Goal: Feedback & Contribution: Contribute content

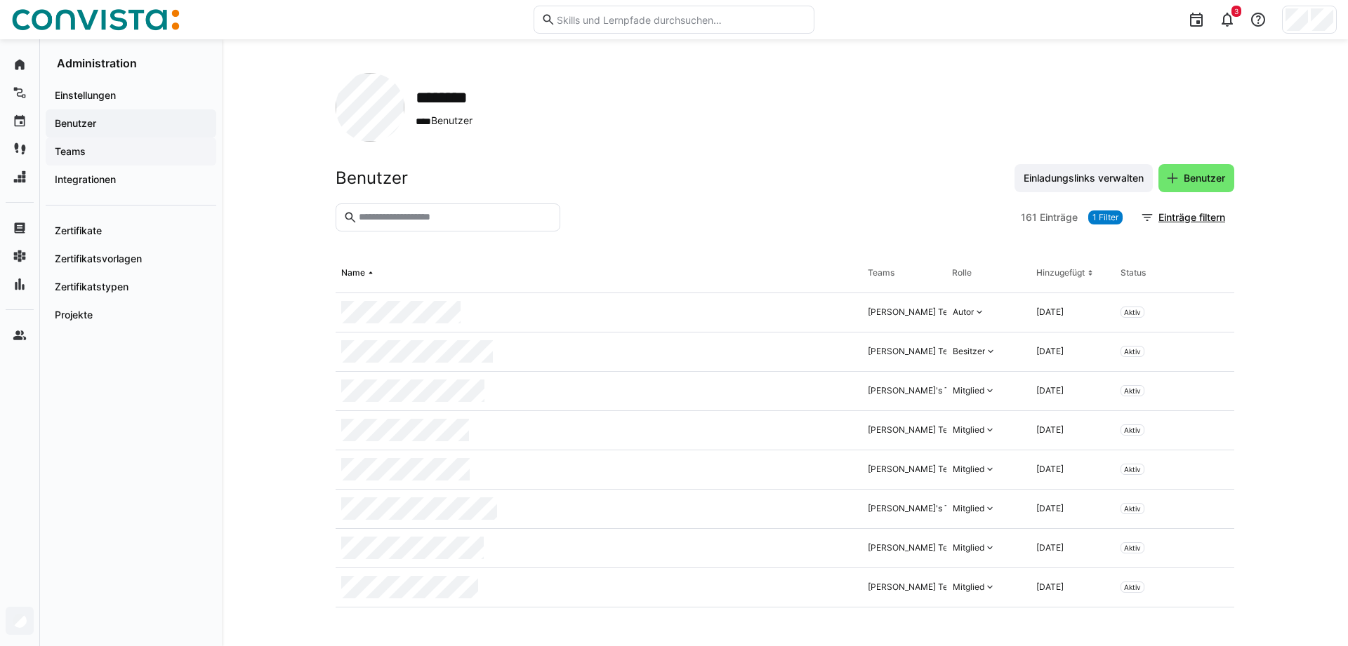
click at [112, 150] on span "Teams" at bounding box center [131, 152] width 157 height 14
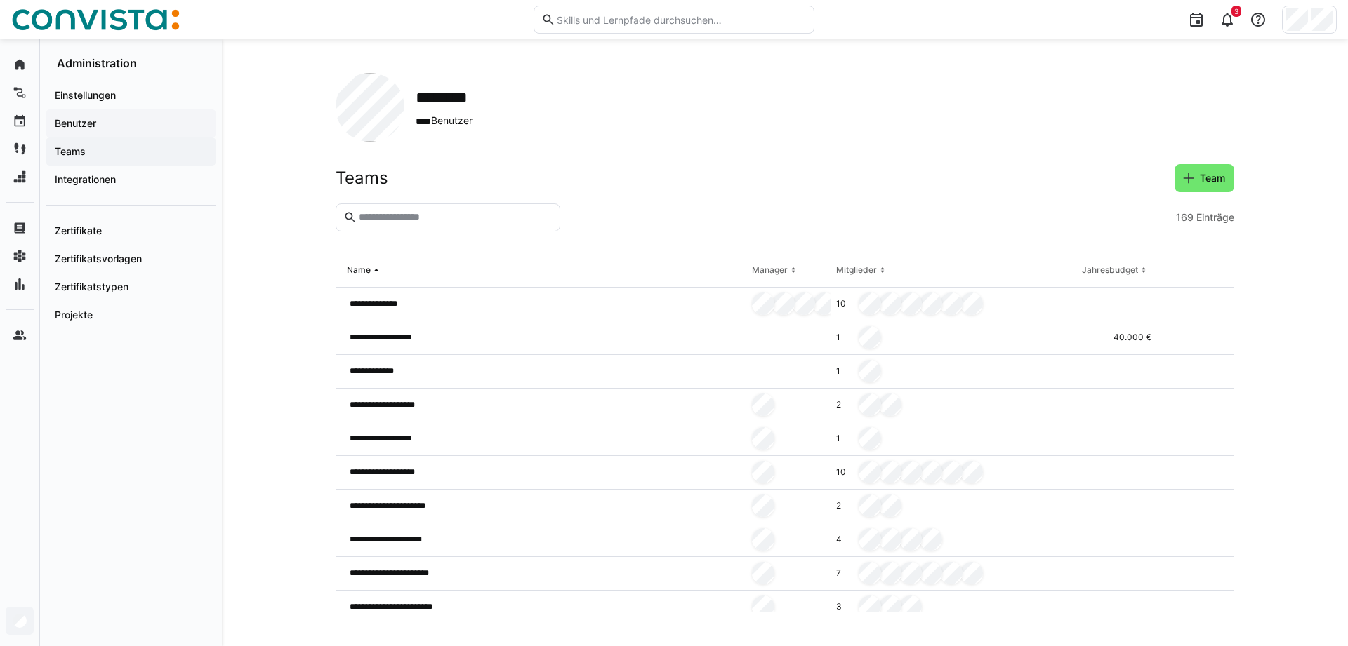
click at [90, 134] on div "Benutzer" at bounding box center [131, 124] width 171 height 28
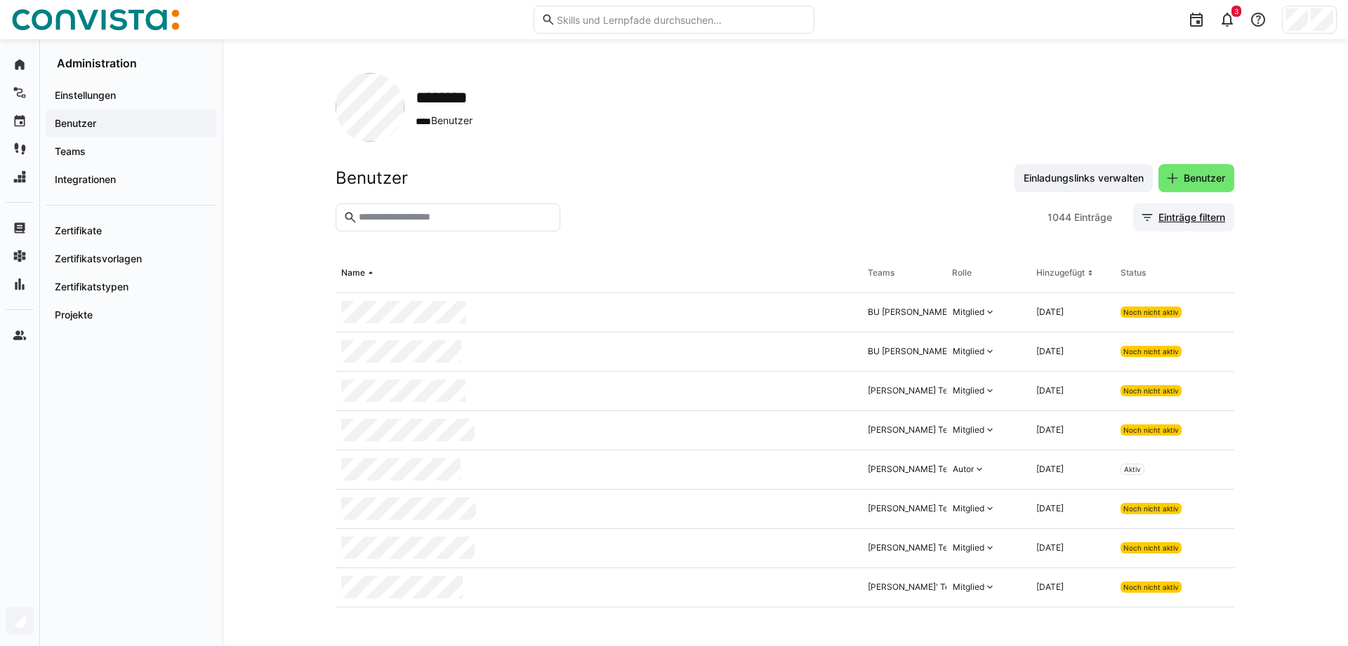
click at [1176, 216] on span "Einträge filtern" at bounding box center [1191, 218] width 71 height 14
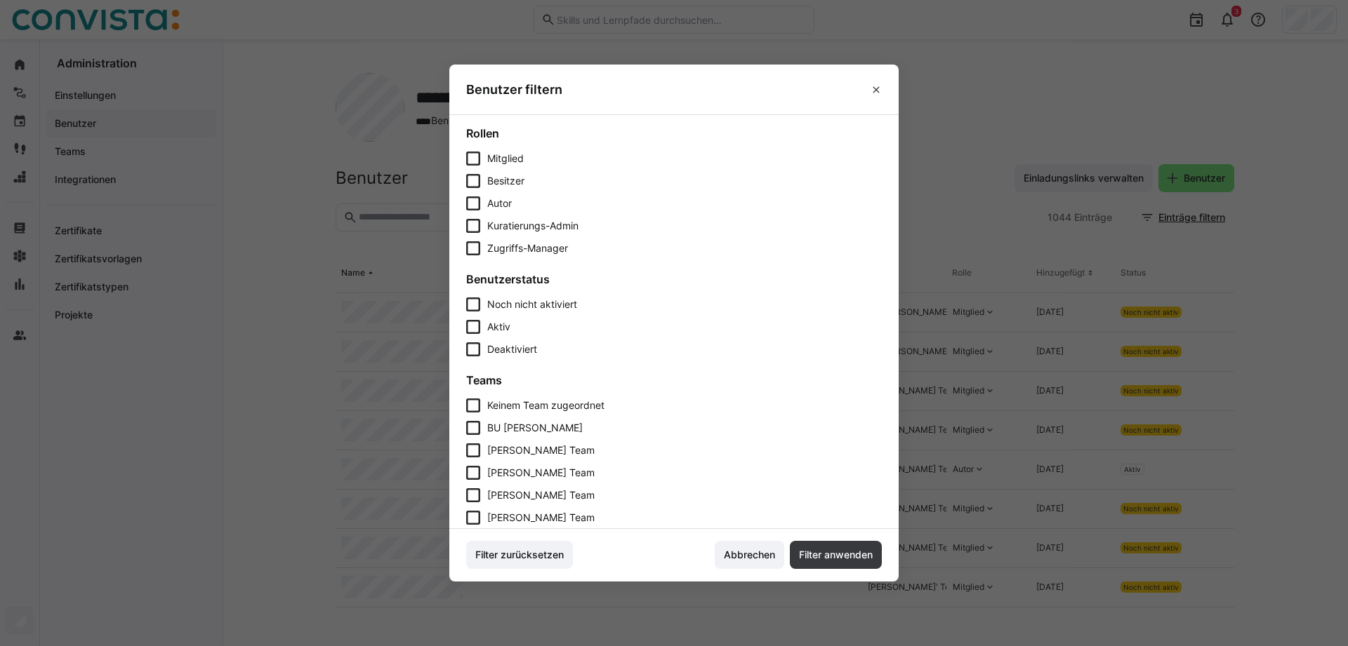
click at [493, 322] on span "Aktiv" at bounding box center [498, 327] width 23 height 12
click at [818, 557] on span "Filter anwenden" at bounding box center [836, 555] width 78 height 14
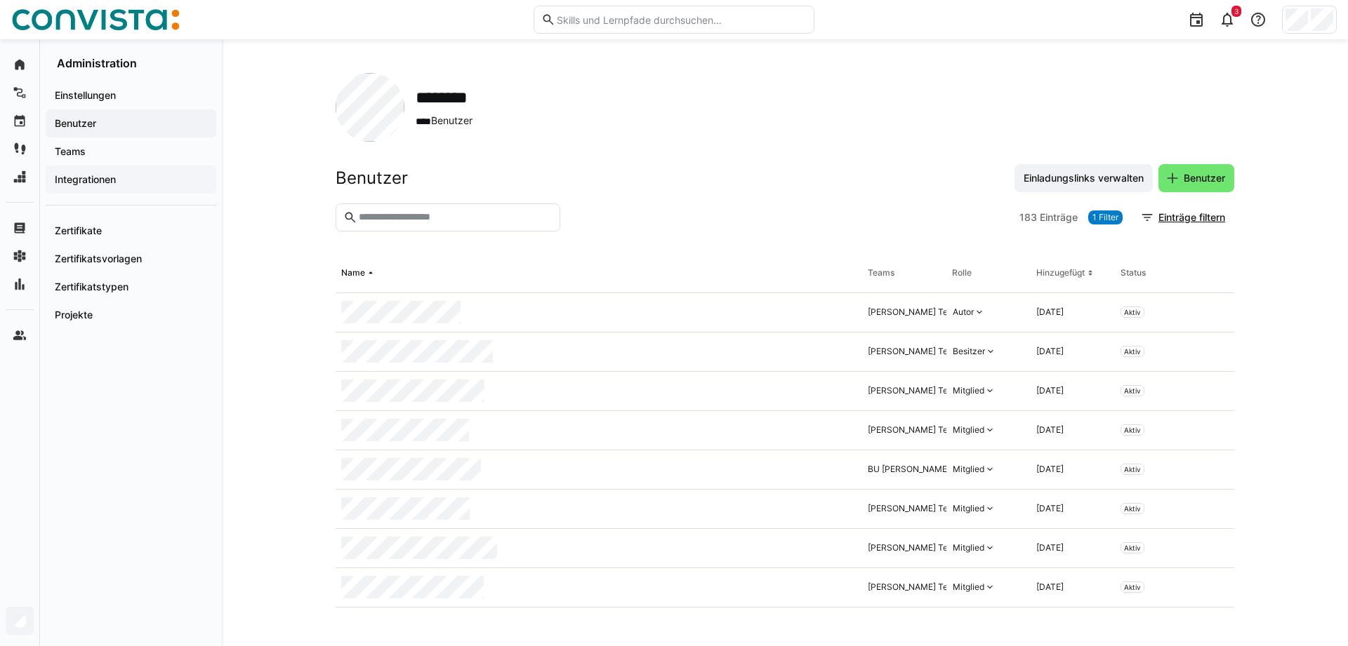
click at [0, 0] on app-navigation-label "Integrationen" at bounding box center [0, 0] width 0 height 0
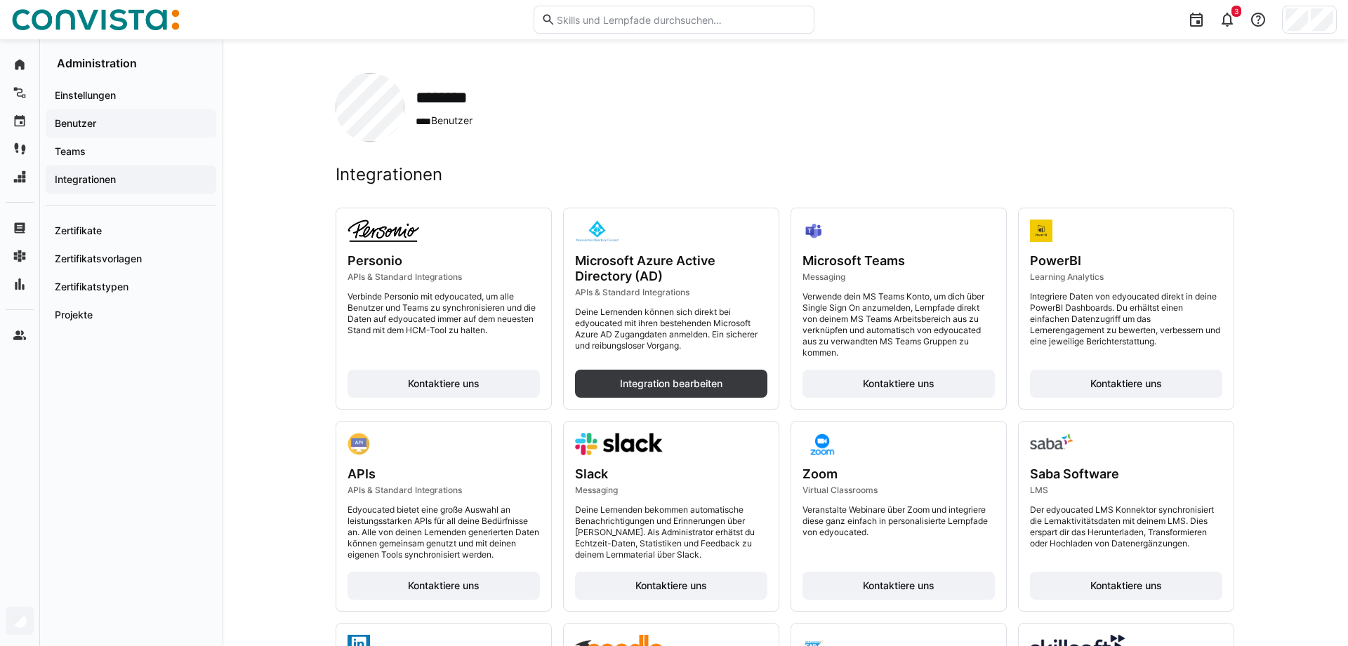
click at [0, 0] on app-navigation-label "Benutzer" at bounding box center [0, 0] width 0 height 0
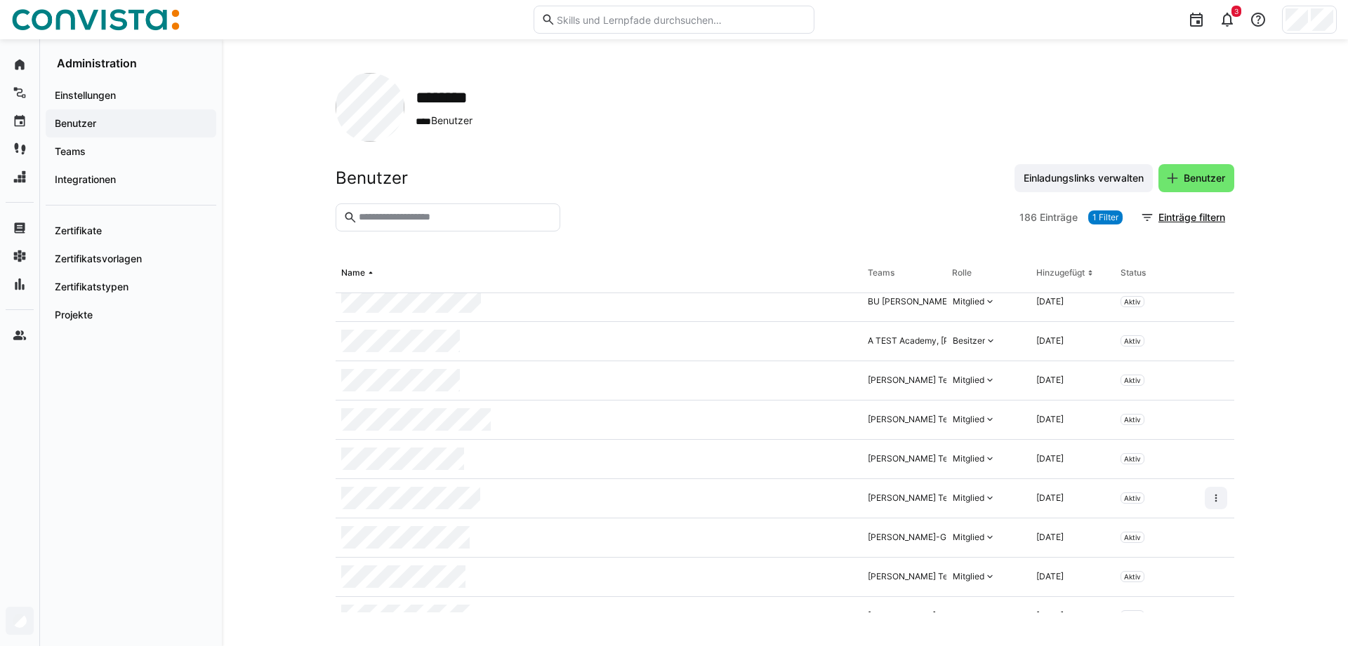
scroll to position [501, 0]
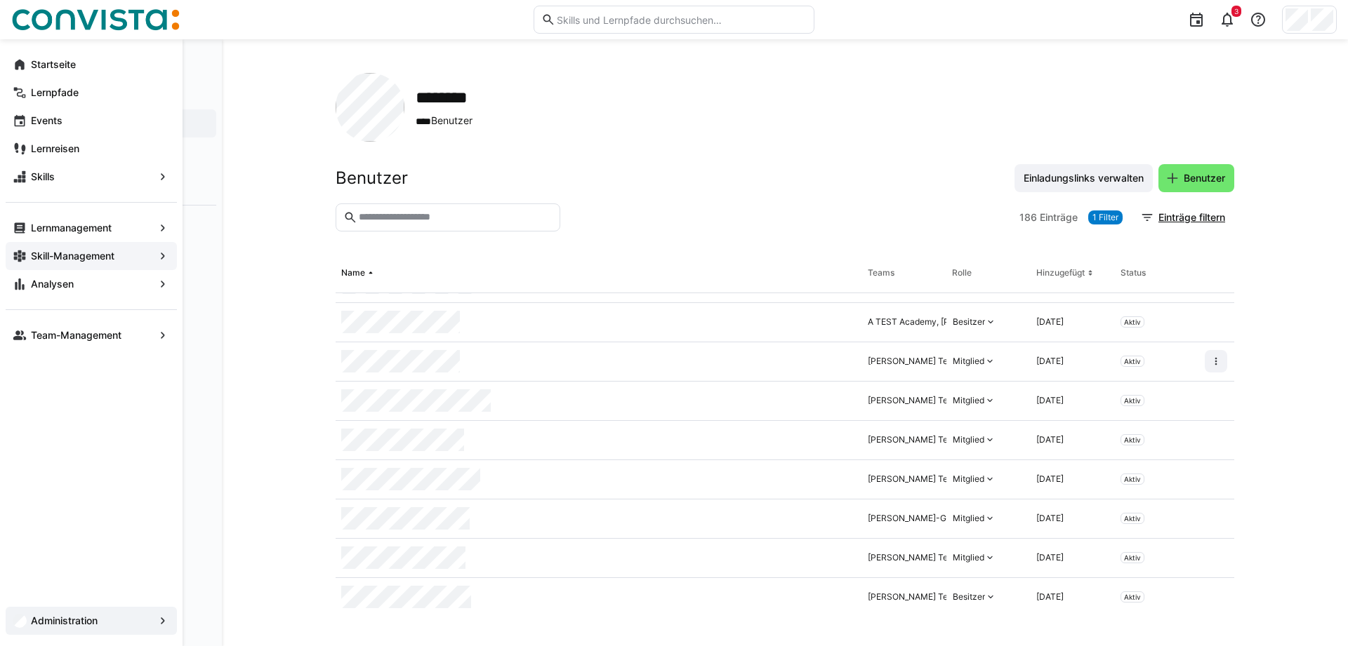
click at [0, 0] on app-navigation-label "Skill-Management" at bounding box center [0, 0] width 0 height 0
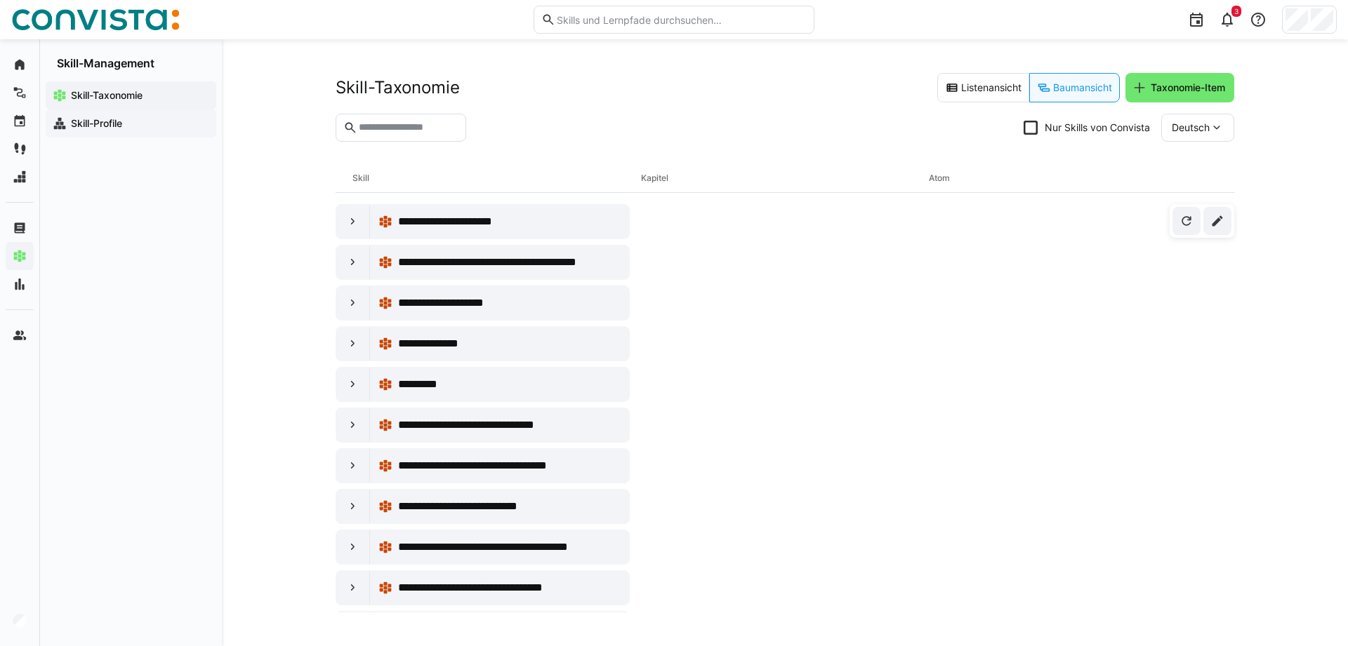
click at [145, 128] on span "Skill-Profile" at bounding box center [139, 124] width 140 height 14
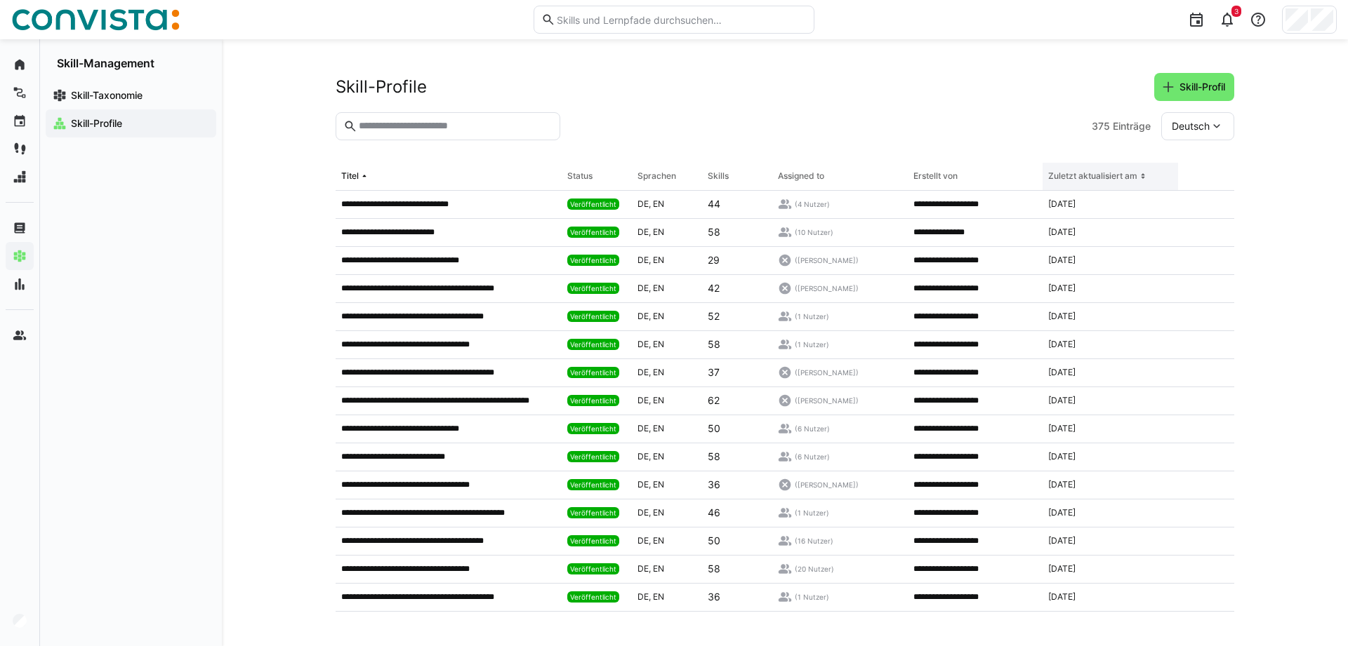
click at [1126, 171] on th "Zuletzt aktualisiert am" at bounding box center [1109, 177] width 135 height 28
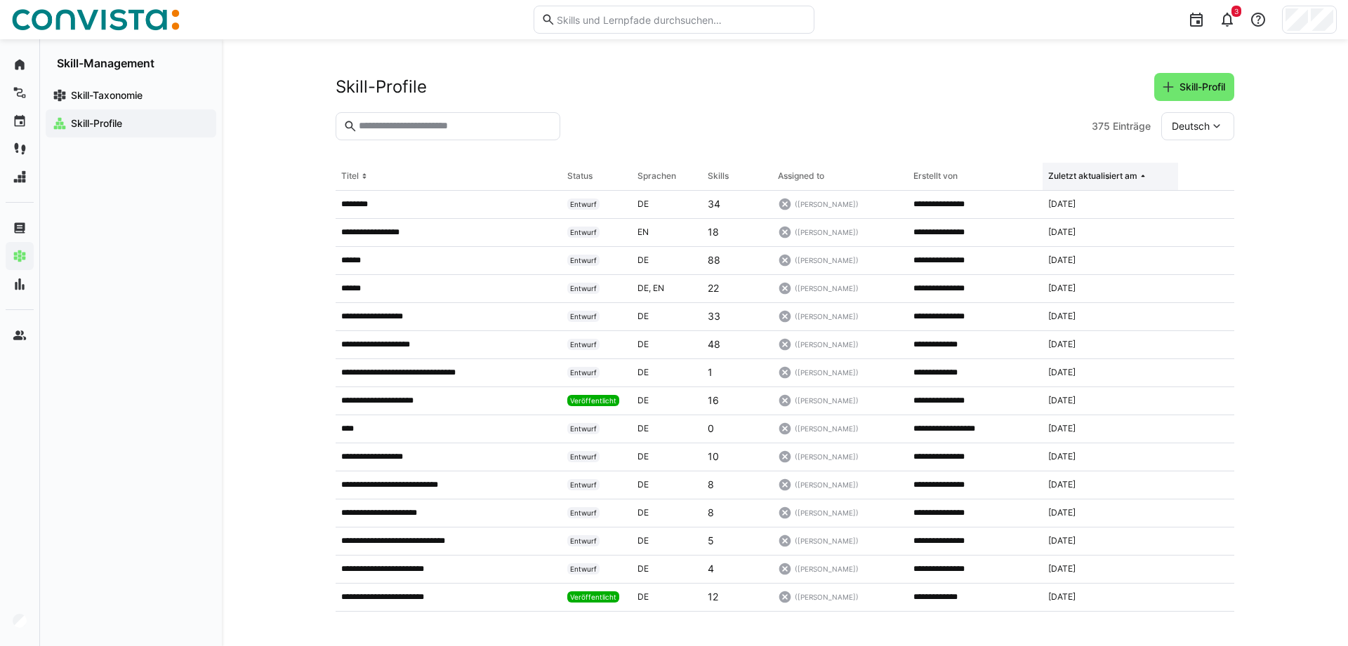
click at [1126, 171] on th "Zuletzt aktualisiert am" at bounding box center [1109, 177] width 135 height 28
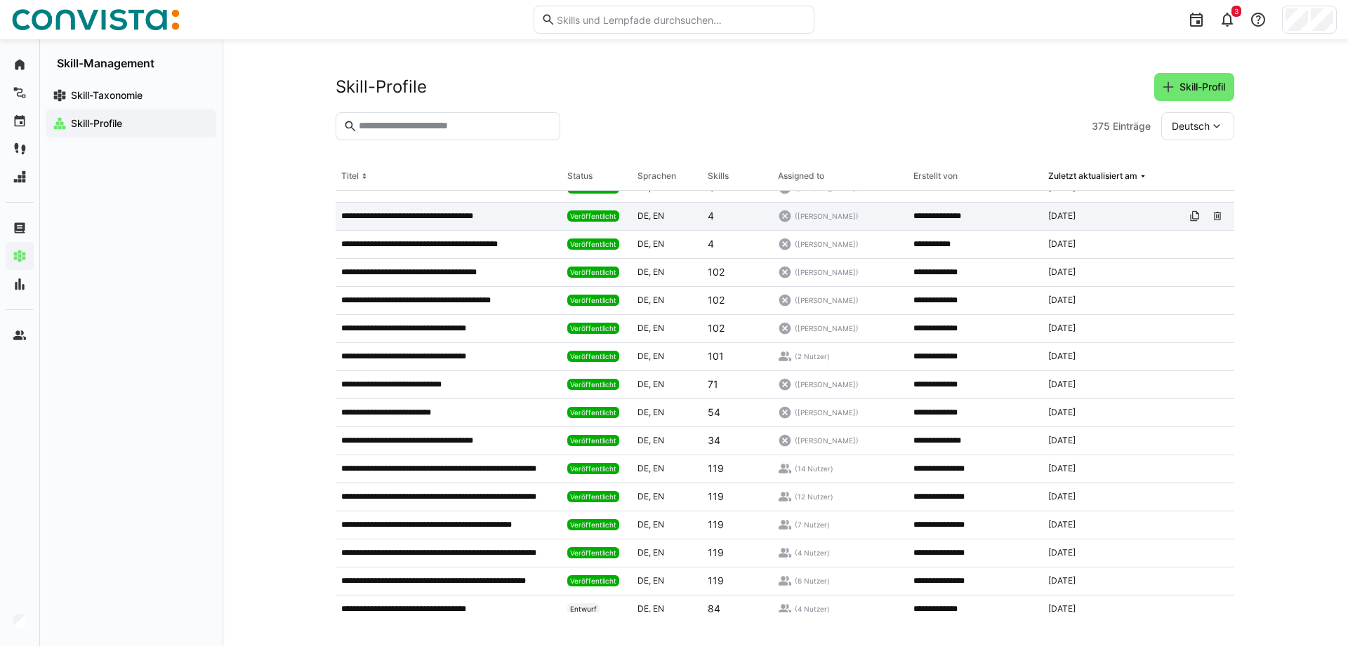
scroll to position [2887, 0]
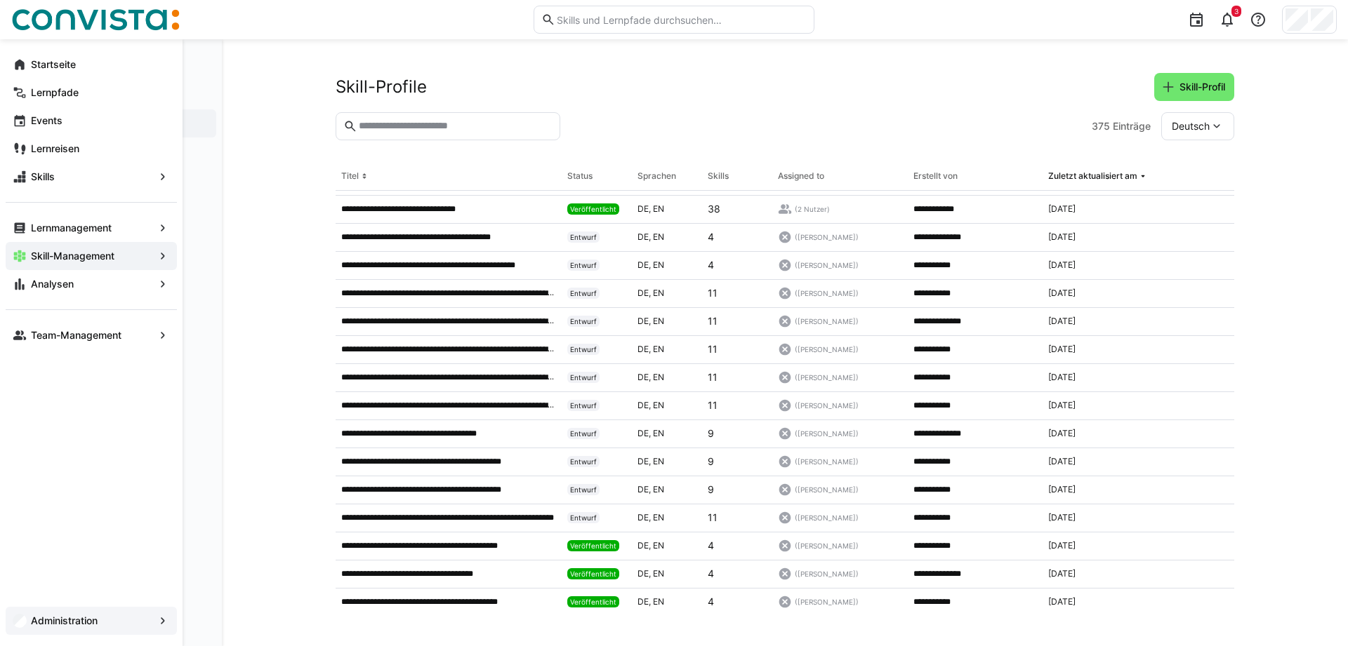
click at [62, 628] on div "Administration" at bounding box center [91, 621] width 171 height 28
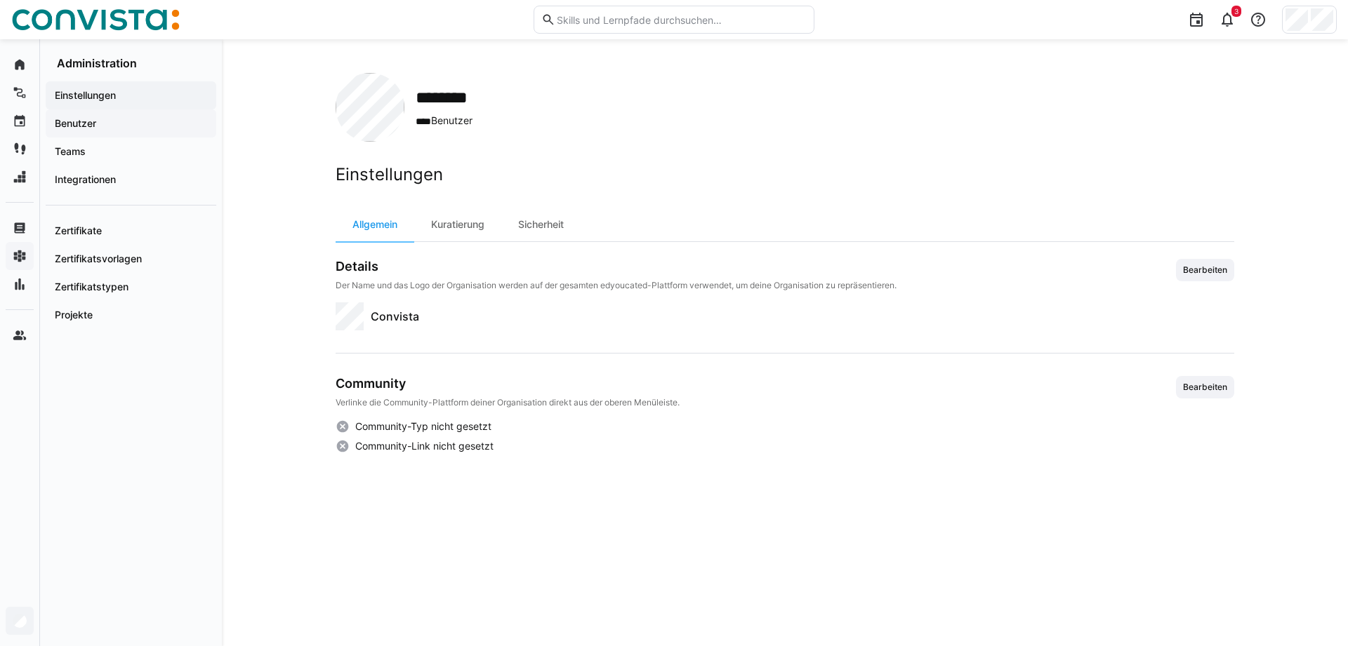
click at [100, 123] on span "Benutzer" at bounding box center [131, 124] width 157 height 14
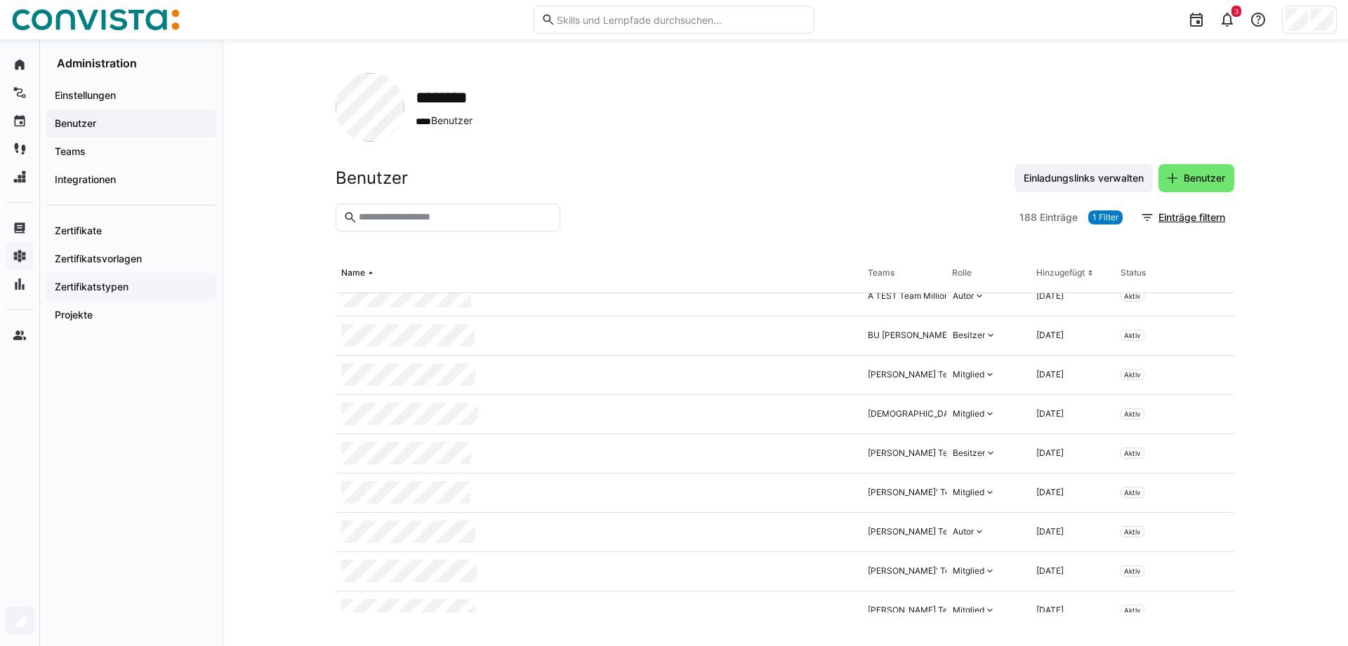
scroll to position [787, 0]
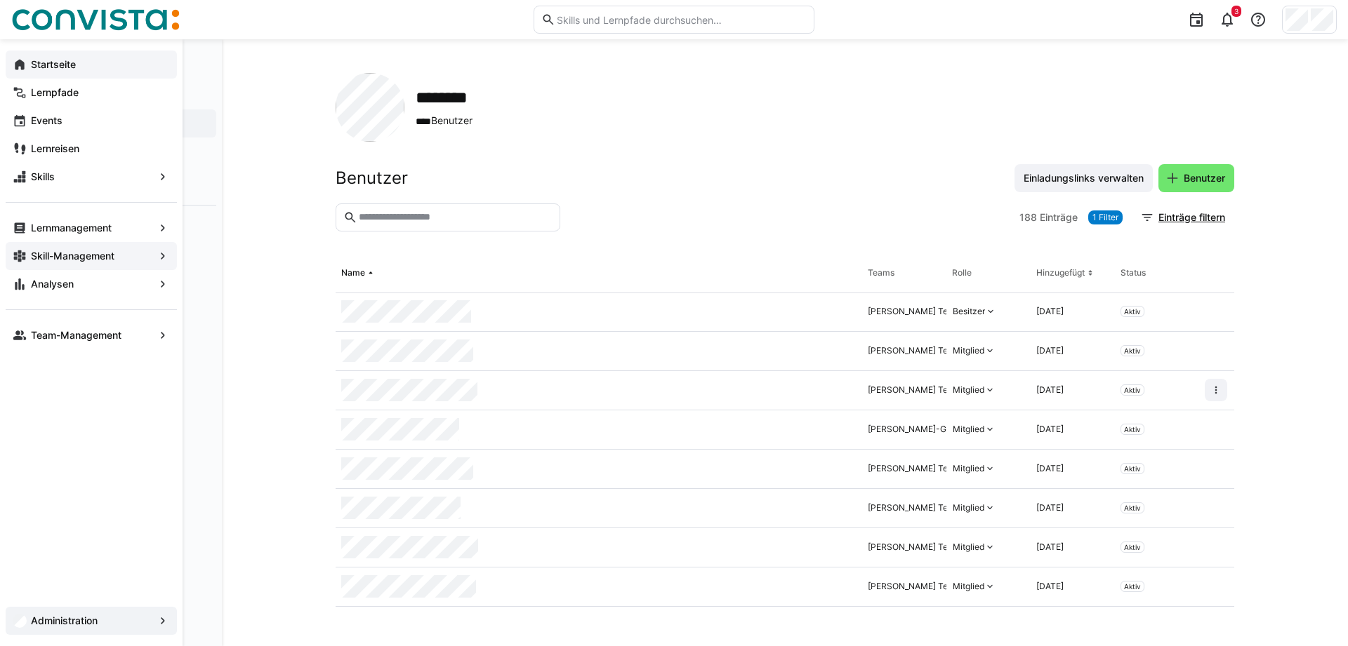
click at [13, 71] on eds-icon at bounding box center [20, 65] width 14 height 14
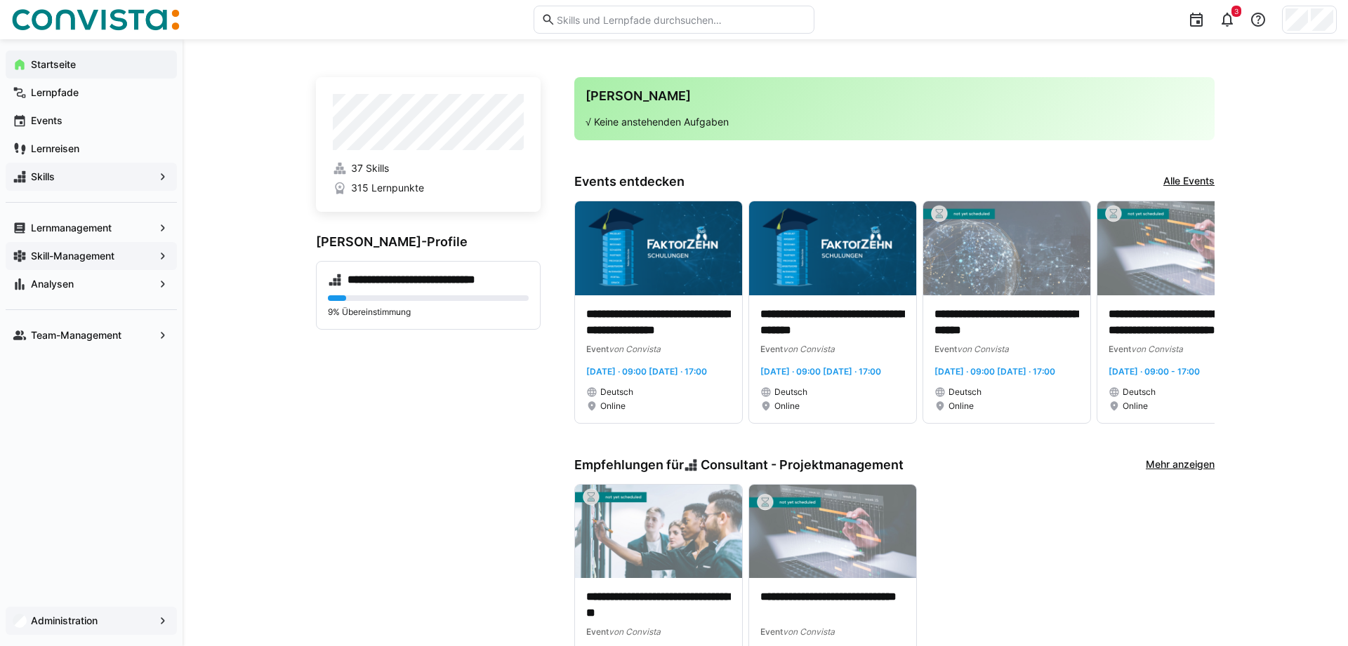
click at [60, 177] on span "Skills" at bounding box center [91, 177] width 125 height 14
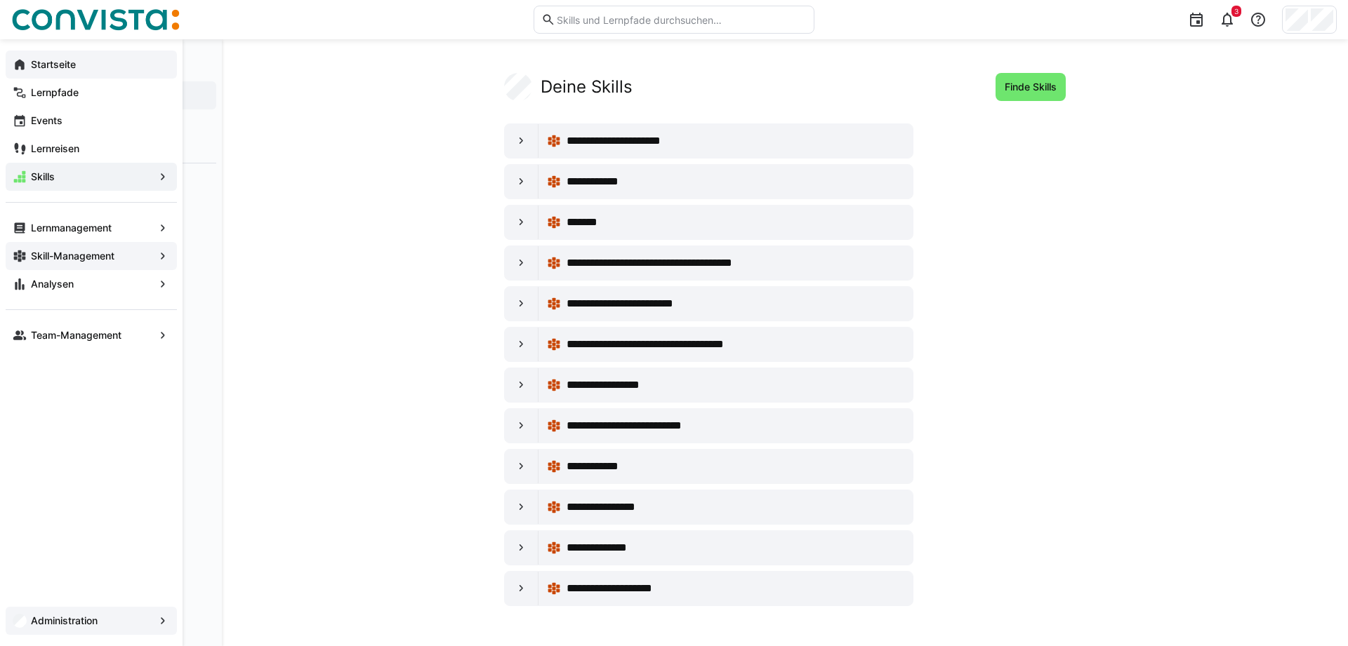
click at [22, 614] on eds-avatar at bounding box center [20, 621] width 14 height 14
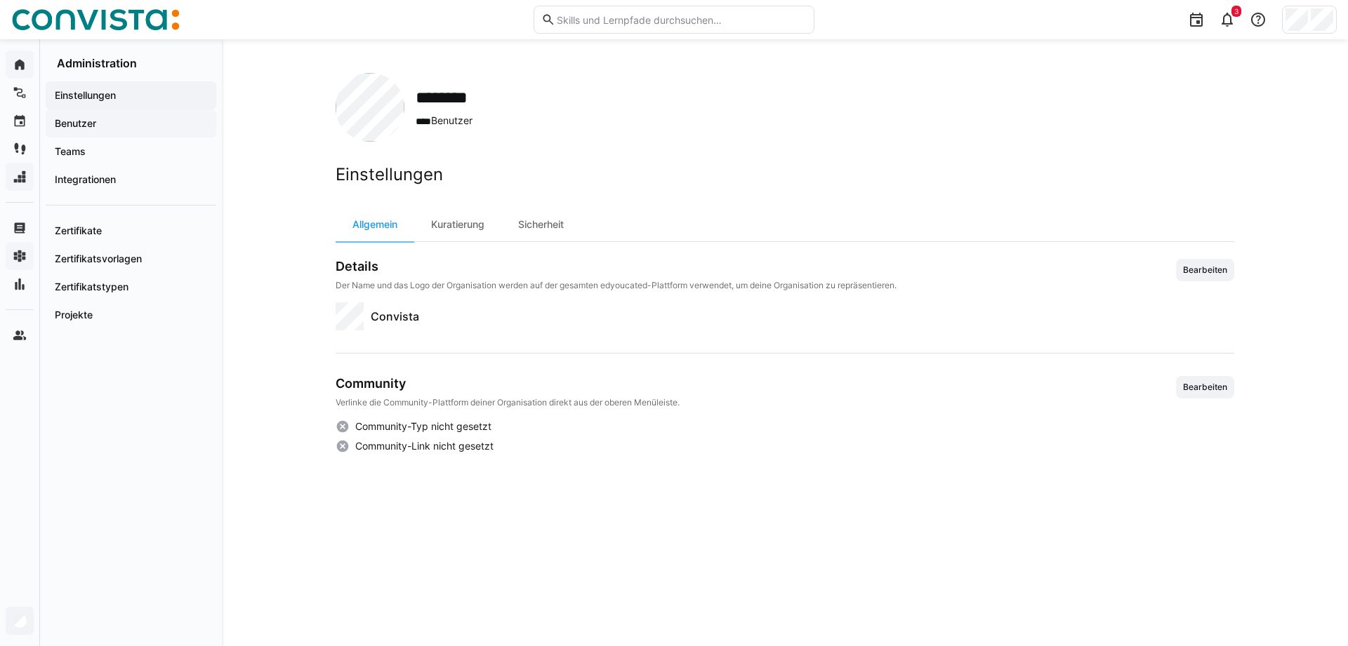
click at [0, 0] on app-navigation-label "Benutzer" at bounding box center [0, 0] width 0 height 0
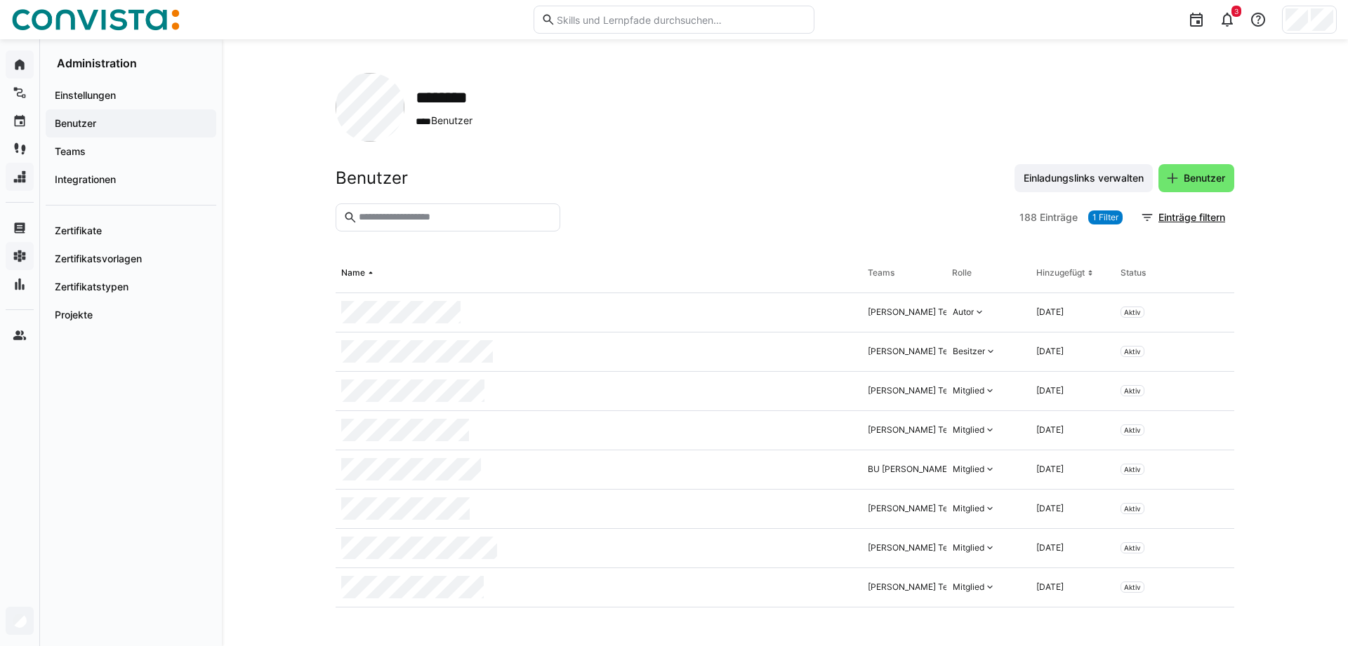
click at [651, 145] on app-organization "******** **** Benutzer Benutzer Einladungslinks verwalten Benutzer 188 Einträge…" at bounding box center [785, 343] width 898 height 540
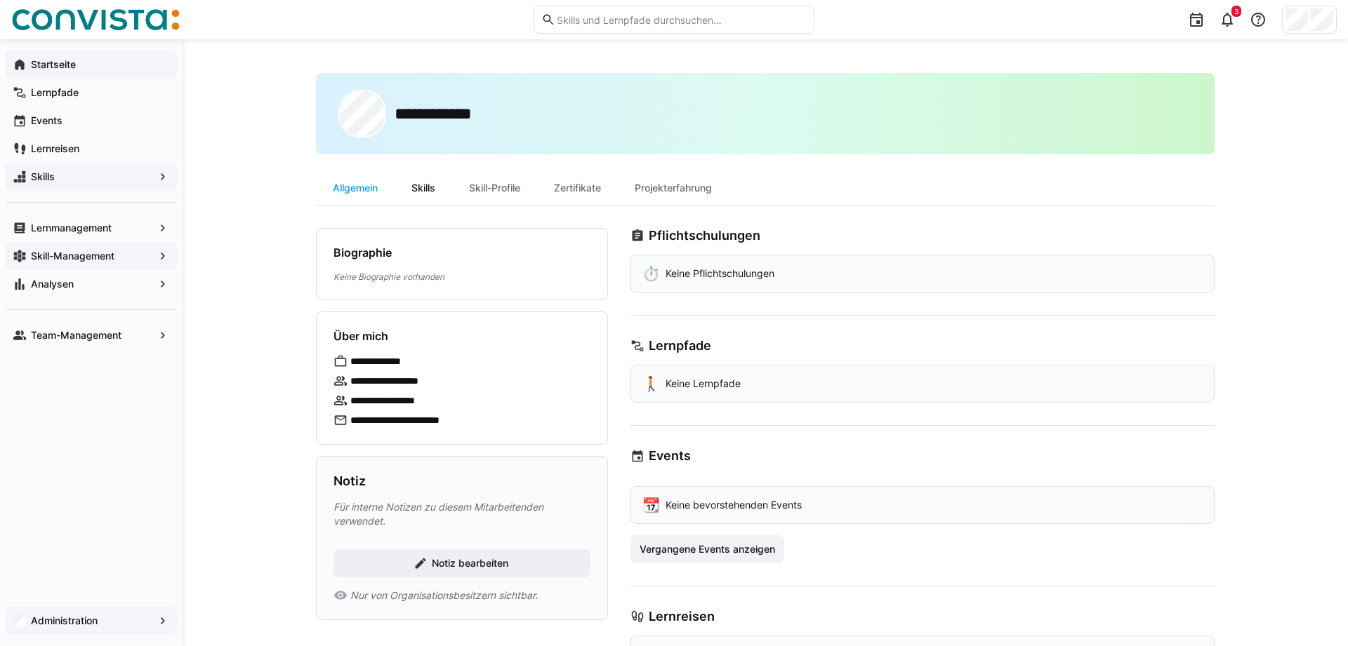
click at [424, 190] on div "Skills" at bounding box center [423, 188] width 58 height 34
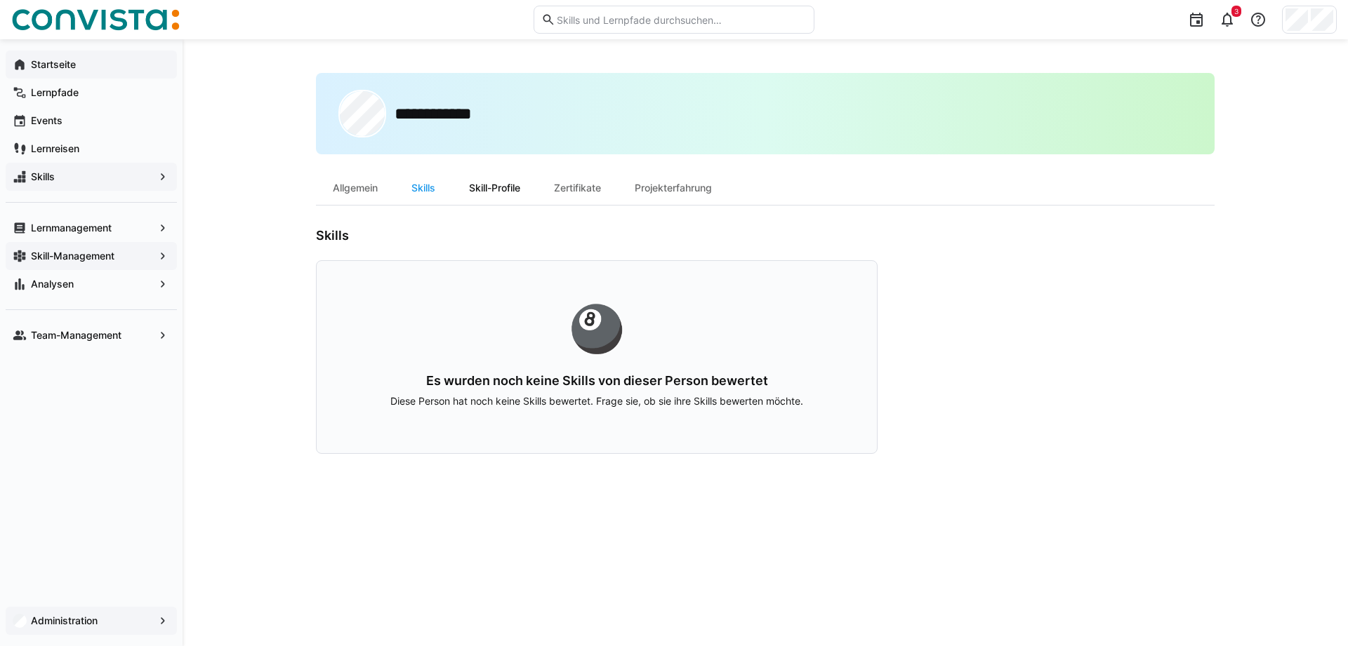
click at [482, 186] on div "Skill-Profile" at bounding box center [494, 188] width 85 height 34
click at [591, 183] on div "Zertifikate" at bounding box center [577, 188] width 81 height 34
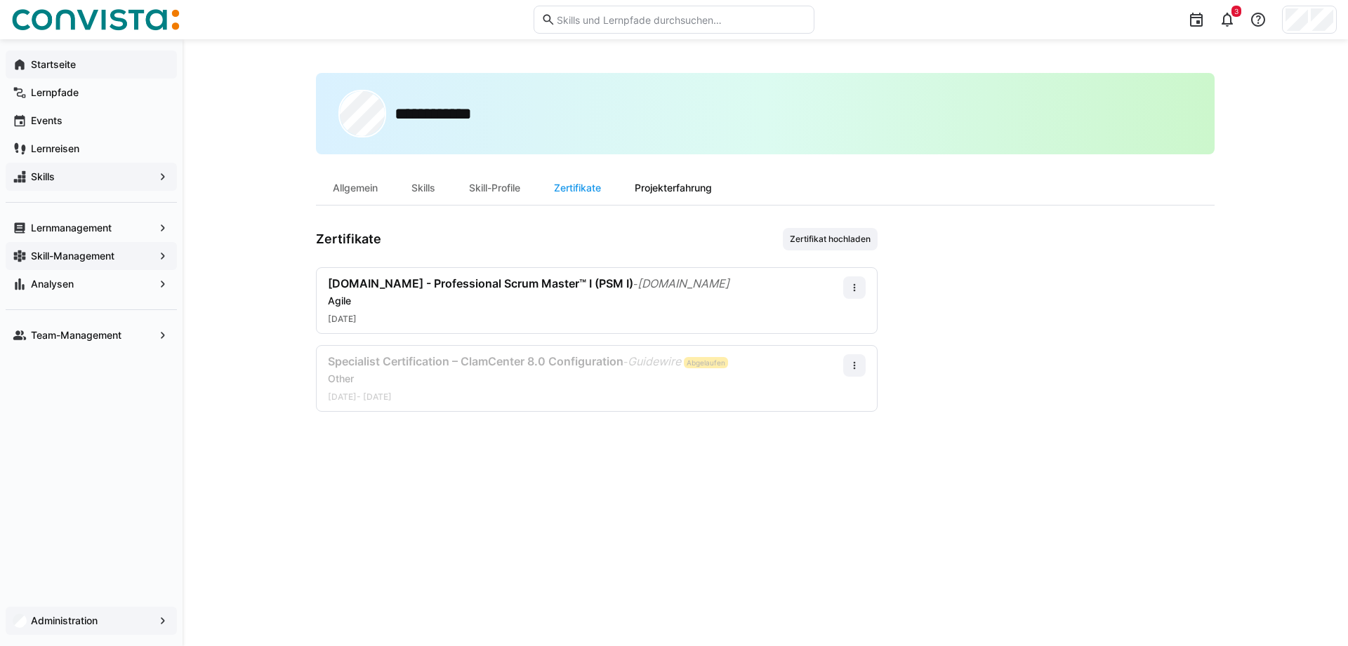
click at [665, 189] on div "Projekterfahrung" at bounding box center [673, 188] width 111 height 34
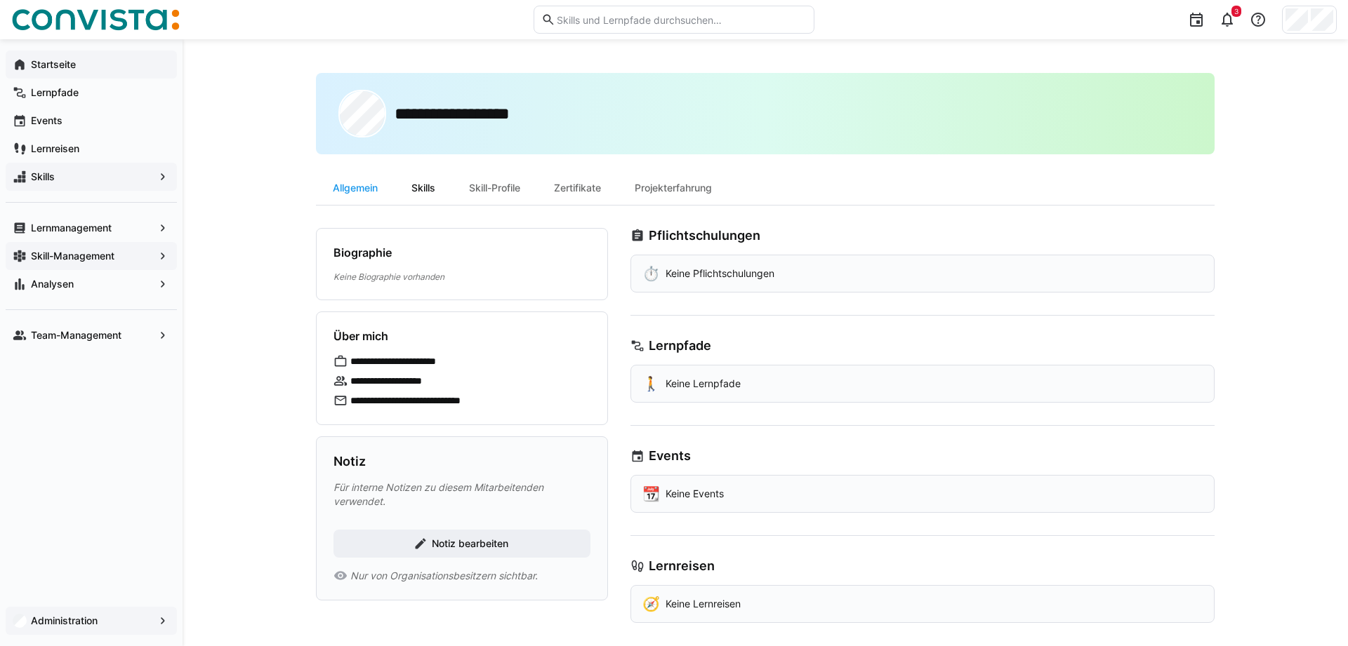
click at [426, 185] on div "Skills" at bounding box center [423, 188] width 58 height 34
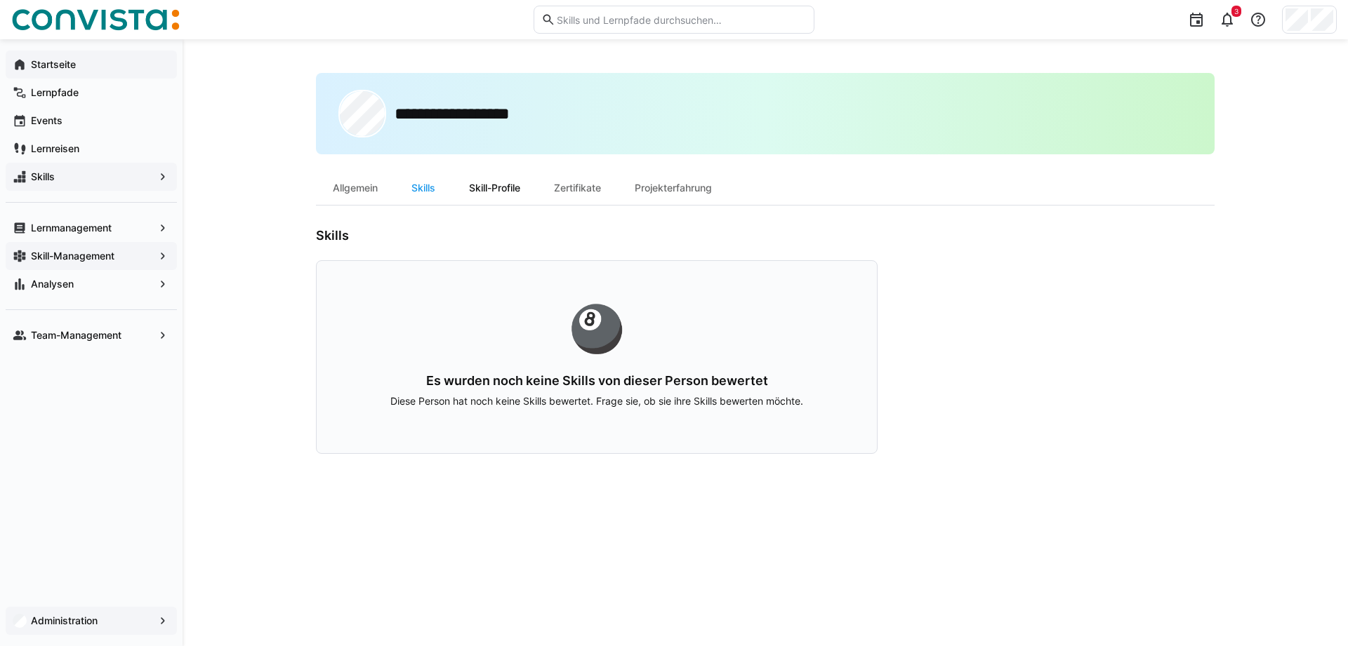
click at [486, 194] on div "Skill-Profile" at bounding box center [494, 188] width 85 height 34
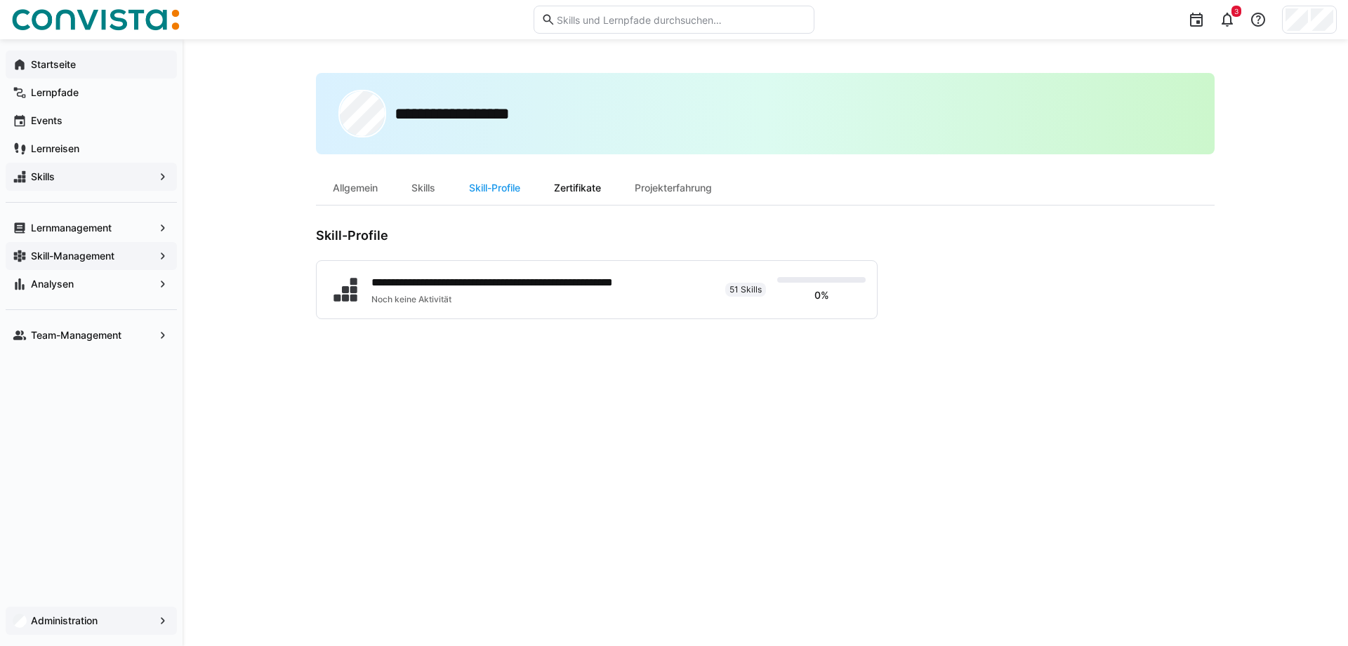
click at [576, 190] on div "Zertifikate" at bounding box center [577, 188] width 81 height 34
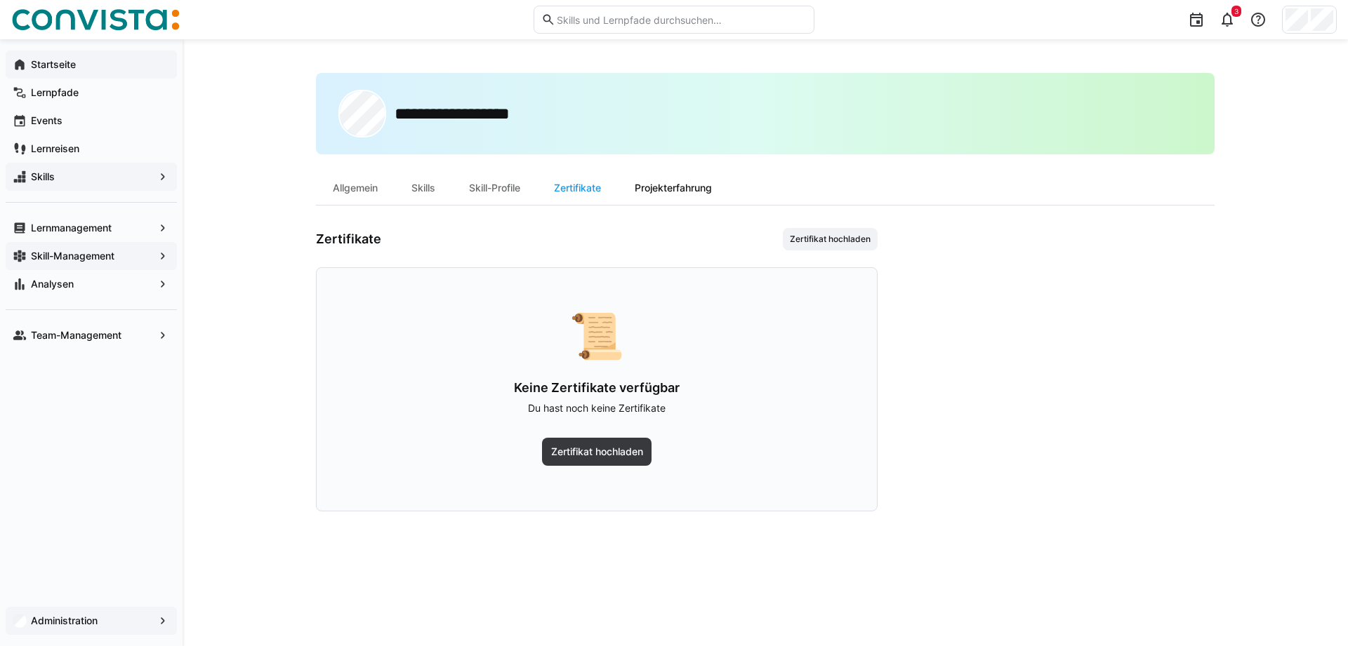
click at [662, 184] on div "Projekterfahrung" at bounding box center [673, 188] width 111 height 34
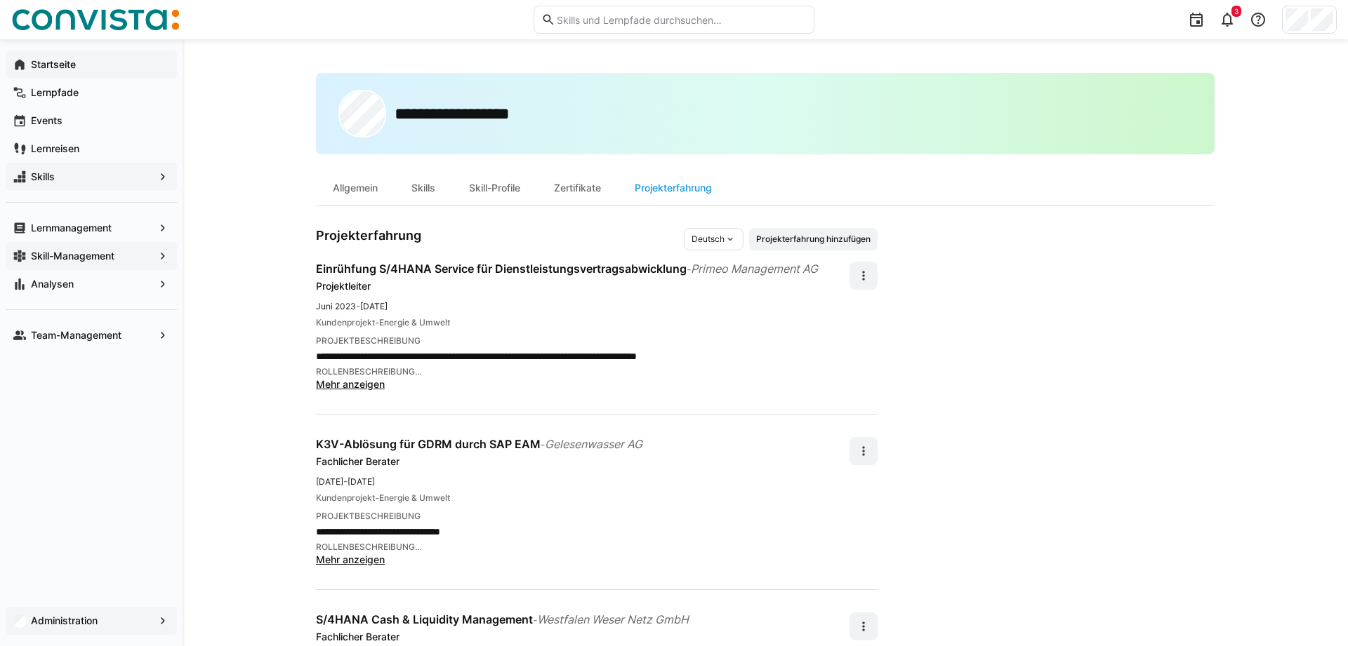
click at [0, 0] on app-navigation-label "Administration" at bounding box center [0, 0] width 0 height 0
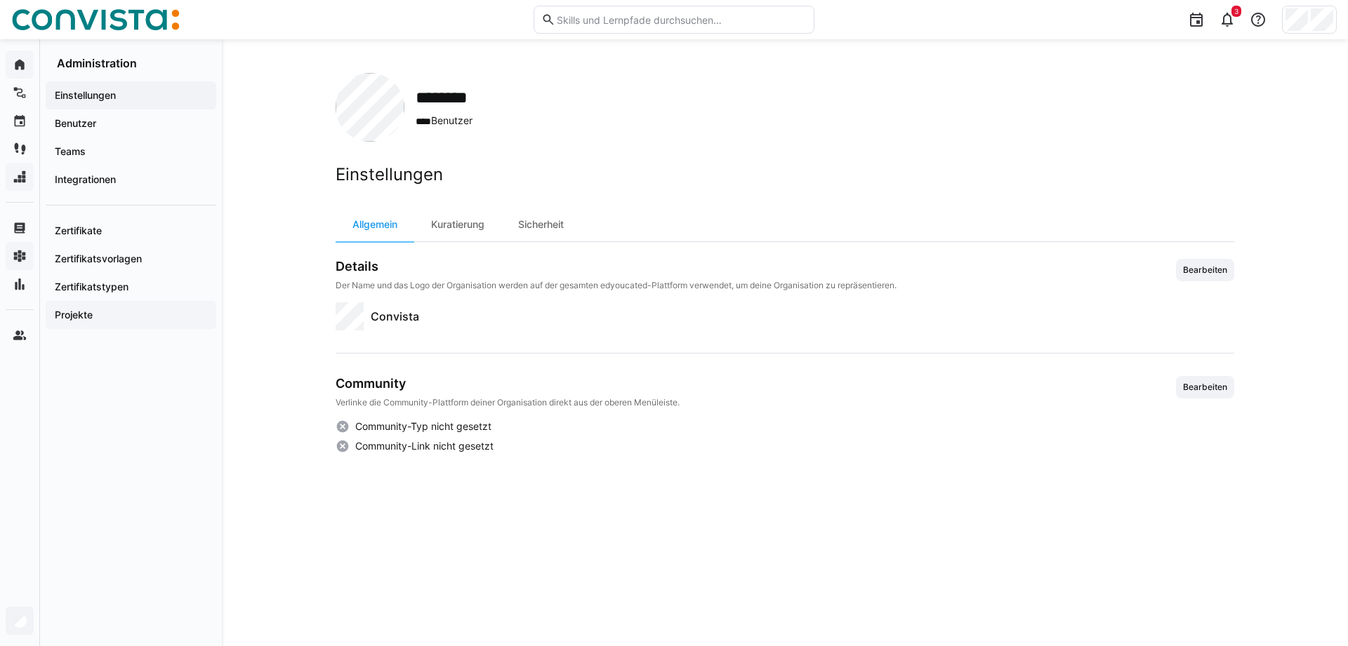
click at [0, 0] on app-navigation-label "Projekte" at bounding box center [0, 0] width 0 height 0
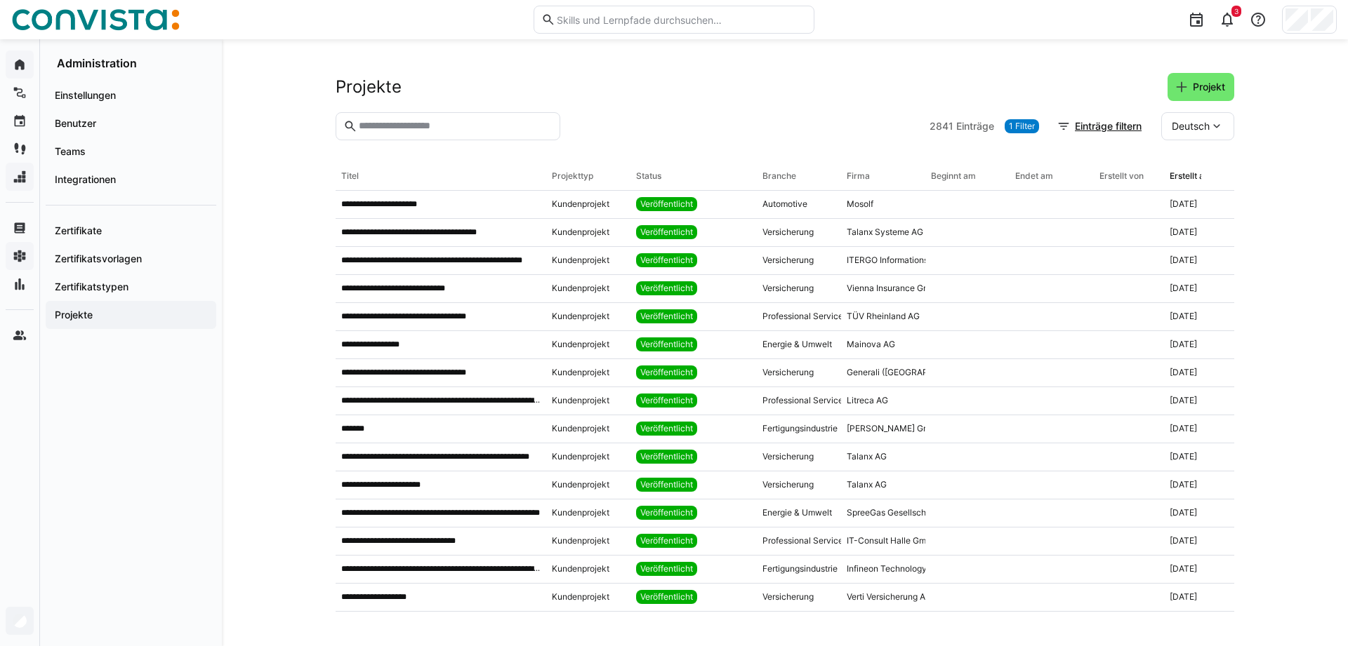
click at [474, 128] on input "text" at bounding box center [454, 126] width 195 height 13
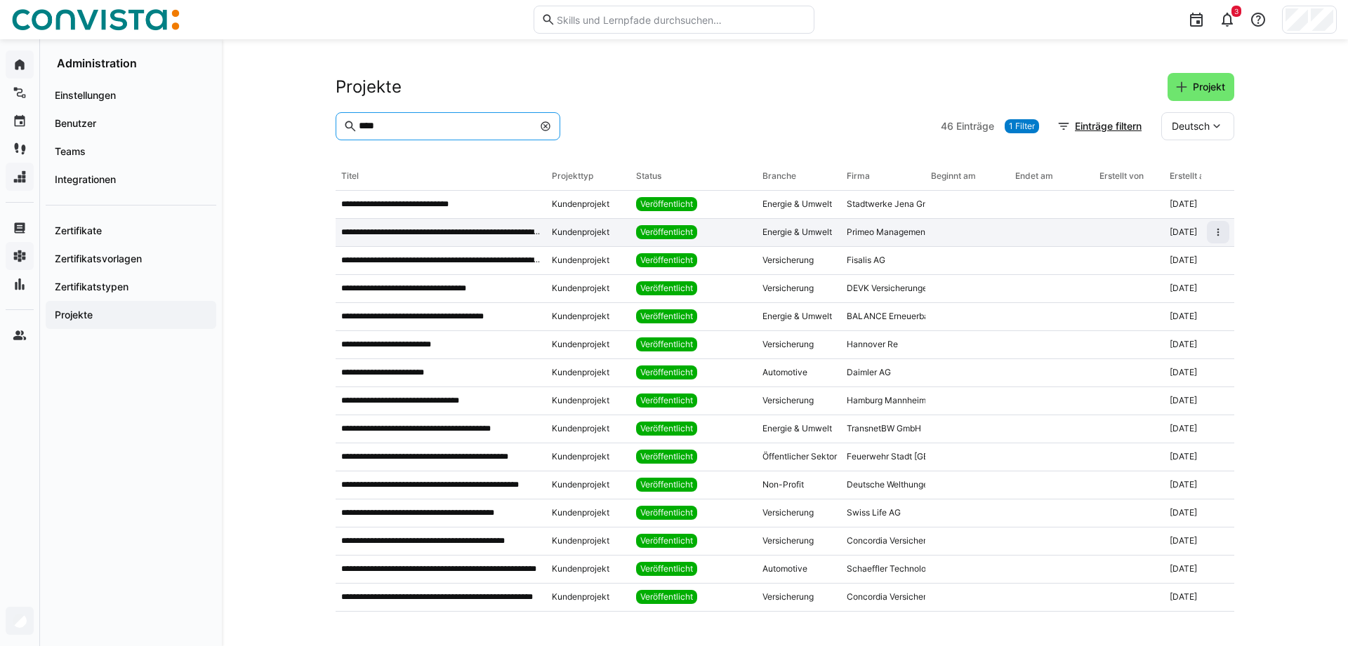
type input "****"
click at [387, 234] on p "**********" at bounding box center [440, 232] width 199 height 11
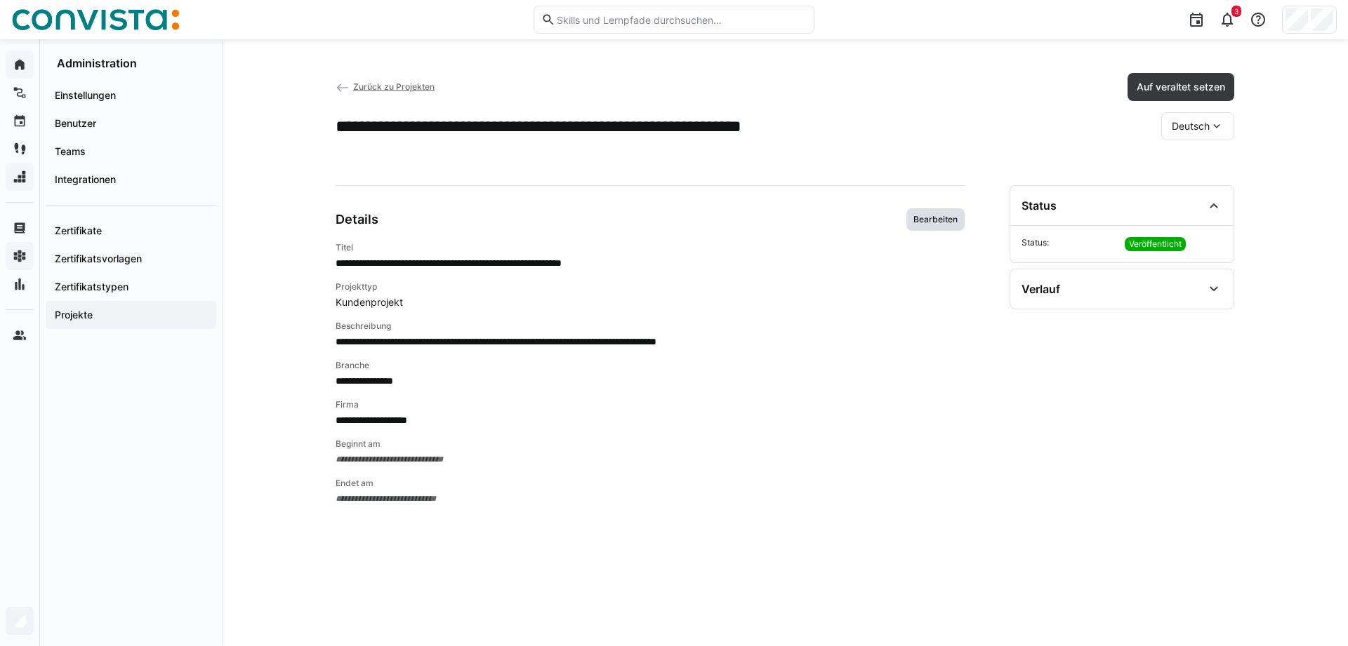
drag, startPoint x: 944, startPoint y: 216, endPoint x: 773, endPoint y: 251, distance: 174.8
click at [943, 216] on span "Bearbeiten" at bounding box center [935, 219] width 47 height 11
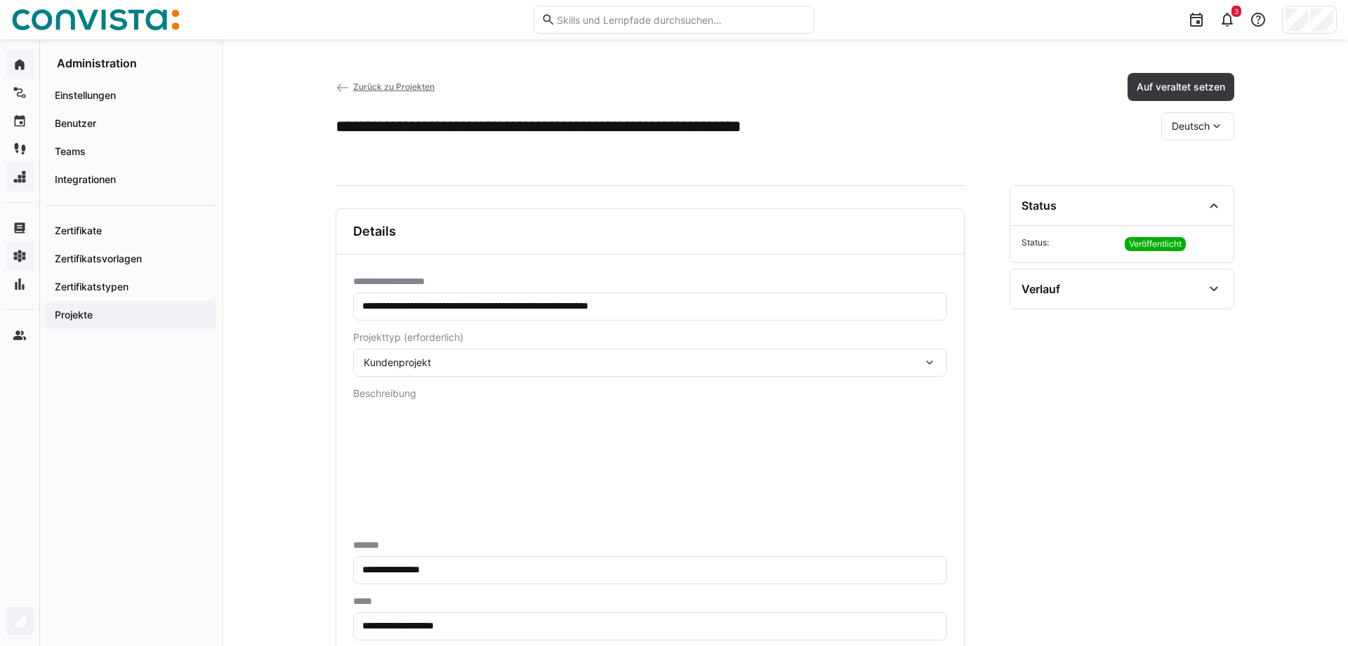
click at [392, 306] on input "**********" at bounding box center [650, 306] width 578 height 13
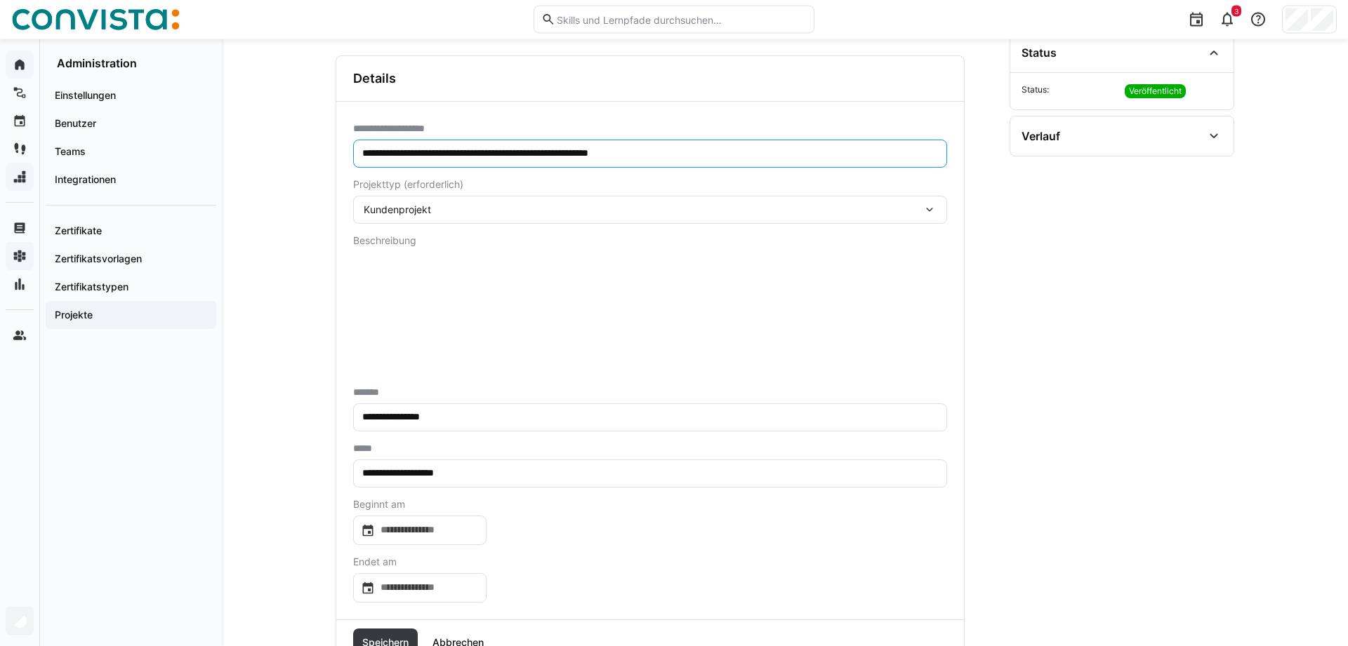
scroll to position [206, 0]
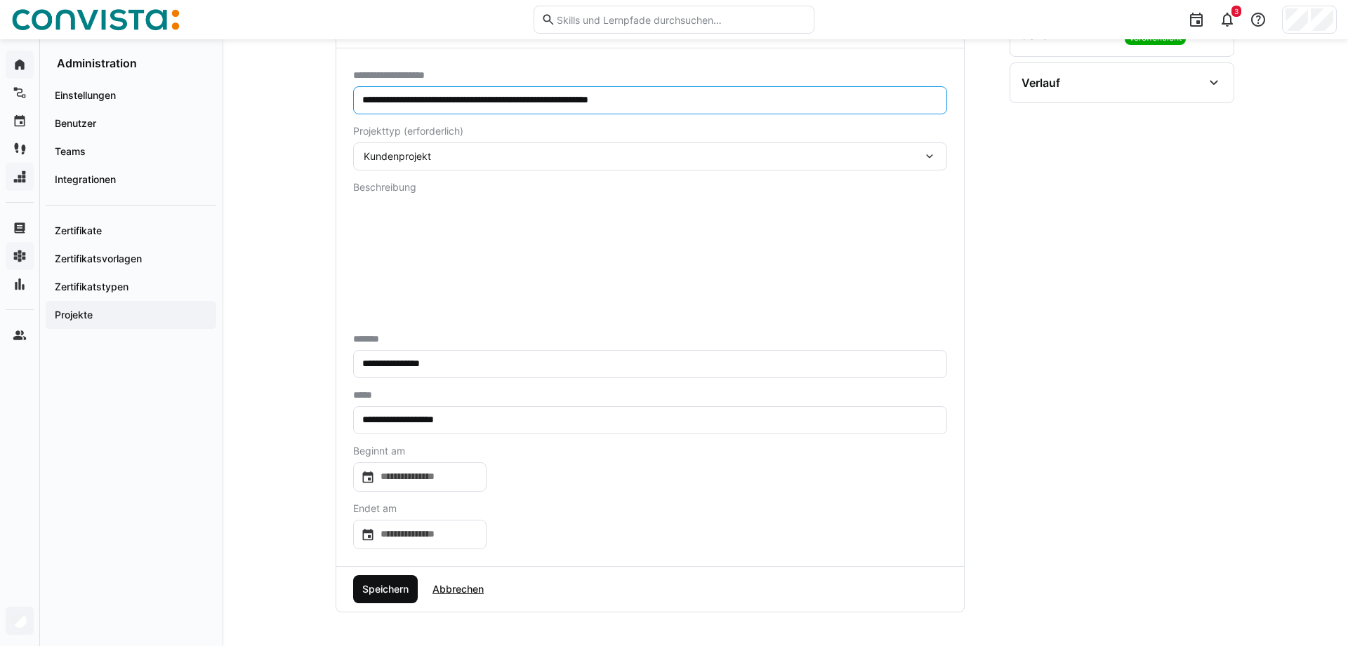
type input "**********"
click at [377, 588] on span "Speichern" at bounding box center [385, 590] width 51 height 14
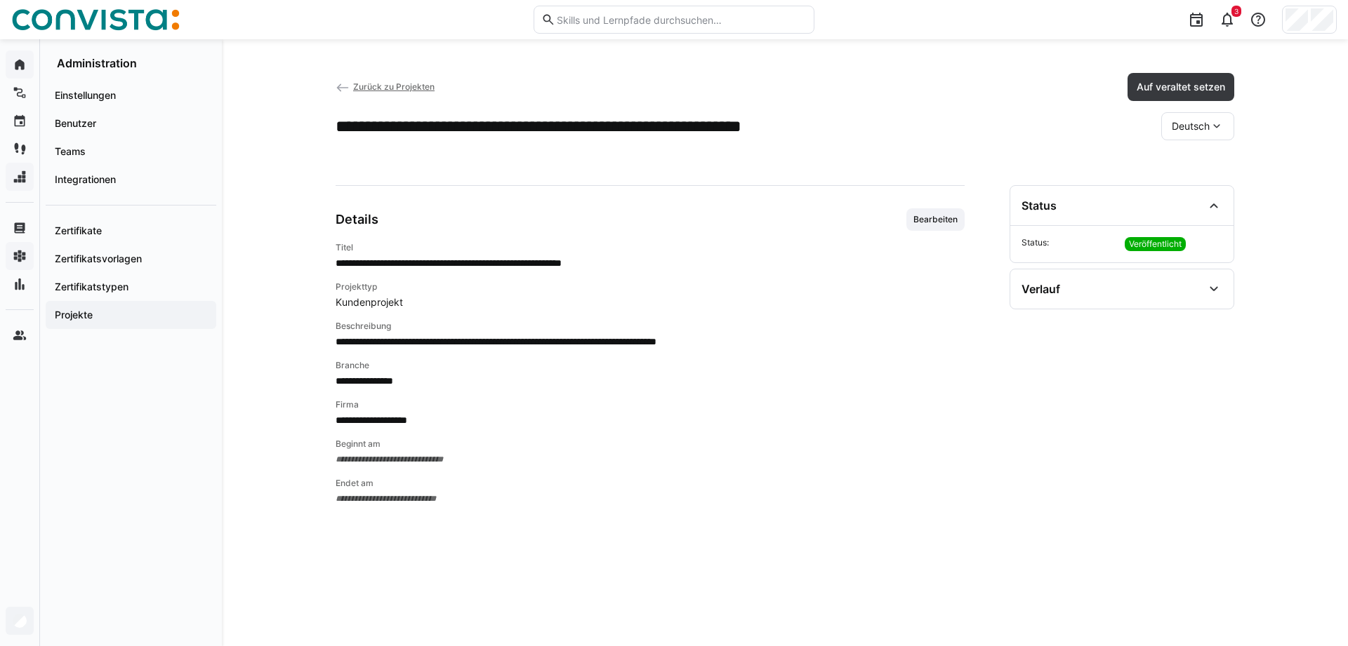
scroll to position [0, 0]
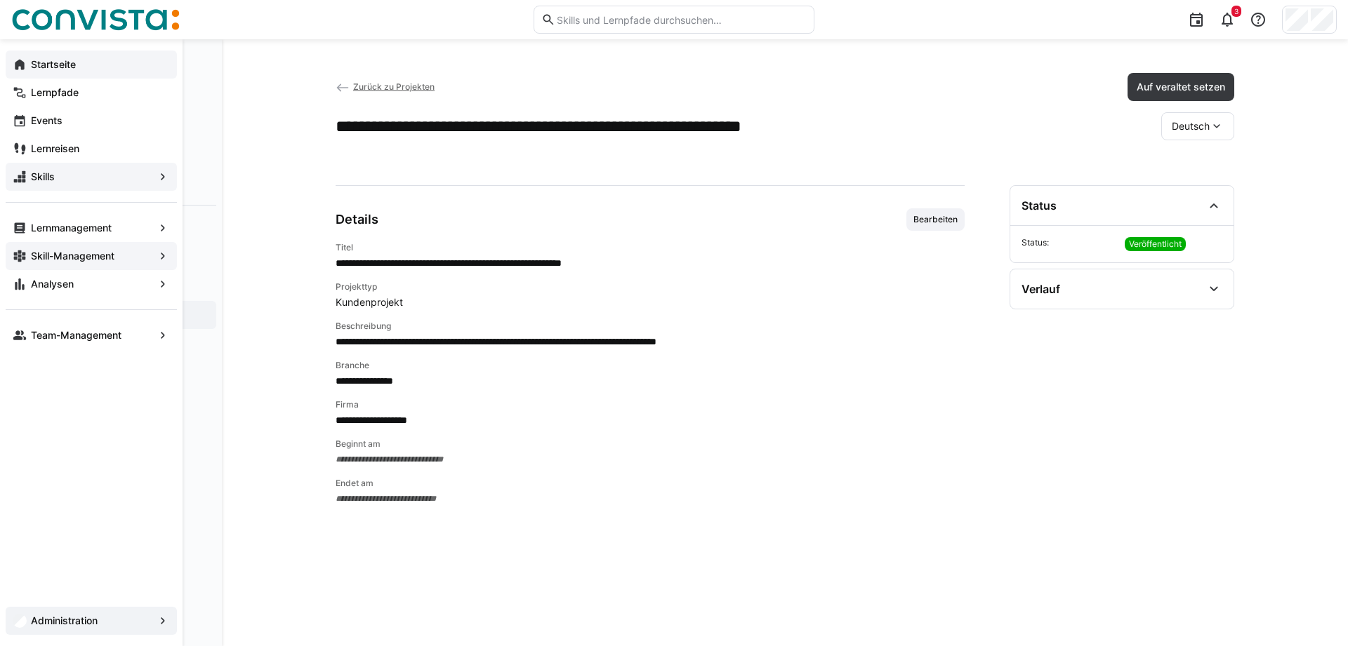
click at [0, 0] on app-navigation-label "Administration" at bounding box center [0, 0] width 0 height 0
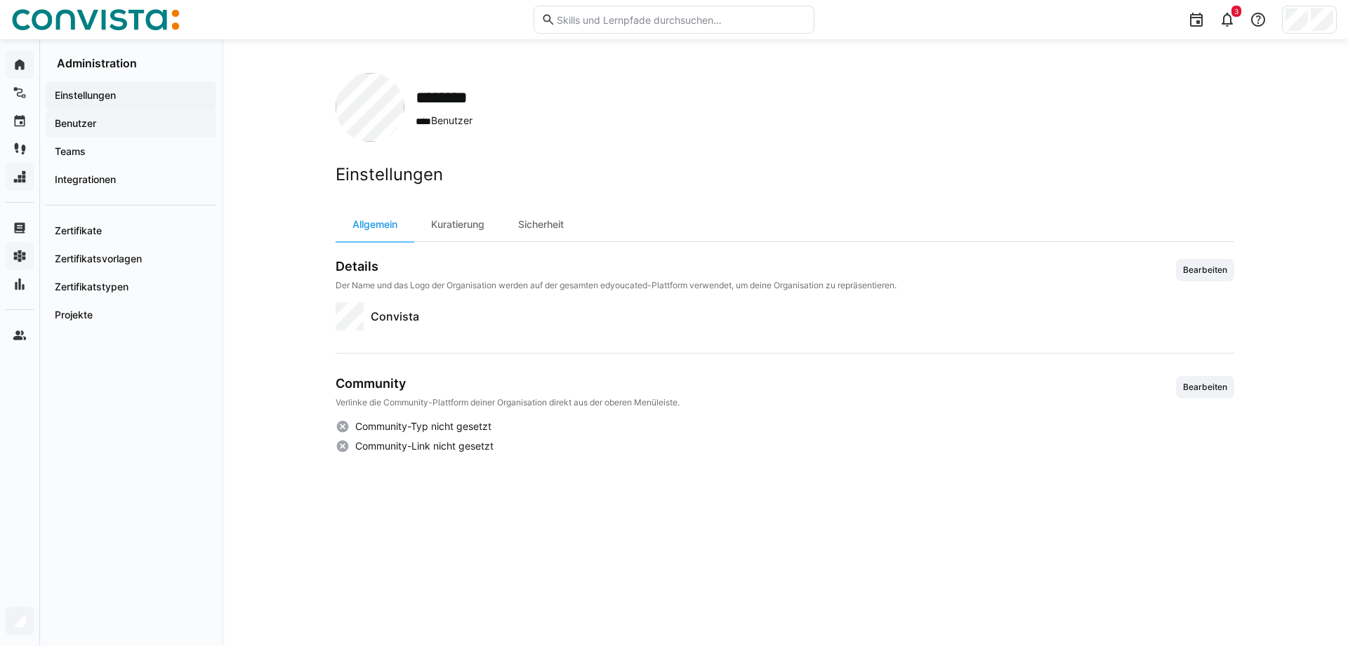
click at [0, 0] on app-navigation-label "Benutzer" at bounding box center [0, 0] width 0 height 0
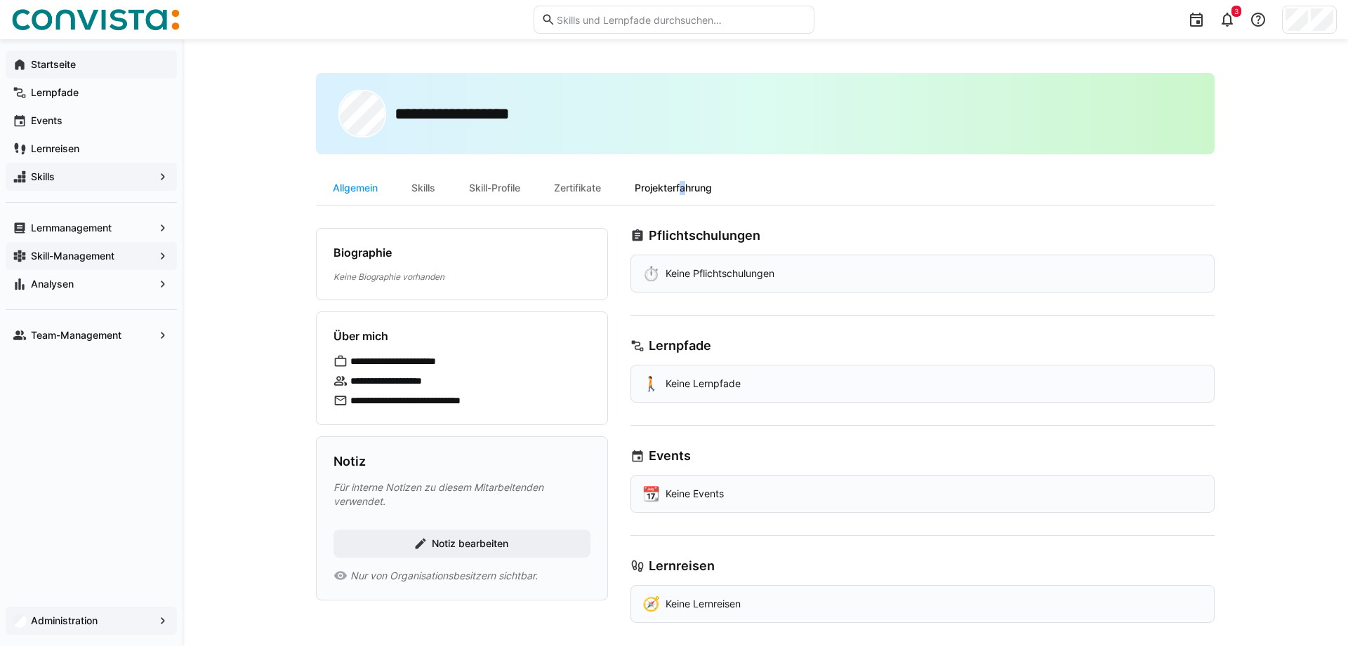
click at [686, 197] on div "Projekterfahrung" at bounding box center [673, 188] width 111 height 34
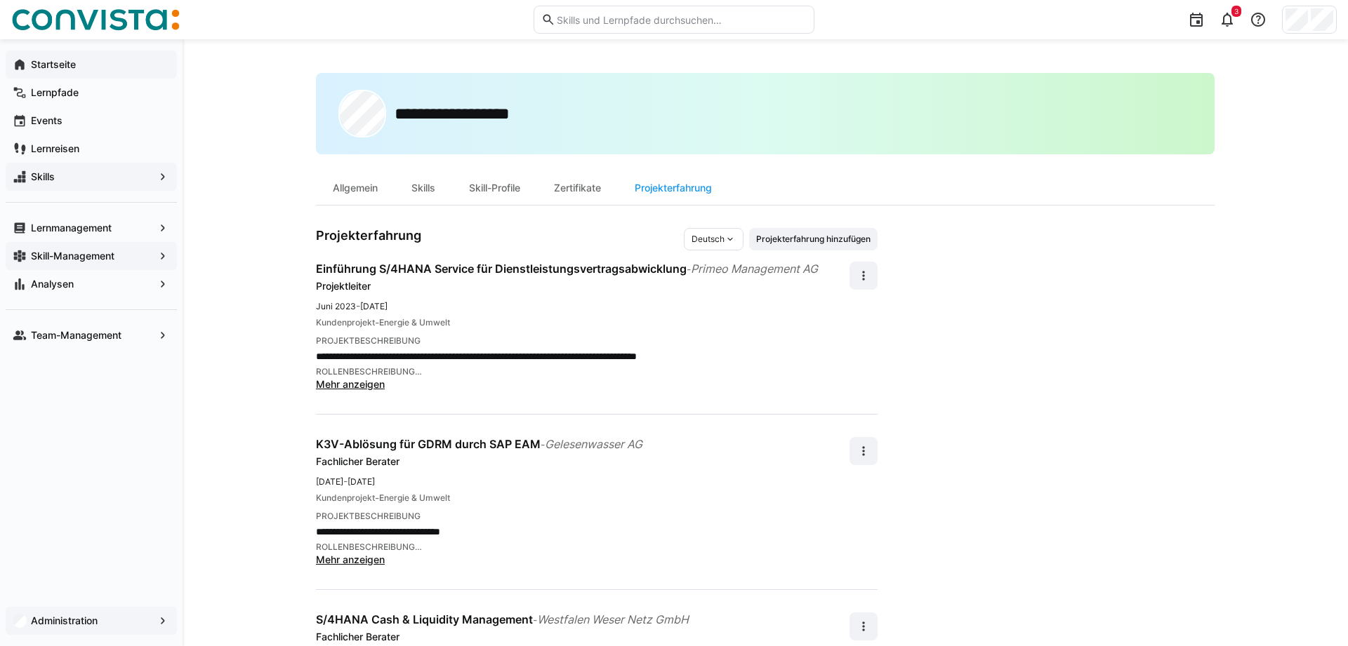
click at [340, 387] on span "Mehr anzeigen" at bounding box center [350, 384] width 69 height 12
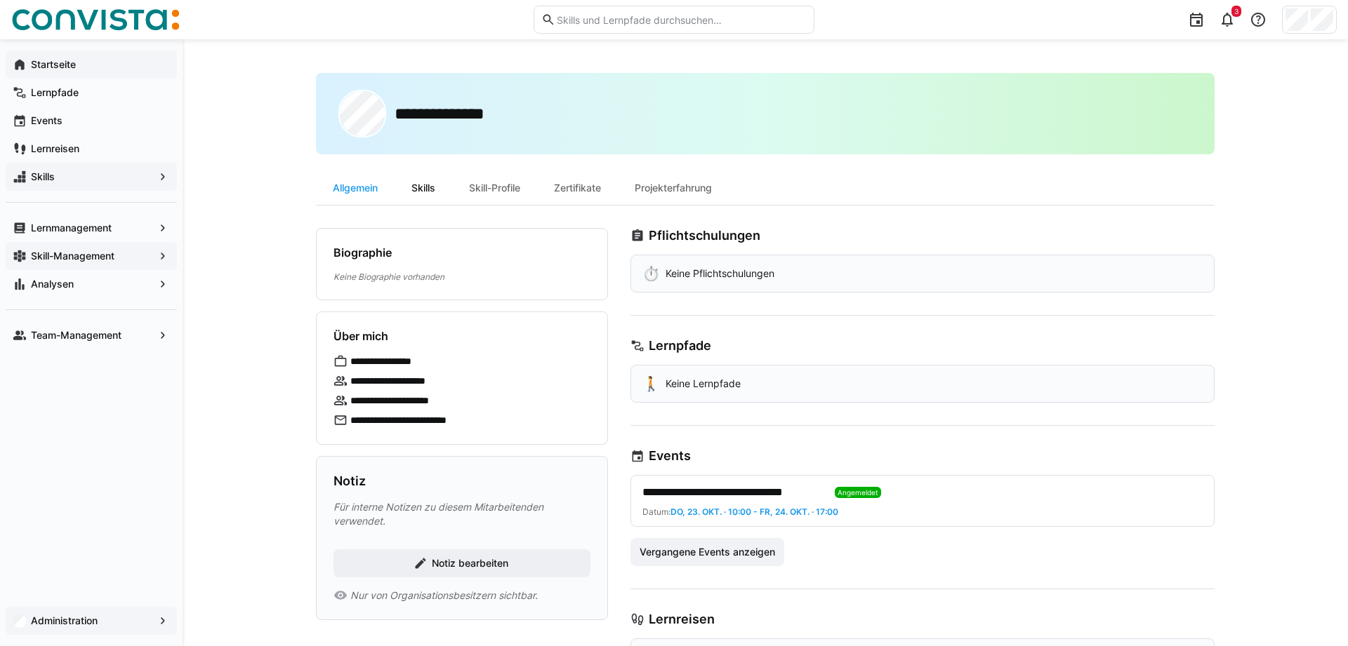
click at [435, 189] on div "Skills" at bounding box center [423, 188] width 58 height 34
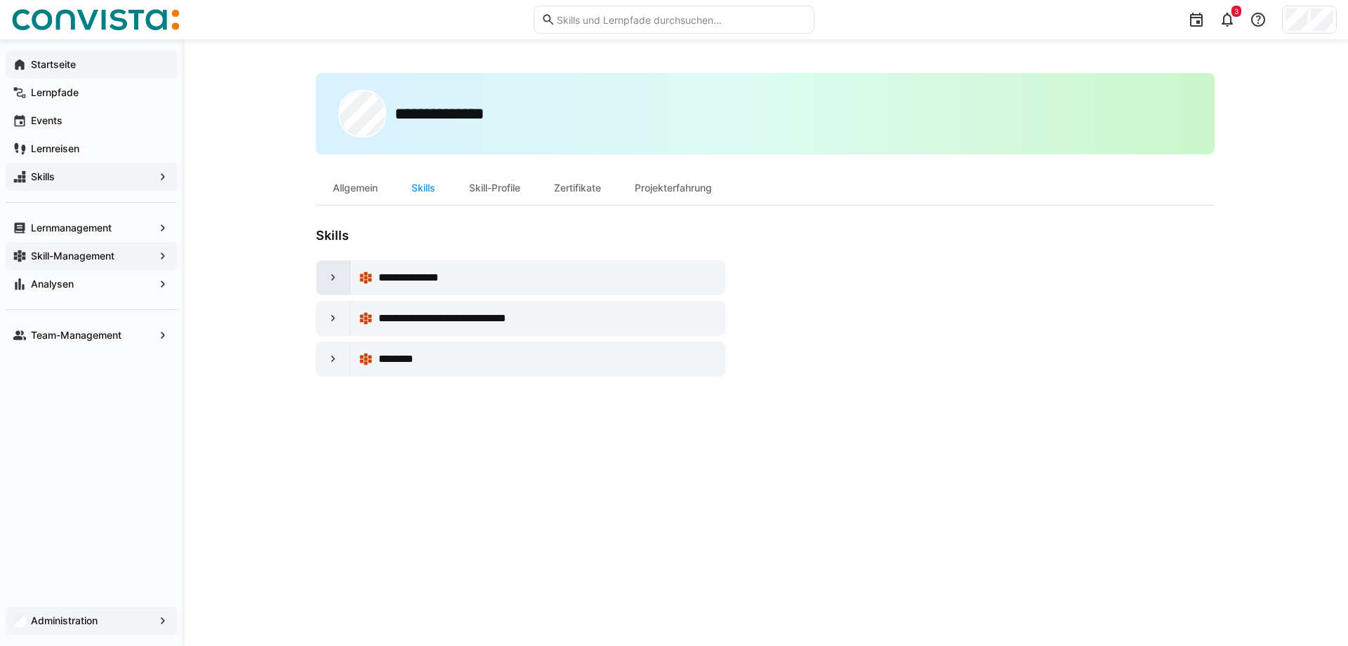
click at [326, 277] on eds-icon at bounding box center [333, 278] width 14 height 14
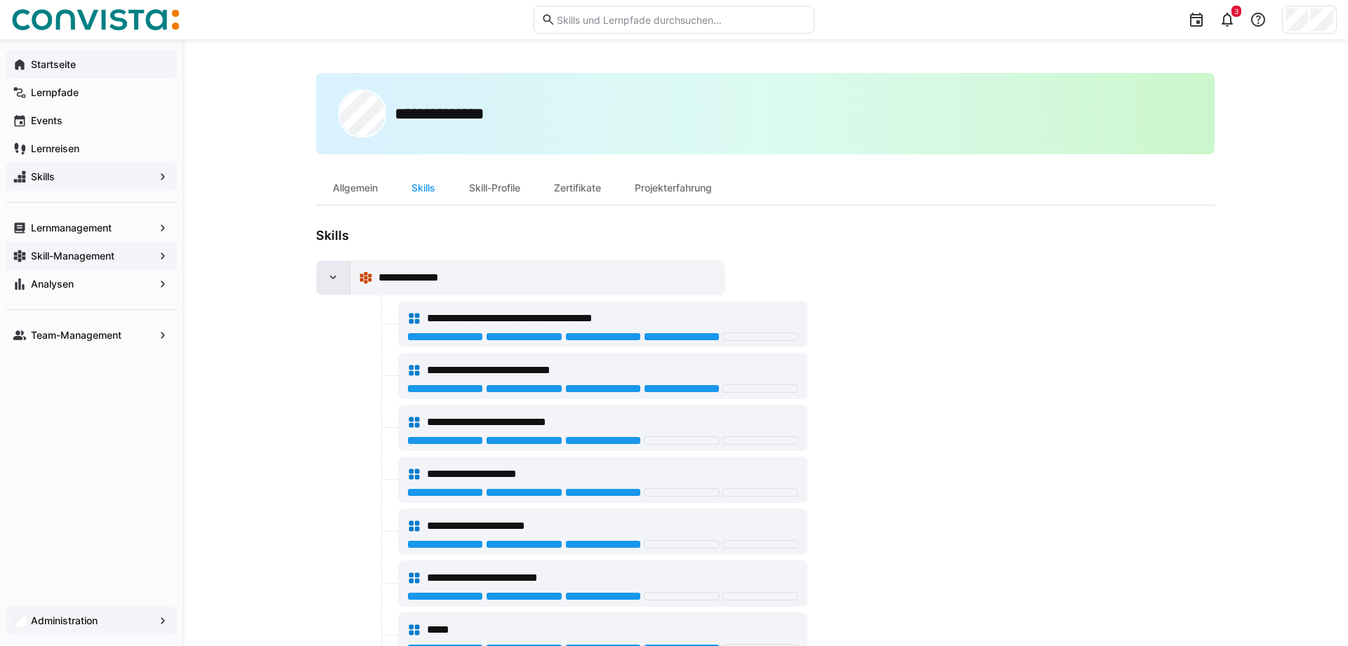
click at [326, 277] on eds-icon at bounding box center [333, 278] width 14 height 14
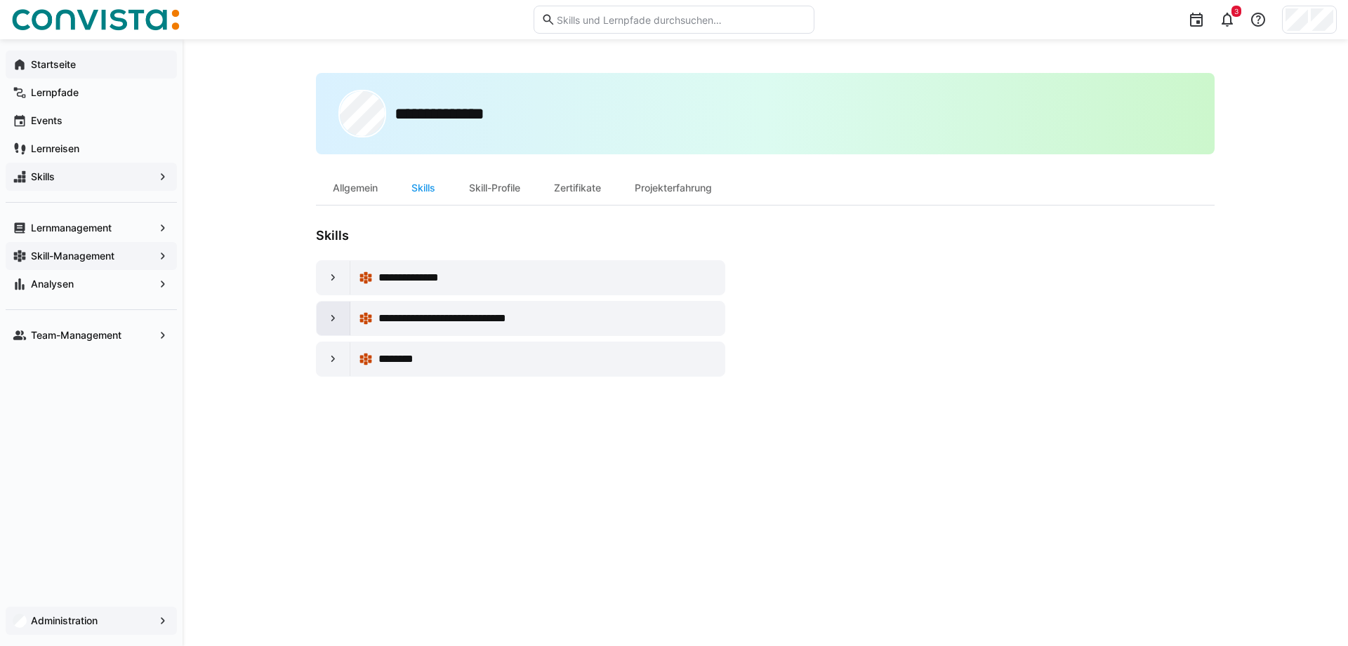
click at [324, 310] on div at bounding box center [334, 319] width 34 height 34
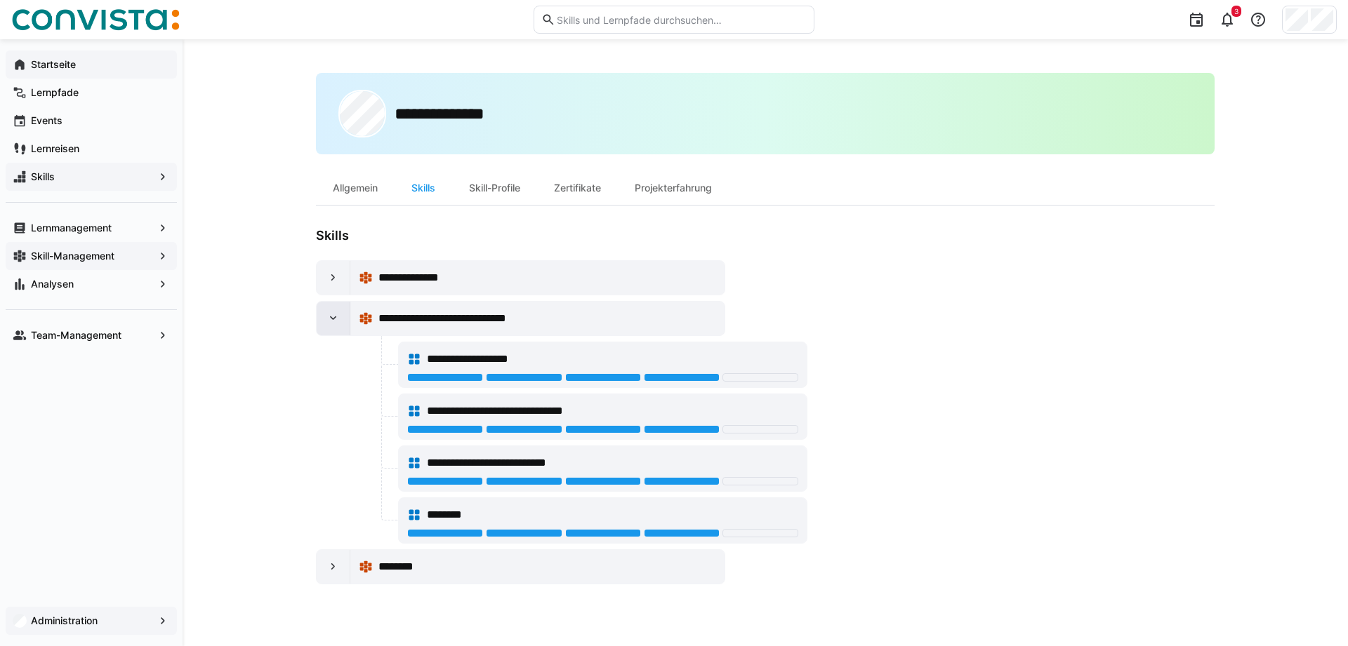
click at [322, 317] on div at bounding box center [334, 319] width 34 height 34
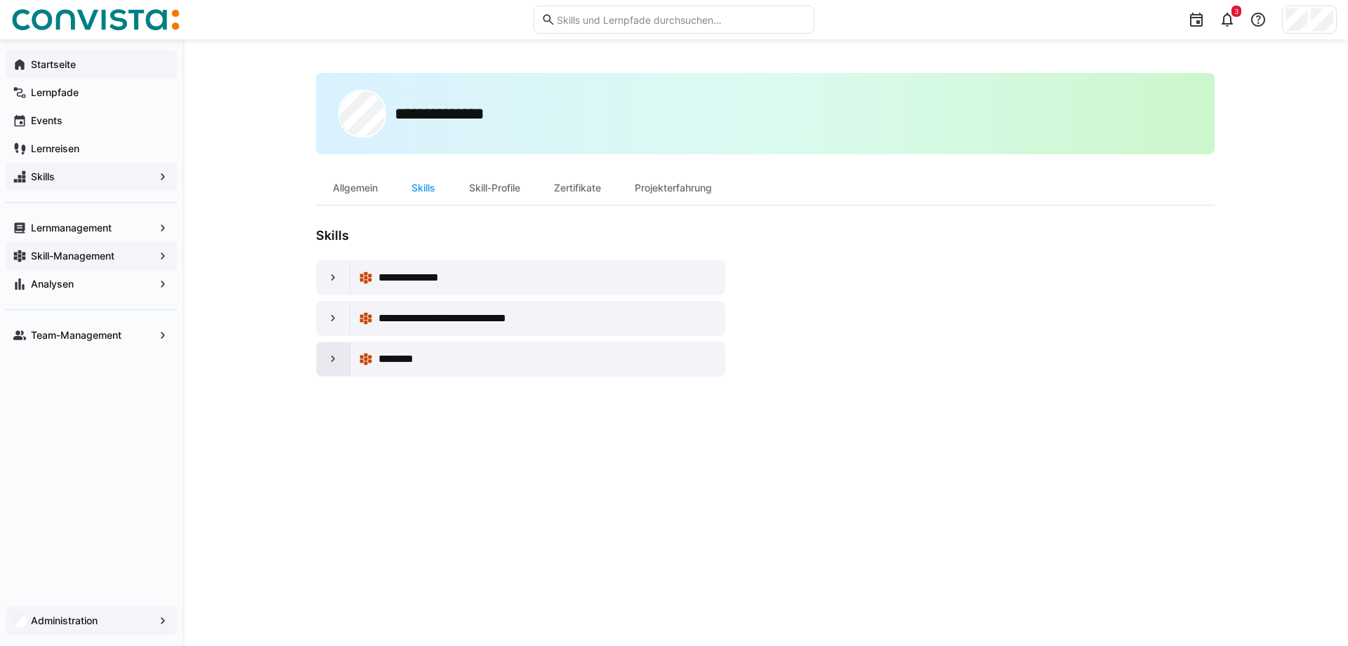
click at [329, 354] on div at bounding box center [334, 360] width 34 height 34
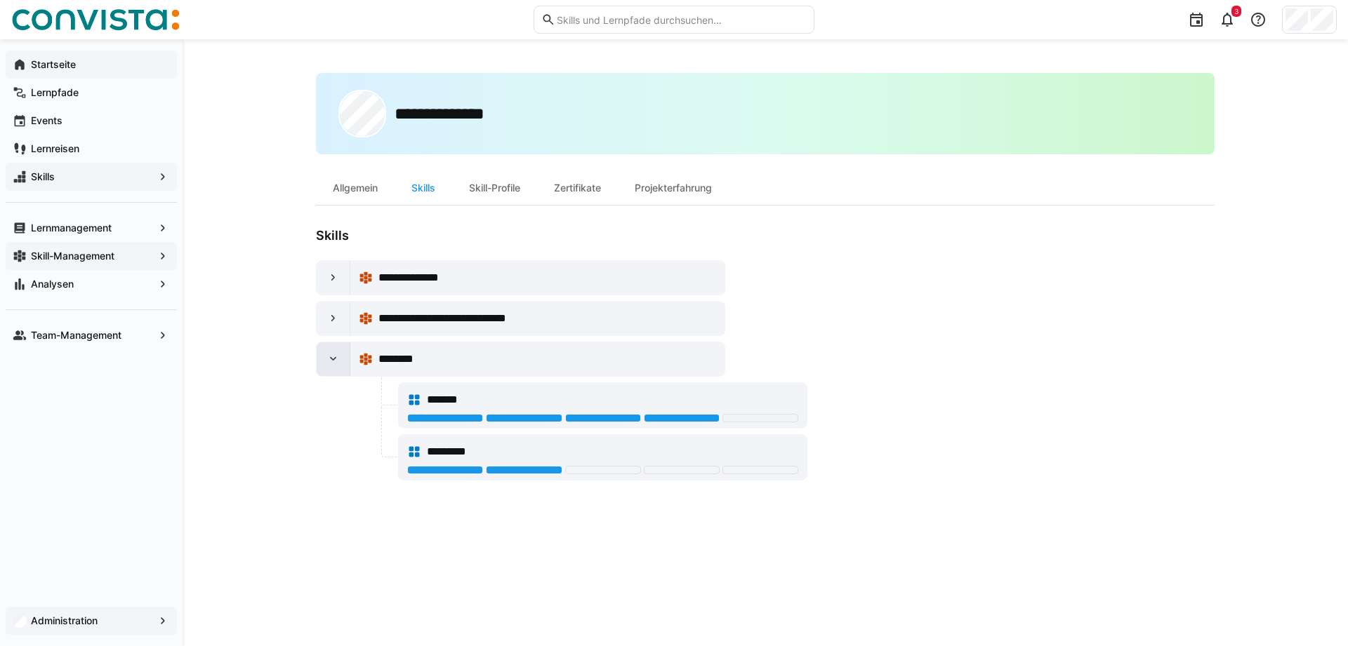
click at [329, 361] on eds-icon at bounding box center [333, 359] width 14 height 14
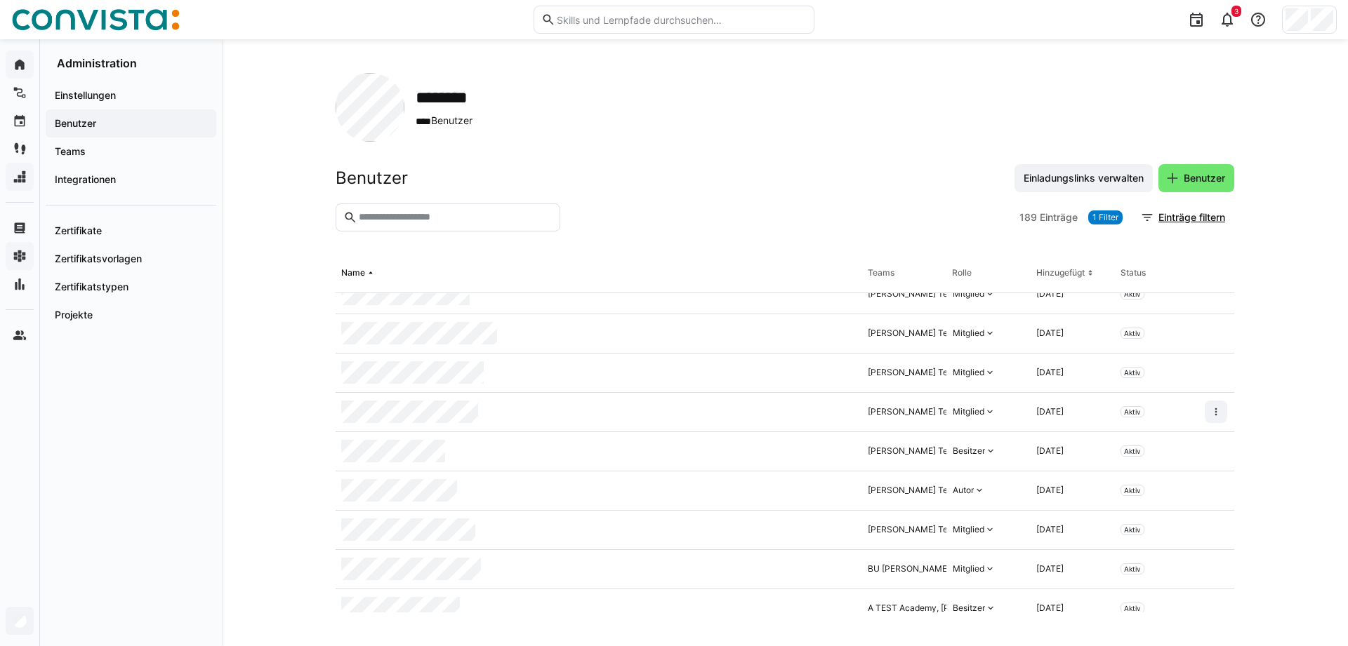
scroll to position [143, 0]
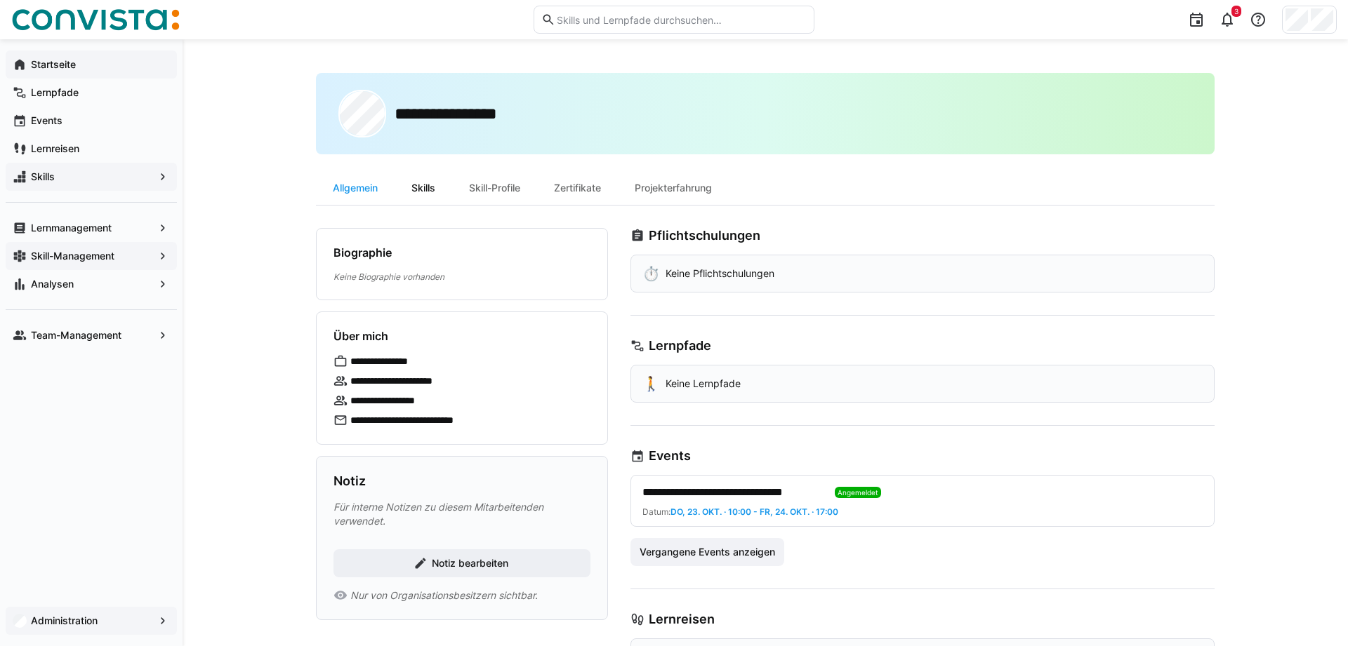
click at [440, 187] on div "Skills" at bounding box center [423, 188] width 58 height 34
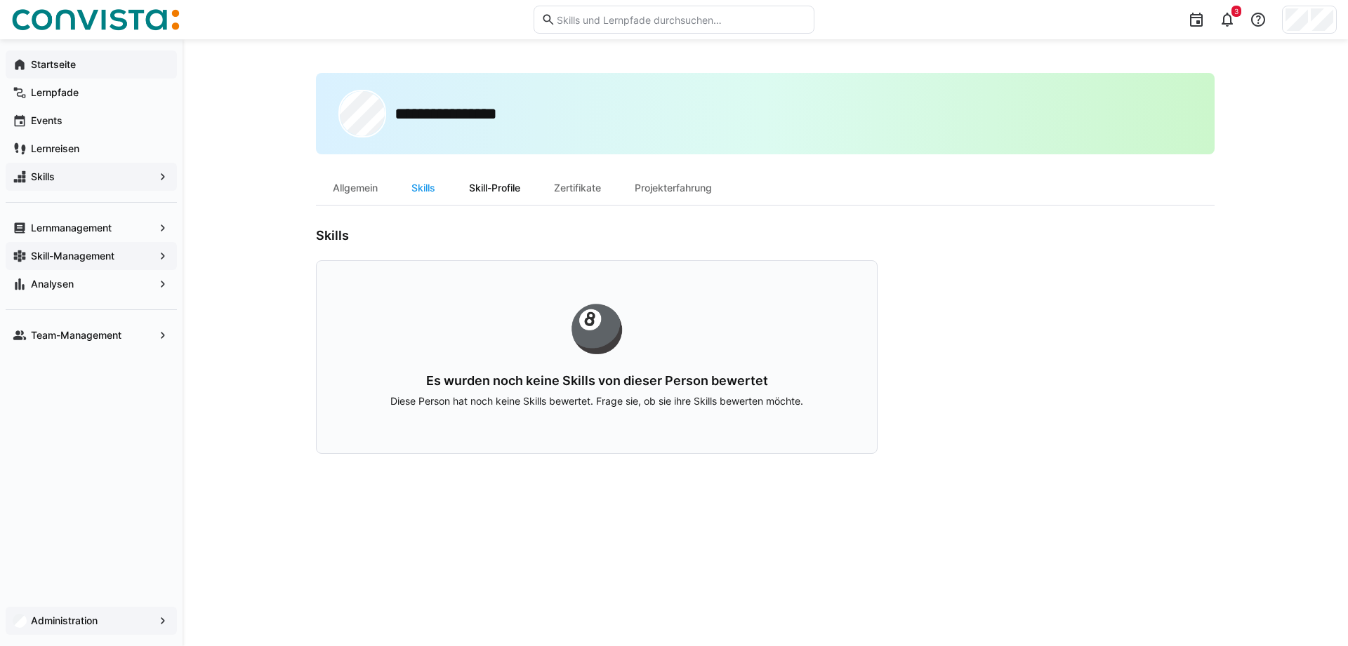
click at [507, 185] on div "Skill-Profile" at bounding box center [494, 188] width 85 height 34
click at [581, 188] on div "Zertifikate" at bounding box center [577, 188] width 81 height 34
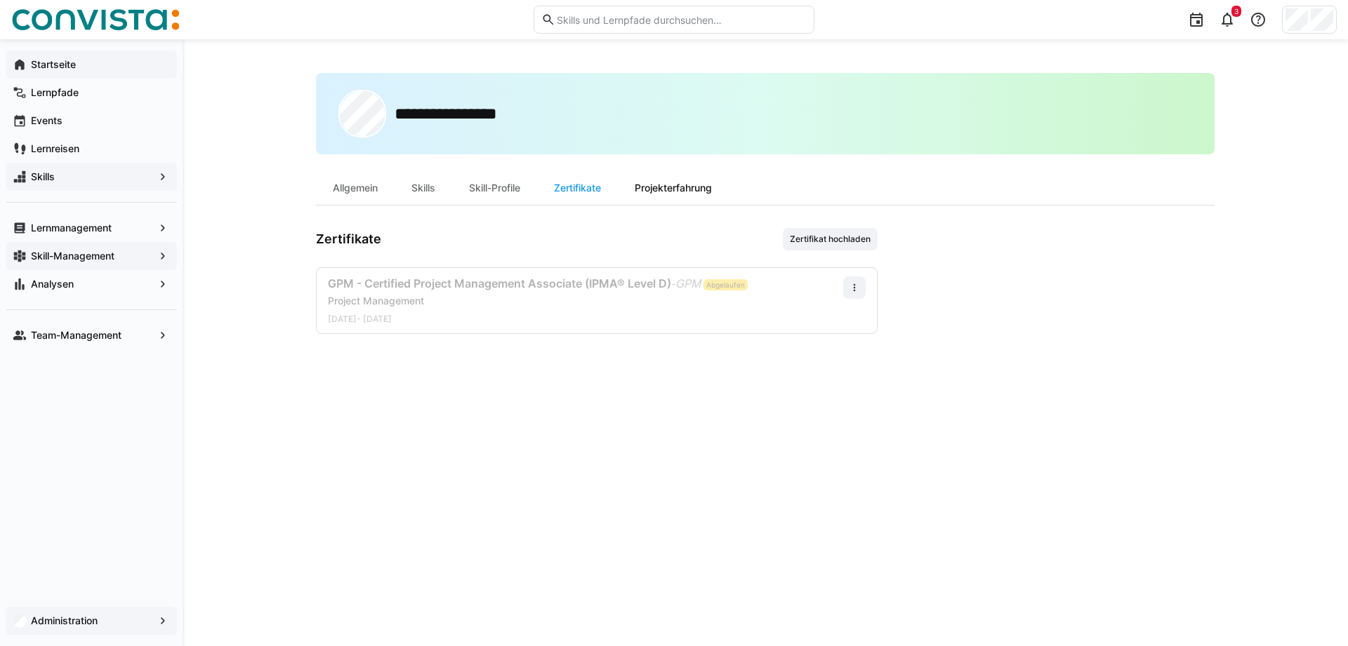
click at [670, 190] on div "Projekterfahrung" at bounding box center [673, 188] width 111 height 34
click at [0, 0] on app-navigation-label "Startseite" at bounding box center [0, 0] width 0 height 0
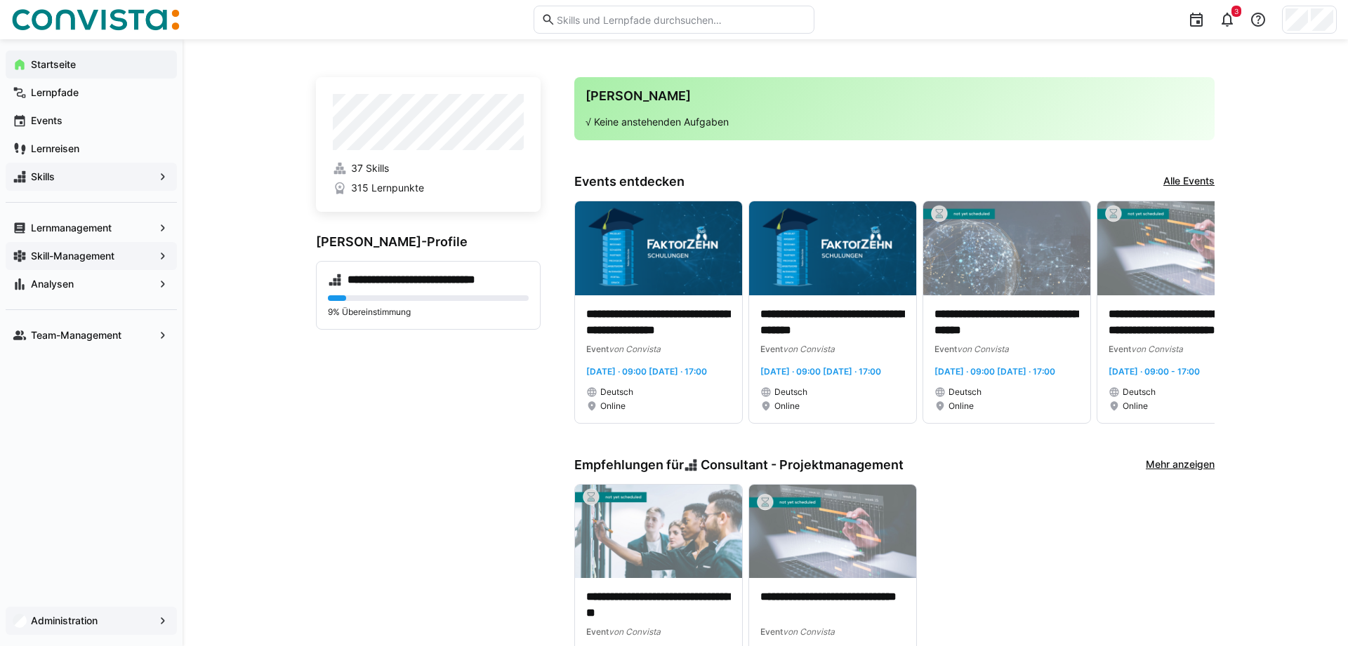
click at [376, 444] on app-home-left "**********" at bounding box center [428, 385] width 225 height 616
click at [438, 450] on app-home-left "**********" at bounding box center [428, 385] width 225 height 616
click at [0, 0] on app-navigation-label "Skill-Management" at bounding box center [0, 0] width 0 height 0
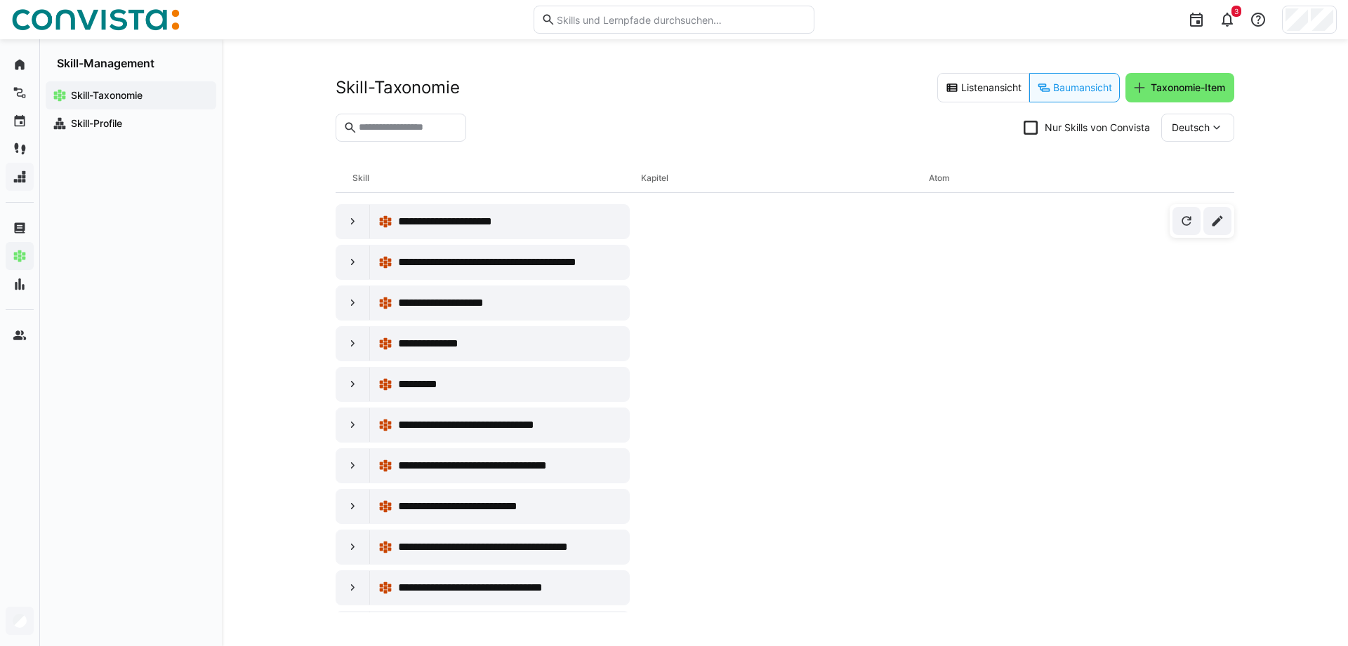
click at [397, 134] on eds-input at bounding box center [401, 128] width 131 height 28
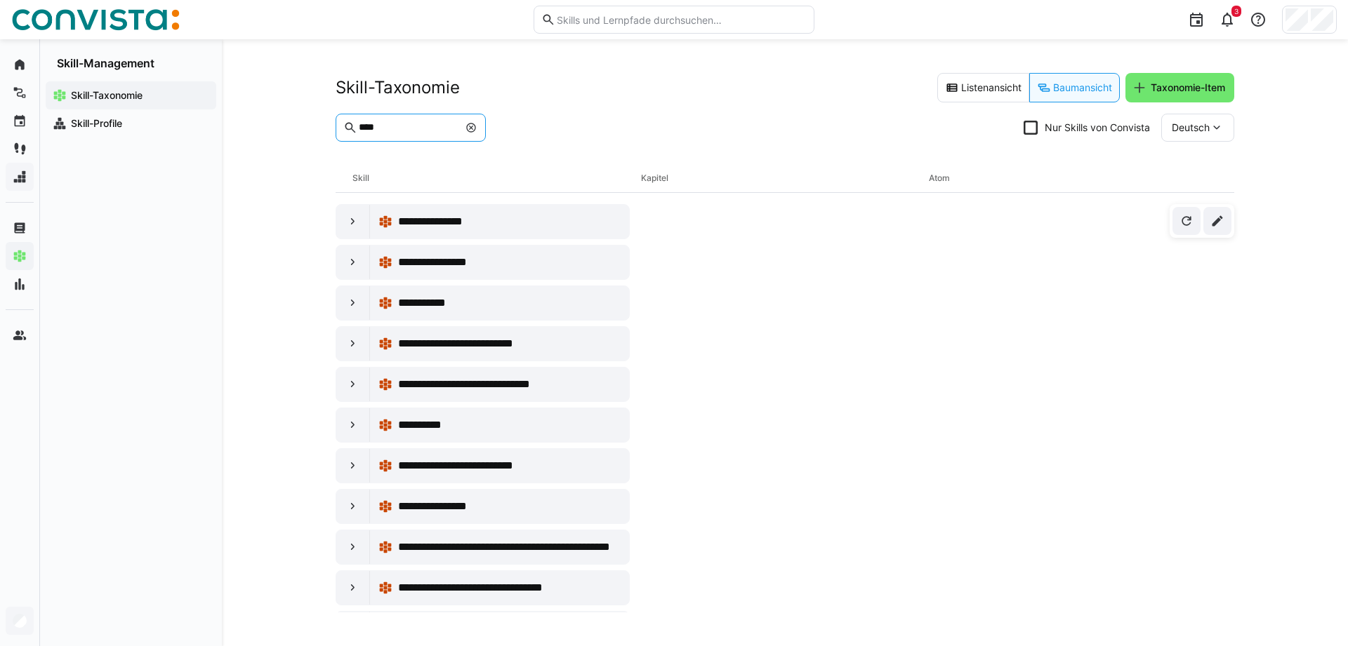
type input "****"
click at [477, 125] on eds-icon at bounding box center [470, 127] width 11 height 11
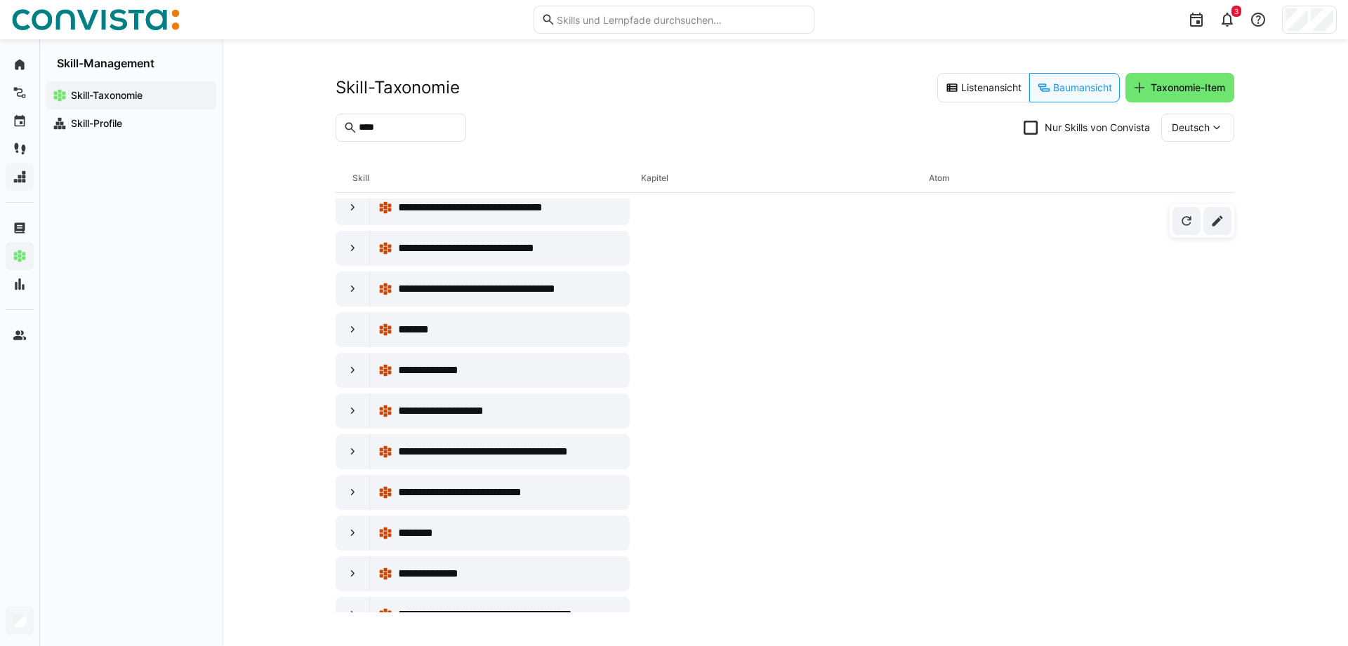
scroll to position [7518, 0]
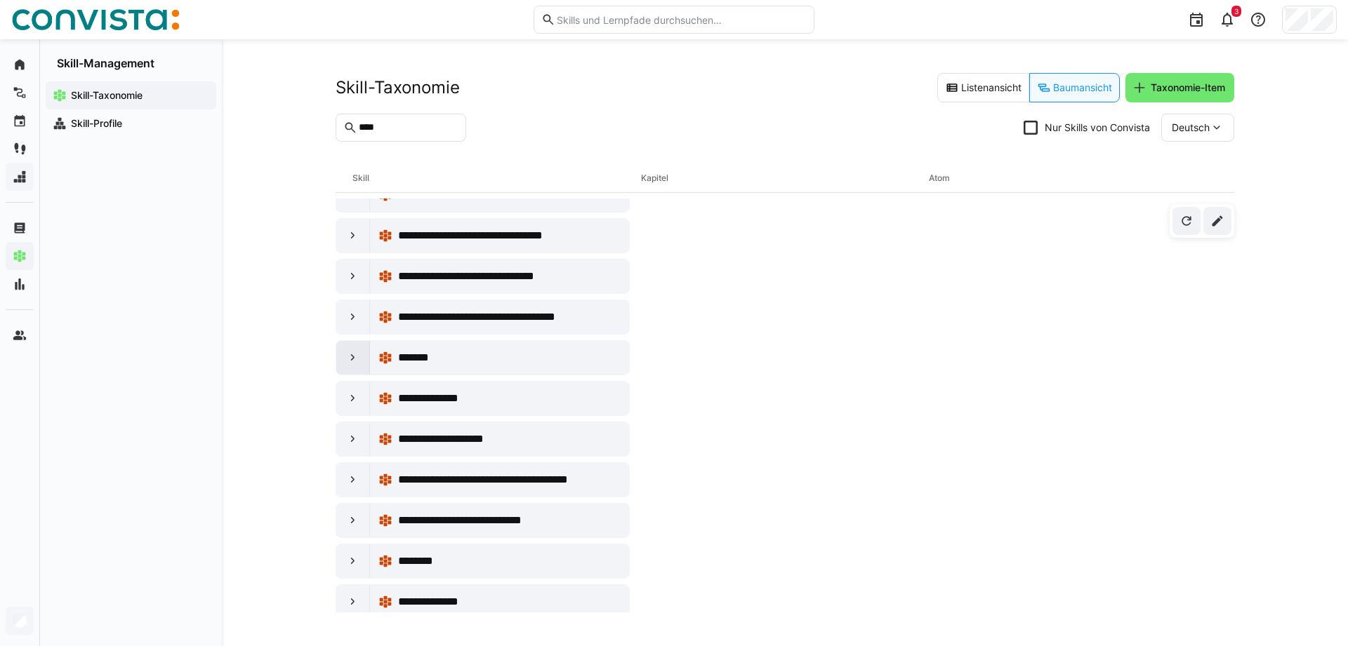
click at [353, 364] on eds-icon at bounding box center [353, 358] width 14 height 14
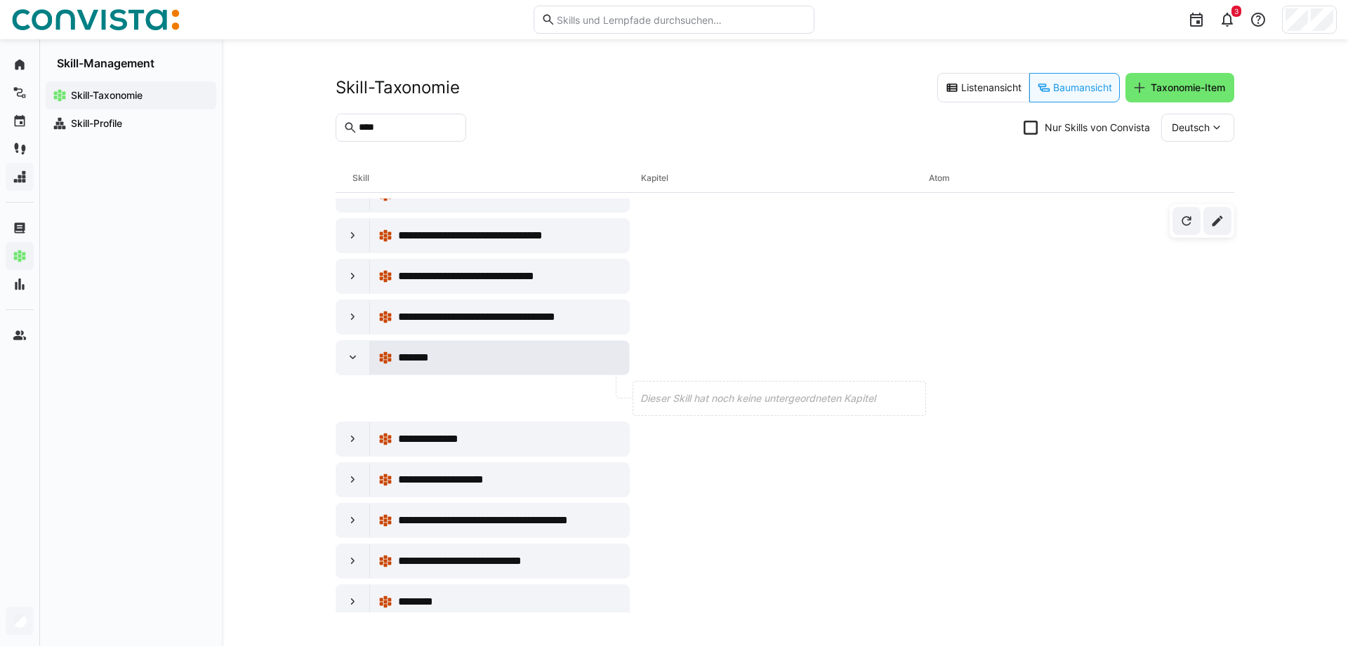
click at [505, 350] on div "*******" at bounding box center [509, 358] width 223 height 17
click at [1219, 221] on eds-icon at bounding box center [1217, 221] width 14 height 14
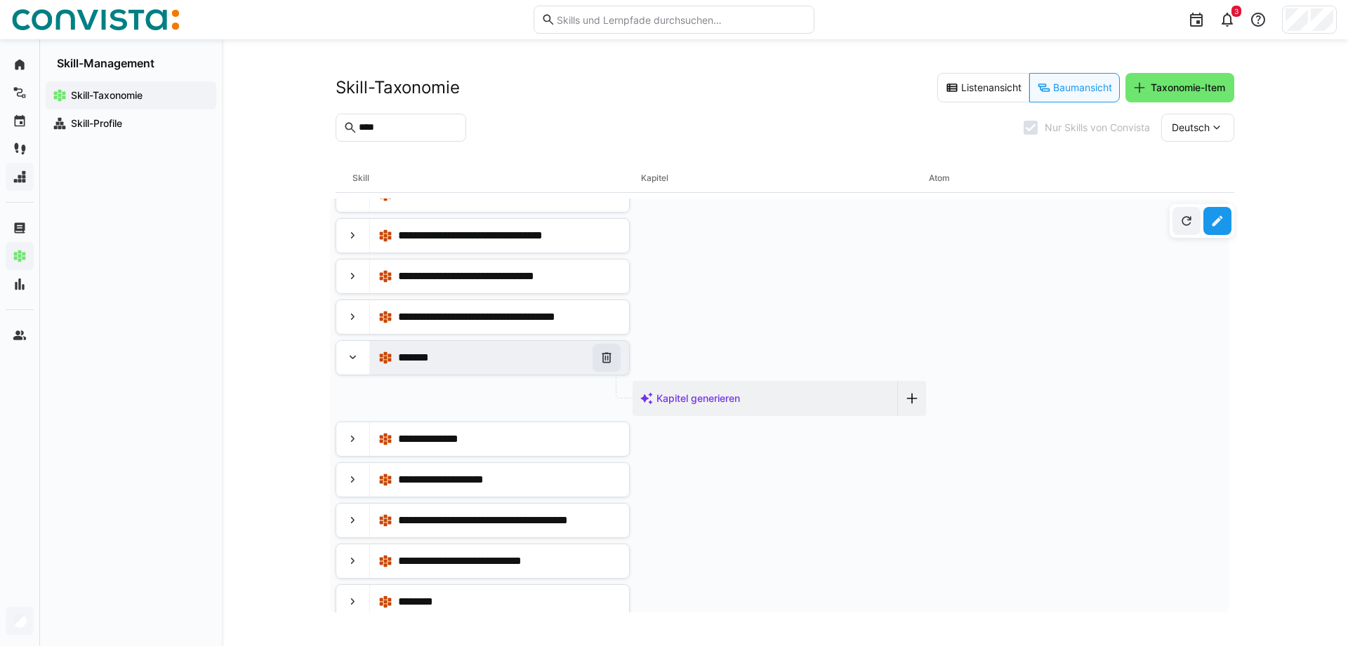
click at [611, 356] on eds-icon at bounding box center [606, 358] width 14 height 14
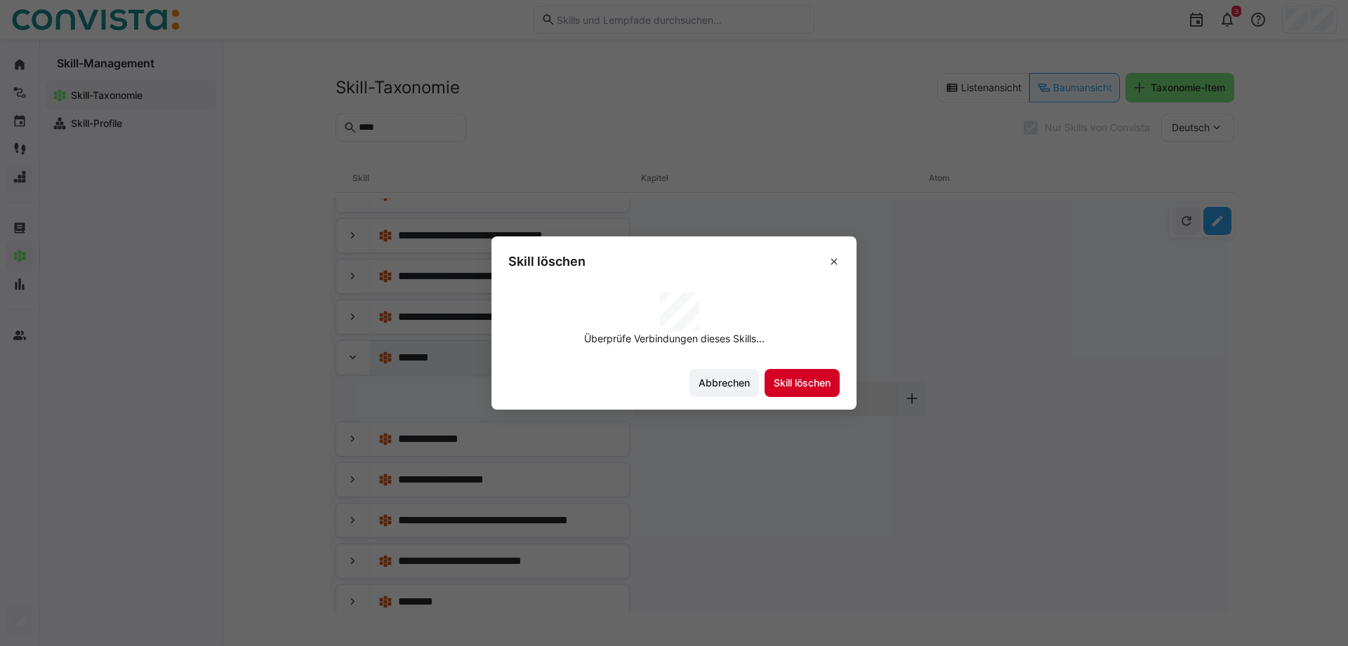
click at [797, 379] on span "Skill löschen" at bounding box center [801, 383] width 61 height 14
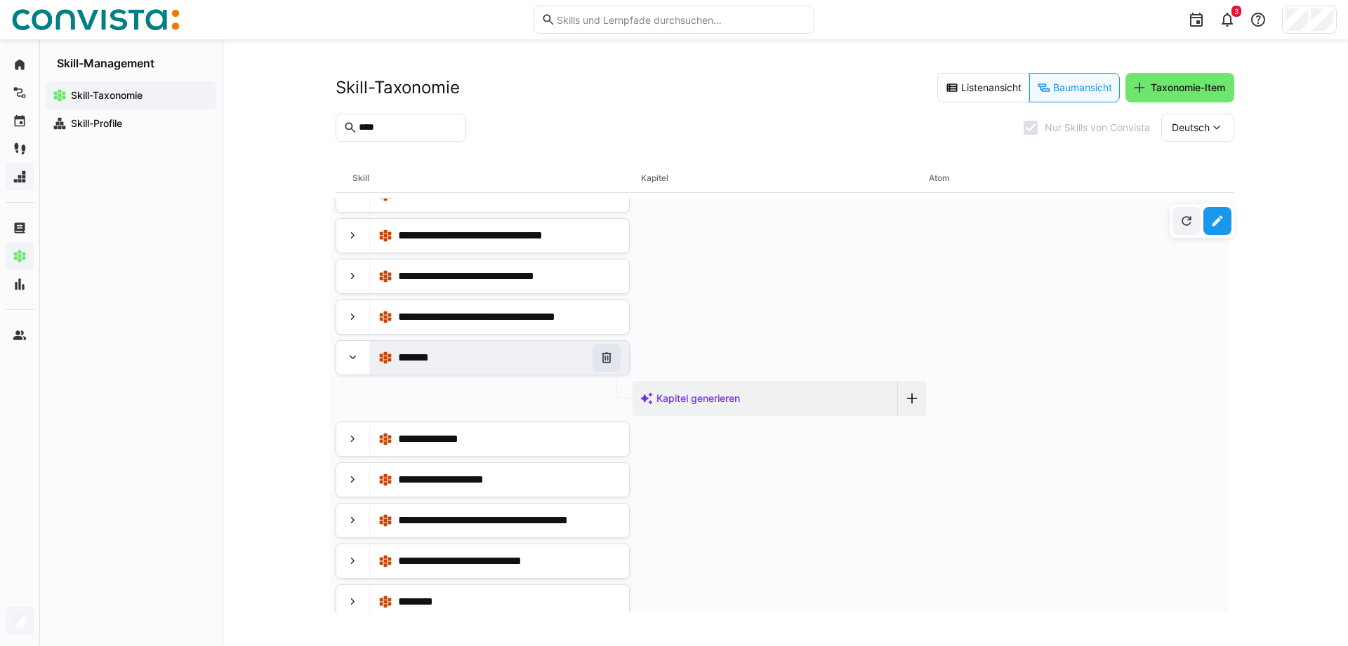
click at [600, 357] on eds-icon at bounding box center [606, 358] width 14 height 14
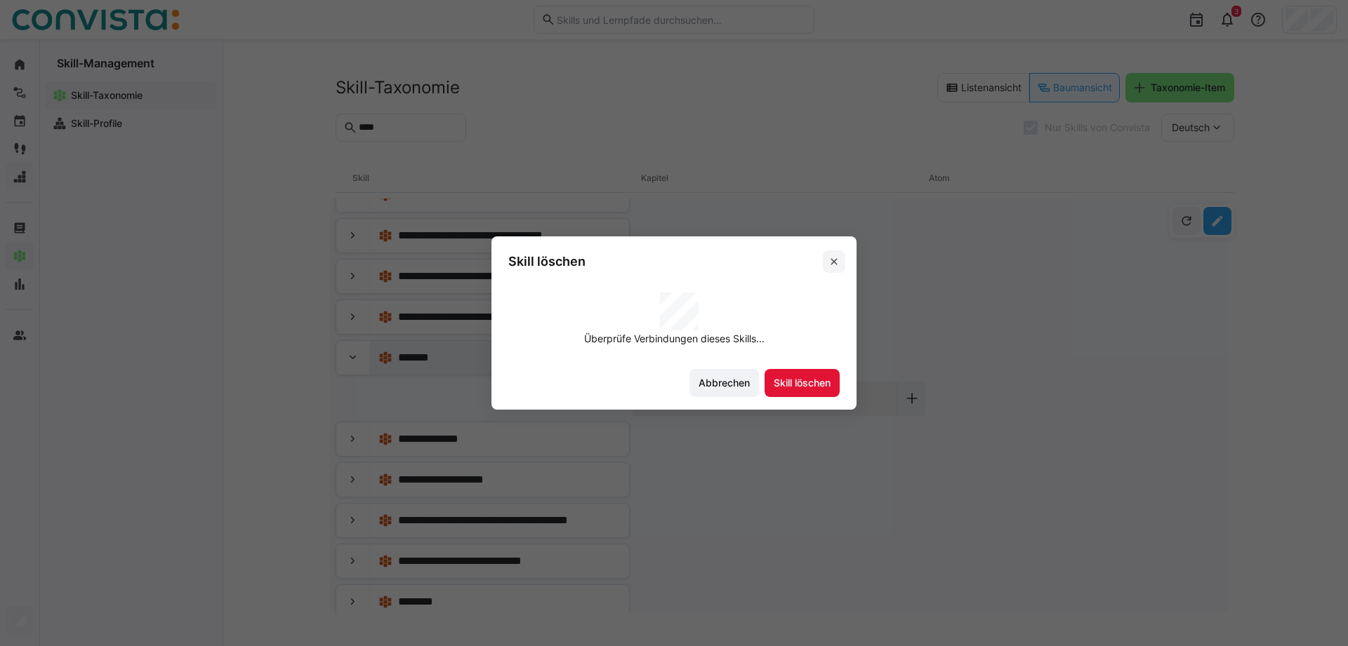
click at [833, 267] on eds-icon at bounding box center [833, 261] width 11 height 11
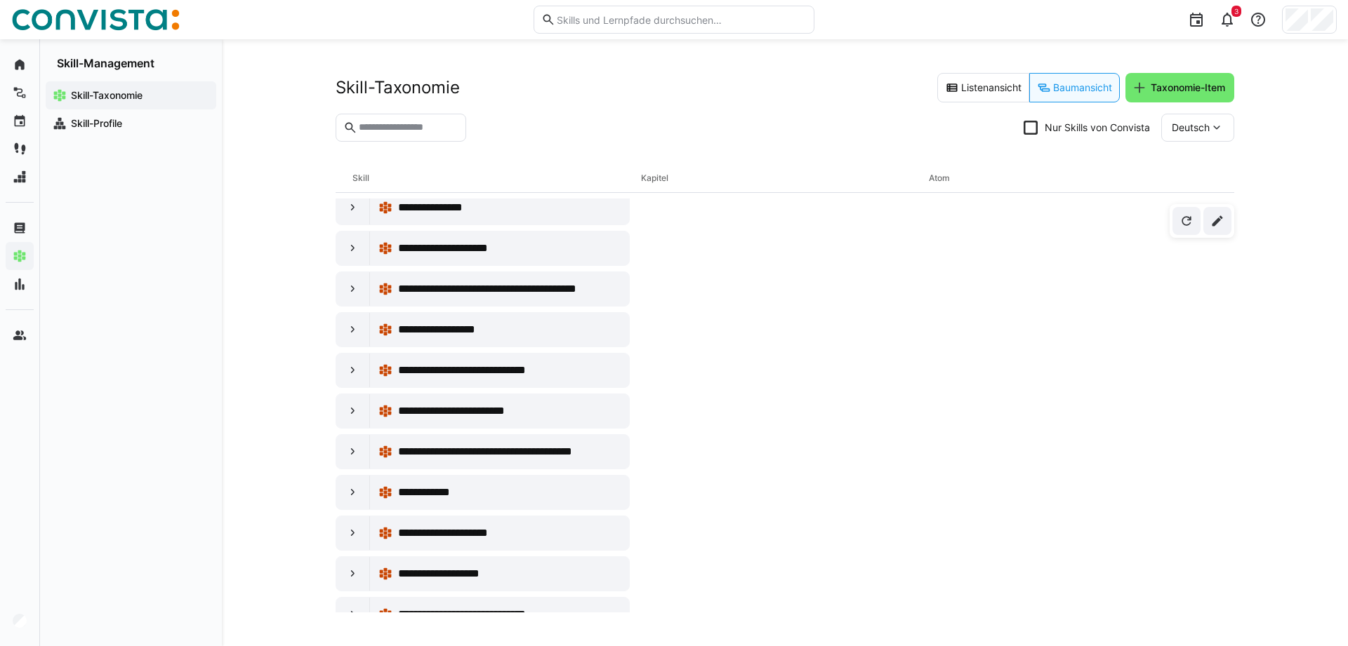
scroll to position [6412, 0]
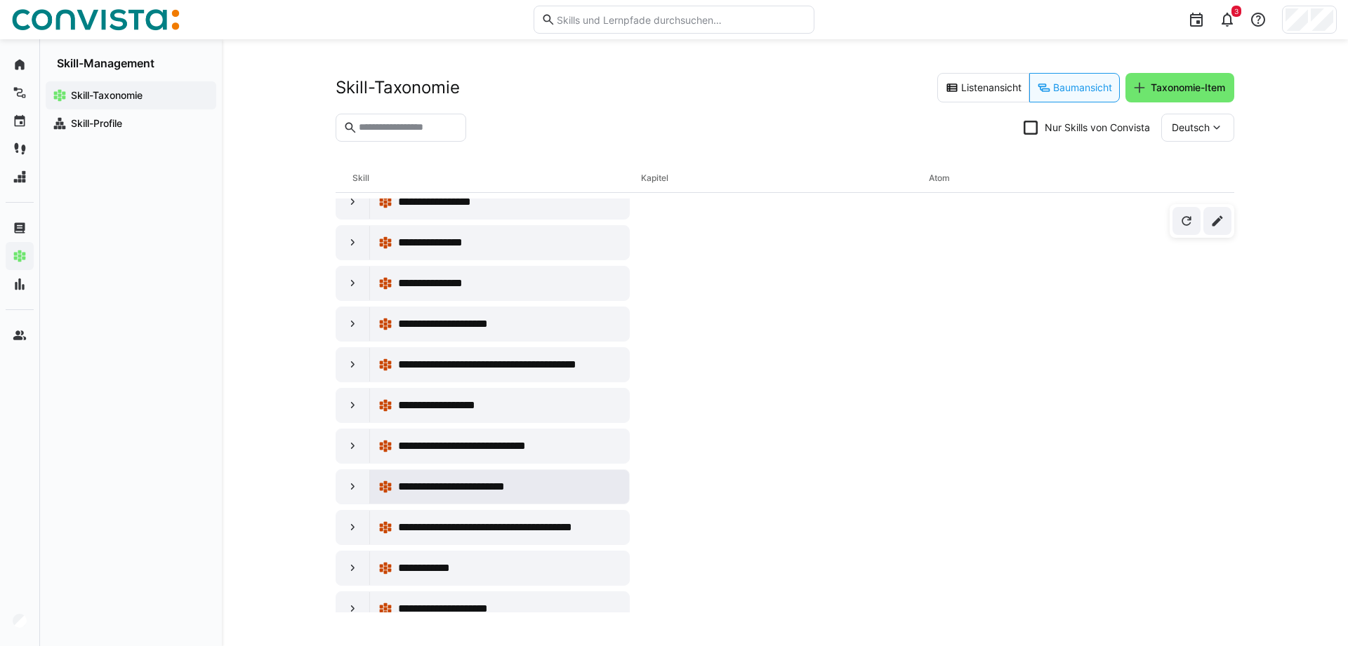
drag, startPoint x: 258, startPoint y: 367, endPoint x: 392, endPoint y: 491, distance: 183.3
click at [257, 368] on div "**********" at bounding box center [785, 342] width 1126 height 607
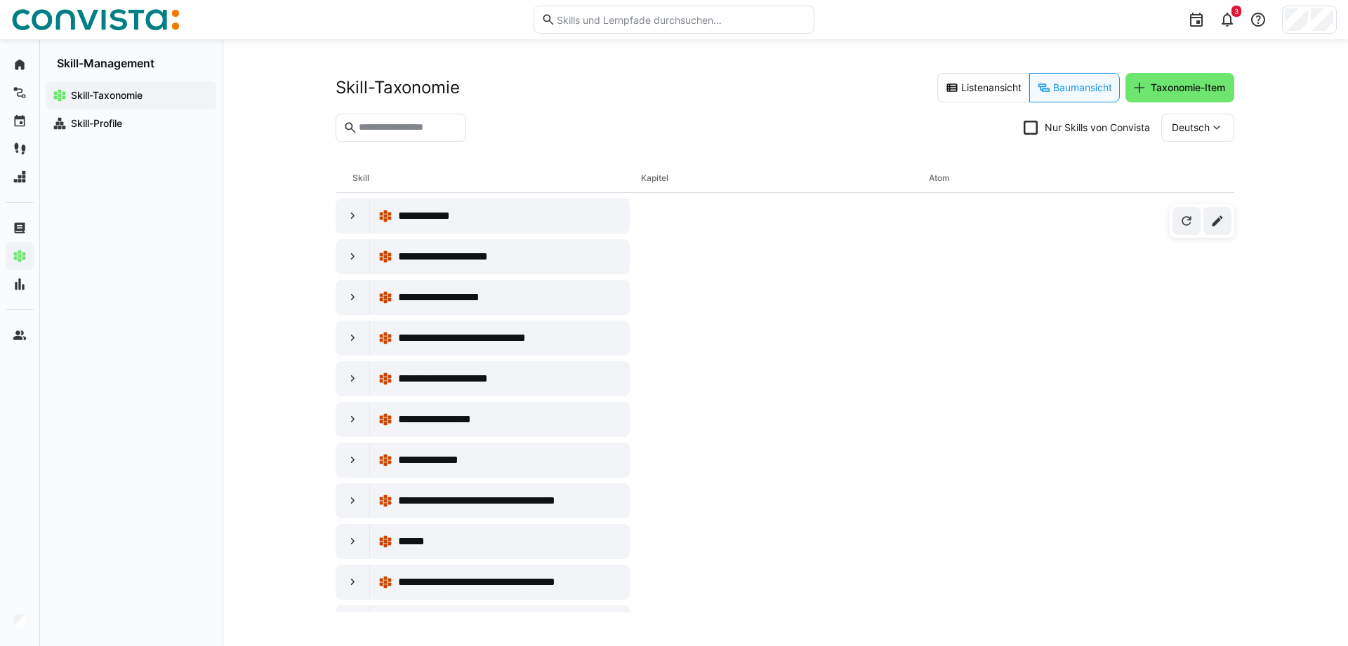
scroll to position [6913, 0]
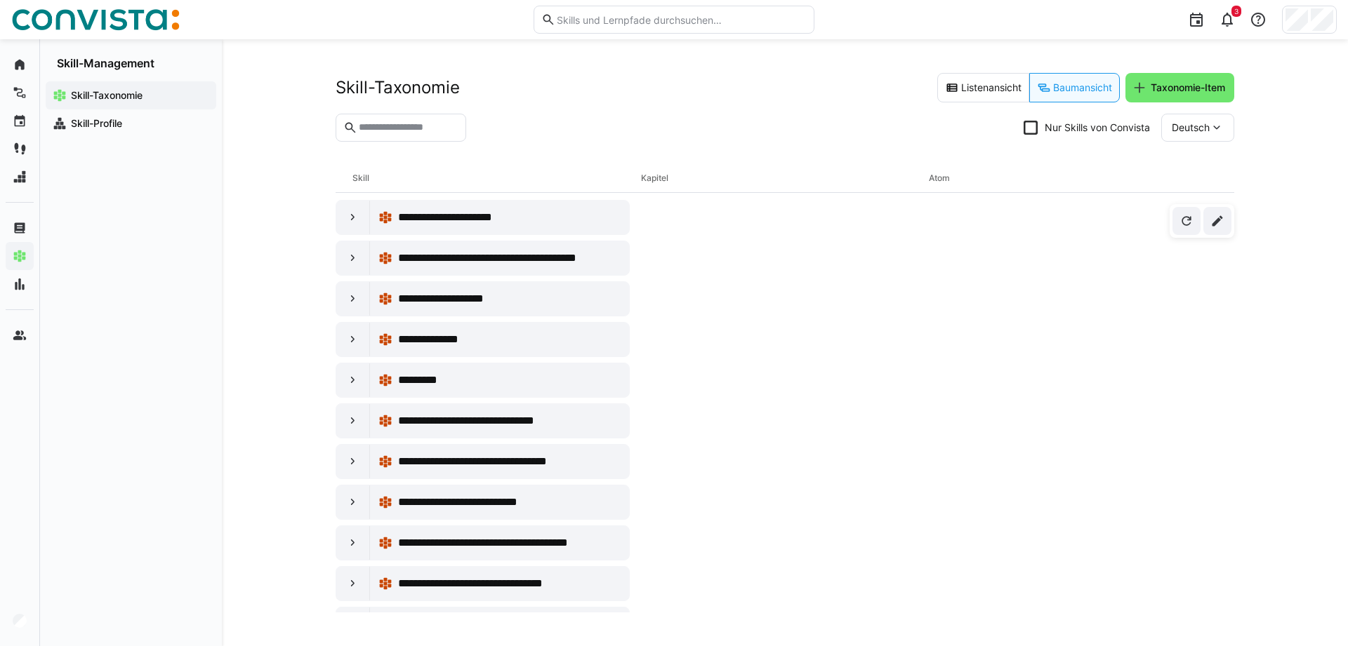
scroll to position [0, 0]
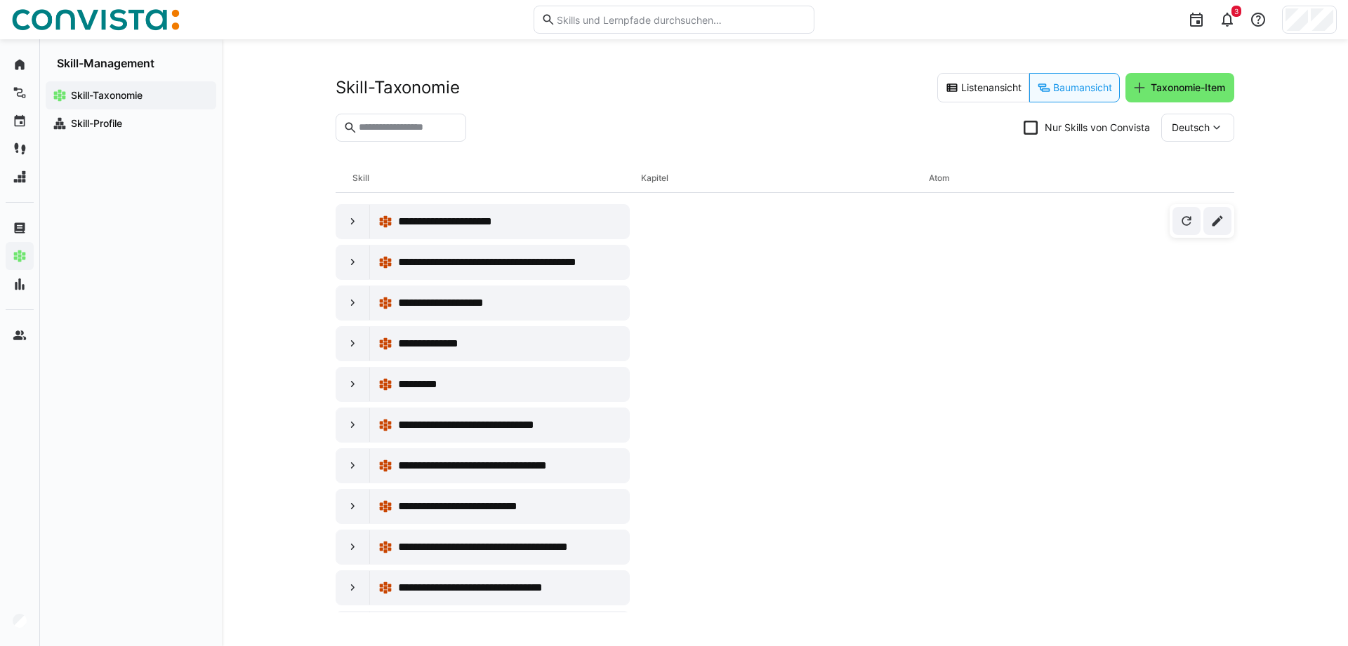
click at [277, 145] on div "**********" at bounding box center [785, 342] width 1126 height 607
click at [0, 0] on app-navigation-label "Skill-Profile" at bounding box center [0, 0] width 0 height 0
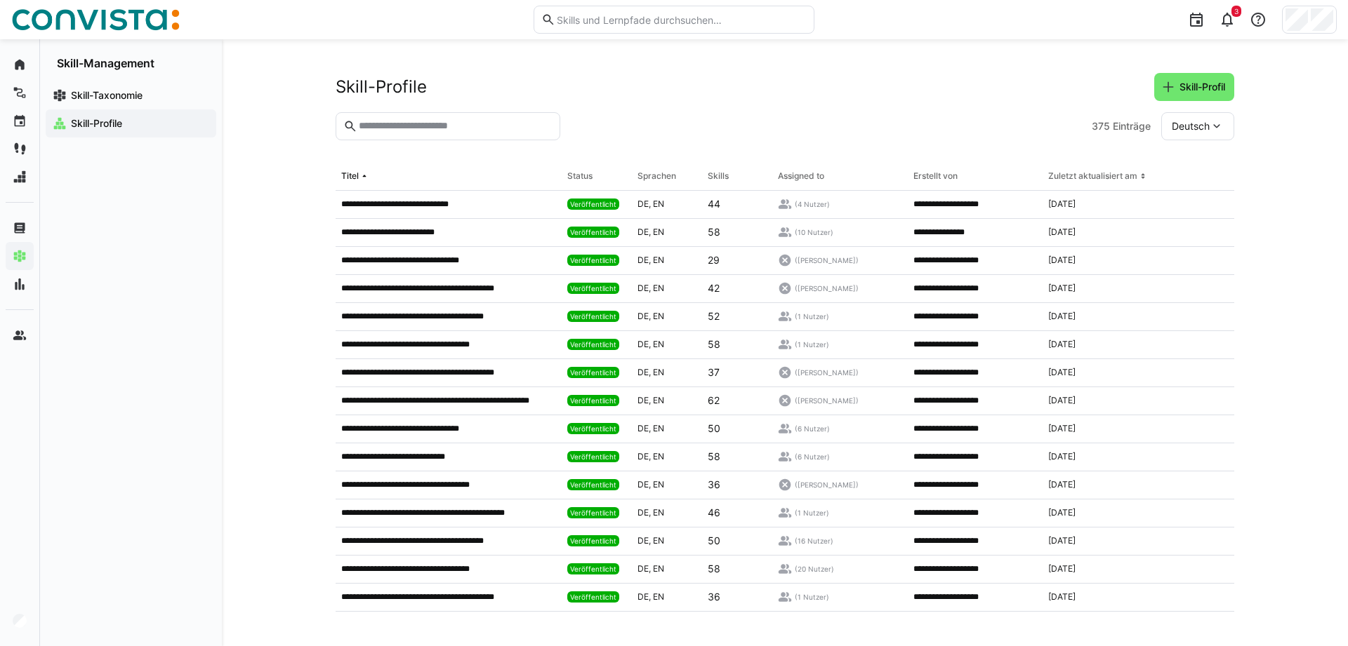
click at [265, 284] on div "**********" at bounding box center [785, 342] width 1126 height 607
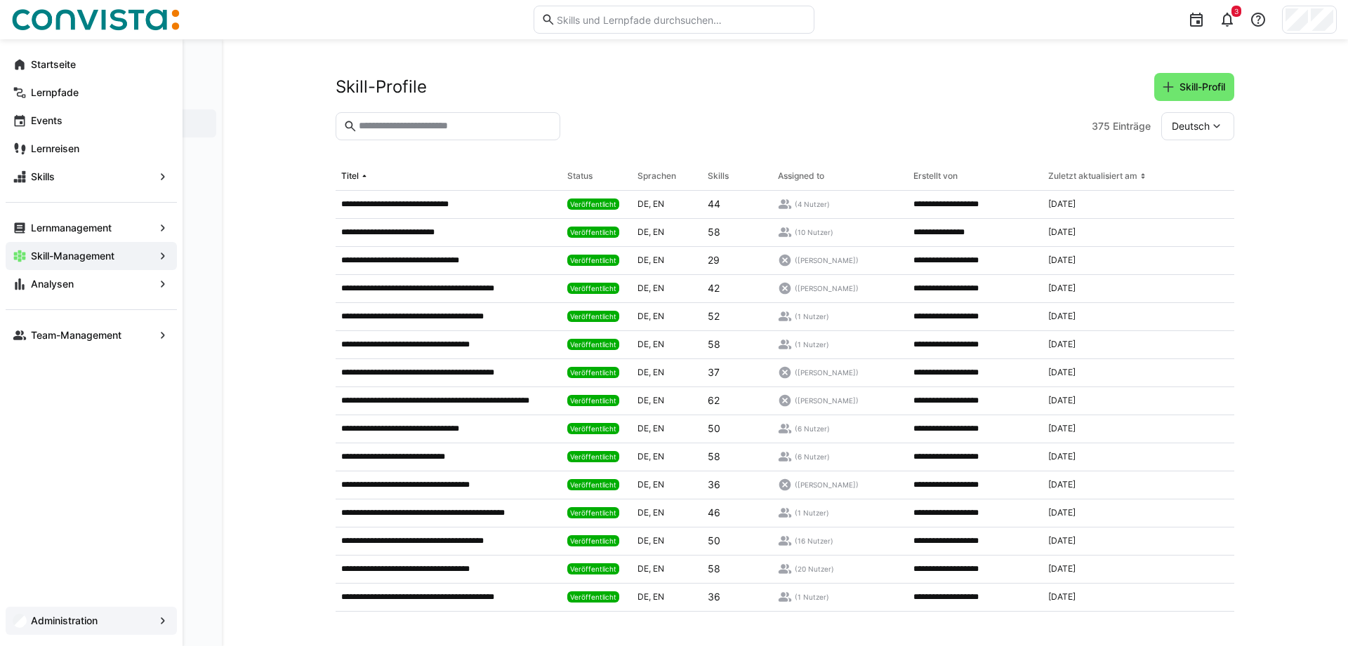
click at [51, 628] on div "Administration" at bounding box center [91, 621] width 171 height 28
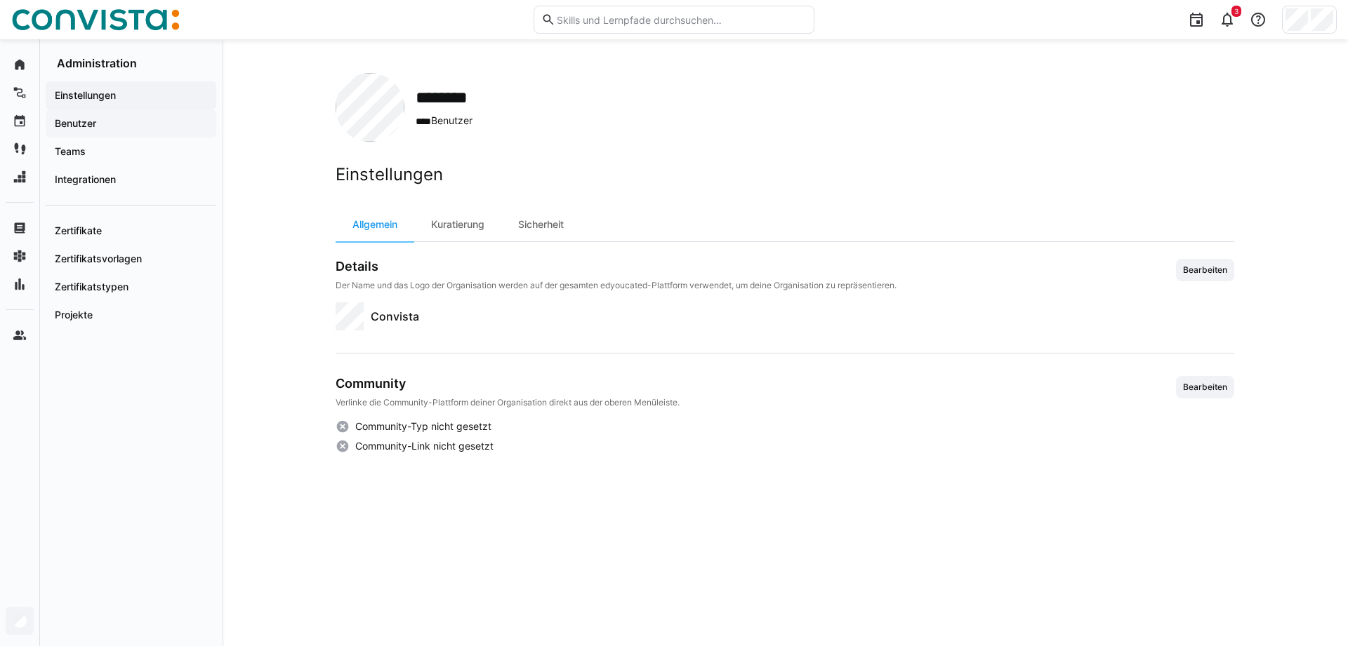
click at [0, 0] on app-navigation-label "Benutzer" at bounding box center [0, 0] width 0 height 0
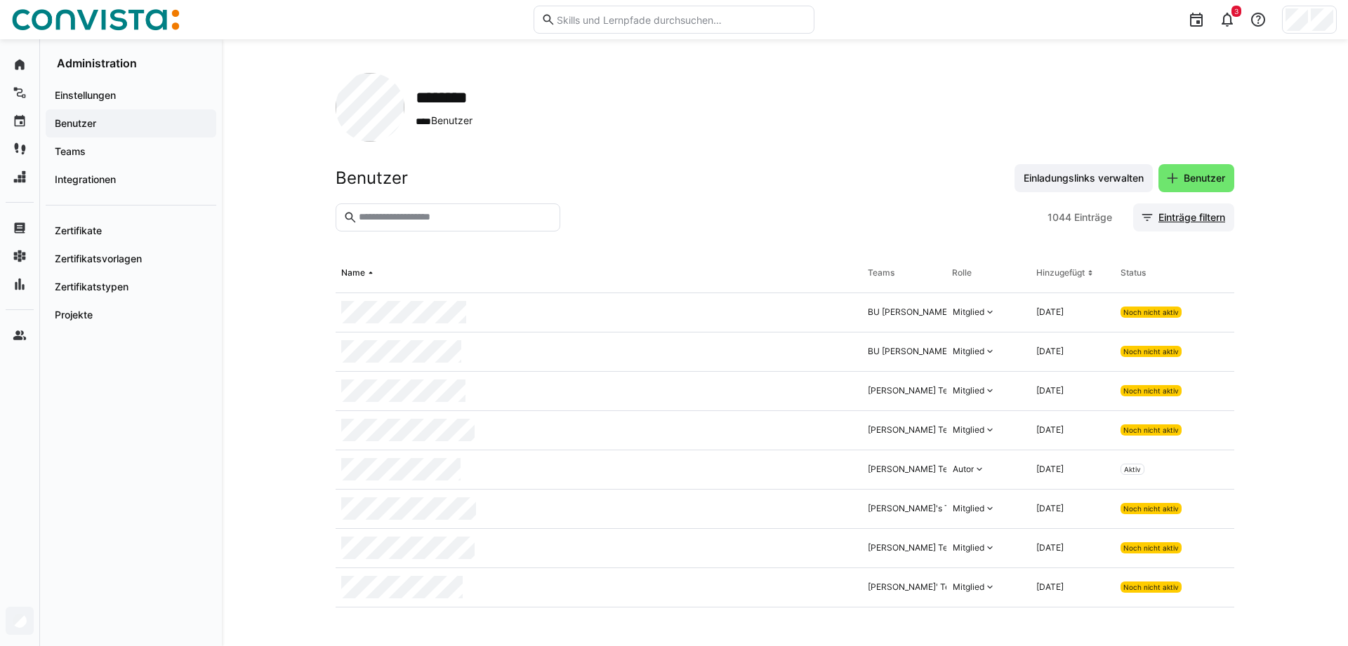
click at [1179, 213] on span "Einträge filtern" at bounding box center [1191, 218] width 71 height 14
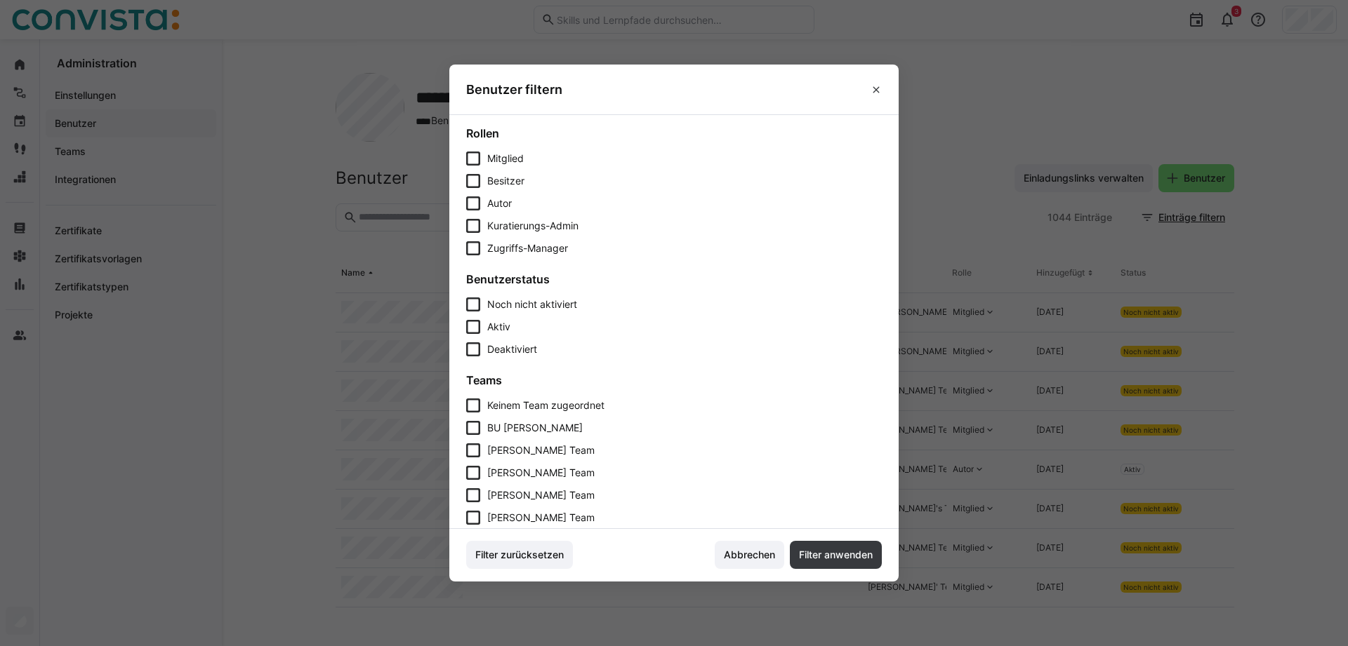
click at [478, 324] on icon at bounding box center [473, 327] width 14 height 14
click at [842, 552] on span "Filter anwenden" at bounding box center [836, 555] width 78 height 14
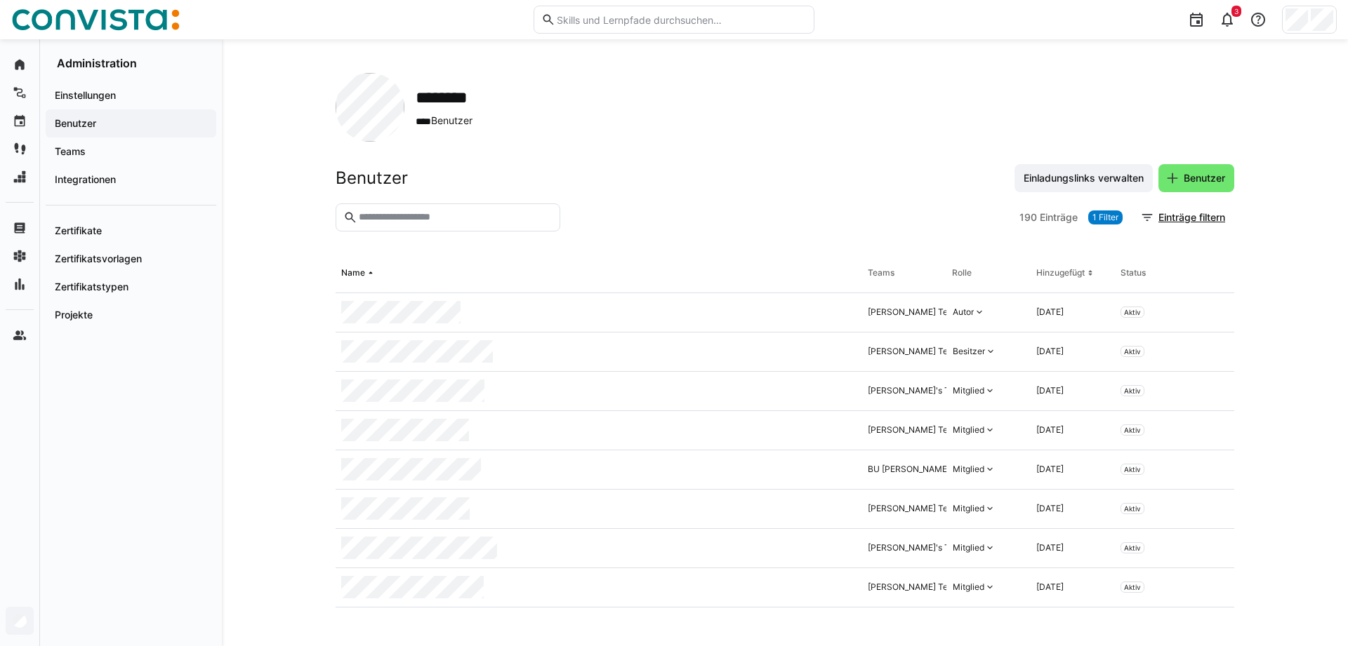
click at [797, 170] on div "Benutzer Einladungslinks verwalten Benutzer" at bounding box center [785, 178] width 898 height 28
click at [756, 148] on app-organization "******** **** Benutzer Benutzer Einladungslinks verwalten Benutzer 190 Einträge…" at bounding box center [785, 343] width 898 height 540
click at [284, 385] on div "******** **** Benutzer Benutzer Einladungslinks verwalten Benutzer 190 Einträge…" at bounding box center [785, 342] width 1126 height 607
click at [296, 402] on div "******** **** Benutzer Benutzer Einladungslinks verwalten Benutzer 190 Einträge…" at bounding box center [785, 342] width 1126 height 607
click at [269, 425] on div "******** **** Benutzer Benutzer Einladungslinks verwalten Benutzer 190 Einträge…" at bounding box center [785, 342] width 1126 height 607
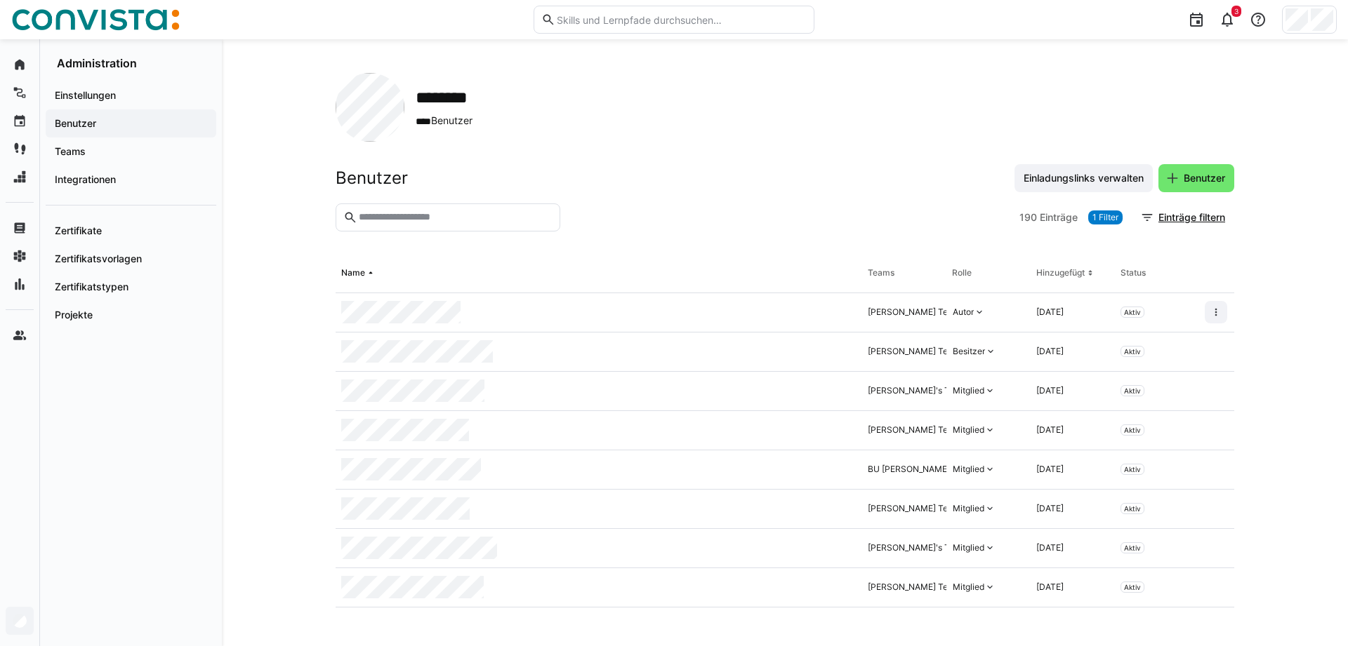
click at [284, 347] on div "******** **** Benutzer Benutzer Einladungslinks verwalten Benutzer 190 Einträge…" at bounding box center [785, 342] width 1126 height 607
click at [61, 145] on span "Teams" at bounding box center [131, 152] width 157 height 14
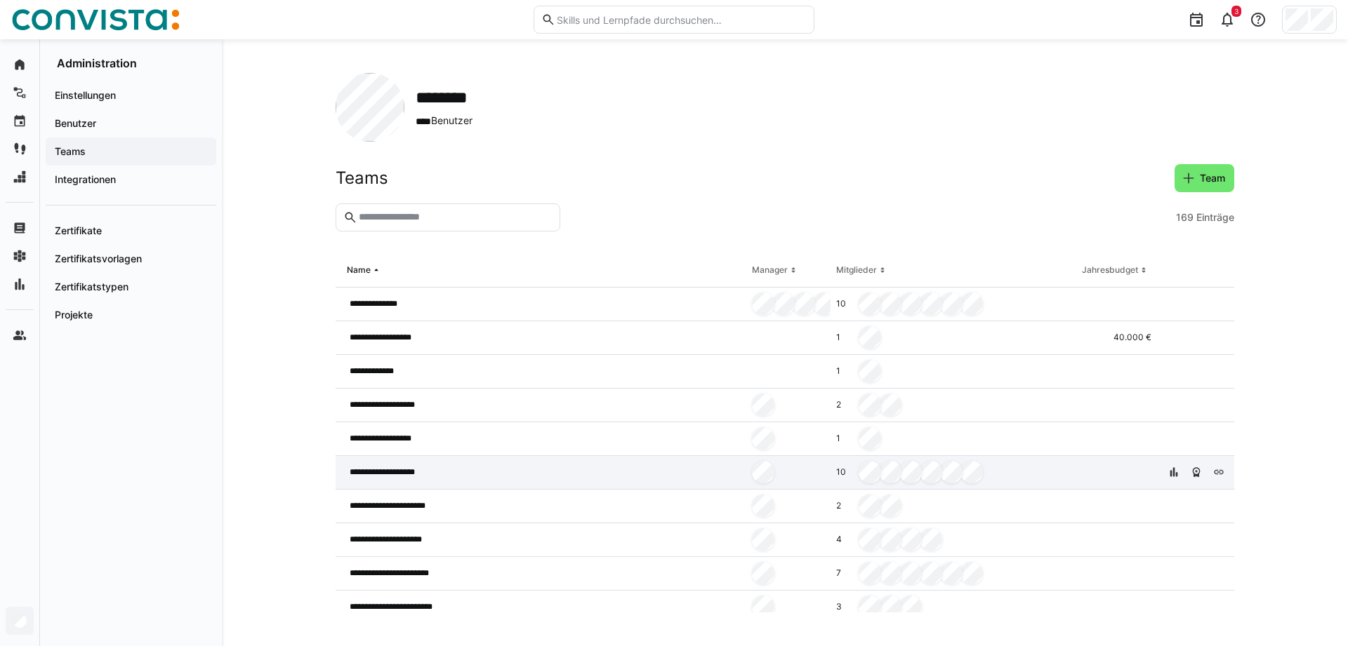
click at [399, 476] on span "**********" at bounding box center [390, 472] width 81 height 11
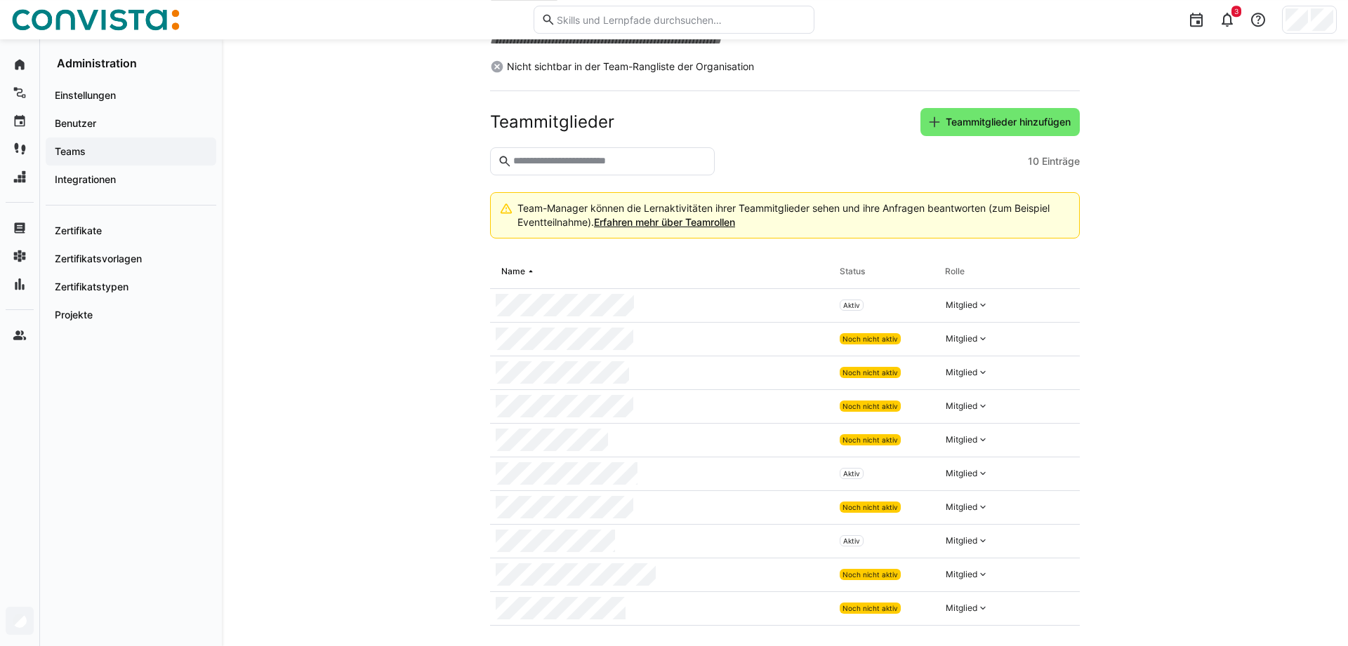
scroll to position [267, 0]
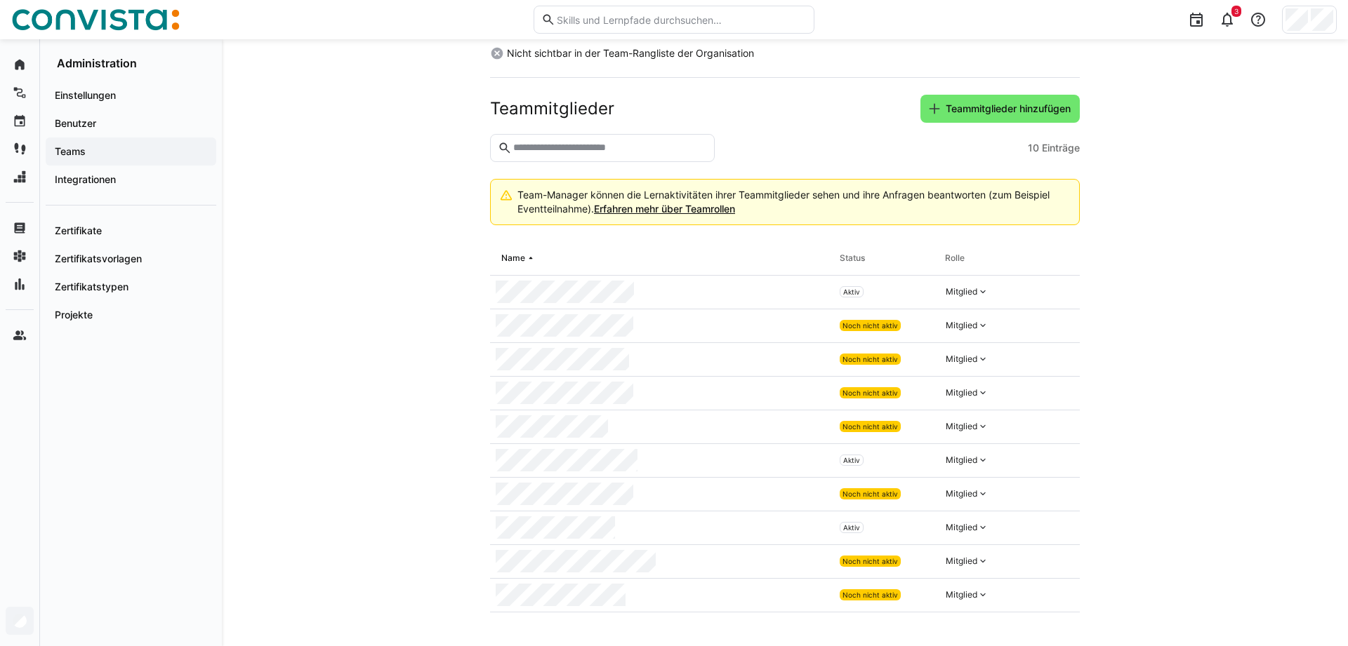
click at [0, 0] on app-navigation-label "Teams" at bounding box center [0, 0] width 0 height 0
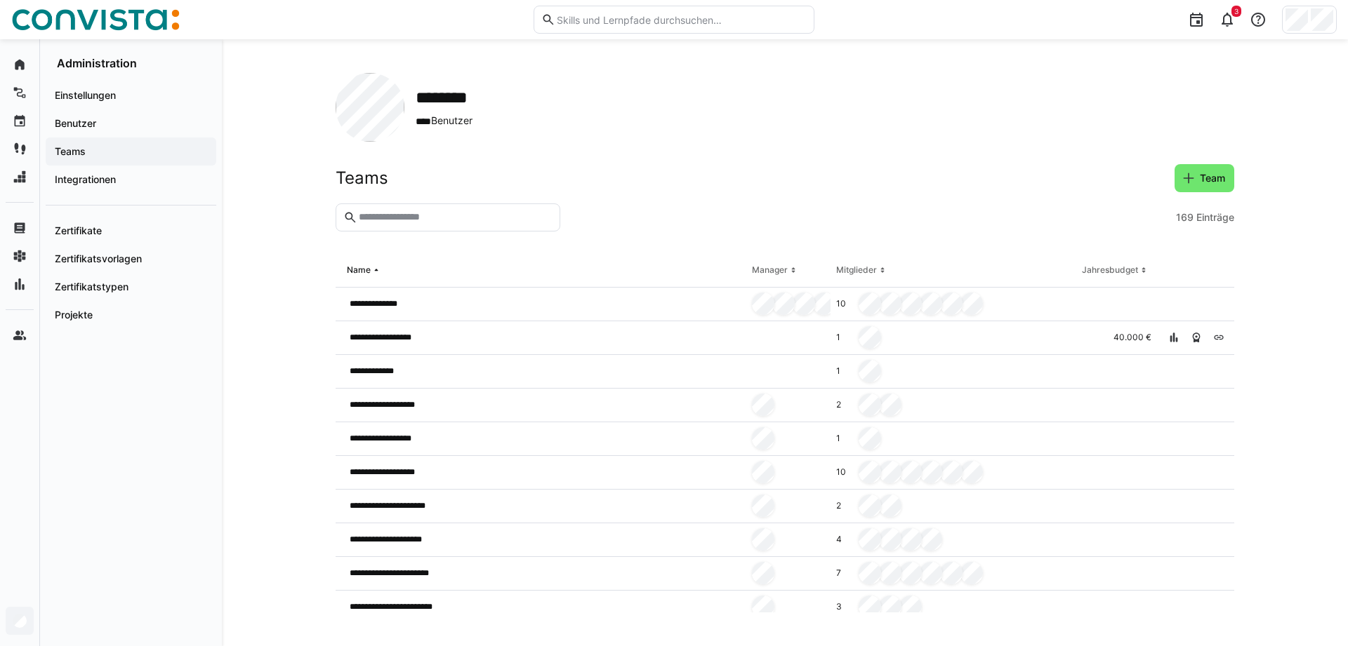
click at [304, 456] on div "**********" at bounding box center [785, 342] width 1126 height 607
click at [308, 498] on div "**********" at bounding box center [785, 342] width 1126 height 607
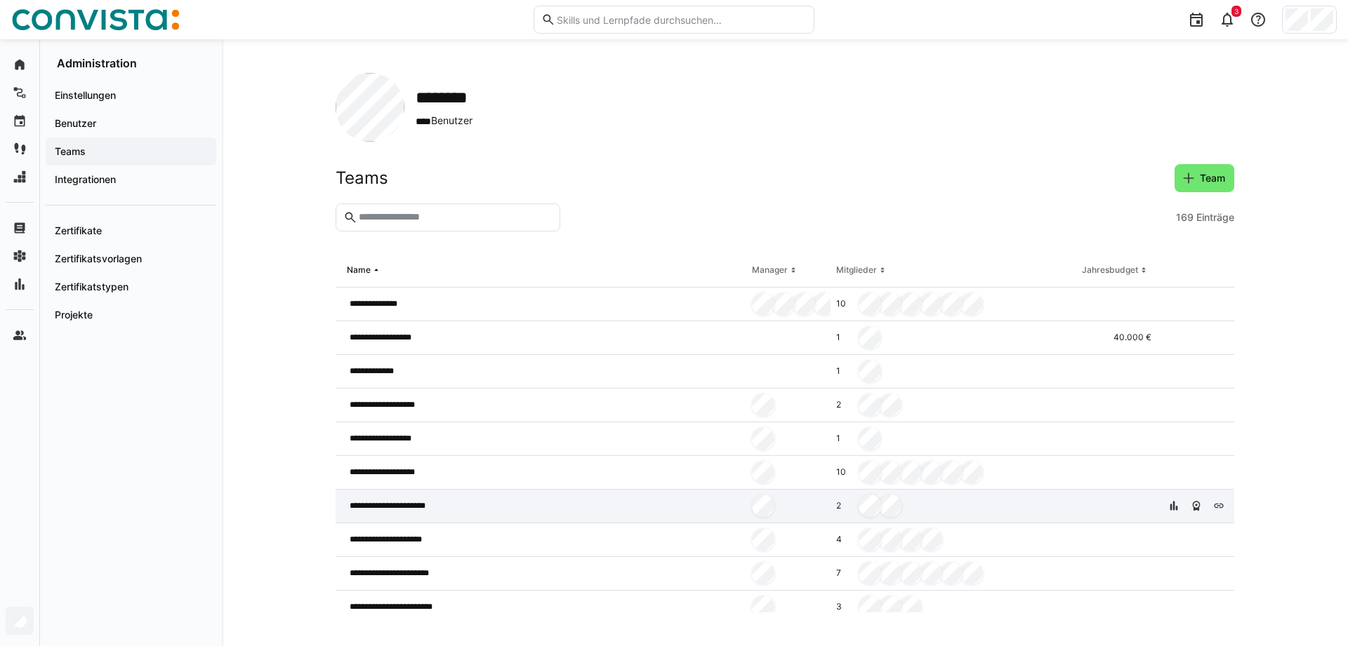
click at [392, 503] on span "**********" at bounding box center [398, 505] width 97 height 11
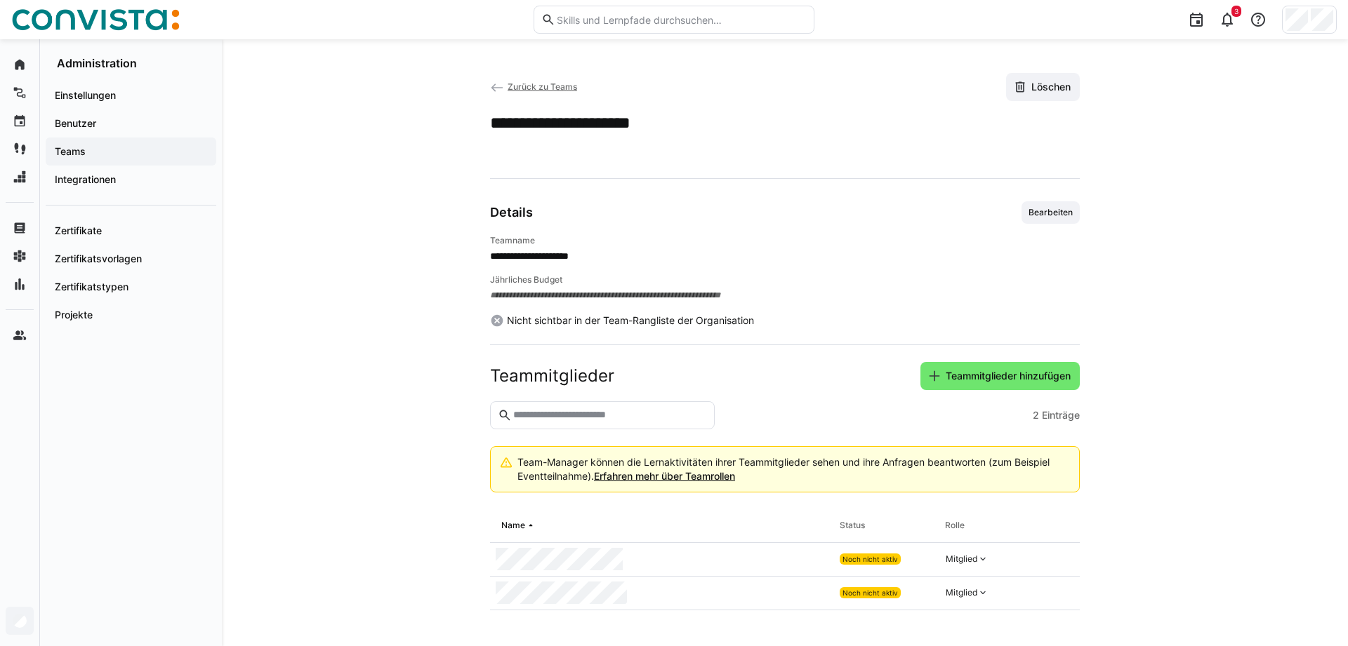
click at [0, 0] on app-navigation-label "Teams" at bounding box center [0, 0] width 0 height 0
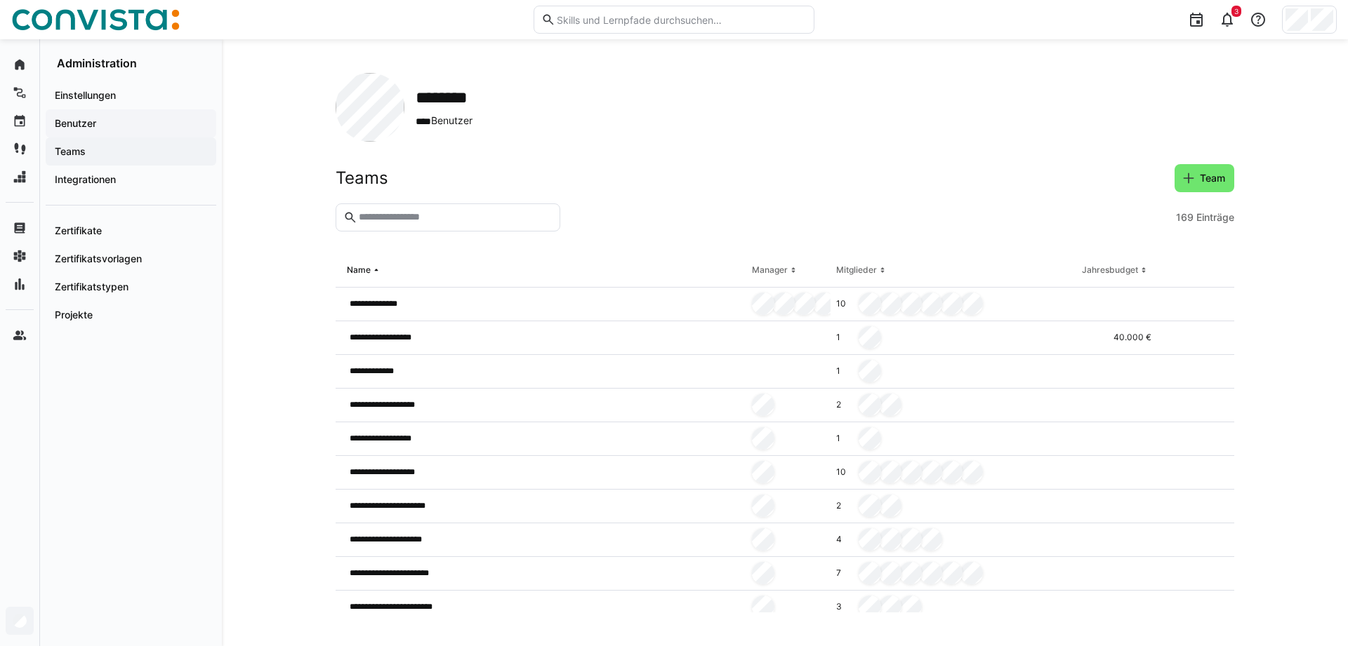
click at [0, 0] on app-navigation-label "Benutzer" at bounding box center [0, 0] width 0 height 0
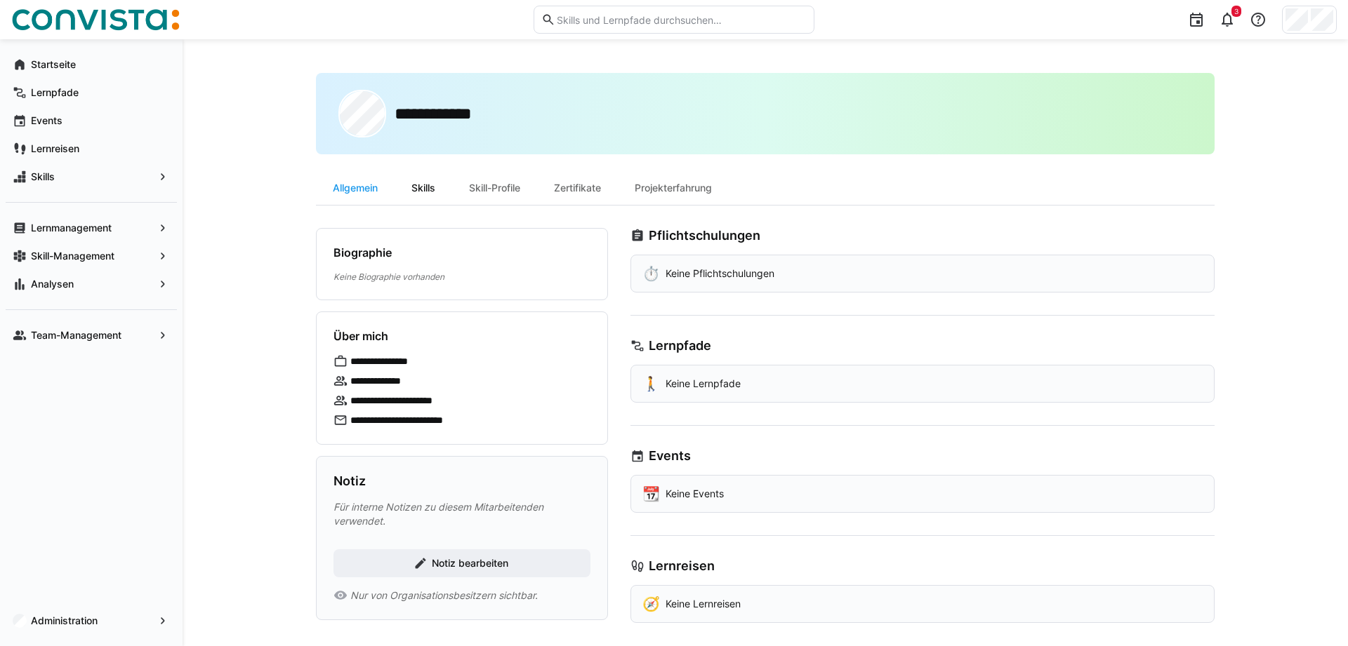
click at [420, 193] on div "Skills" at bounding box center [423, 188] width 58 height 34
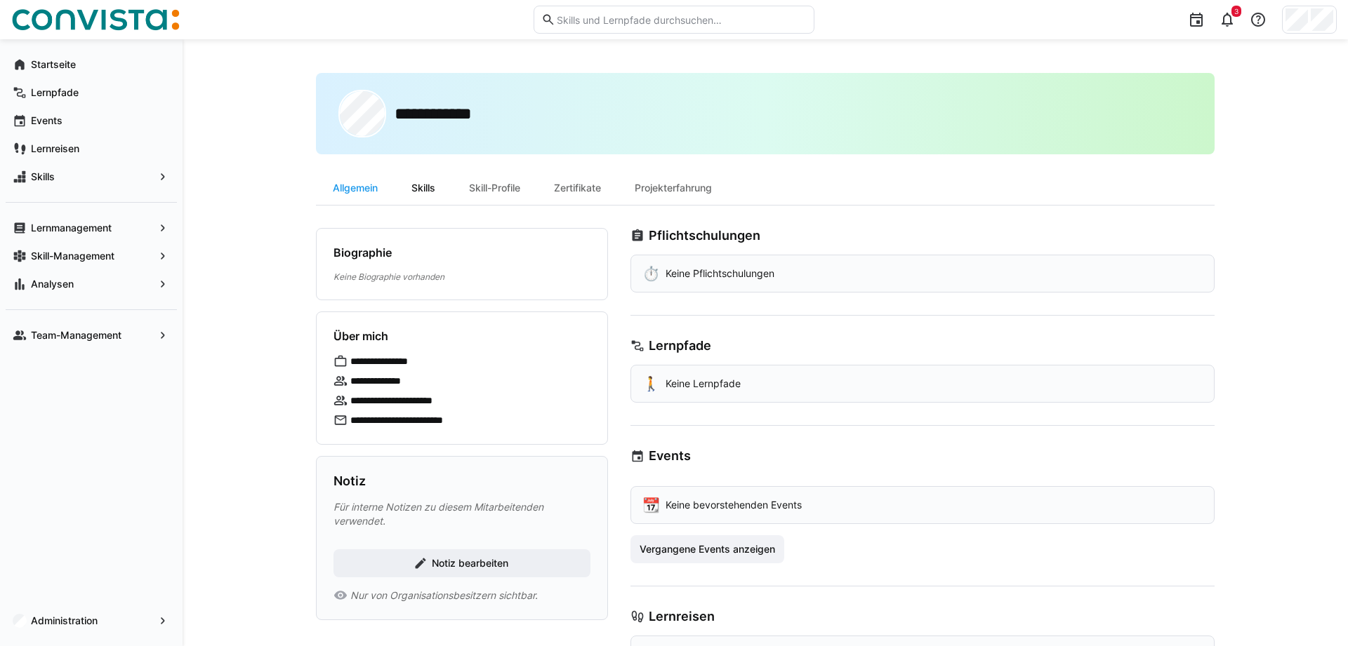
click at [433, 187] on div "Skills" at bounding box center [423, 188] width 58 height 34
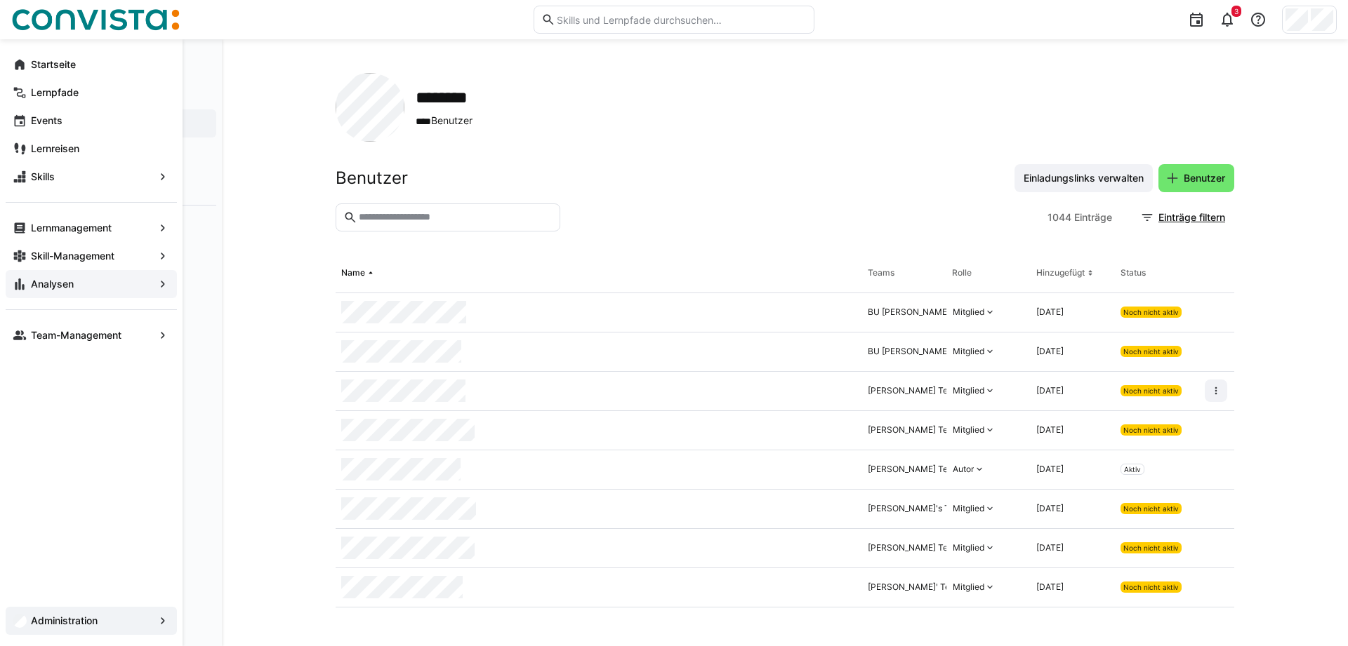
click at [49, 277] on span "Analysen" at bounding box center [91, 284] width 125 height 14
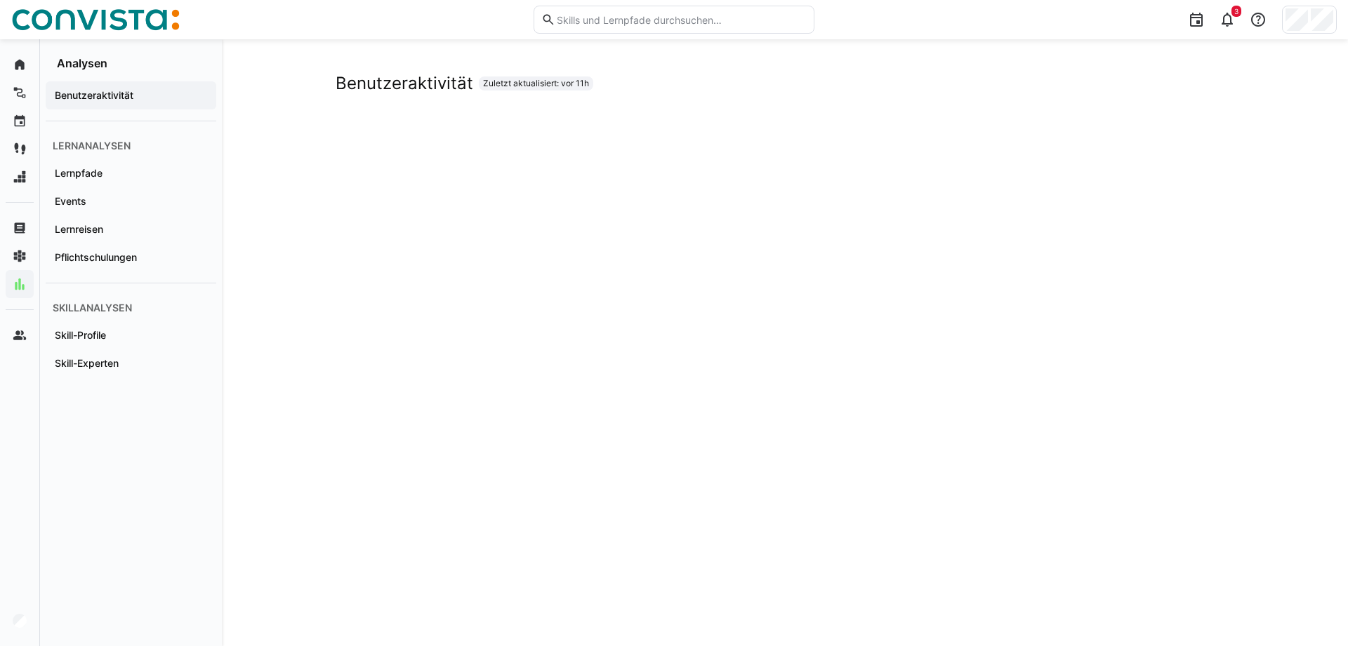
drag, startPoint x: 282, startPoint y: 420, endPoint x: 317, endPoint y: 381, distance: 52.7
drag, startPoint x: 213, startPoint y: 193, endPoint x: 229, endPoint y: 194, distance: 16.2
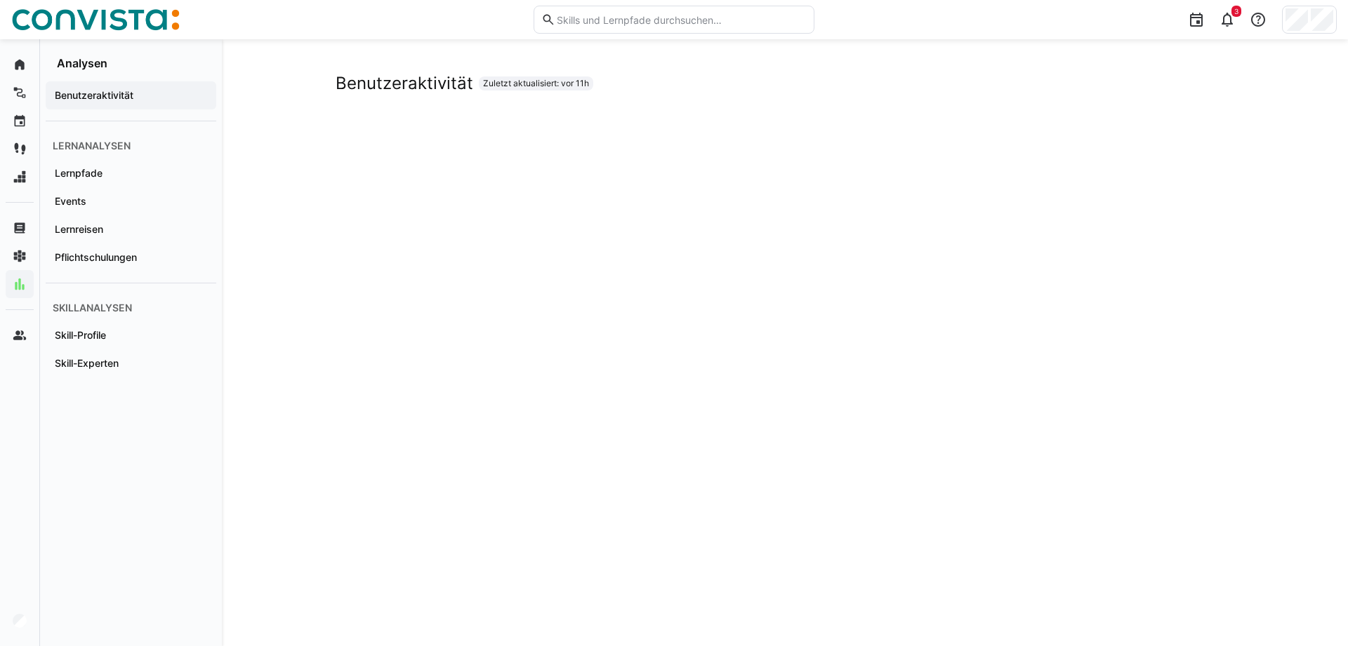
click at [213, 193] on div "Events" at bounding box center [131, 201] width 171 height 28
click at [944, 159] on div "Events Zuletzt aktualisiert: vor 11h" at bounding box center [785, 343] width 898 height 540
click at [0, 0] on app-navigation-label "Benutzeraktivität" at bounding box center [0, 0] width 0 height 0
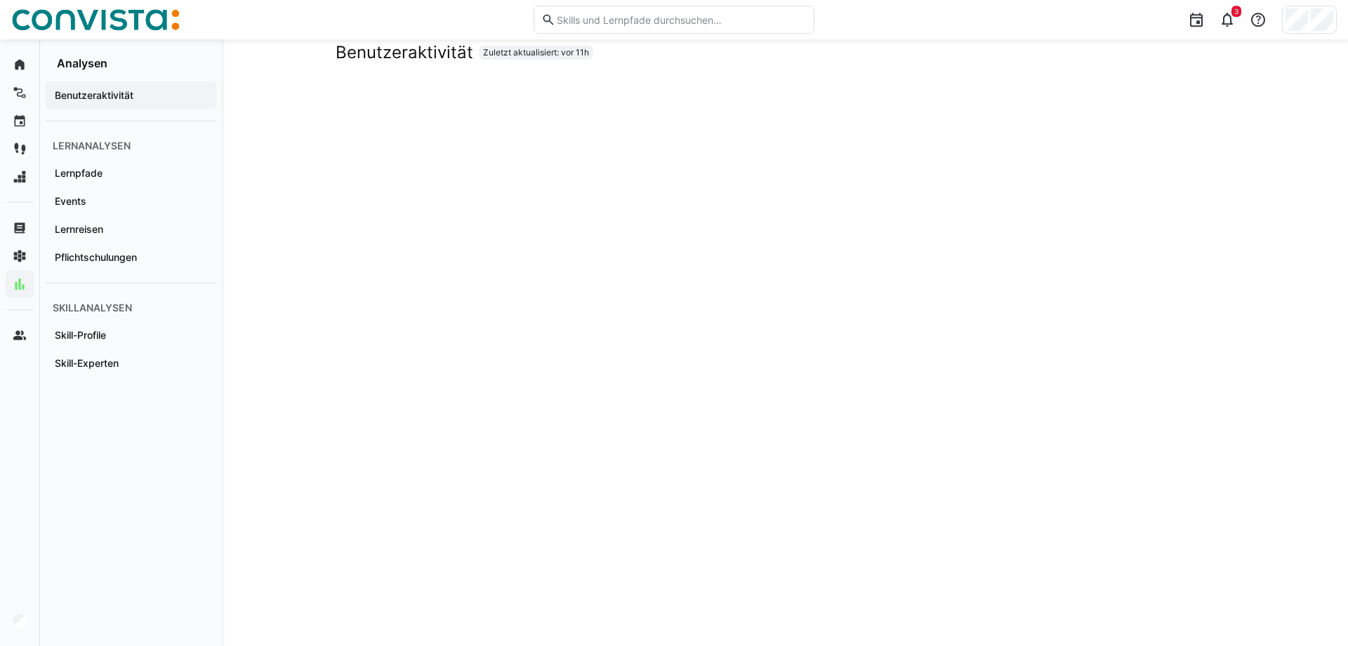
scroll to position [72, 0]
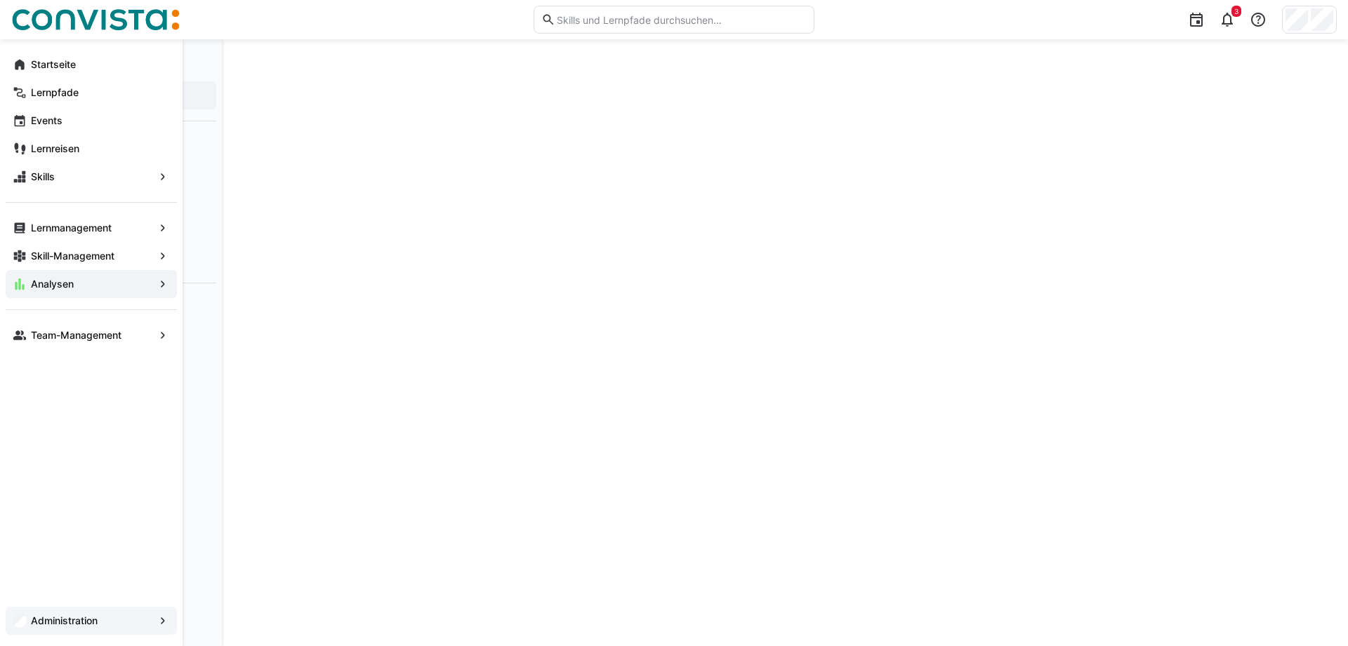
click at [0, 0] on app-navigation-label "Administration" at bounding box center [0, 0] width 0 height 0
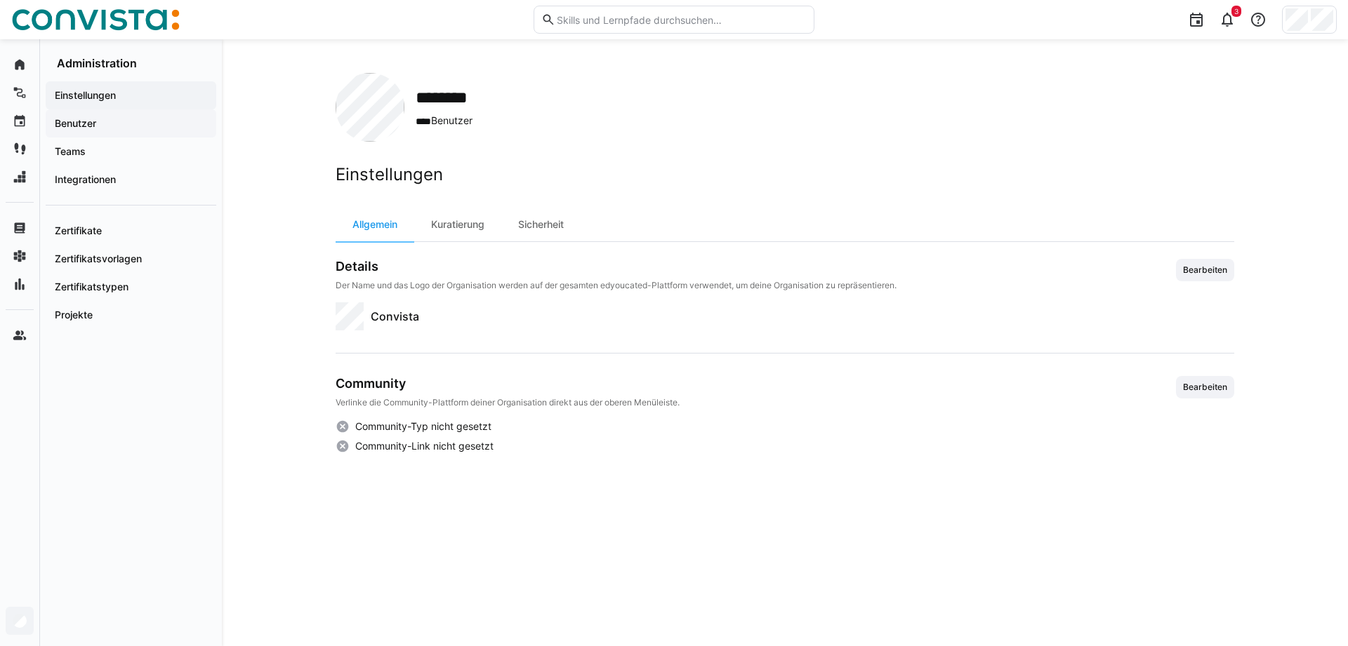
click at [74, 110] on div "Benutzer" at bounding box center [131, 124] width 171 height 28
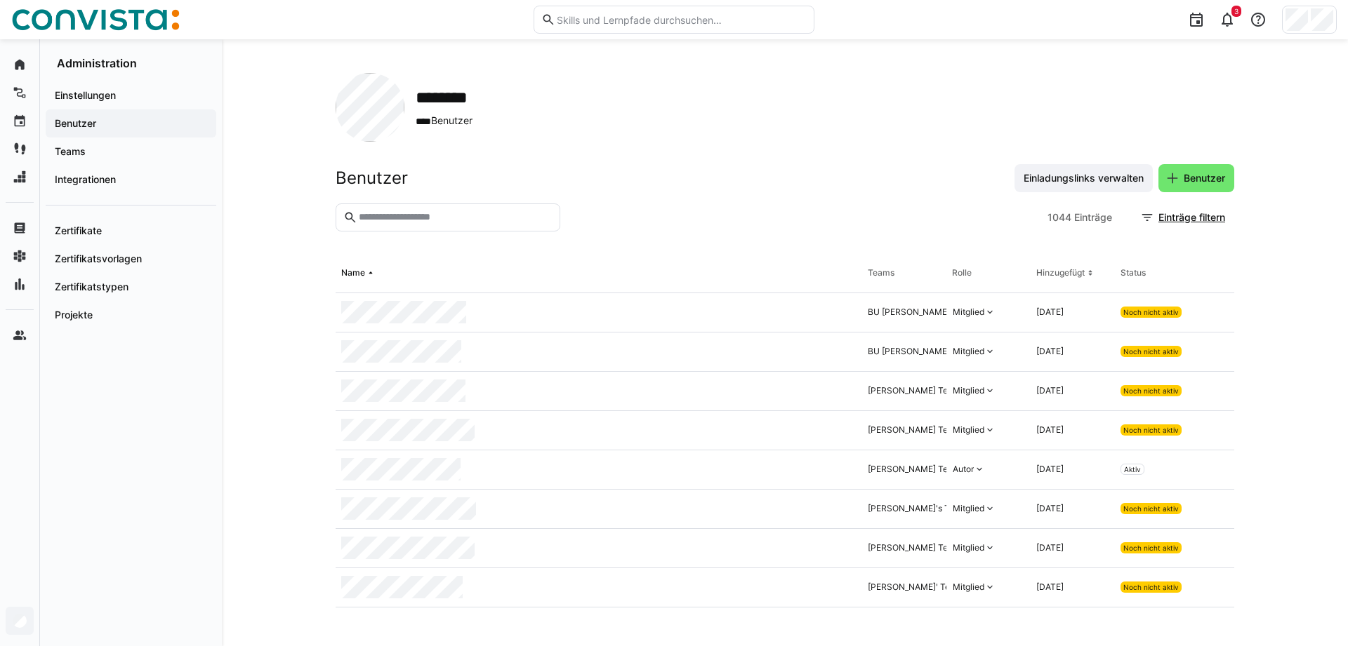
click at [857, 229] on div at bounding box center [804, 218] width 476 height 28
click at [1179, 214] on span "Einträge filtern" at bounding box center [1191, 218] width 71 height 14
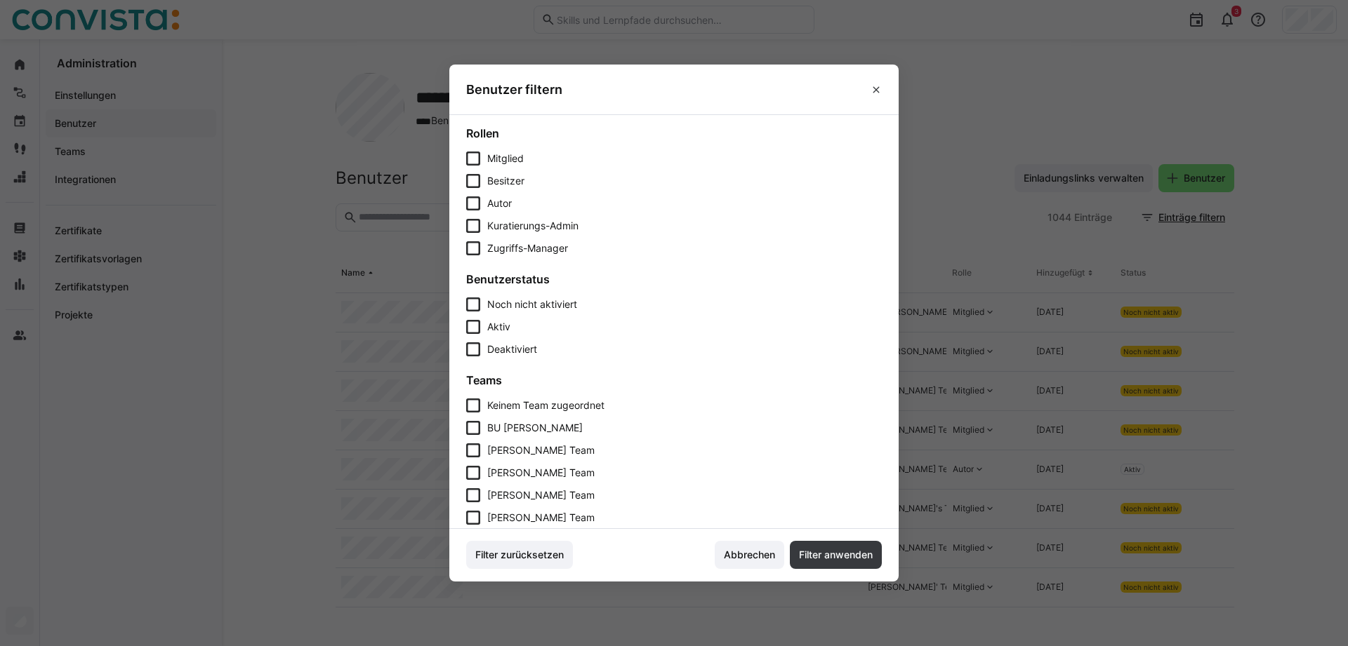
click at [496, 321] on span "Aktiv" at bounding box center [498, 327] width 23 height 12
click at [842, 547] on span "Filter anwenden" at bounding box center [836, 555] width 92 height 28
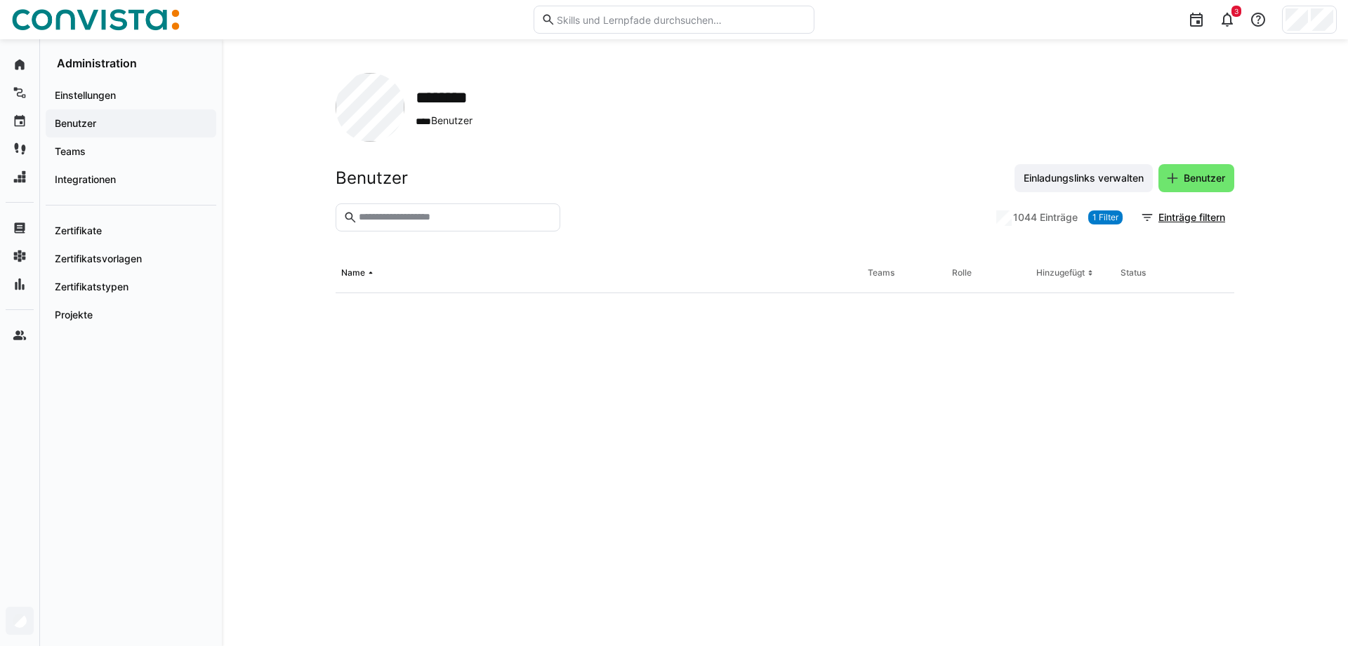
drag, startPoint x: 828, startPoint y: 130, endPoint x: 842, endPoint y: 149, distance: 23.6
click at [830, 130] on div "******** **** Benutzer" at bounding box center [785, 107] width 898 height 69
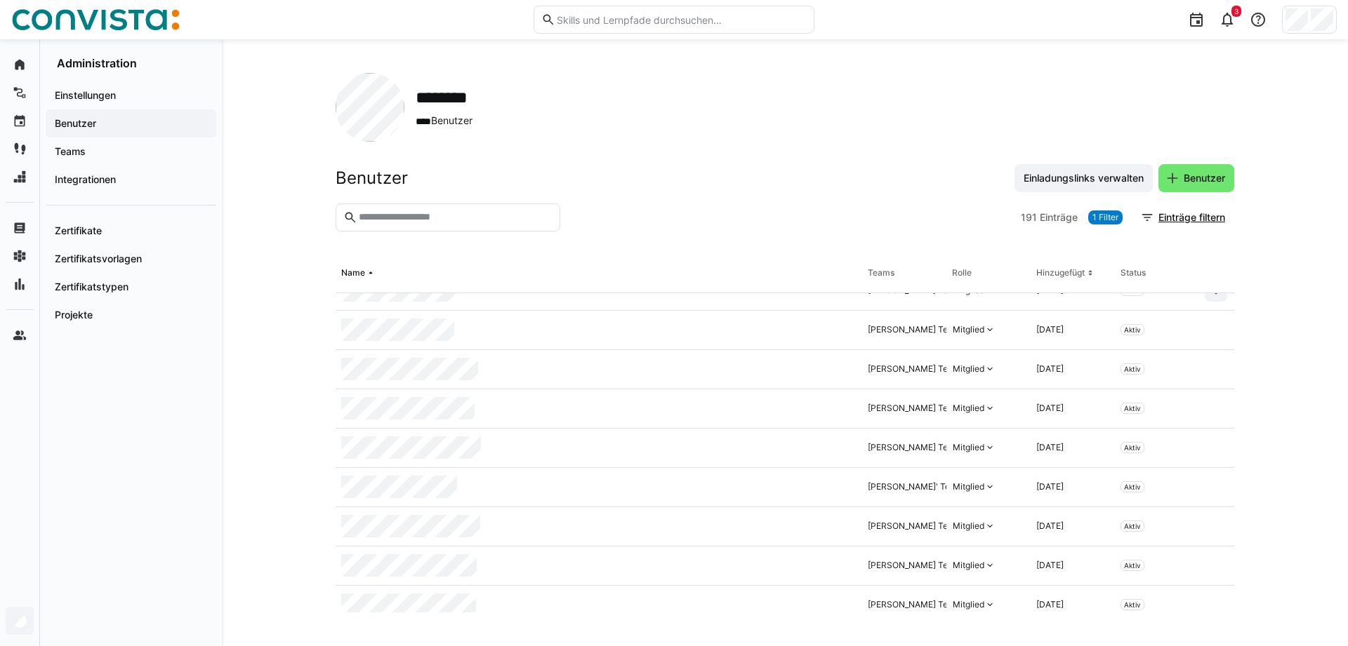
scroll to position [4868, 0]
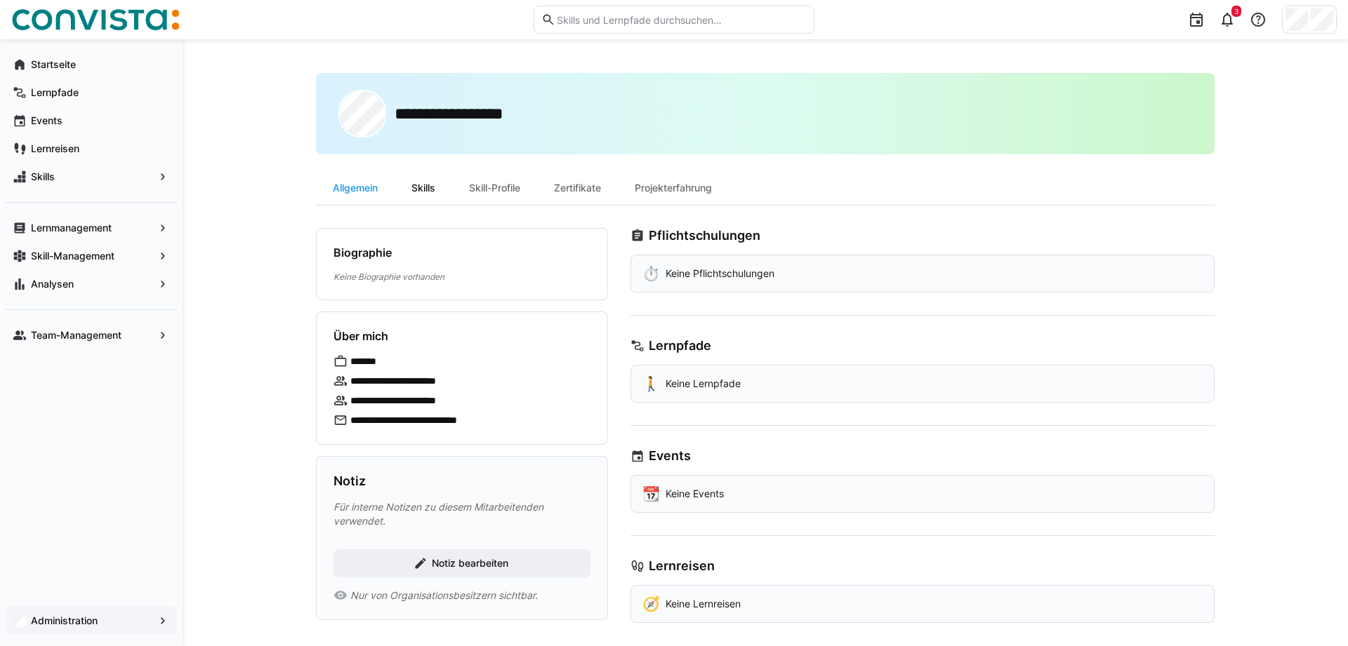
click at [432, 187] on div "Skills" at bounding box center [423, 188] width 58 height 34
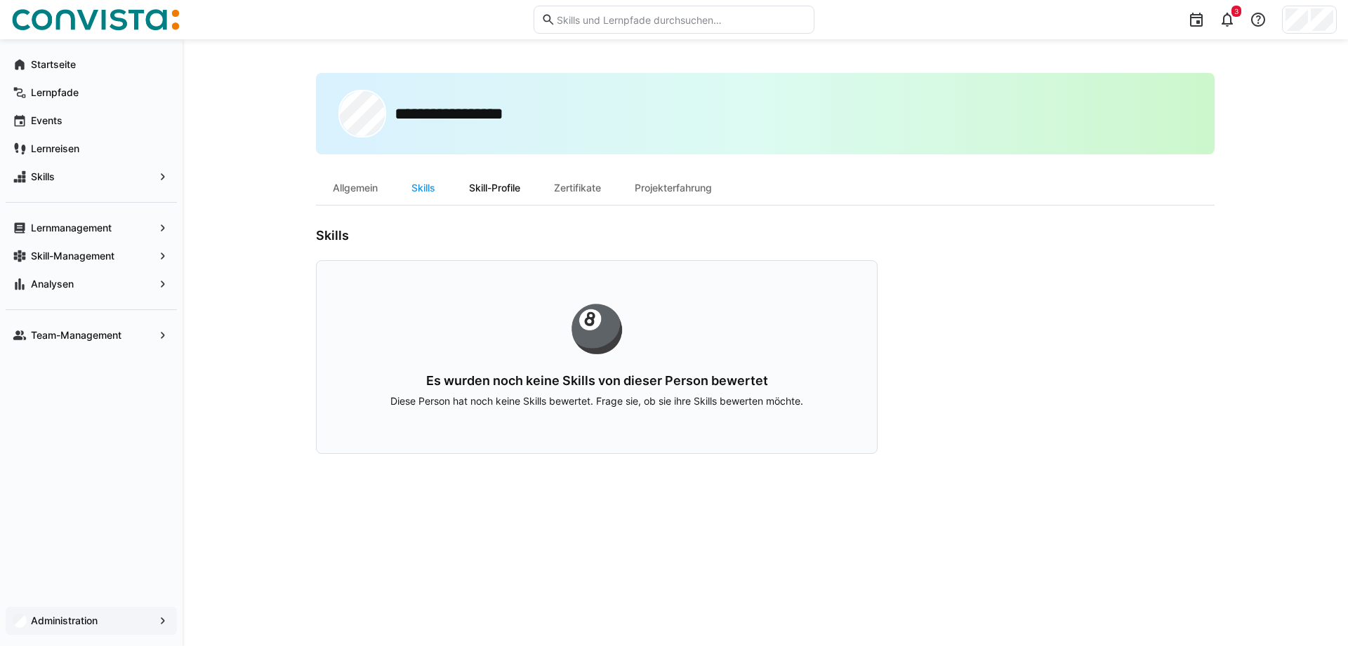
click at [487, 180] on div "Skill-Profile" at bounding box center [494, 188] width 85 height 34
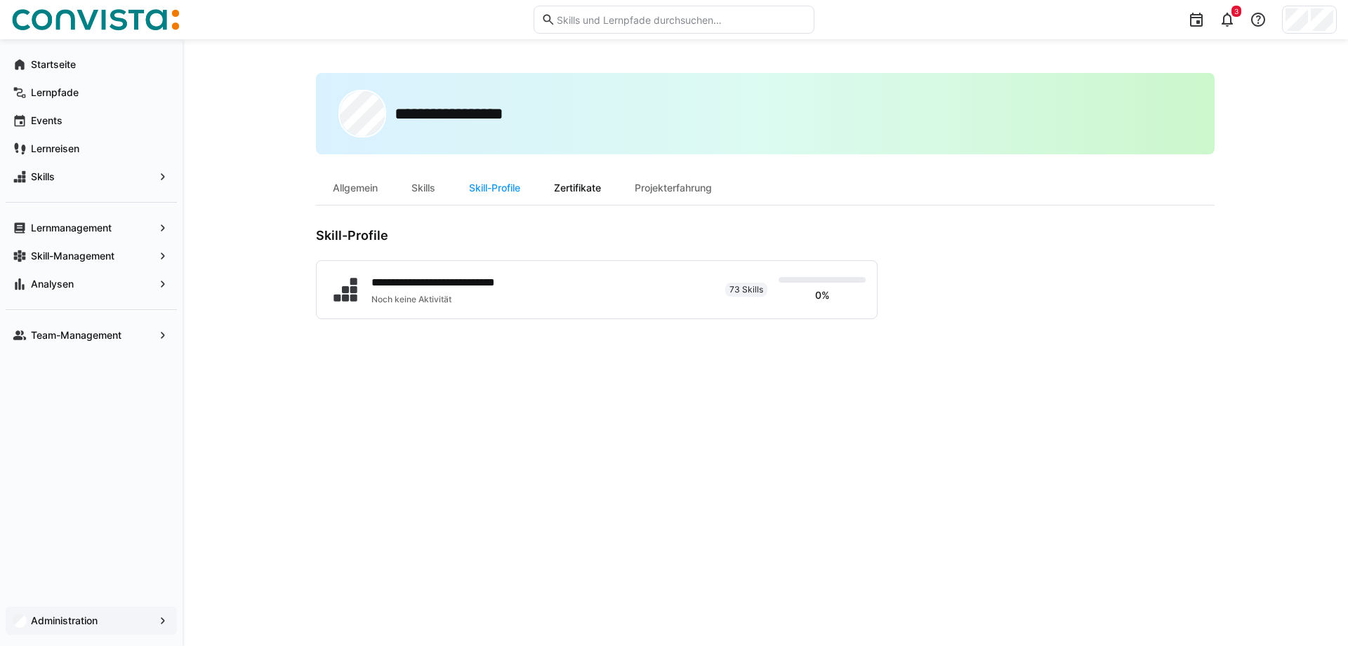
click at [582, 191] on div "Zertifikate" at bounding box center [577, 188] width 81 height 34
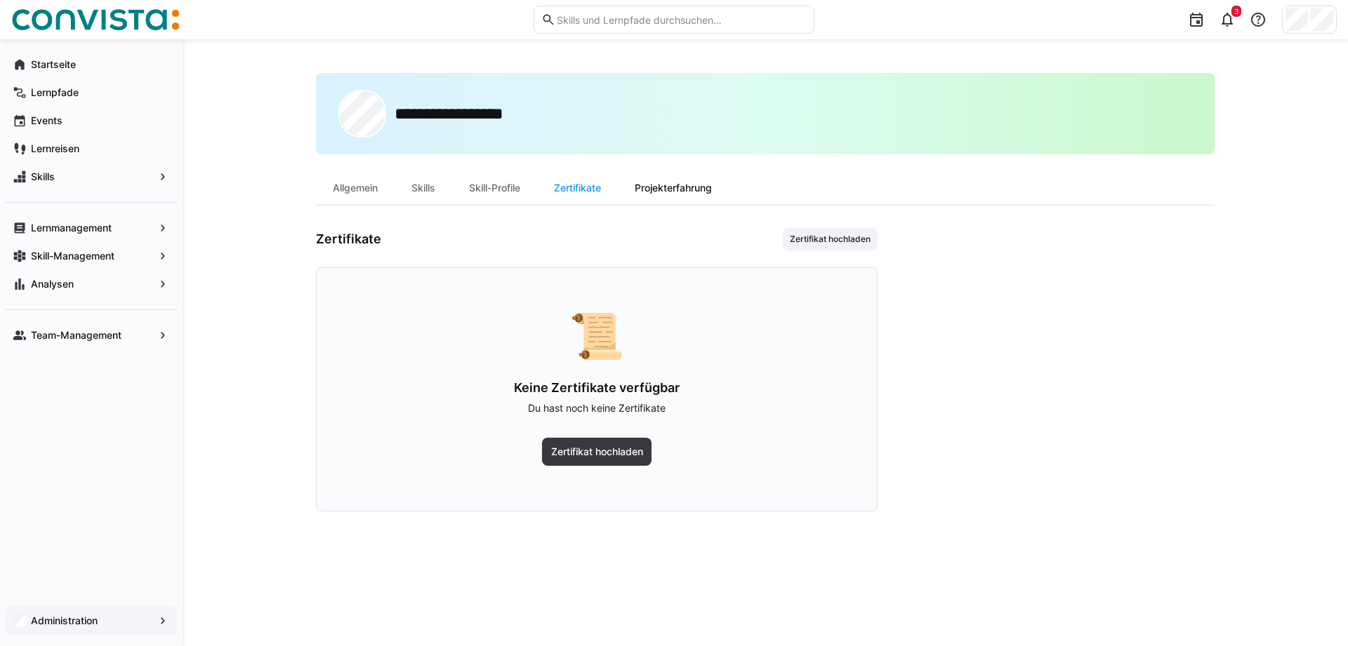
click at [691, 183] on div "Projekterfahrung" at bounding box center [673, 188] width 111 height 34
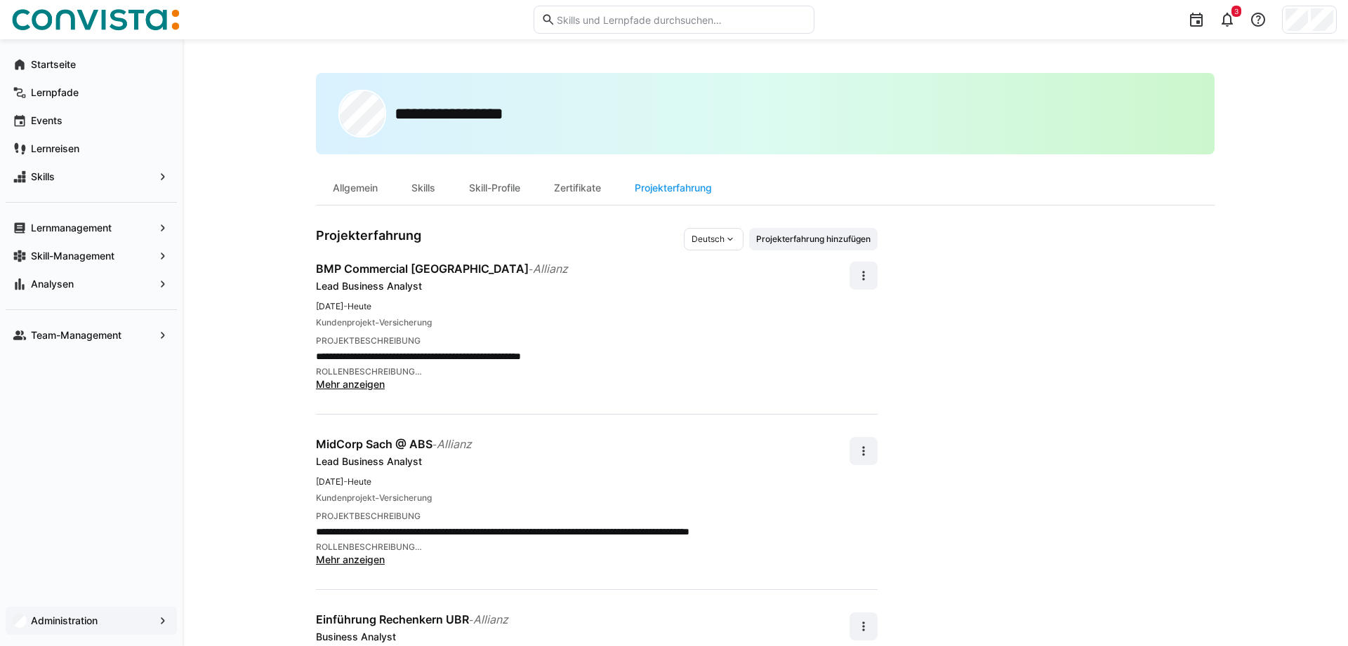
click at [267, 274] on div "**********" at bounding box center [765, 407] width 1165 height 737
click at [269, 299] on div "**********" at bounding box center [765, 407] width 1165 height 737
click at [0, 0] on app-navigation-label "Startseite" at bounding box center [0, 0] width 0 height 0
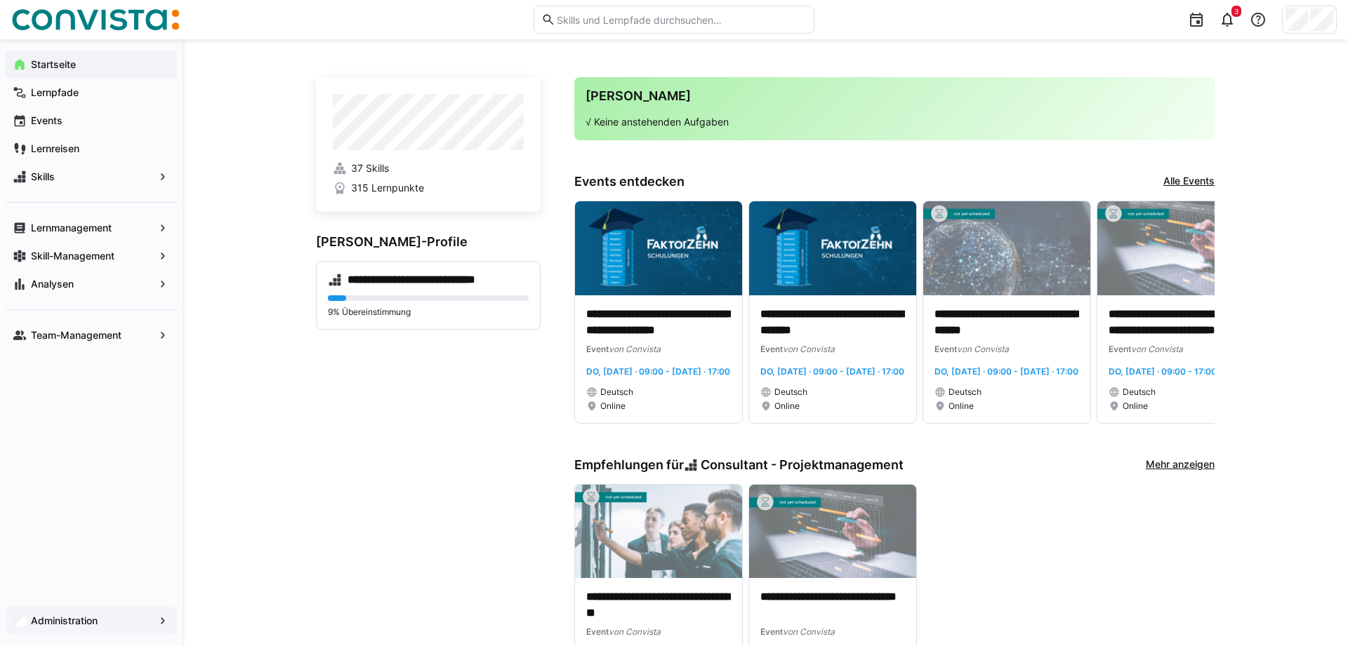
click at [449, 431] on app-home-left "**********" at bounding box center [428, 385] width 225 height 616
drag, startPoint x: 364, startPoint y: 503, endPoint x: 357, endPoint y: 501, distance: 8.0
click at [362, 501] on app-home-left "**********" at bounding box center [428, 385] width 225 height 616
click at [1278, 196] on div "**********" at bounding box center [765, 382] width 1165 height 687
click at [332, 391] on app-home-left "**********" at bounding box center [428, 385] width 225 height 616
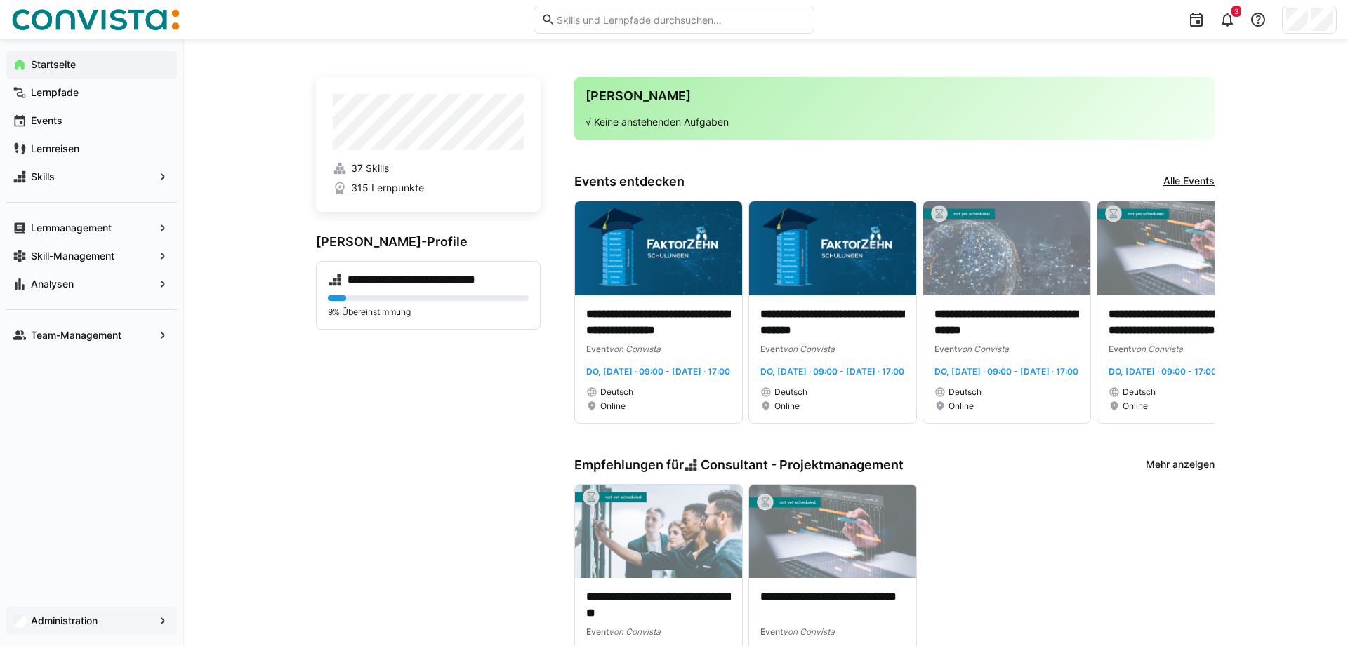
click at [273, 416] on div "**********" at bounding box center [765, 382] width 1165 height 687
click at [288, 461] on div "**********" at bounding box center [765, 382] width 1165 height 687
click at [340, 521] on app-home-left "**********" at bounding box center [428, 385] width 225 height 616
click at [256, 235] on div "**********" at bounding box center [765, 382] width 1165 height 687
click at [0, 0] on app-navigation-label "Analysen" at bounding box center [0, 0] width 0 height 0
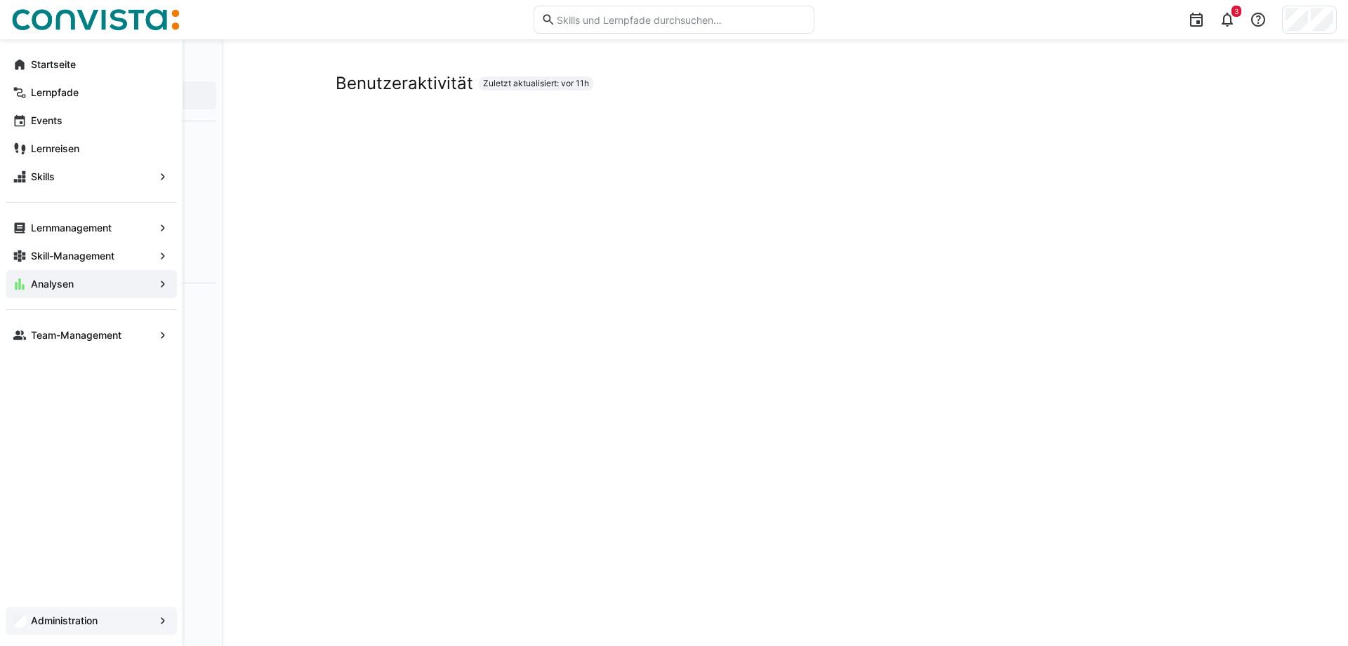
click at [76, 612] on div "Administration" at bounding box center [91, 621] width 171 height 28
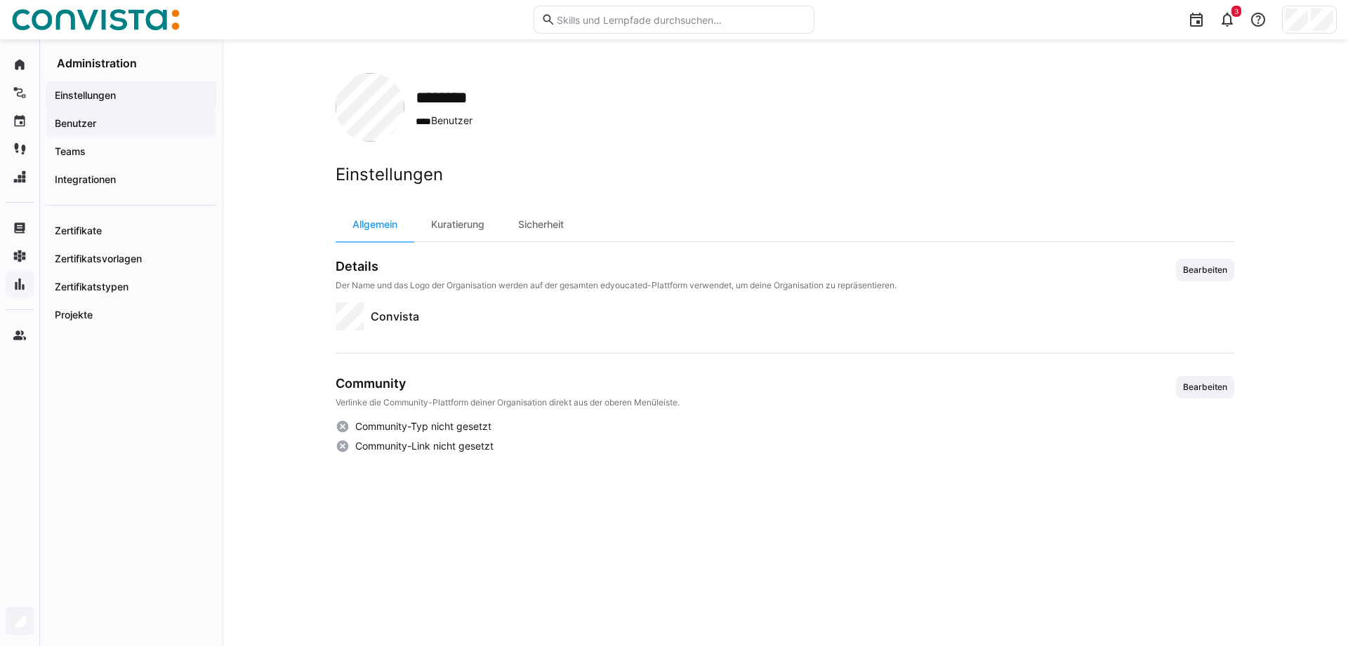
click at [0, 0] on app-navigation-label "Benutzer" at bounding box center [0, 0] width 0 height 0
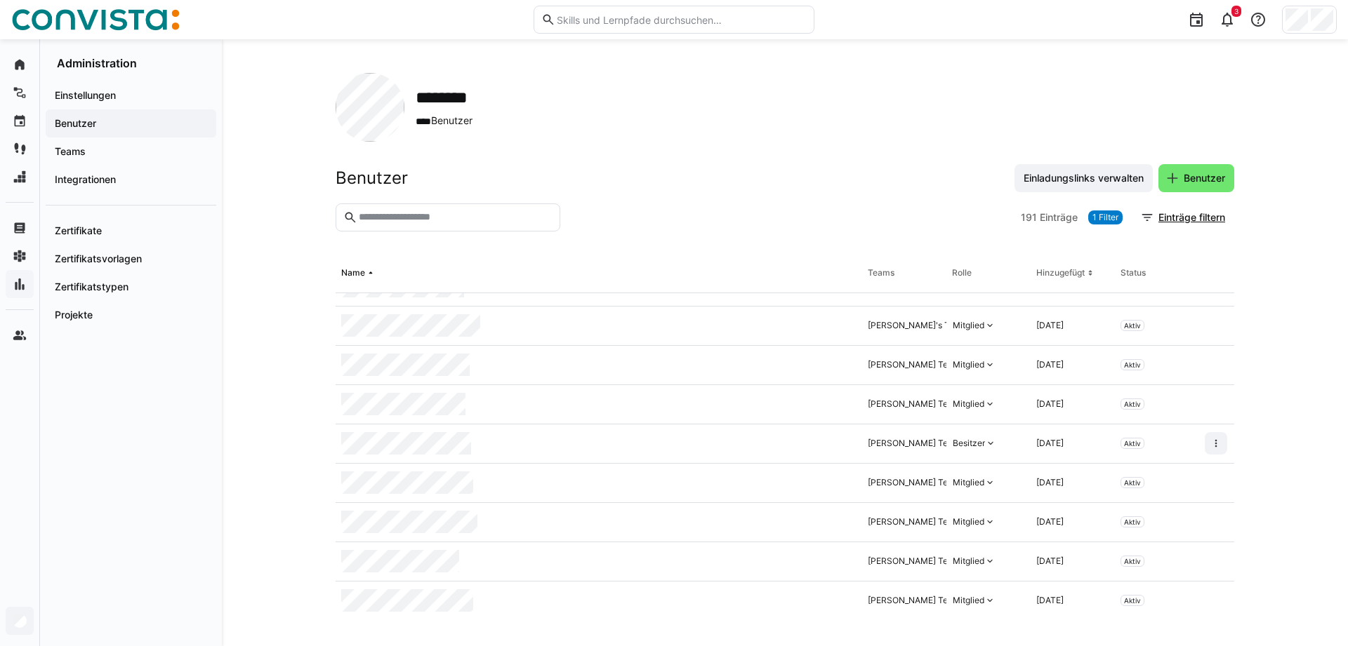
scroll to position [644, 0]
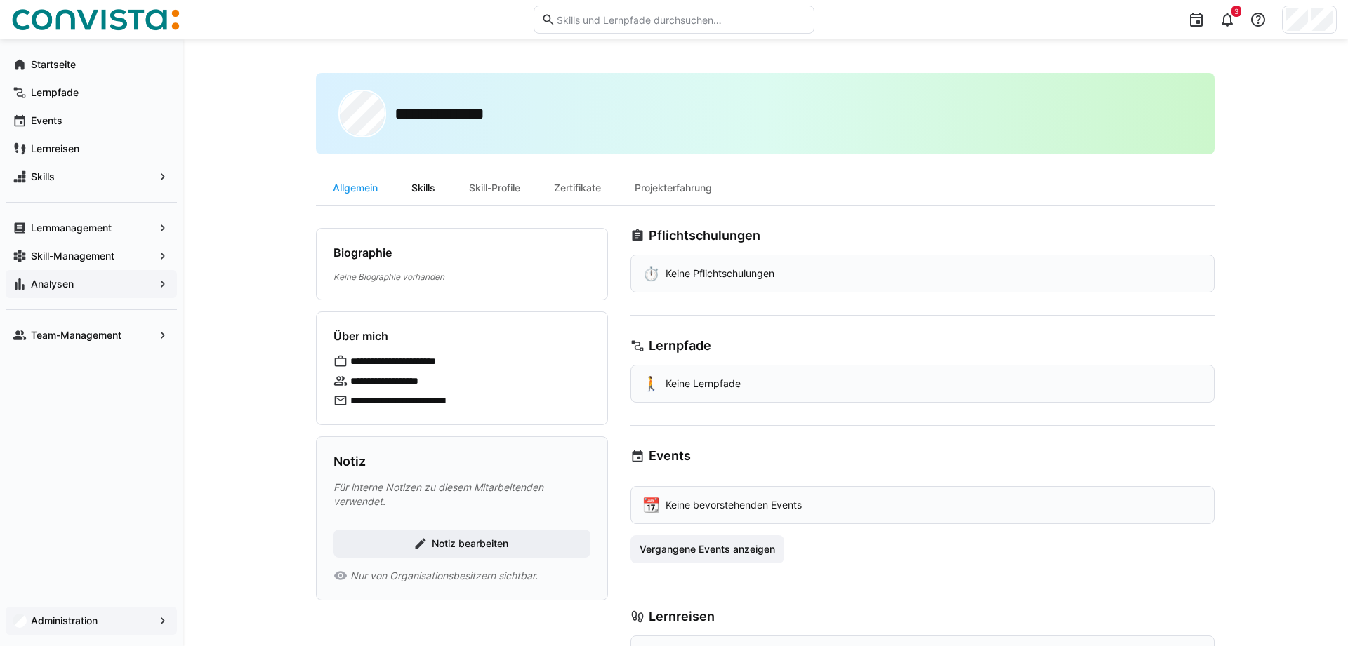
click at [414, 185] on div "Skills" at bounding box center [423, 188] width 58 height 34
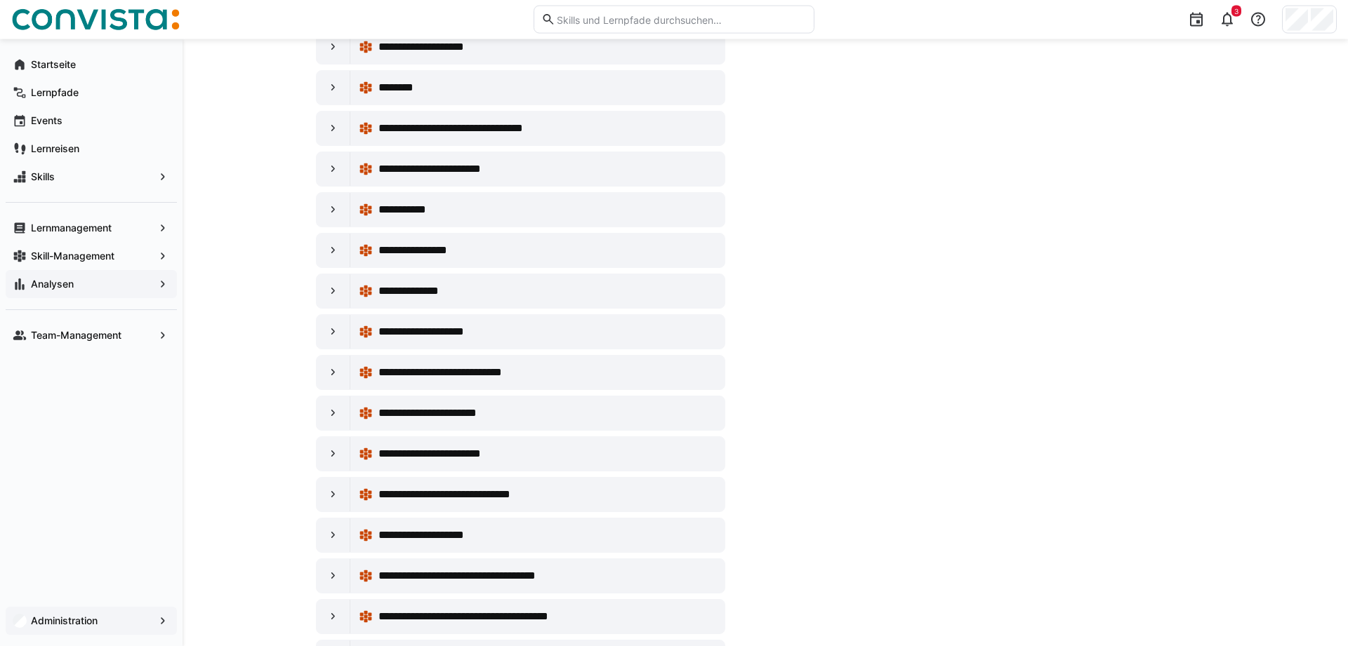
scroll to position [578, 0]
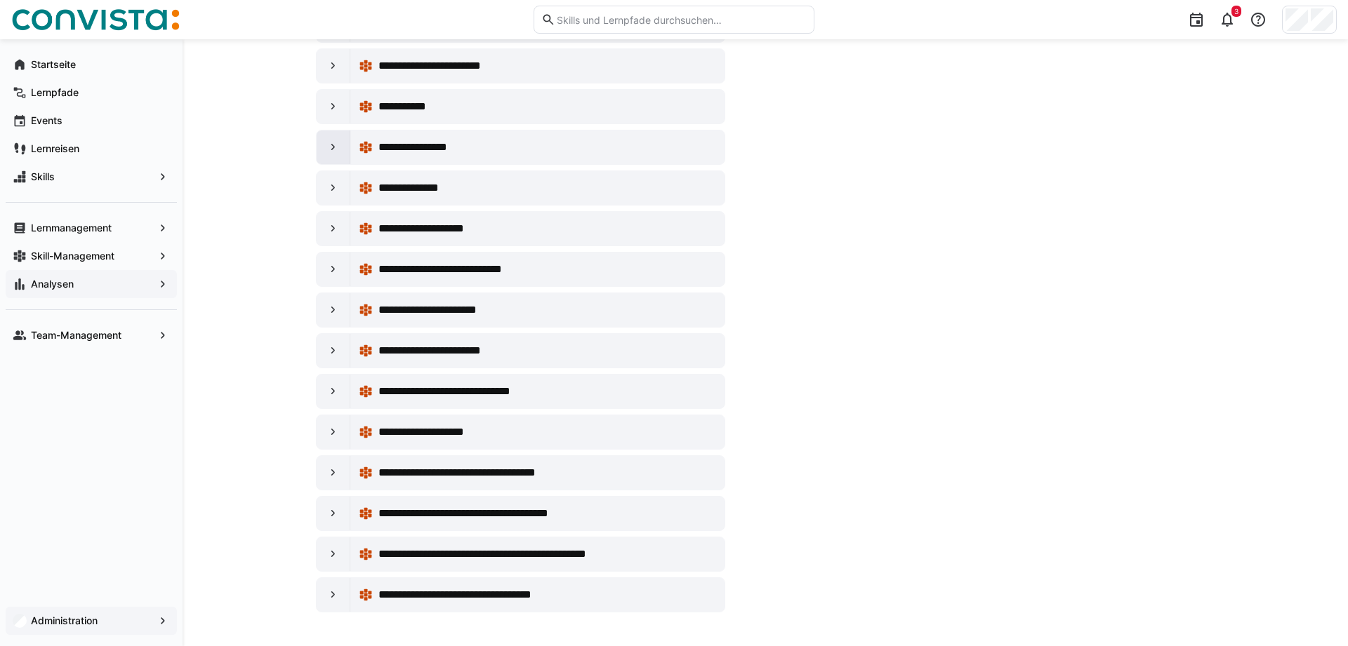
click at [335, 149] on eds-icon at bounding box center [333, 147] width 14 height 14
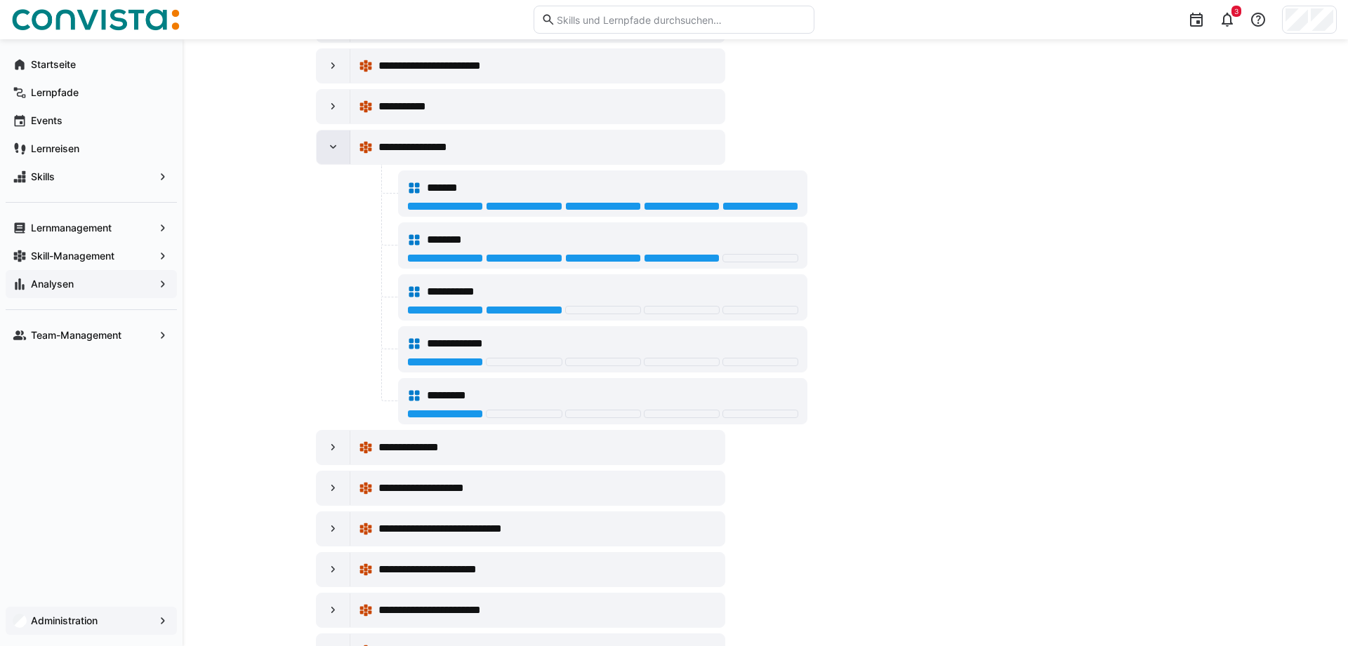
click at [335, 149] on eds-icon at bounding box center [333, 147] width 14 height 14
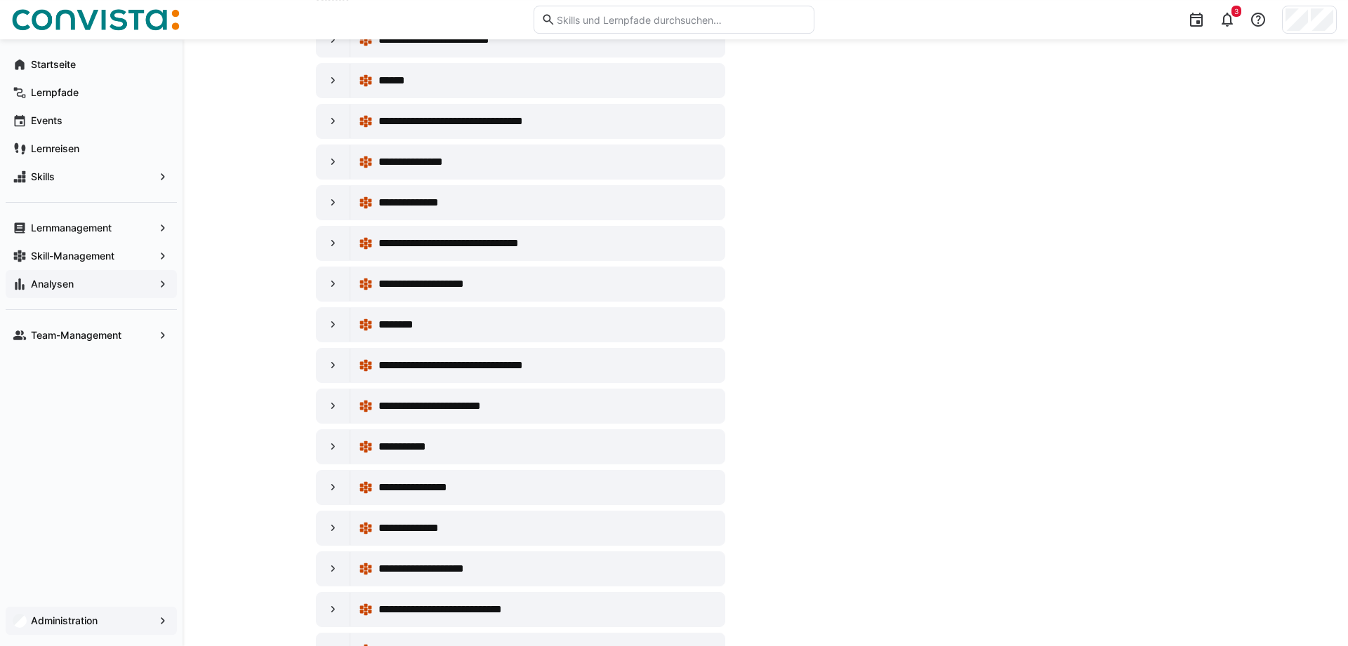
scroll to position [6, 0]
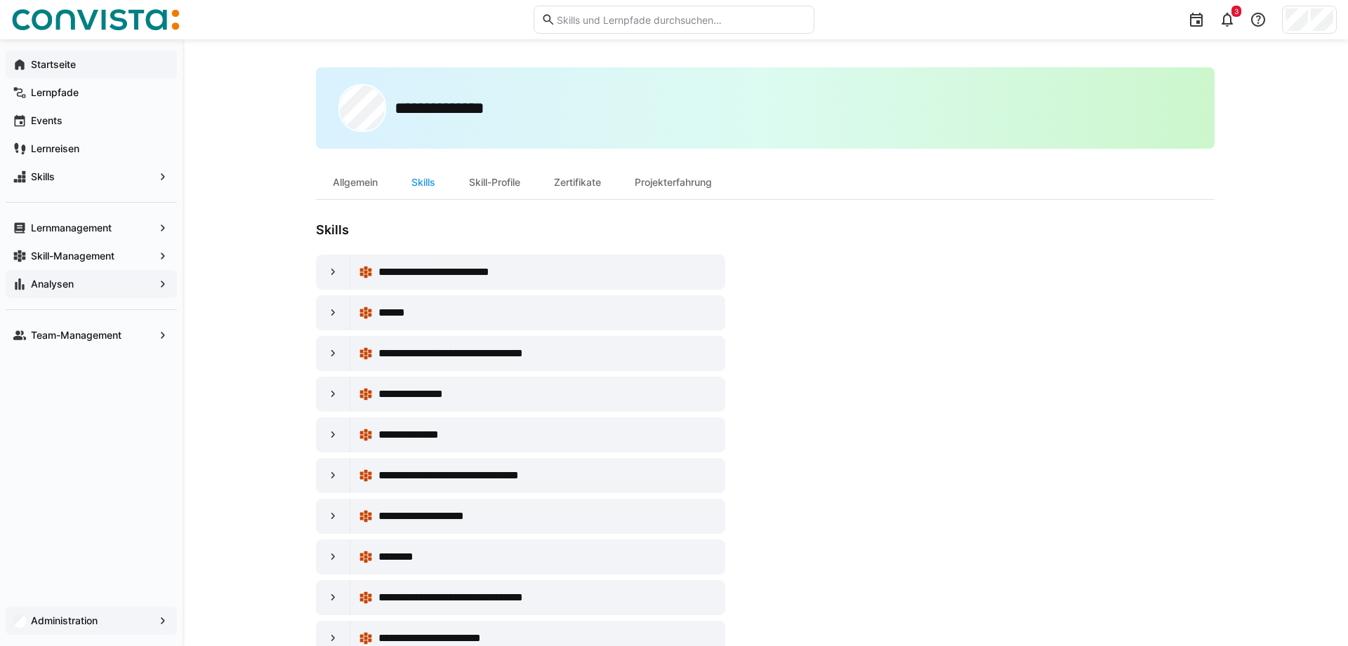
click at [37, 57] on div "Startseite" at bounding box center [91, 65] width 171 height 28
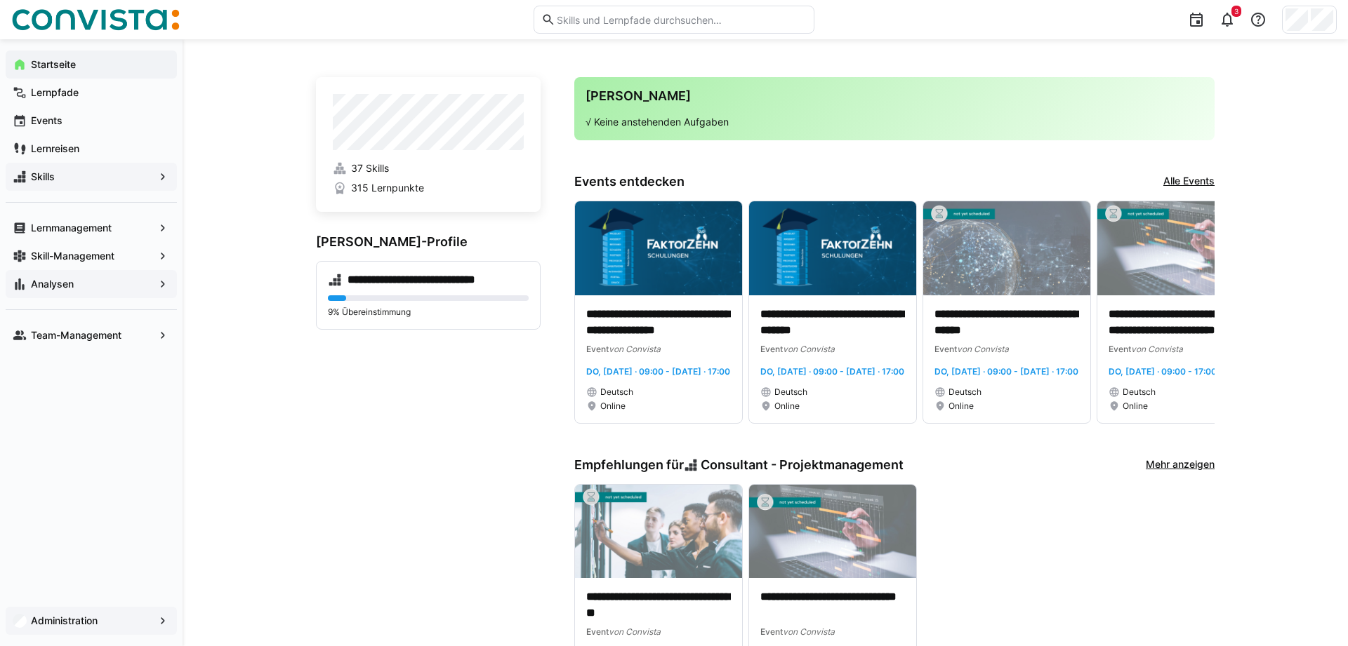
click at [64, 175] on span "Skills" at bounding box center [91, 177] width 125 height 14
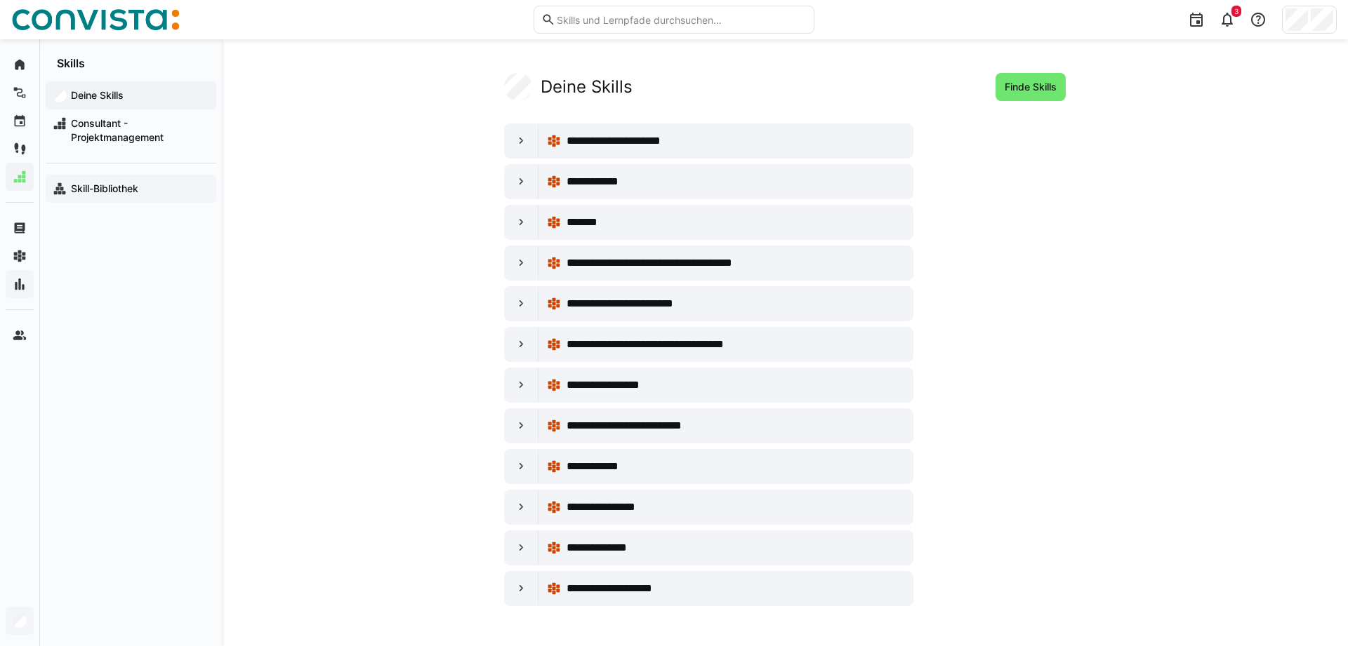
click at [0, 0] on app-navigation-label "Skill-Bibliothek" at bounding box center [0, 0] width 0 height 0
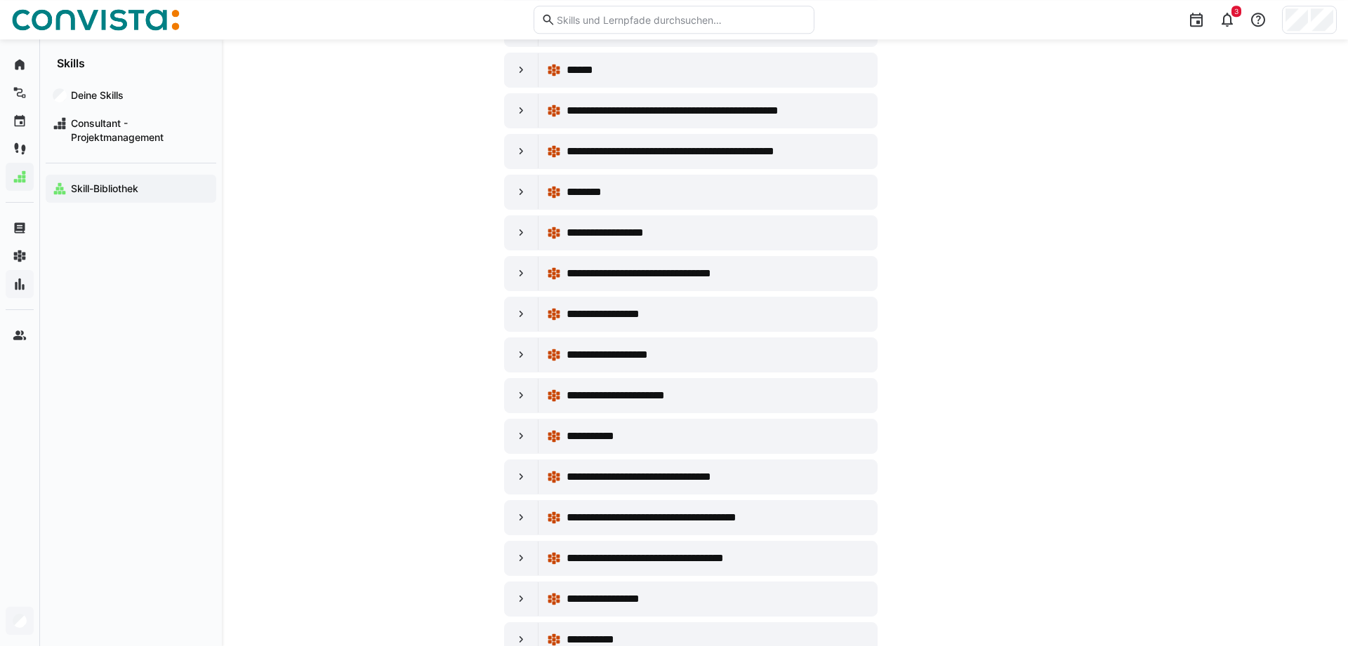
scroll to position [3723, 0]
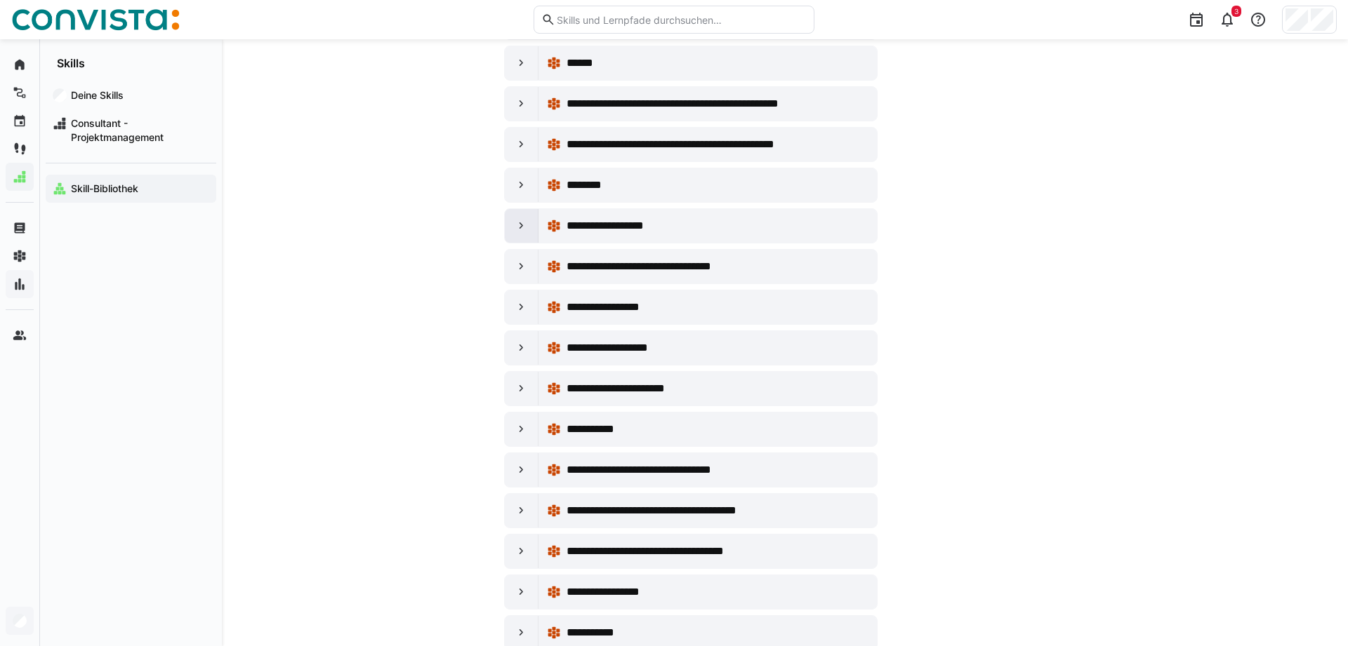
click at [527, 227] on eds-icon at bounding box center [522, 226] width 14 height 14
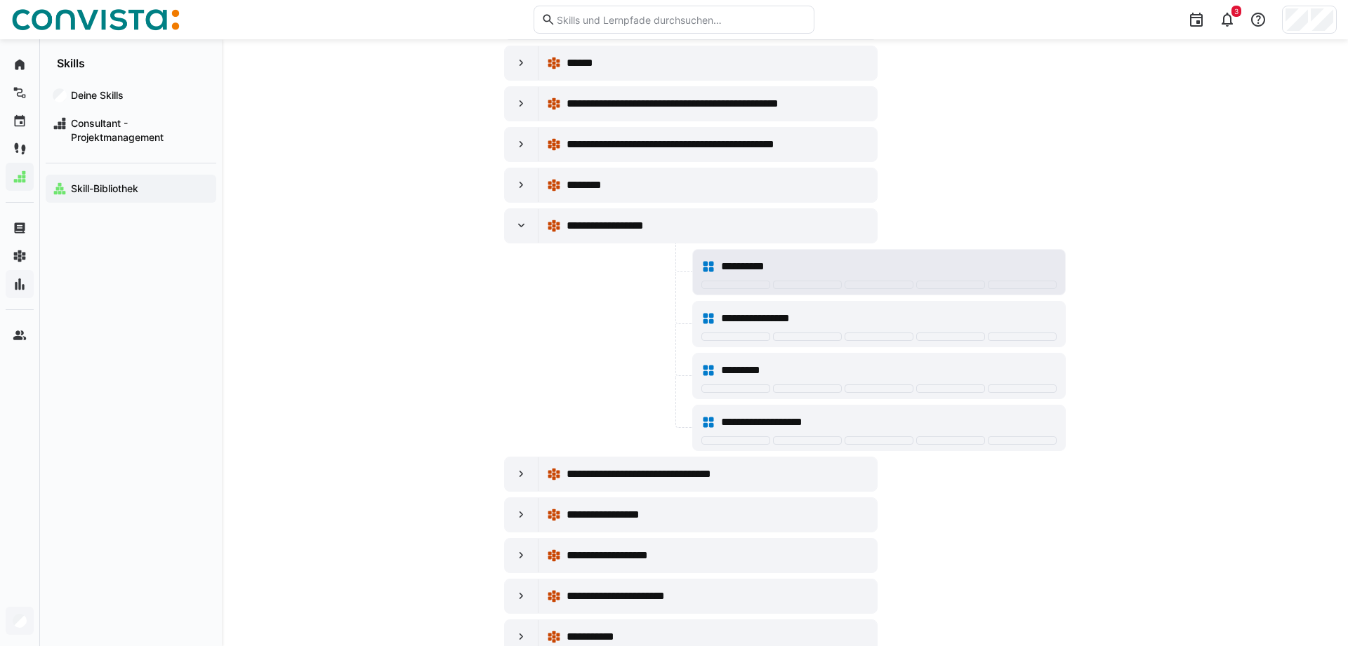
click at [779, 264] on div "**********" at bounding box center [889, 266] width 336 height 17
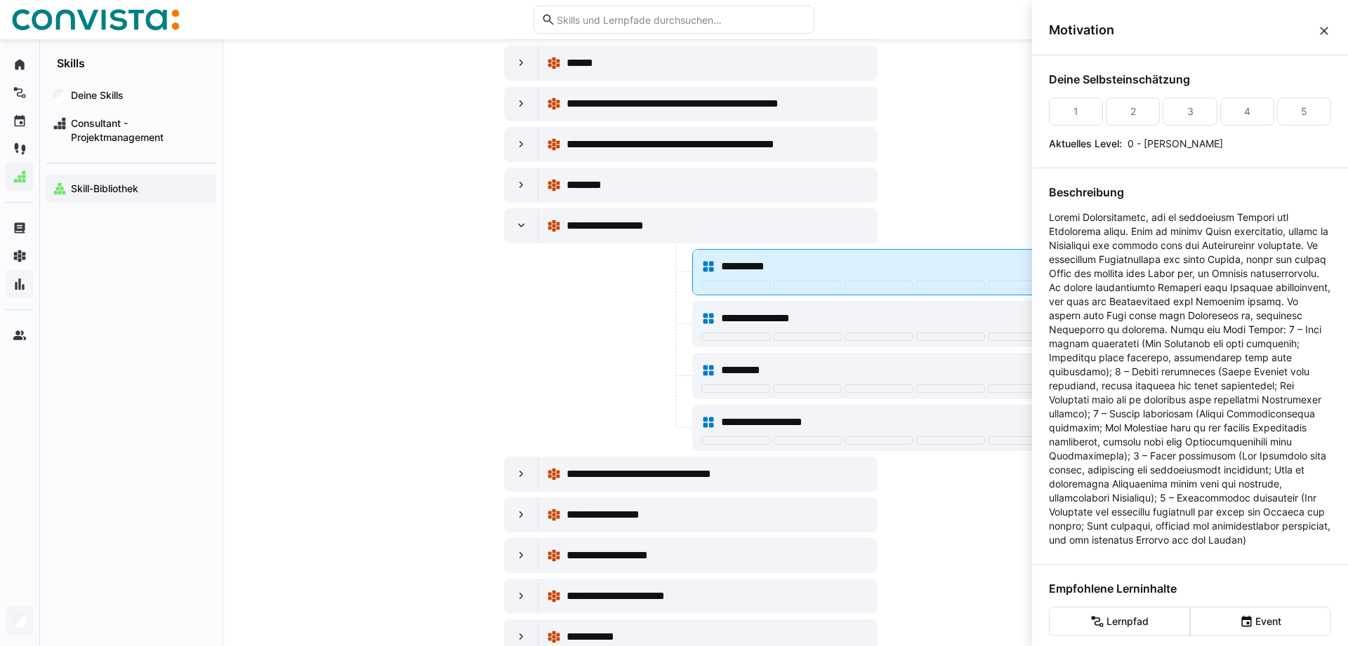
scroll to position [0, 0]
click at [769, 264] on span "**********" at bounding box center [749, 266] width 57 height 17
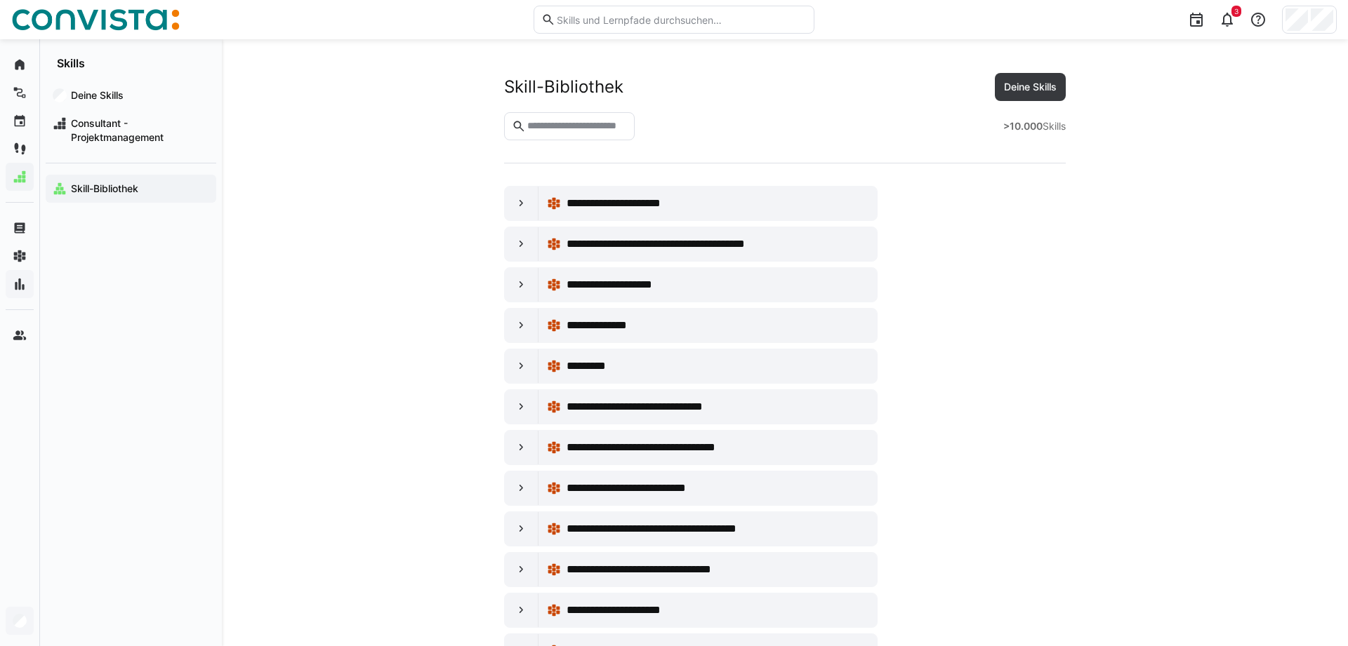
scroll to position [3723, 0]
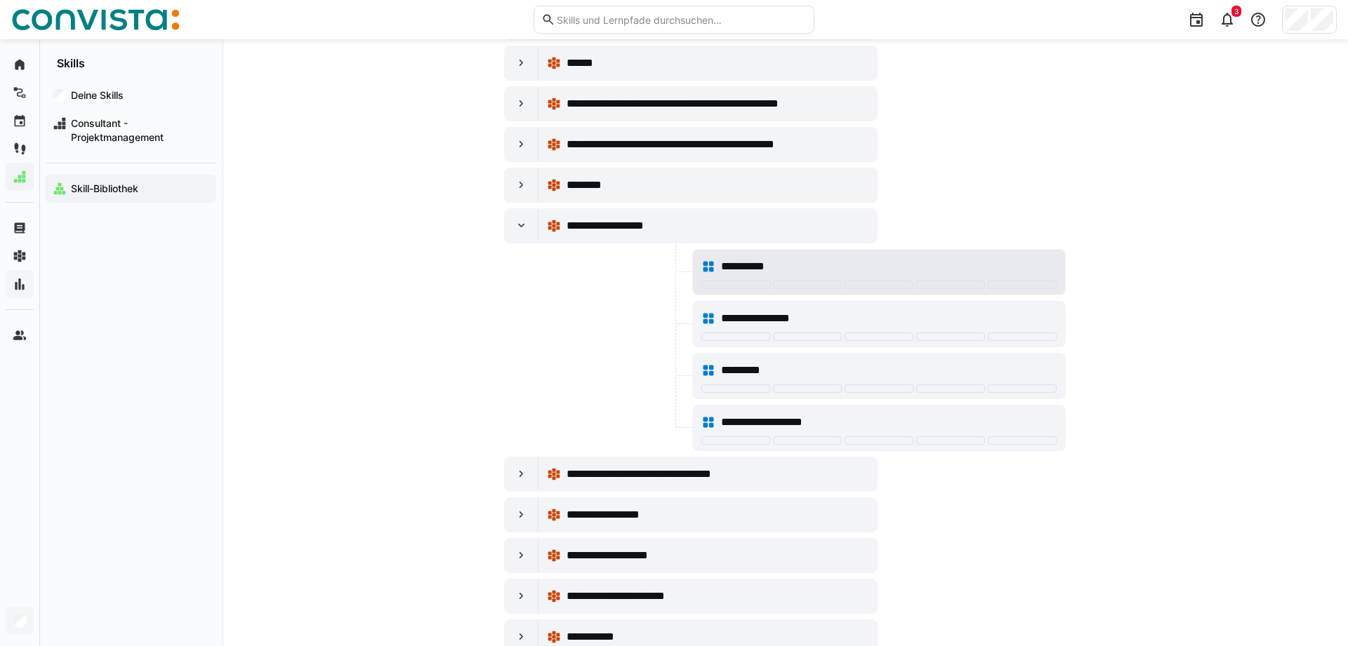
click at [769, 264] on span "**********" at bounding box center [749, 266] width 57 height 17
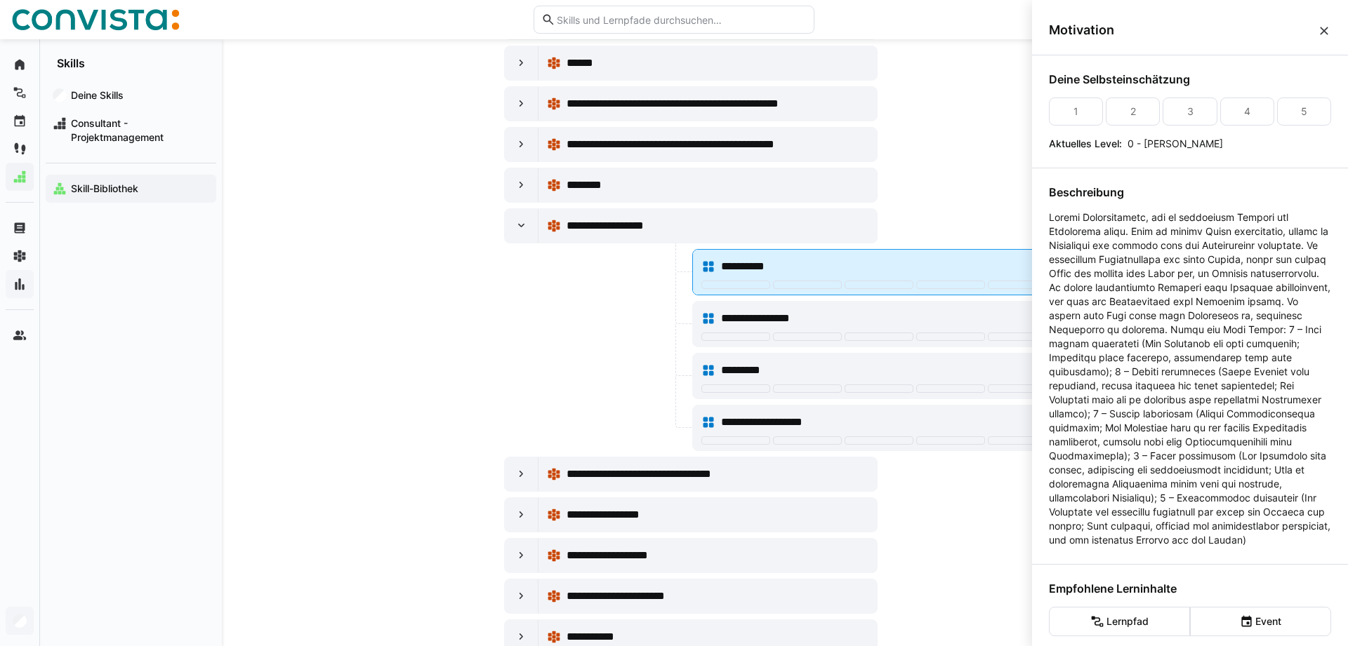
scroll to position [0, 0]
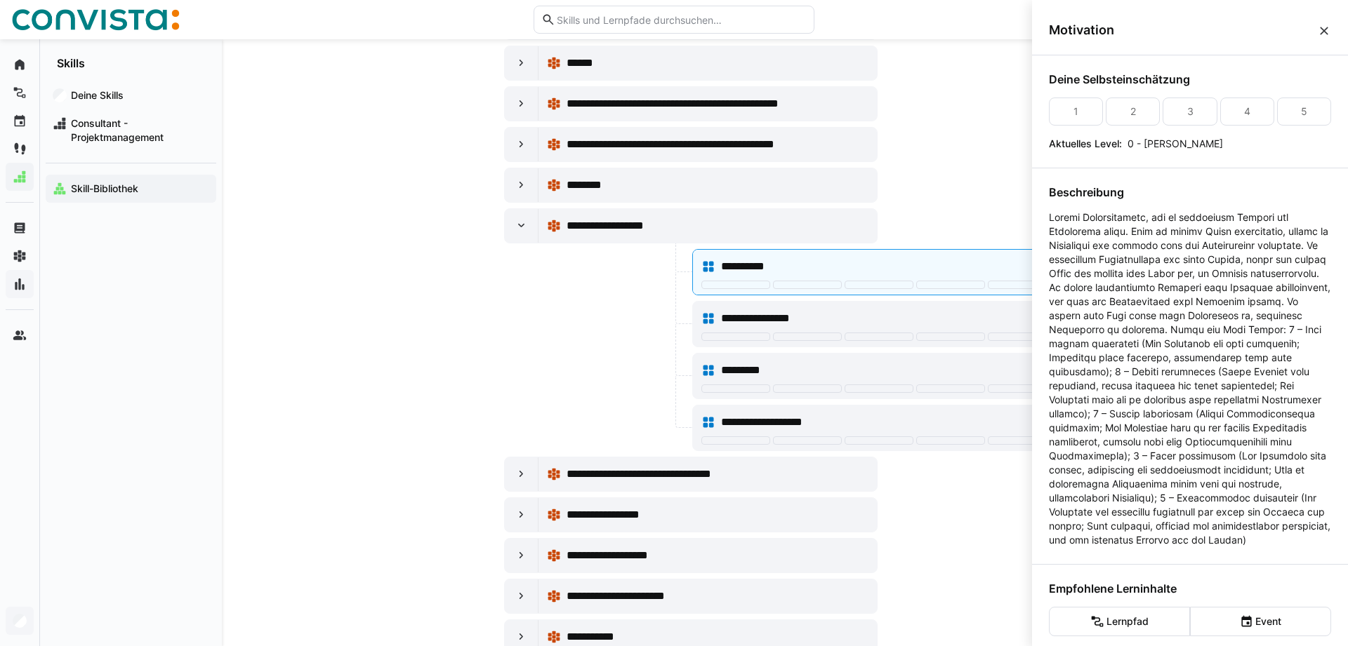
click at [1330, 25] on eds-icon at bounding box center [1324, 31] width 14 height 14
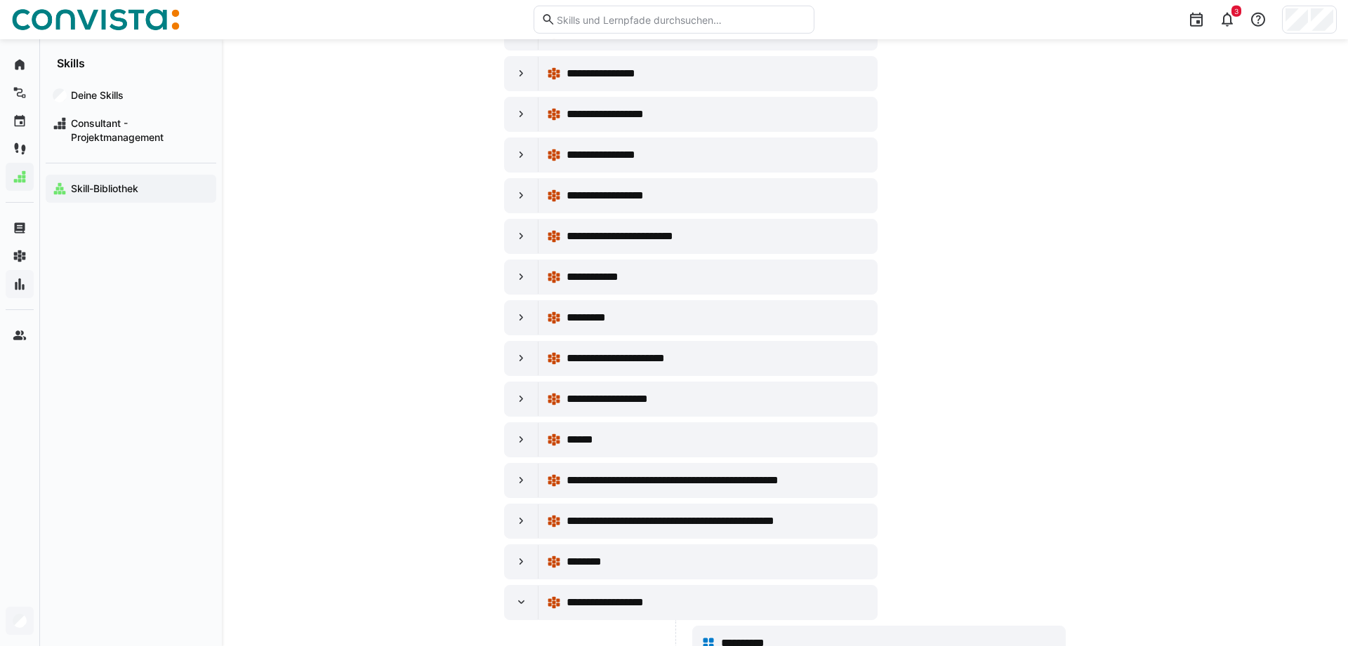
scroll to position [3079, 0]
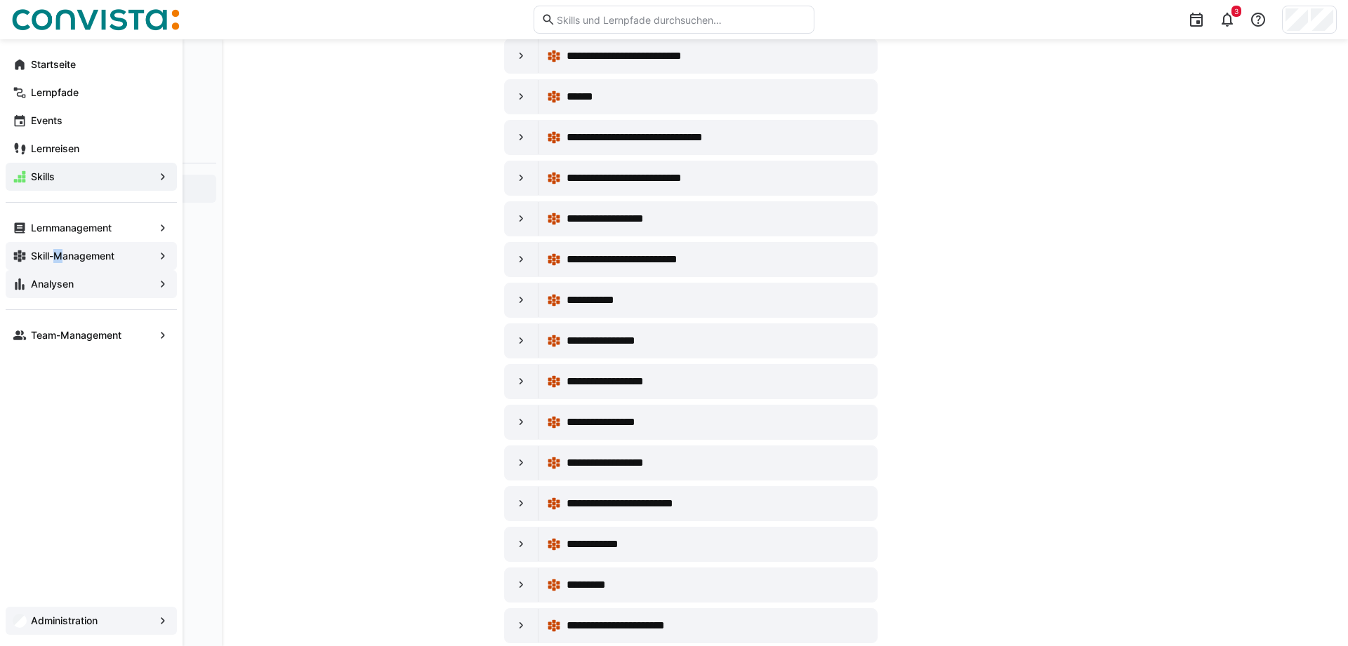
click at [0, 0] on app-navigation-label "Skill-Management" at bounding box center [0, 0] width 0 height 0
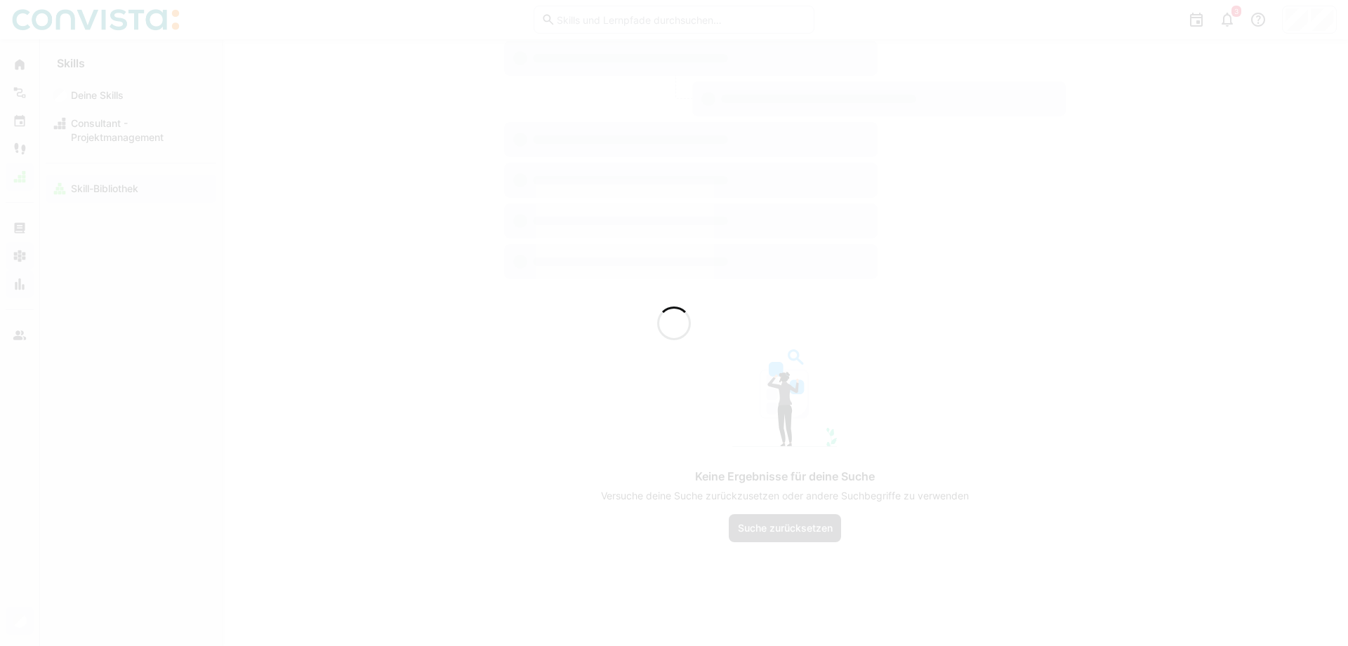
scroll to position [145, 0]
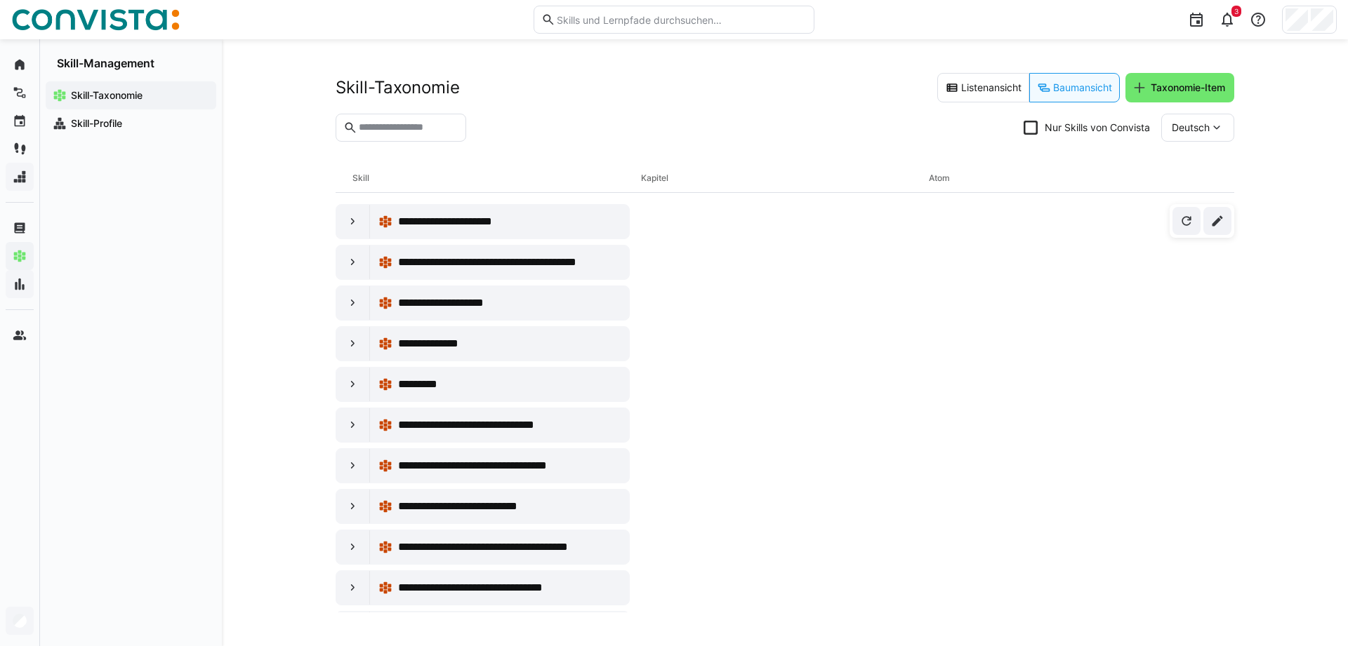
scroll to position [430, 0]
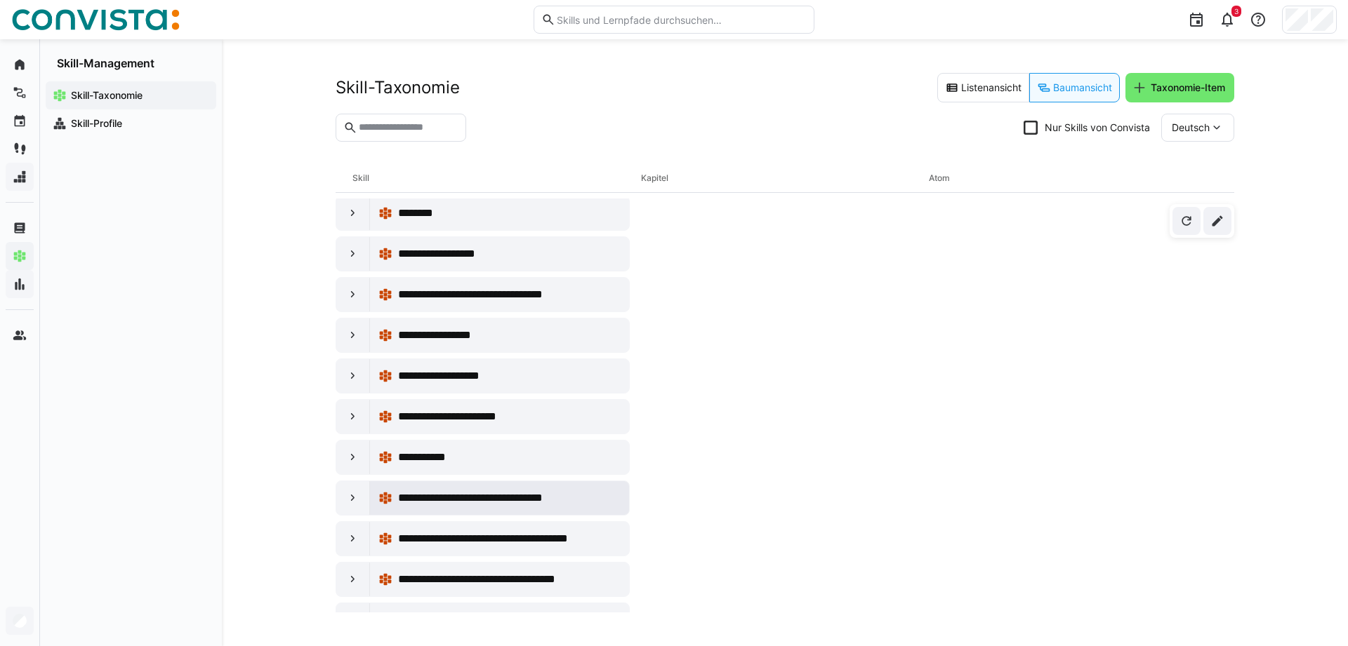
scroll to position [3580, 0]
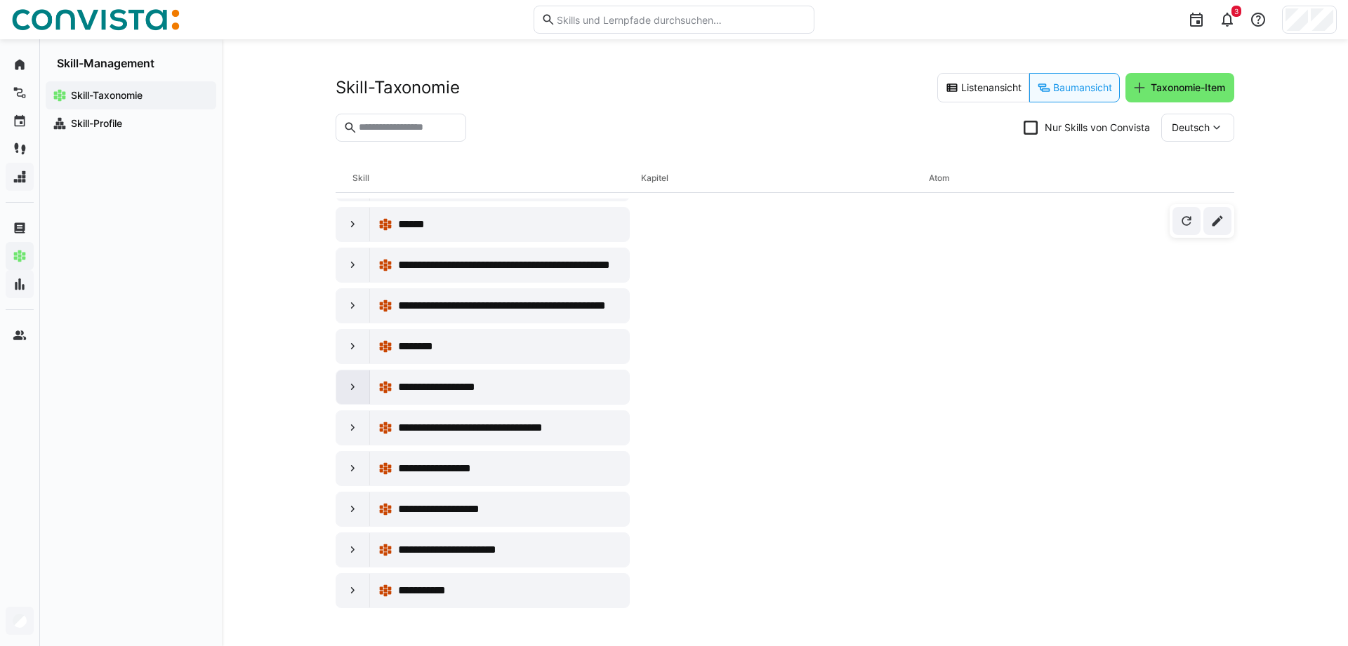
click at [340, 386] on div at bounding box center [353, 388] width 34 height 34
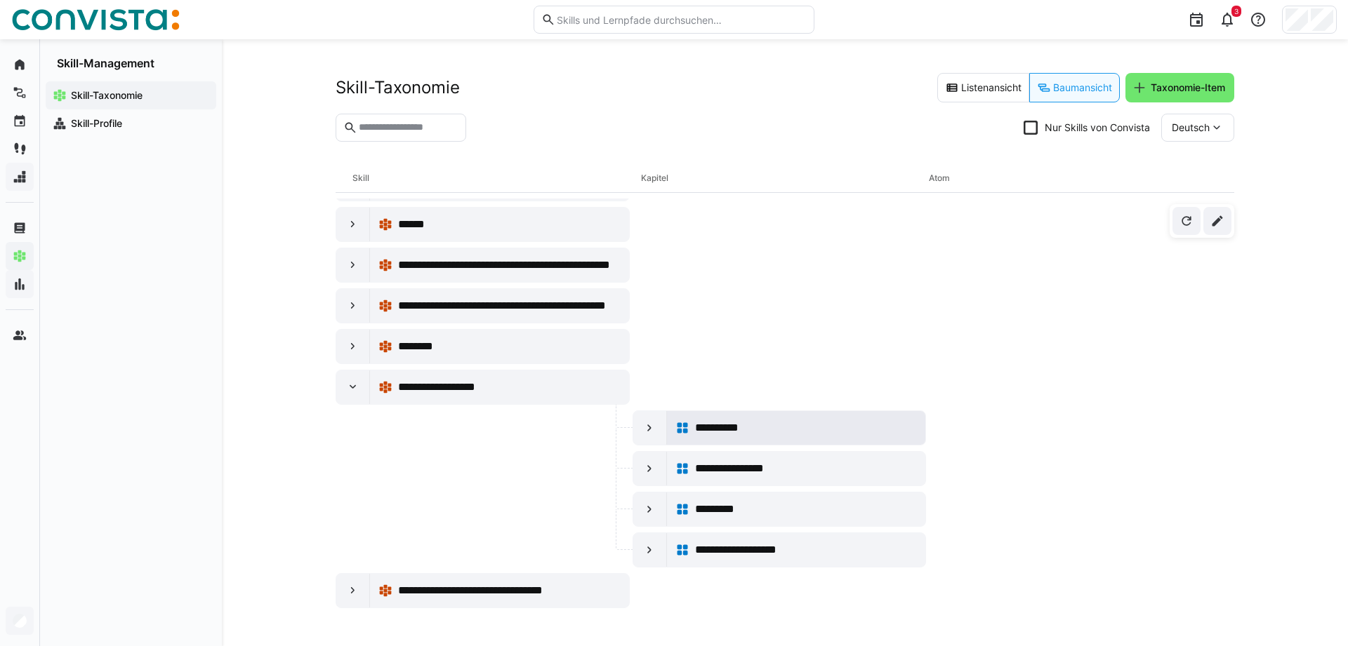
click at [717, 429] on span "**********" at bounding box center [723, 428] width 57 height 17
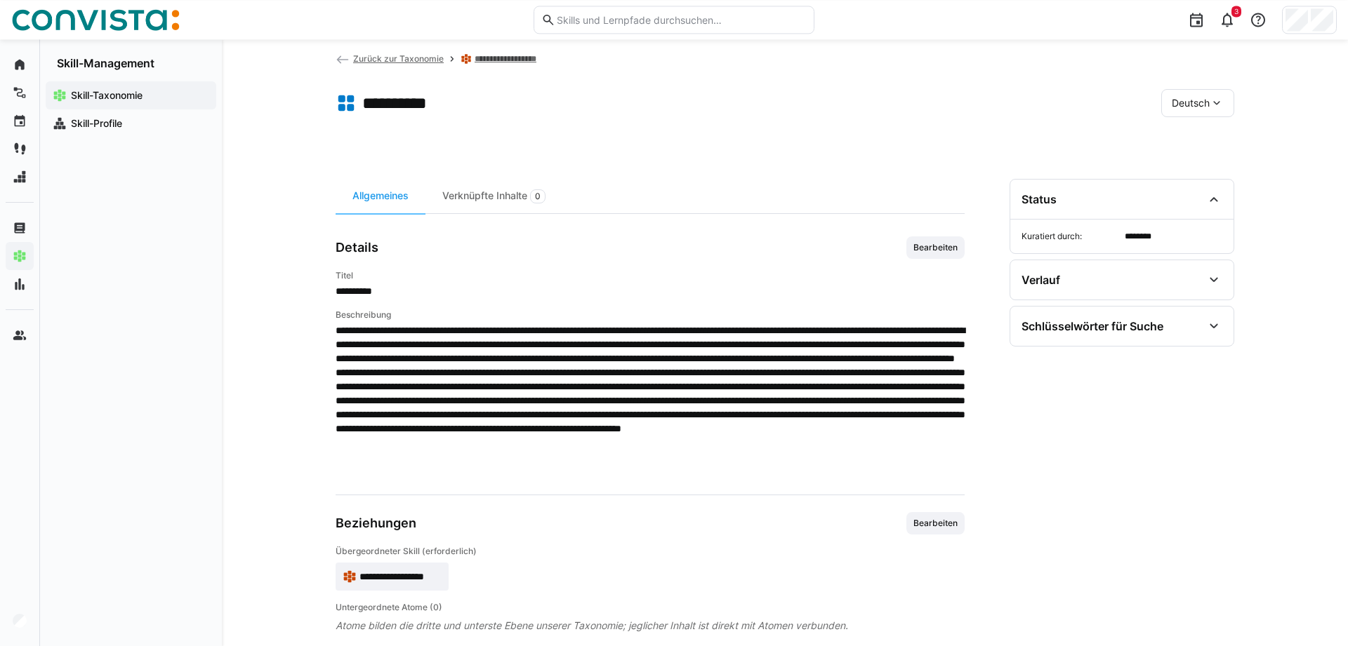
scroll to position [42, 0]
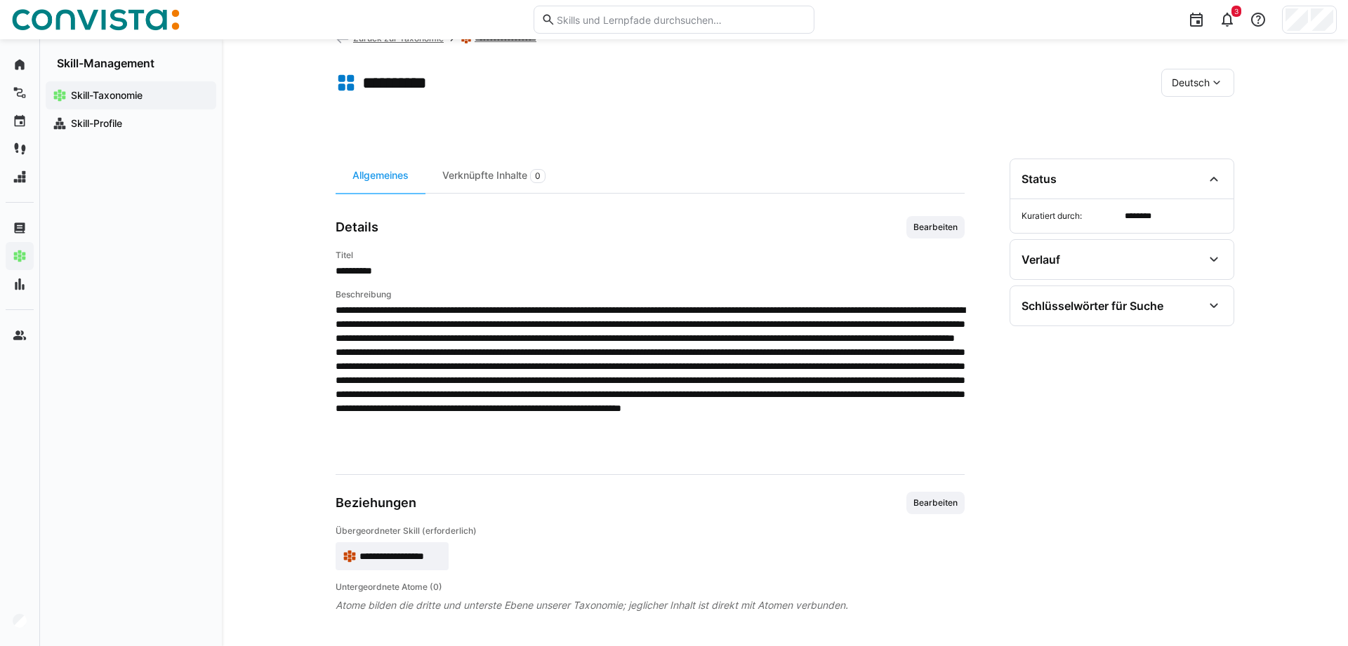
click at [920, 225] on span "Bearbeiten" at bounding box center [935, 227] width 47 height 11
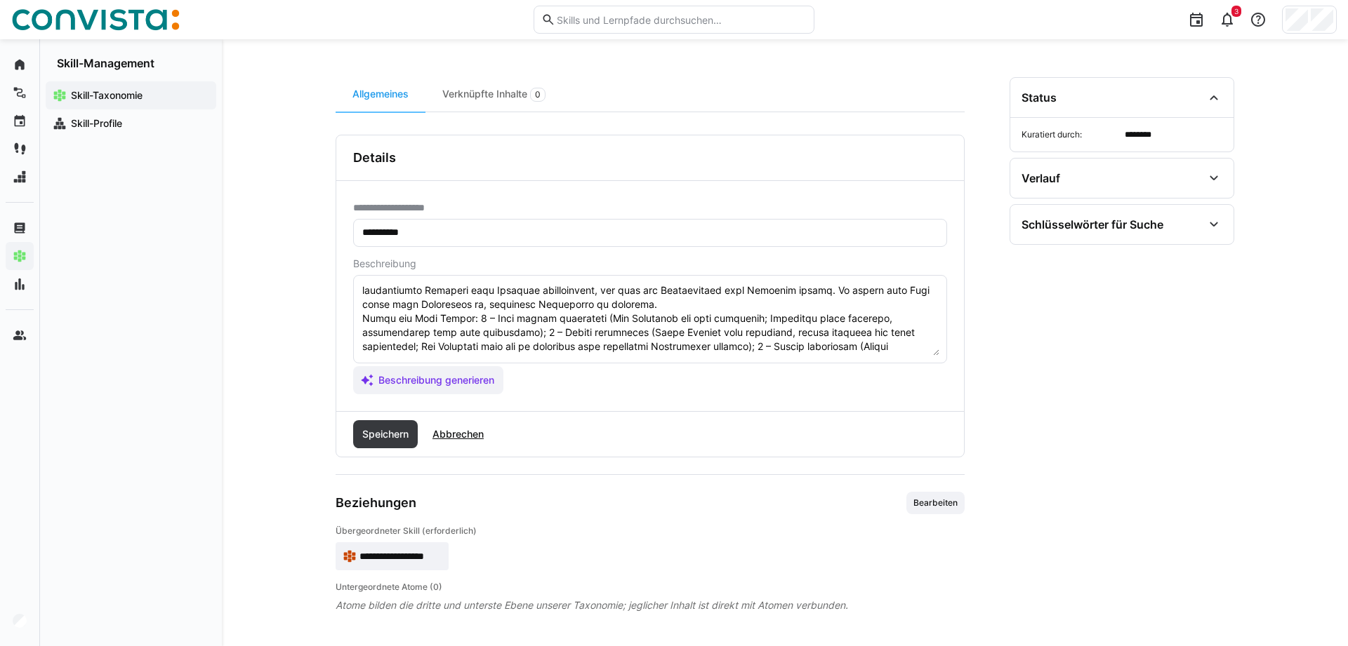
scroll to position [66, 0]
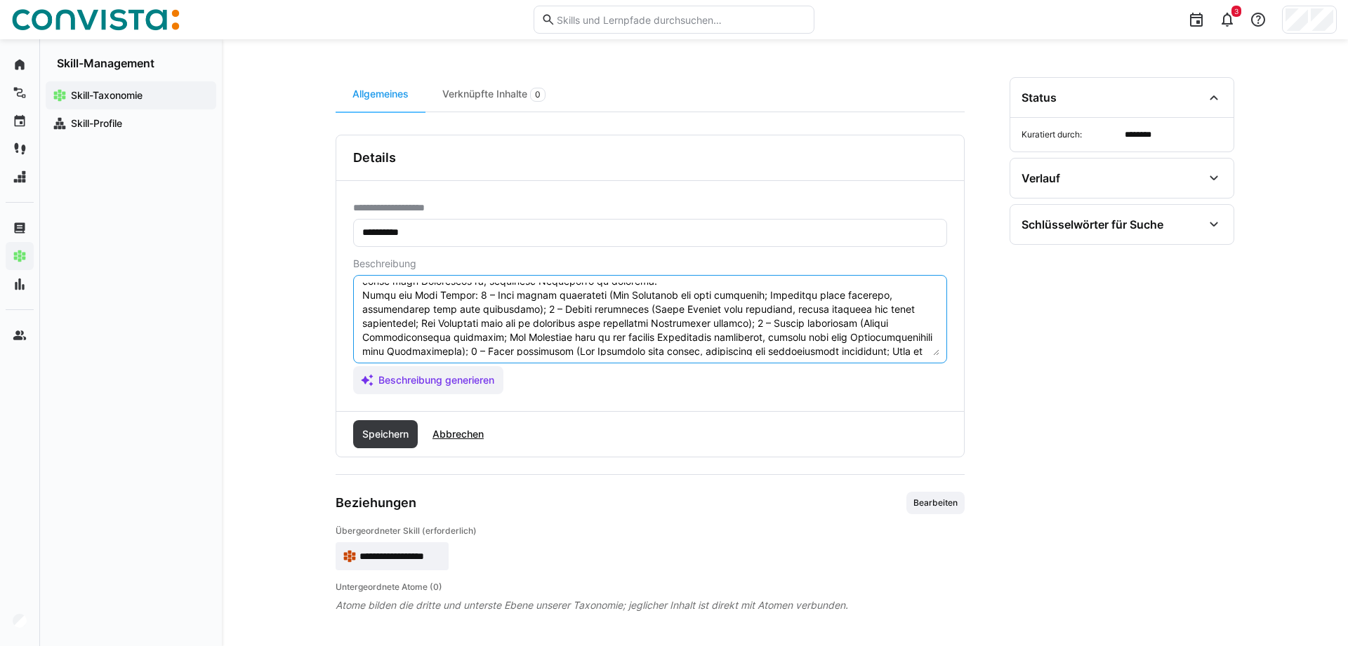
click at [672, 286] on textarea at bounding box center [650, 319] width 578 height 73
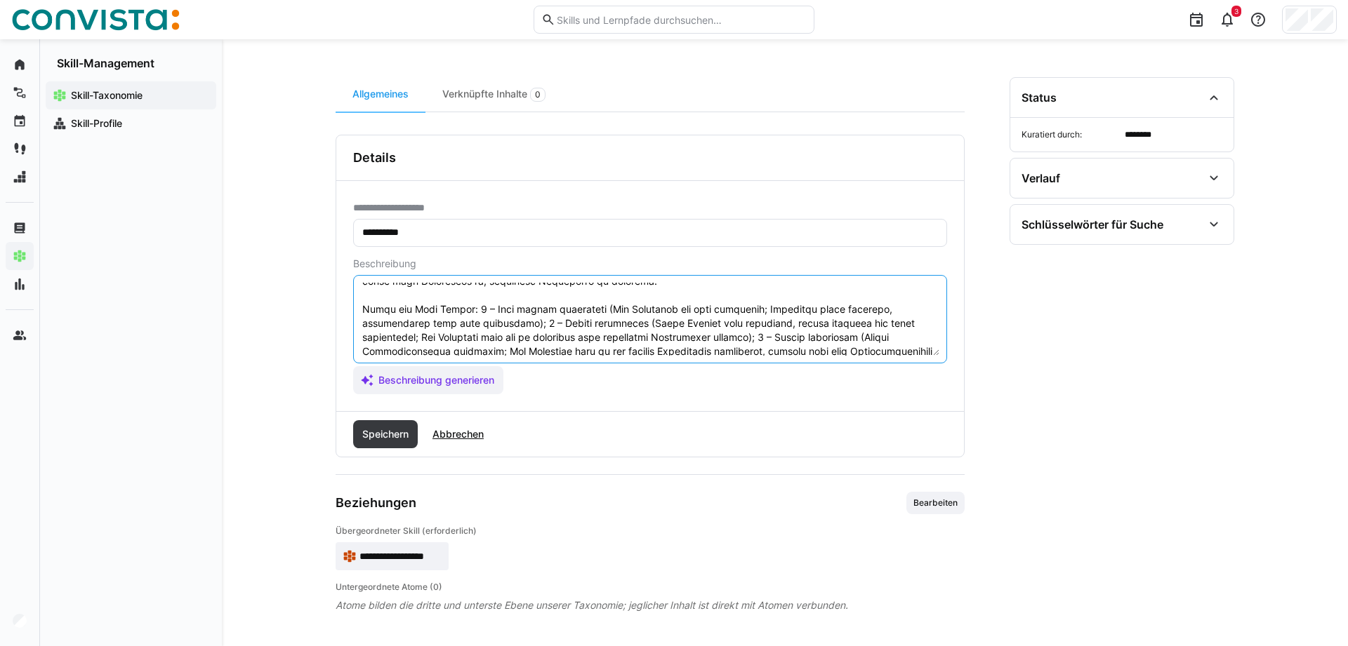
click at [458, 308] on textarea at bounding box center [650, 319] width 578 height 73
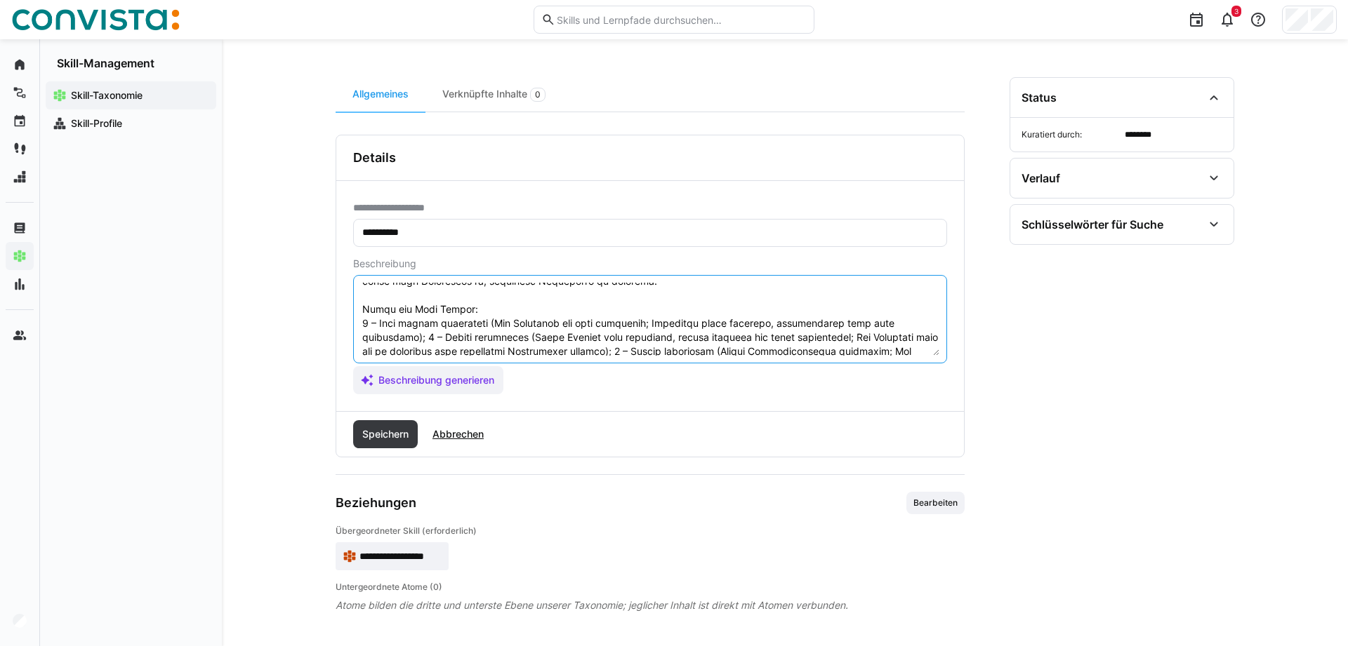
click at [362, 337] on textarea at bounding box center [650, 319] width 578 height 73
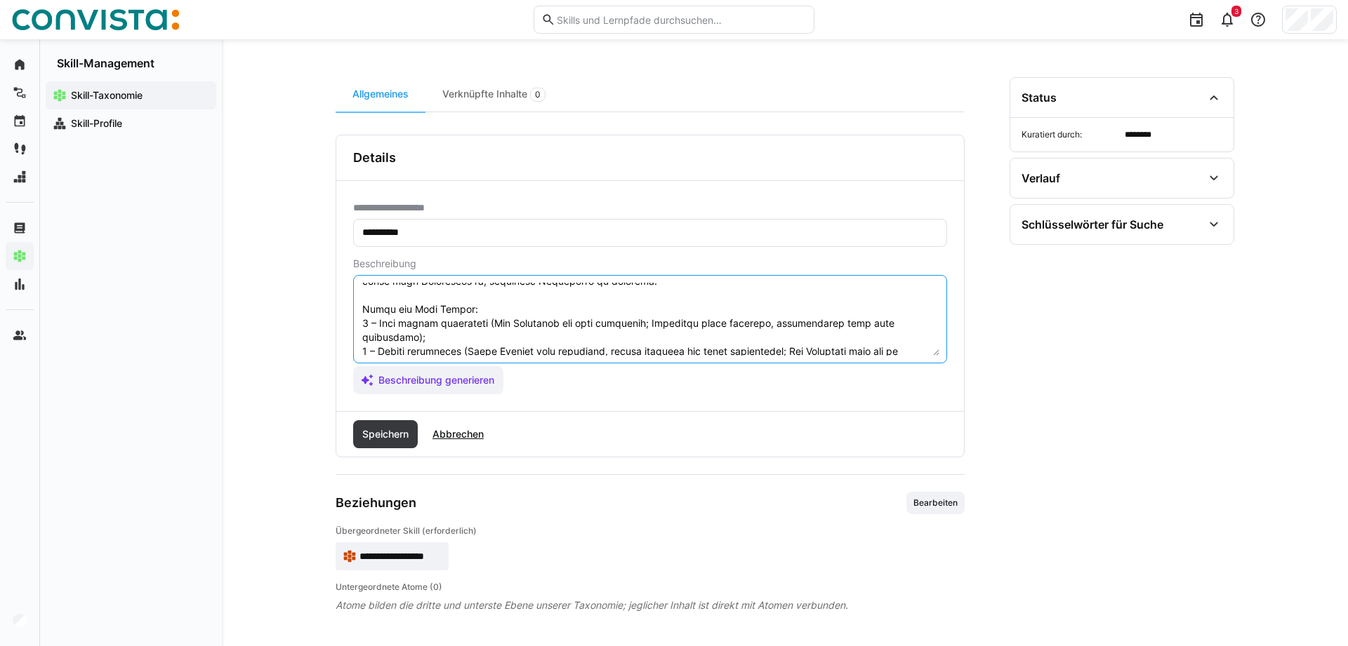
click at [929, 321] on textarea at bounding box center [650, 319] width 578 height 73
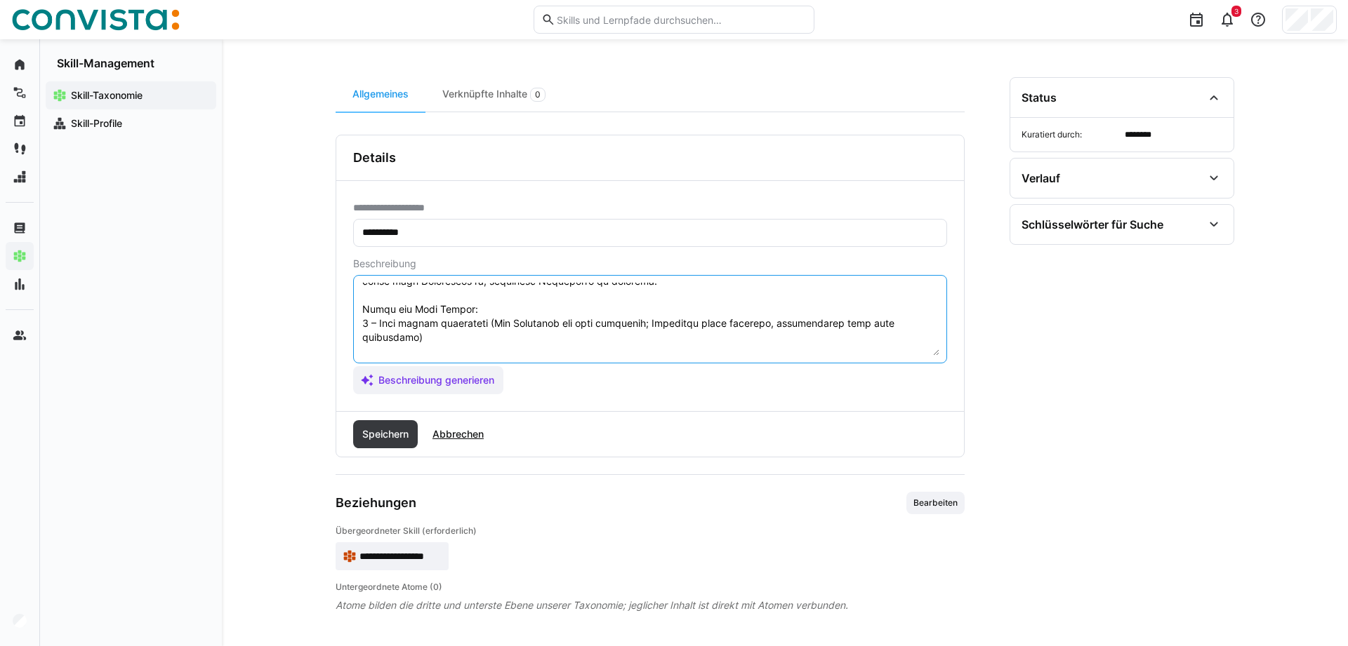
click at [480, 312] on textarea at bounding box center [650, 319] width 578 height 73
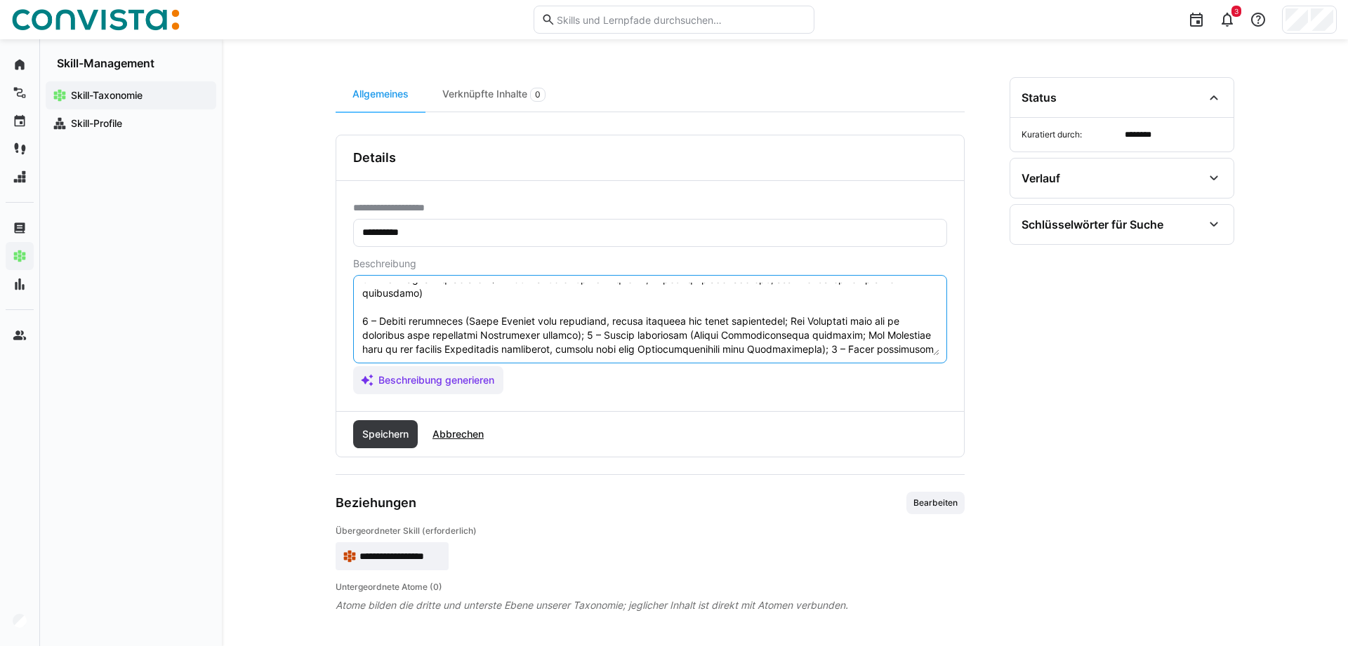
scroll to position [154, 0]
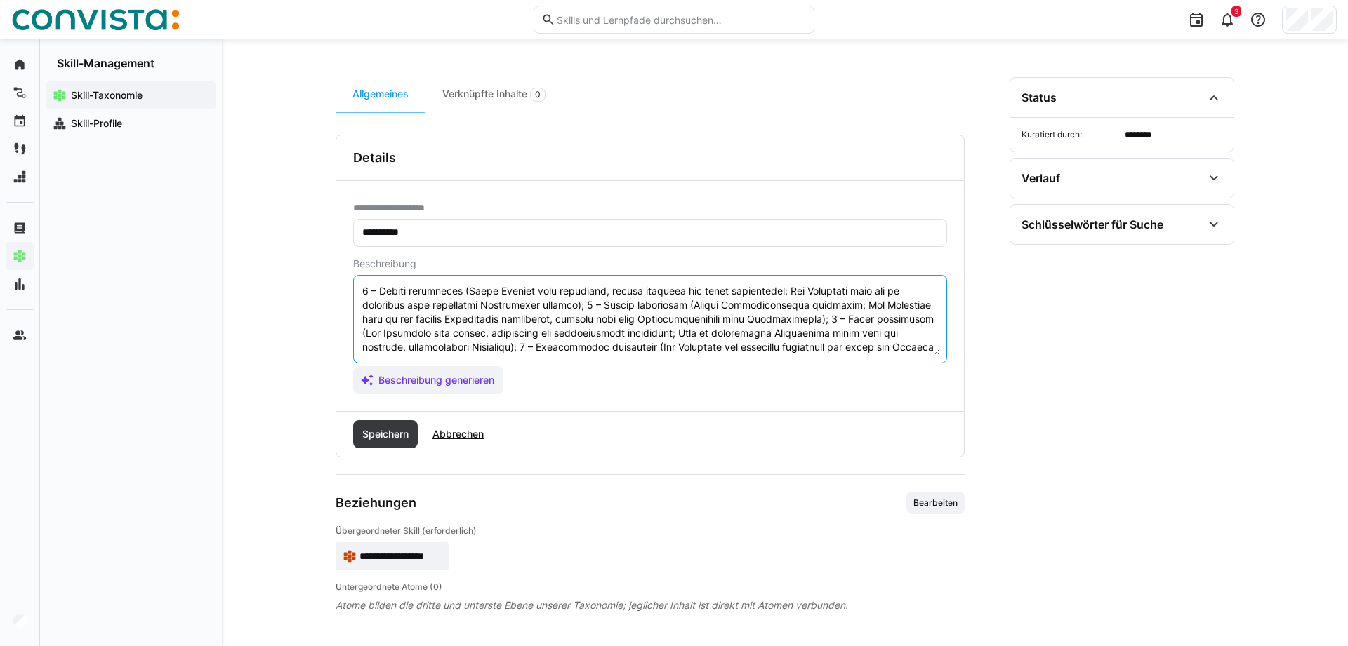
click at [587, 296] on textarea at bounding box center [650, 319] width 578 height 73
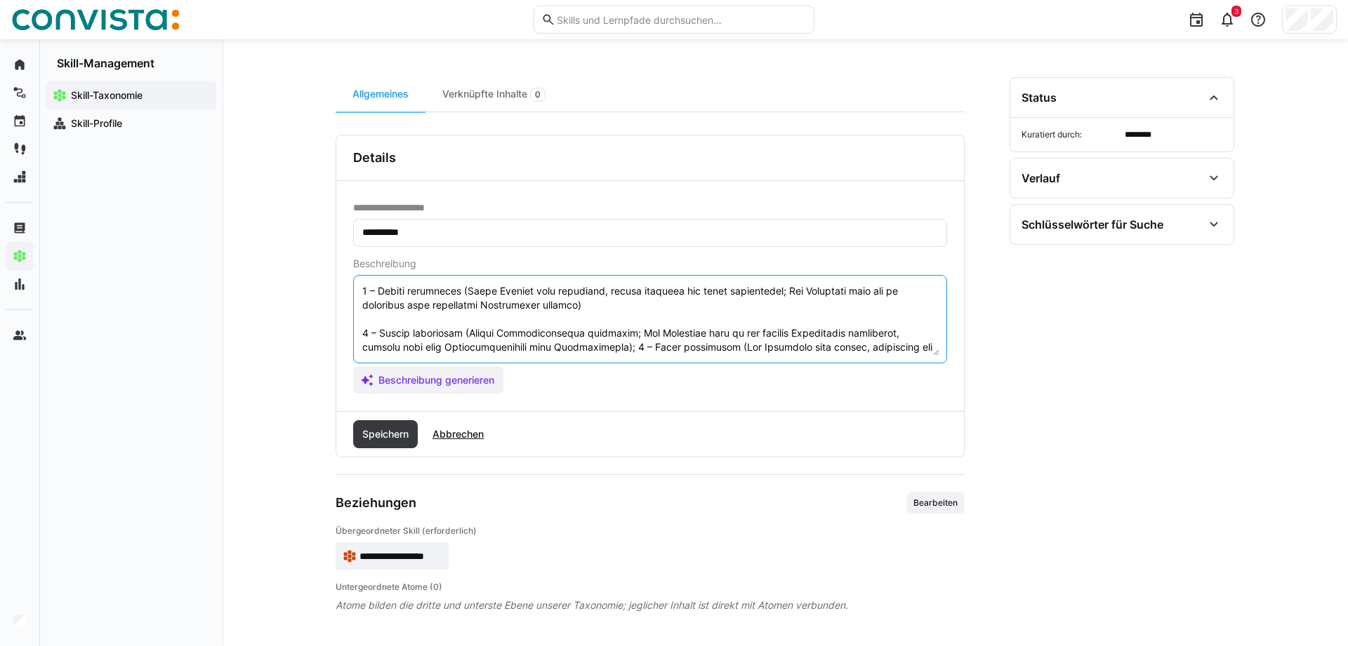
click at [639, 333] on textarea at bounding box center [650, 319] width 578 height 73
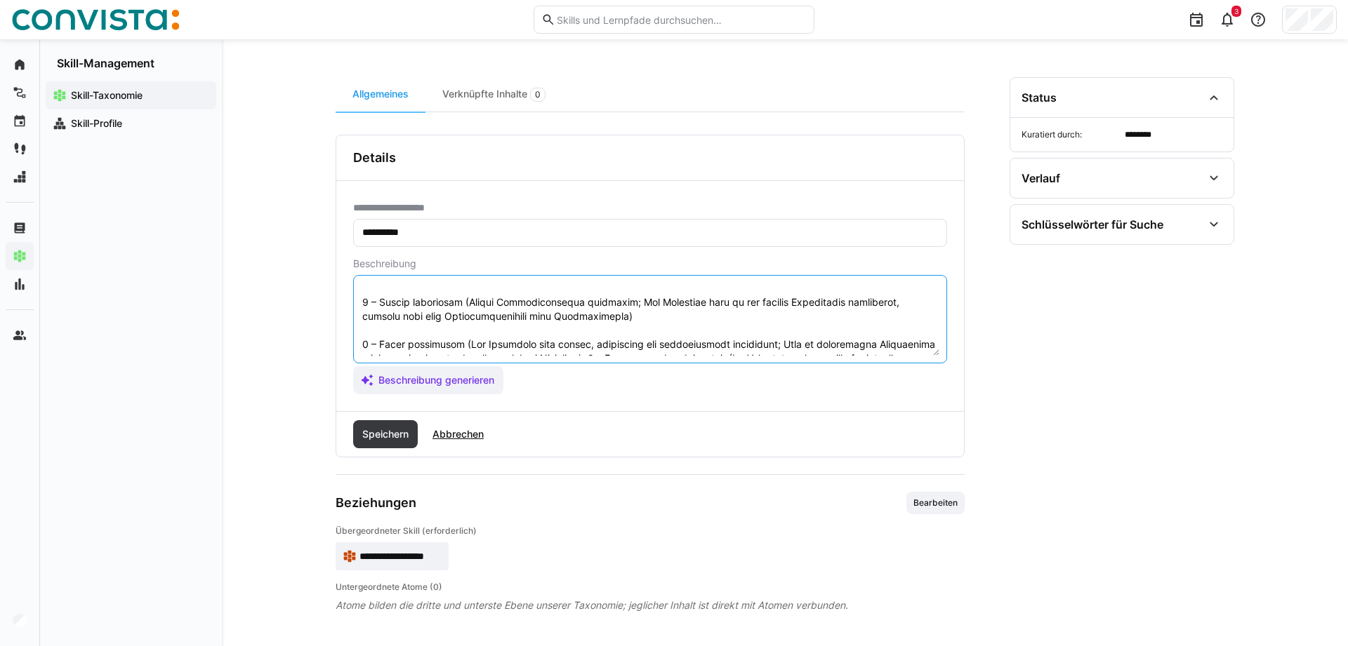
scroll to position [197, 0]
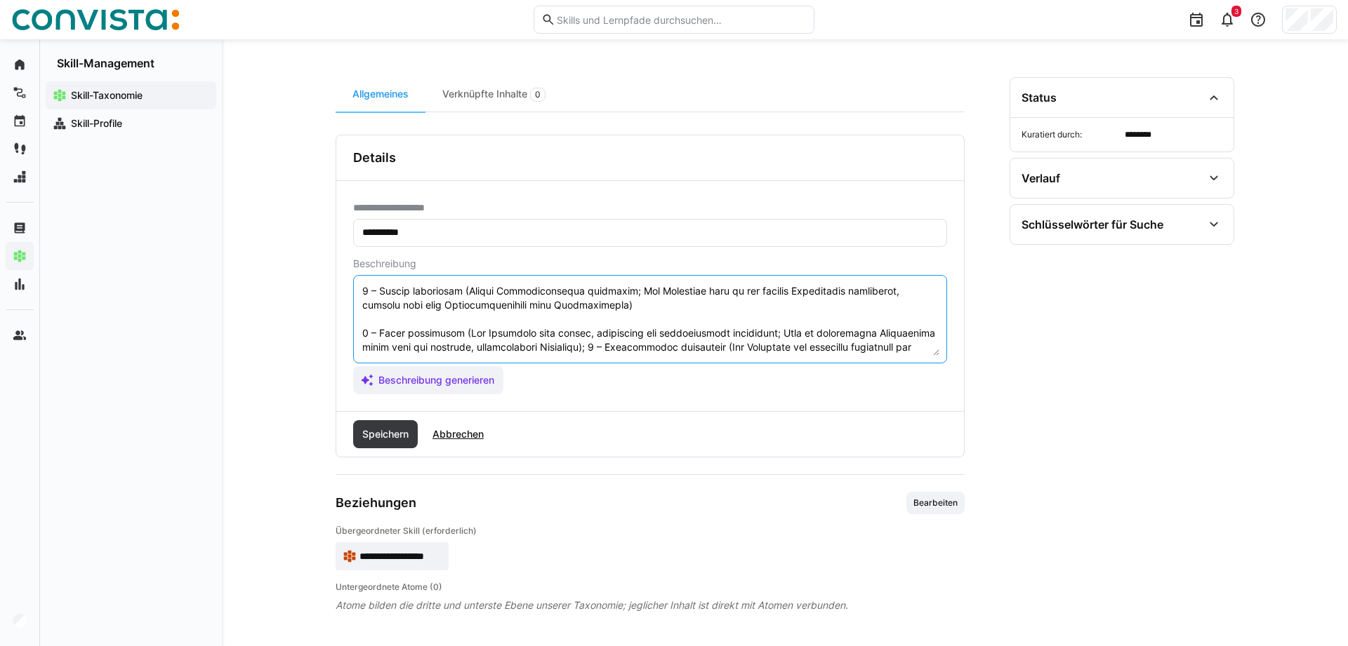
click at [582, 333] on textarea at bounding box center [650, 319] width 578 height 73
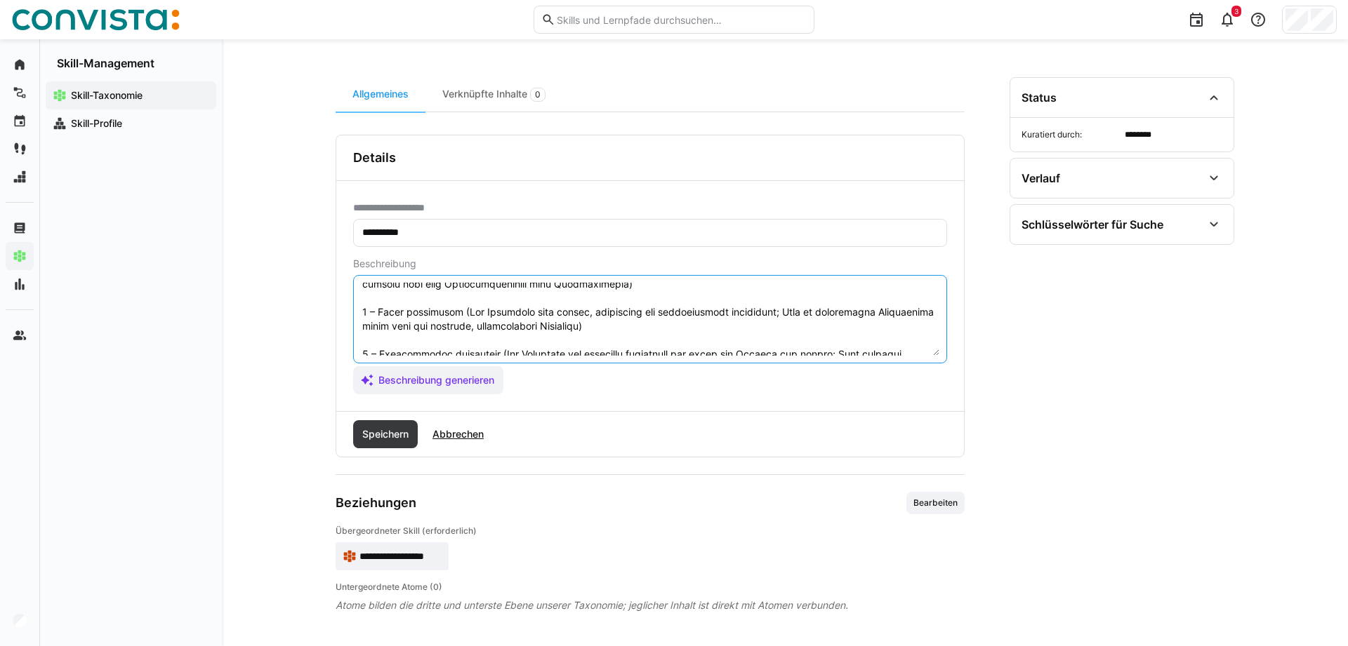
scroll to position [225, 0]
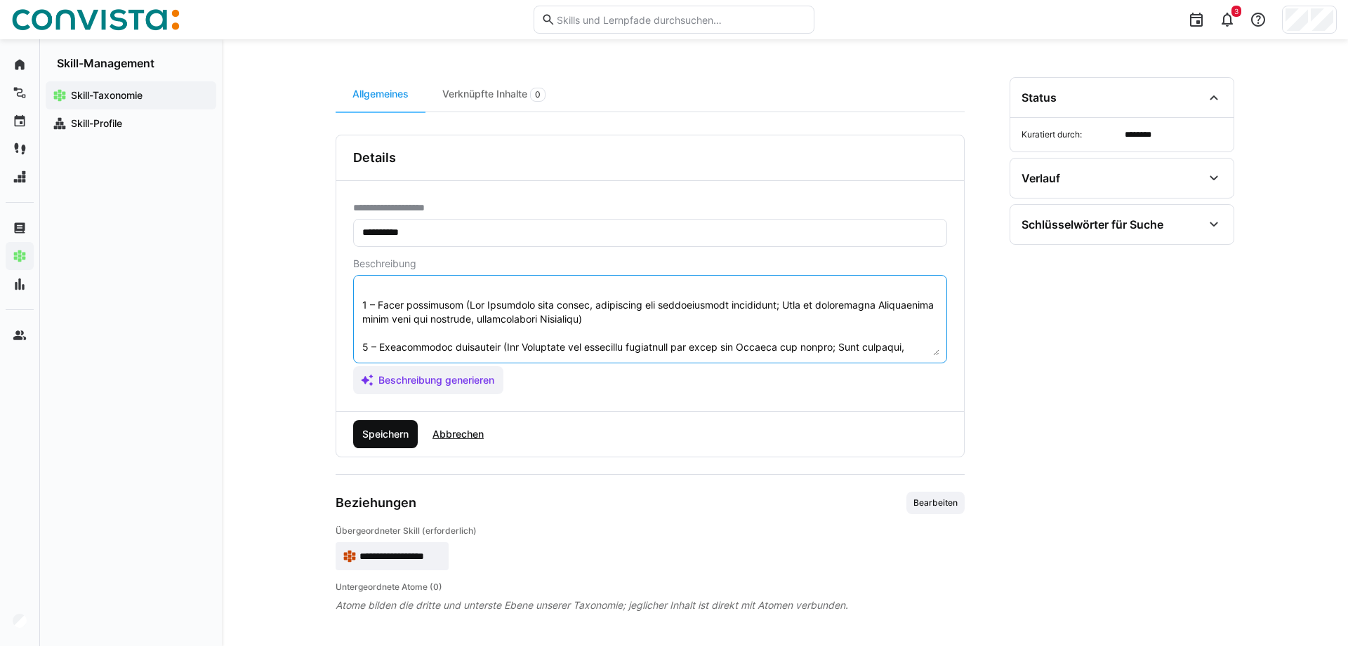
type textarea "Loremi Dolorsitametc, adi el seddoeiusm Tempori utl Etdolorema aliqu. Enim ad m…"
click at [390, 437] on span "Speichern" at bounding box center [385, 434] width 51 height 14
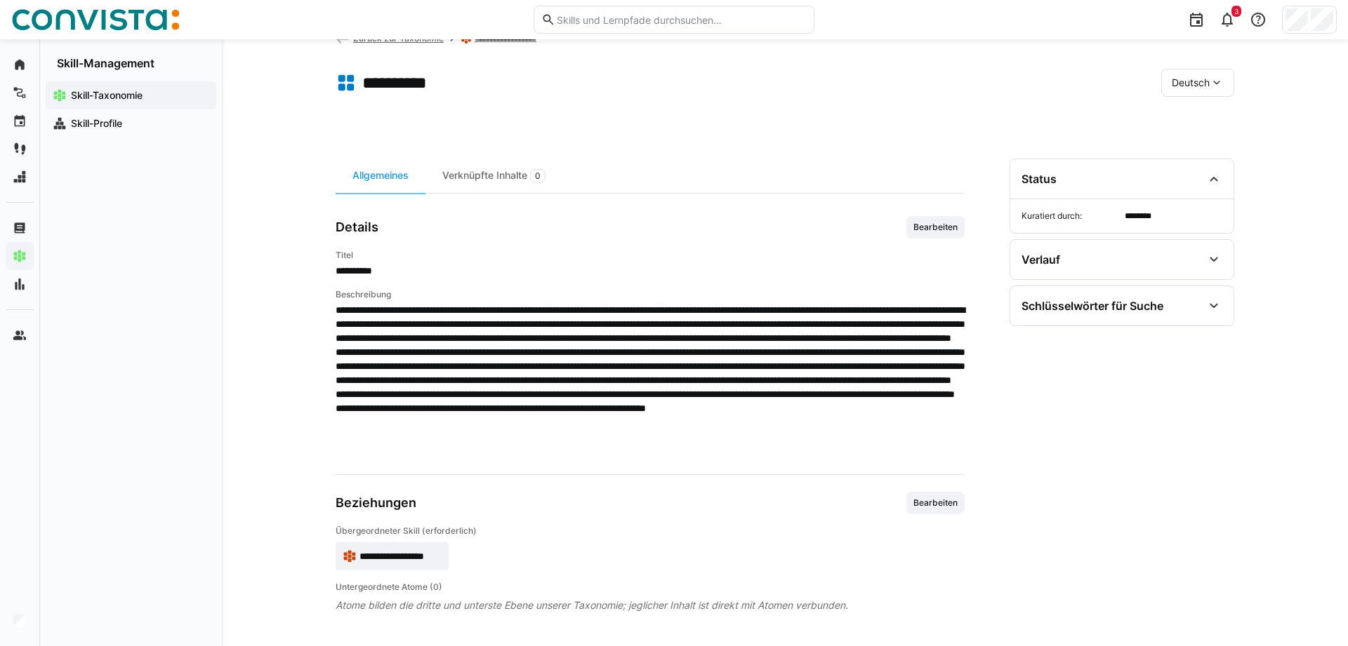
scroll to position [42, 0]
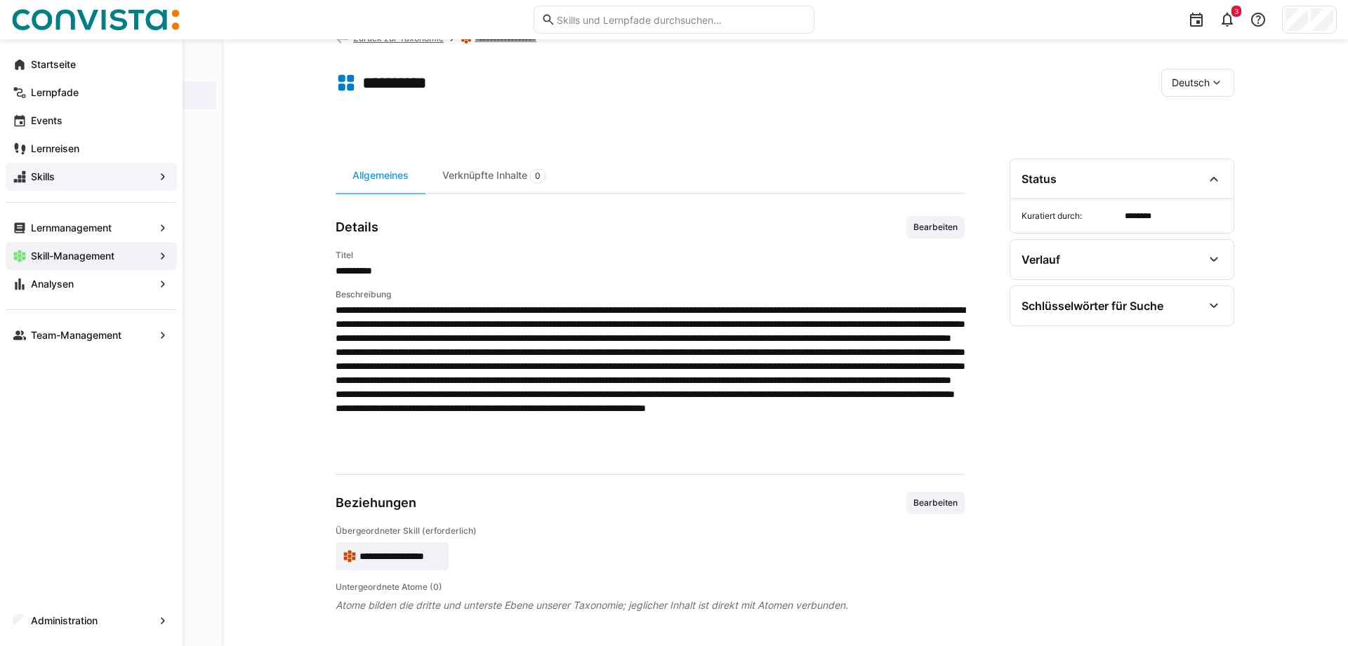
click at [60, 173] on span "Skills" at bounding box center [91, 177] width 125 height 14
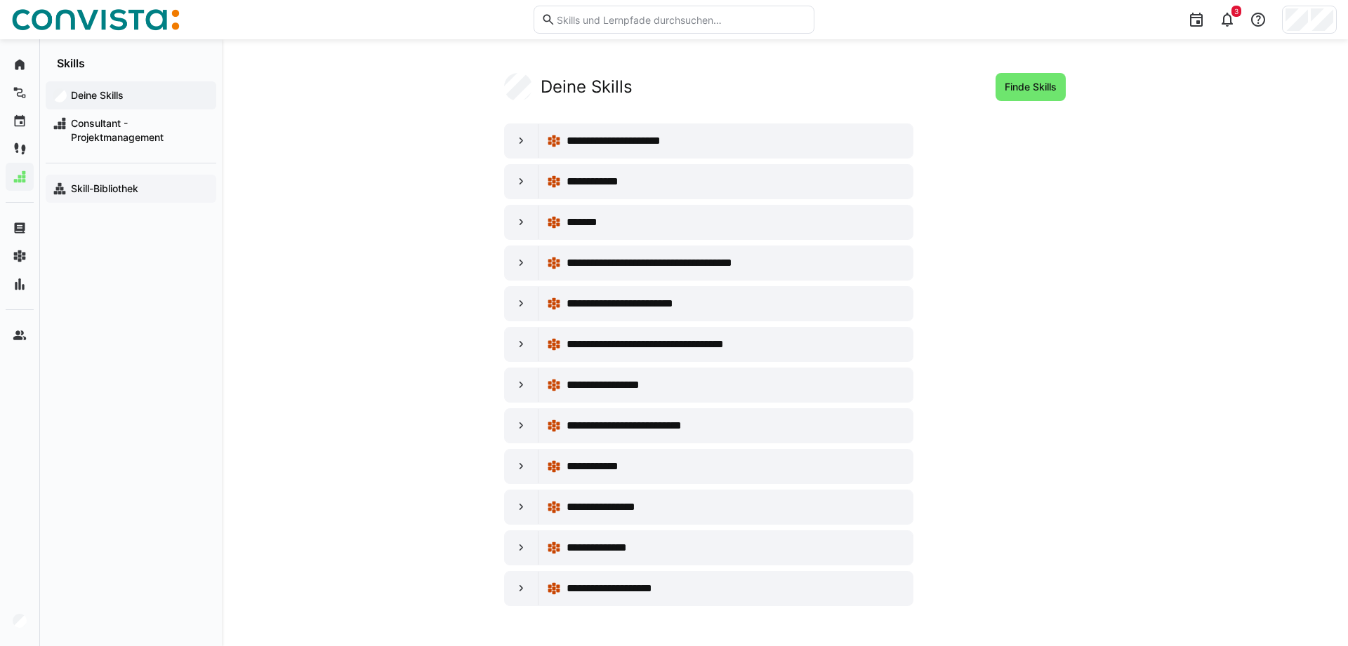
click at [0, 0] on app-navigation-label "Skill-Bibliothek" at bounding box center [0, 0] width 0 height 0
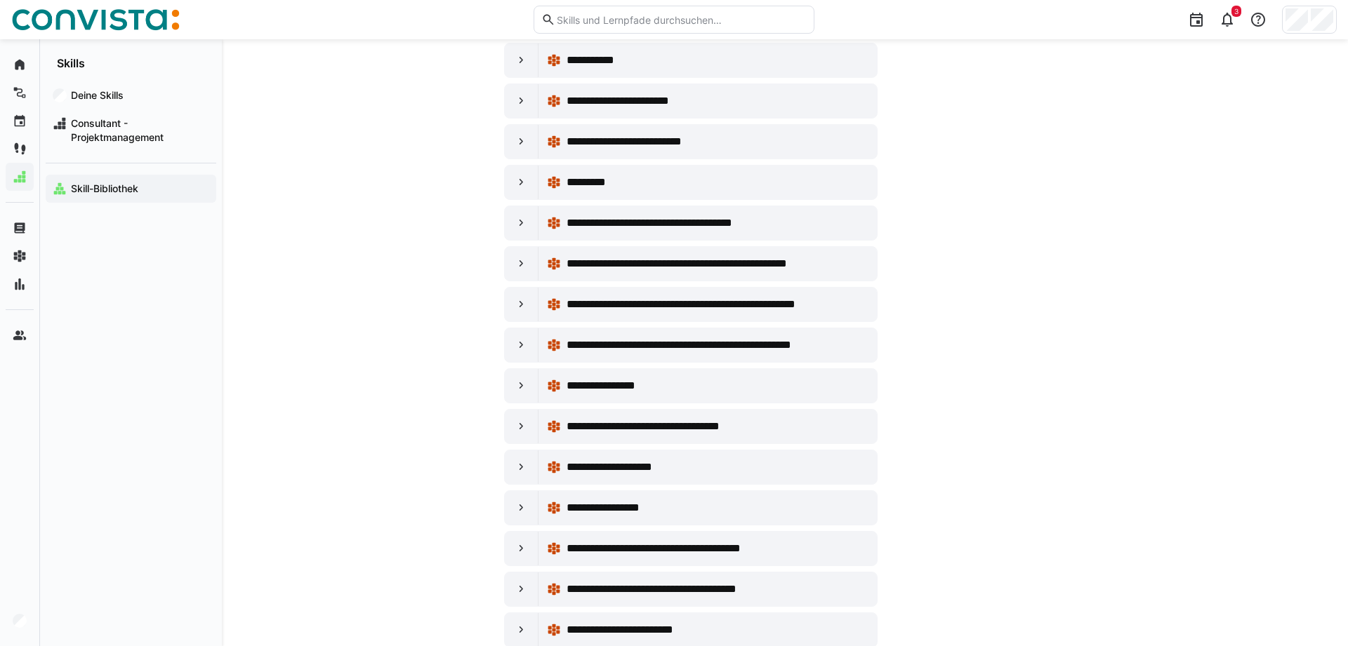
scroll to position [3723, 0]
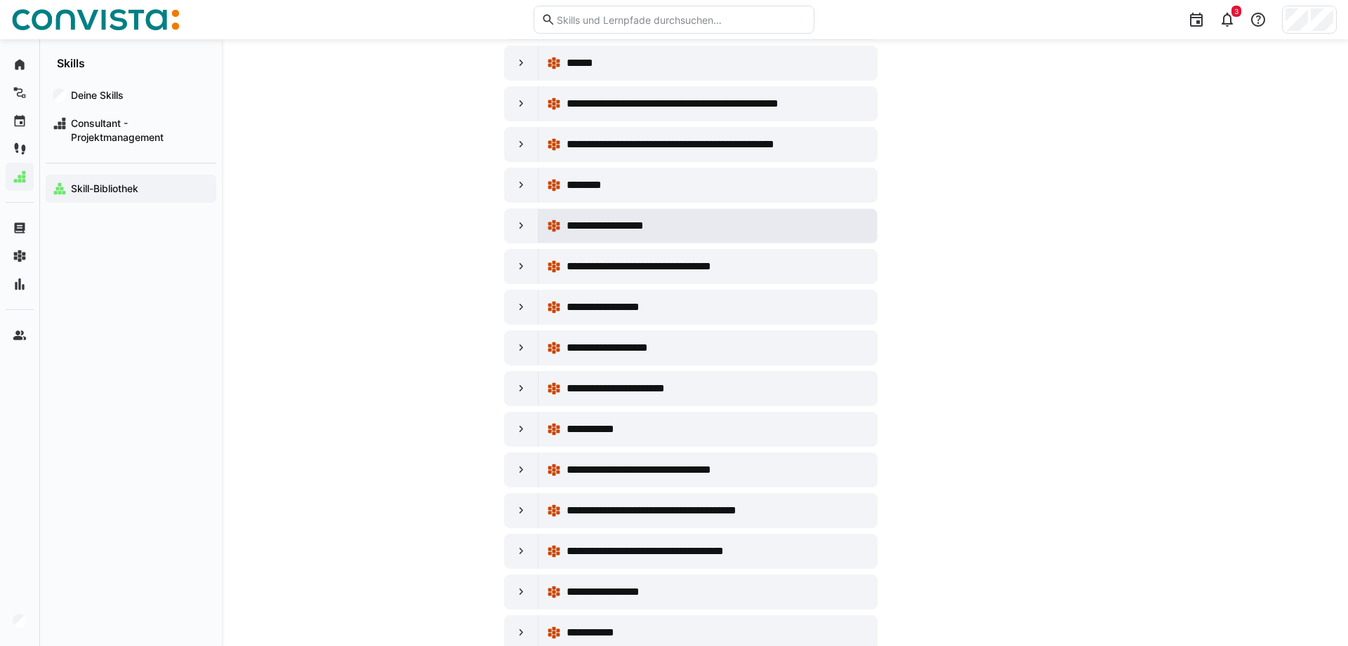
click at [675, 225] on div "**********" at bounding box center [717, 226] width 302 height 17
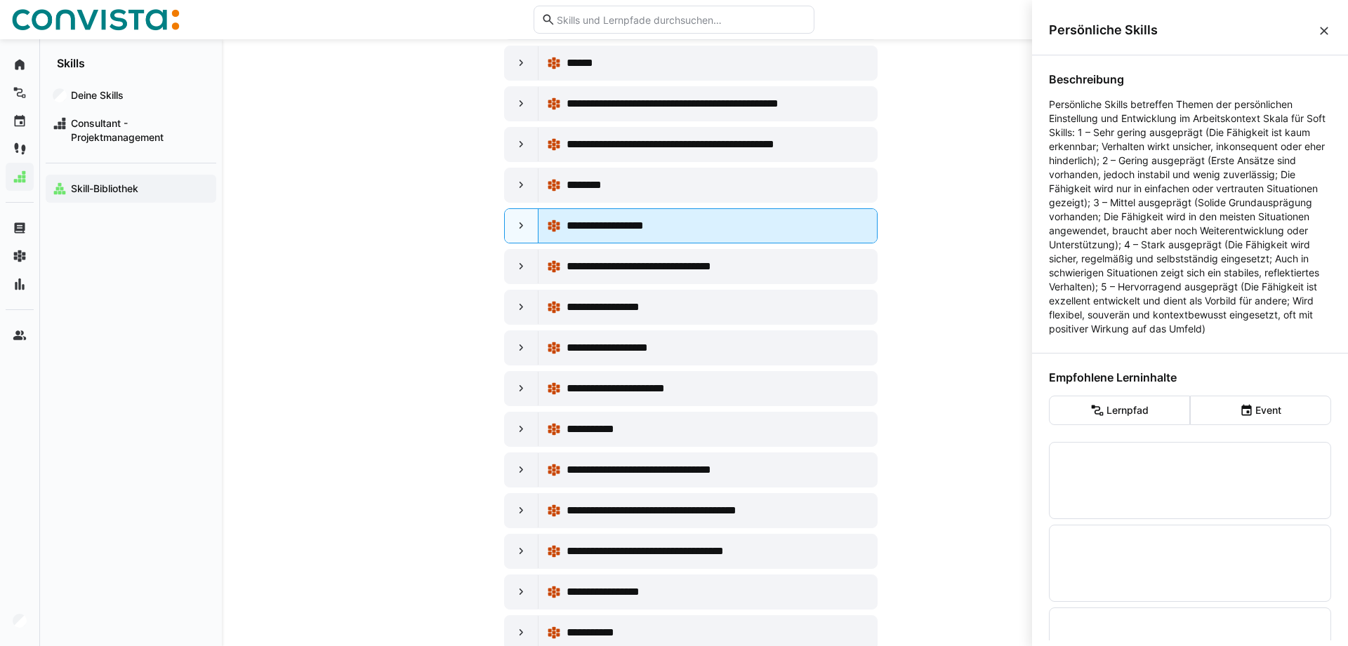
scroll to position [0, 0]
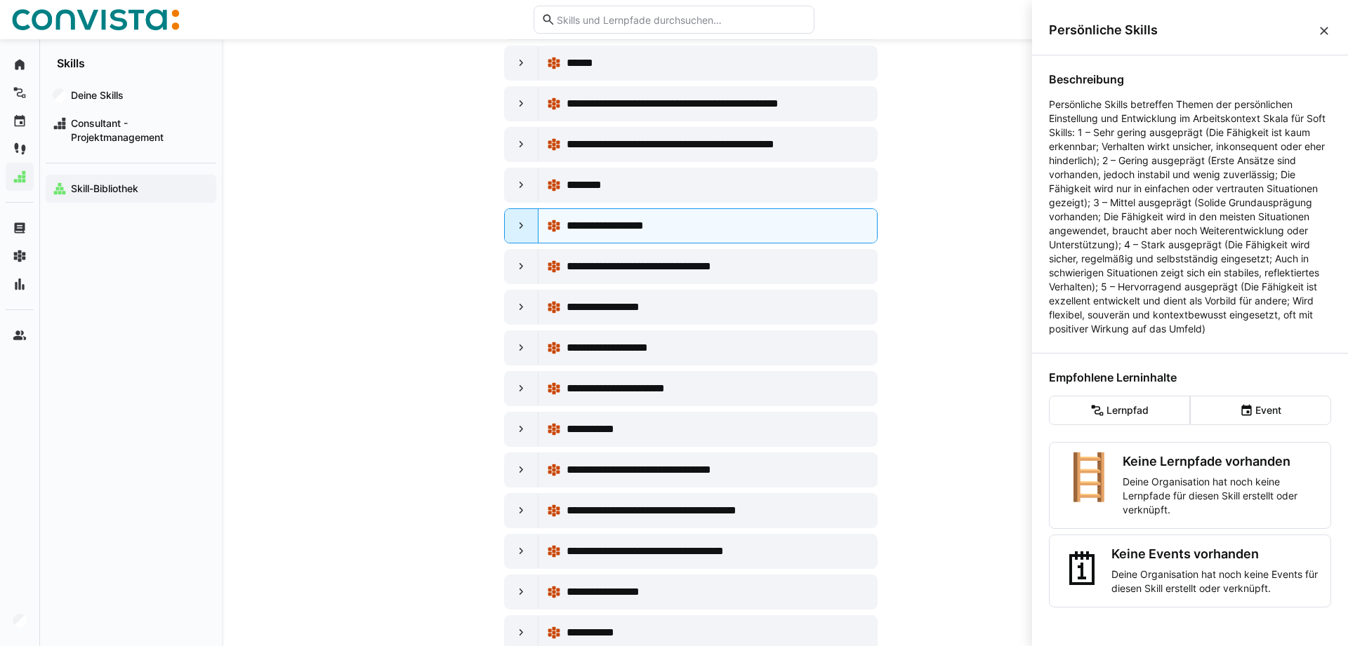
click at [527, 227] on eds-icon at bounding box center [522, 226] width 14 height 14
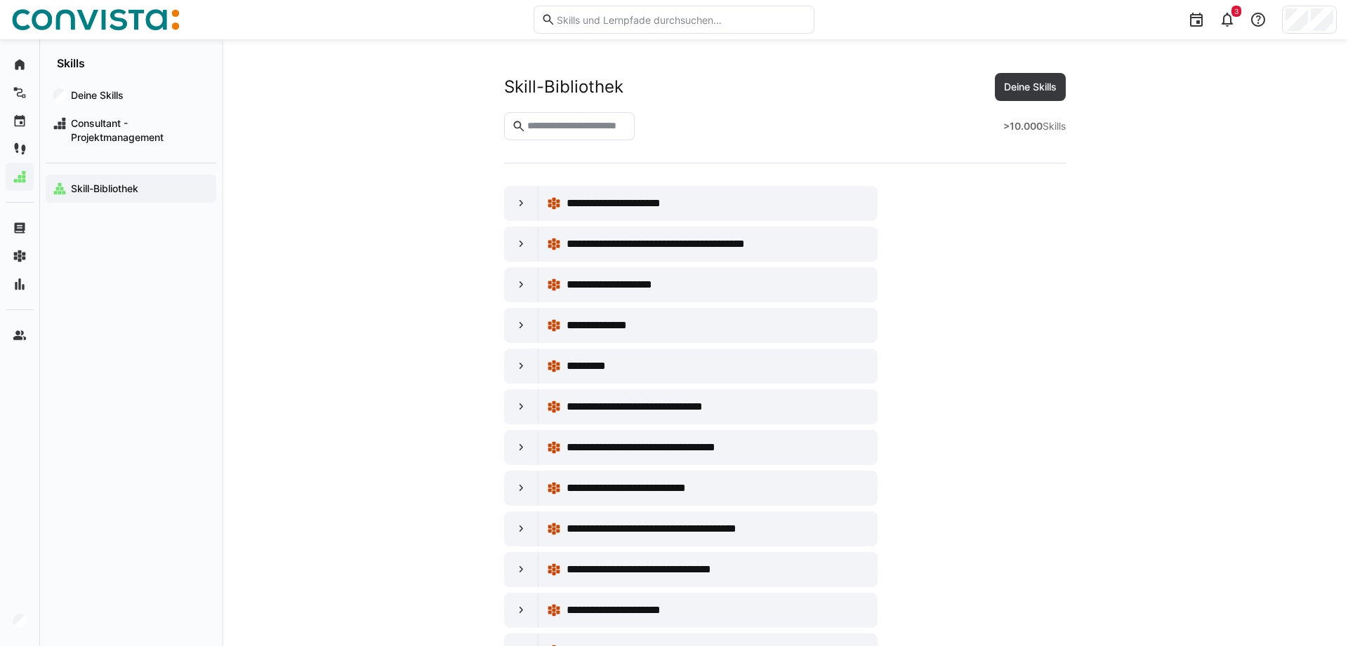
scroll to position [3723, 0]
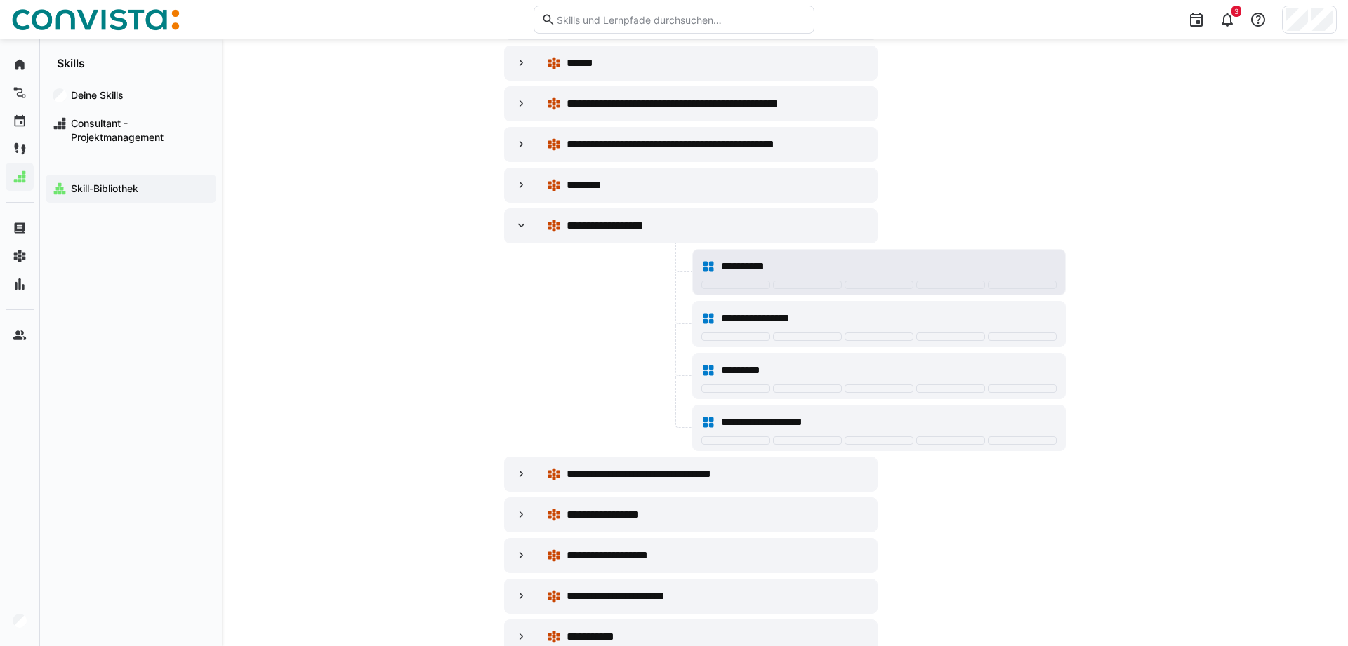
click at [741, 268] on span "**********" at bounding box center [749, 266] width 57 height 17
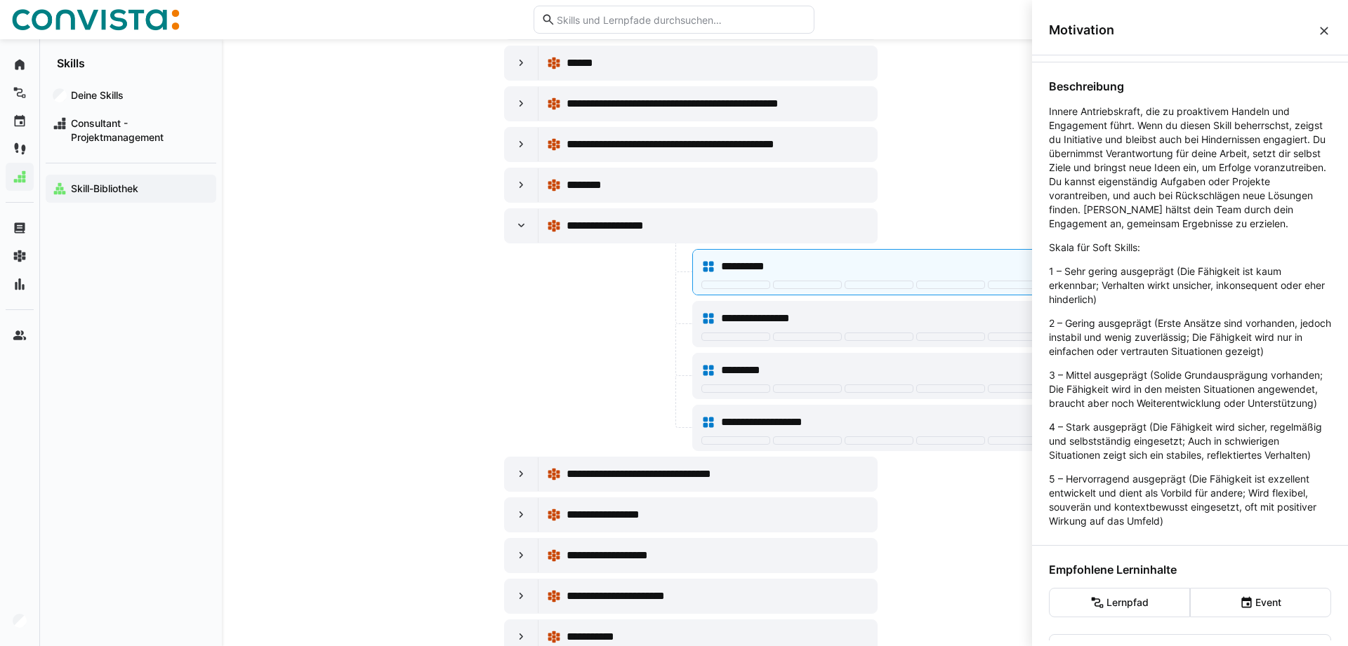
scroll to position [143, 0]
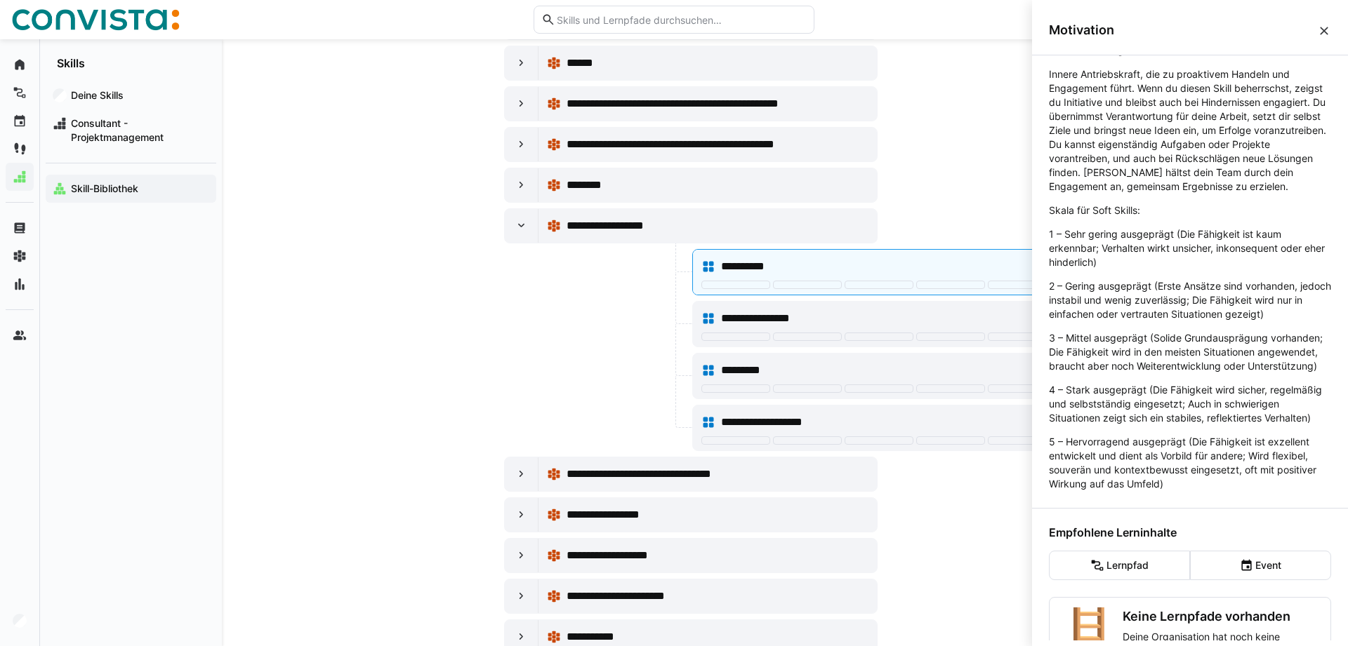
drag, startPoint x: 291, startPoint y: 304, endPoint x: 283, endPoint y: 304, distance: 7.7
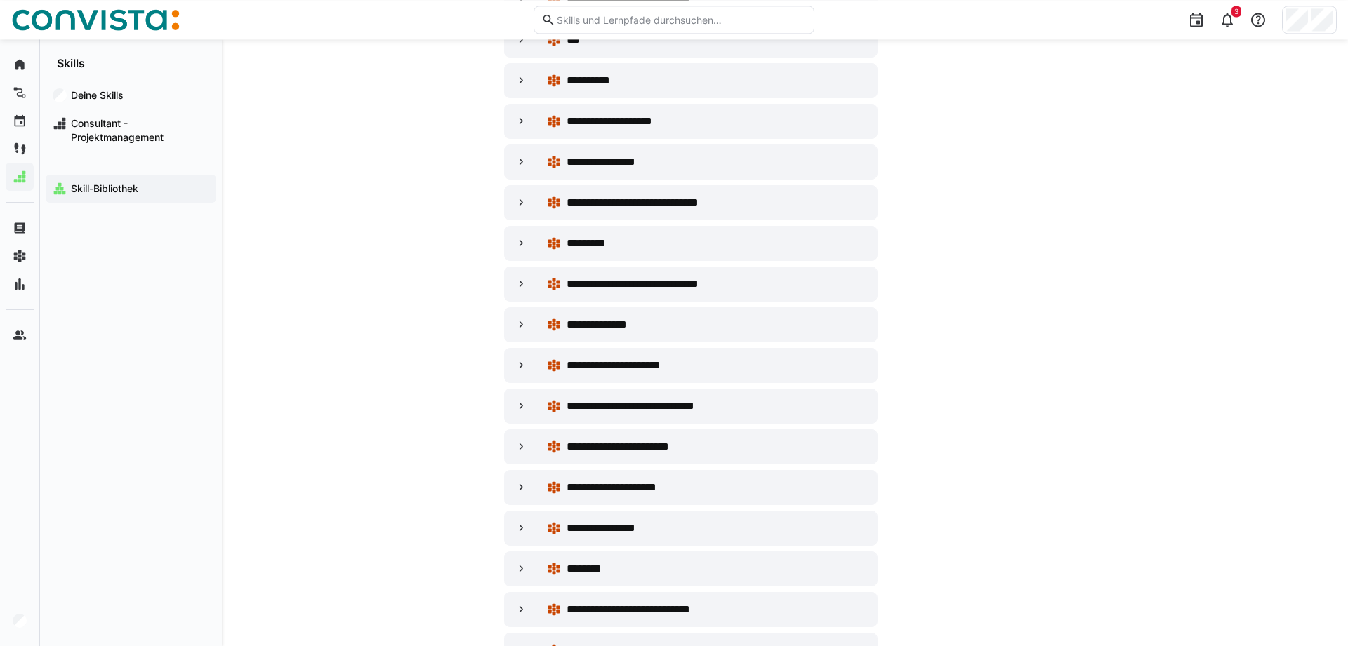
scroll to position [2291, 0]
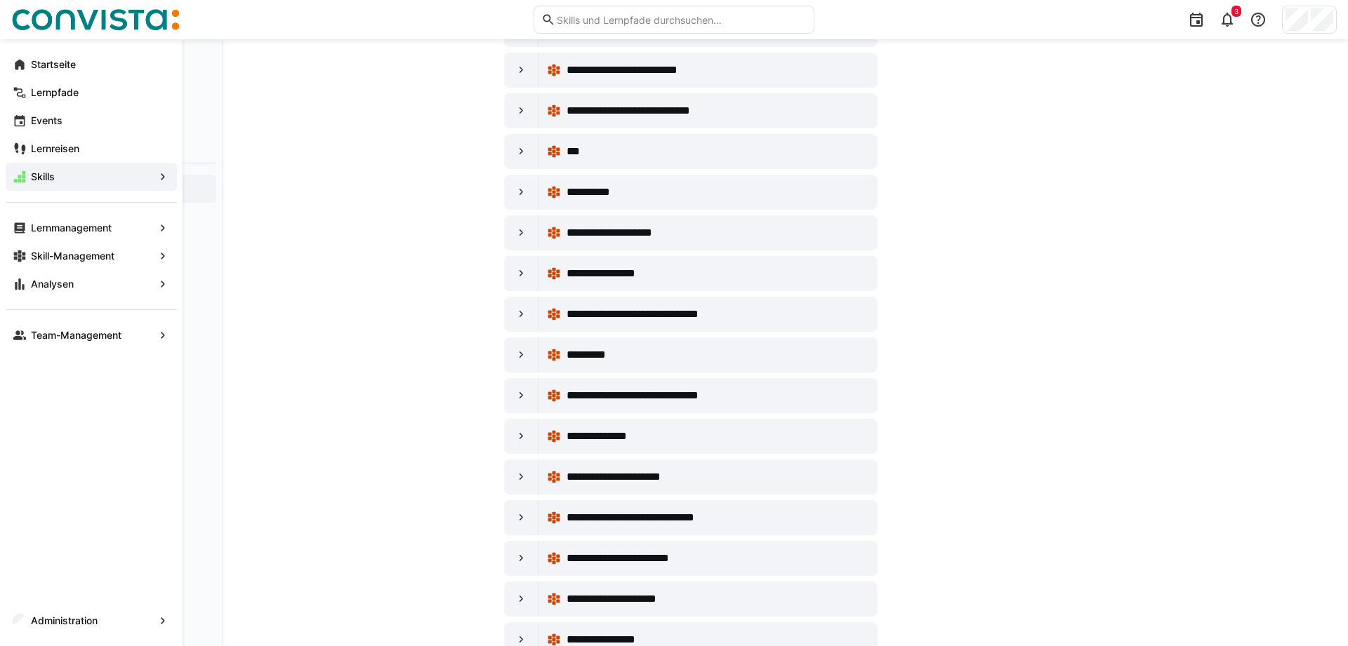
click at [98, 178] on span "Skills" at bounding box center [91, 177] width 125 height 14
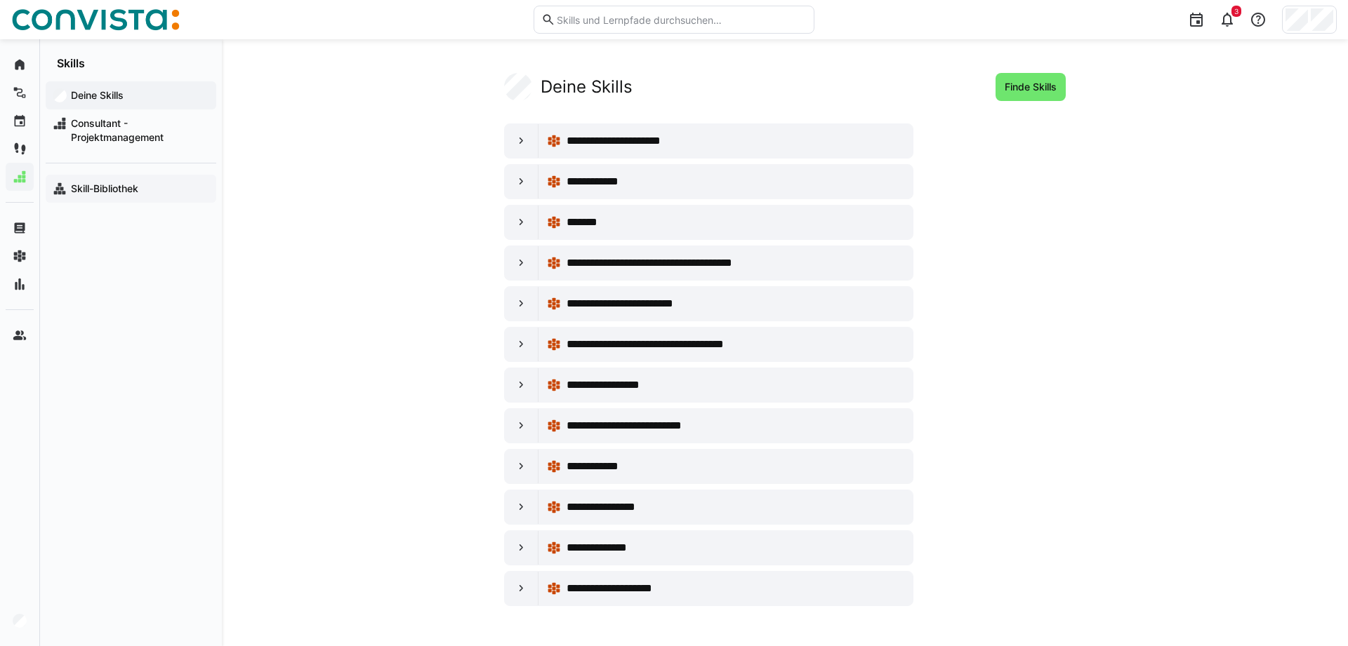
click at [0, 0] on app-navigation-label "Skill-Bibliothek" at bounding box center [0, 0] width 0 height 0
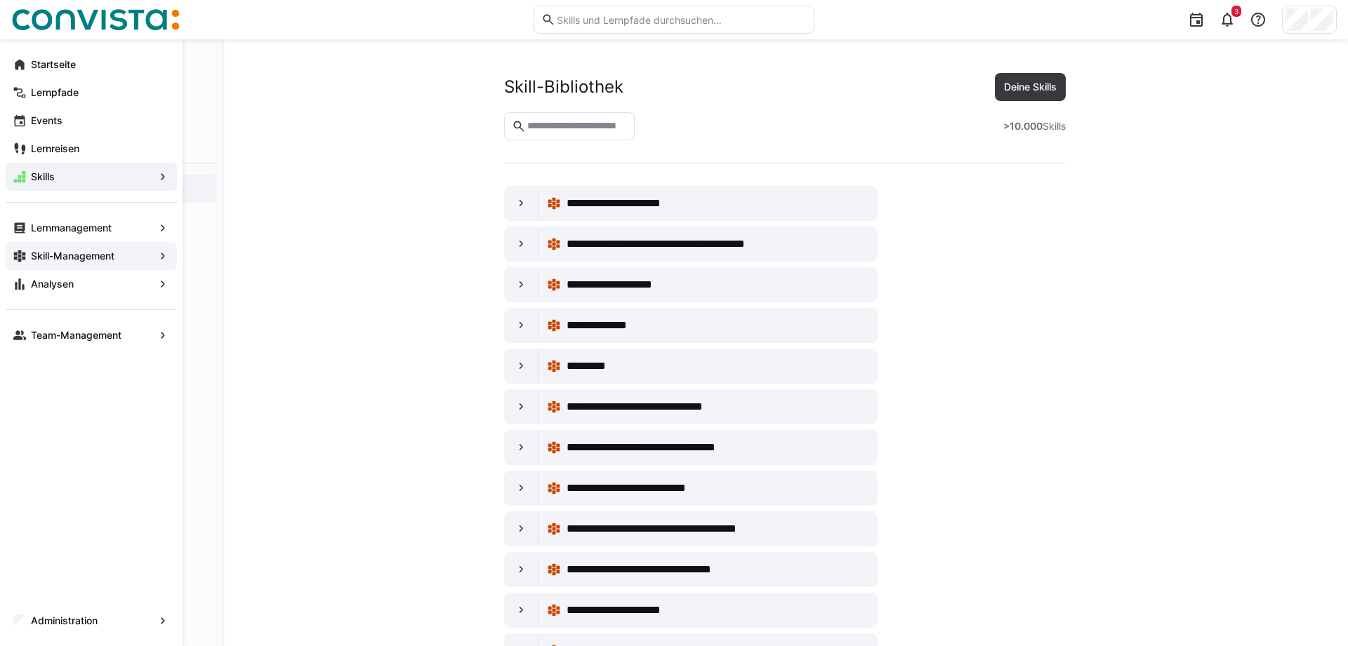
click at [0, 0] on app-navigation-label "Skill-Management" at bounding box center [0, 0] width 0 height 0
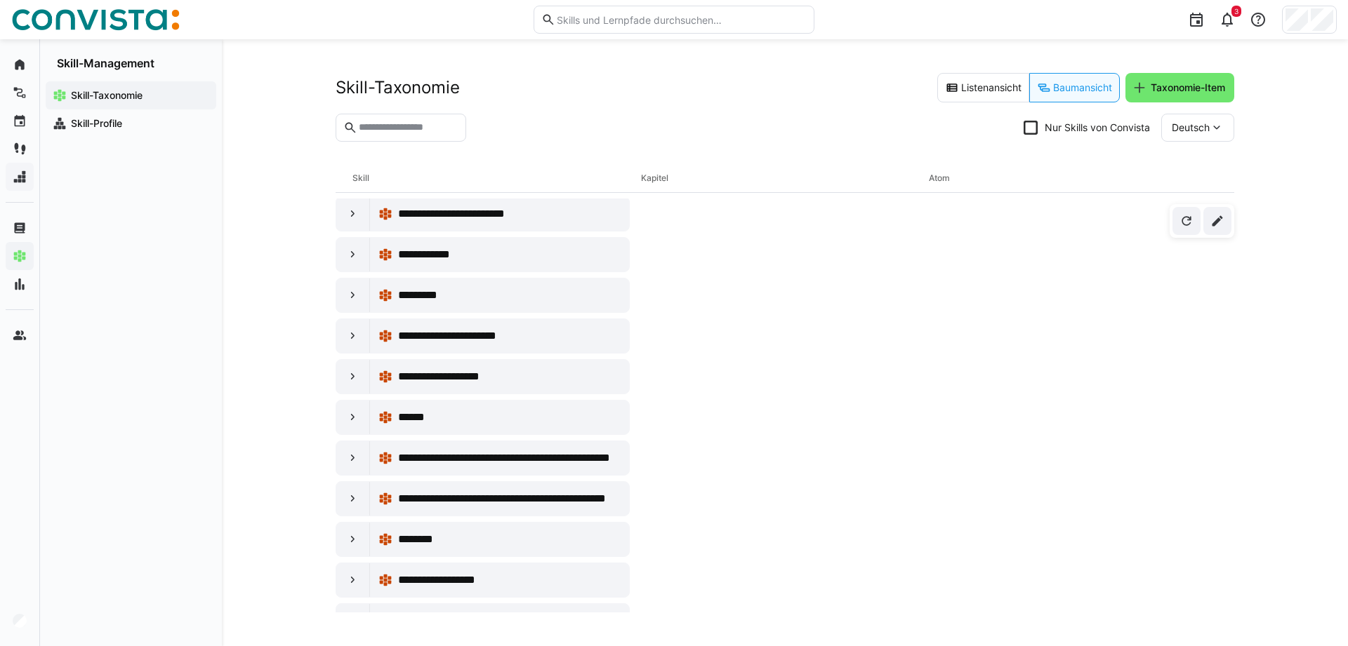
scroll to position [3261, 0]
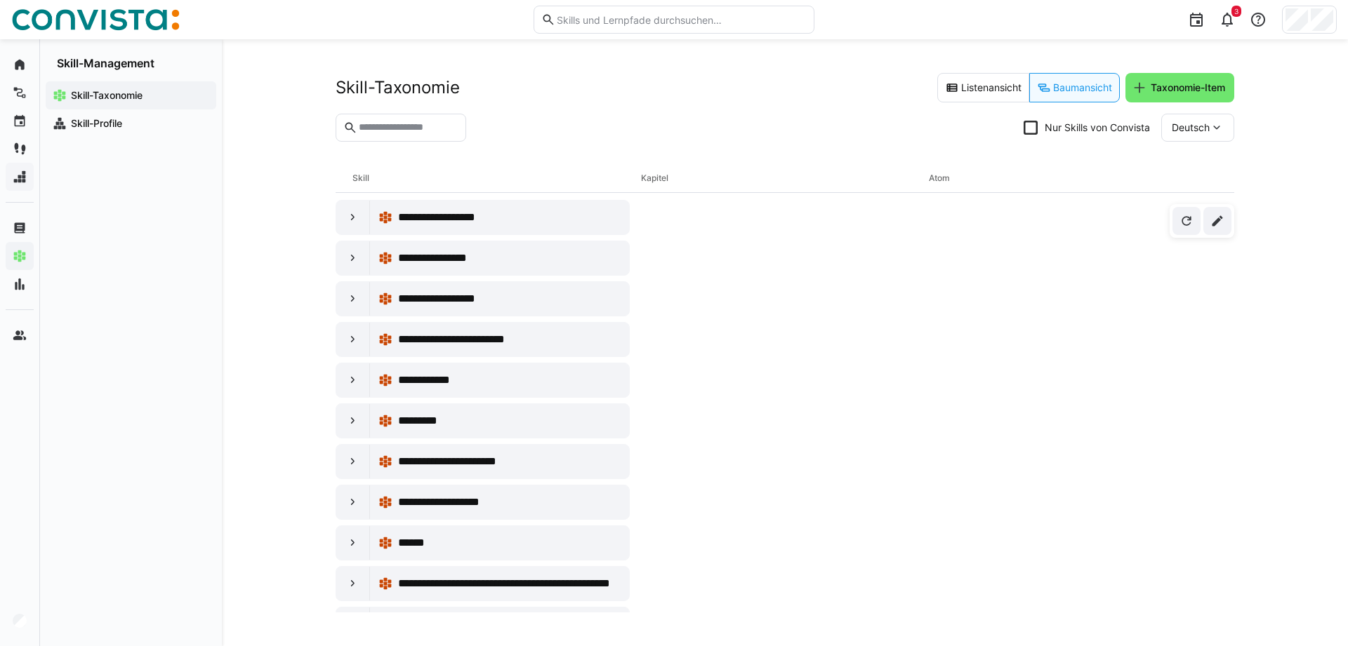
drag, startPoint x: 760, startPoint y: 460, endPoint x: 755, endPoint y: 455, distance: 7.9
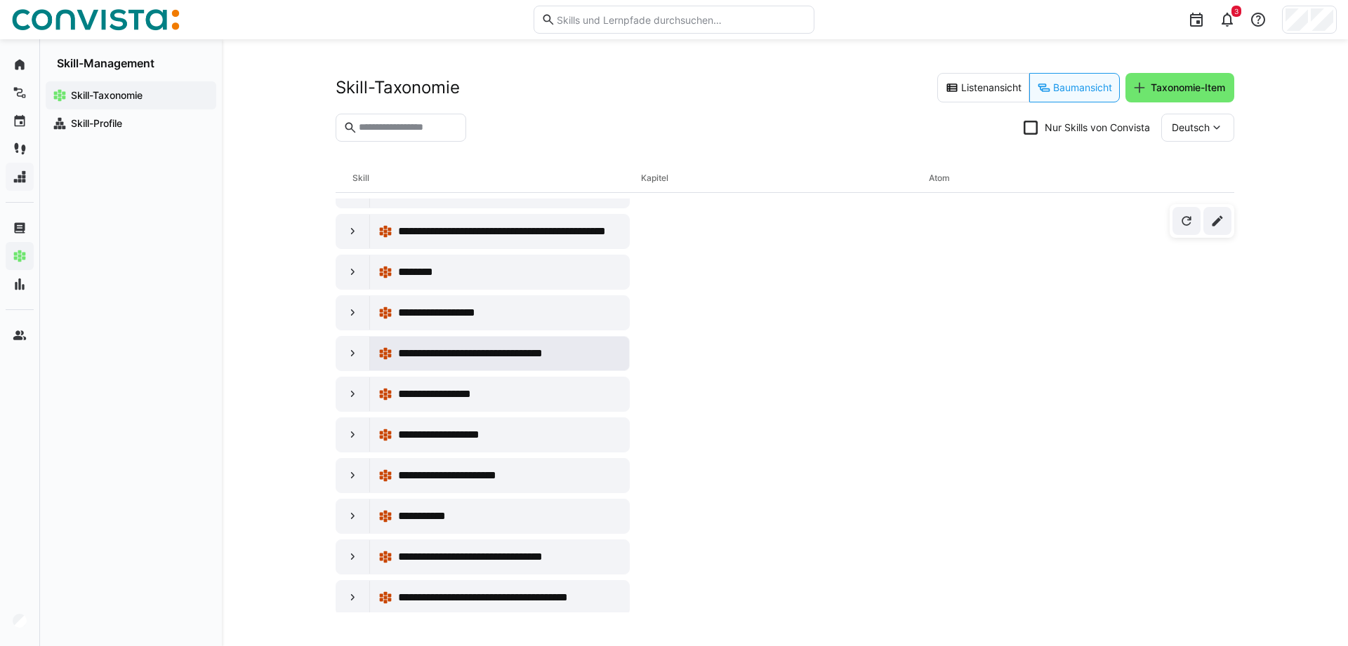
scroll to position [3619, 0]
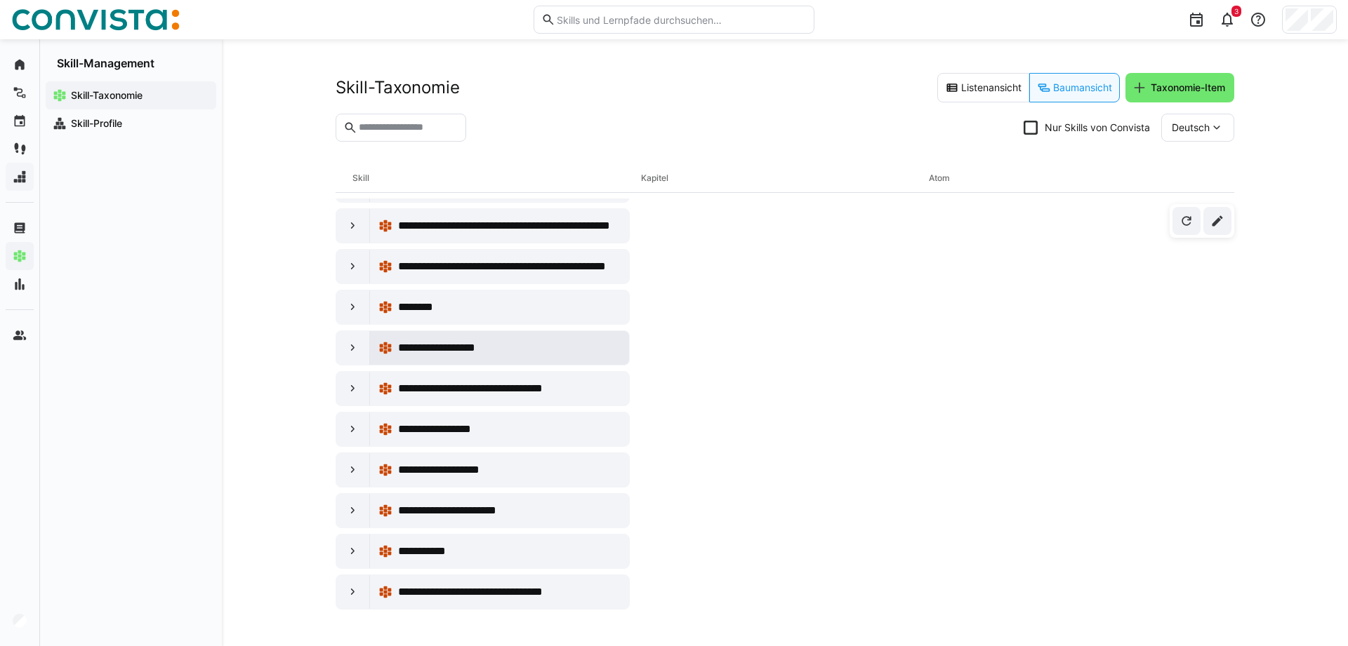
click at [433, 350] on span "**********" at bounding box center [444, 348] width 93 height 17
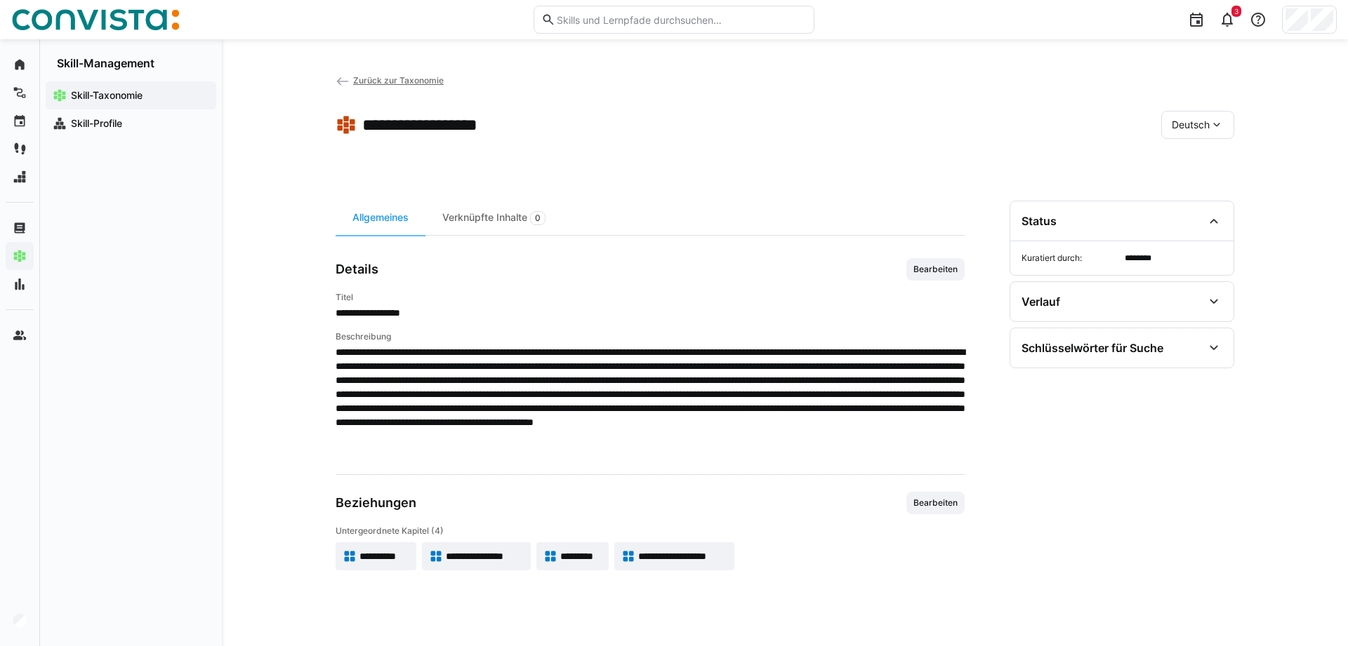
click at [376, 553] on span "**********" at bounding box center [384, 557] width 50 height 14
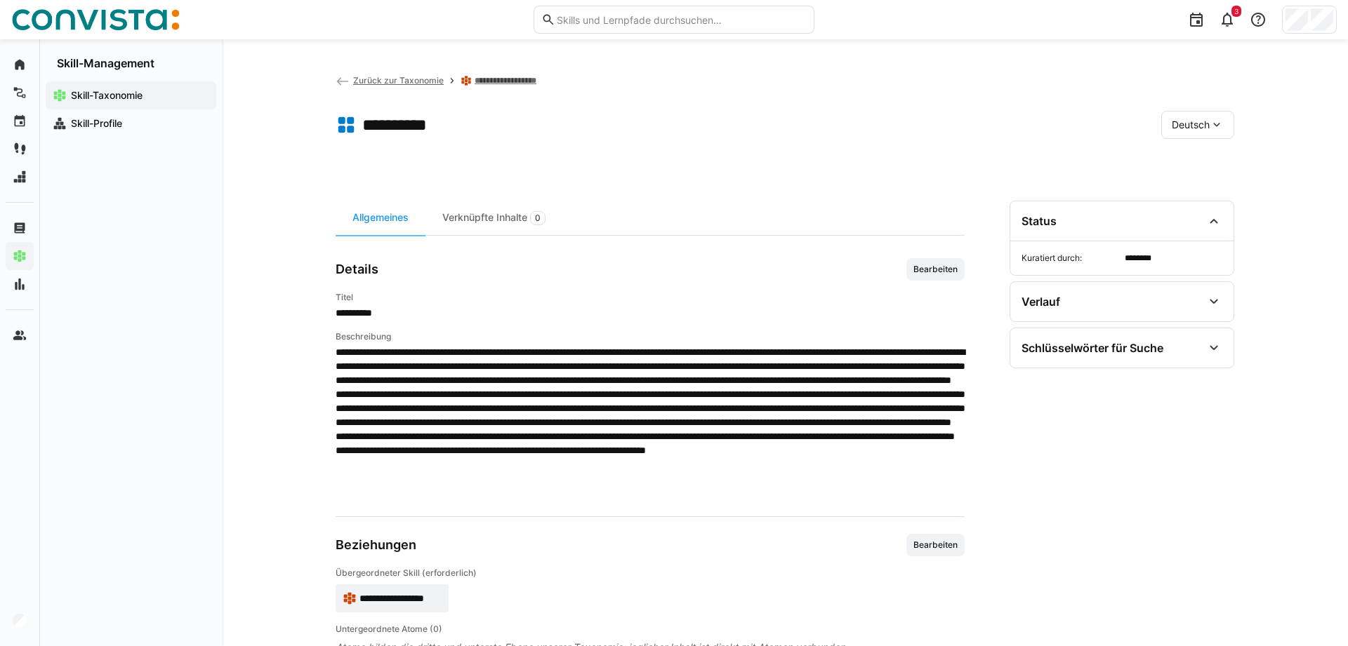
click at [947, 269] on span "Bearbeiten" at bounding box center [935, 269] width 47 height 11
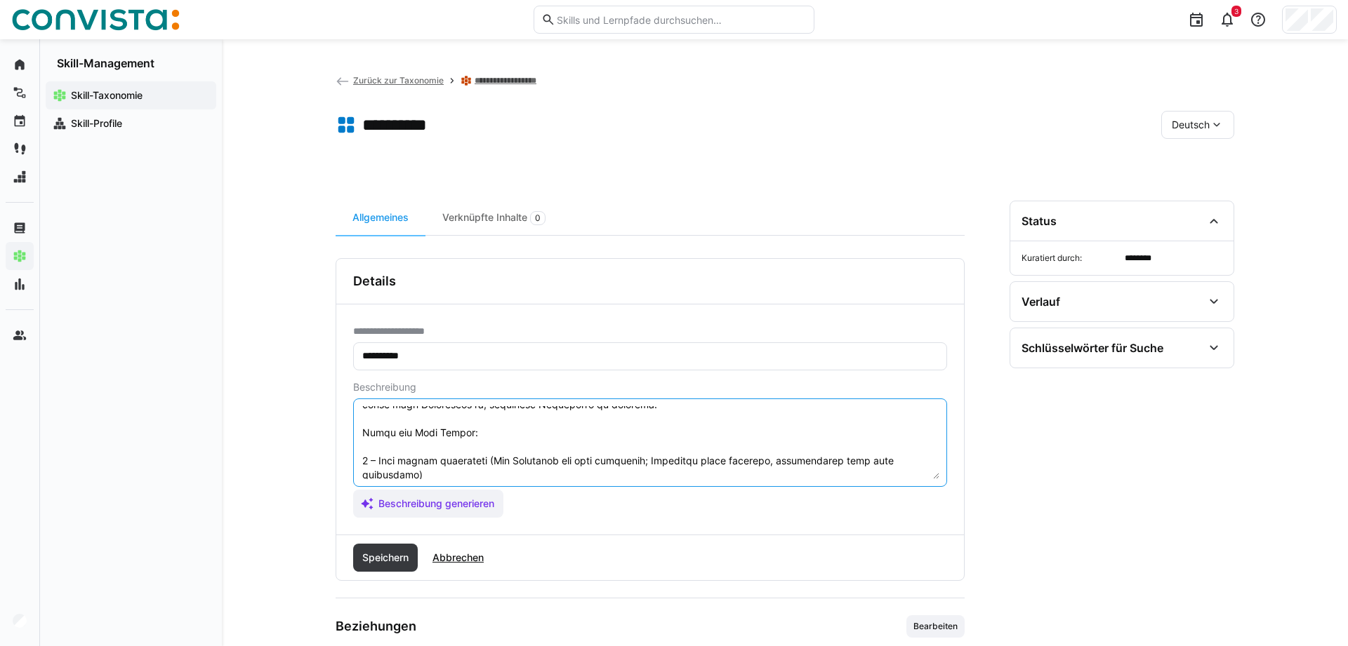
scroll to position [225, 0]
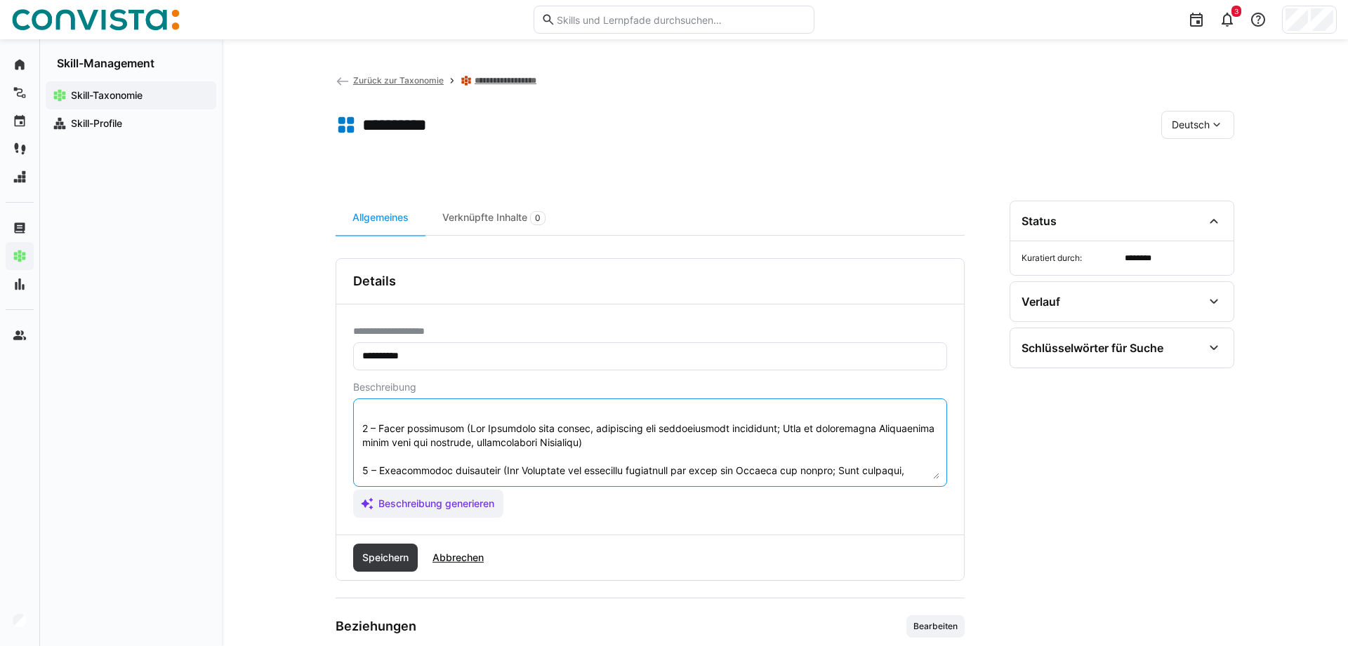
drag, startPoint x: 363, startPoint y: 429, endPoint x: 861, endPoint y: 572, distance: 517.9
click at [861, 479] on textarea at bounding box center [650, 442] width 578 height 73
click at [375, 556] on span "Speichern" at bounding box center [385, 558] width 51 height 14
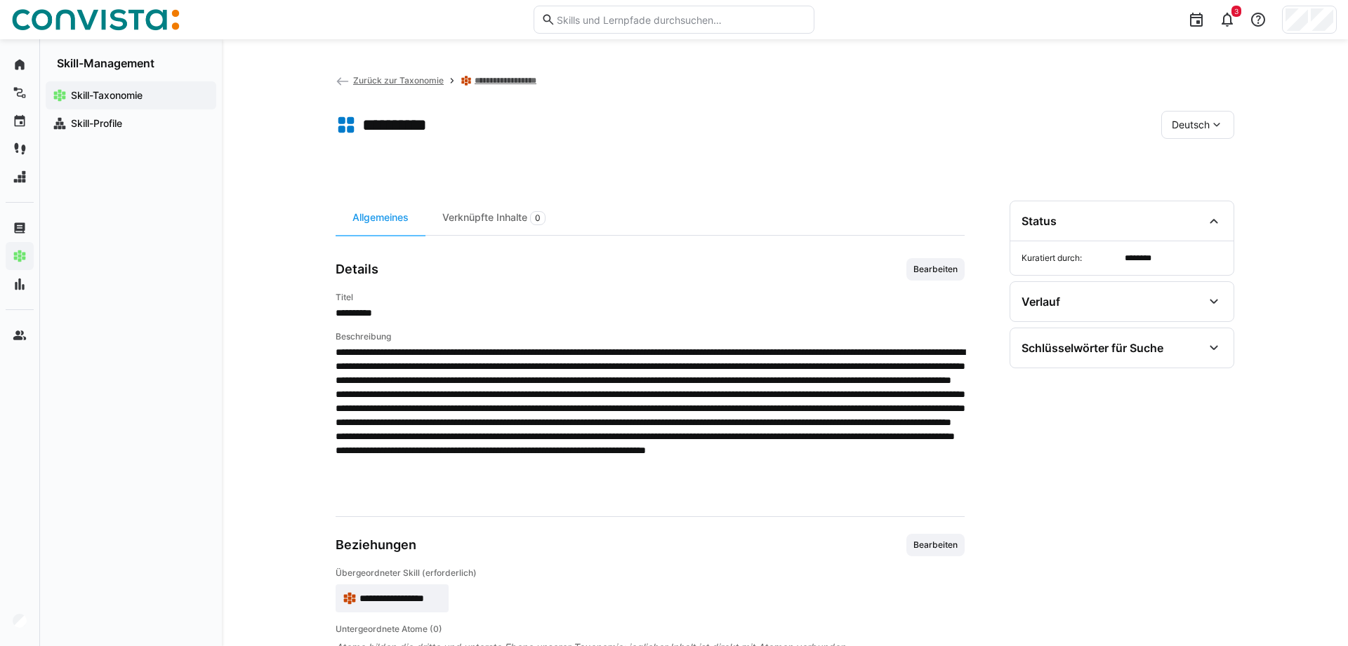
click at [387, 80] on span "Zurück zur Taxonomie" at bounding box center [398, 80] width 91 height 11
click at [488, 76] on link "**********" at bounding box center [510, 80] width 70 height 11
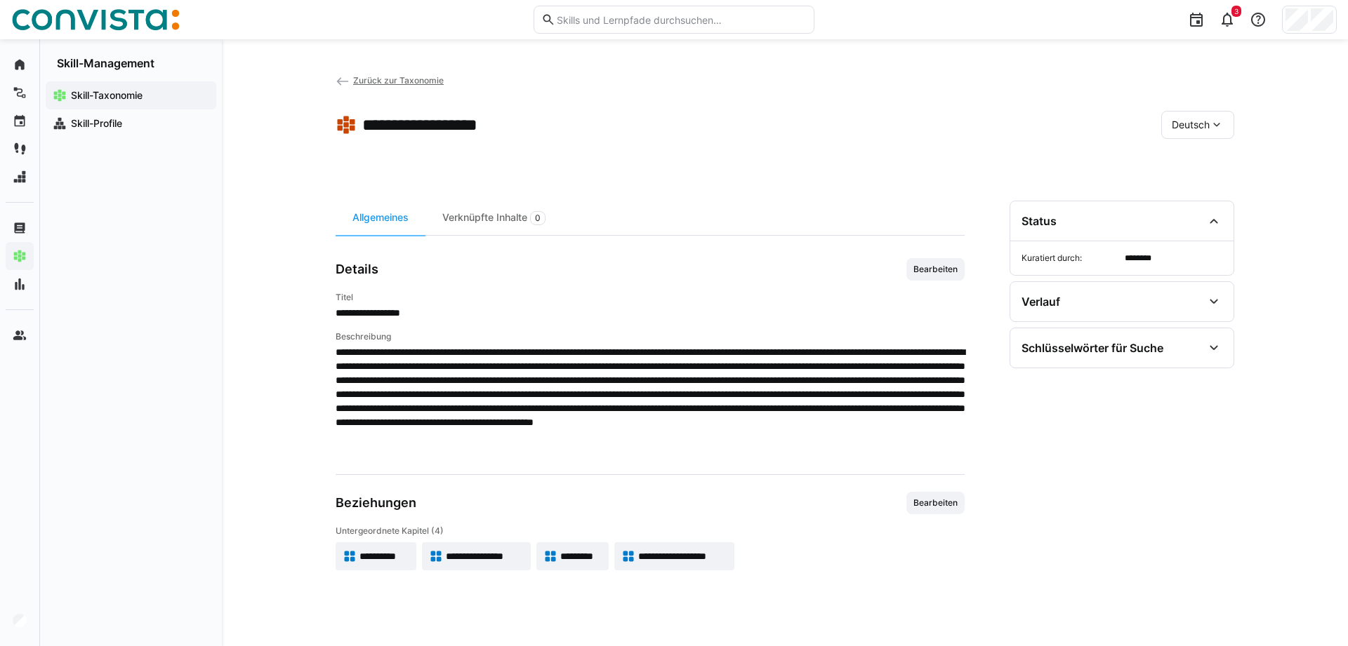
click at [940, 262] on span "Bearbeiten" at bounding box center [935, 269] width 58 height 22
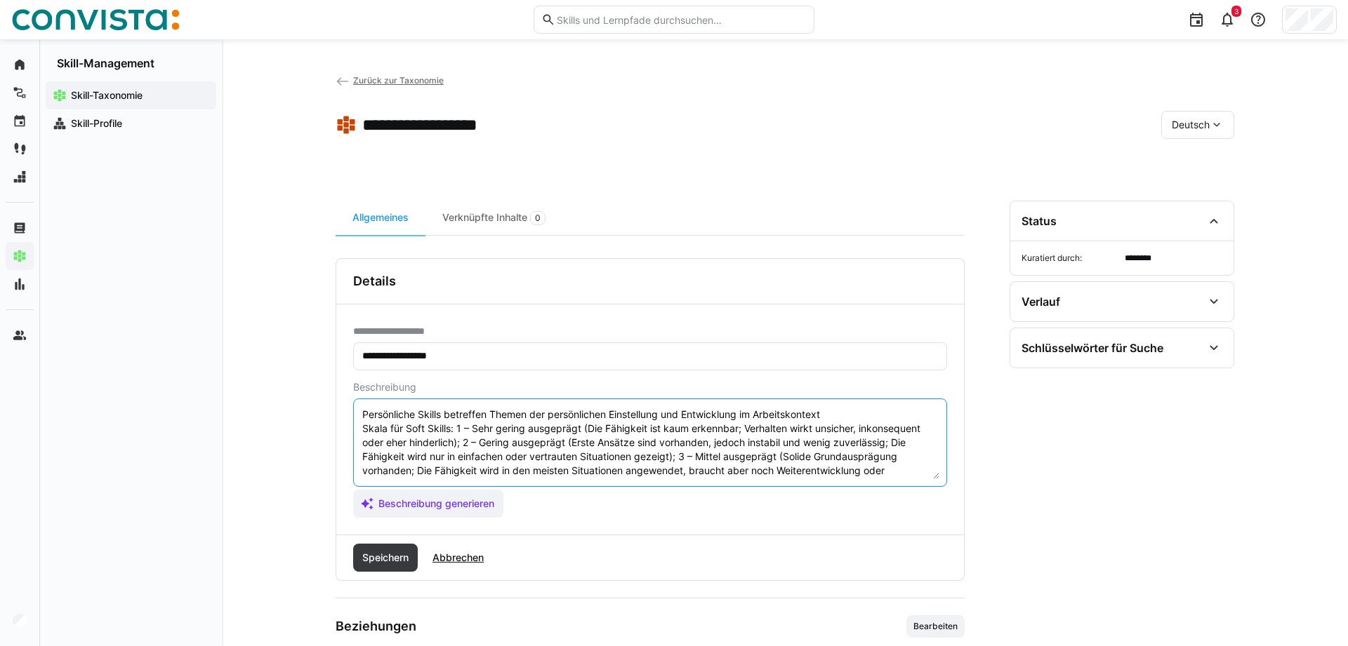
scroll to position [56, 0]
drag, startPoint x: 362, startPoint y: 428, endPoint x: 1018, endPoint y: 576, distance: 672.0
click at [939, 479] on textarea "Persönliche Skills betreffen Themen der persönlichen Einstellung und Entwicklun…" at bounding box center [650, 442] width 578 height 73
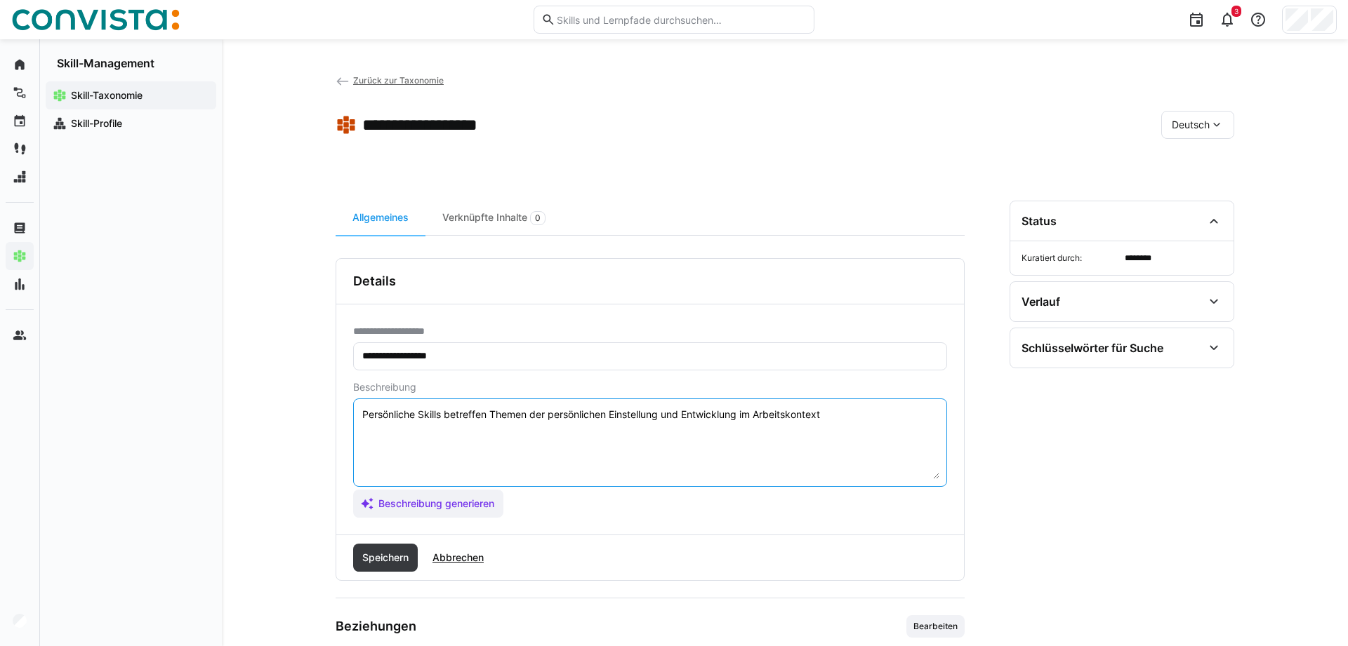
scroll to position [0, 0]
paste textarea "Skala für Soft Skills: 1 – Sehr gering ausgeprägt (Die Fähigkeit ist kaum erken…"
type textarea "Persönliche Skills betreffen Themen der persönlichen Einstellung und Entwicklun…"
click at [393, 562] on span "Speichern" at bounding box center [385, 558] width 51 height 14
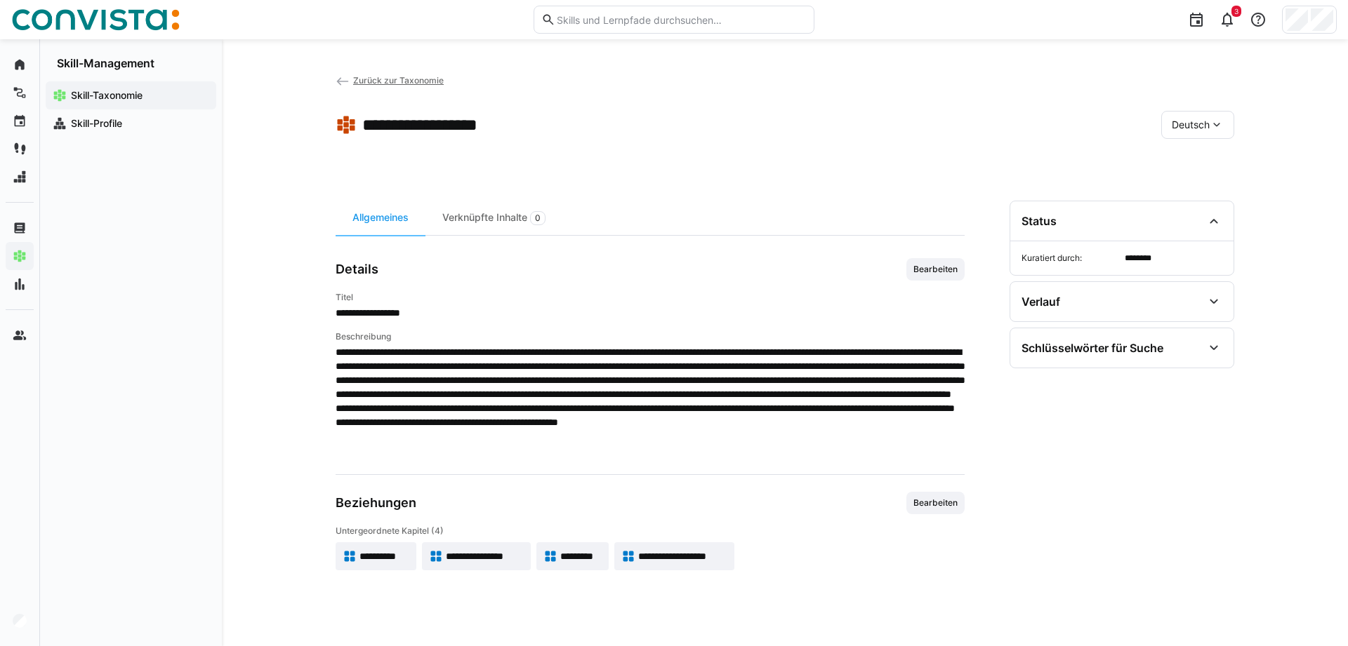
click at [464, 555] on span "**********" at bounding box center [485, 557] width 78 height 14
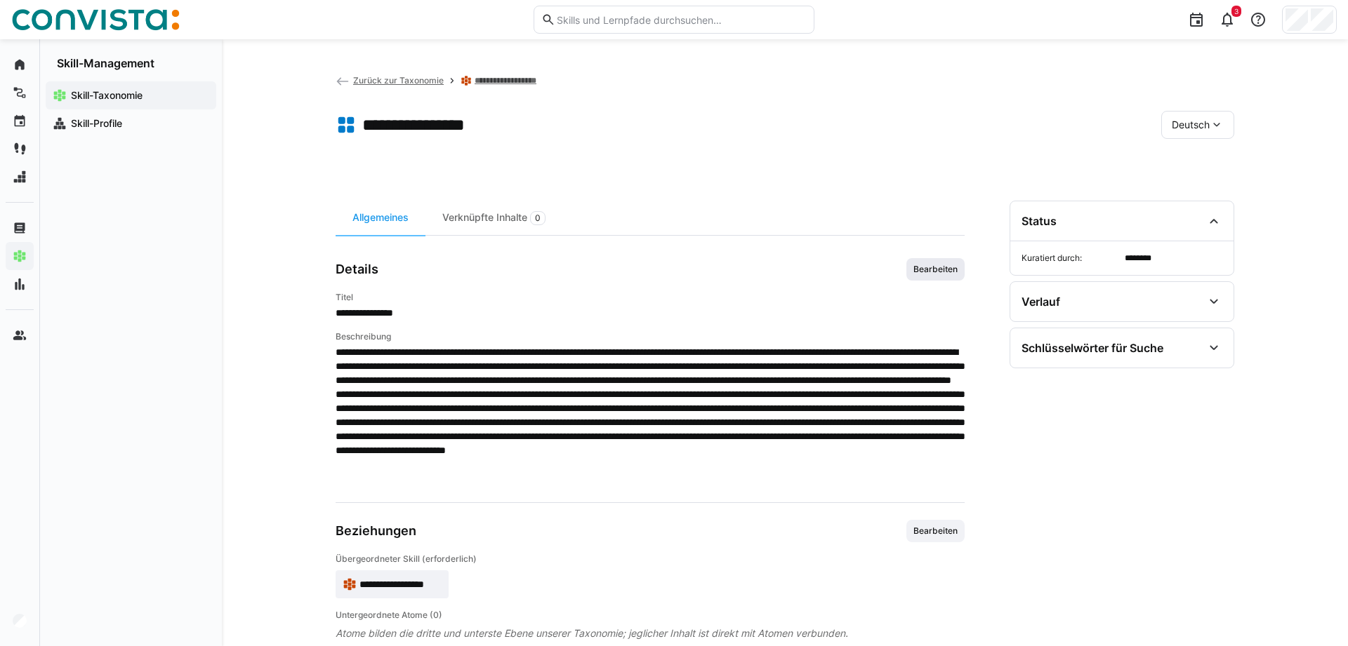
click at [941, 263] on span "Bearbeiten" at bounding box center [935, 269] width 58 height 22
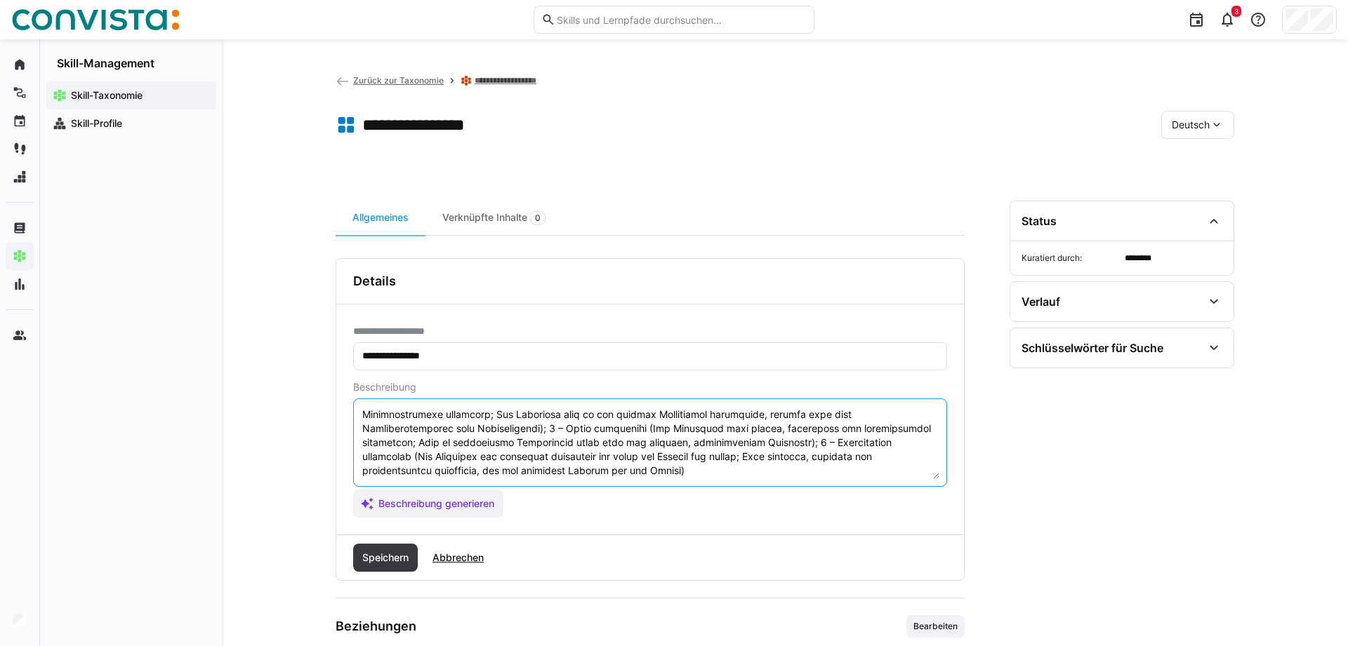
scroll to position [124, 0]
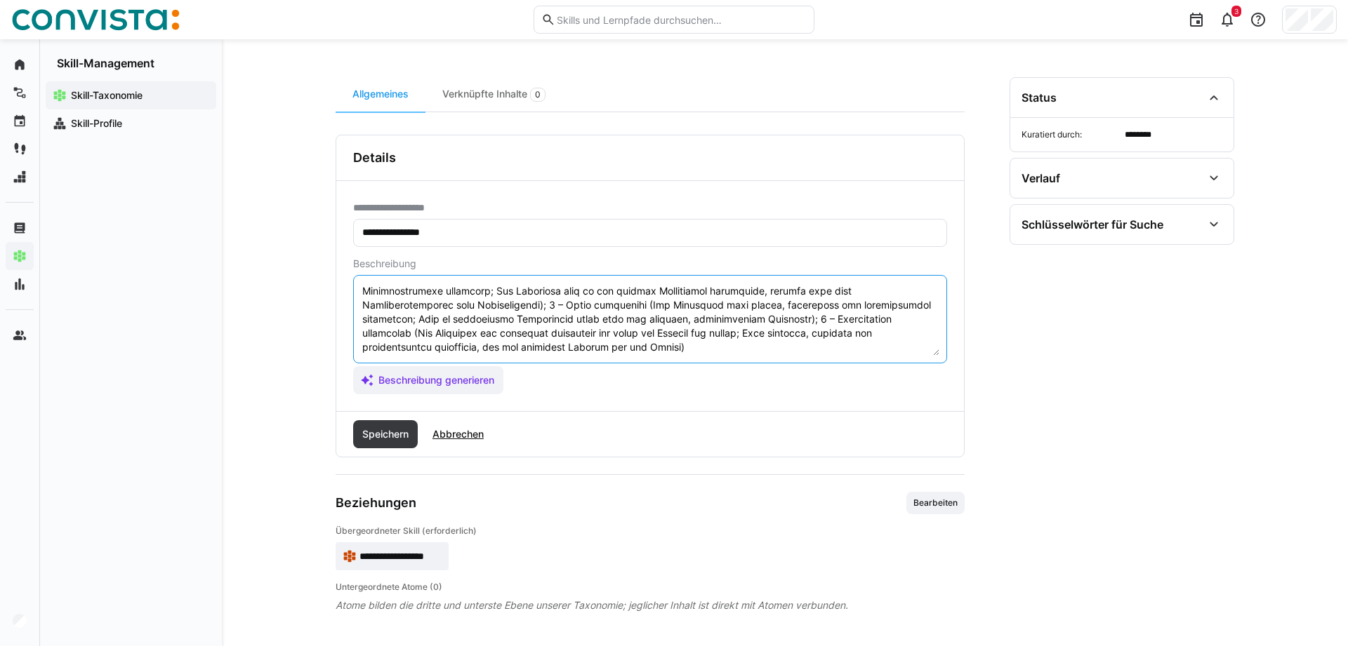
drag, startPoint x: 361, startPoint y: 470, endPoint x: 1117, endPoint y: 679, distance: 785.1
click at [939, 356] on textarea at bounding box center [650, 319] width 578 height 73
paste textarea "Skala für Soft Skills: 1 – Sehr gering ausgeprägt (Die Fähigkeit ist kaum erken…"
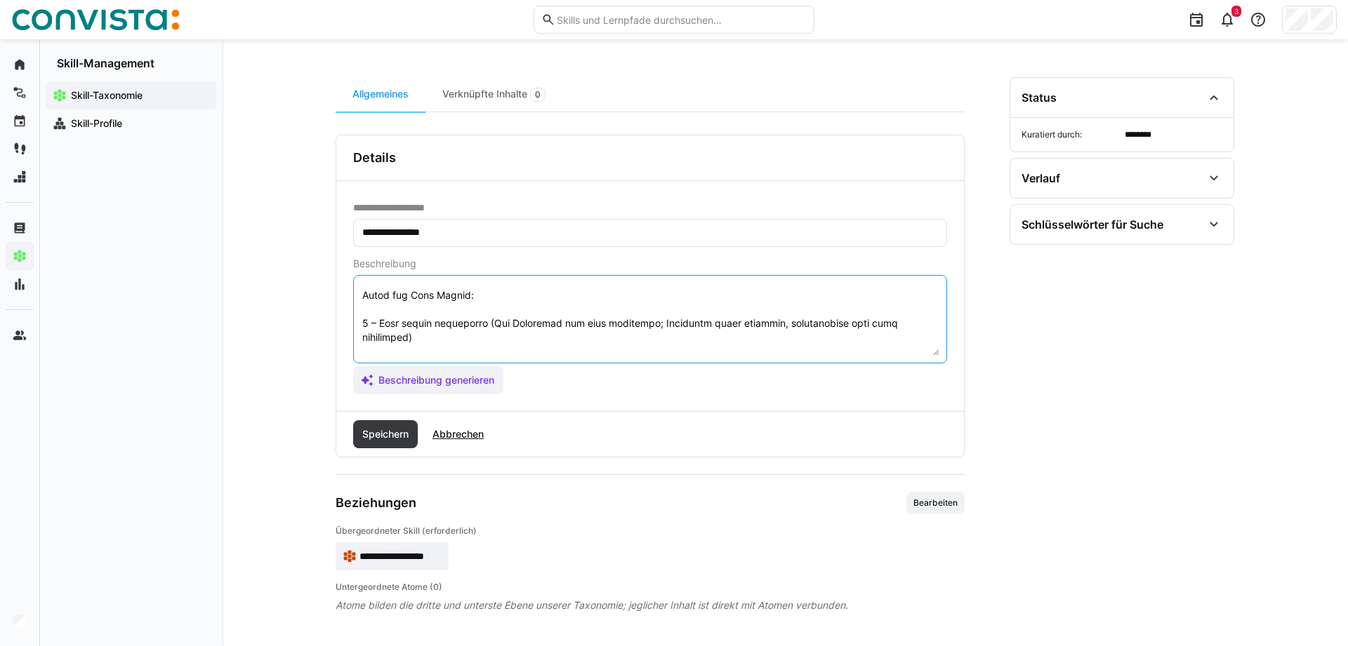
scroll to position [132, 0]
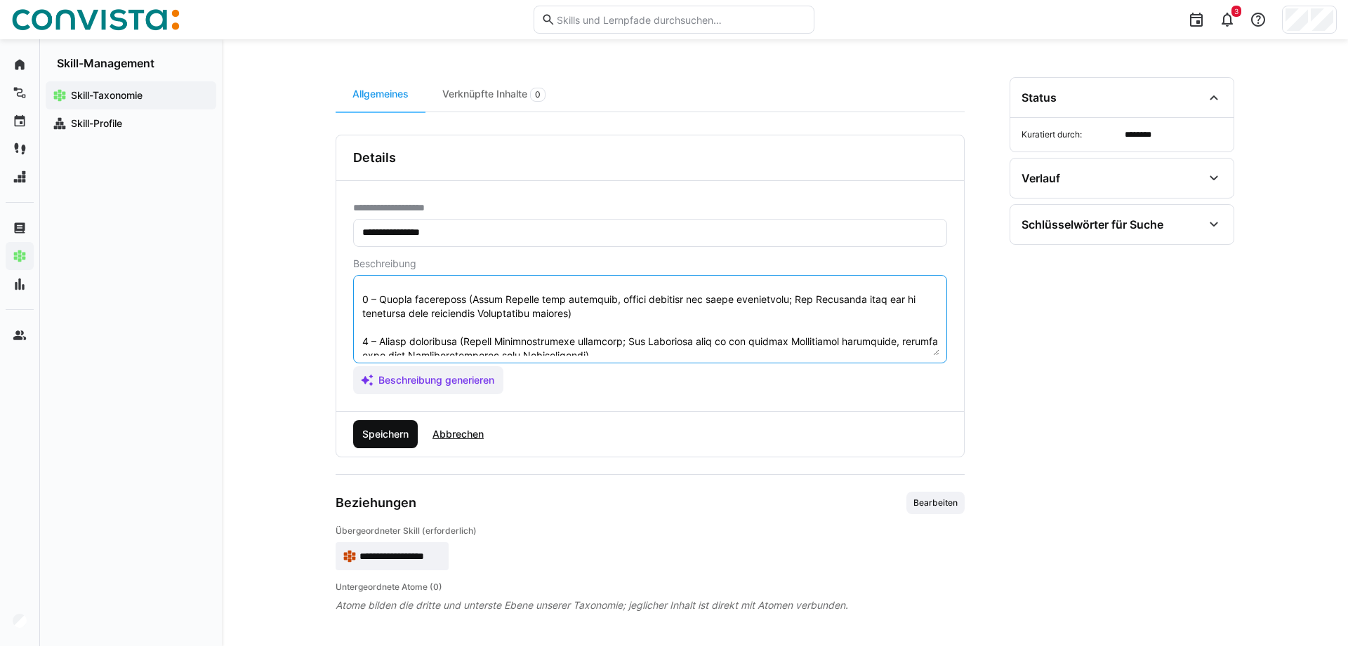
type textarea "Lor Ipsumdolorsi, amet consecteturadi elitseddoeiusmodte inc Utlab et dolore. M…"
click at [370, 442] on span "Speichern" at bounding box center [385, 434] width 51 height 14
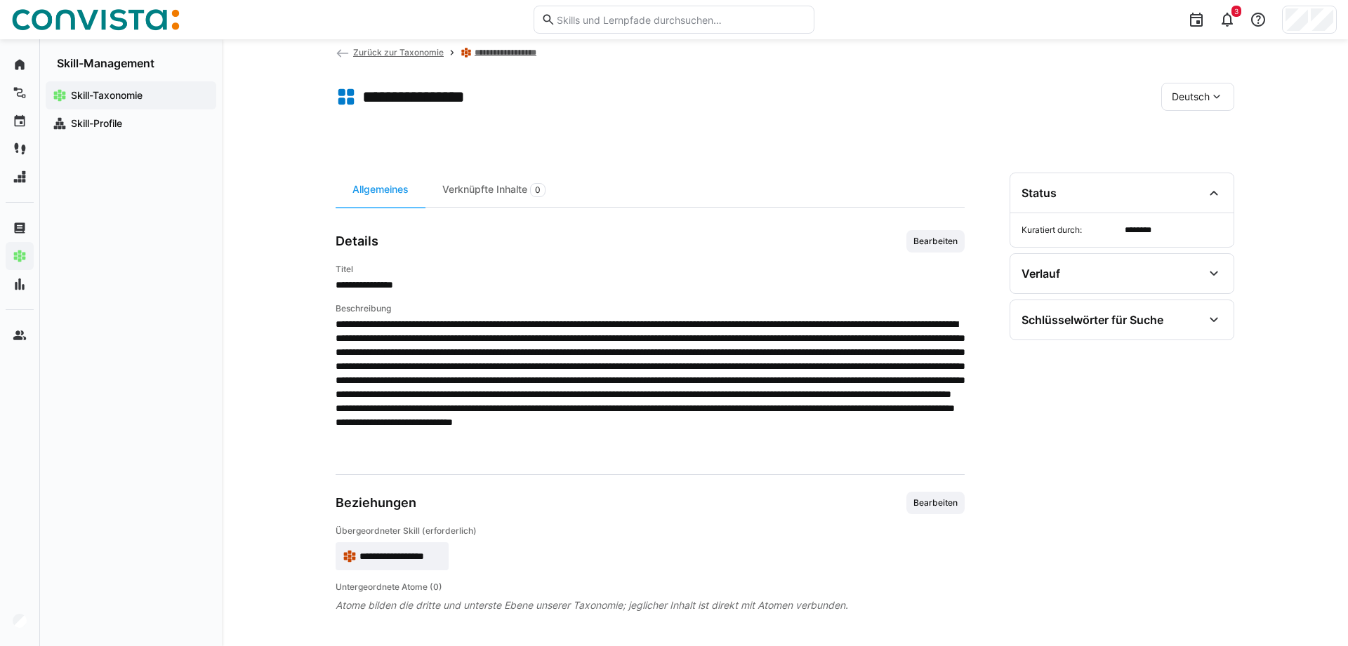
click at [508, 55] on link "**********" at bounding box center [510, 52] width 70 height 11
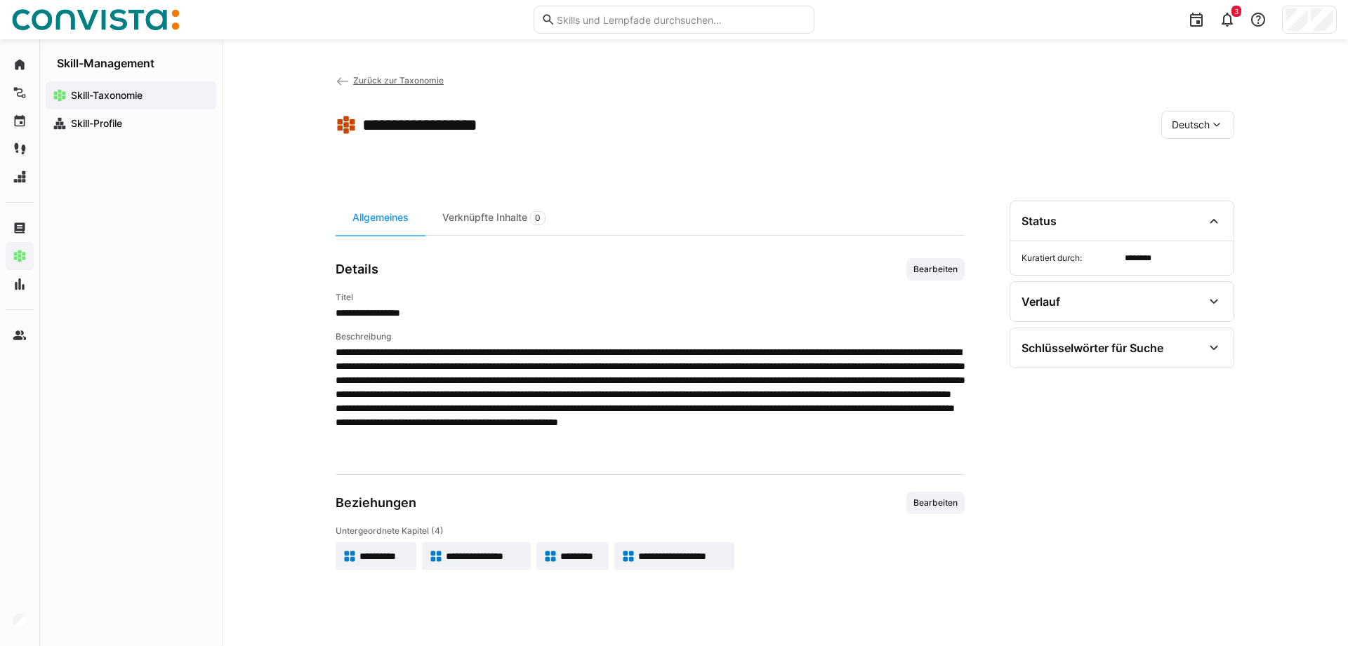
click at [572, 563] on span "*********" at bounding box center [580, 557] width 41 height 14
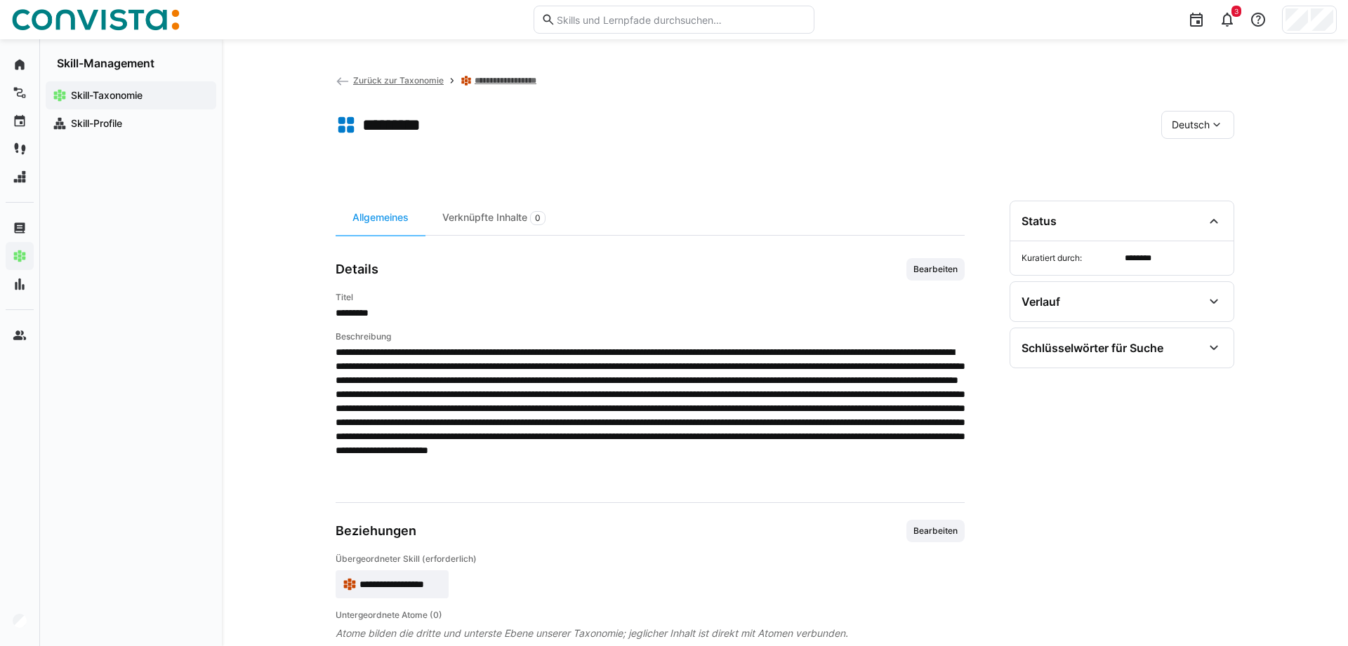
click at [928, 257] on div "**********" at bounding box center [650, 421] width 629 height 440
click at [917, 271] on span "Bearbeiten" at bounding box center [935, 269] width 47 height 11
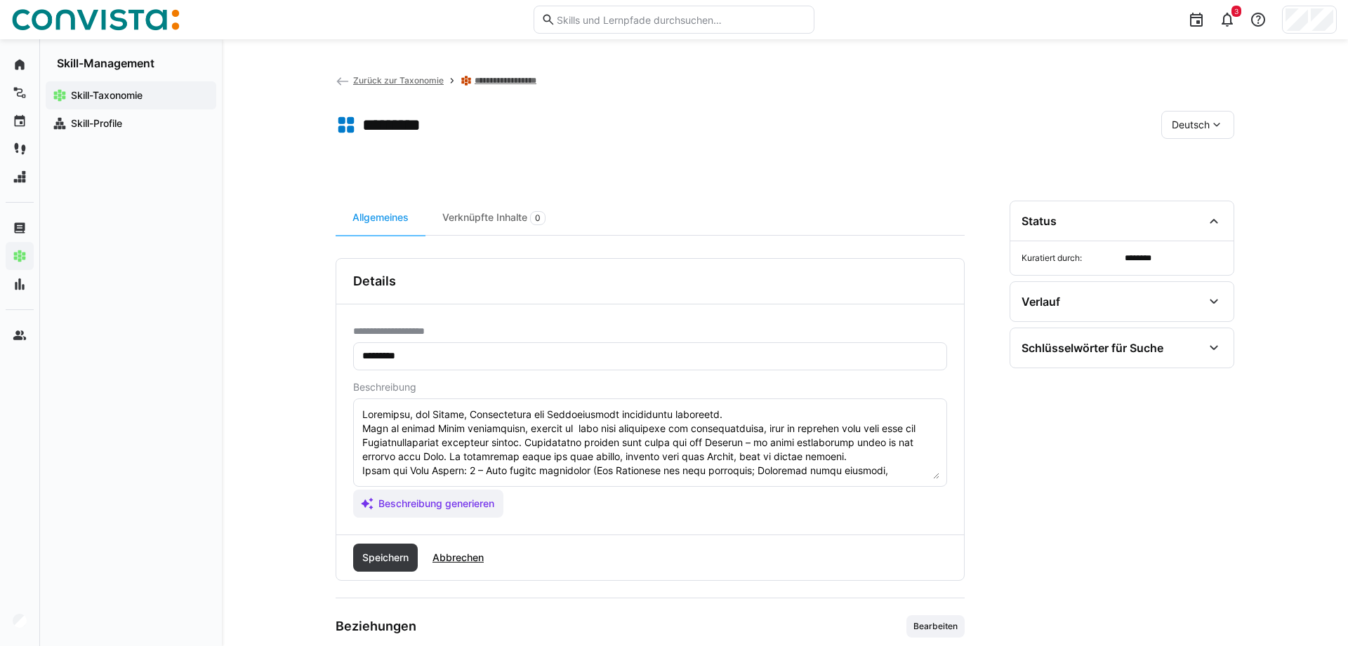
click at [667, 452] on textarea at bounding box center [650, 442] width 578 height 73
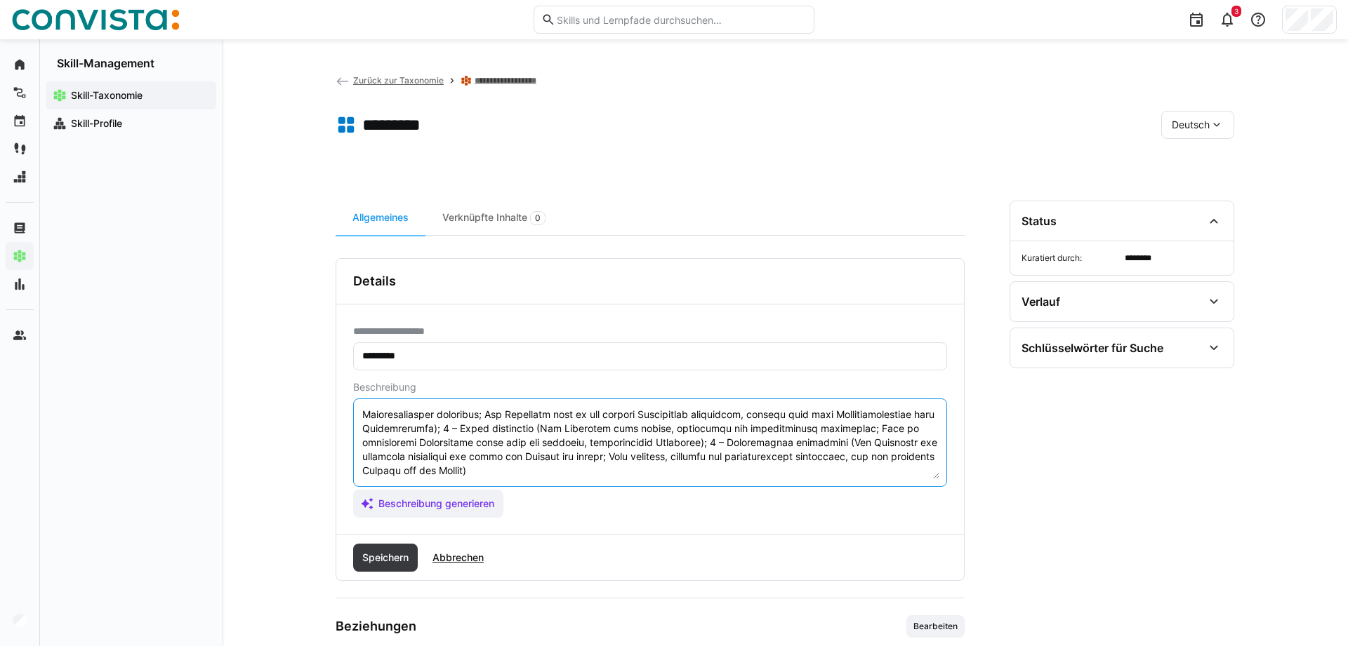
drag, startPoint x: 363, startPoint y: 473, endPoint x: 950, endPoint y: 646, distance: 612.4
click at [939, 479] on textarea at bounding box center [650, 442] width 578 height 73
paste textarea "Skala für Soft Skills: 1 – Sehr gering ausgeprägt (Die Fähigkeit ist kaum erken…"
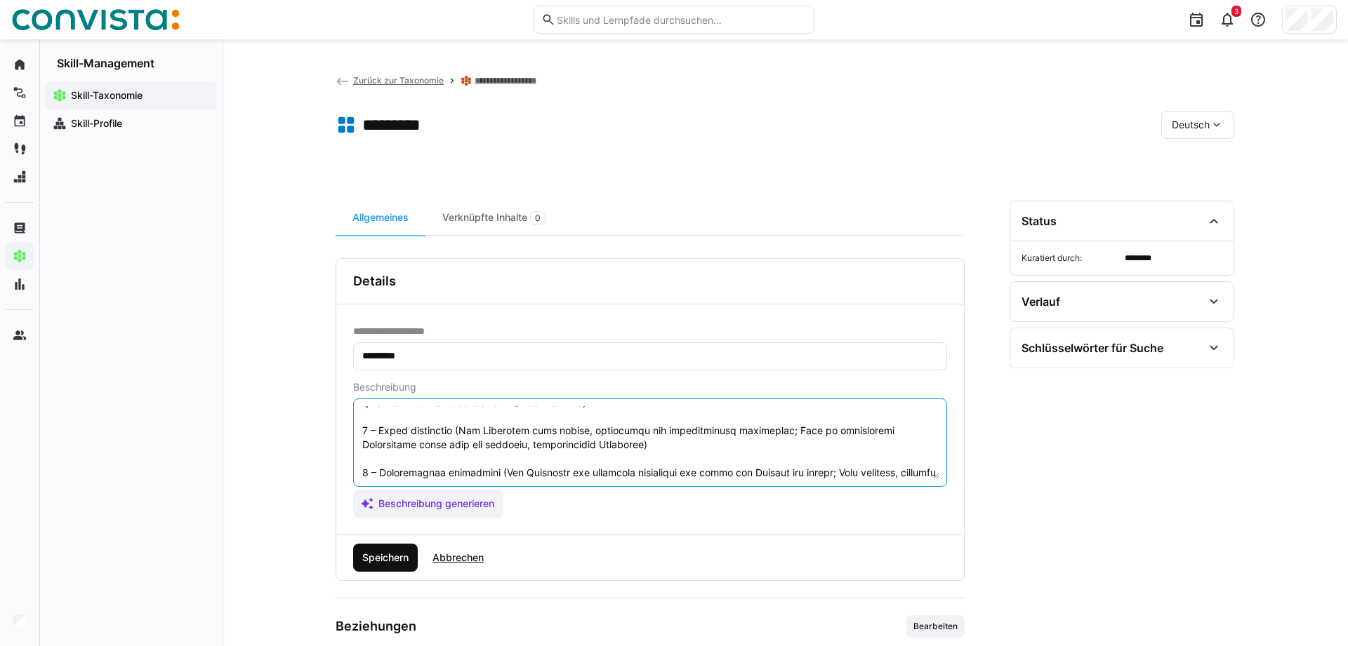
type textarea "Loremipsu, dol Sitame, Consectetura eli Seddoeiusmodt incididuntu laboreetd. Ma…"
click at [375, 568] on span "Speichern" at bounding box center [385, 558] width 65 height 28
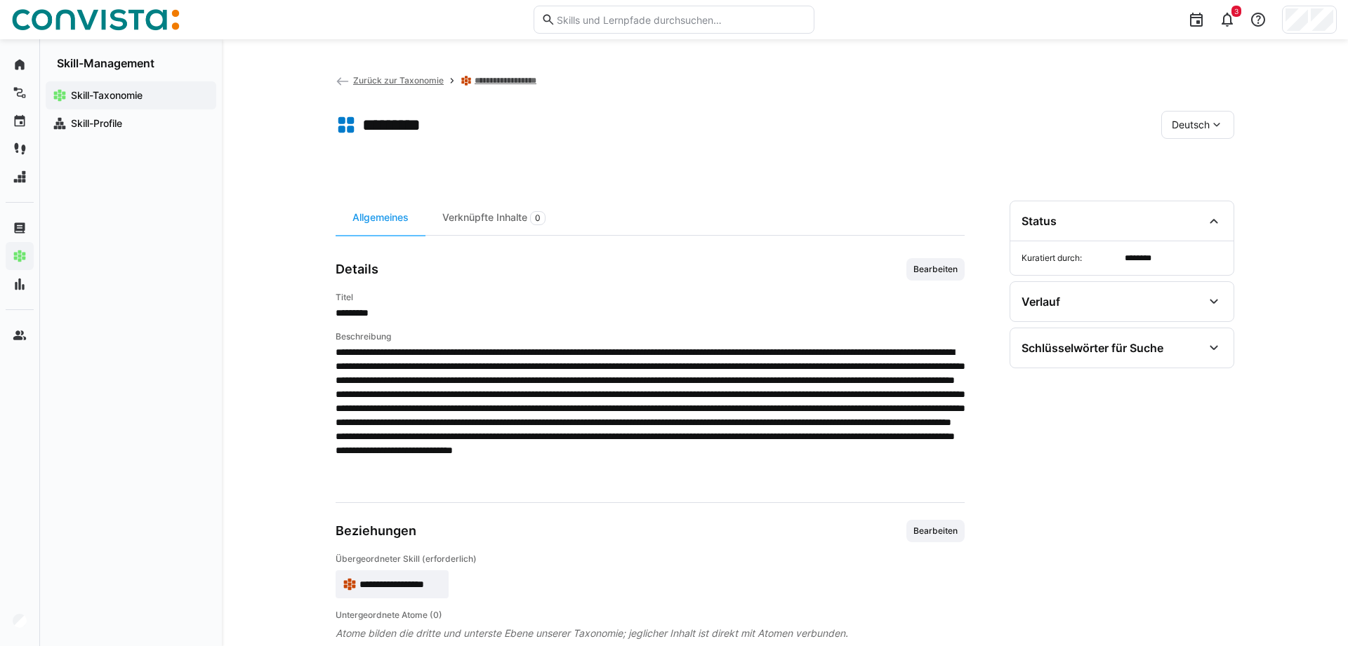
click at [505, 82] on link "**********" at bounding box center [510, 80] width 70 height 11
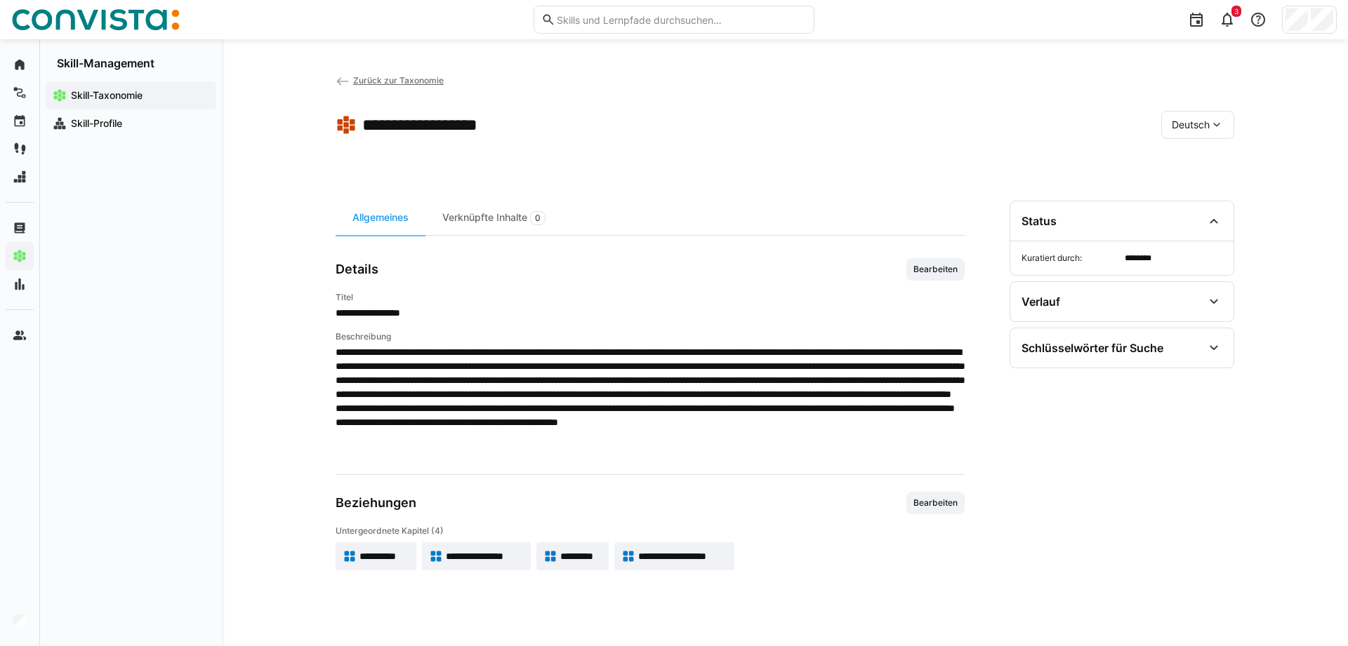
click at [694, 563] on span "**********" at bounding box center [682, 557] width 89 height 14
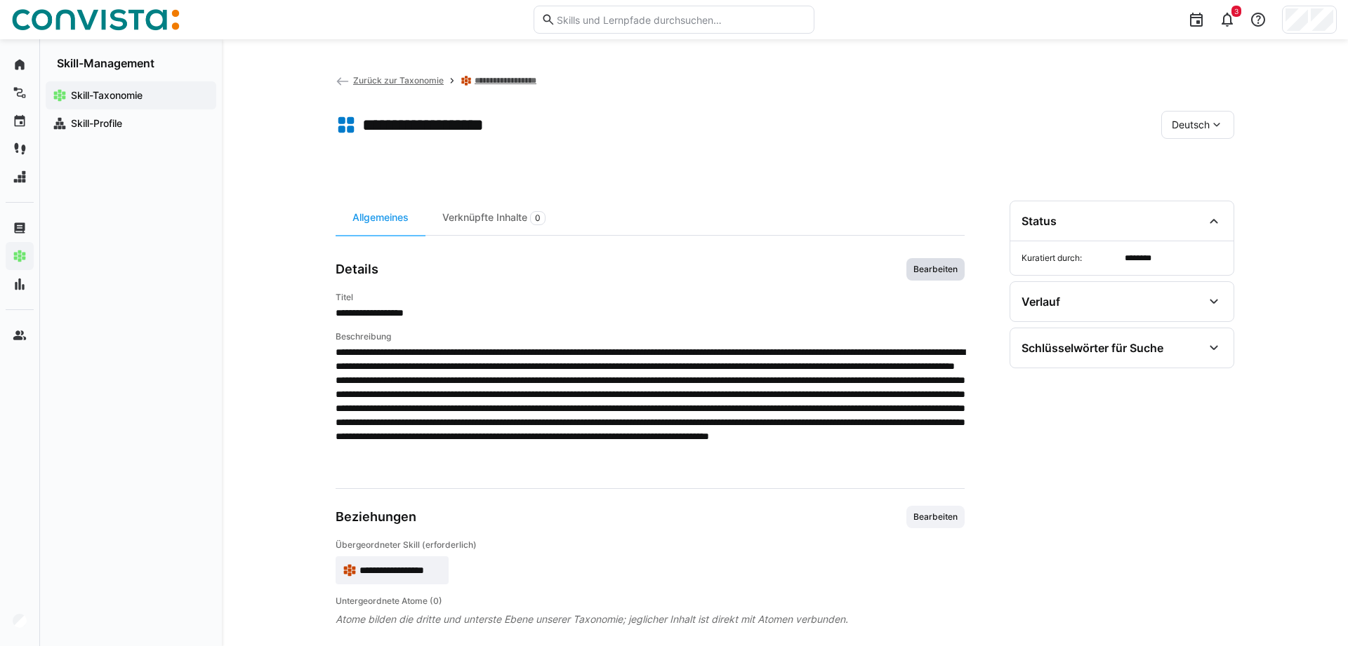
click at [945, 276] on span "Bearbeiten" at bounding box center [935, 269] width 58 height 22
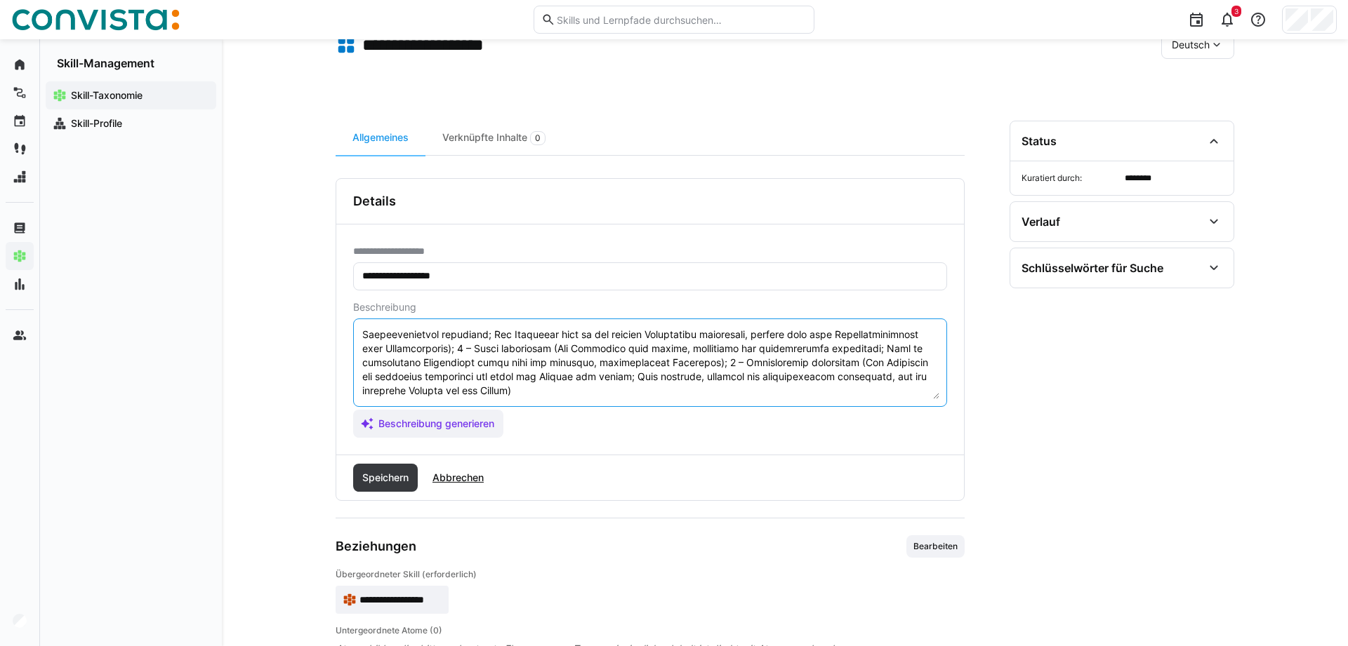
scroll to position [124, 0]
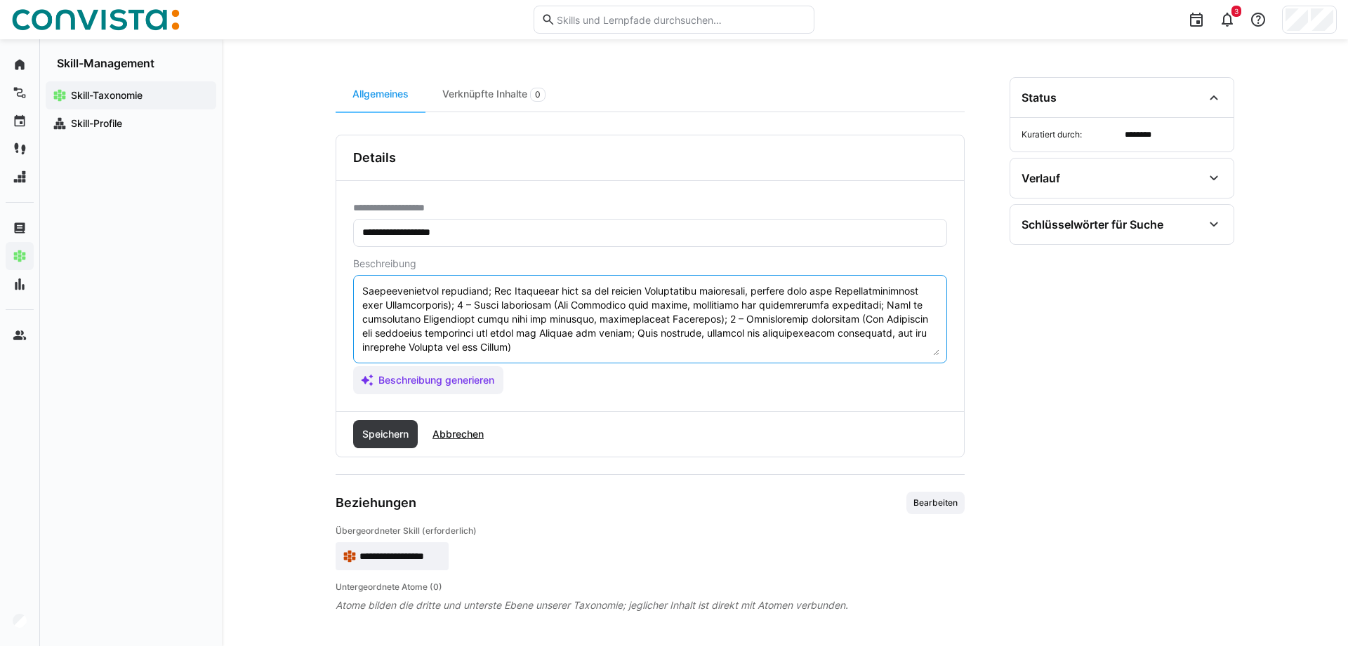
drag, startPoint x: 362, startPoint y: 469, endPoint x: 901, endPoint y: 672, distance: 576.7
click at [901, 356] on textarea at bounding box center [650, 319] width 578 height 73
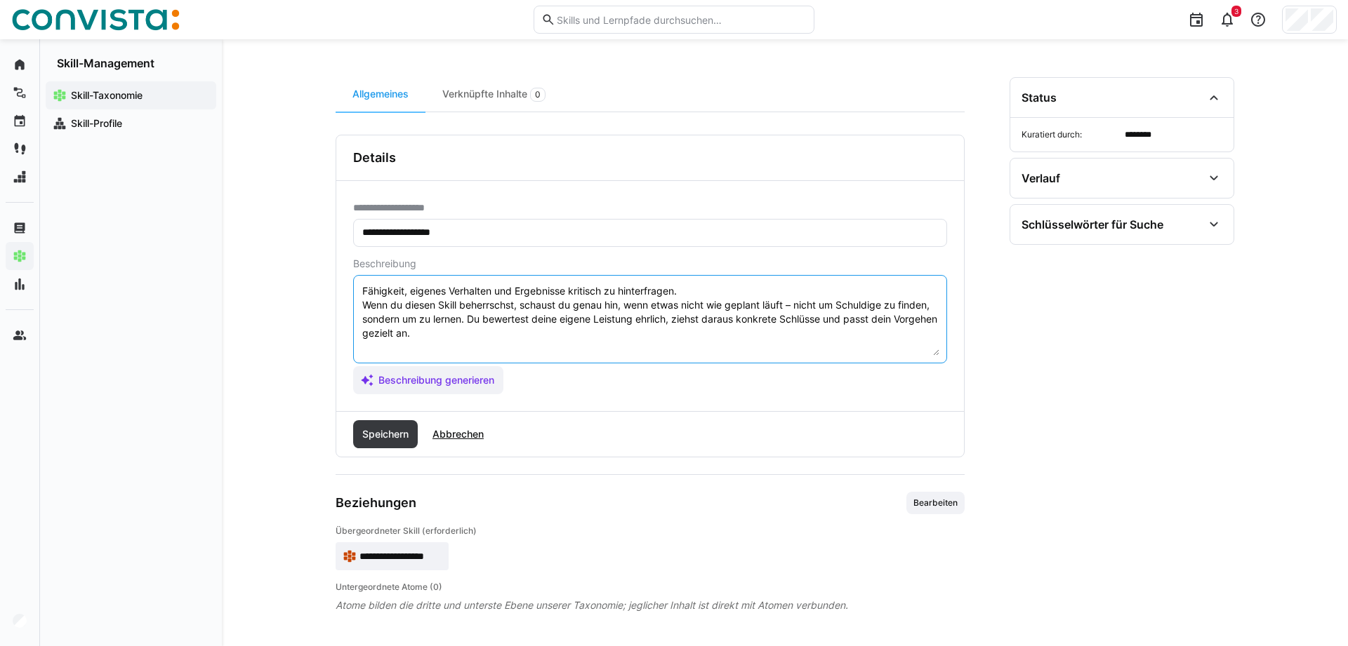
scroll to position [0, 0]
paste textarea "Skala für Soft Skills: 1 – Sehr gering ausgeprägt (Die Fähigkeit ist kaum erken…"
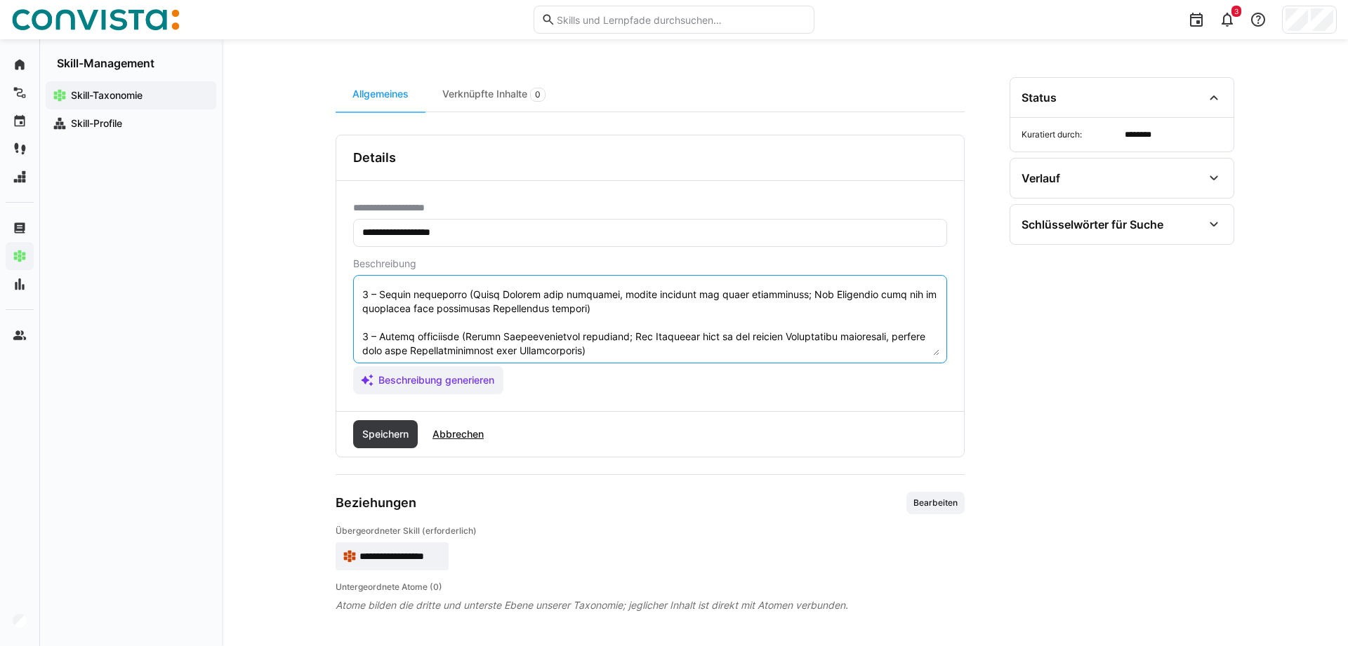
scroll to position [142, 0]
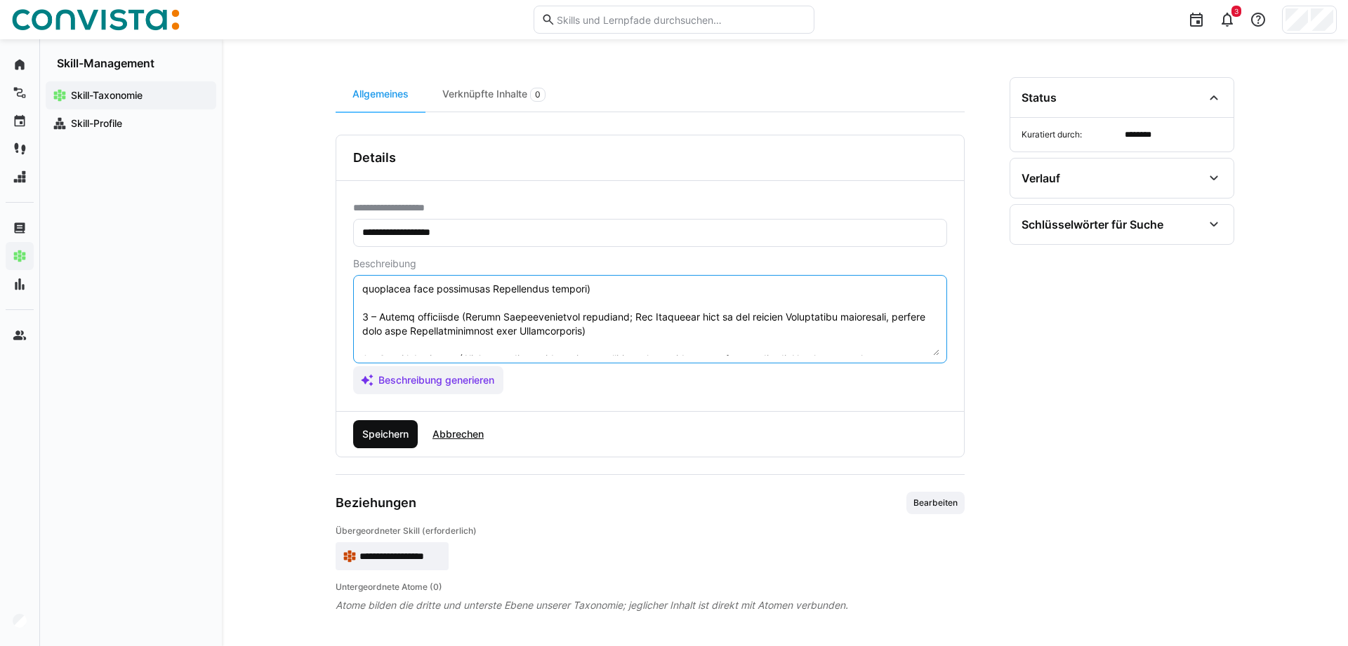
type textarea "Loremipsu, dolorsi Ametconse adi Elitseddoe temporin ut laboreetdolo. Magn al e…"
click at [369, 430] on span "Speichern" at bounding box center [385, 434] width 51 height 14
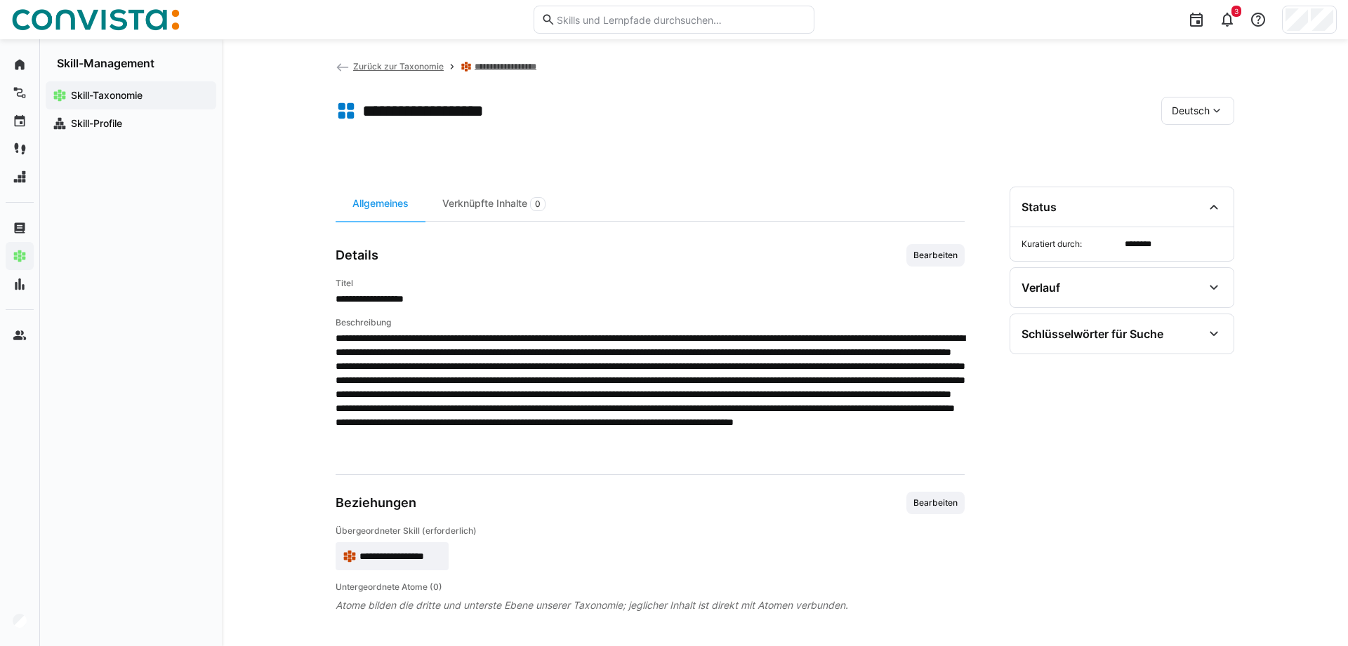
scroll to position [14, 0]
click at [487, 72] on link "**********" at bounding box center [510, 66] width 70 height 11
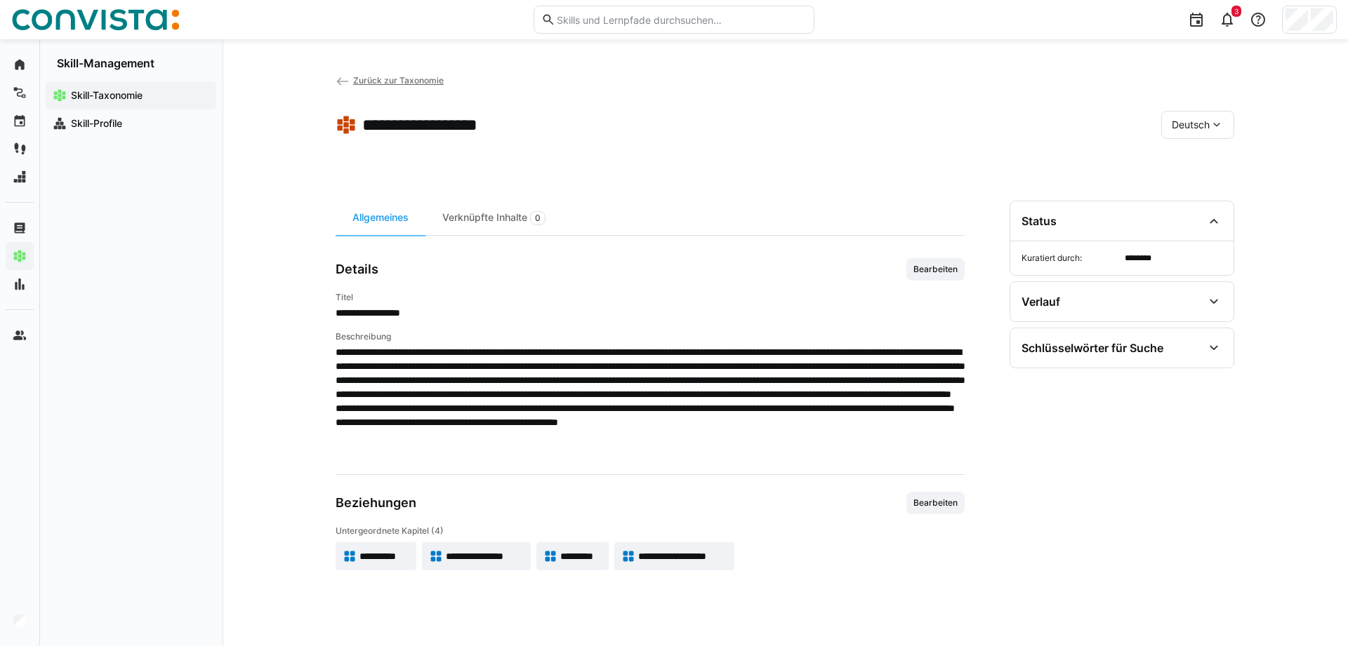
click at [343, 78] on eds-icon at bounding box center [343, 81] width 14 height 14
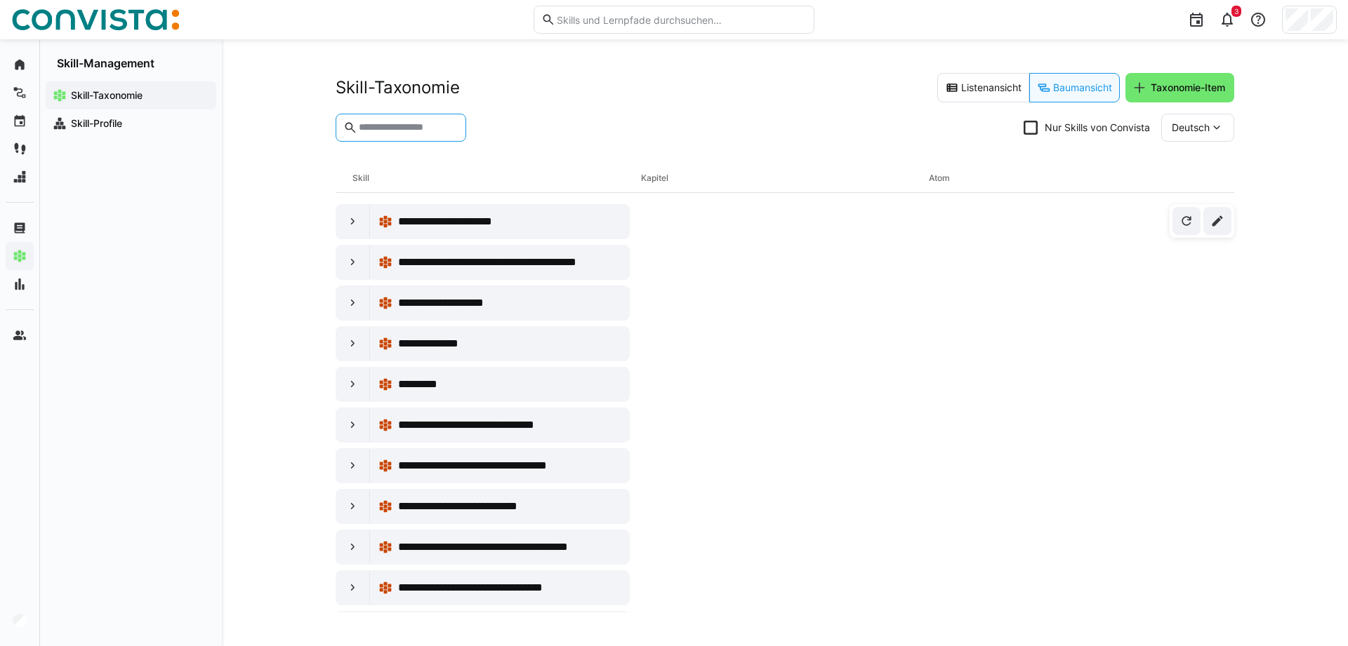
click at [424, 128] on input "text" at bounding box center [407, 127] width 101 height 13
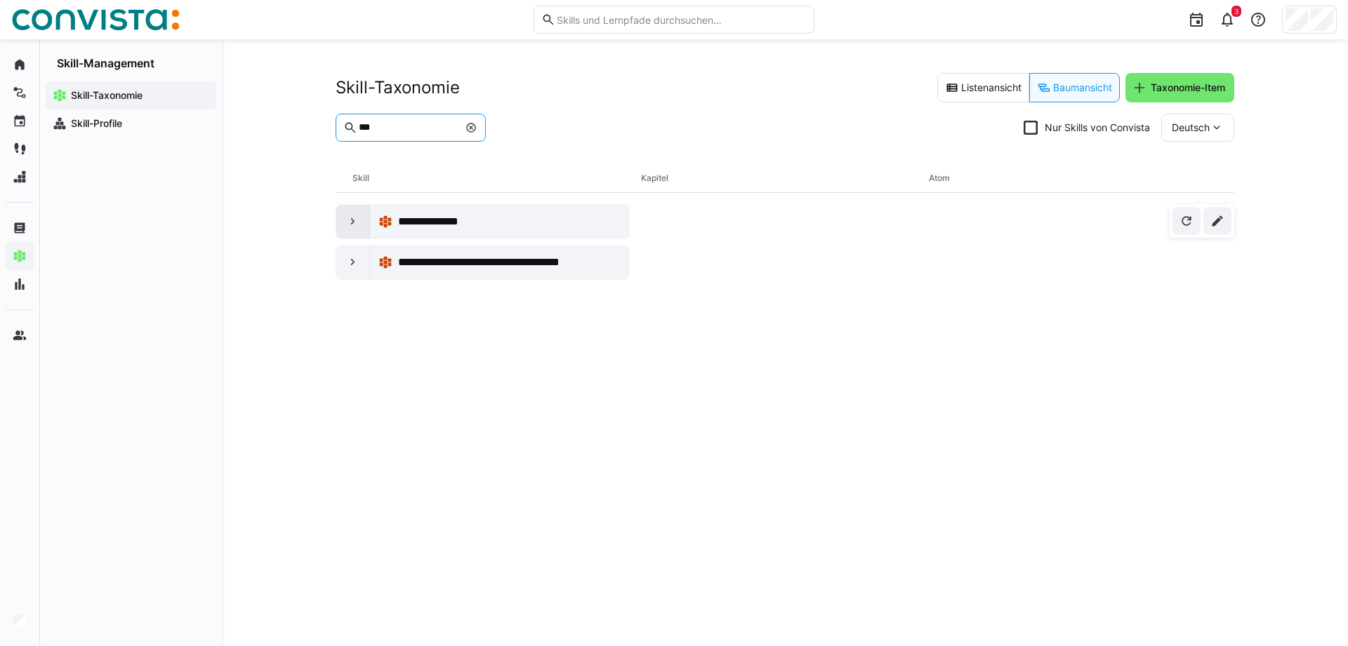
type input "***"
click at [356, 212] on div at bounding box center [353, 222] width 34 height 34
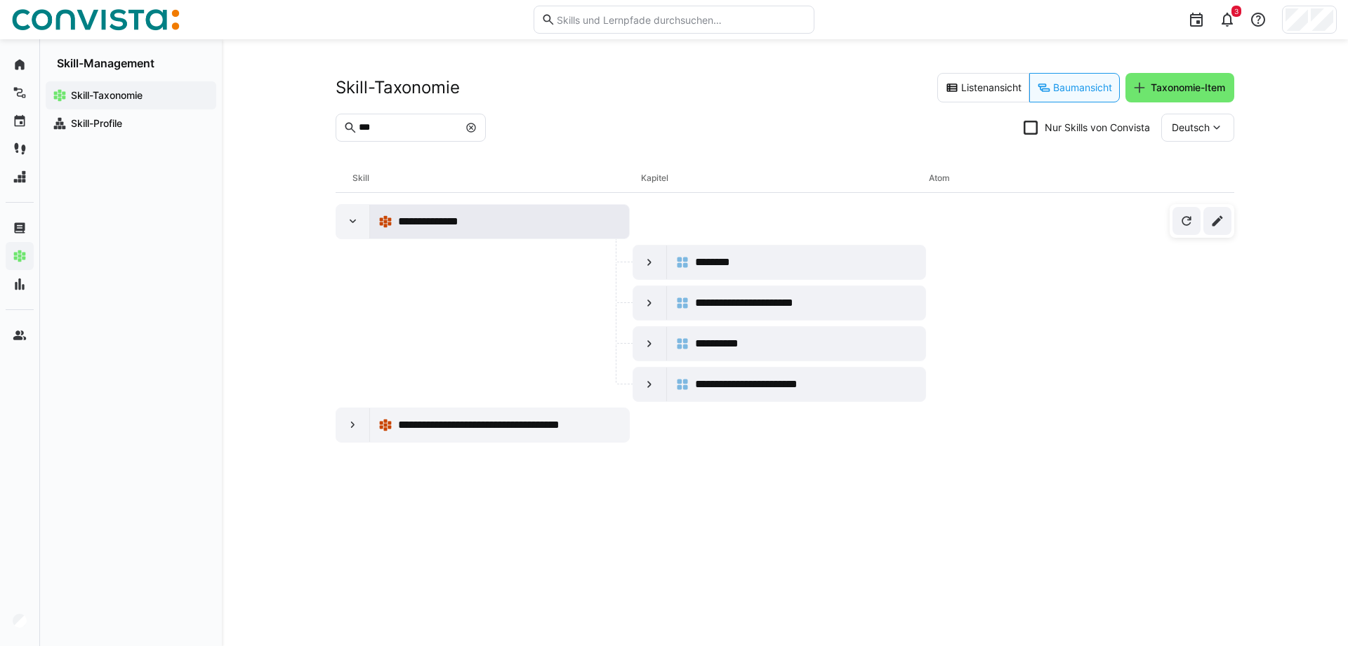
click at [414, 221] on span "**********" at bounding box center [432, 221] width 69 height 17
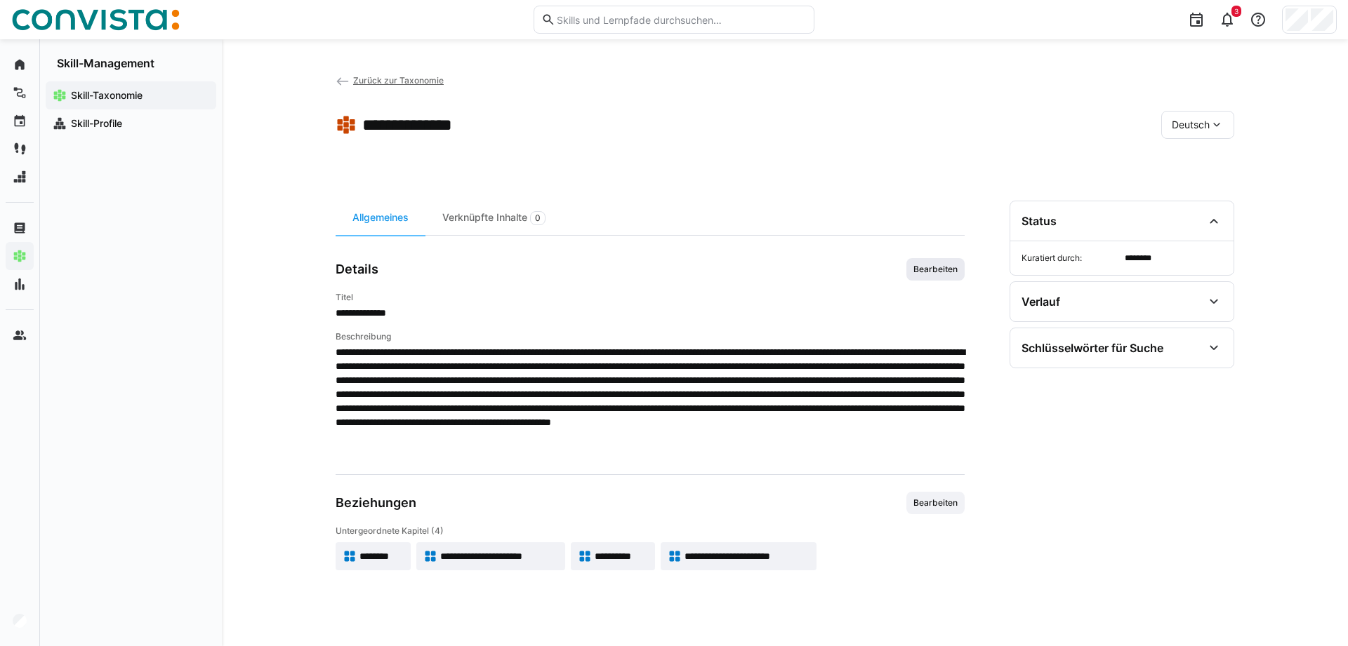
click at [927, 264] on span "Bearbeiten" at bounding box center [935, 269] width 58 height 22
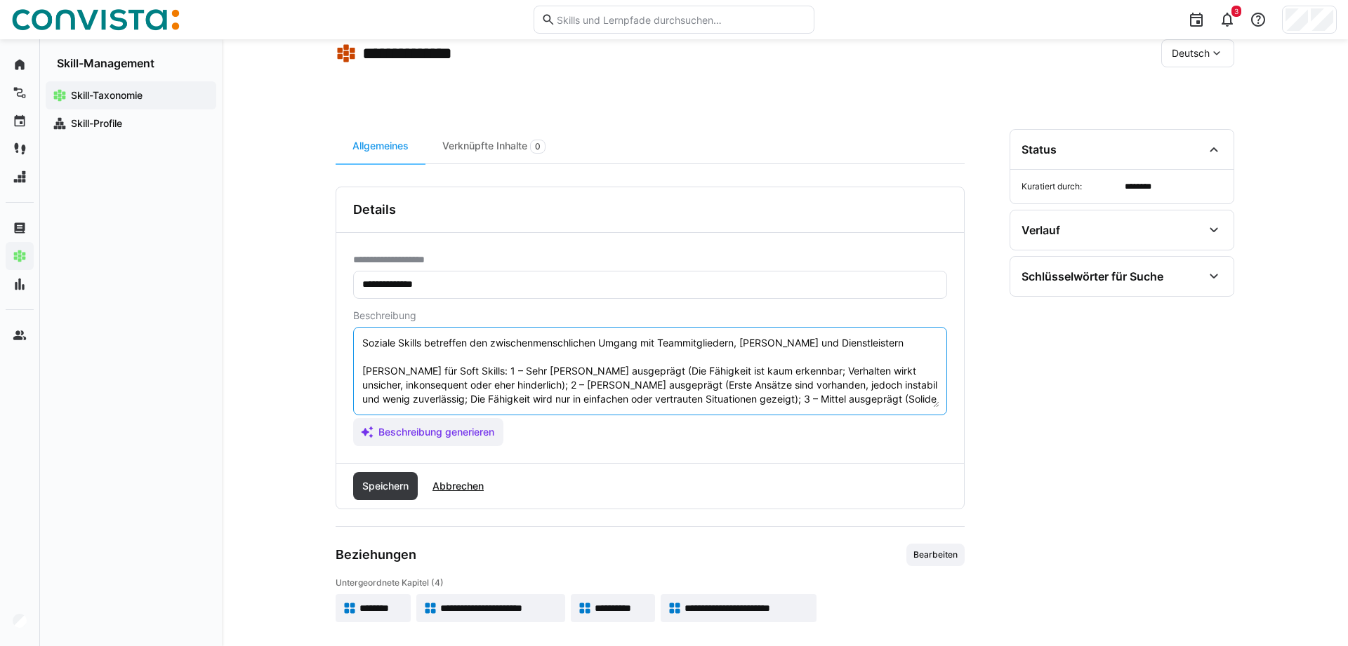
scroll to position [70, 0]
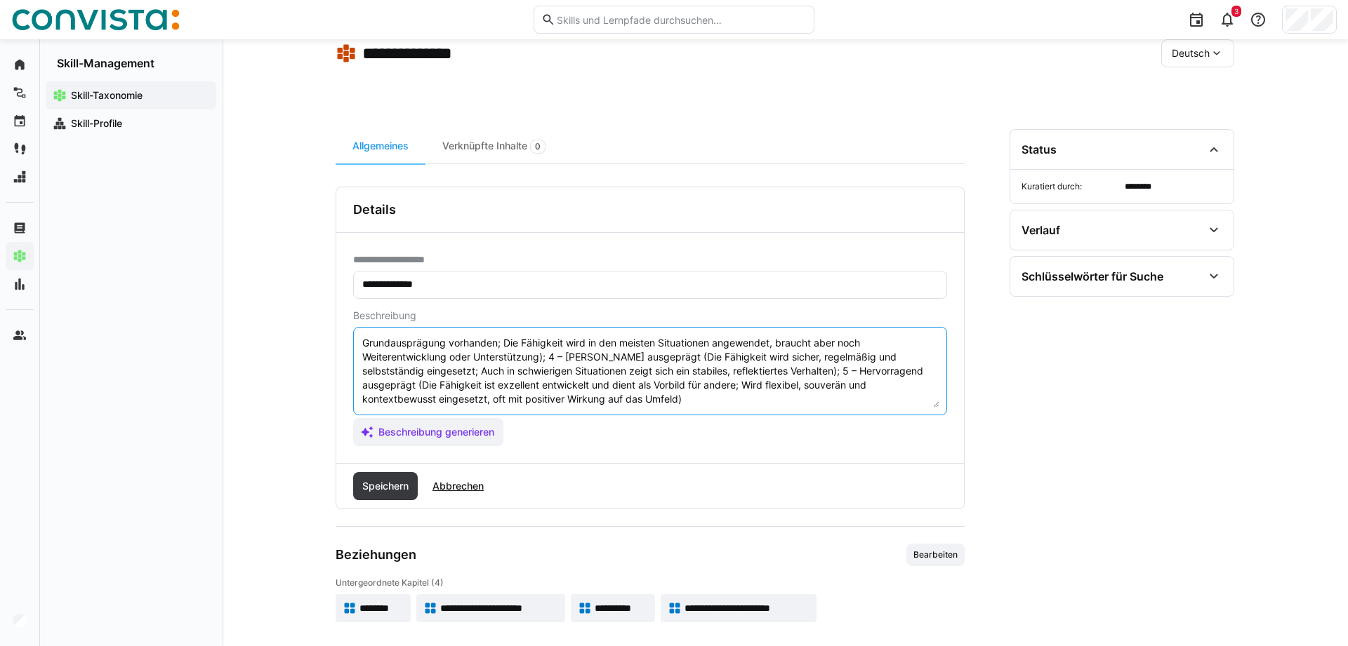
drag, startPoint x: 362, startPoint y: 371, endPoint x: 861, endPoint y: 517, distance: 520.7
click at [861, 408] on textarea "Soziale Skills betreffen den zwischenmenschlichen Umgang mit Teammitgliedern, […" at bounding box center [650, 371] width 578 height 73
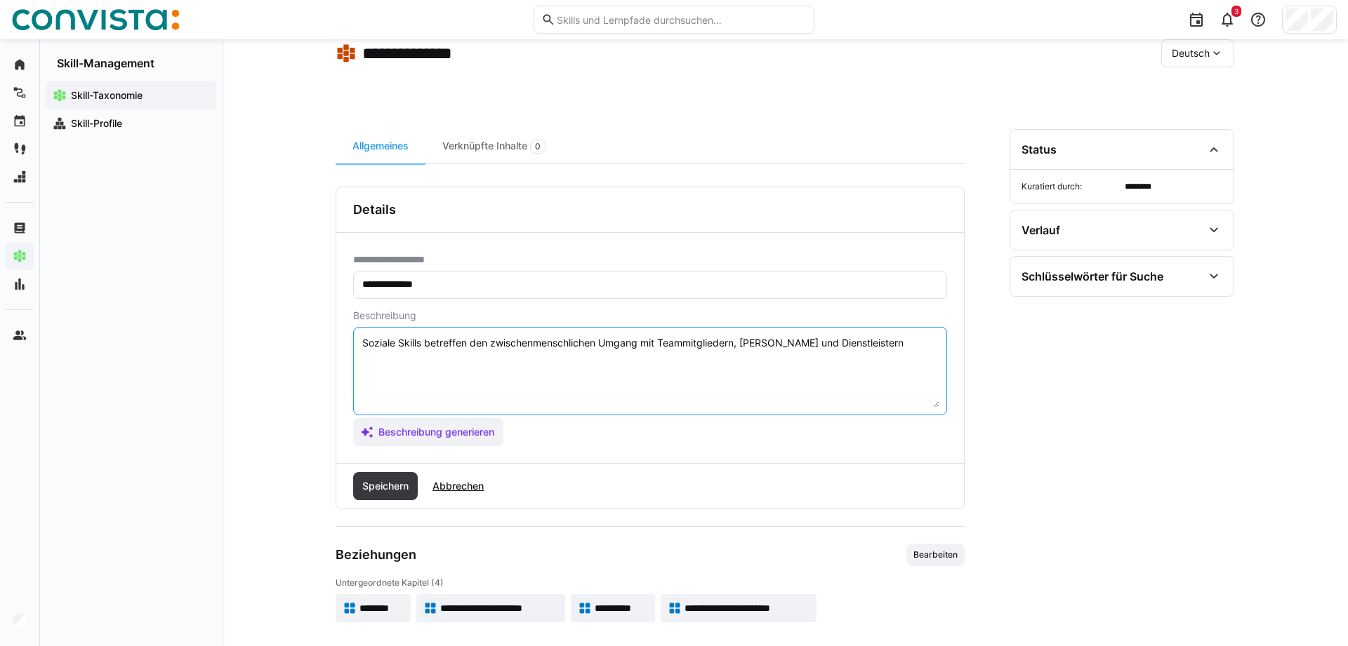
scroll to position [0, 0]
paste textarea "Skala für Soft Skills: 1 – Sehr gering ausgeprägt (Die Fähigkeit ist kaum erken…"
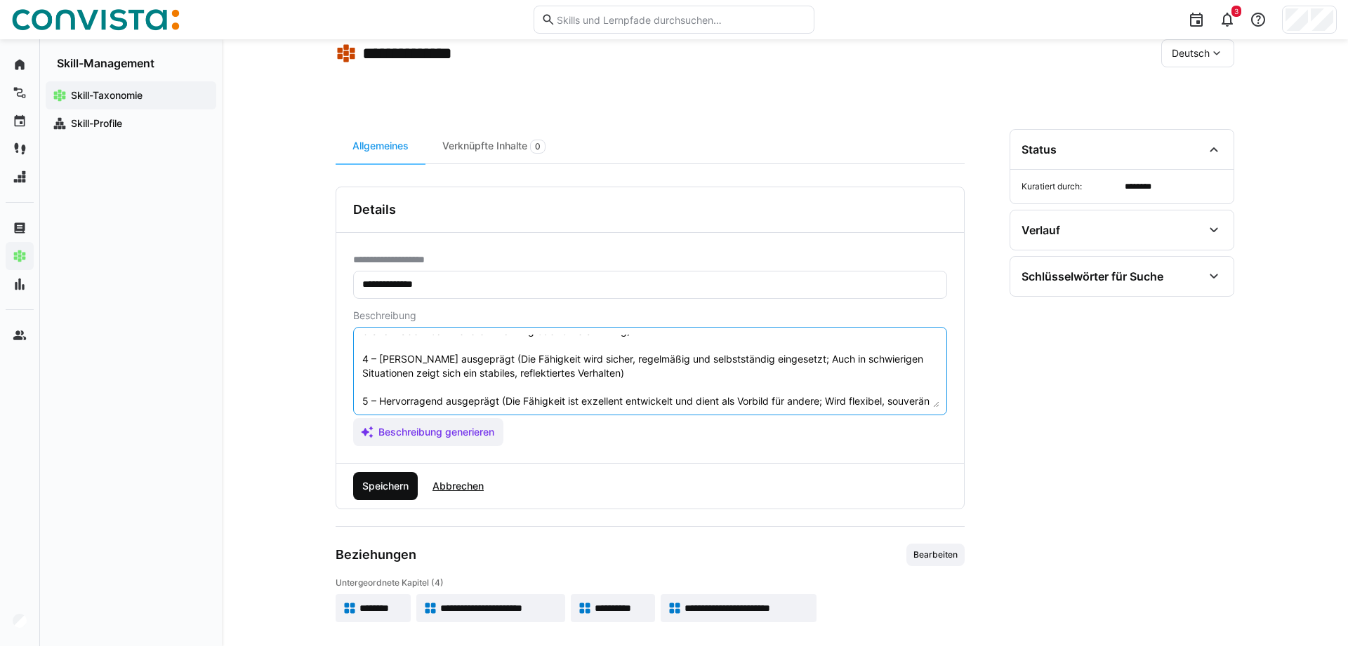
type textarea "Soziale Skills betreffen den zwischenmenschlichen Umgang mit Teammitgliedern, […"
click at [374, 488] on span "Speichern" at bounding box center [385, 486] width 51 height 14
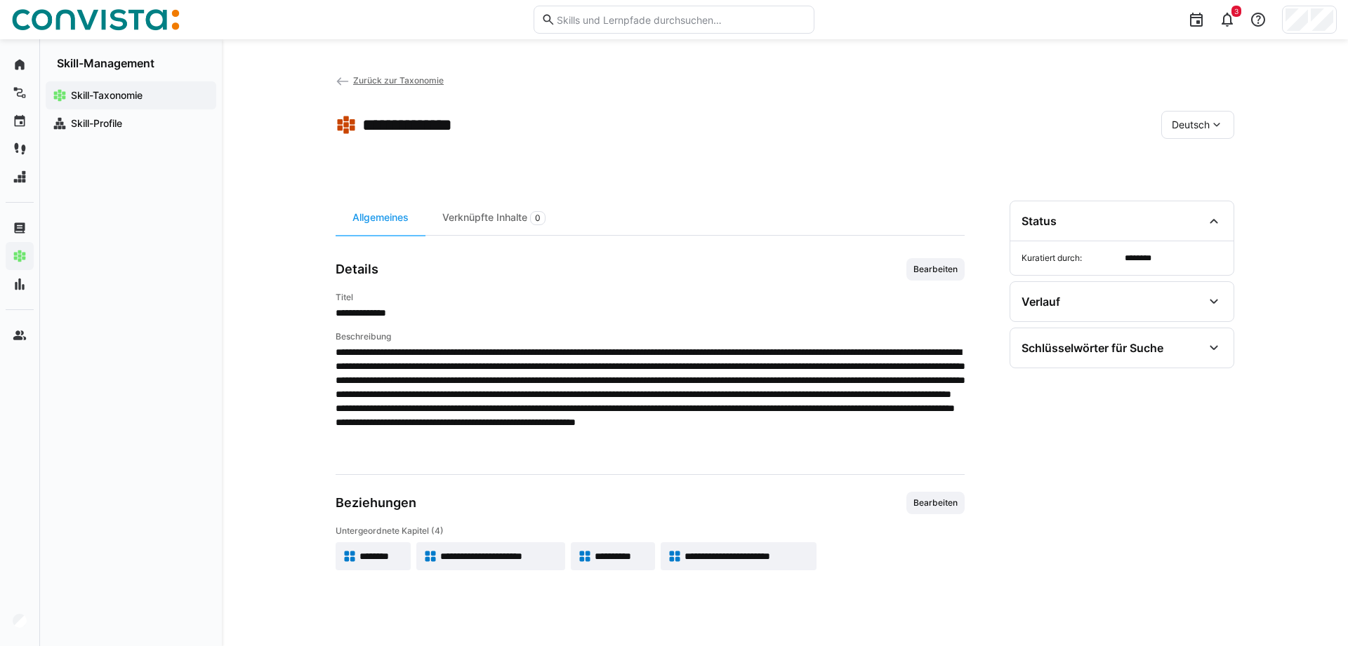
scroll to position [0, 0]
click at [364, 560] on span "********" at bounding box center [381, 557] width 44 height 14
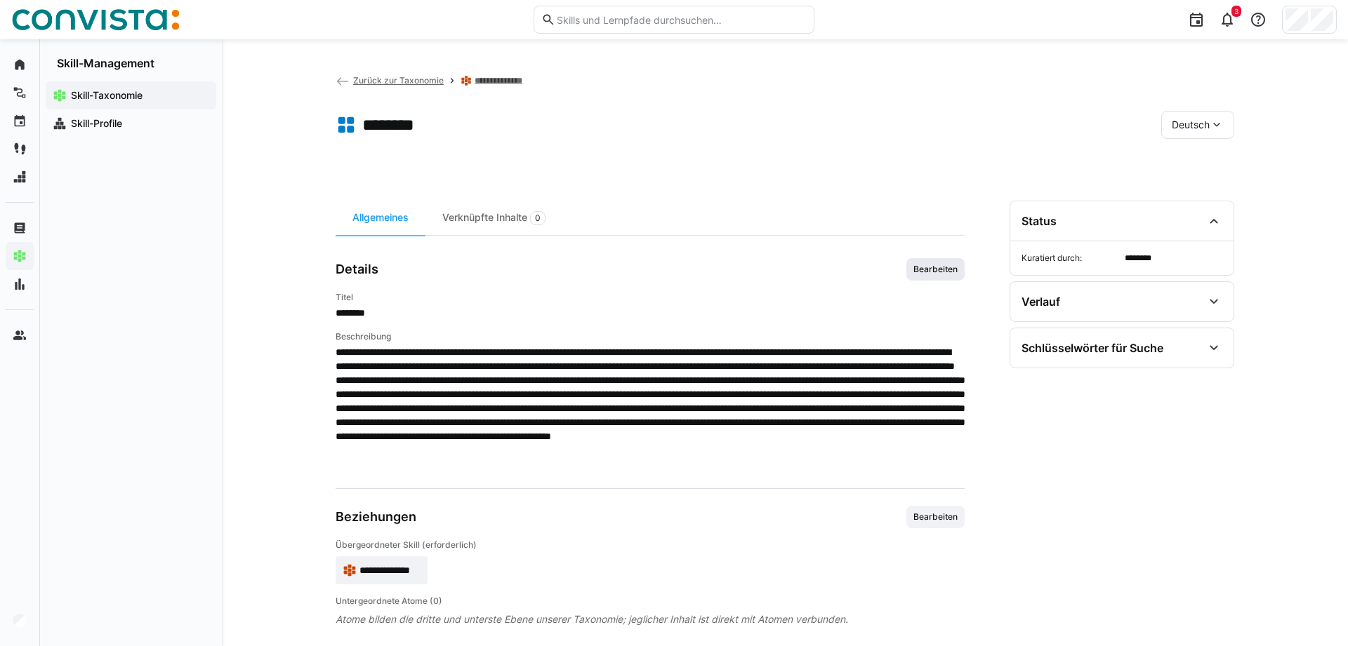
click at [943, 263] on span "Bearbeiten" at bounding box center [935, 269] width 58 height 22
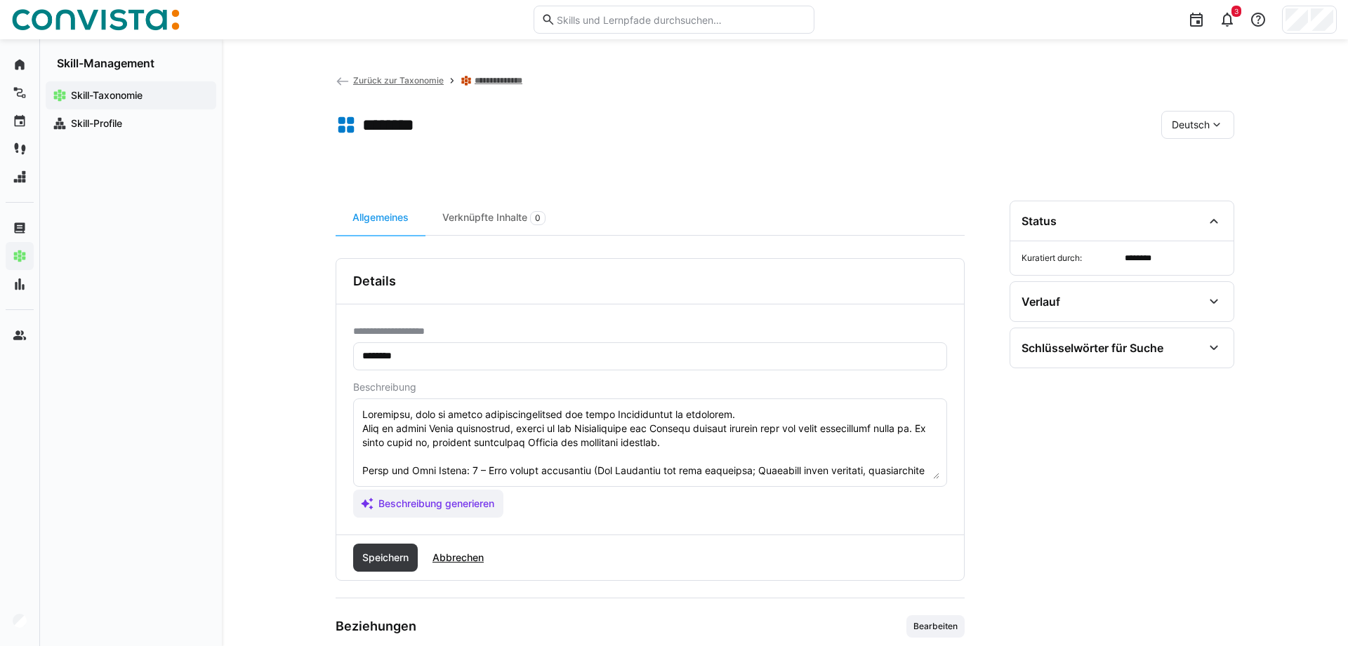
scroll to position [98, 0]
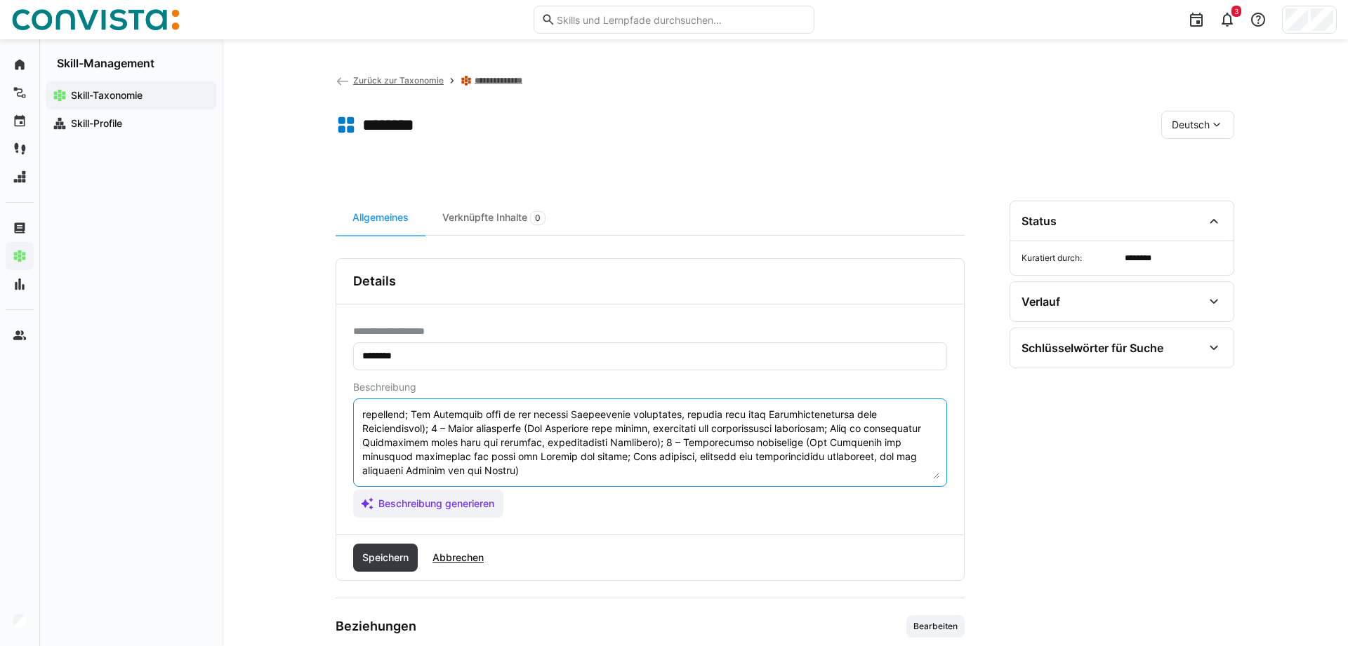
drag, startPoint x: 361, startPoint y: 468, endPoint x: 870, endPoint y: 597, distance: 525.0
click at [870, 479] on textarea at bounding box center [650, 442] width 578 height 73
paste textarea "1 – Sehr [PERSON_NAME] ausgeprägt (Die Fähigkeit ist kaum erkennbar; Verhalten …"
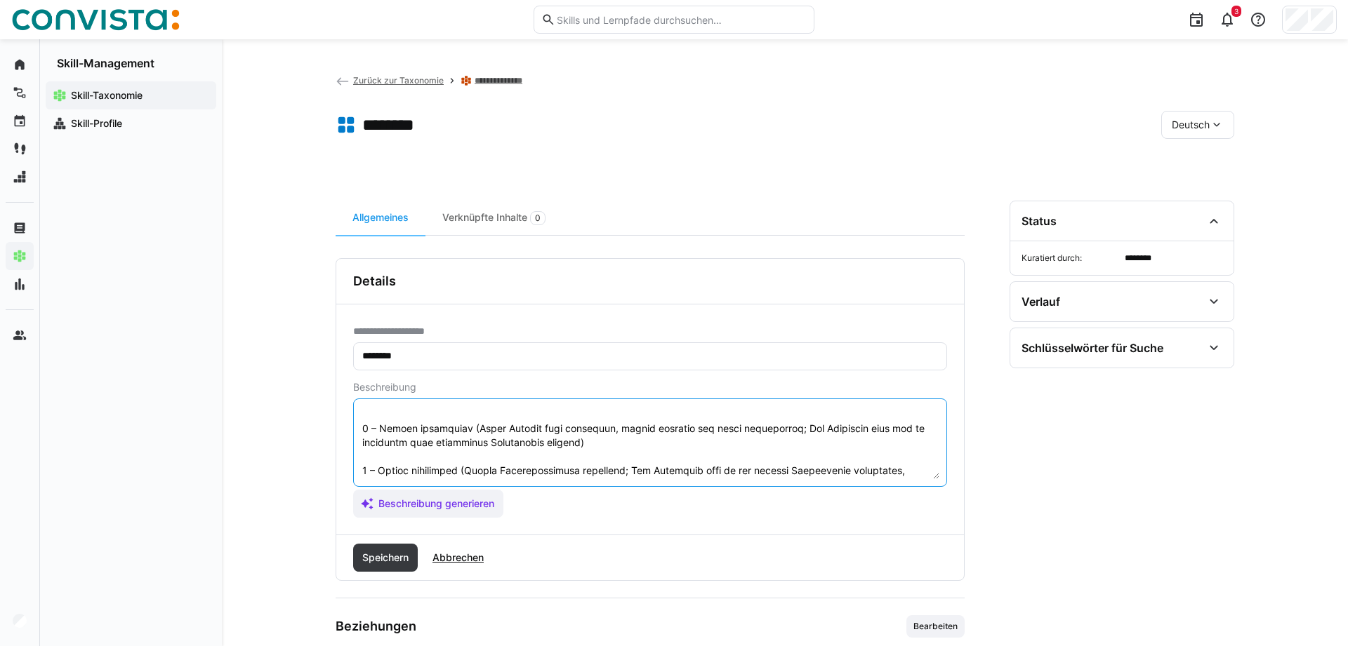
scroll to position [194, 0]
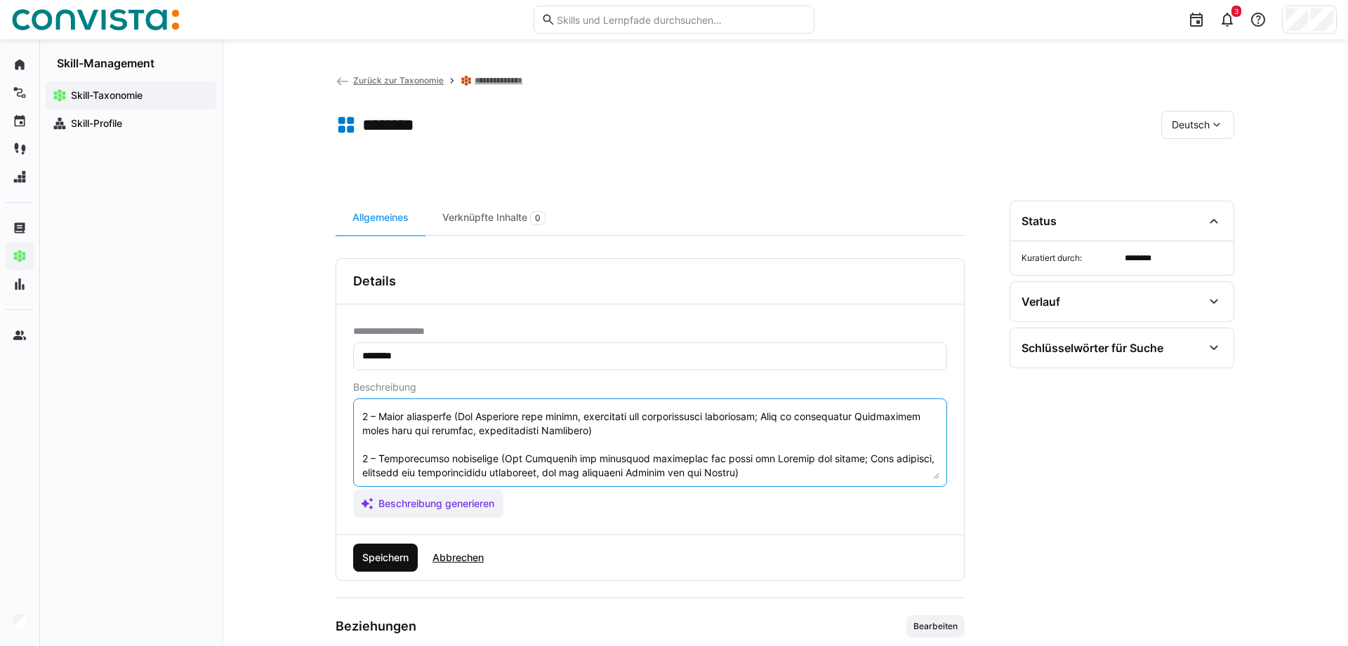
type textarea "Loremipsu, dolo si ametco adipiscingelitsed doe tempo Incididuntut la etdolorem…"
click at [378, 562] on span "Speichern" at bounding box center [385, 558] width 51 height 14
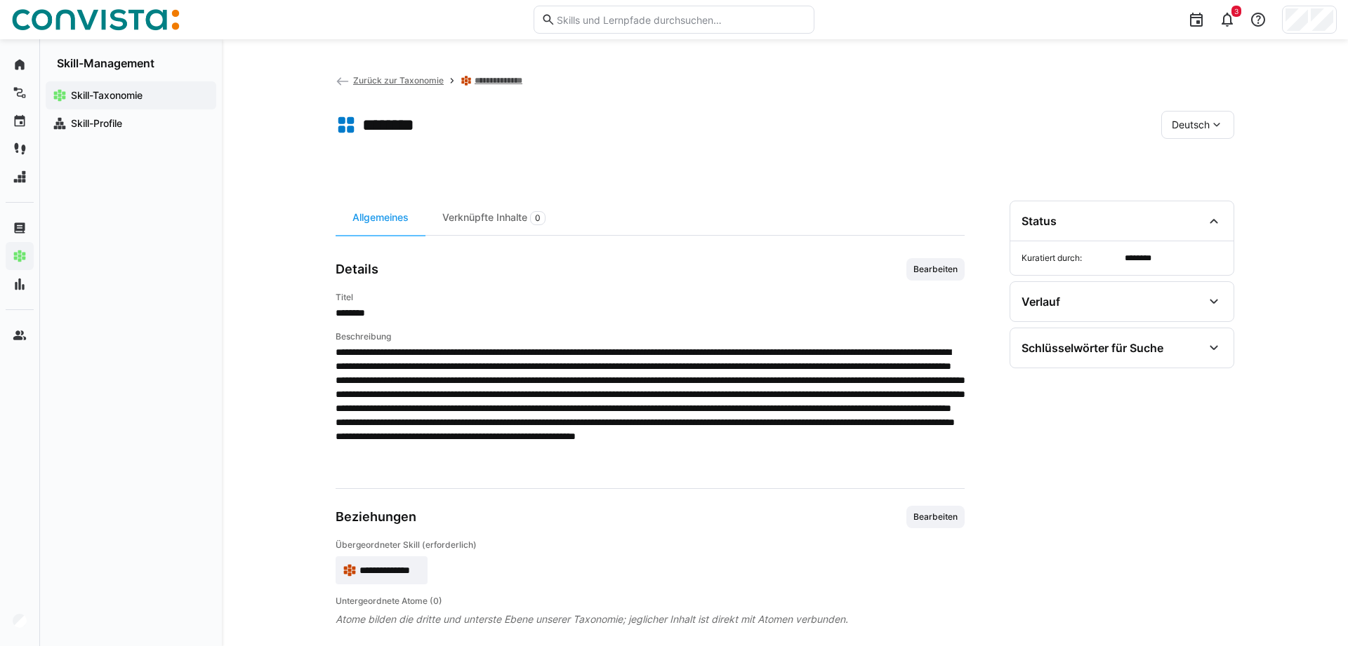
click at [494, 79] on link "**********" at bounding box center [501, 80] width 52 height 11
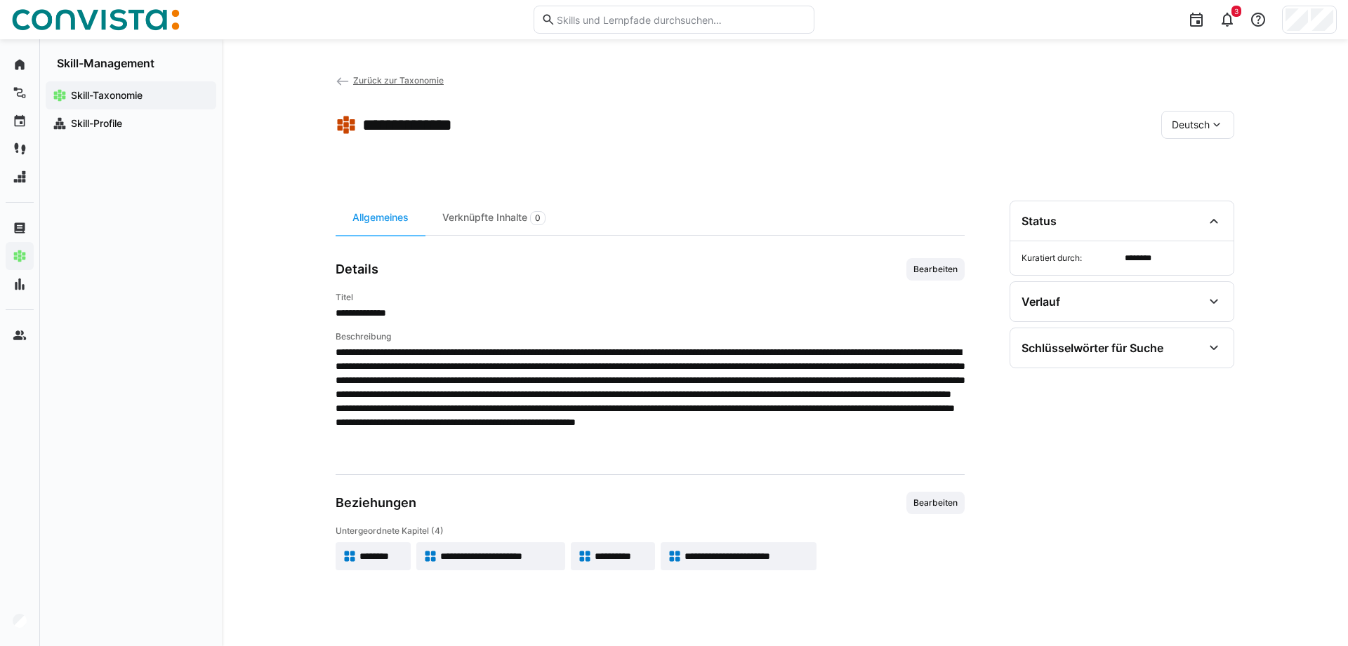
click at [508, 559] on span "**********" at bounding box center [499, 557] width 119 height 14
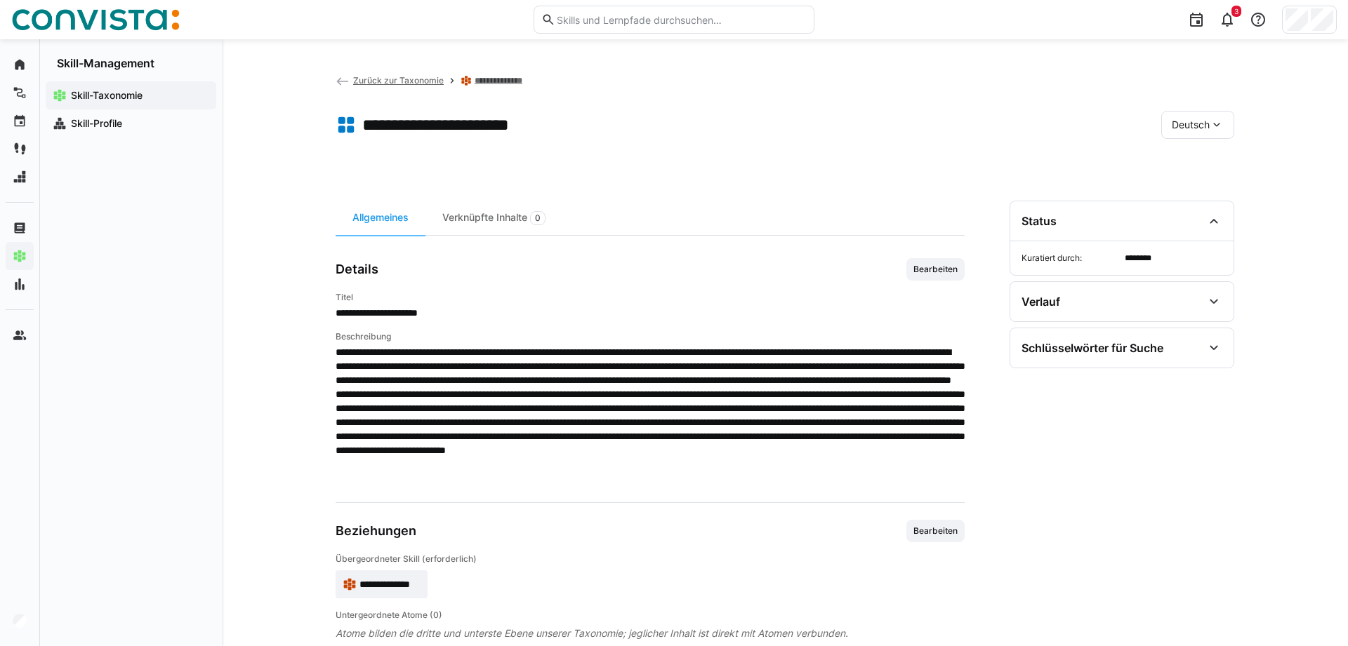
drag, startPoint x: 936, startPoint y: 271, endPoint x: 913, endPoint y: 272, distance: 22.5
click at [936, 271] on span "Bearbeiten" at bounding box center [935, 269] width 47 height 11
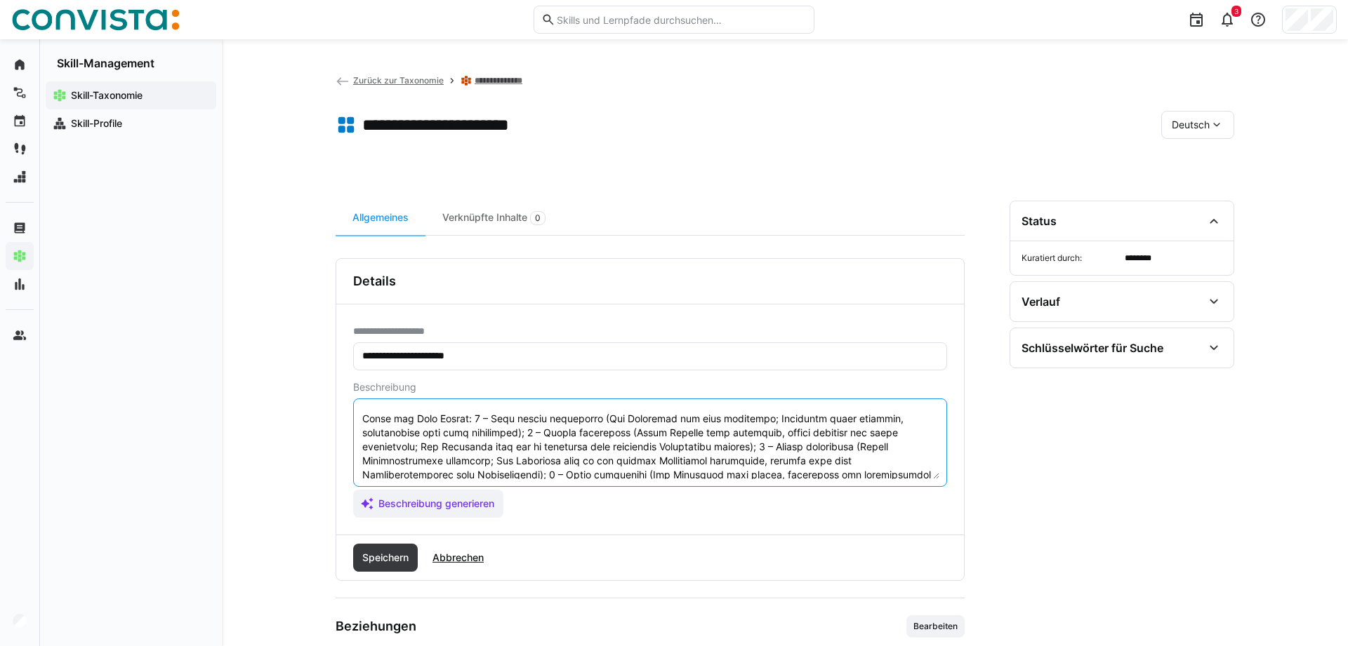
scroll to position [126, 0]
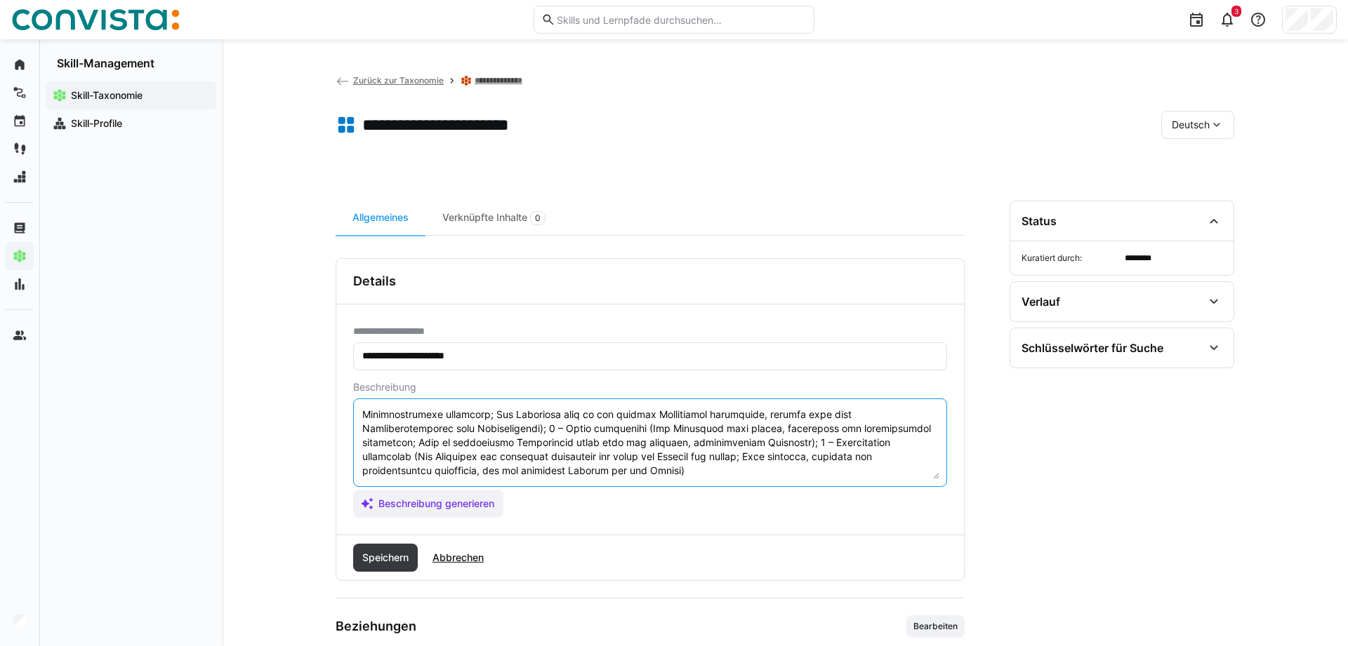
drag, startPoint x: 363, startPoint y: 432, endPoint x: 838, endPoint y: 585, distance: 499.2
click at [838, 479] on textarea at bounding box center [650, 442] width 578 height 73
paste textarea "Skala für Soft Skills: 1 – Sehr gering ausgeprägt (Die Fähigkeit ist kaum erken…"
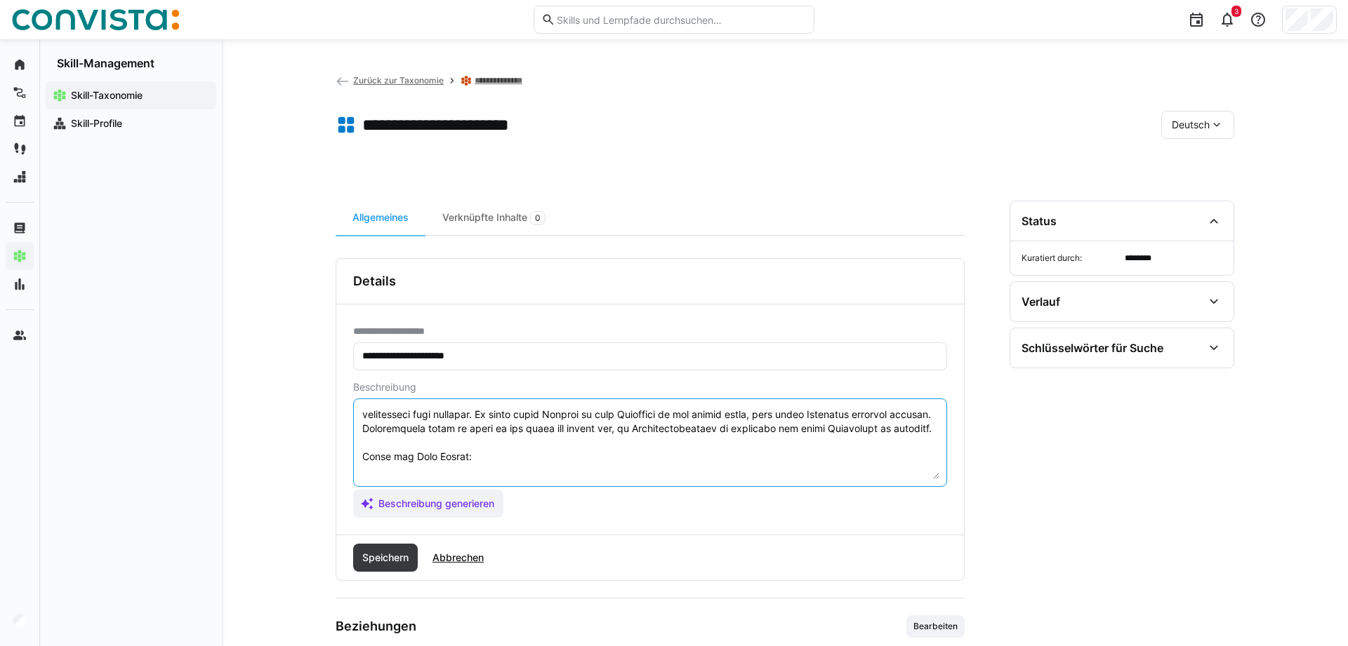
scroll to position [223, 0]
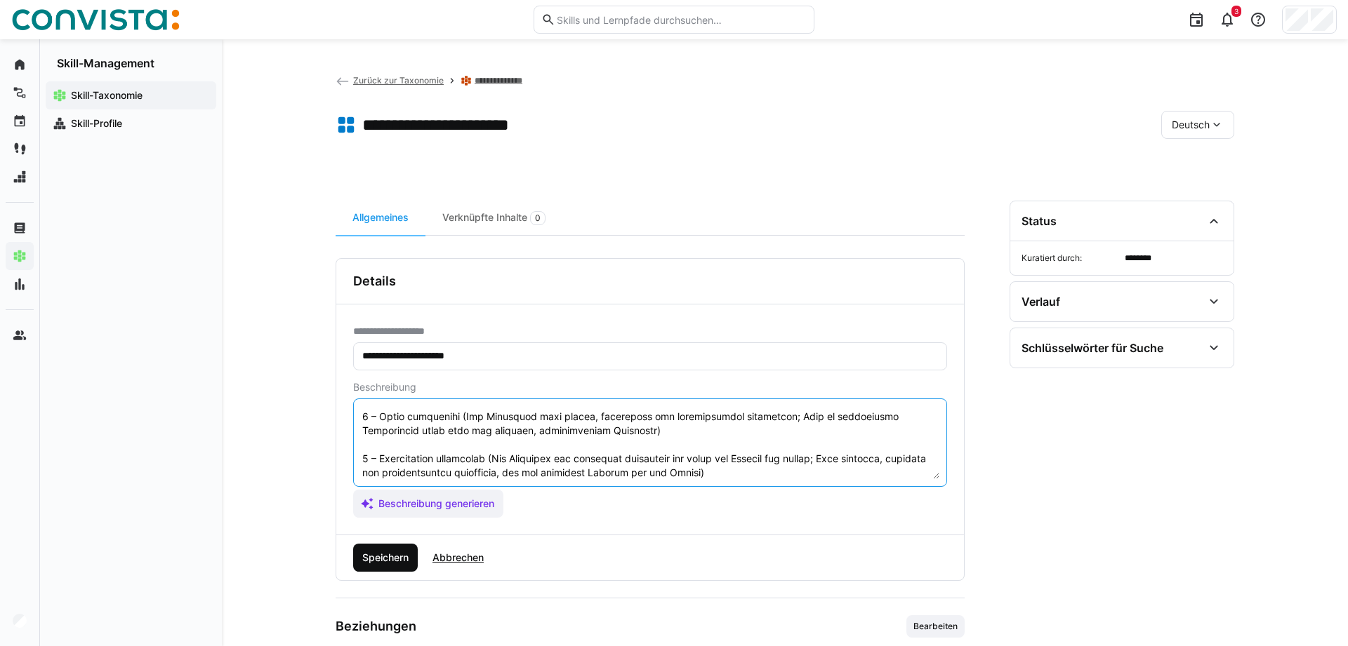
type textarea "Loremi dol sitametconsecte Adipiscin eli Seddoeiusmodt. Inci ut labore Etdol ma…"
click at [364, 554] on span "Speichern" at bounding box center [385, 558] width 51 height 14
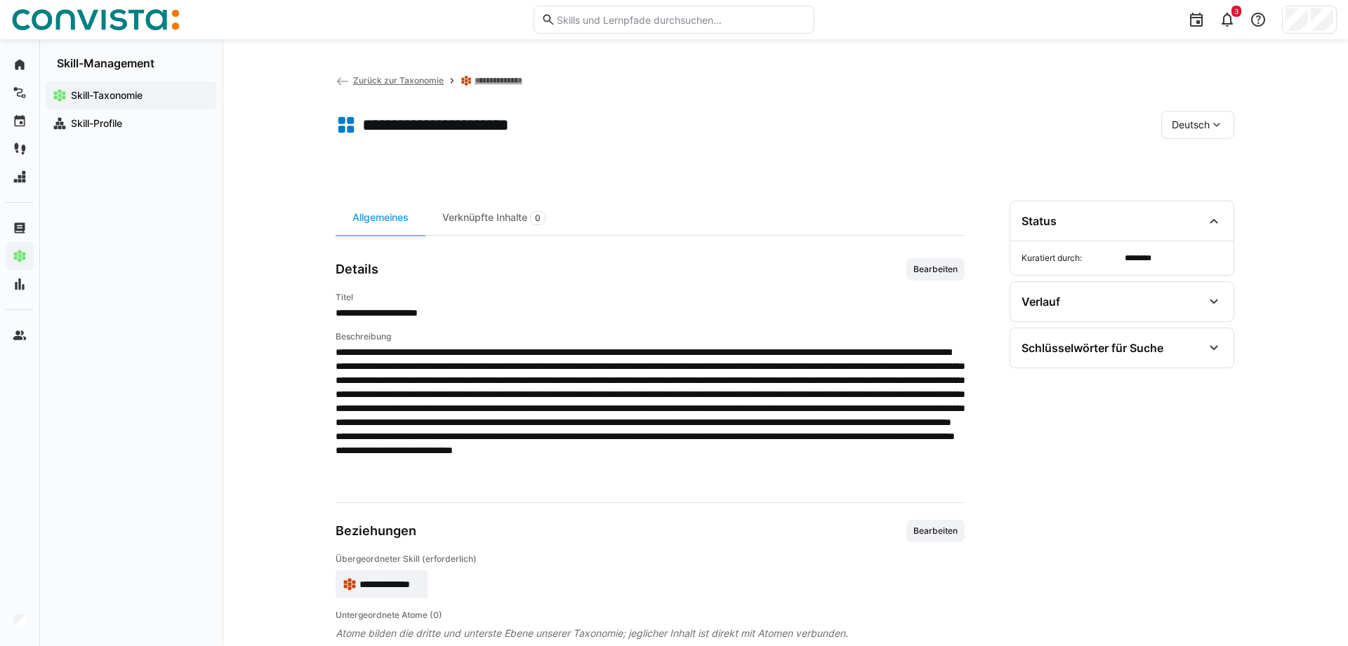
click at [492, 84] on link "**********" at bounding box center [501, 80] width 52 height 11
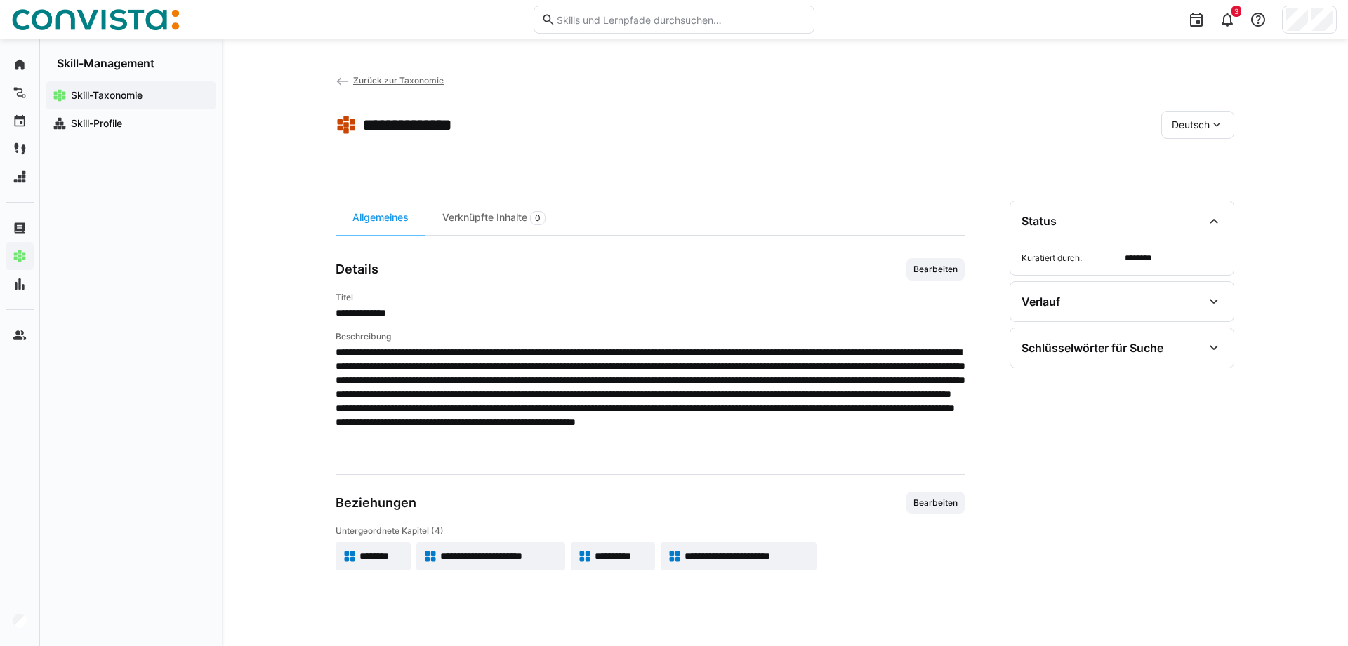
click at [729, 550] on span "**********" at bounding box center [746, 557] width 125 height 14
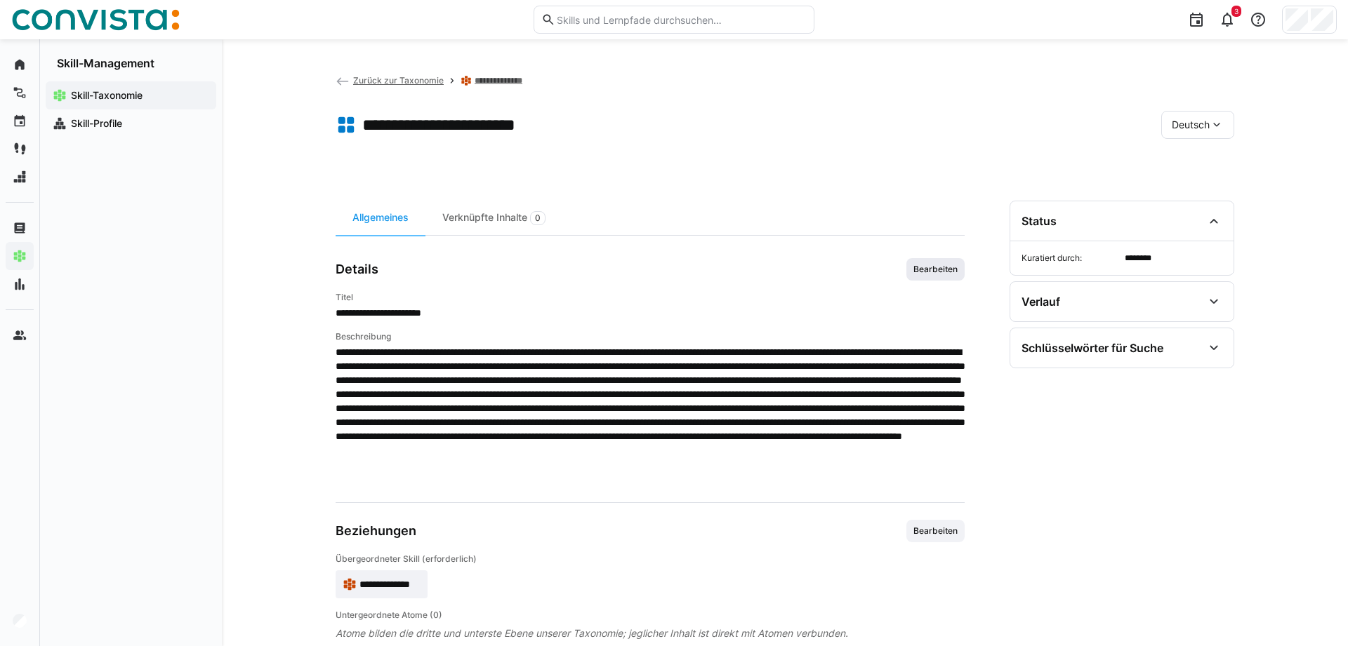
click at [922, 266] on span "Bearbeiten" at bounding box center [935, 269] width 47 height 11
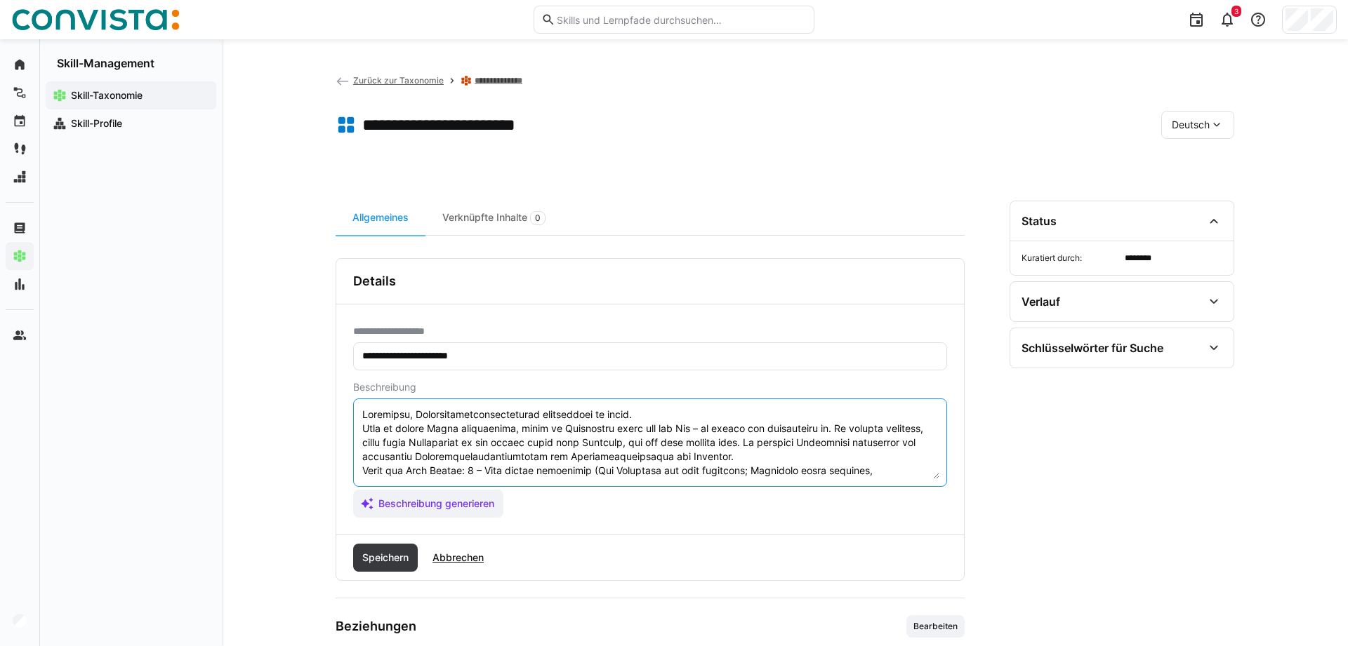
scroll to position [98, 0]
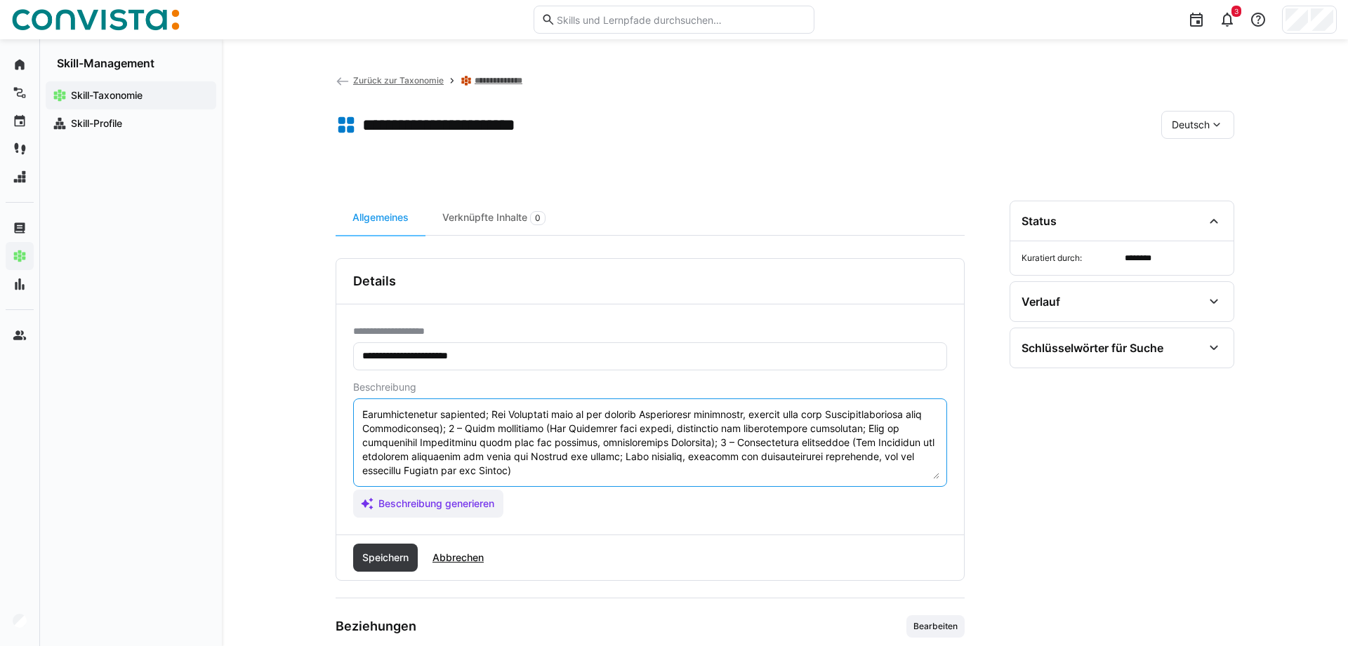
drag, startPoint x: 362, startPoint y: 469, endPoint x: 894, endPoint y: 562, distance: 539.4
click at [894, 479] on textarea at bounding box center [650, 442] width 578 height 73
paste textarea "Skala für Soft Skills: 1 – Sehr gering ausgeprägt (Die Fähigkeit ist kaum erken…"
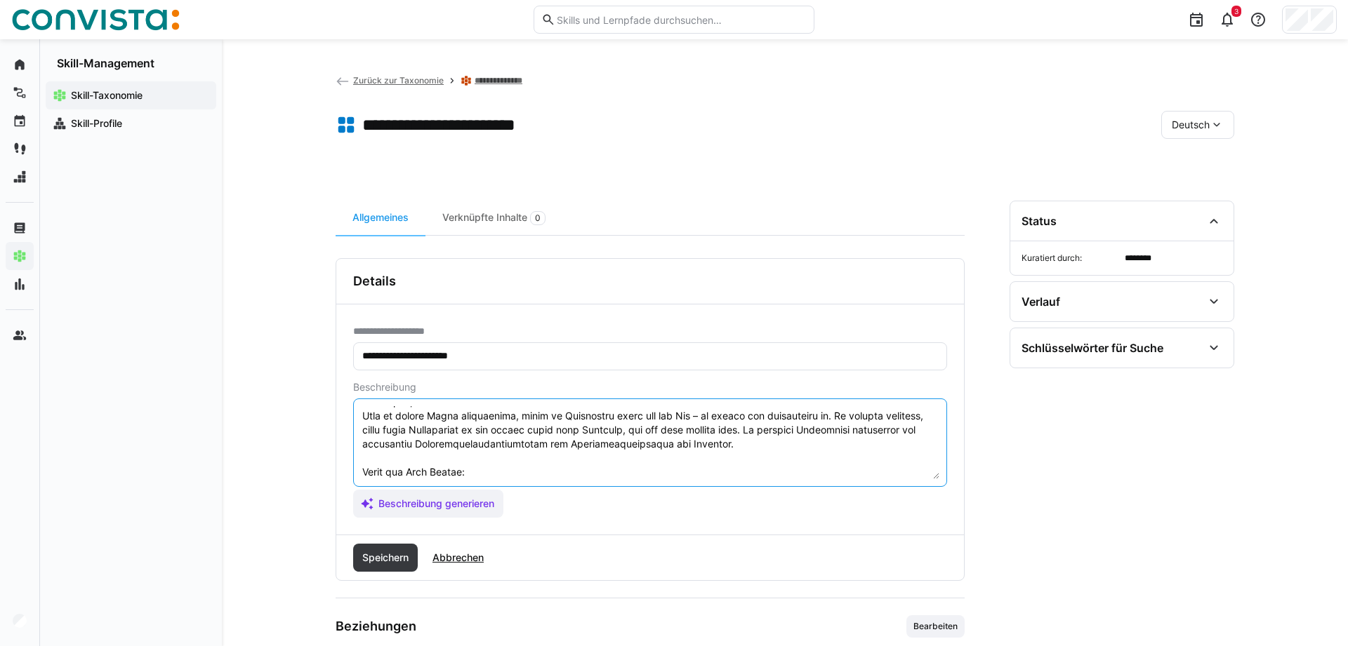
scroll to position [208, 0]
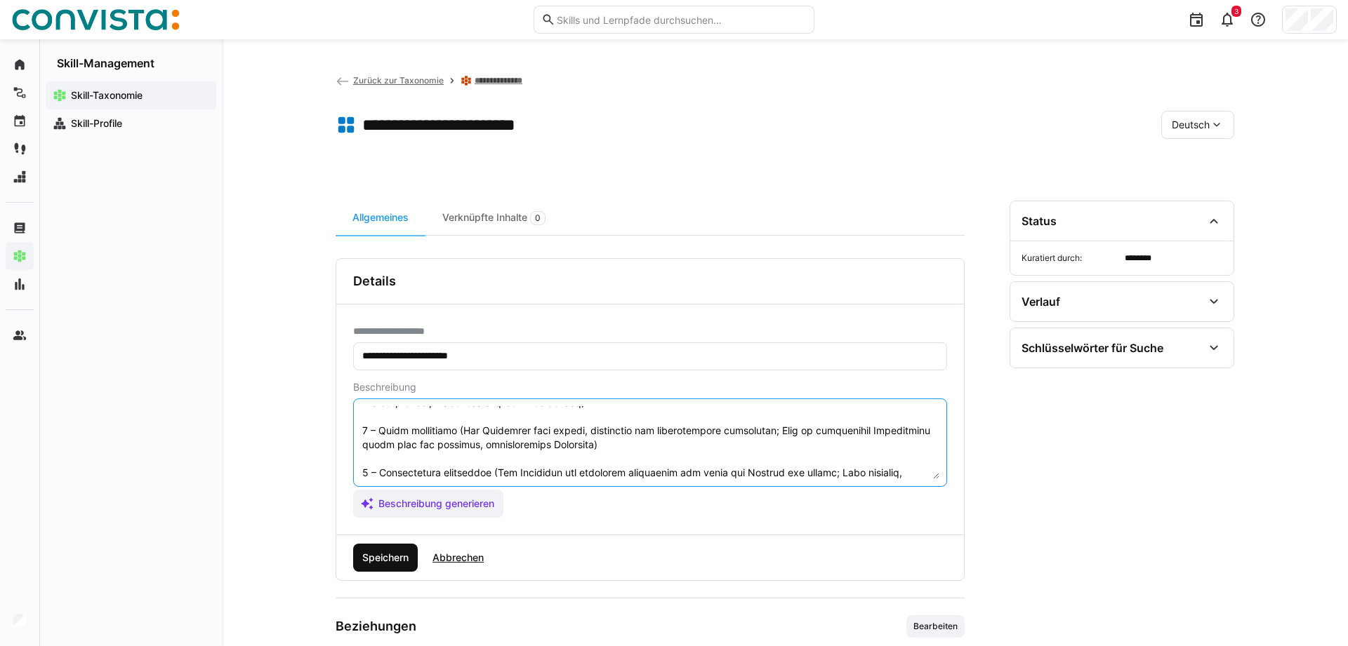
type textarea "Loremipsu, Dolorsitametconsecteturad elitseddoei te incid. Utla et dolore Magna…"
click at [362, 562] on span "Speichern" at bounding box center [385, 558] width 51 height 14
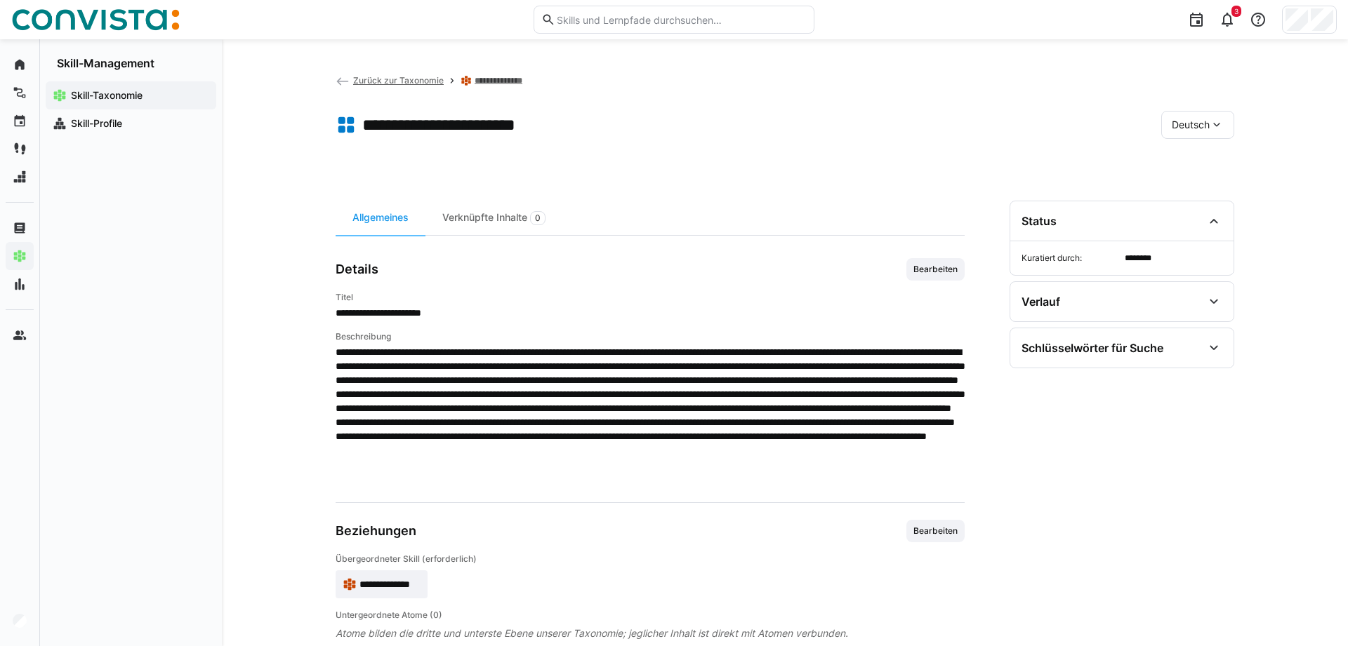
click at [484, 79] on link "**********" at bounding box center [501, 80] width 52 height 11
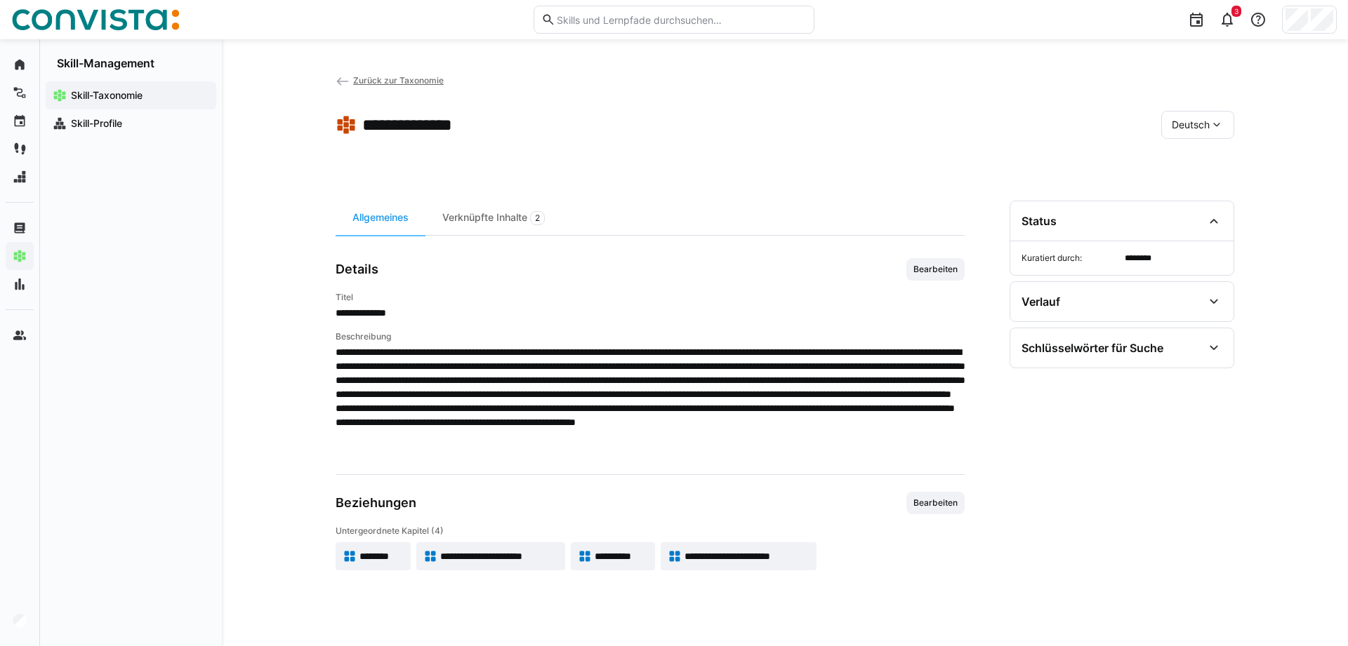
click at [1213, 128] on eds-icon at bounding box center [1216, 125] width 14 height 14
click at [1192, 194] on span "Englisch" at bounding box center [1191, 192] width 38 height 14
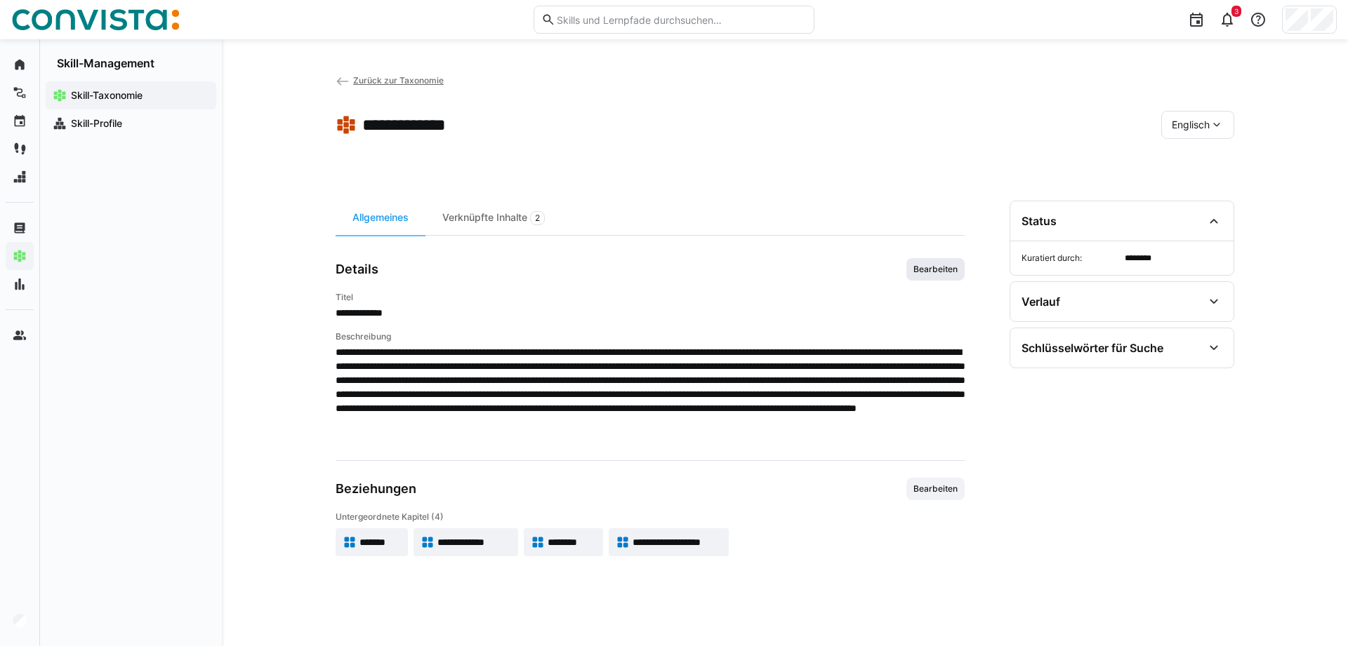
click at [929, 270] on span "Bearbeiten" at bounding box center [935, 269] width 47 height 11
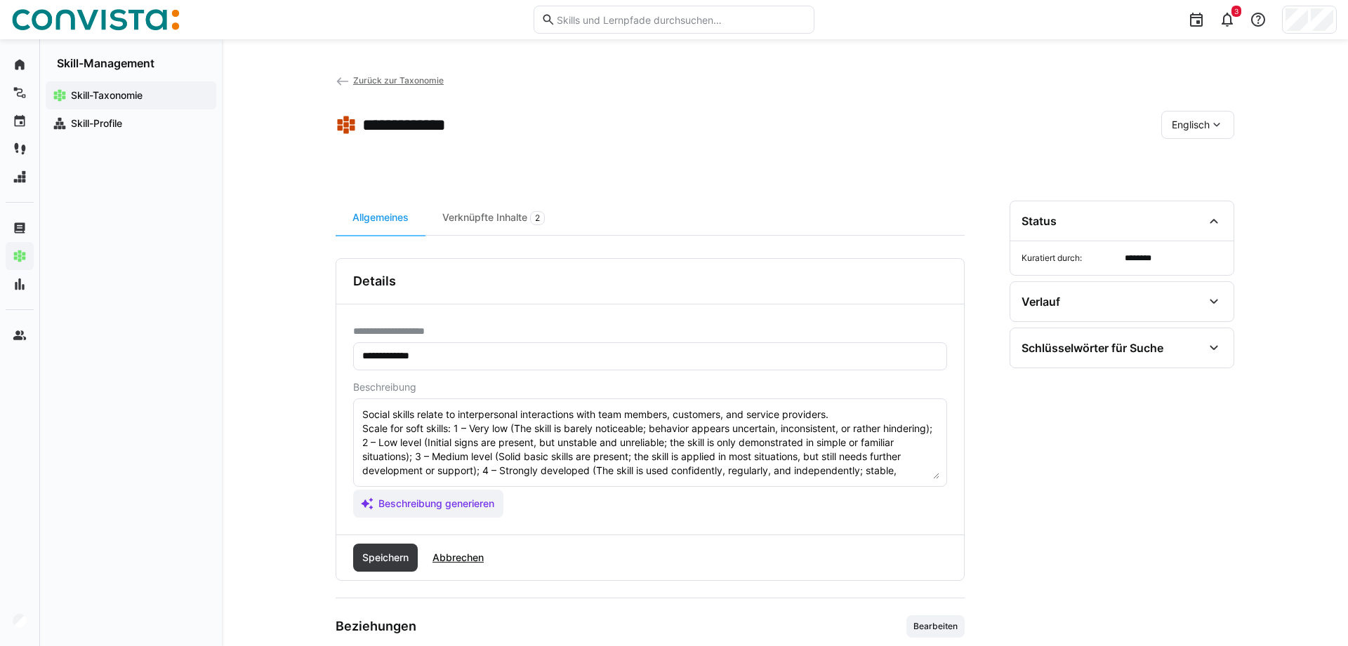
click at [853, 415] on textarea "Social skills relate to interpersonal interactions with team members, customers…" at bounding box center [650, 442] width 578 height 73
click at [454, 441] on textarea "Social skills relate to interpersonal interactions with team members, customers…" at bounding box center [650, 442] width 578 height 73
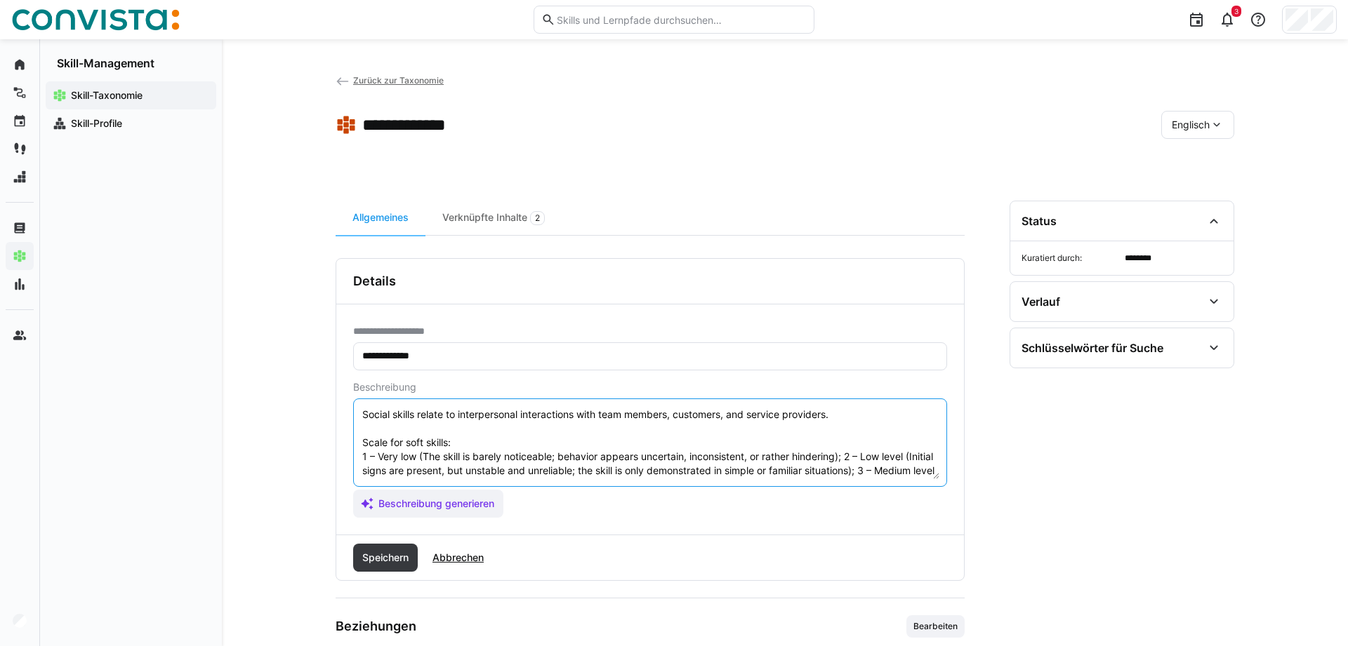
click at [850, 455] on textarea "Social skills relate to interpersonal interactions with team members, customers…" at bounding box center [650, 442] width 578 height 73
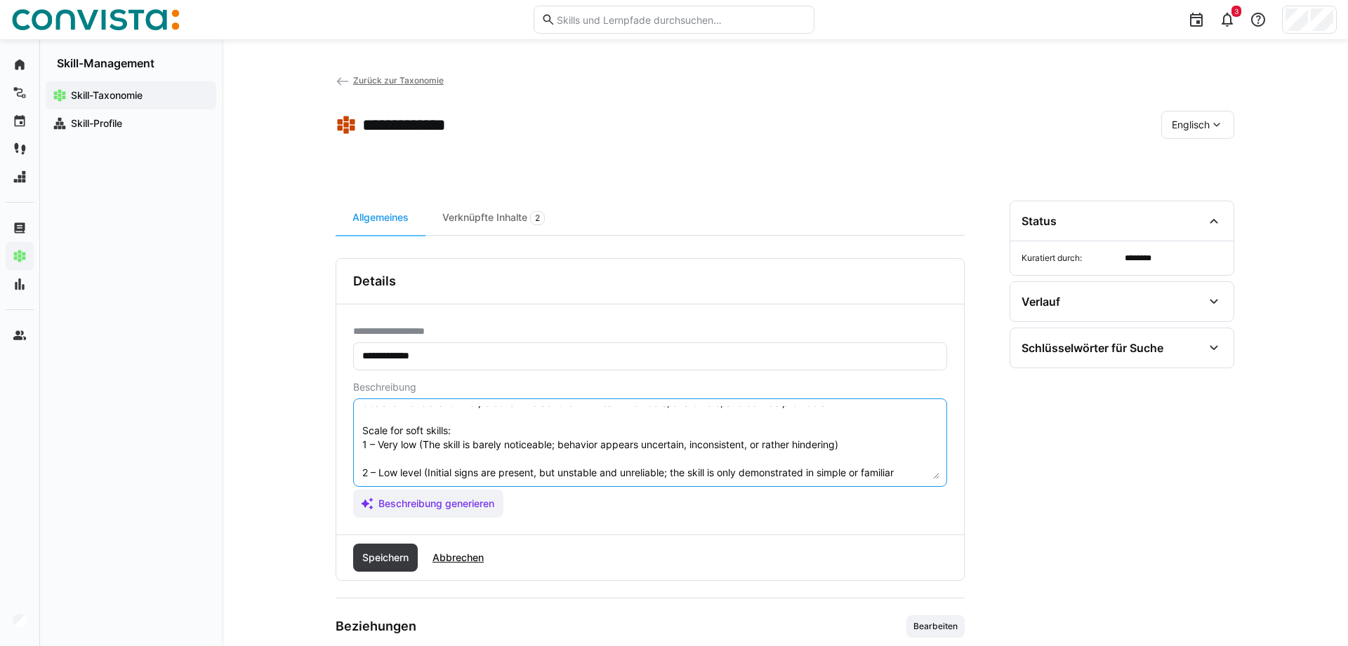
click at [486, 433] on textarea "Social skills relate to interpersonal interactions with team members, customers…" at bounding box center [650, 442] width 578 height 73
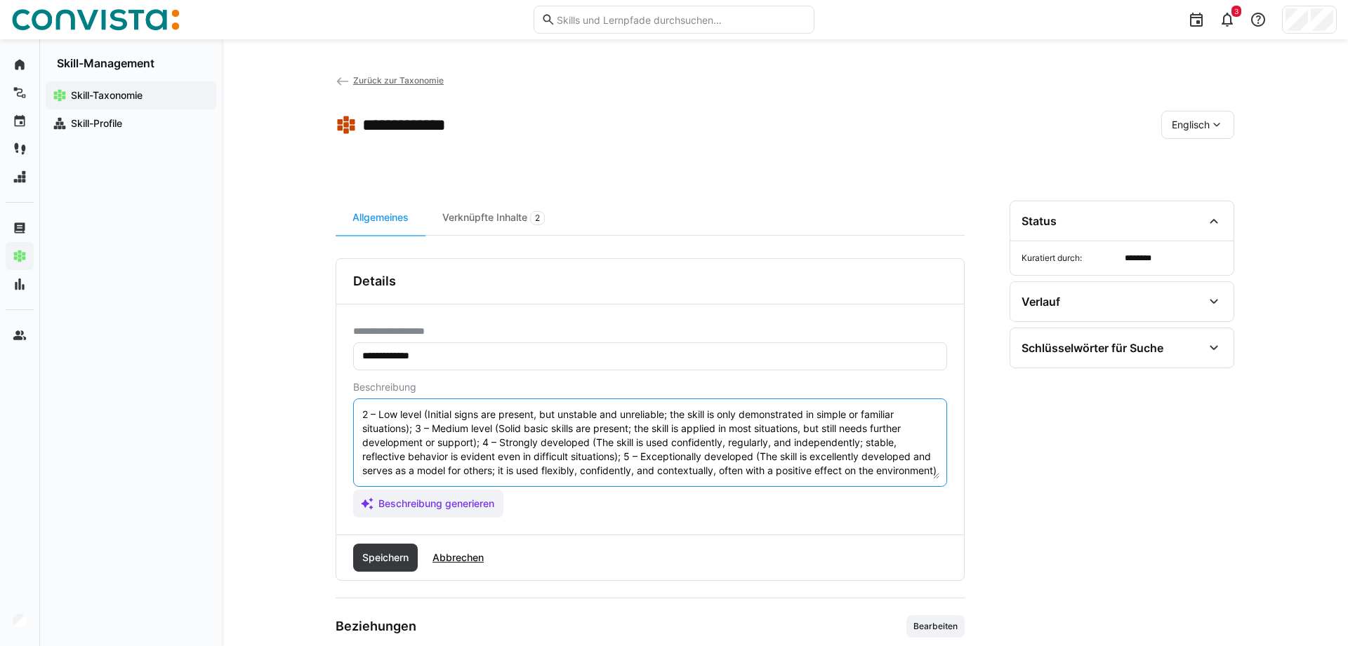
scroll to position [98, 0]
click at [418, 413] on textarea "Social skills relate to interpersonal interactions with team members, customers…" at bounding box center [650, 442] width 578 height 73
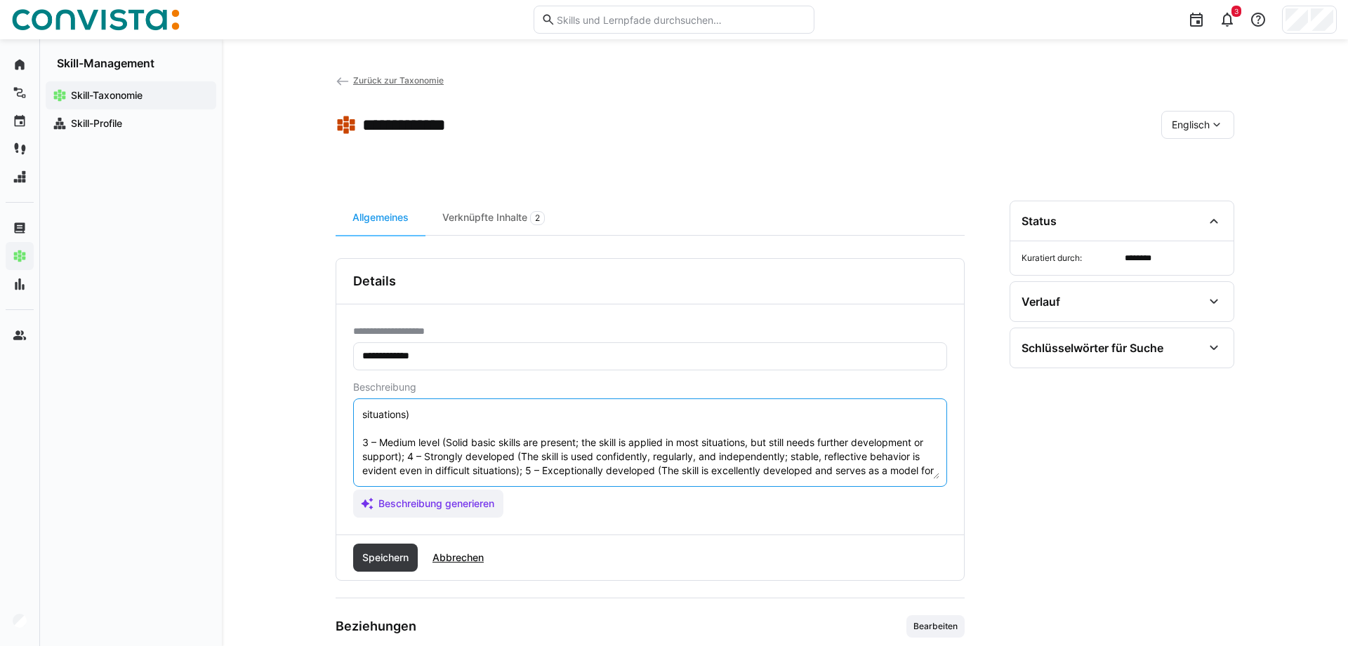
click at [405, 458] on textarea "Social skills relate to interpersonal interactions with team members, customers…" at bounding box center [650, 442] width 578 height 73
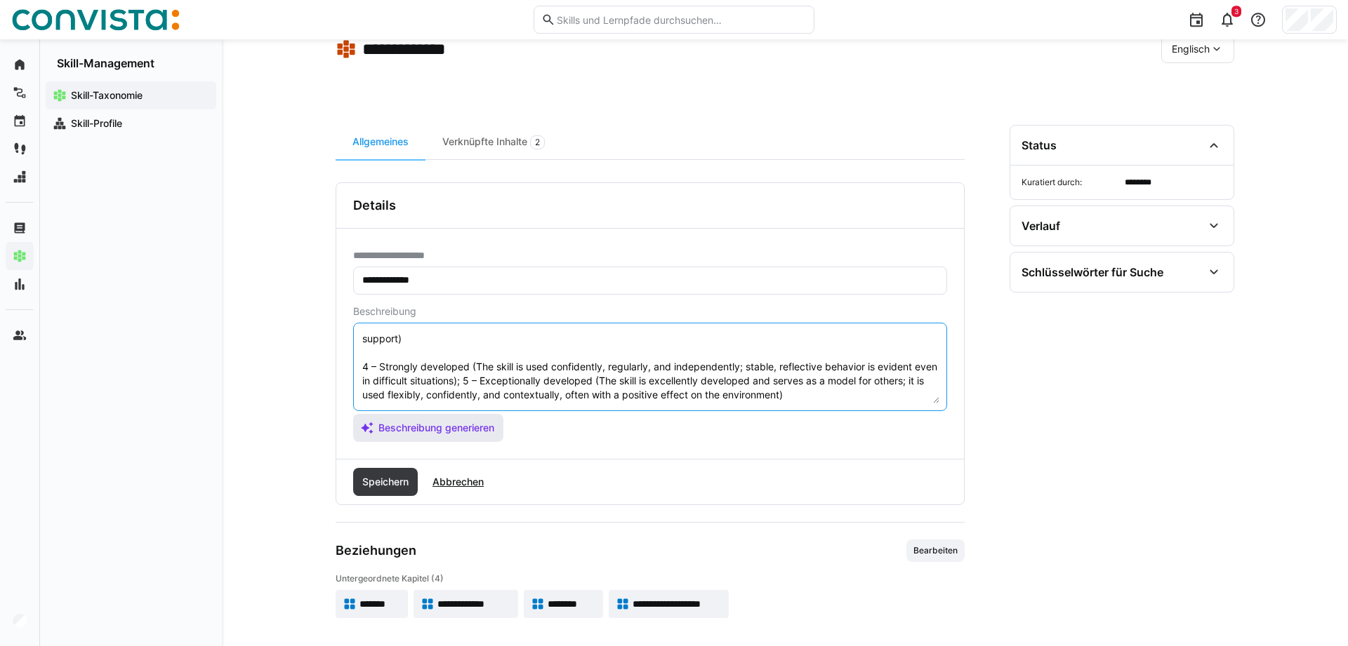
scroll to position [81, 0]
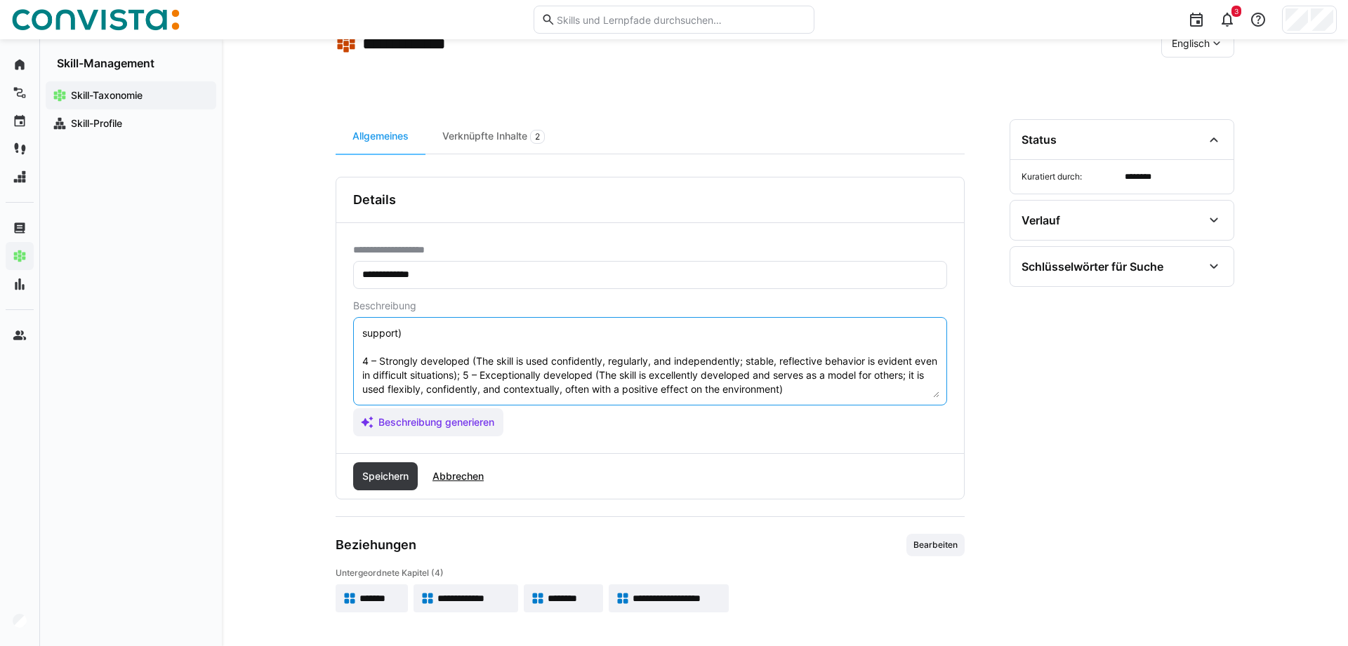
click at [490, 380] on textarea "Social skills relate to interpersonal interactions with team members, customers…" at bounding box center [650, 361] width 578 height 73
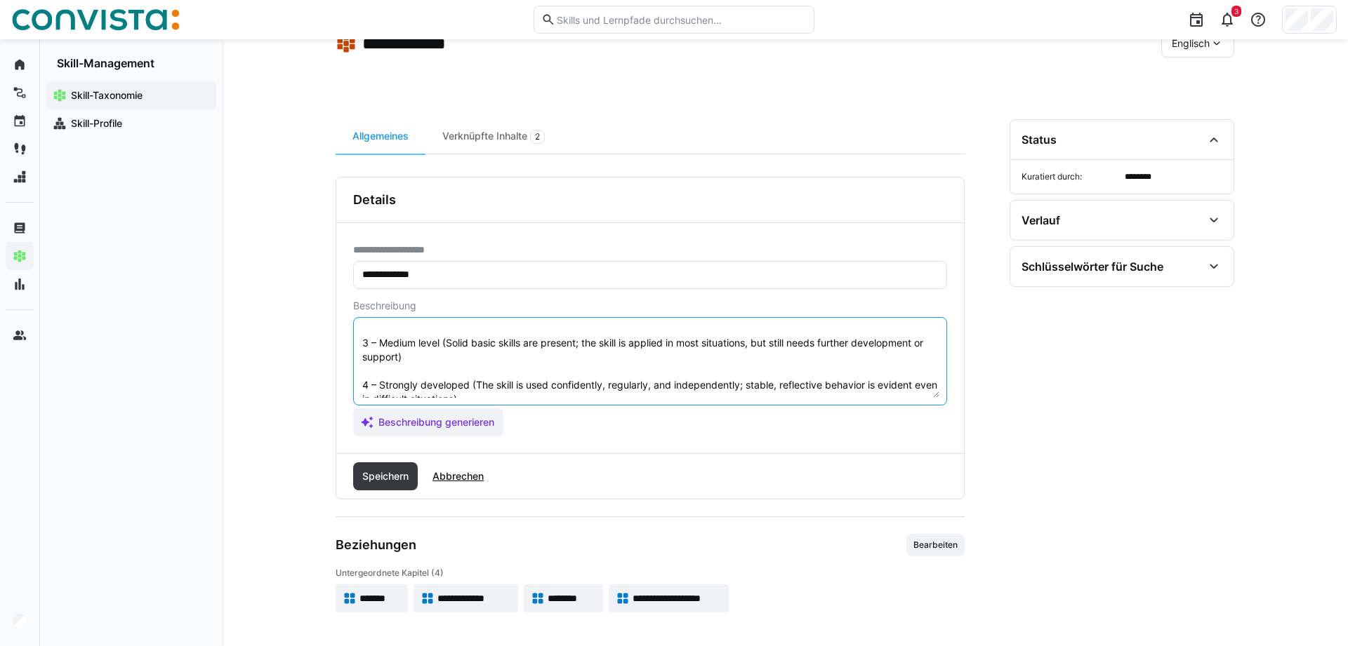
scroll to position [0, 0]
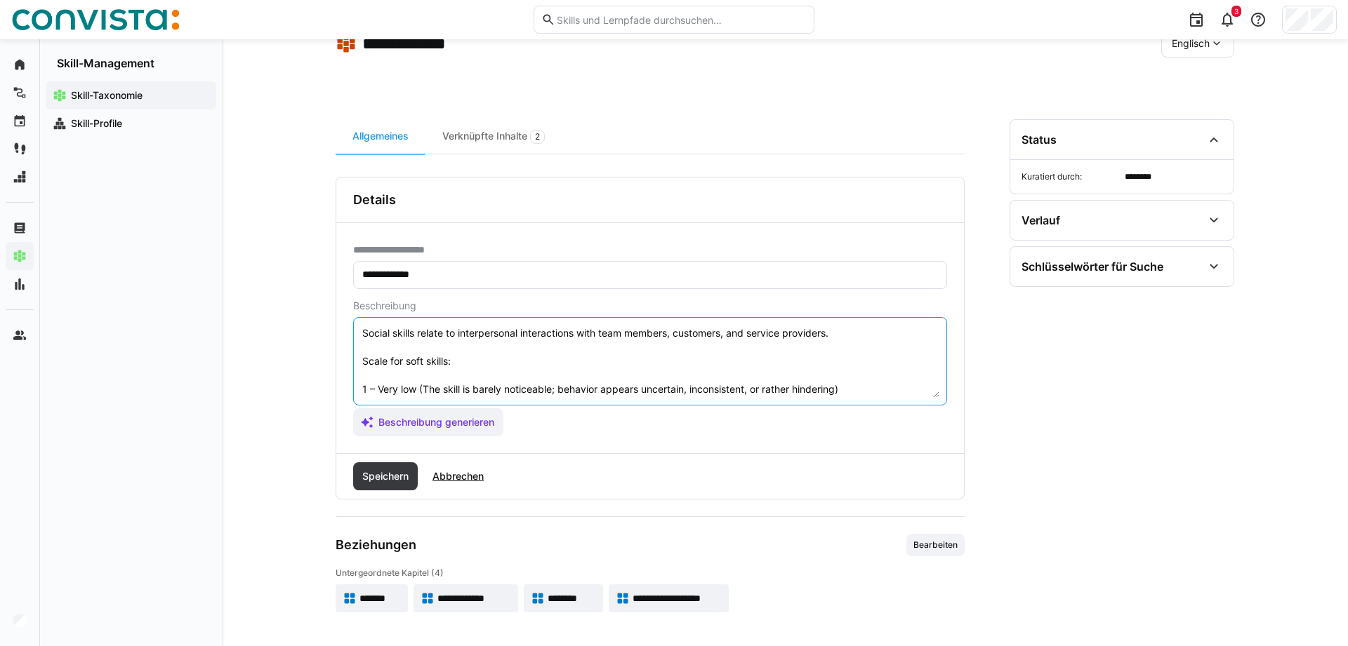
drag, startPoint x: 736, startPoint y: 388, endPoint x: 352, endPoint y: 356, distance: 385.3
click at [361, 356] on textarea "Social skills relate to interpersonal interactions with team members, customers…" at bounding box center [650, 361] width 578 height 73
type textarea "Social skills relate to interpersonal interactions with team members, customers…"
click at [378, 471] on span "Speichern" at bounding box center [385, 477] width 51 height 14
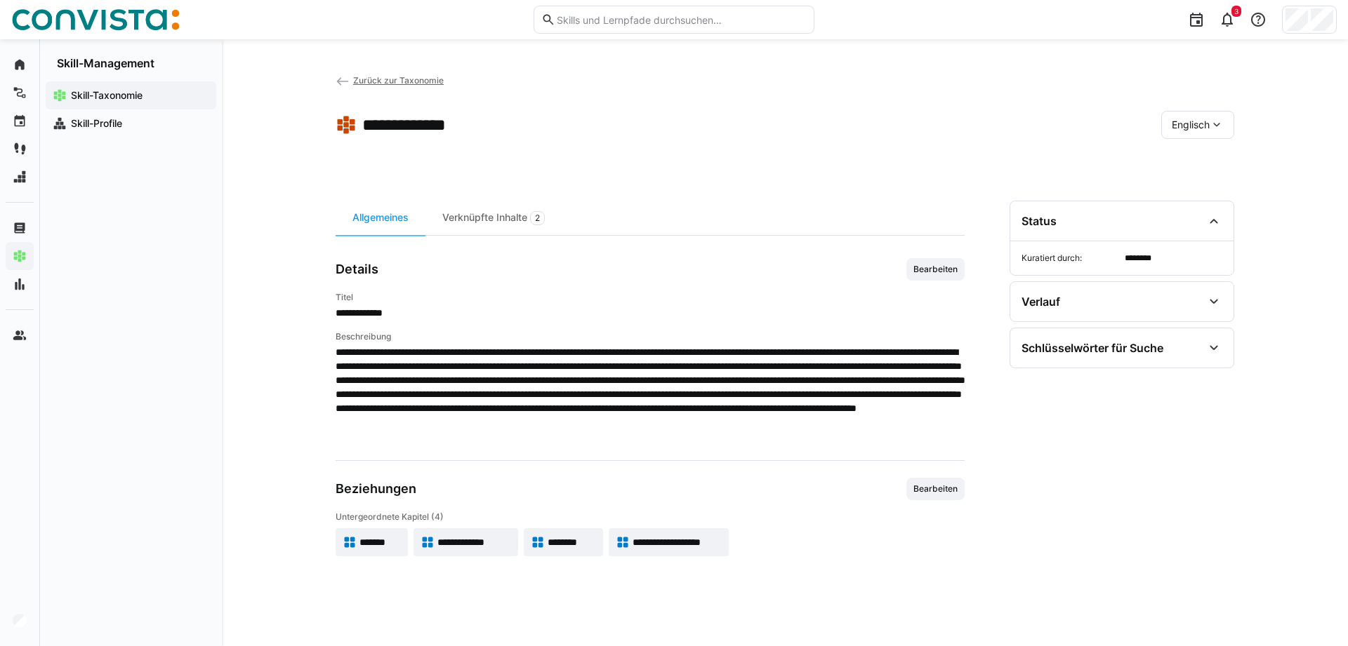
click at [373, 545] on span "*******" at bounding box center [379, 543] width 41 height 14
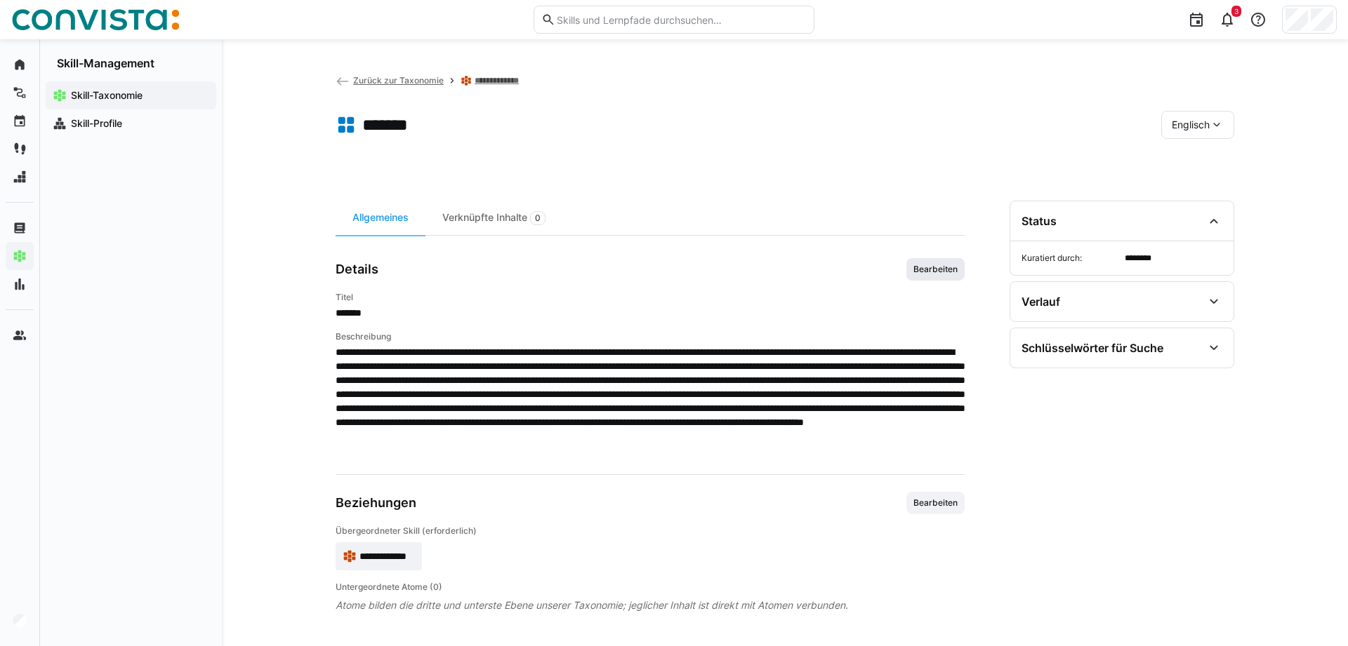
click at [951, 270] on span "Bearbeiten" at bounding box center [935, 269] width 47 height 11
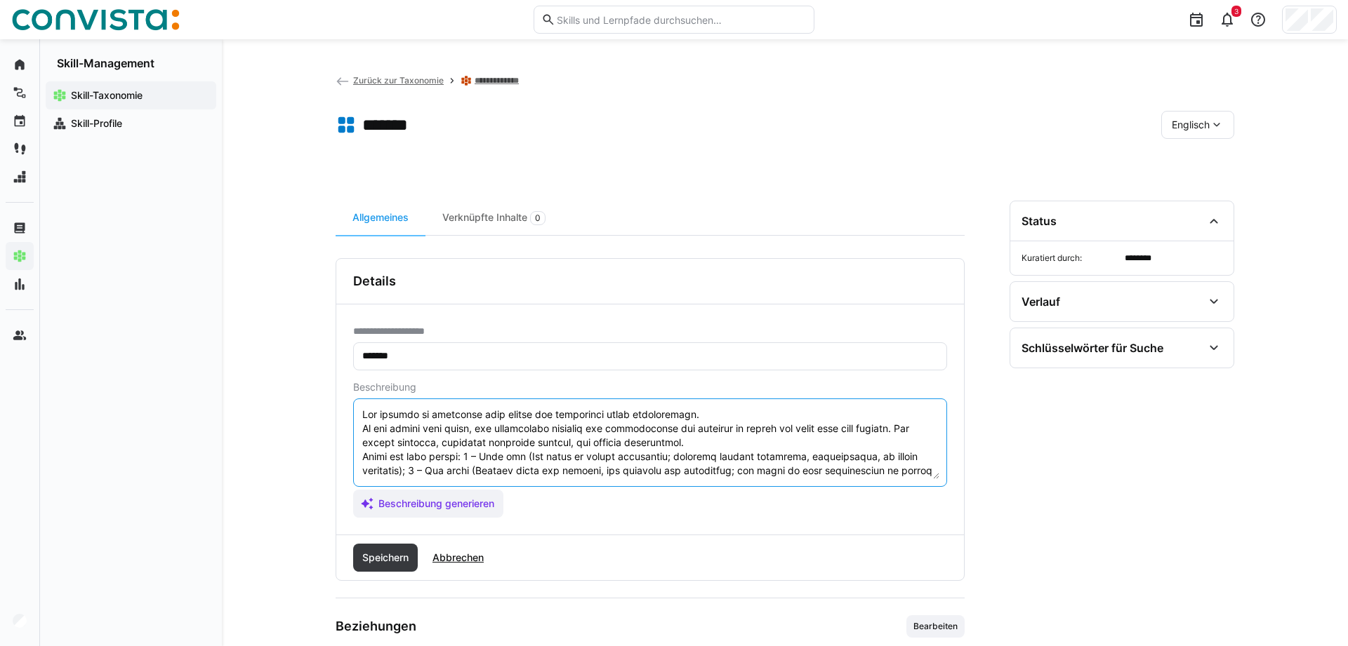
scroll to position [70, 0]
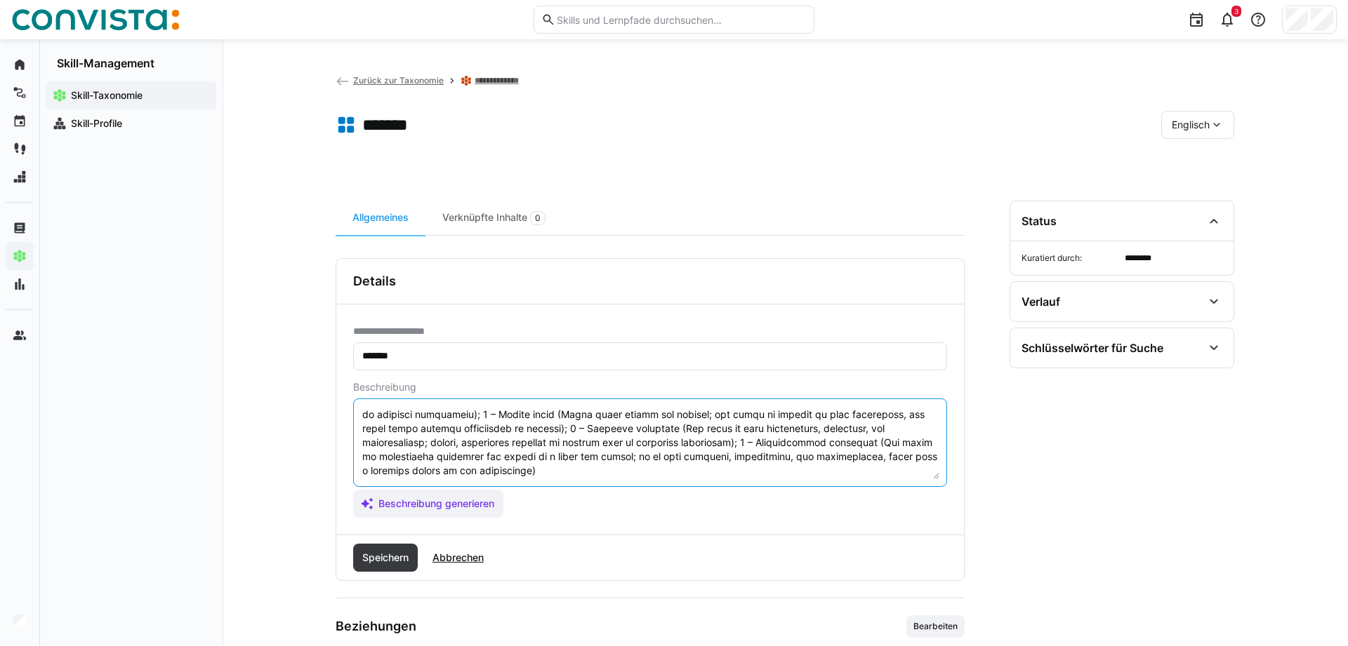
drag, startPoint x: 364, startPoint y: 458, endPoint x: 883, endPoint y: 560, distance: 528.8
click at [883, 479] on textarea at bounding box center [650, 442] width 578 height 73
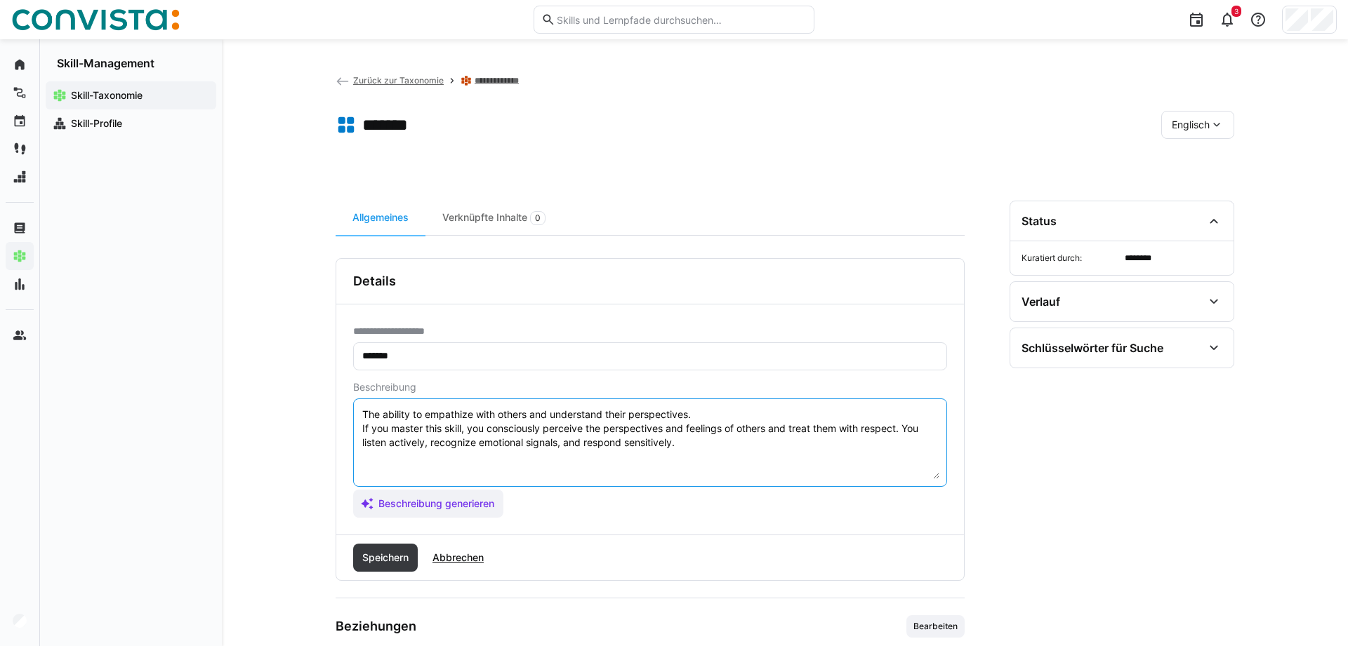
scroll to position [0, 0]
paste textarea "Scale for soft skills: 1 – Very low (The skill is barely noticeable; behavior a…"
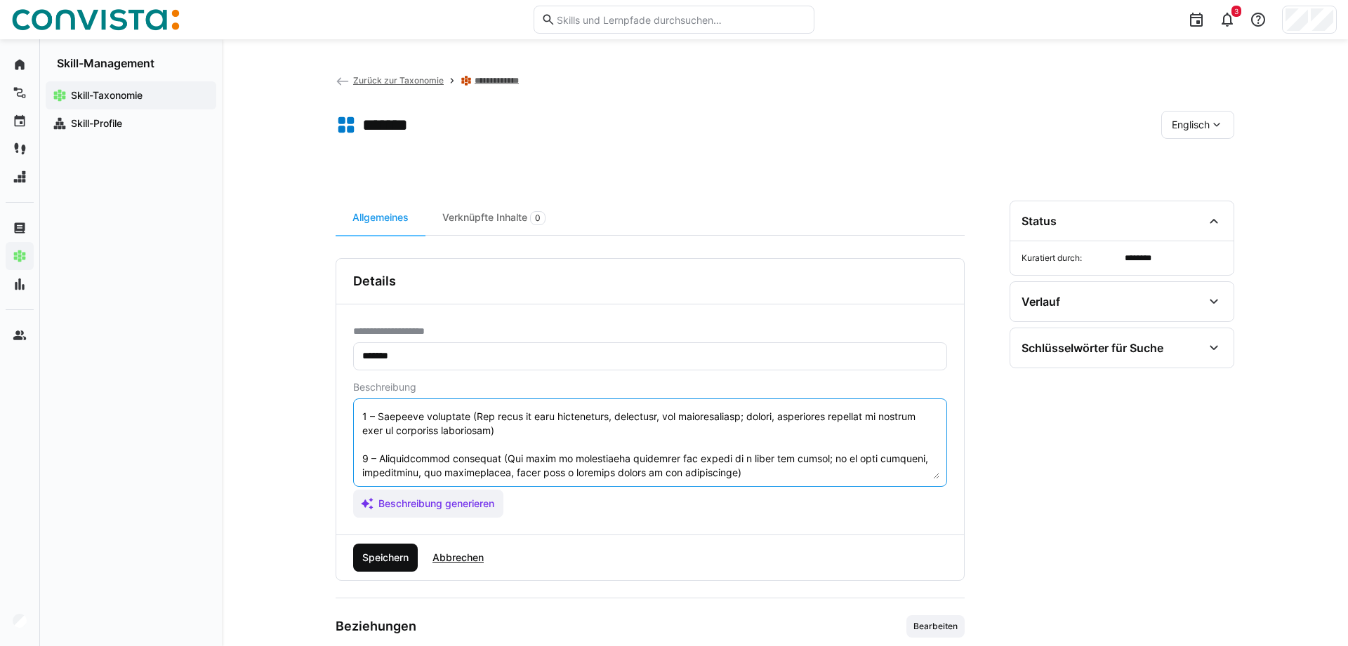
type textarea "Lor ipsumdo si ametconse adip elitse doe temporinci utlab etdoloremagn. Al eni …"
click at [397, 559] on span "Speichern" at bounding box center [385, 558] width 51 height 14
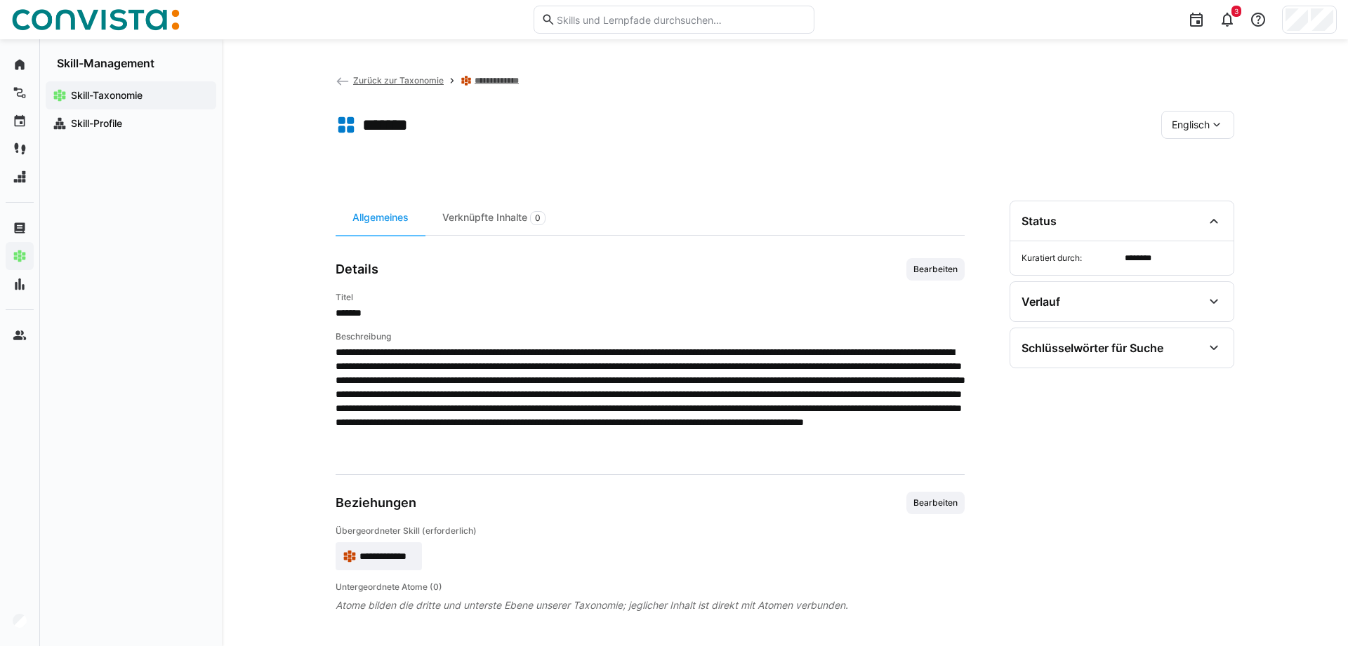
click at [506, 74] on app-breadcrumb "**********" at bounding box center [429, 80] width 186 height 15
click at [505, 80] on link "**********" at bounding box center [499, 80] width 48 height 11
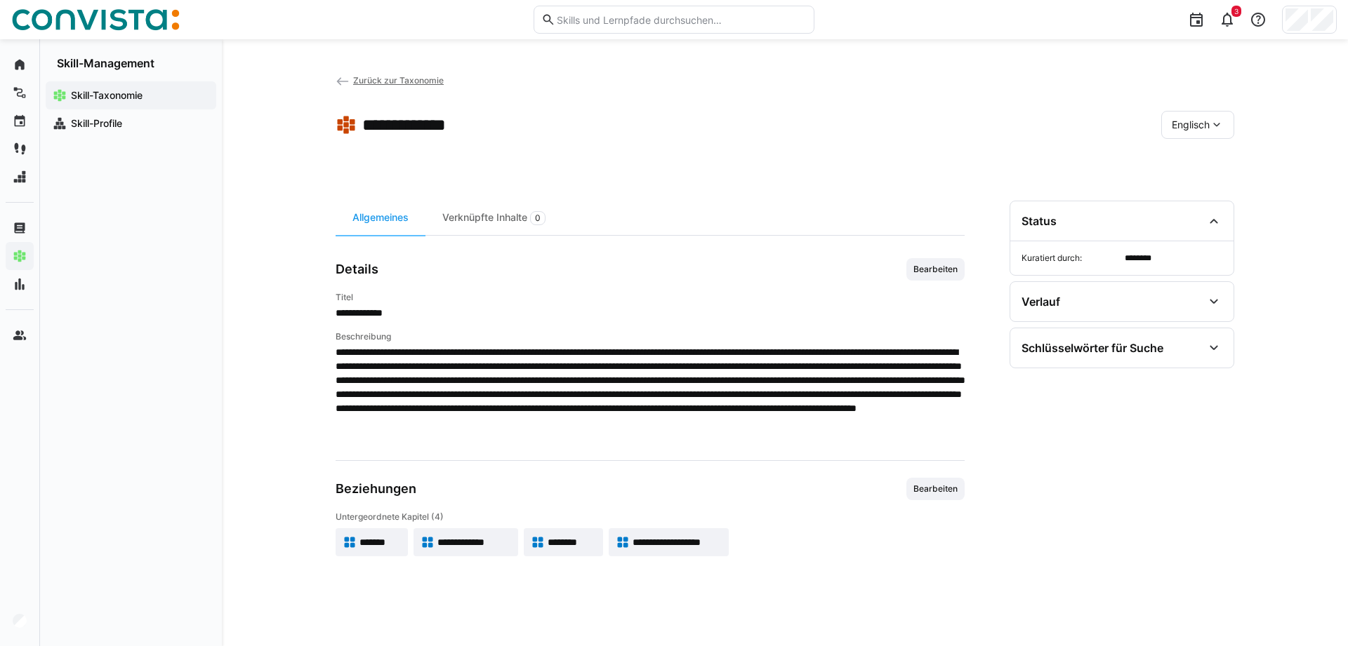
click at [489, 542] on span "**********" at bounding box center [474, 543] width 74 height 14
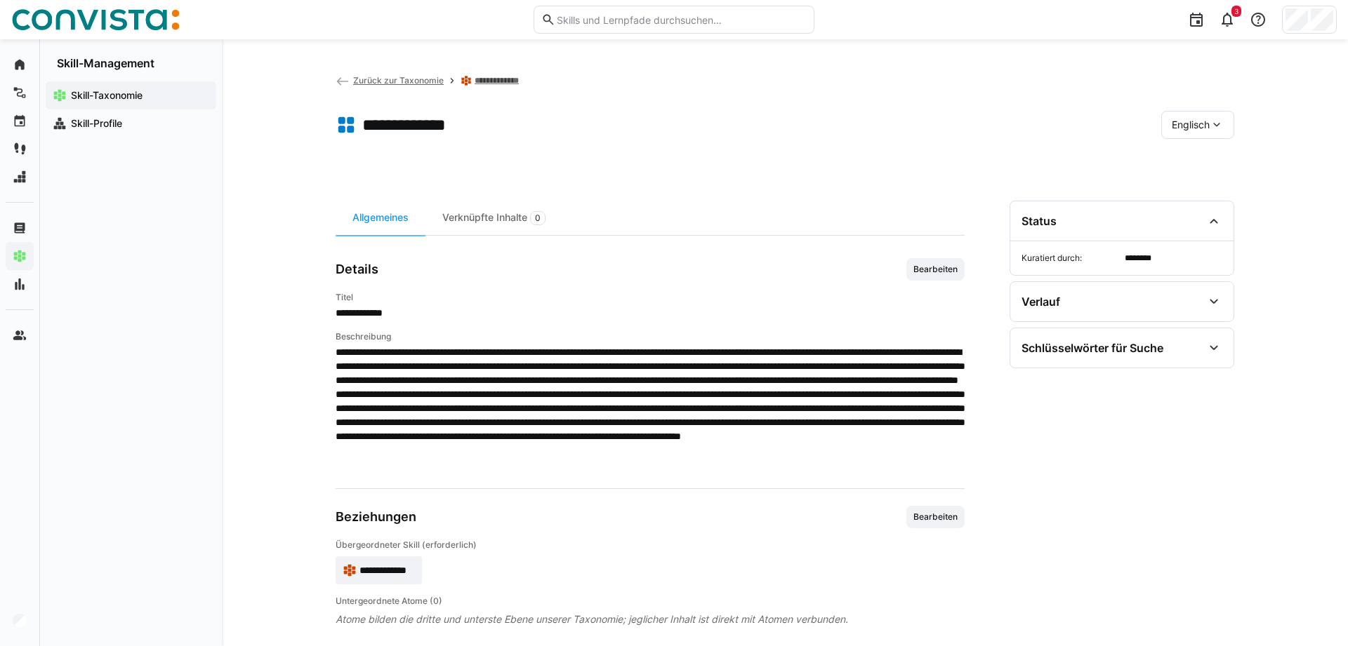
click at [912, 267] on span "Bearbeiten" at bounding box center [935, 269] width 58 height 22
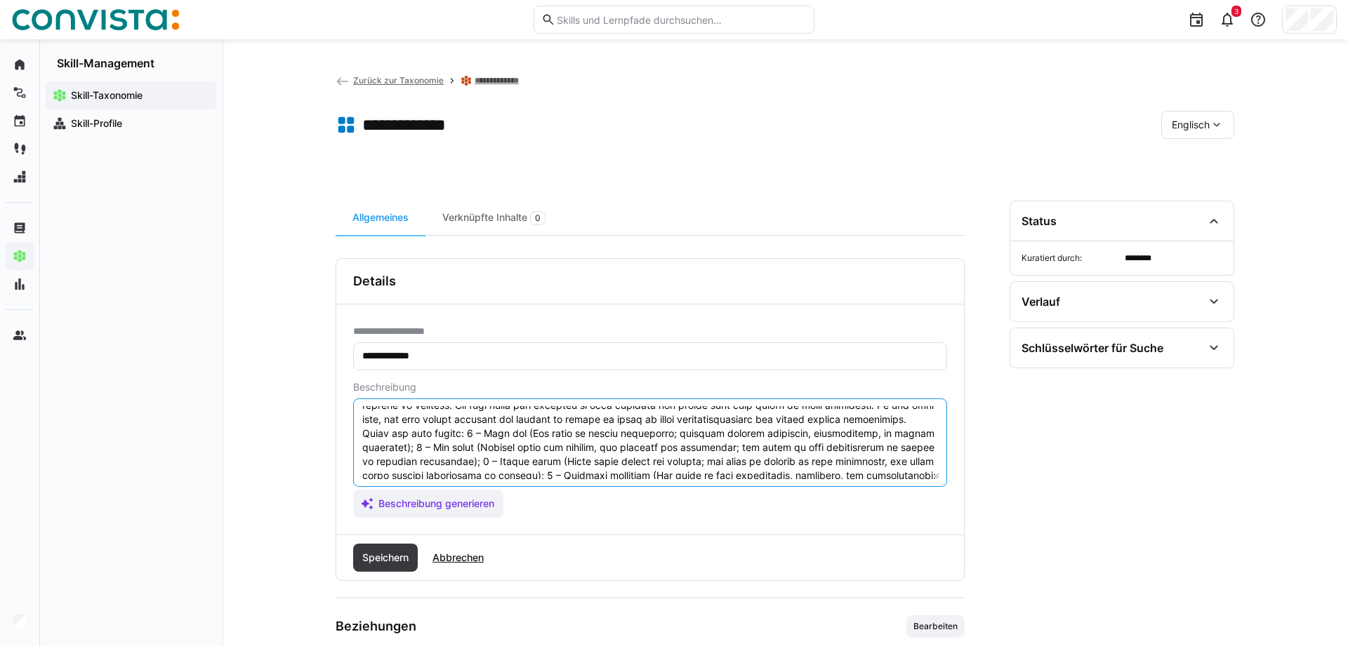
scroll to position [84, 0]
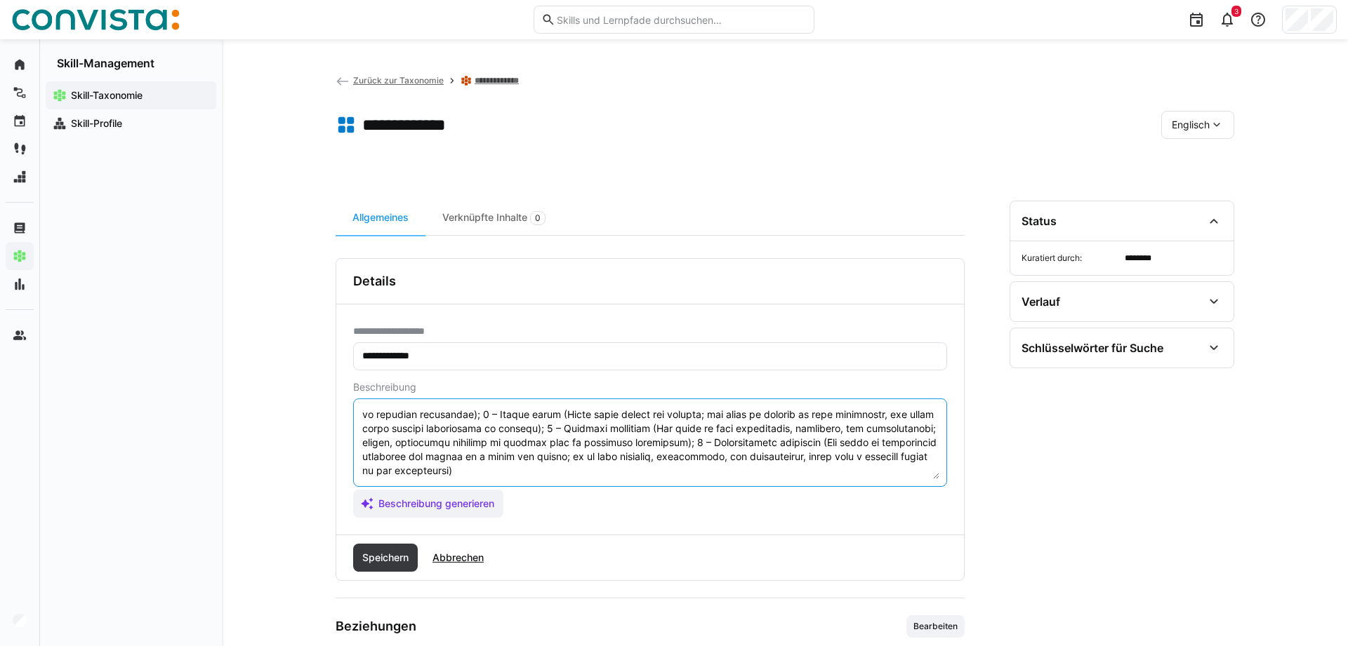
drag, startPoint x: 364, startPoint y: 469, endPoint x: 814, endPoint y: 557, distance: 459.2
click at [825, 479] on textarea at bounding box center [650, 442] width 578 height 73
paste textarea "Scale for soft skills: 1 – Very low (The skill is barely noticeable; behavior a…"
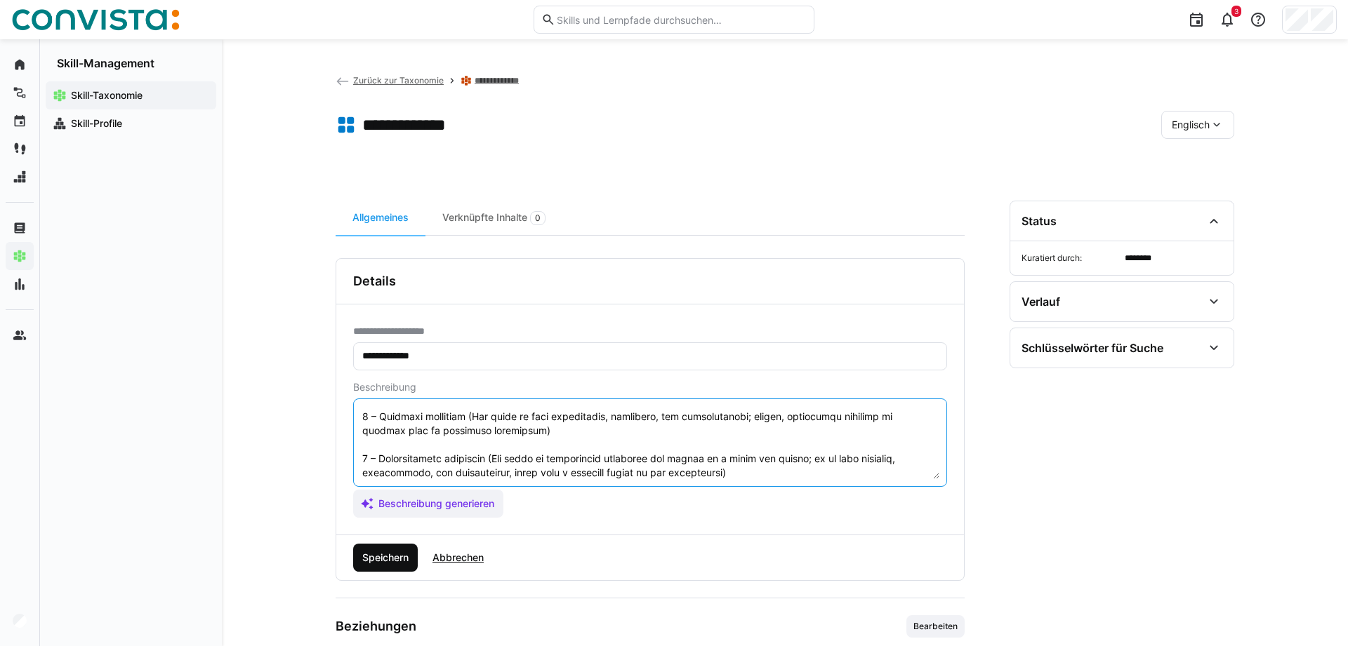
type textarea "Lorem ips dolorsit ametcons ad elitseddoei. Te inc utlabo etdo magna, ali enim …"
click at [366, 550] on span "Speichern" at bounding box center [385, 558] width 65 height 28
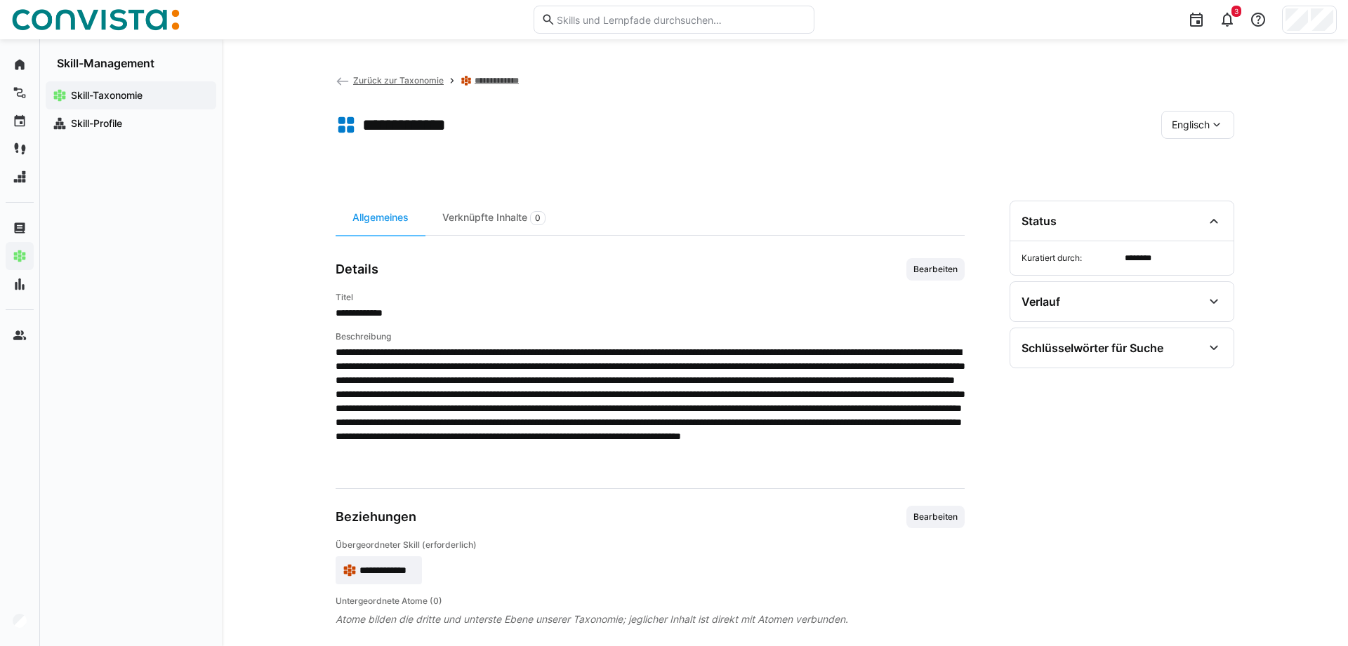
click at [490, 84] on link "**********" at bounding box center [499, 80] width 48 height 11
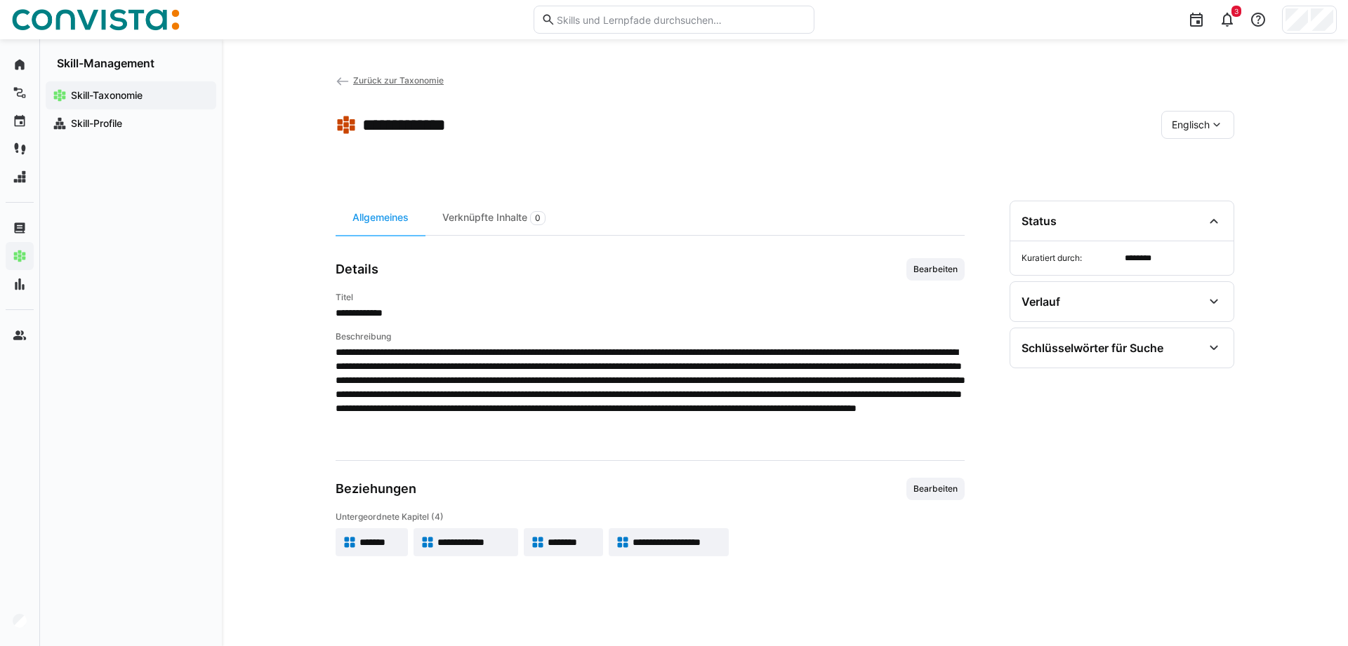
click at [554, 540] on span "********" at bounding box center [572, 543] width 48 height 14
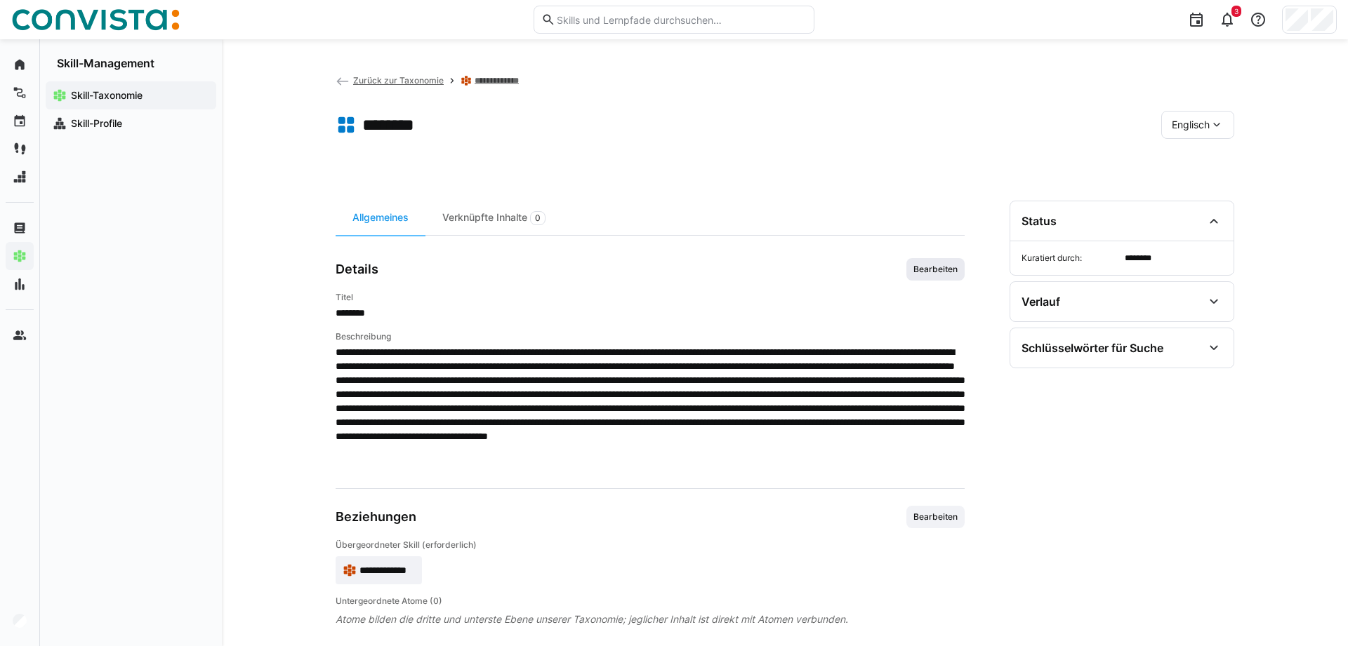
click at [931, 272] on span "Bearbeiten" at bounding box center [935, 269] width 47 height 11
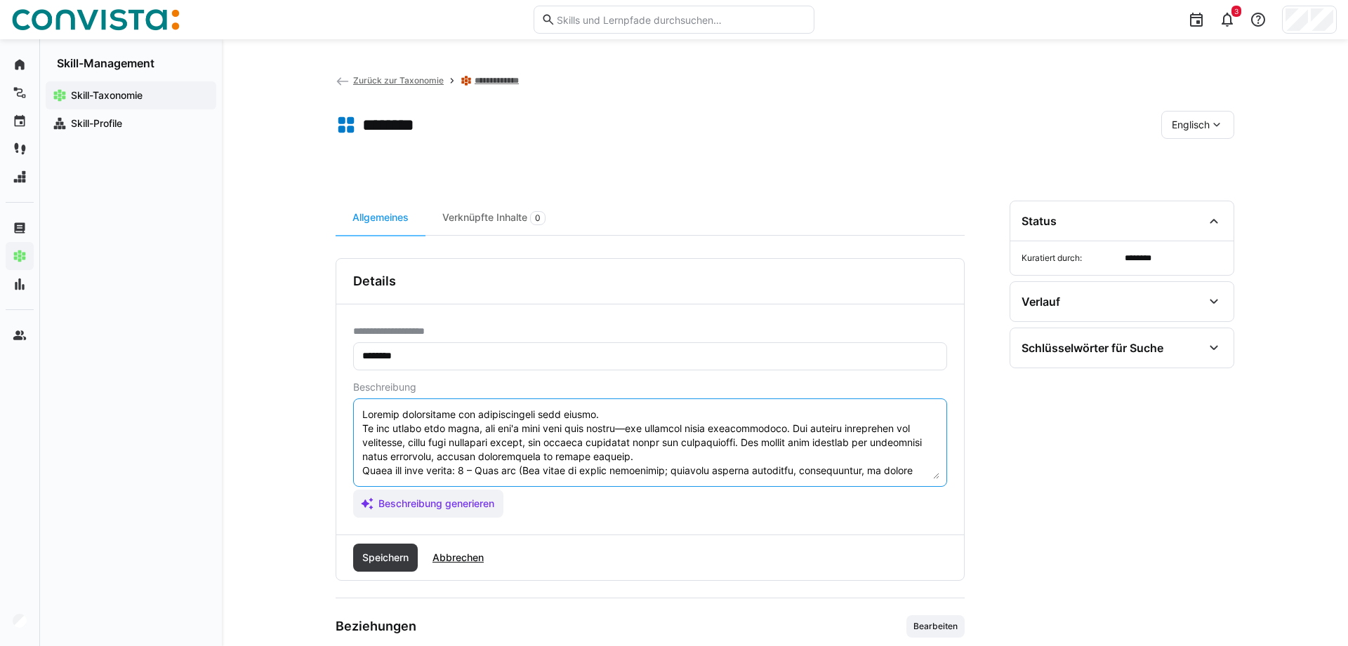
scroll to position [98, 0]
drag, startPoint x: 362, startPoint y: 472, endPoint x: 734, endPoint y: 576, distance: 386.5
click at [731, 479] on textarea at bounding box center [650, 442] width 578 height 73
paste textarea "Scale for soft skills: 1 – Very low (The skill is barely noticeable; behavior a…"
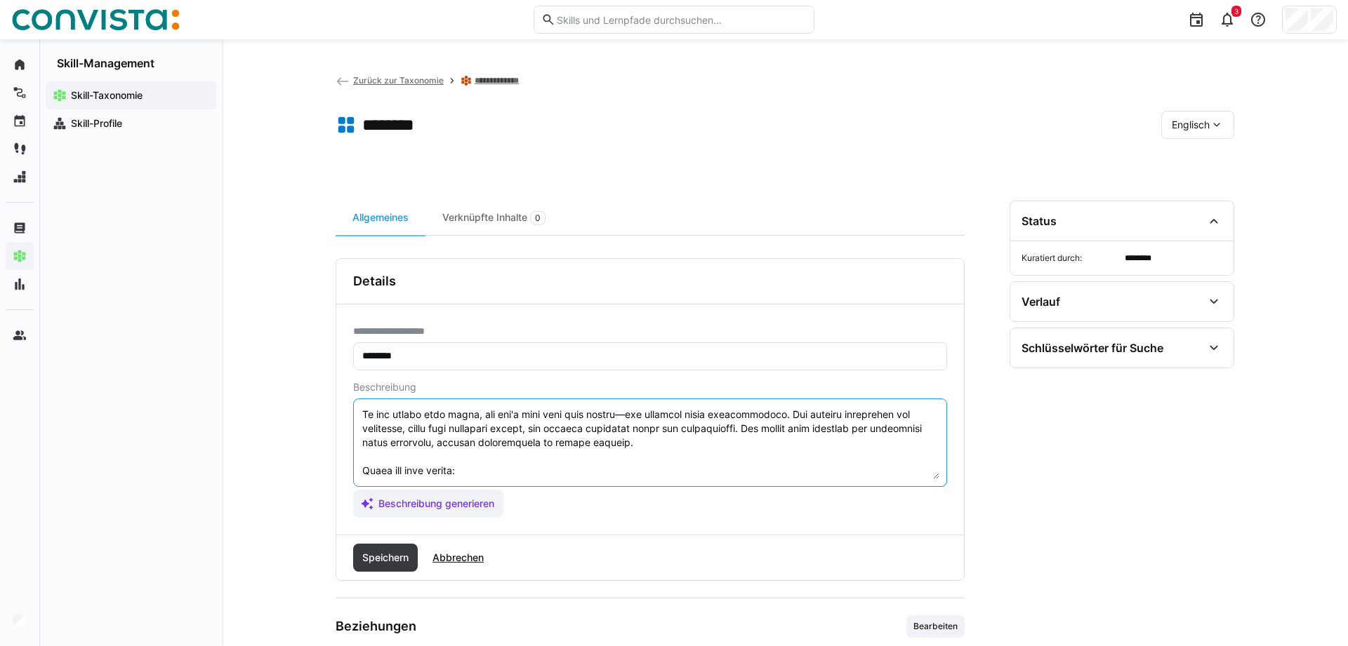
scroll to position [208, 0]
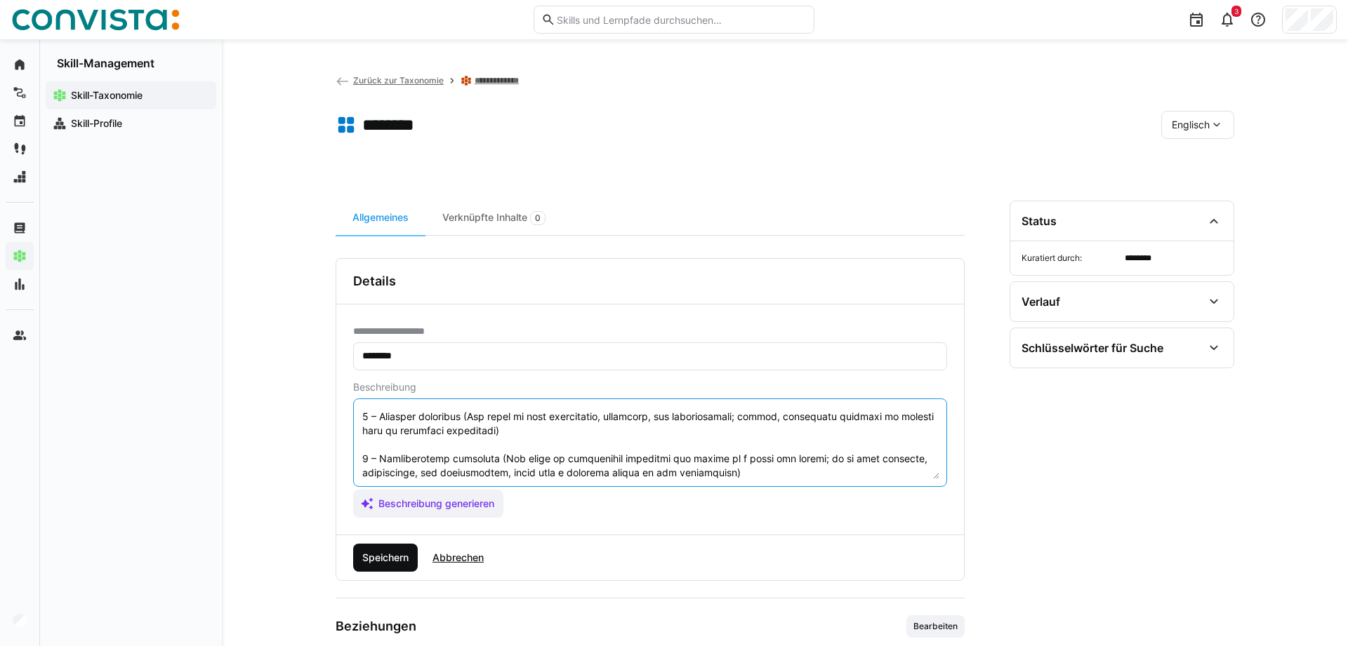
type textarea "Loremip dolorsitame con adipiscingeli sedd eiusmo. Te inc utlabo etdo magna, al…"
click at [383, 572] on span "Speichern" at bounding box center [385, 558] width 65 height 28
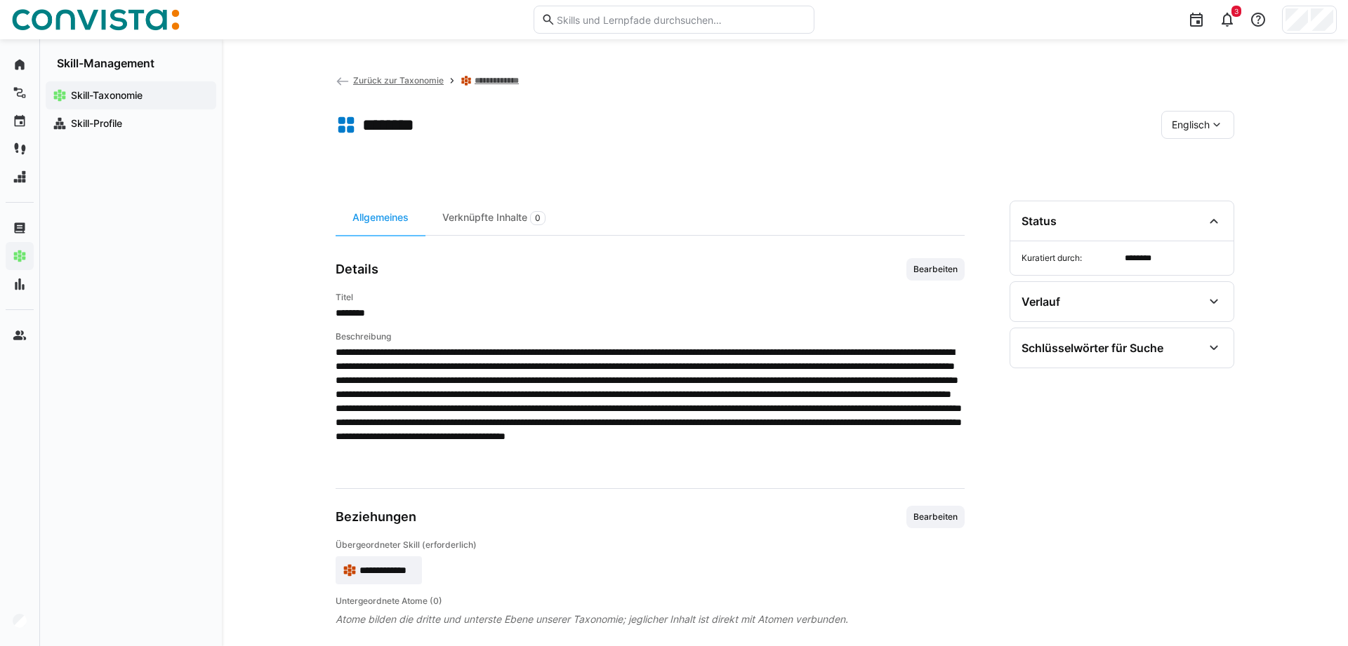
click at [495, 80] on link "**********" at bounding box center [499, 80] width 48 height 11
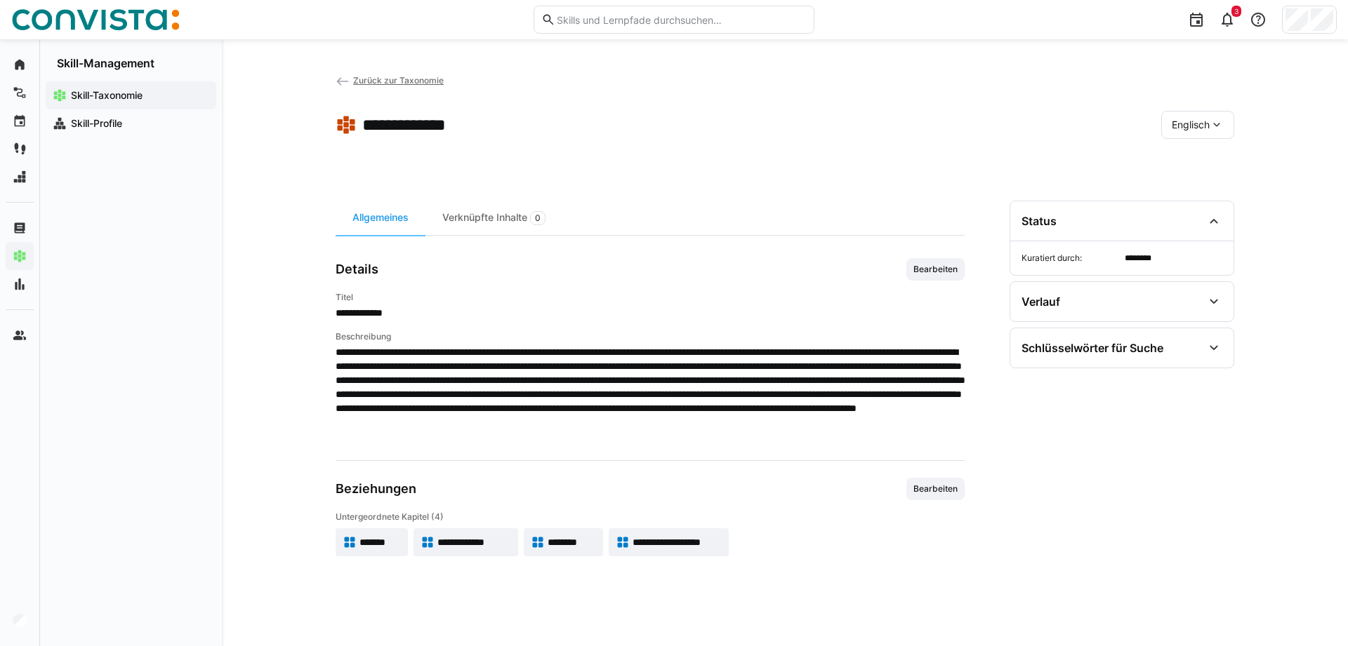
click at [666, 555] on app-skill-badge "**********" at bounding box center [668, 543] width 119 height 28
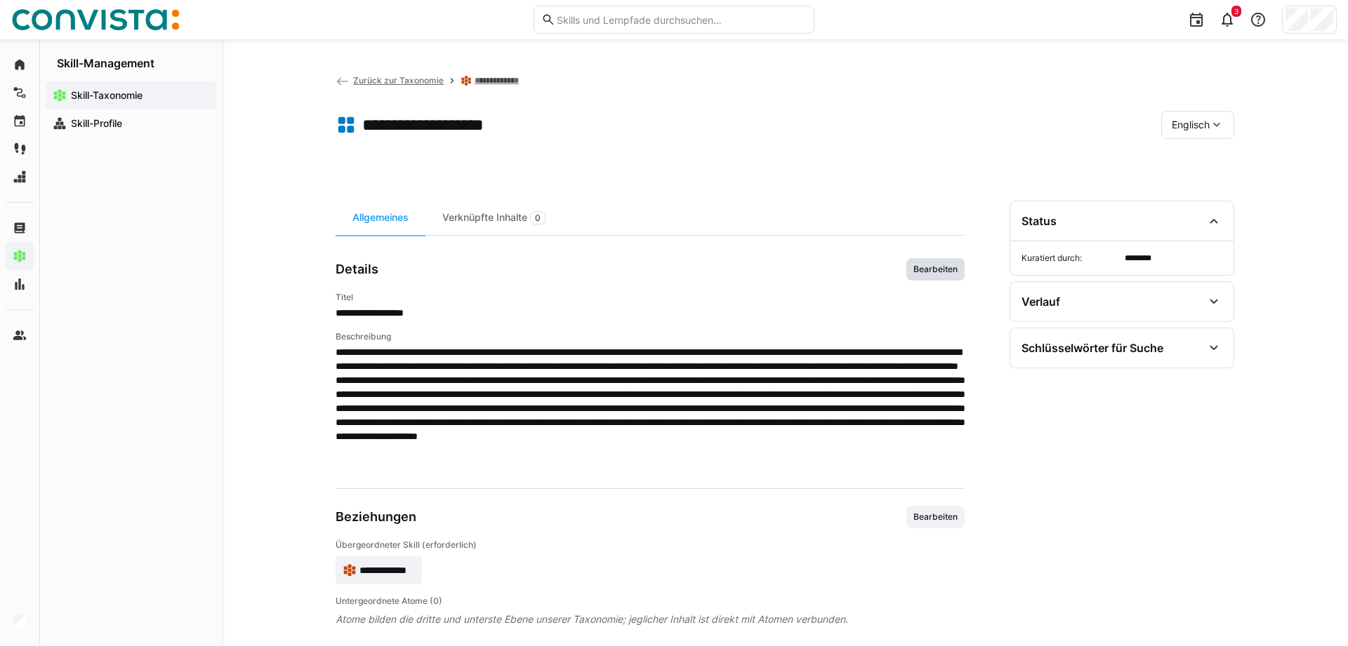
click at [934, 270] on span "Bearbeiten" at bounding box center [935, 269] width 47 height 11
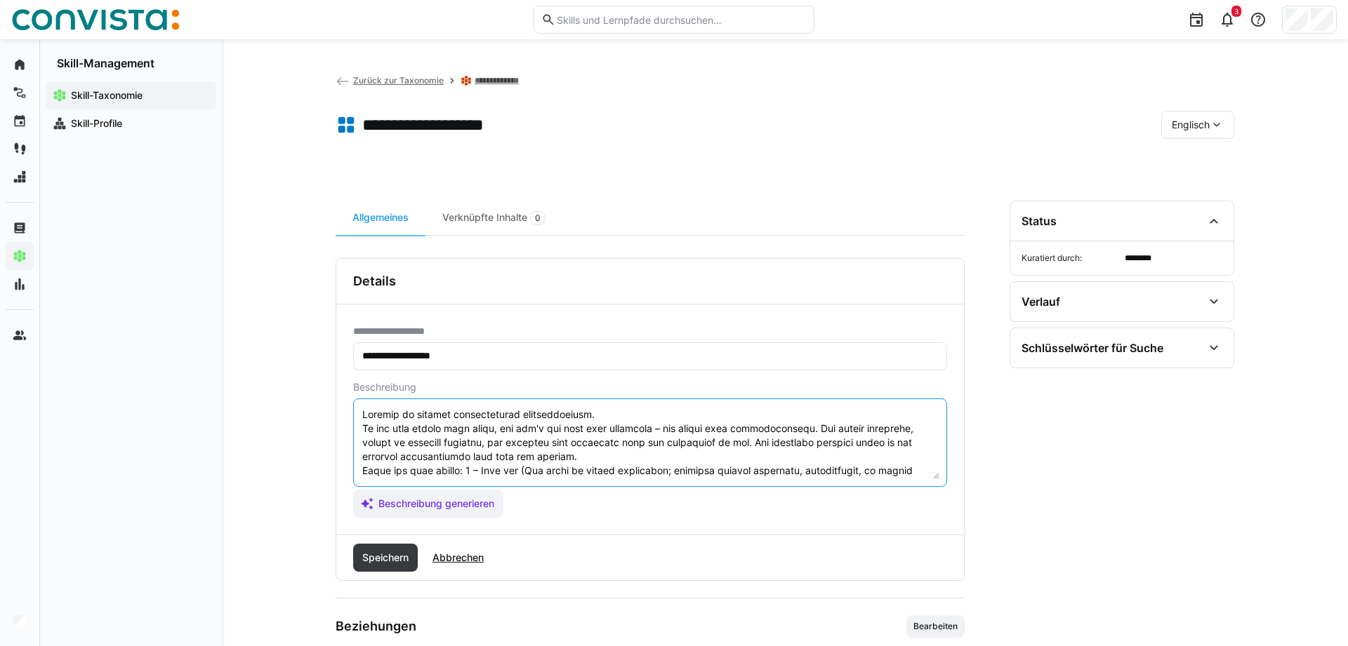
scroll to position [84, 0]
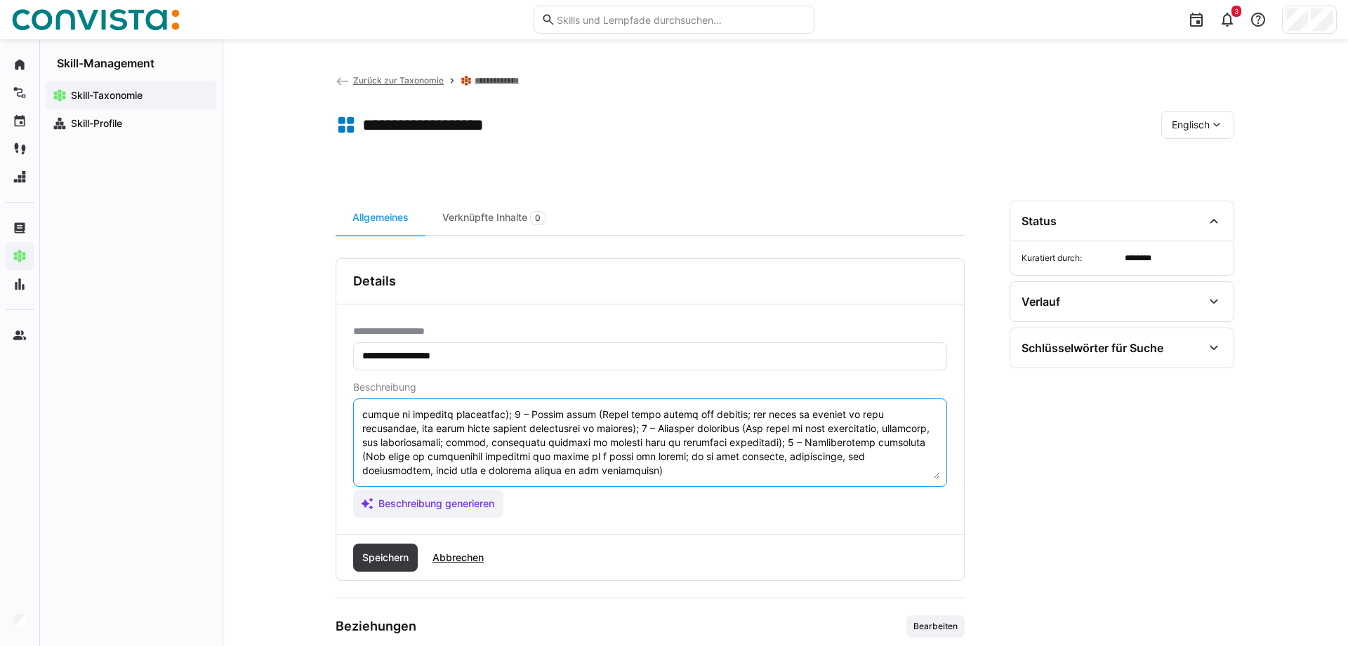
drag, startPoint x: 362, startPoint y: 470, endPoint x: 673, endPoint y: 570, distance: 326.5
click at [673, 479] on textarea at bounding box center [650, 442] width 578 height 73
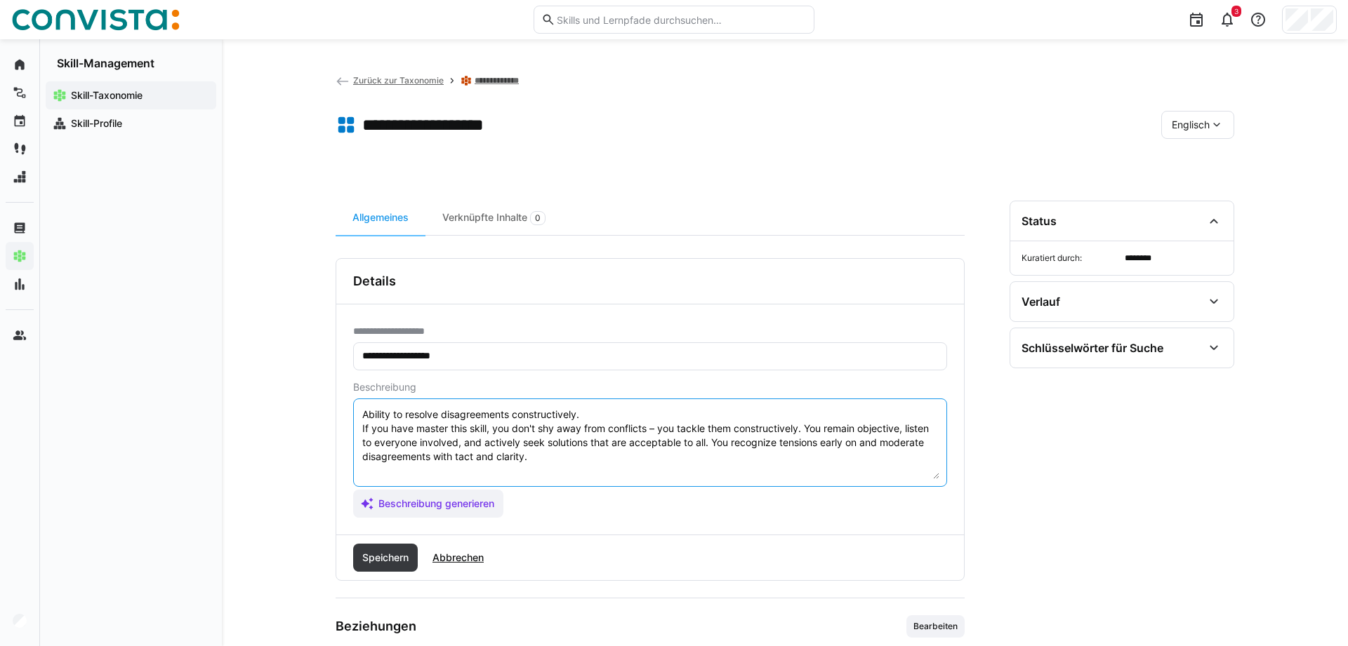
scroll to position [0, 0]
paste textarea "Scale for soft skills: 1 – Very low (The skill is barely noticeable; behavior a…"
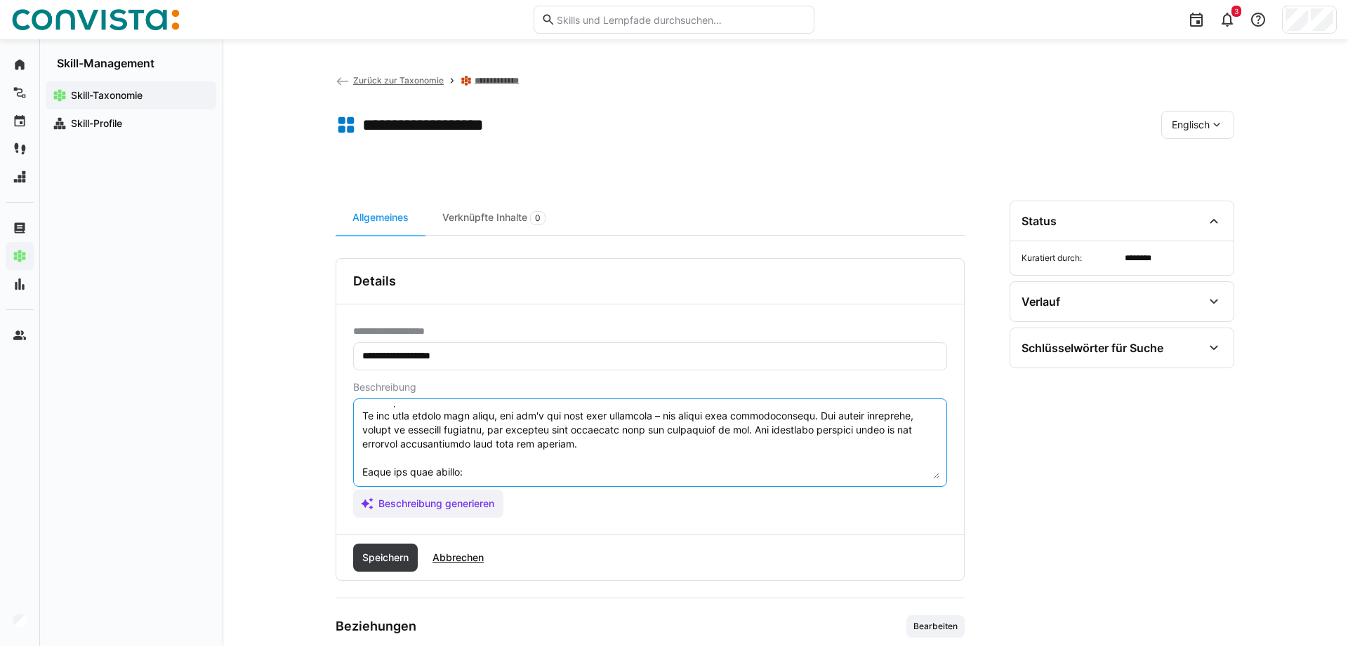
scroll to position [208, 0]
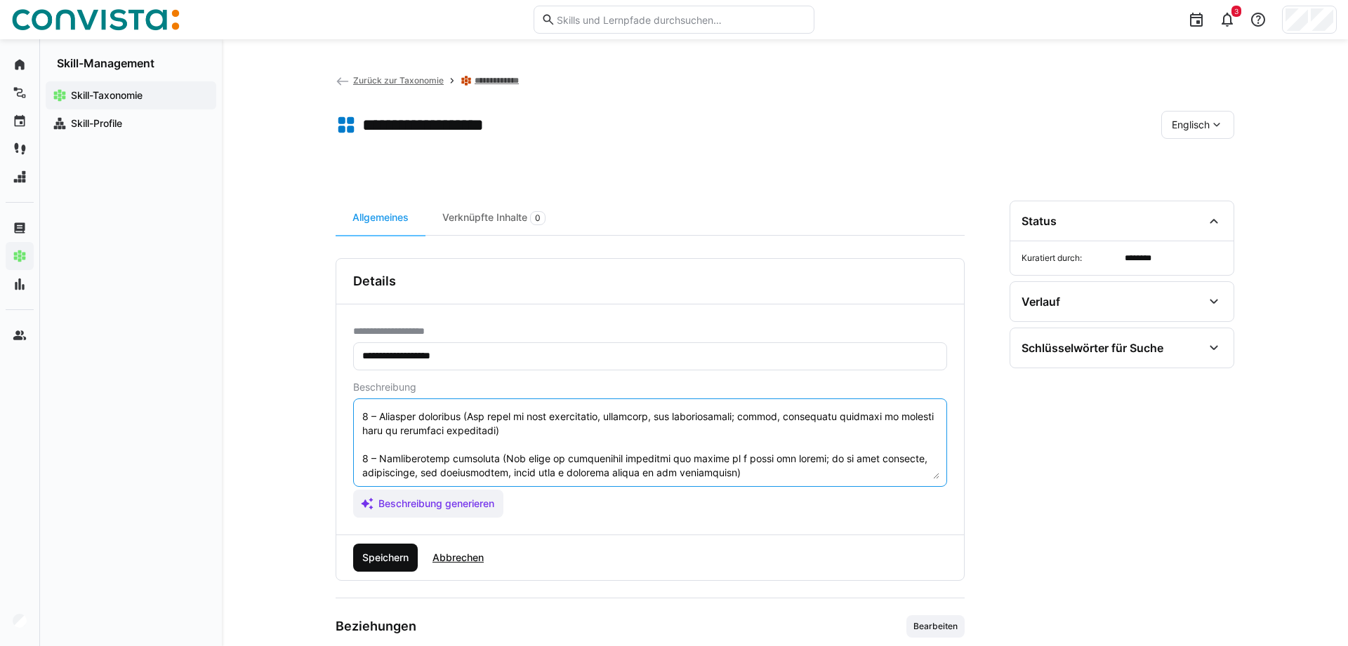
type textarea "Loremip do sitamet consecteturad elitseddoeiusm. Te inc utla etdolo magn aliqu,…"
click at [371, 566] on span "Speichern" at bounding box center [385, 558] width 65 height 28
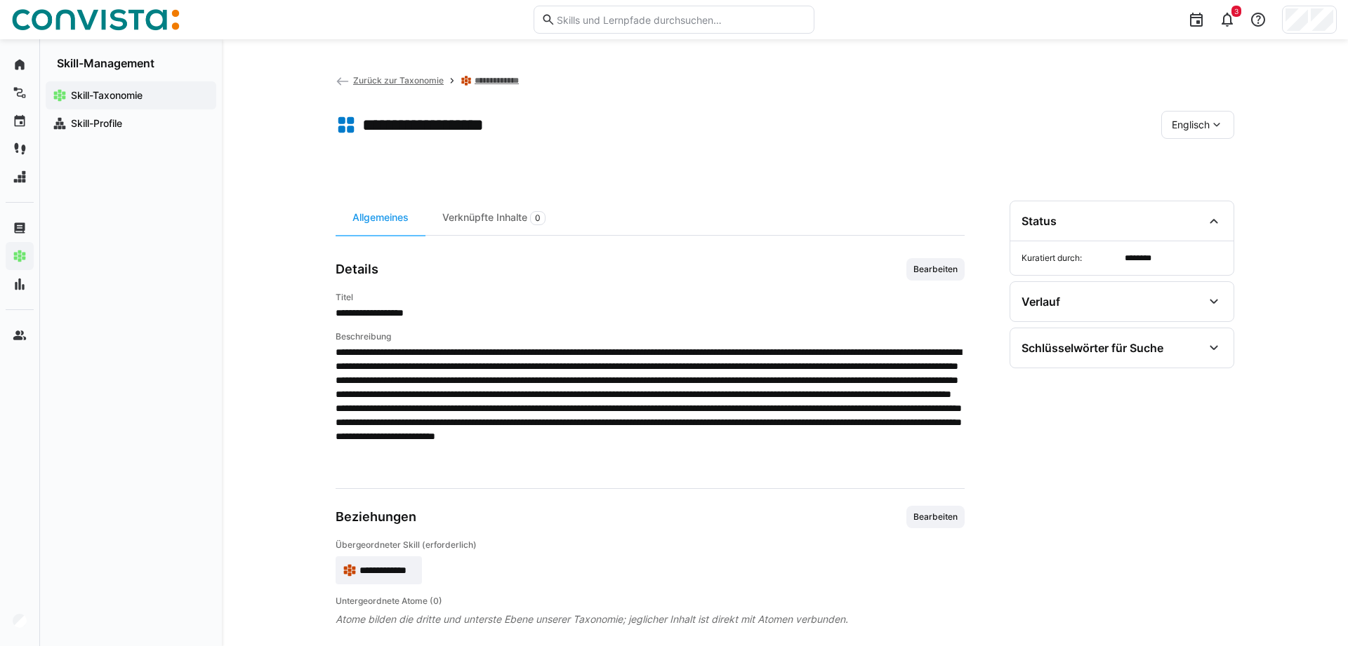
click at [392, 79] on span "Zurück zur Taxonomie" at bounding box center [398, 80] width 91 height 11
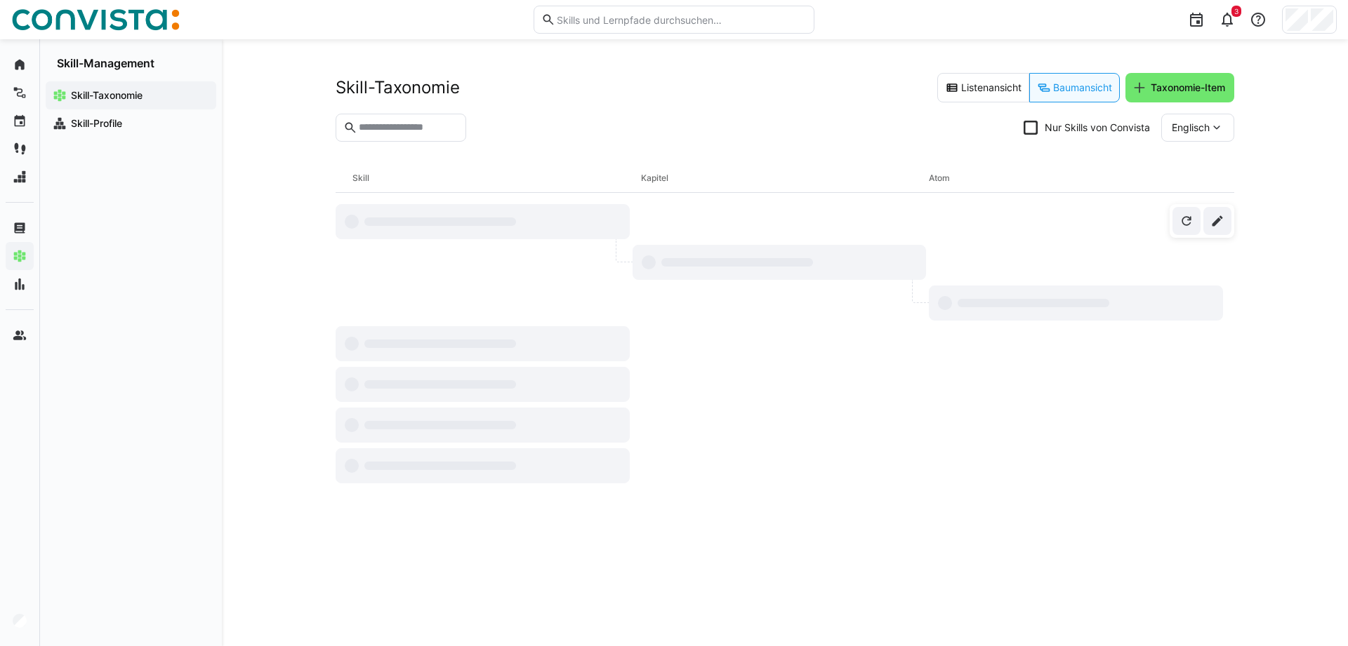
click at [399, 130] on input "text" at bounding box center [407, 127] width 101 height 13
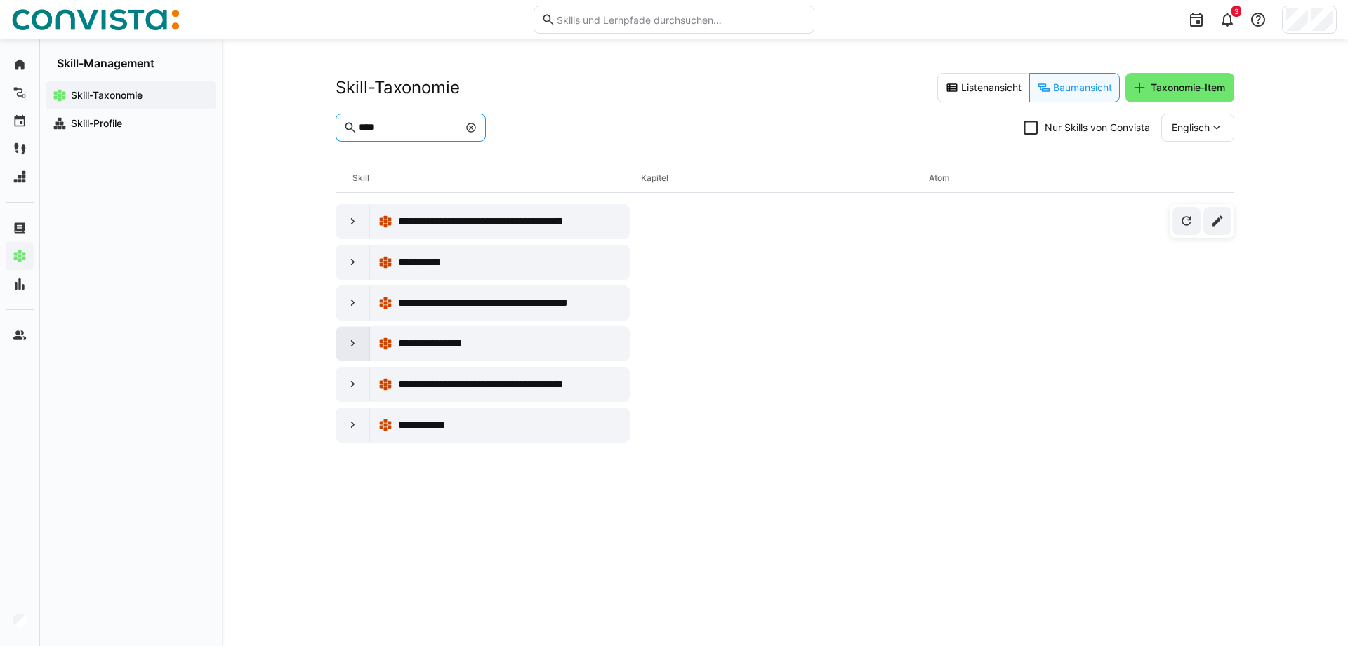
type input "****"
click at [343, 347] on div at bounding box center [353, 344] width 34 height 34
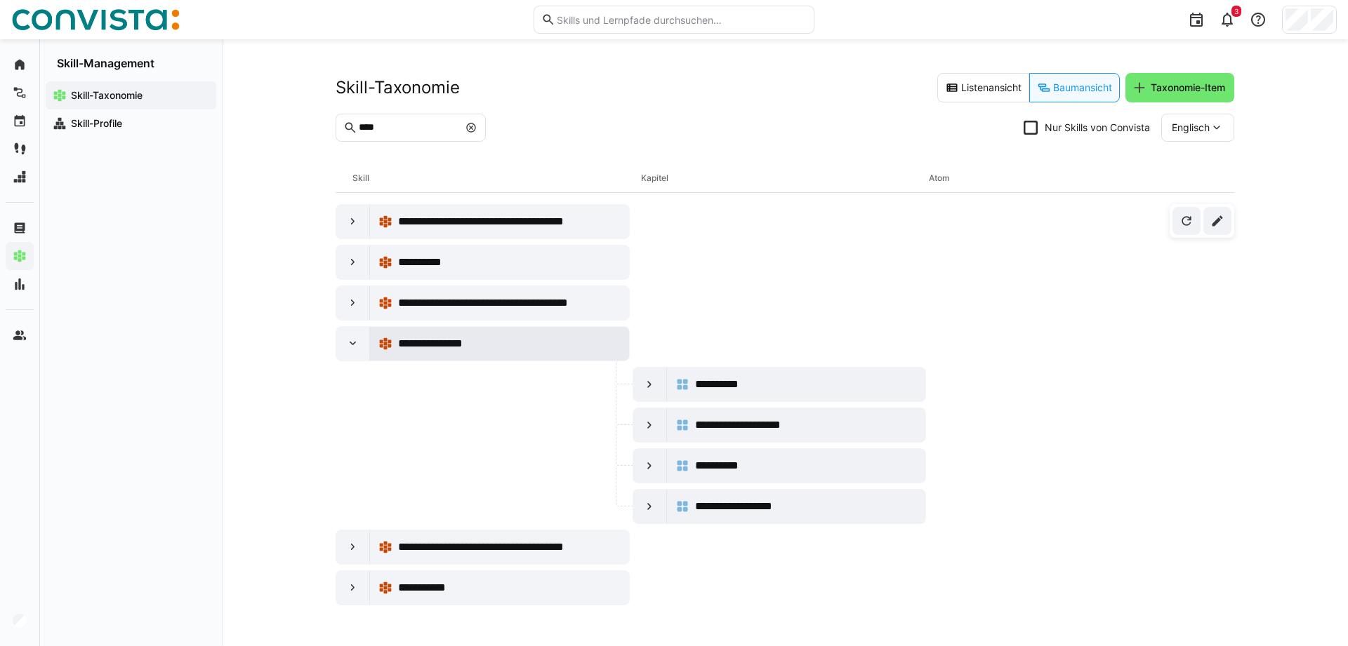
click at [486, 338] on div "**********" at bounding box center [509, 344] width 223 height 17
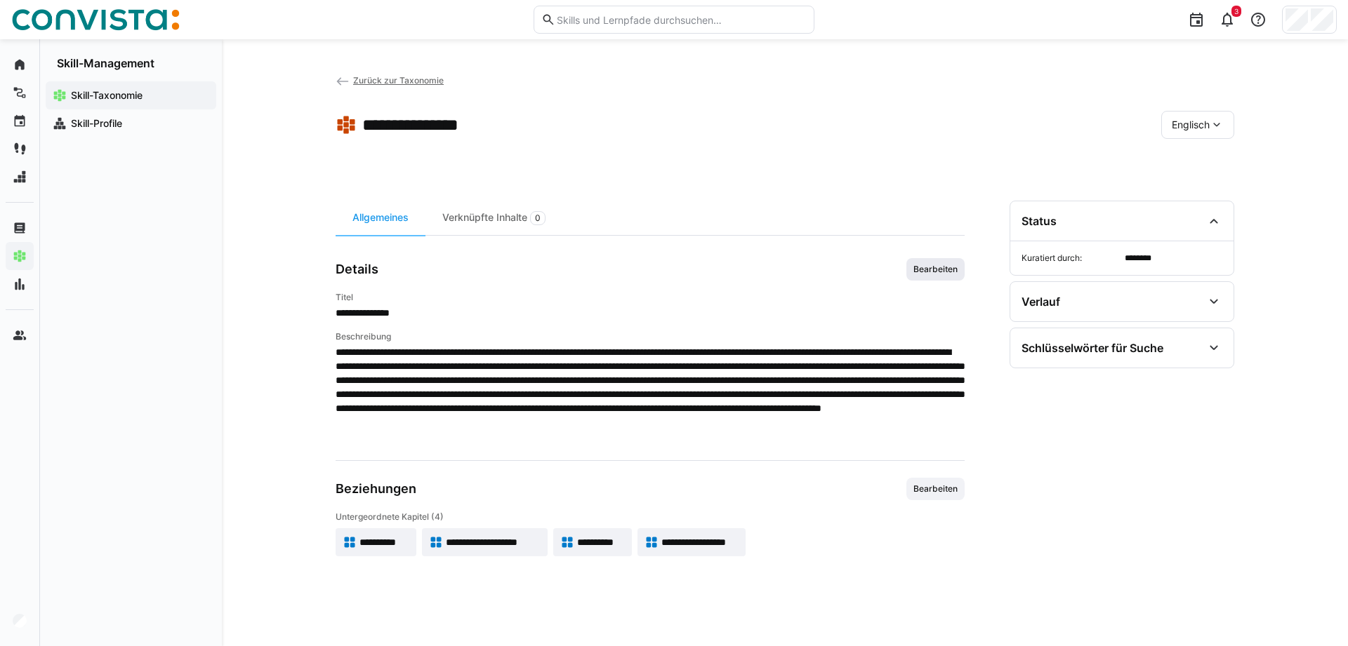
click at [935, 272] on span "Bearbeiten" at bounding box center [935, 269] width 47 height 11
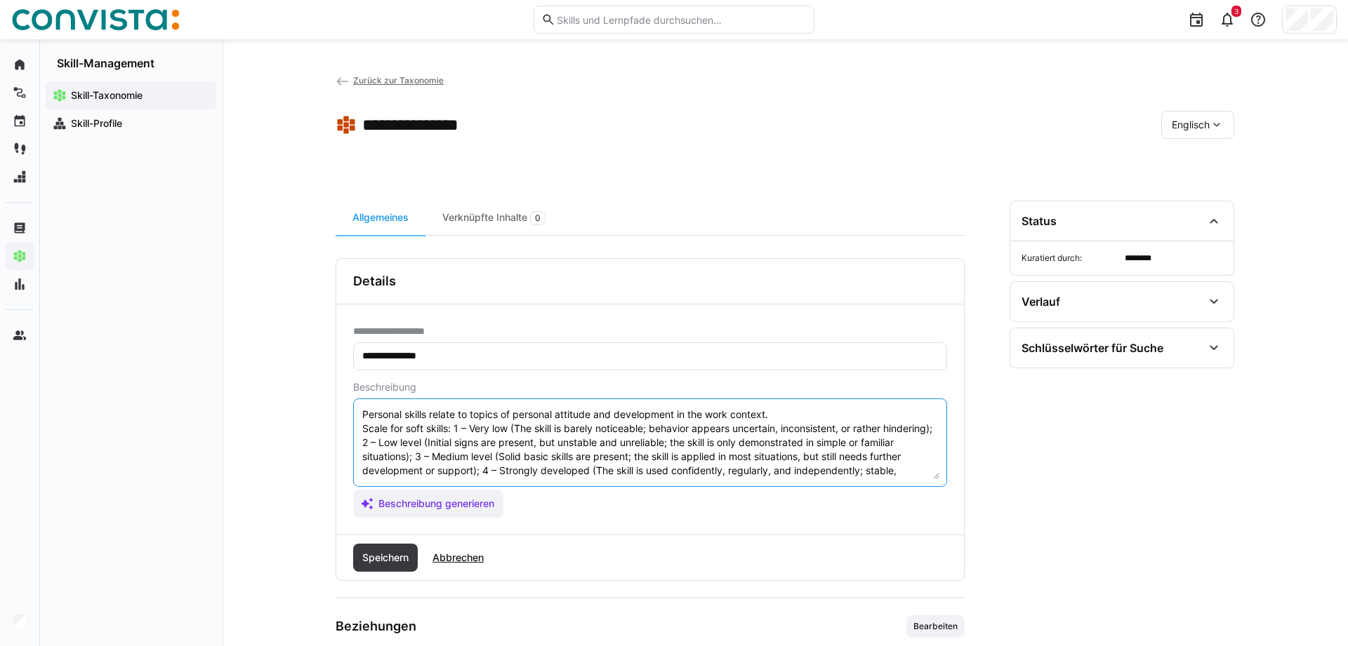
scroll to position [42, 0]
drag, startPoint x: 361, startPoint y: 429, endPoint x: 990, endPoint y: 565, distance: 643.5
click at [939, 479] on textarea "Personal skills relate to topics of personal attitude and development in the wo…" at bounding box center [650, 442] width 578 height 73
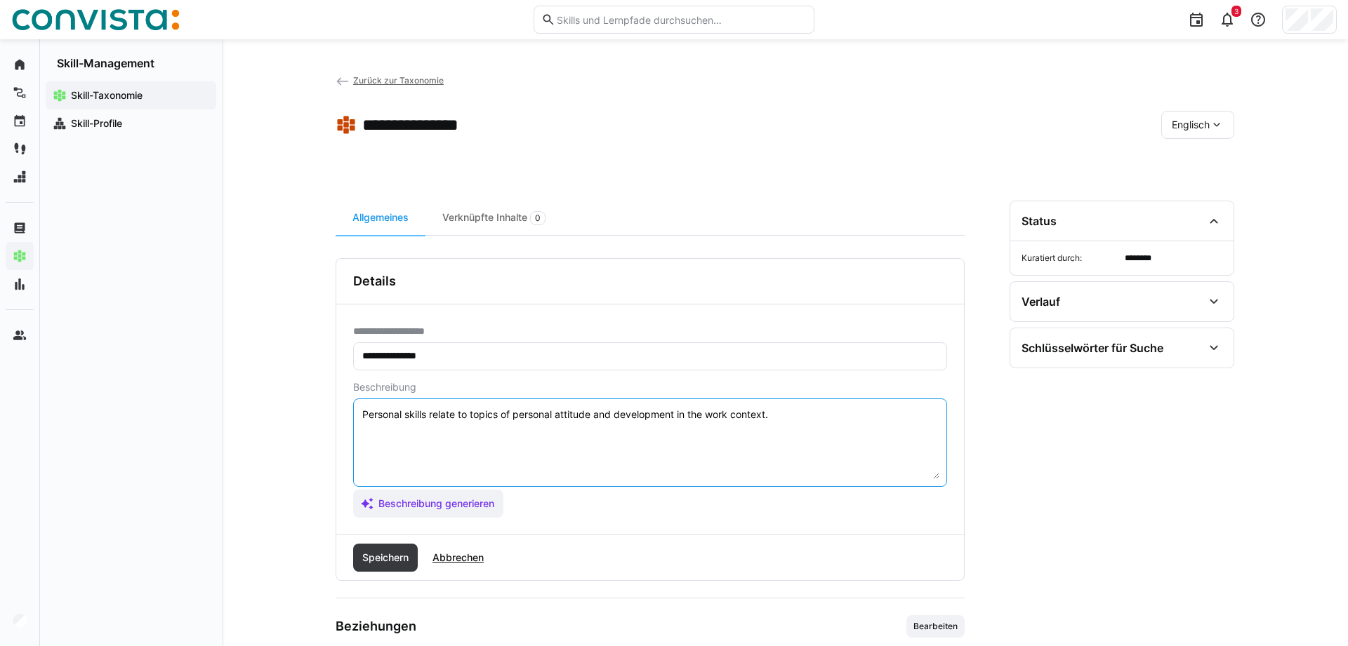
scroll to position [0, 0]
paste textarea "Scale for soft skills: 1 – Very low (The skill is barely noticeable; behavior a…"
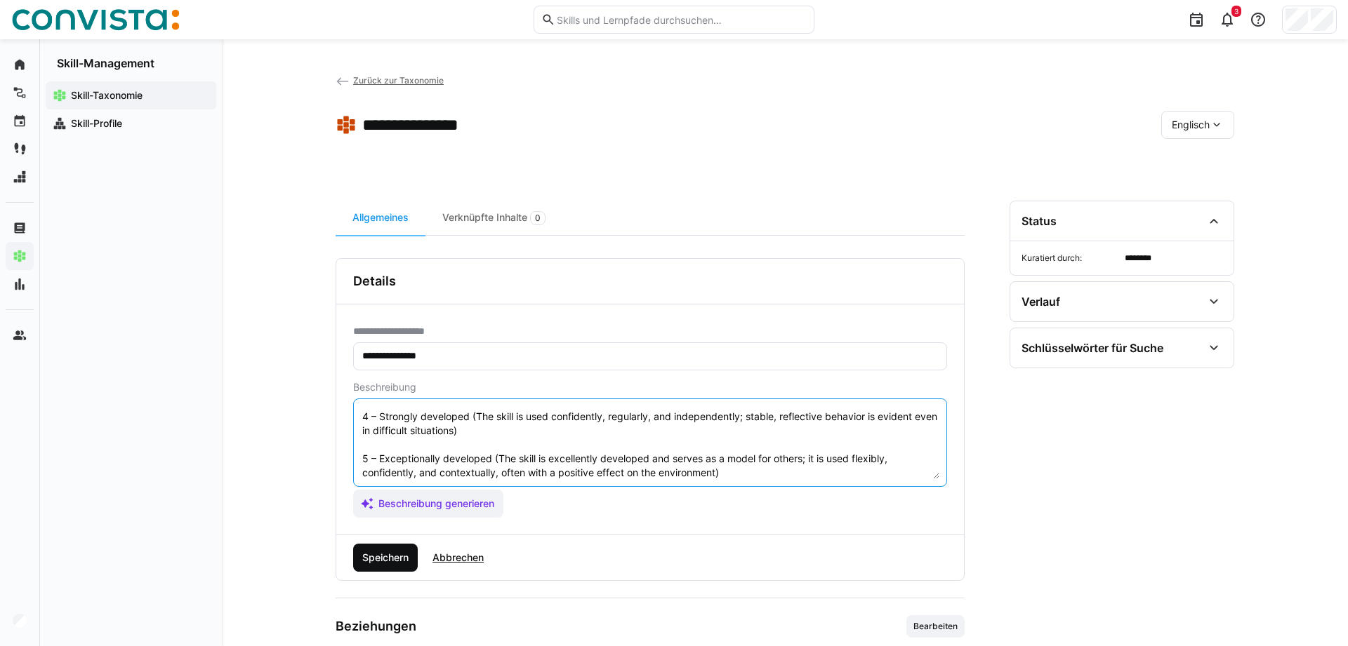
type textarea "Personal skills relate to topics of personal attitude and development in the wo…"
click at [365, 553] on span "Speichern" at bounding box center [385, 558] width 51 height 14
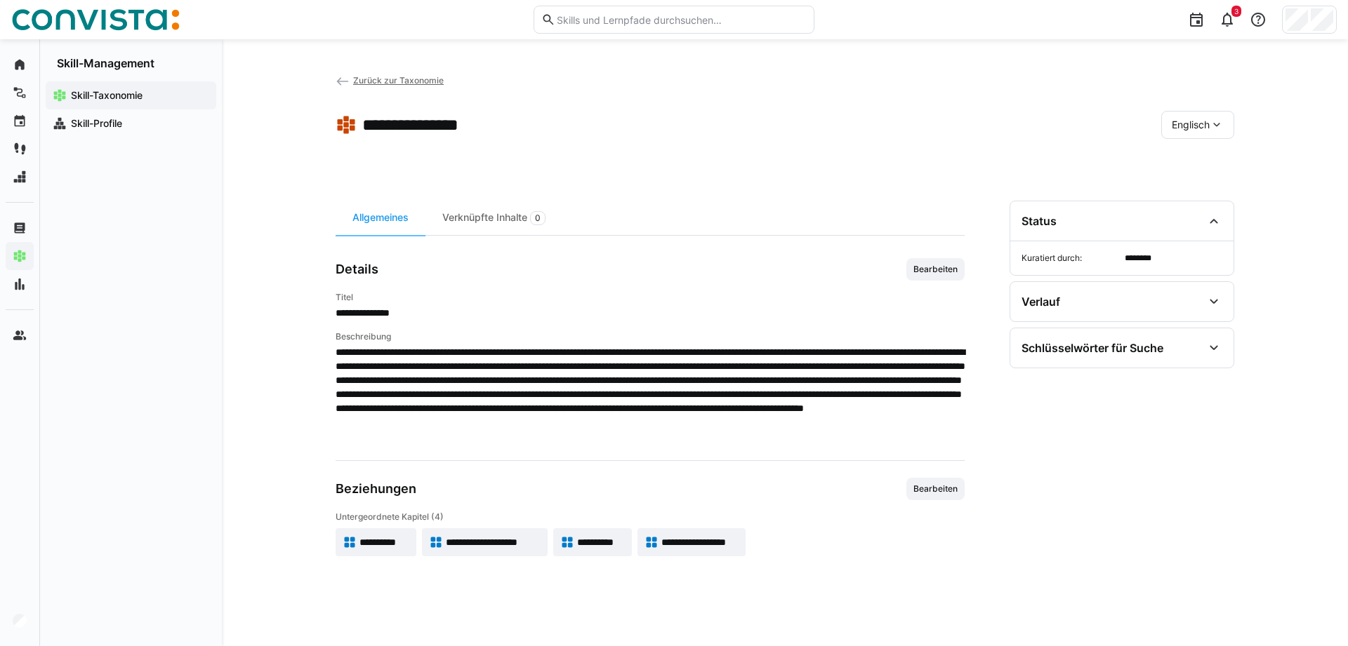
click at [412, 82] on span "Zurück zur Taxonomie" at bounding box center [398, 80] width 91 height 11
click at [360, 550] on span "**********" at bounding box center [384, 543] width 50 height 14
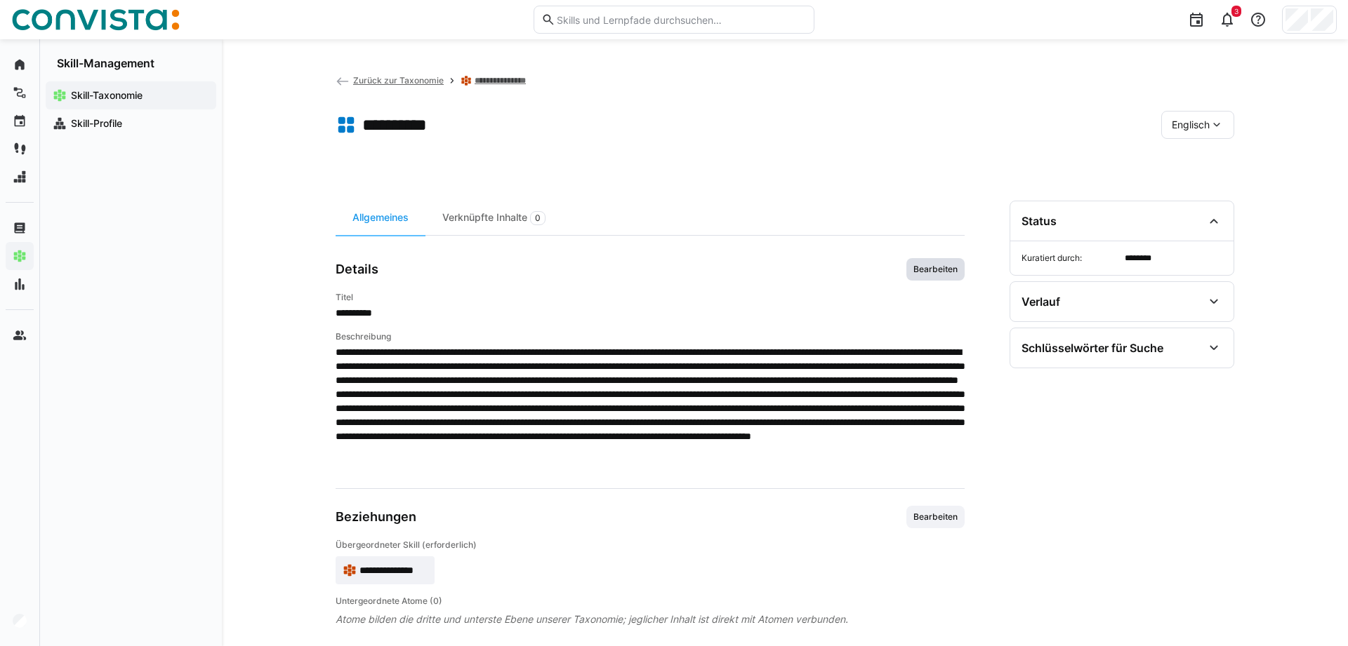
click at [938, 269] on span "Bearbeiten" at bounding box center [935, 269] width 47 height 11
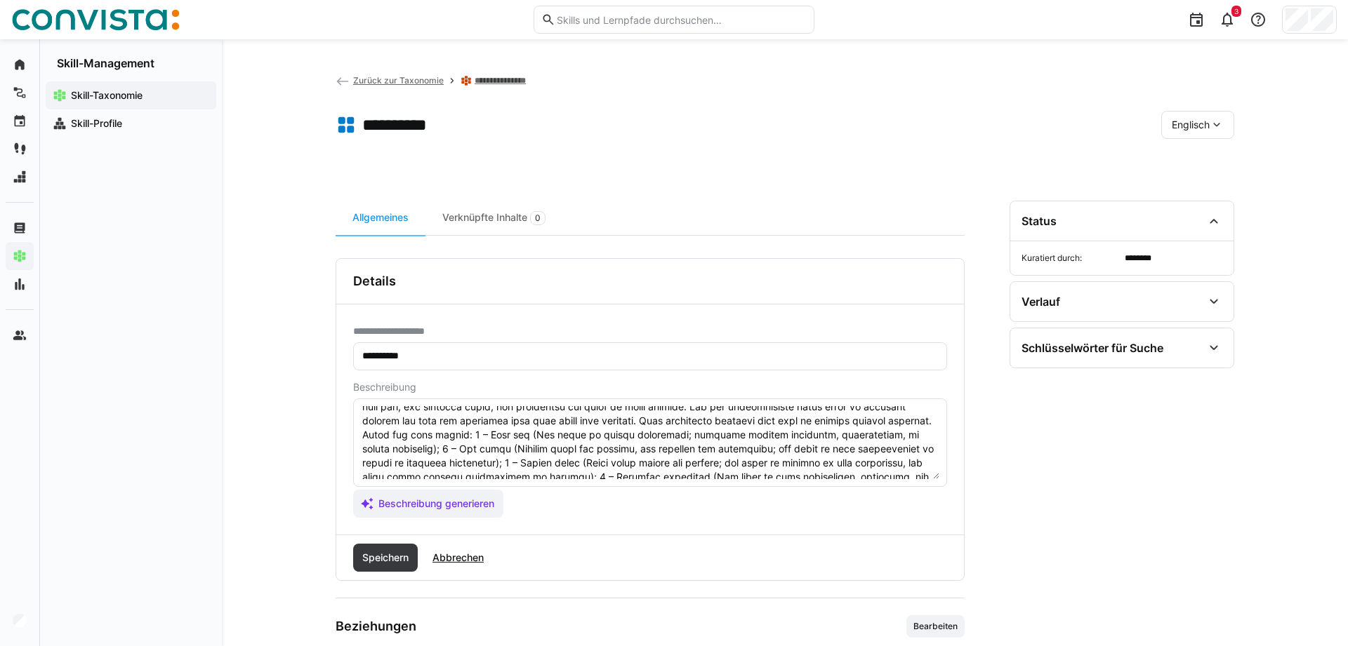
scroll to position [66, 0]
drag, startPoint x: 363, startPoint y: 416, endPoint x: 789, endPoint y: 565, distance: 451.6
click at [764, 479] on textarea at bounding box center [650, 442] width 578 height 73
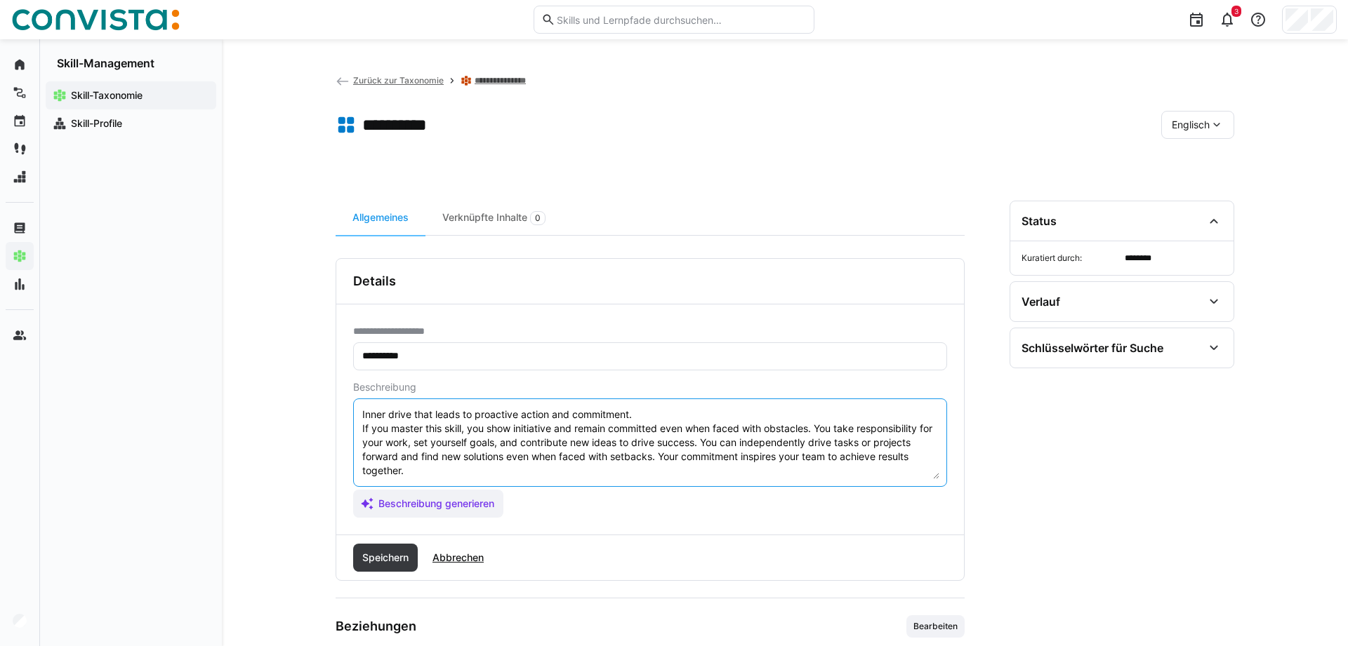
paste textarea "Scale for soft skills: 1 – Very low (The skill is barely noticeable; behavior a…"
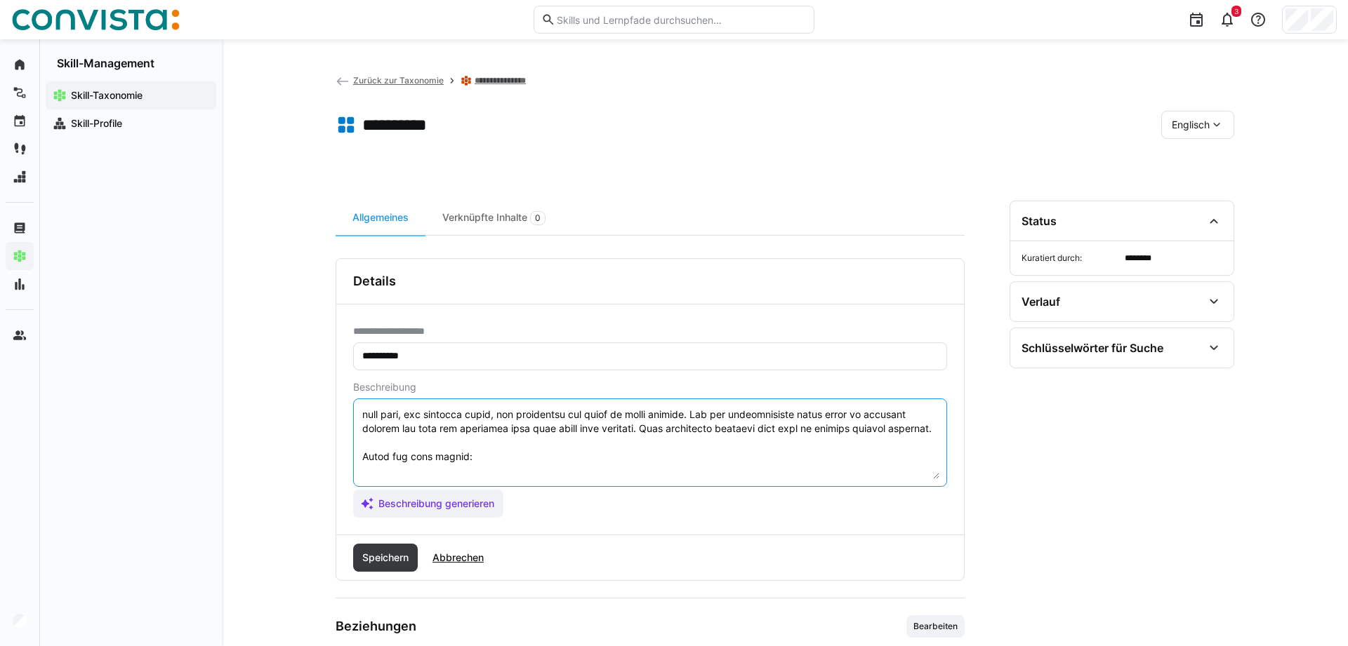
scroll to position [223, 0]
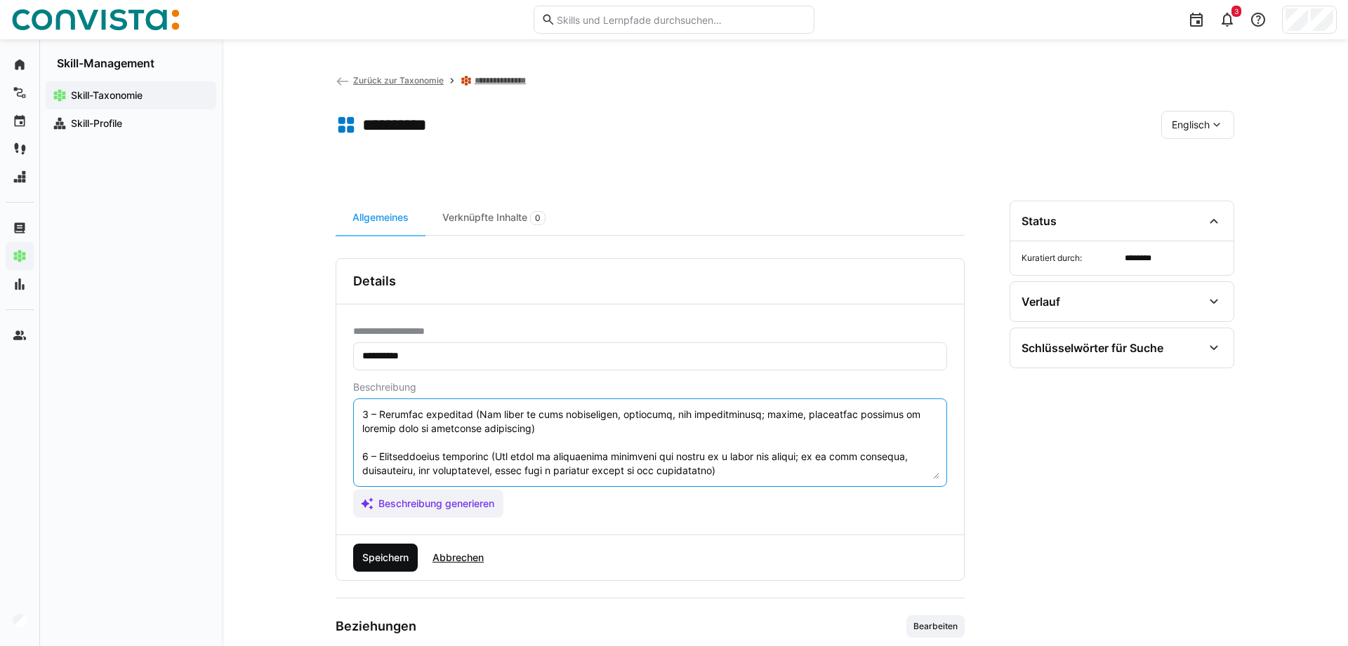
type textarea "Lorem ipsum dolo sitam co adipiscin elitse doe temporinci. Ut lab etdolo magn a…"
click at [370, 557] on span "Speichern" at bounding box center [385, 558] width 51 height 14
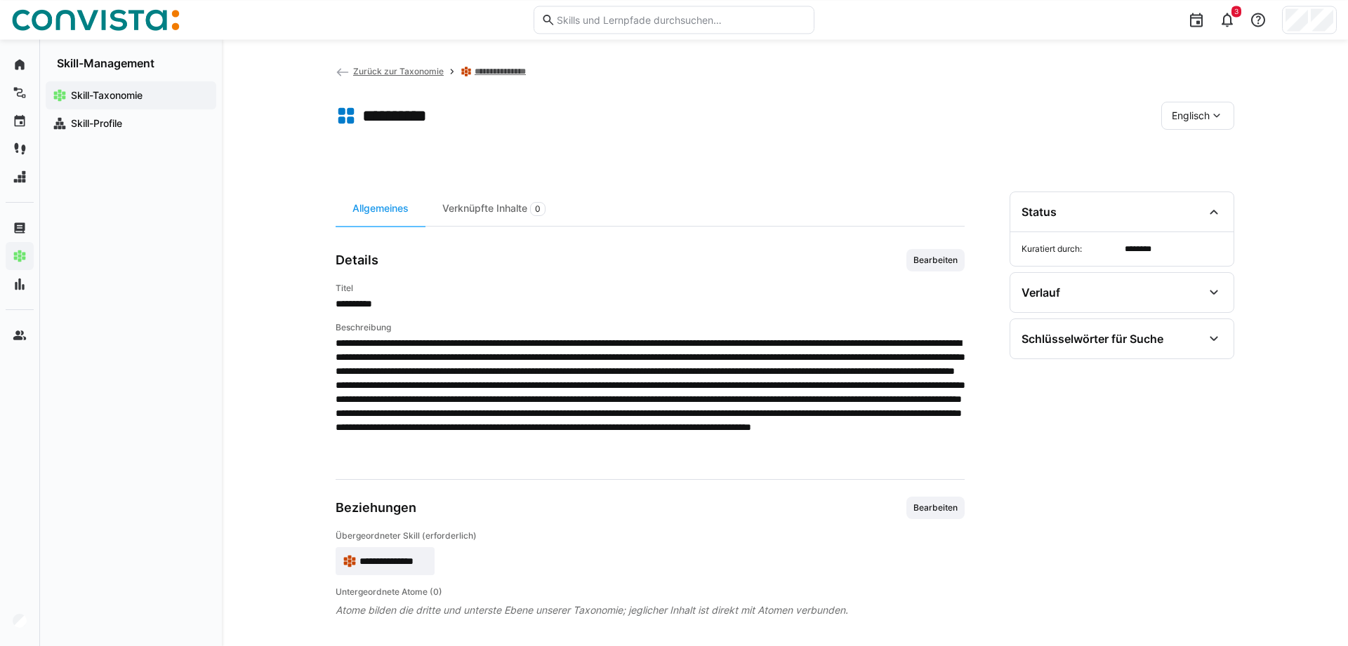
scroll to position [14, 0]
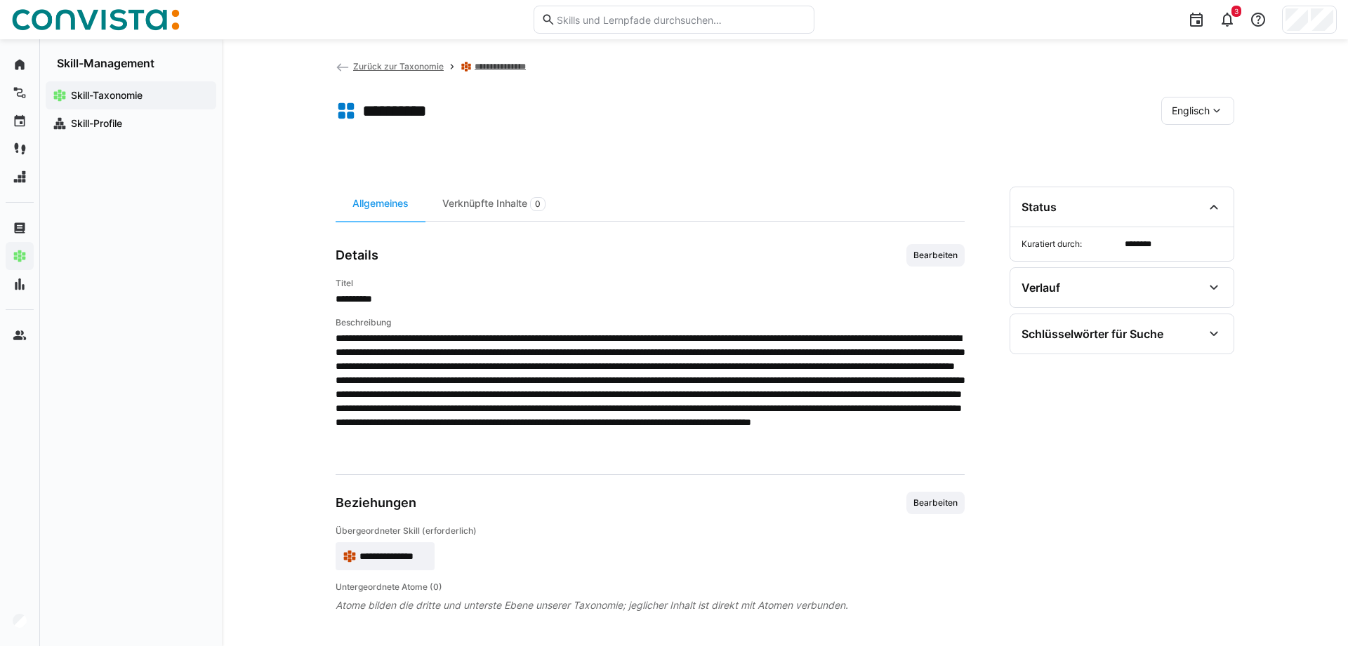
click at [494, 69] on link "**********" at bounding box center [504, 66] width 58 height 11
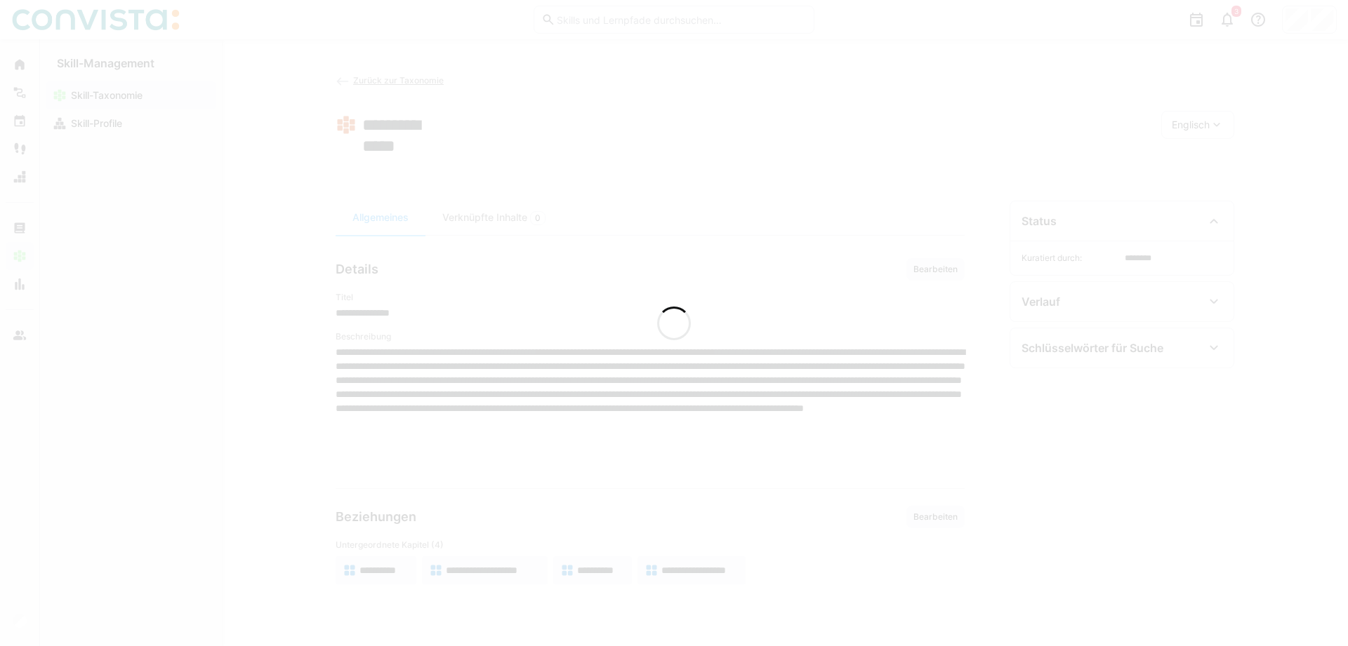
scroll to position [0, 0]
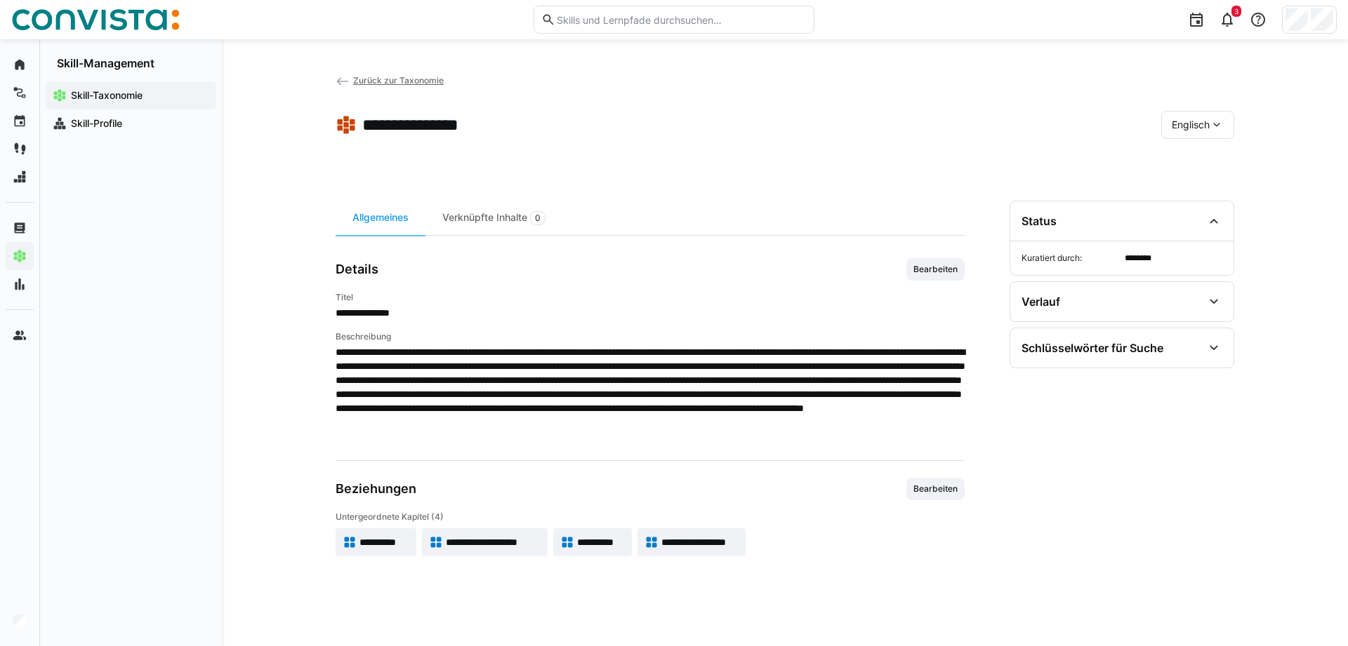
click at [477, 550] on span "**********" at bounding box center [493, 543] width 95 height 14
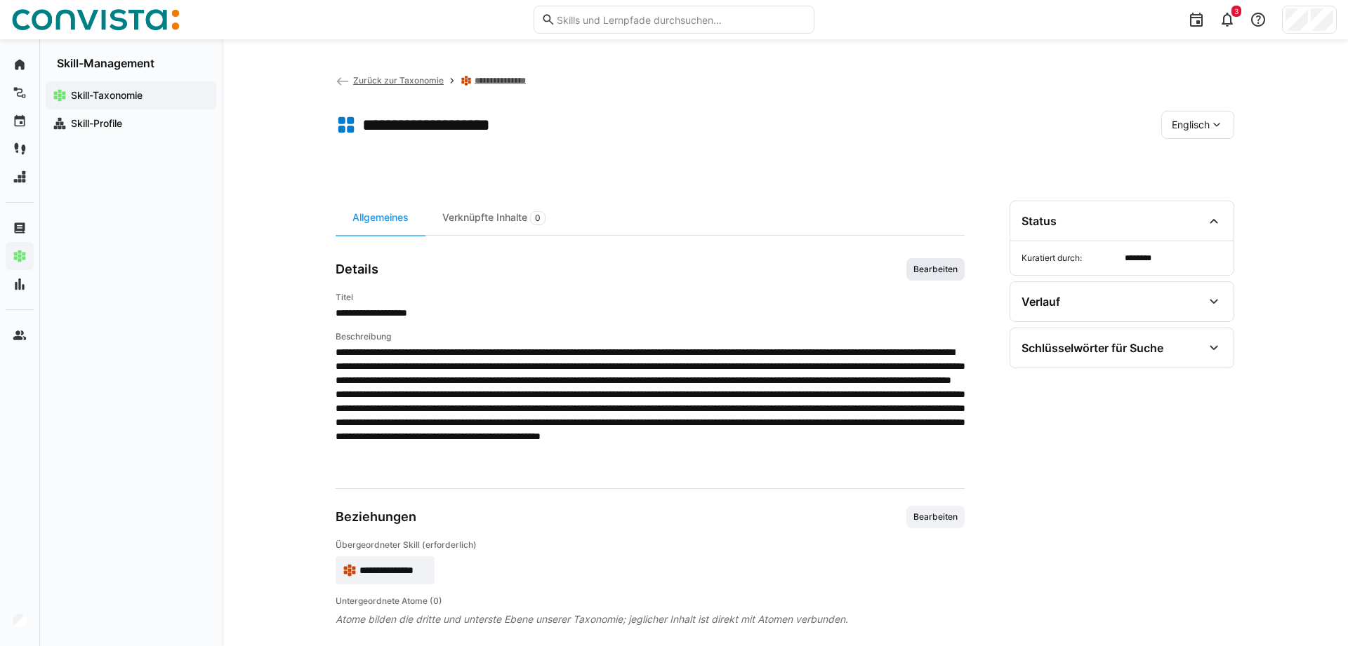
click at [932, 267] on span "Bearbeiten" at bounding box center [935, 269] width 47 height 11
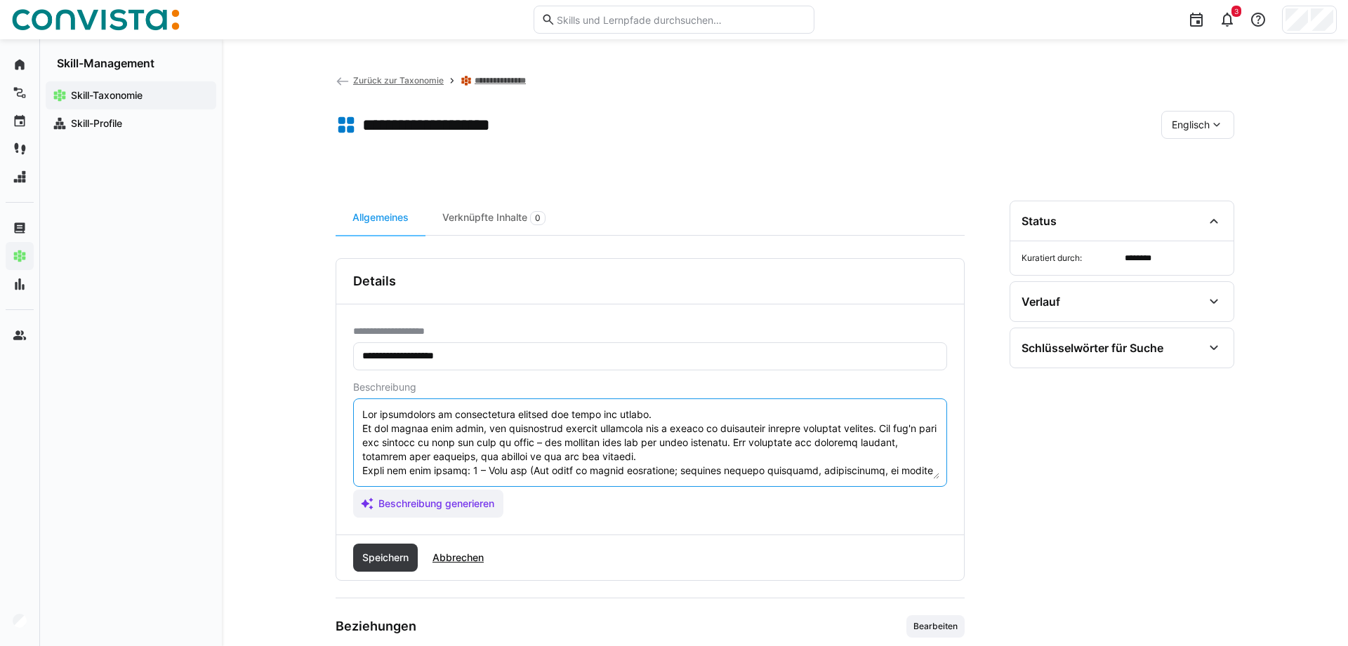
scroll to position [84, 0]
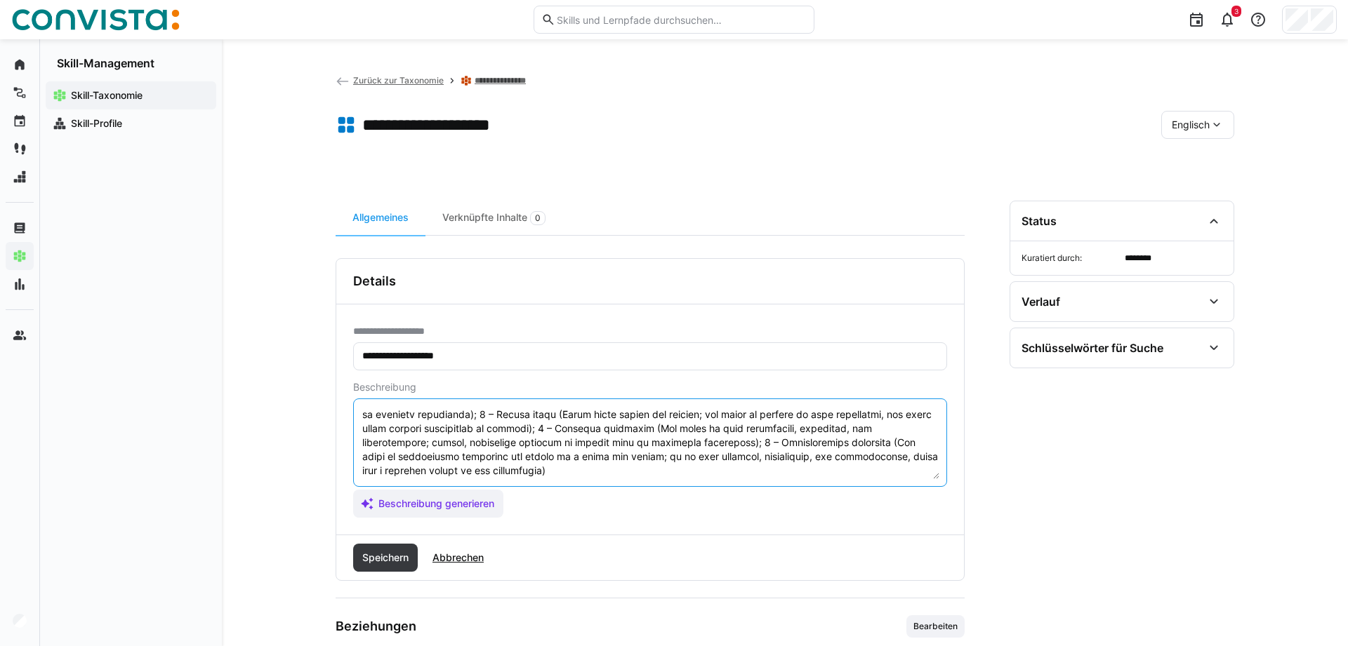
drag, startPoint x: 361, startPoint y: 470, endPoint x: 938, endPoint y: 602, distance: 591.7
click at [931, 479] on textarea at bounding box center [650, 442] width 578 height 73
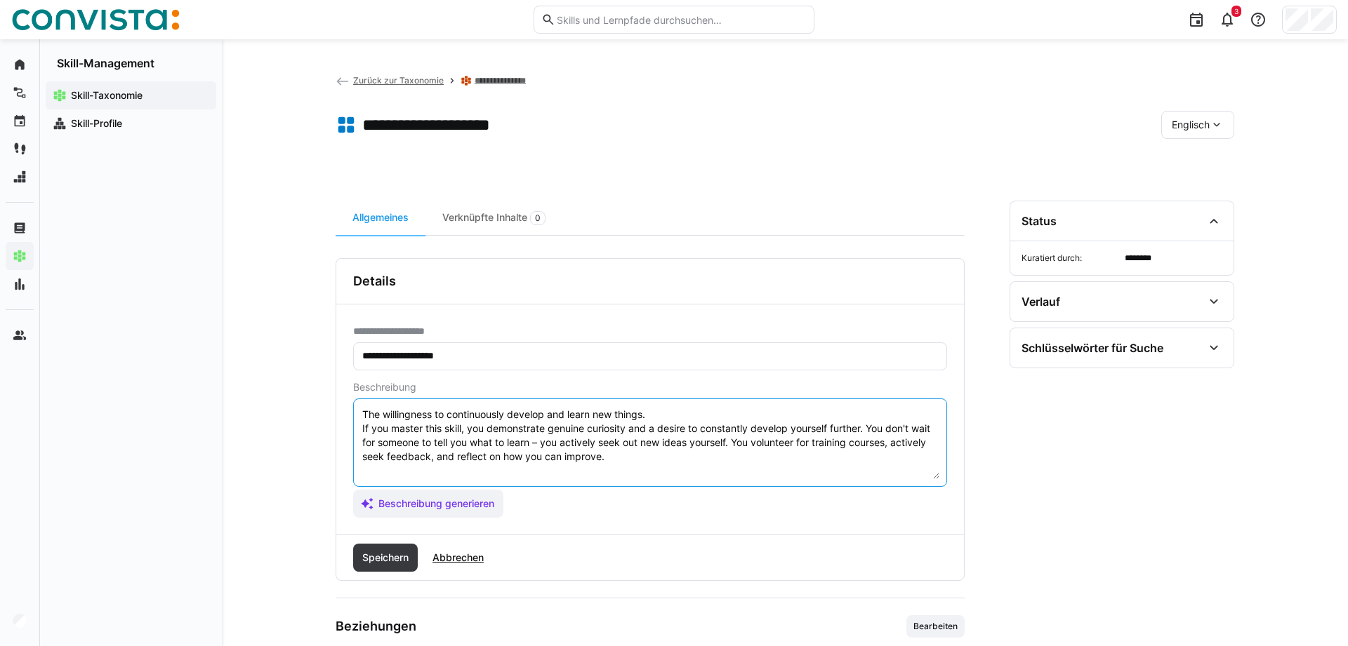
paste textarea "Scale for soft skills: 1 – Very low (The skill is barely noticeable; behavior a…"
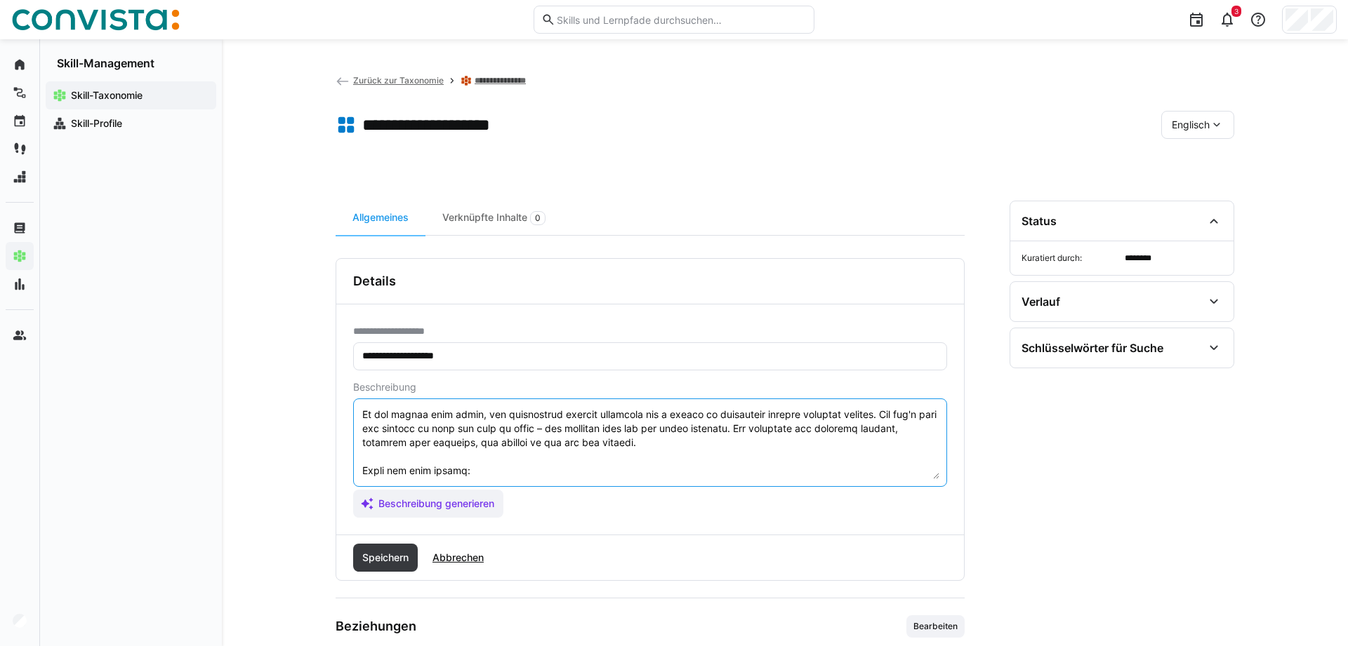
scroll to position [208, 0]
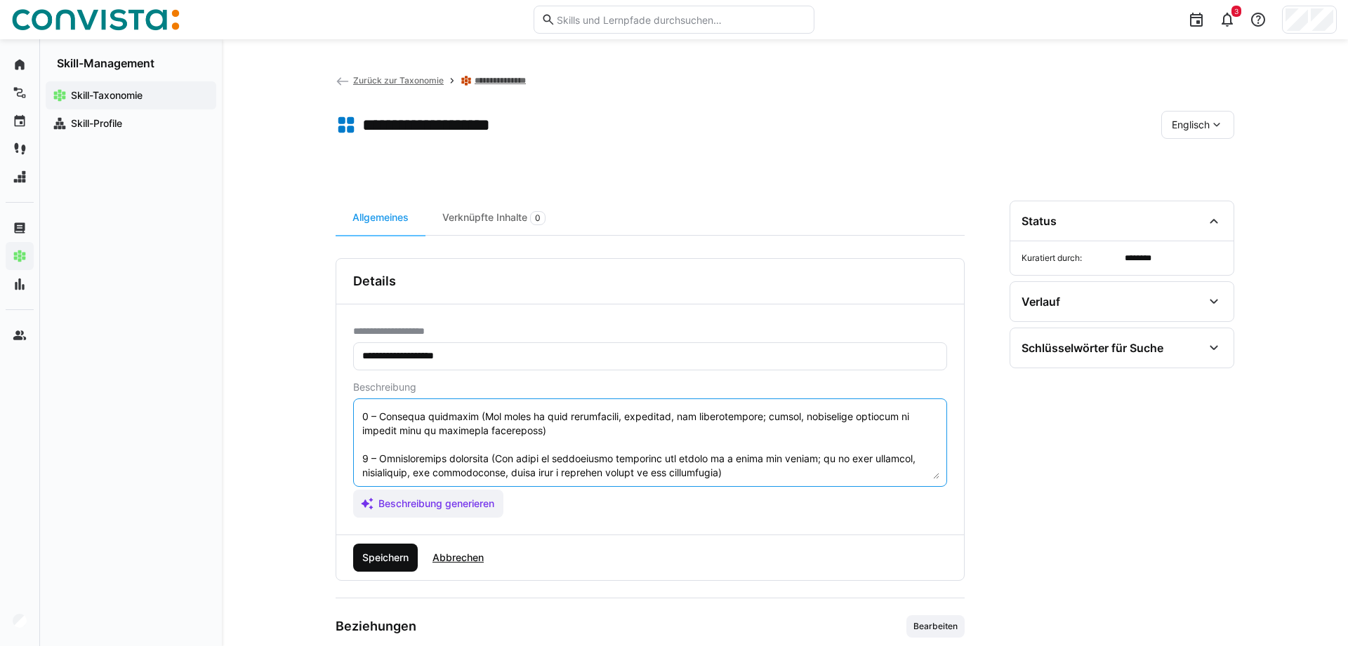
type textarea "Lor ipsumdolors am consectetura elitsed doe tempo inc utlabo. Et dol magnaa eni…"
click at [397, 557] on span "Speichern" at bounding box center [385, 558] width 51 height 14
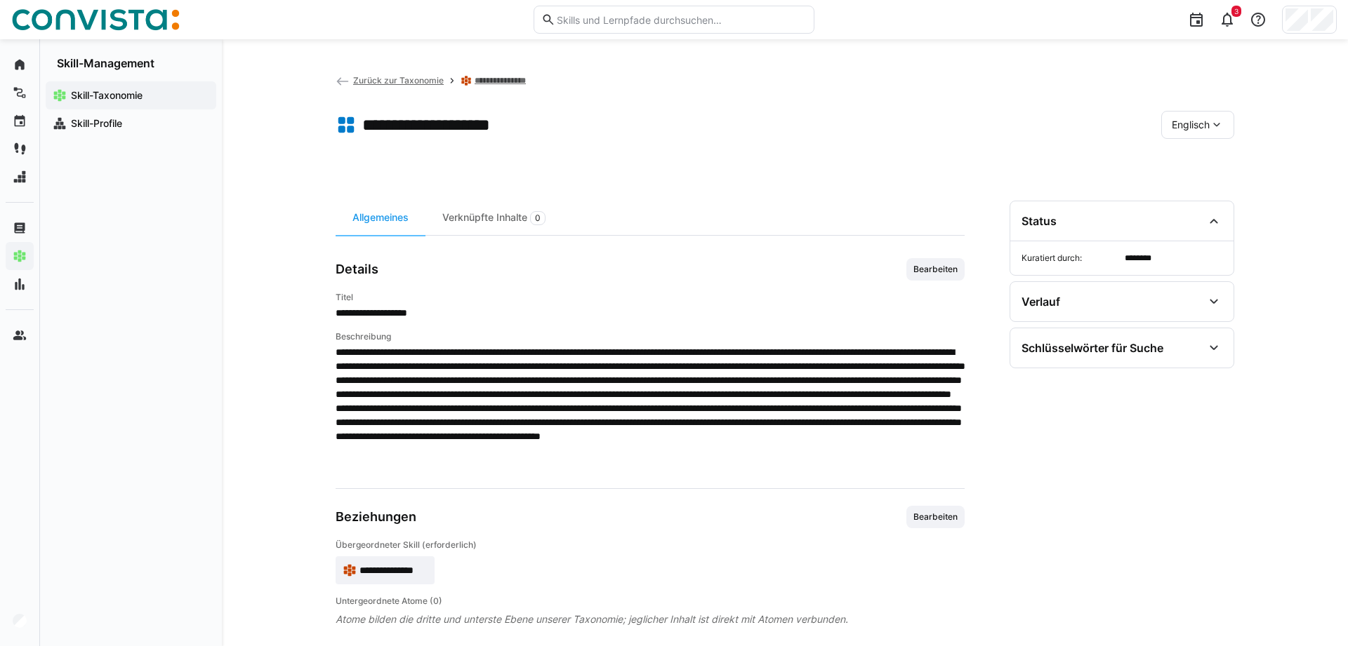
click at [493, 79] on link "**********" at bounding box center [504, 80] width 58 height 11
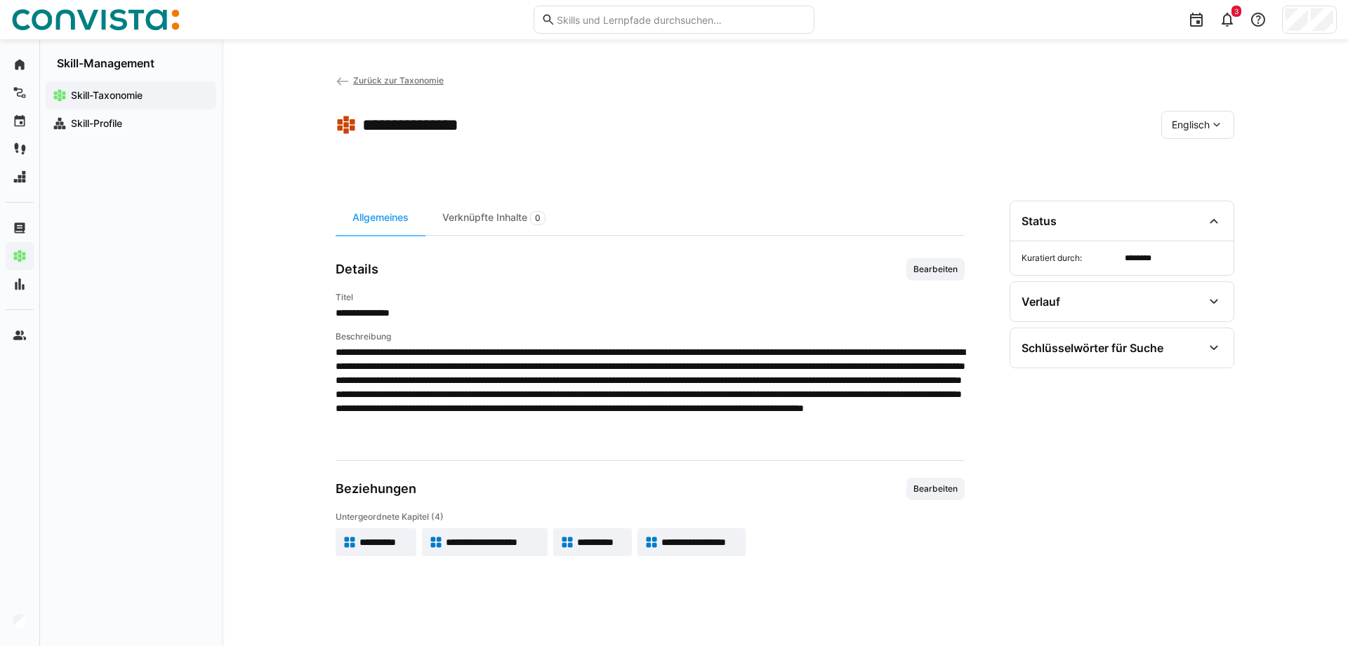
click at [597, 543] on span "**********" at bounding box center [601, 543] width 48 height 14
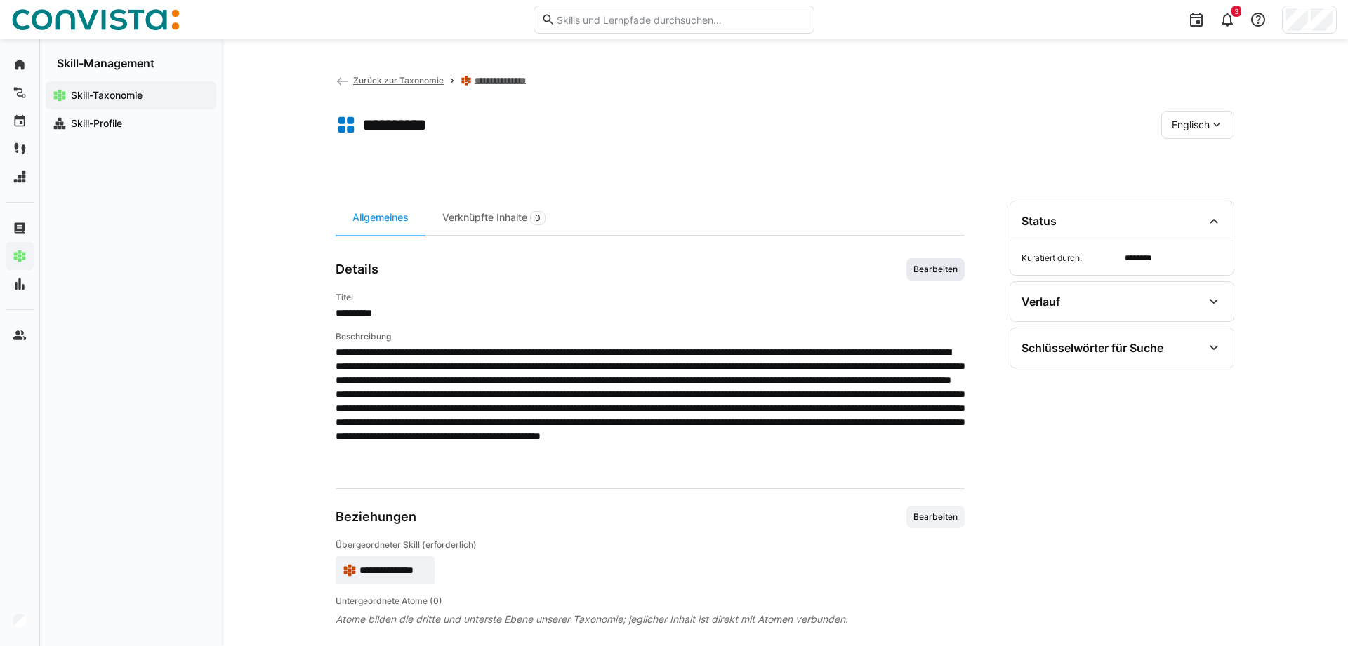
click at [938, 272] on span "Bearbeiten" at bounding box center [935, 269] width 47 height 11
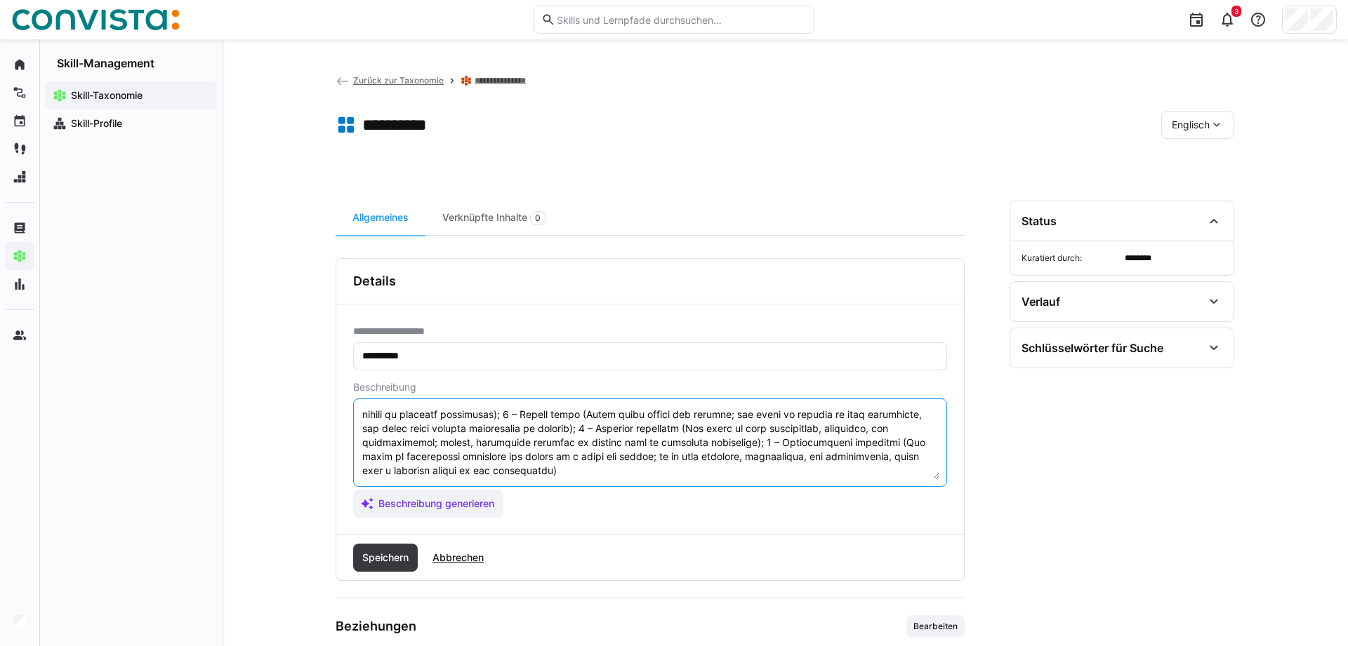
drag, startPoint x: 362, startPoint y: 472, endPoint x: 931, endPoint y: 599, distance: 583.1
click at [931, 479] on textarea at bounding box center [650, 442] width 578 height 73
paste textarea "Scale for soft skills: 1 – Very low (The skill is barely noticeable; behavior a…"
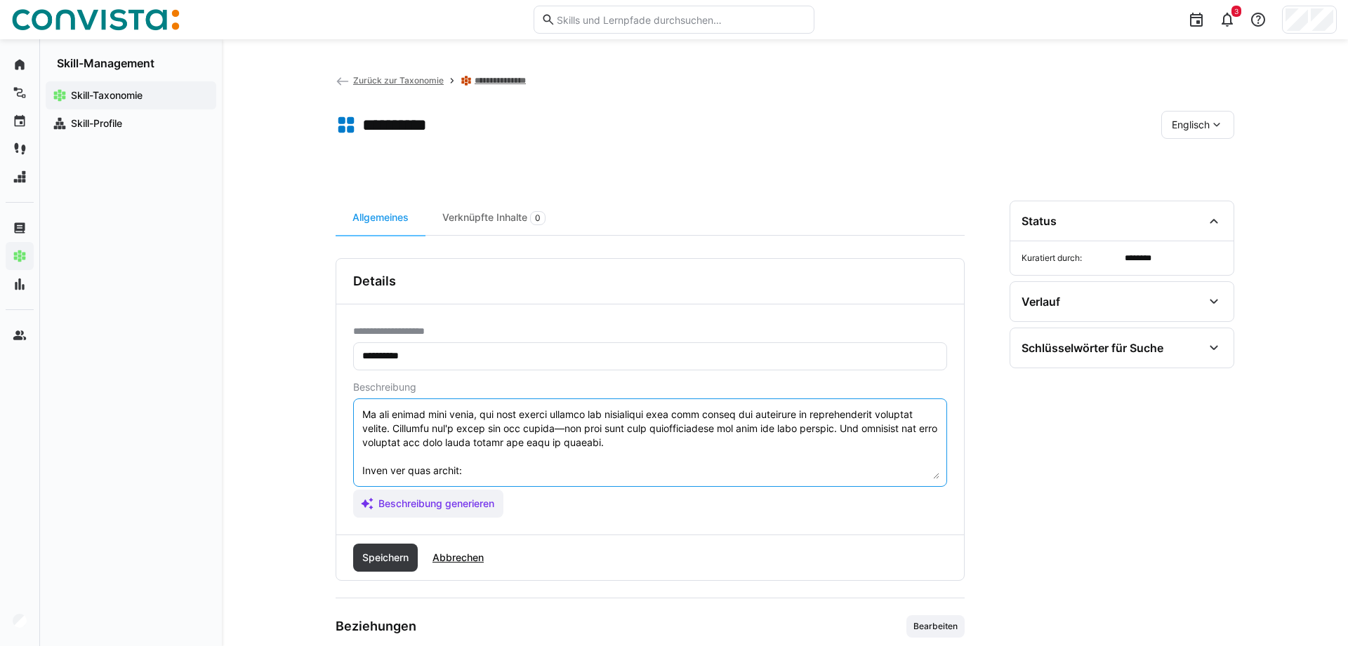
scroll to position [208, 0]
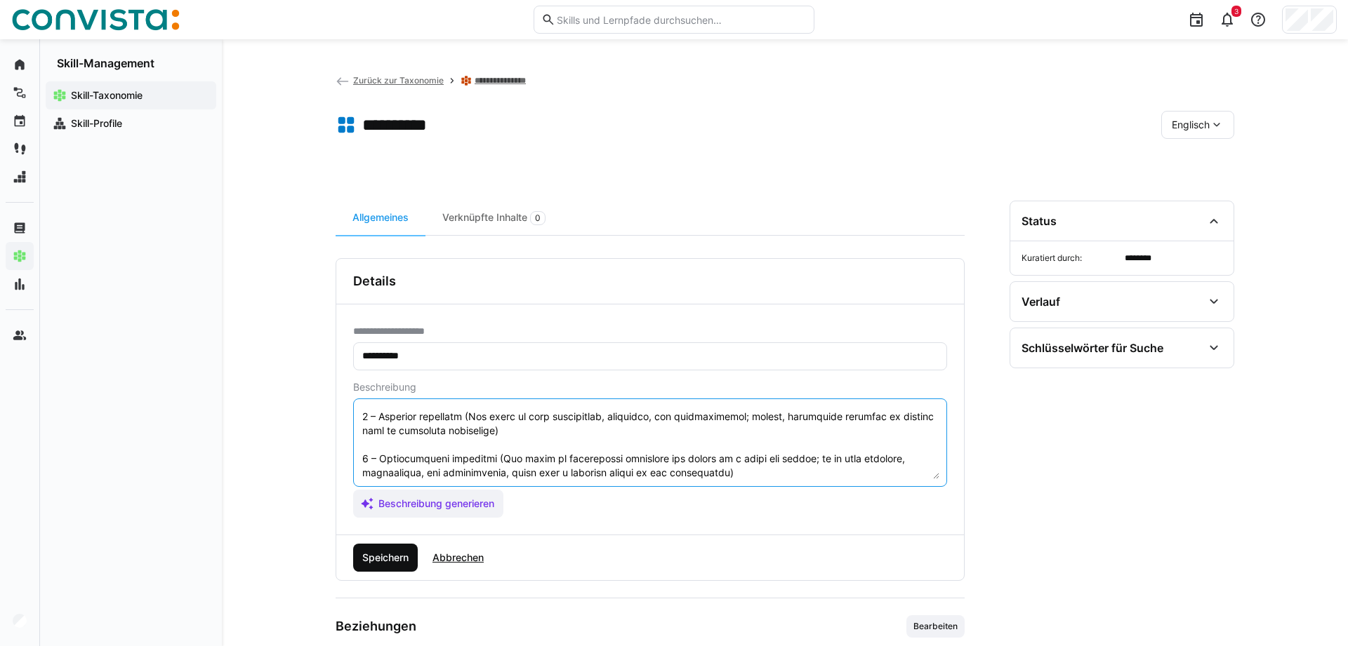
type textarea "Loremip do sita consecteturadi elit seddoe, temporin, utl etdolo. Ma ali enimad…"
click at [384, 559] on span "Speichern" at bounding box center [385, 558] width 51 height 14
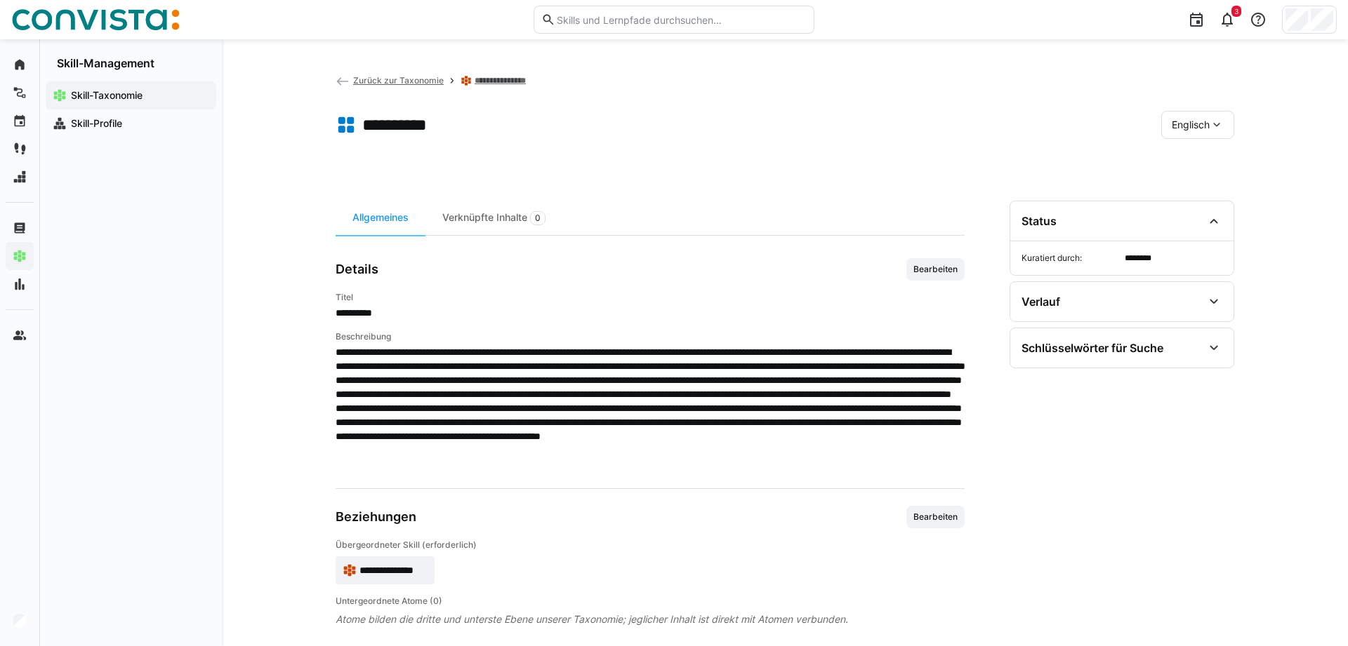
click at [501, 86] on link "**********" at bounding box center [504, 80] width 58 height 11
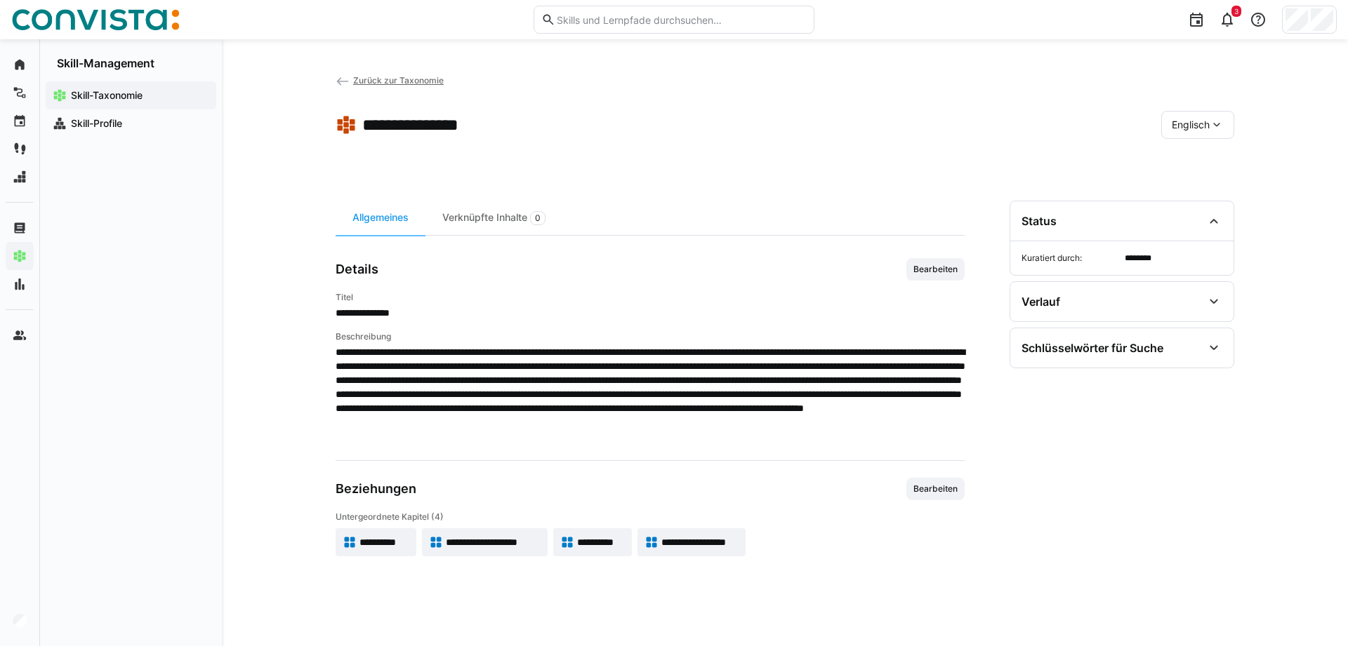
click at [679, 545] on span "**********" at bounding box center [699, 543] width 77 height 14
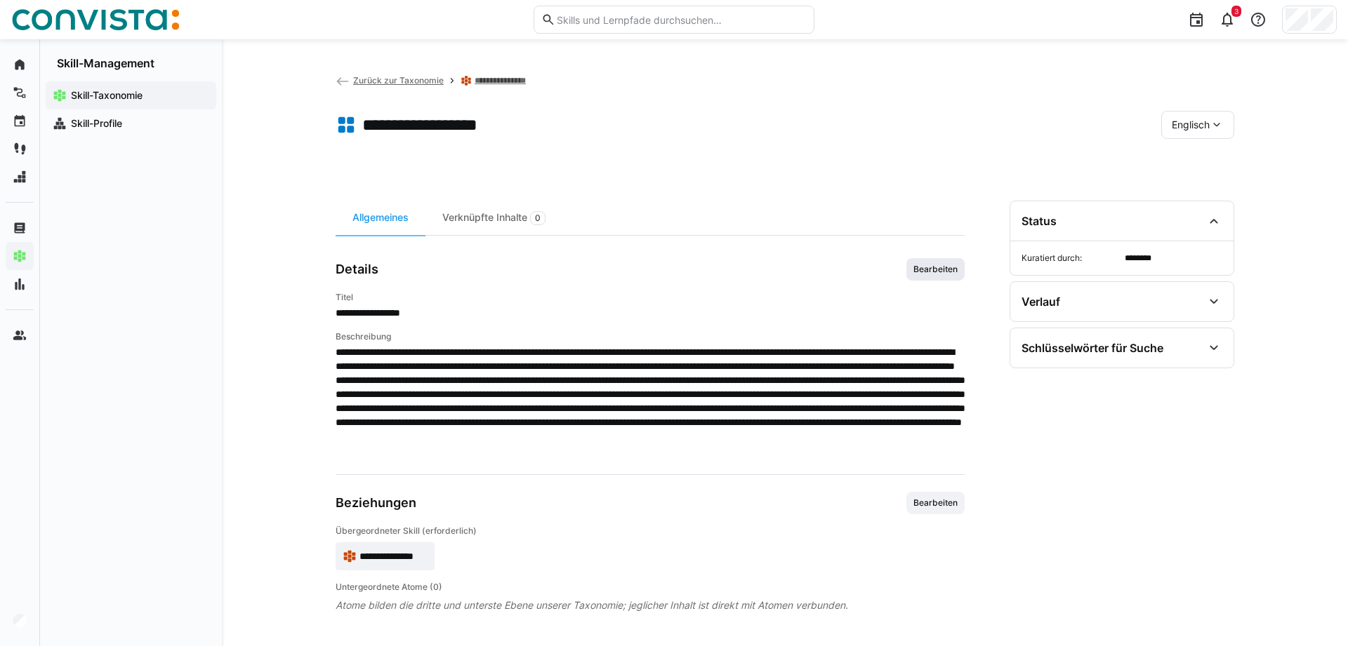
click at [938, 267] on span "Bearbeiten" at bounding box center [935, 269] width 47 height 11
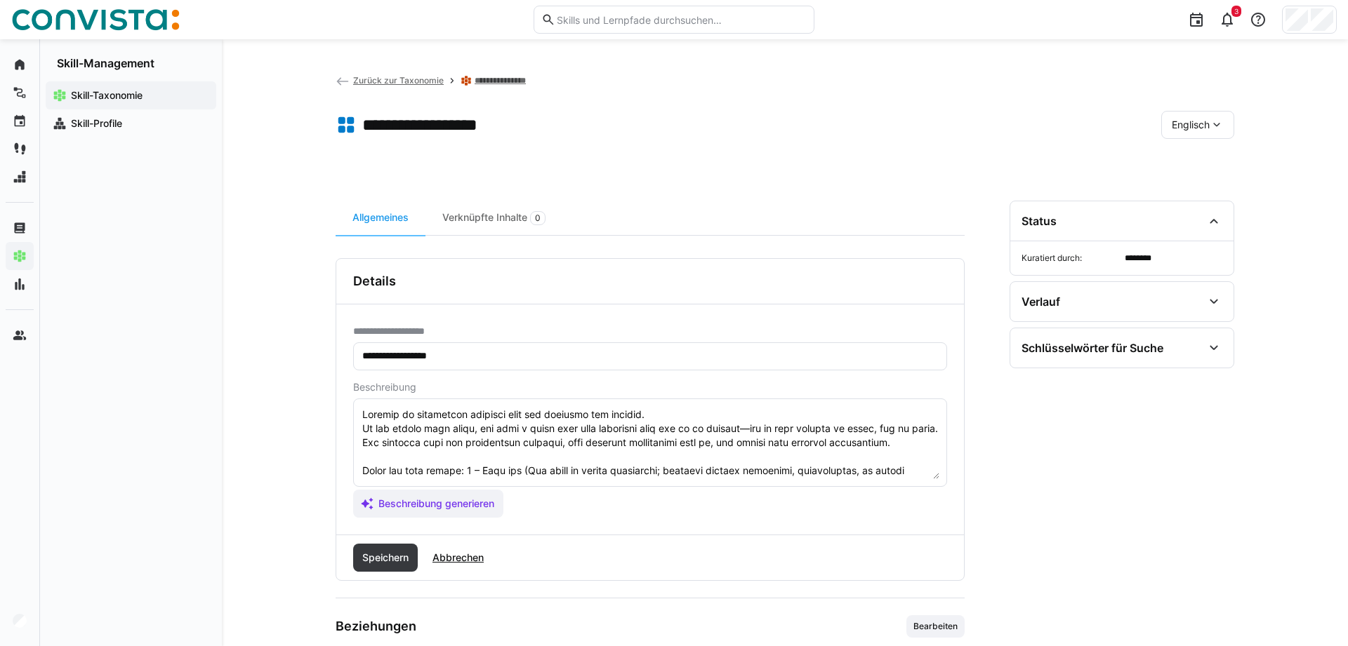
scroll to position [66, 0]
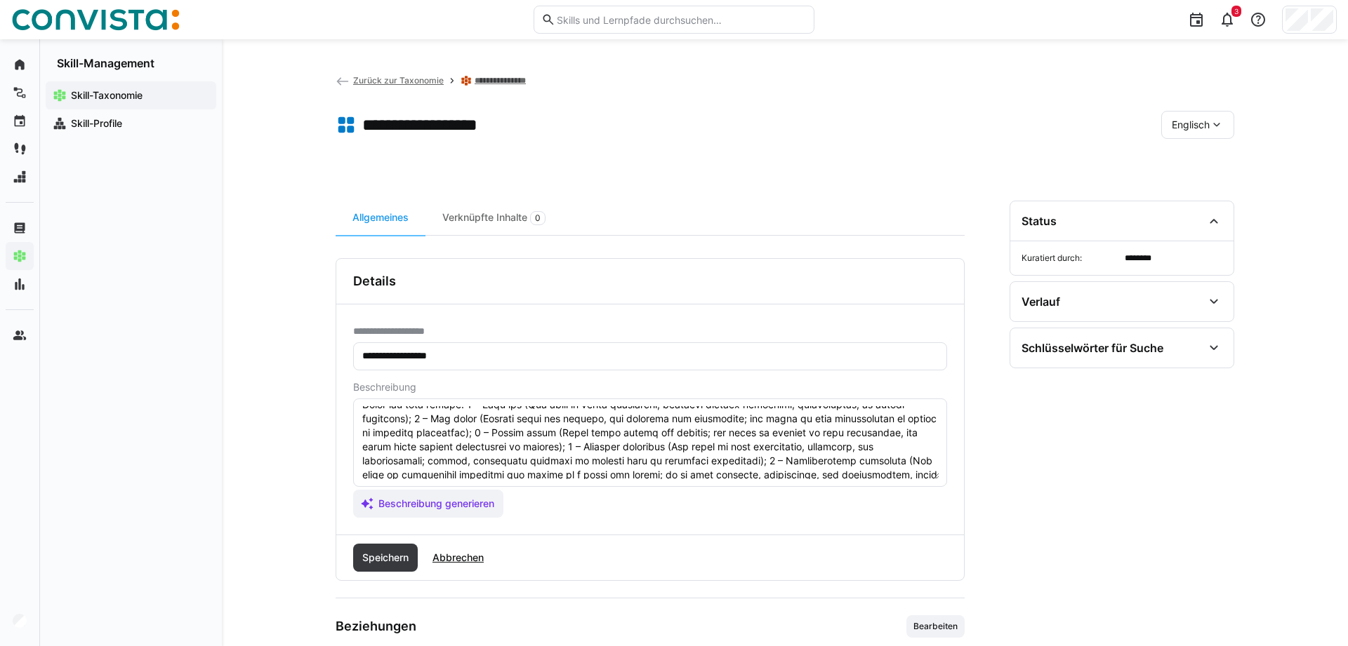
click at [360, 419] on eds-input at bounding box center [650, 443] width 594 height 88
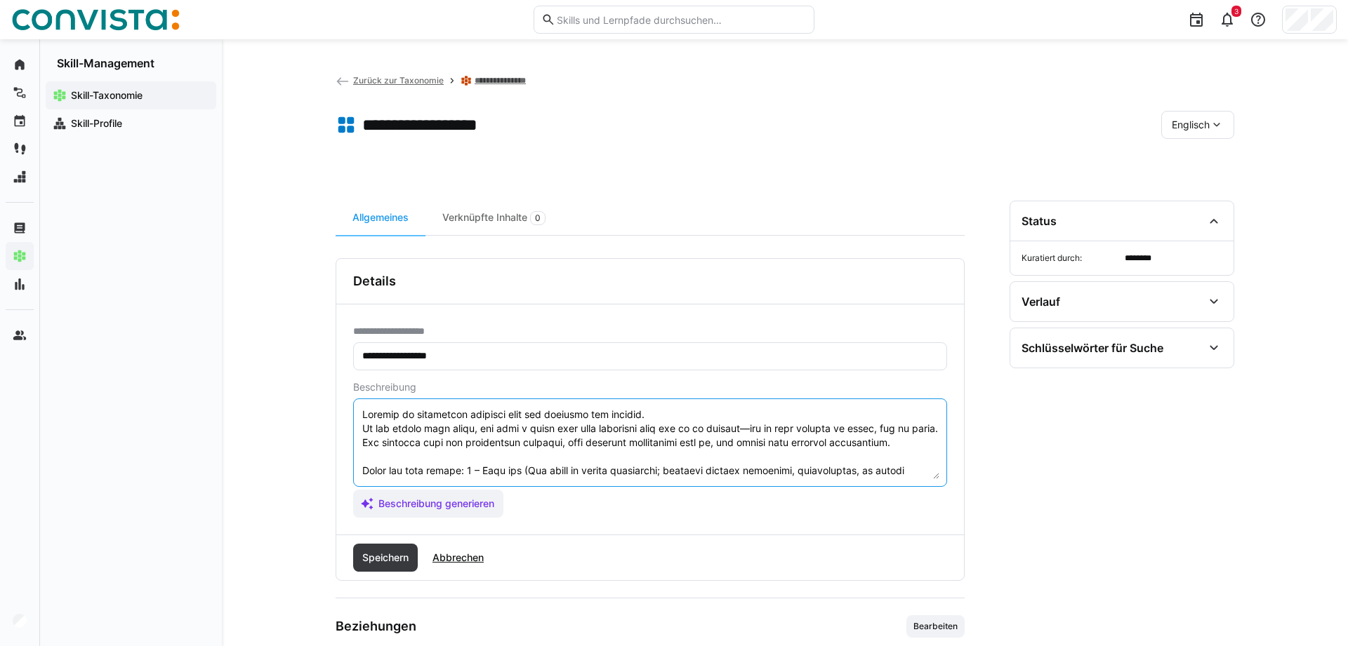
drag, startPoint x: 381, startPoint y: 472, endPoint x: 347, endPoint y: 471, distance: 34.4
click at [361, 471] on textarea at bounding box center [650, 442] width 578 height 73
paste textarea "Scale for soft skills: 1 – Very low (The skill is barely noticeable; behavior a…"
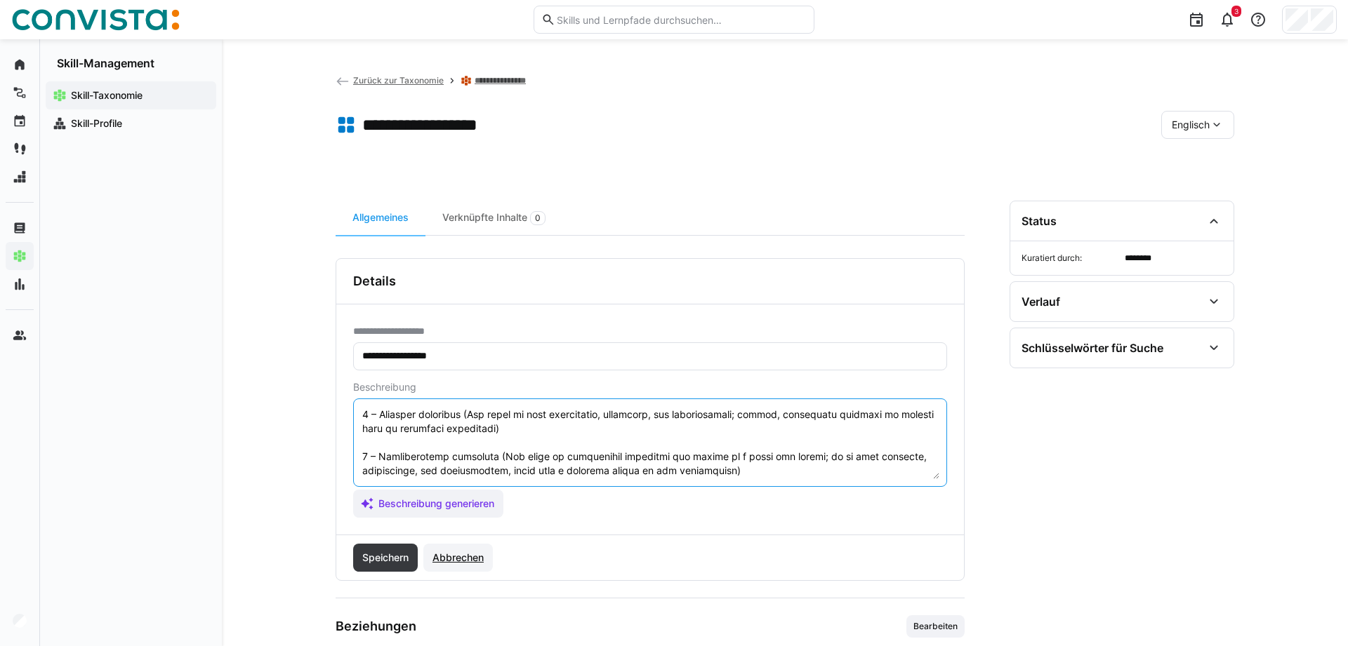
scroll to position [197, 0]
type textarea "Loremip do sitametcon adipisci elit sed doeiusmo tem incidid. Ut lab etdolo mag…"
click at [349, 551] on div "Speichern Abbrechen" at bounding box center [650, 558] width 628 height 45
click at [370, 557] on span "Speichern" at bounding box center [385, 558] width 51 height 14
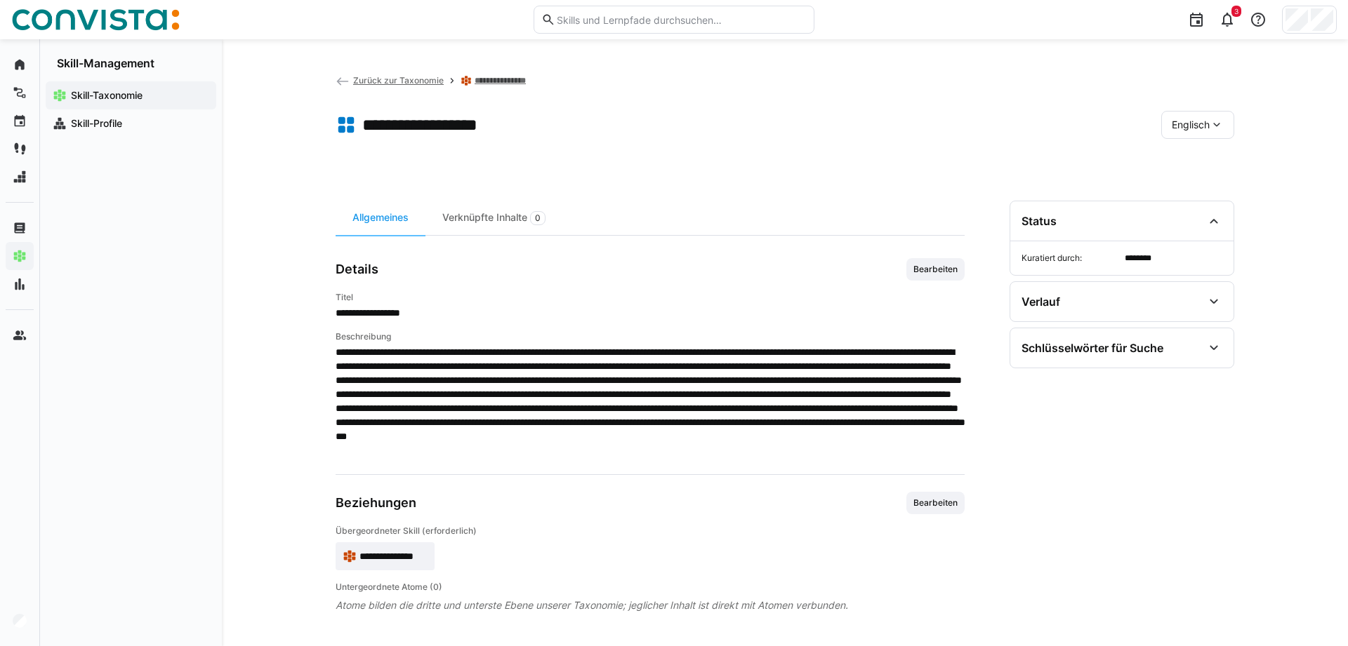
click at [501, 84] on link "**********" at bounding box center [504, 80] width 58 height 11
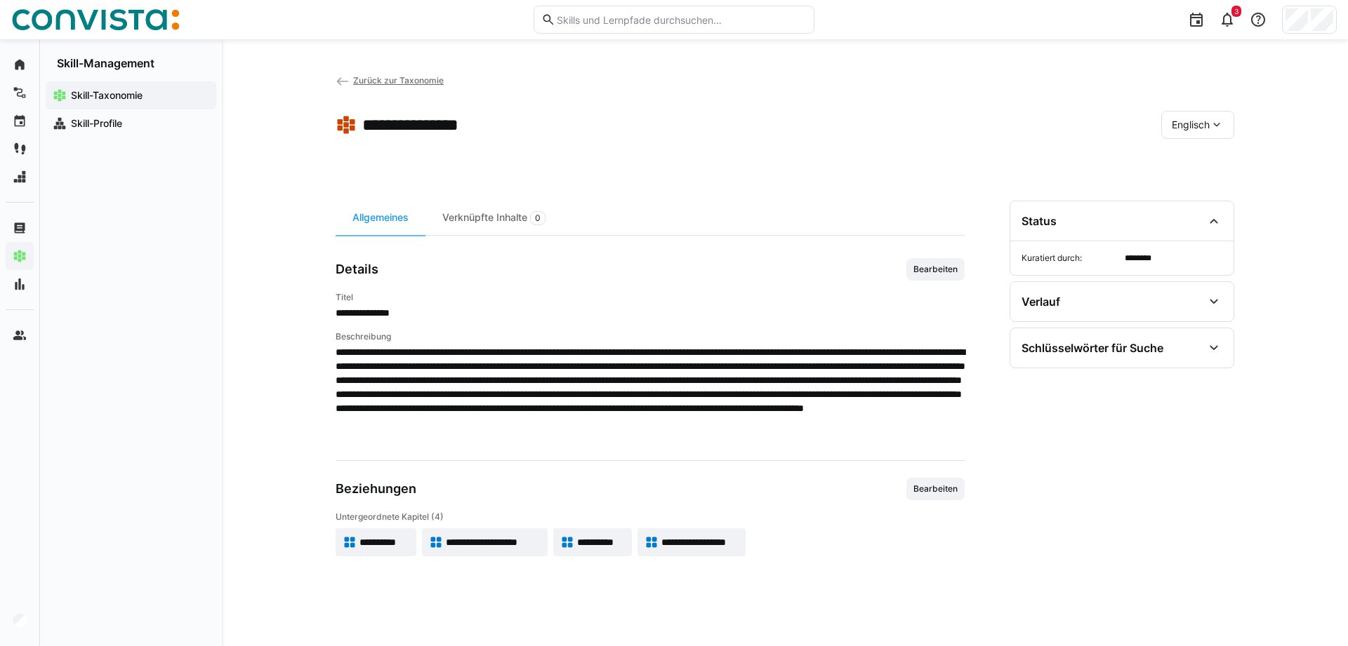
click at [1200, 135] on div "Englisch" at bounding box center [1197, 125] width 73 height 28
click at [1194, 157] on span "Deutsch" at bounding box center [1191, 162] width 38 height 14
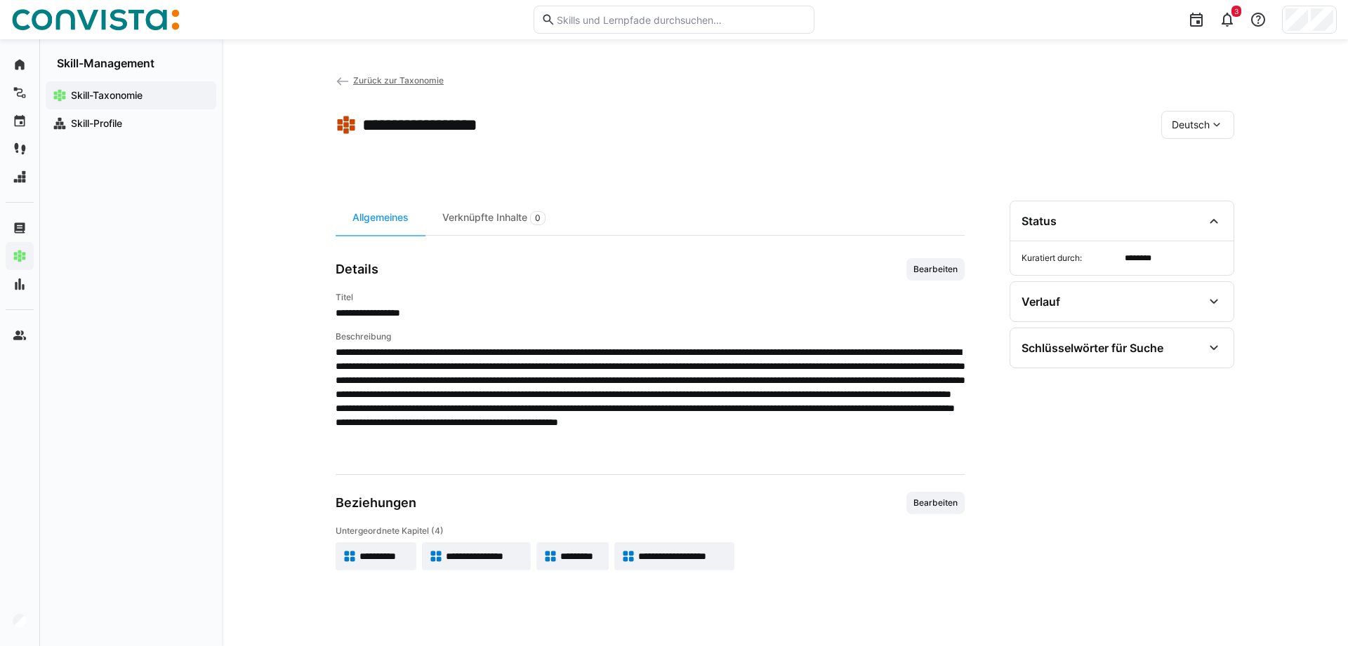
click at [394, 72] on div "**********" at bounding box center [785, 342] width 1126 height 607
click at [394, 75] on app-back-navigation "Zurück zur Taxonomie" at bounding box center [390, 80] width 108 height 15
click at [394, 78] on span "Zurück zur Taxonomie" at bounding box center [398, 80] width 91 height 11
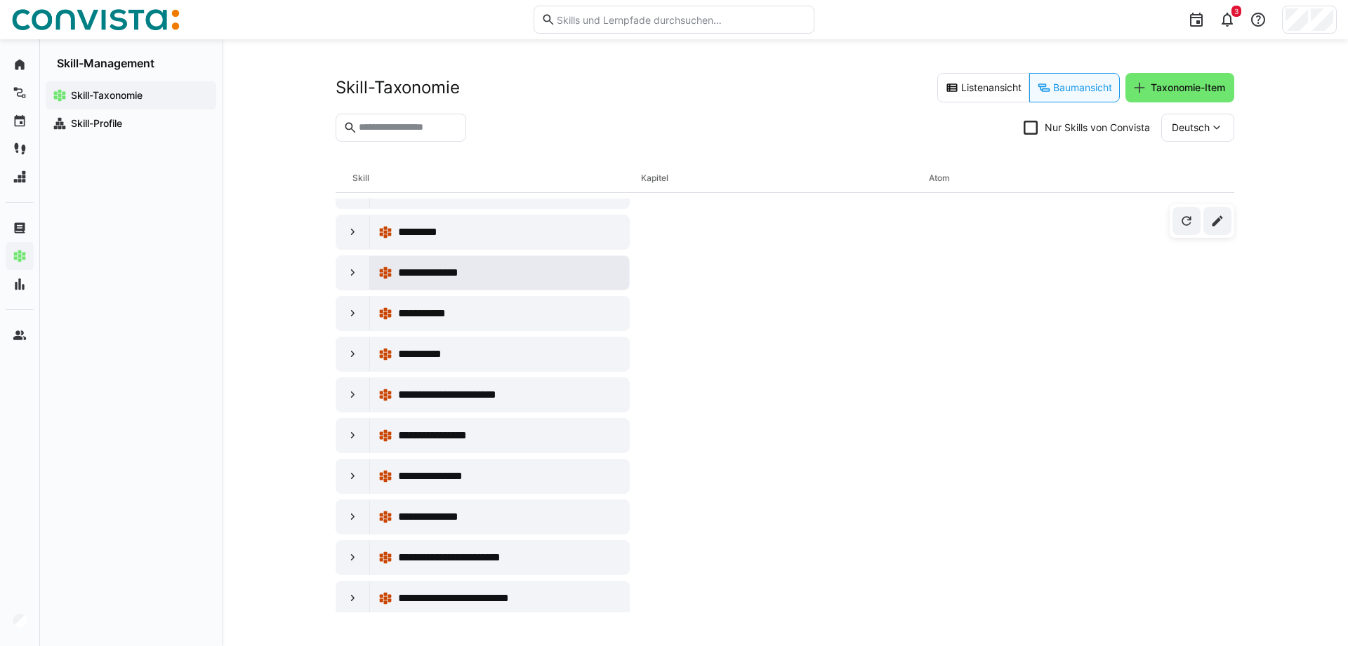
scroll to position [8345, 0]
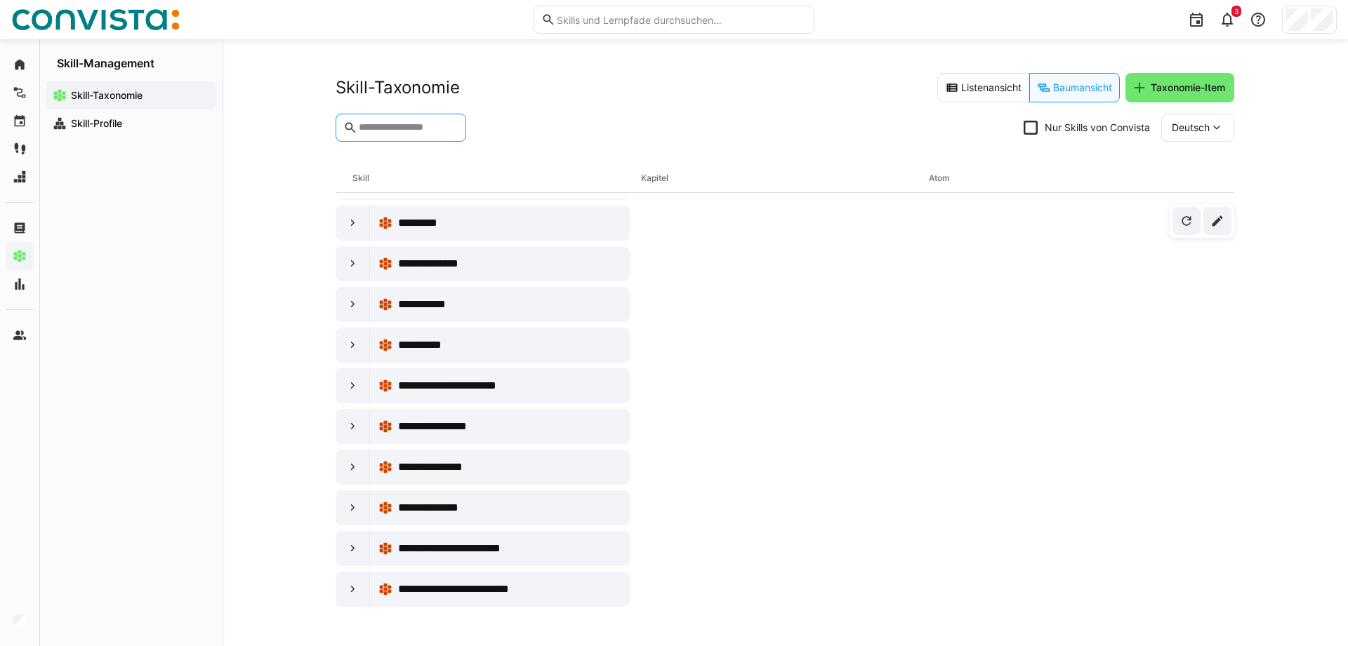
click at [420, 133] on input "text" at bounding box center [407, 127] width 101 height 13
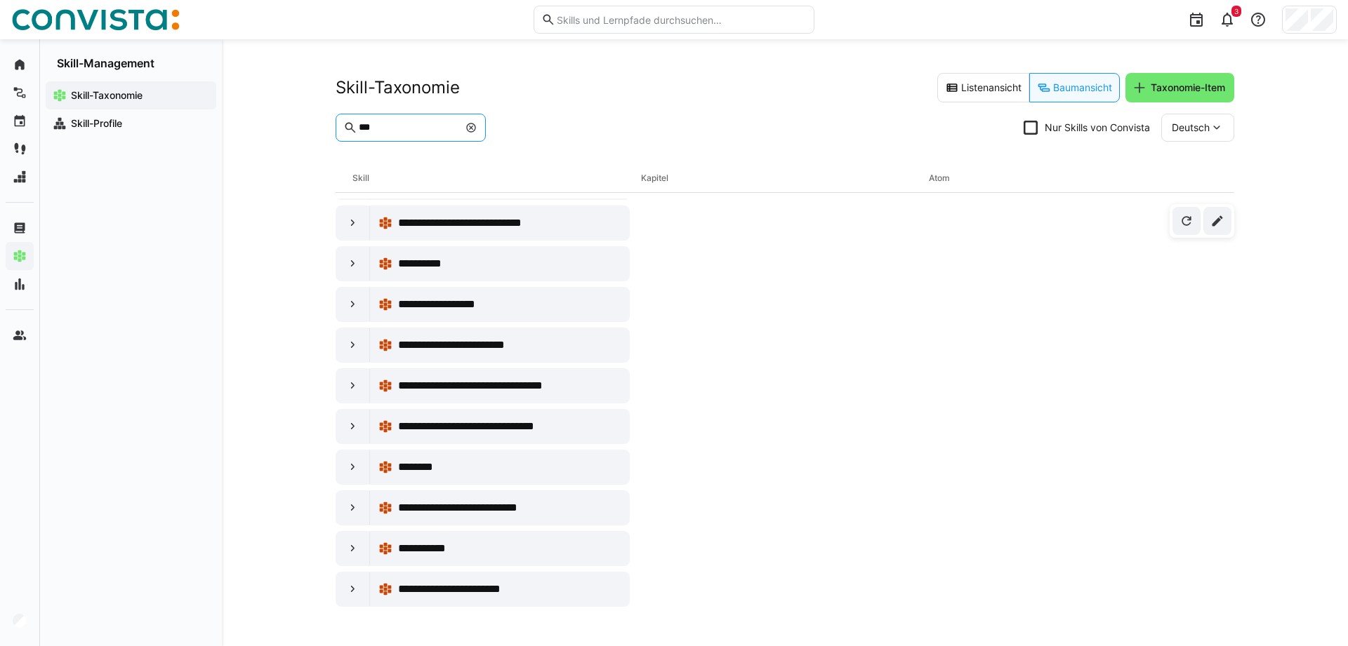
scroll to position [39, 0]
type input "***"
click at [343, 303] on div at bounding box center [353, 305] width 34 height 34
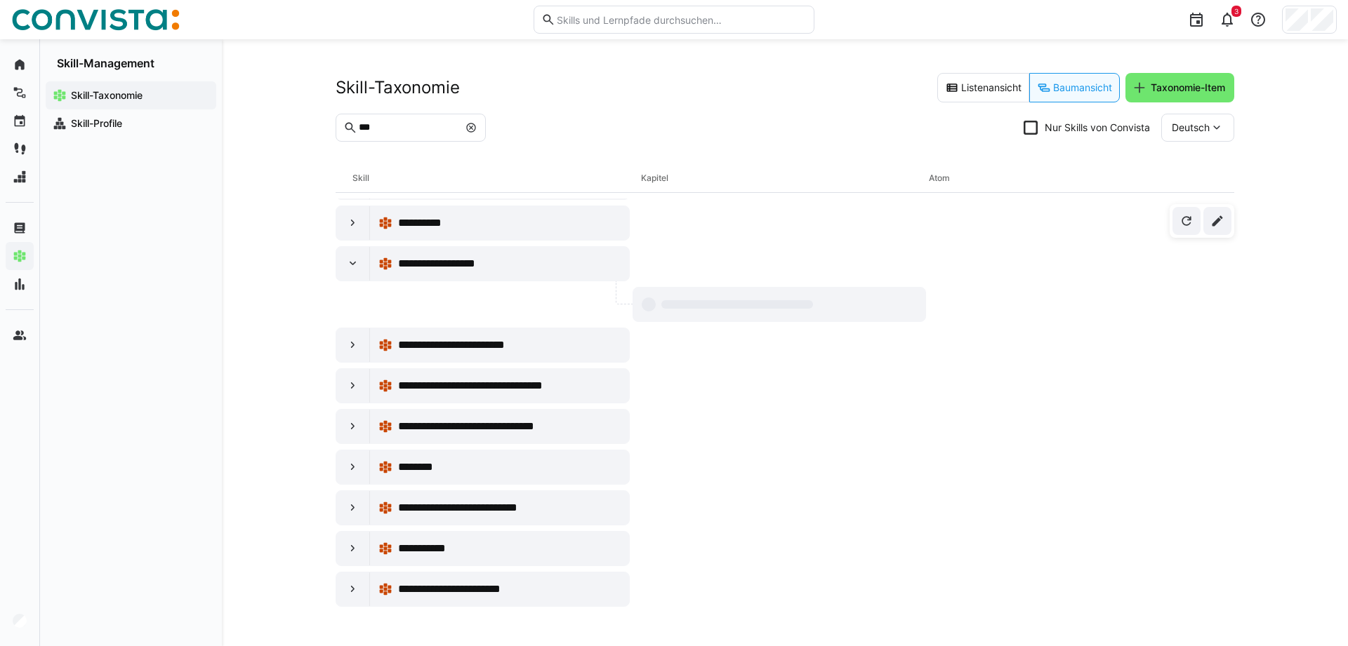
scroll to position [202, 0]
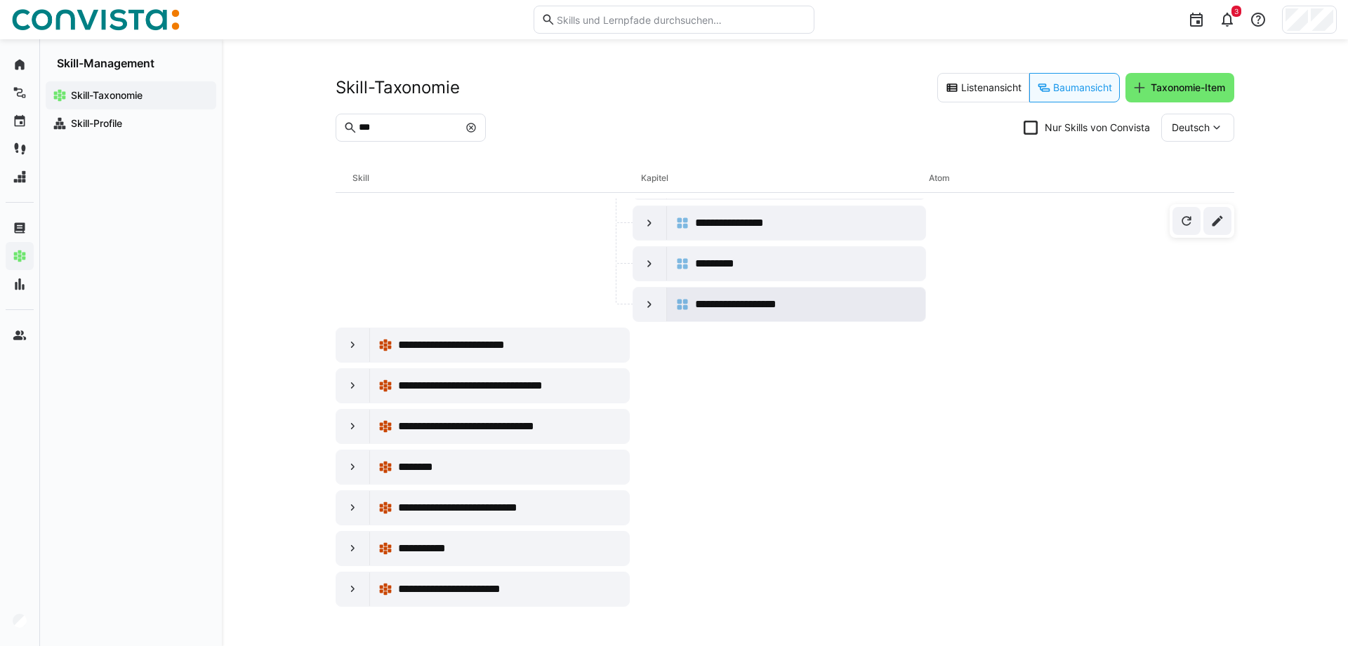
click at [724, 303] on span "**********" at bounding box center [746, 304] width 102 height 17
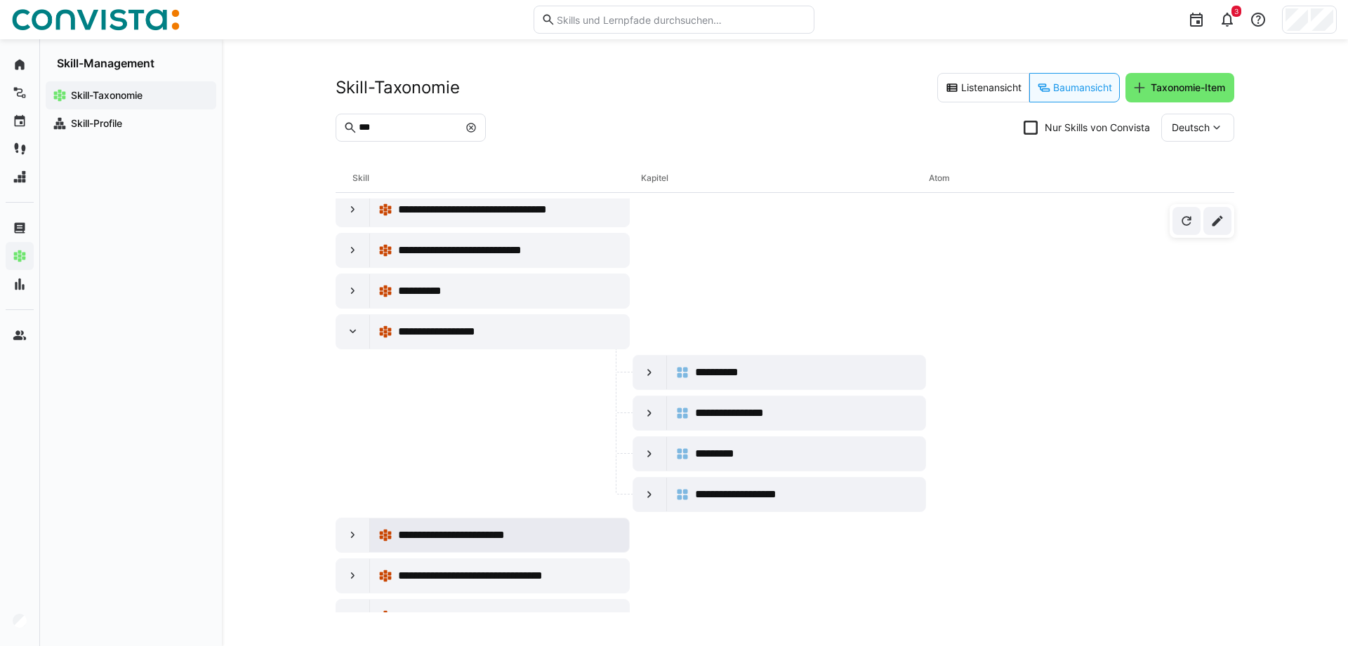
scroll to position [0, 0]
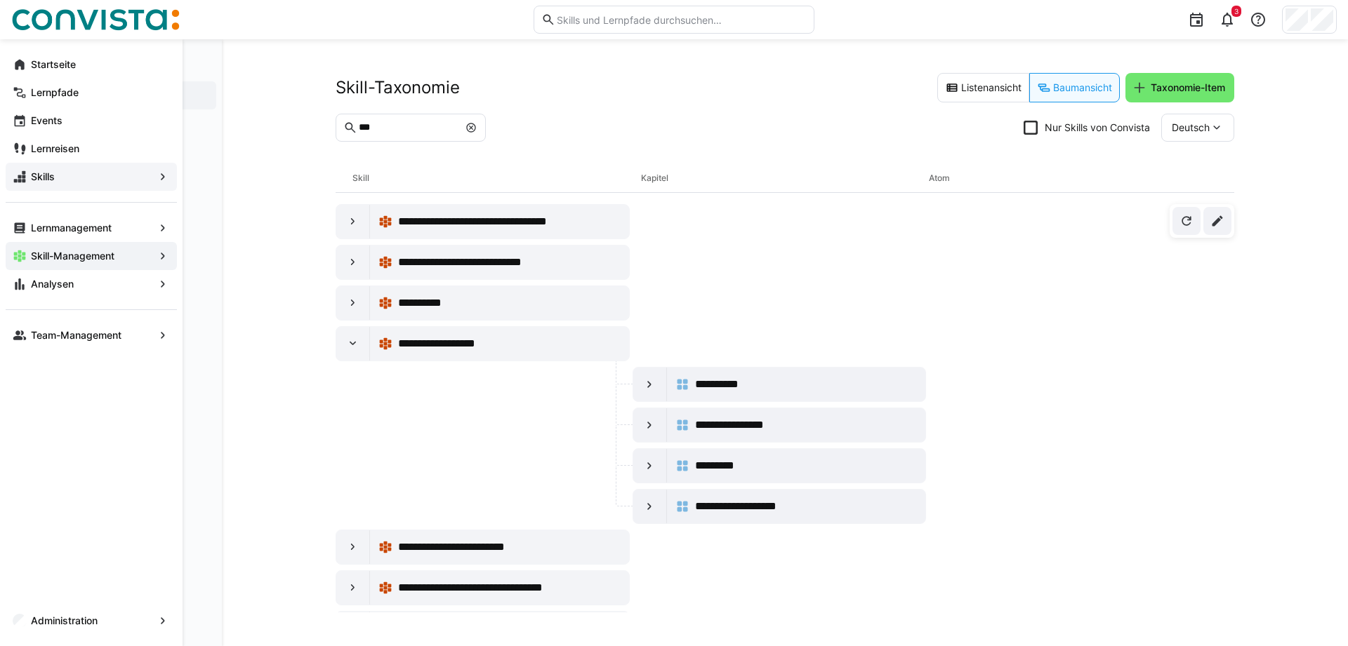
click at [60, 182] on span "Skills" at bounding box center [91, 177] width 125 height 14
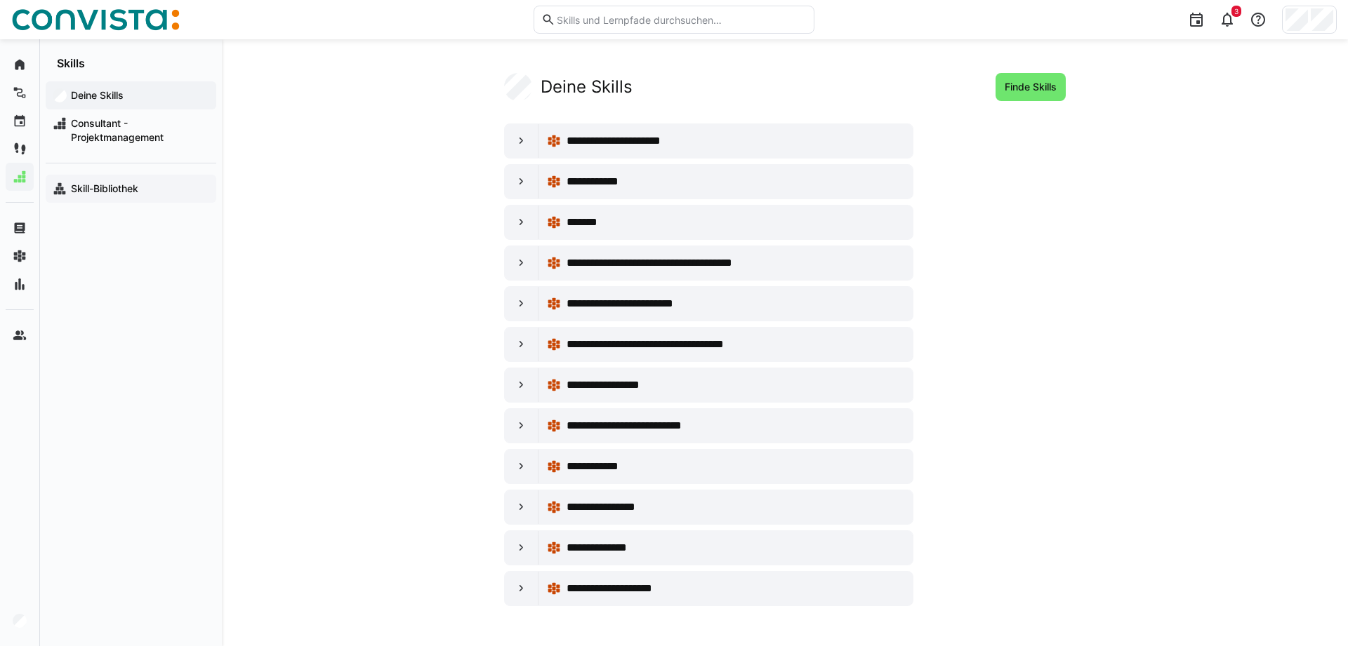
click at [0, 0] on app-navigation-label "Skill-Bibliothek" at bounding box center [0, 0] width 0 height 0
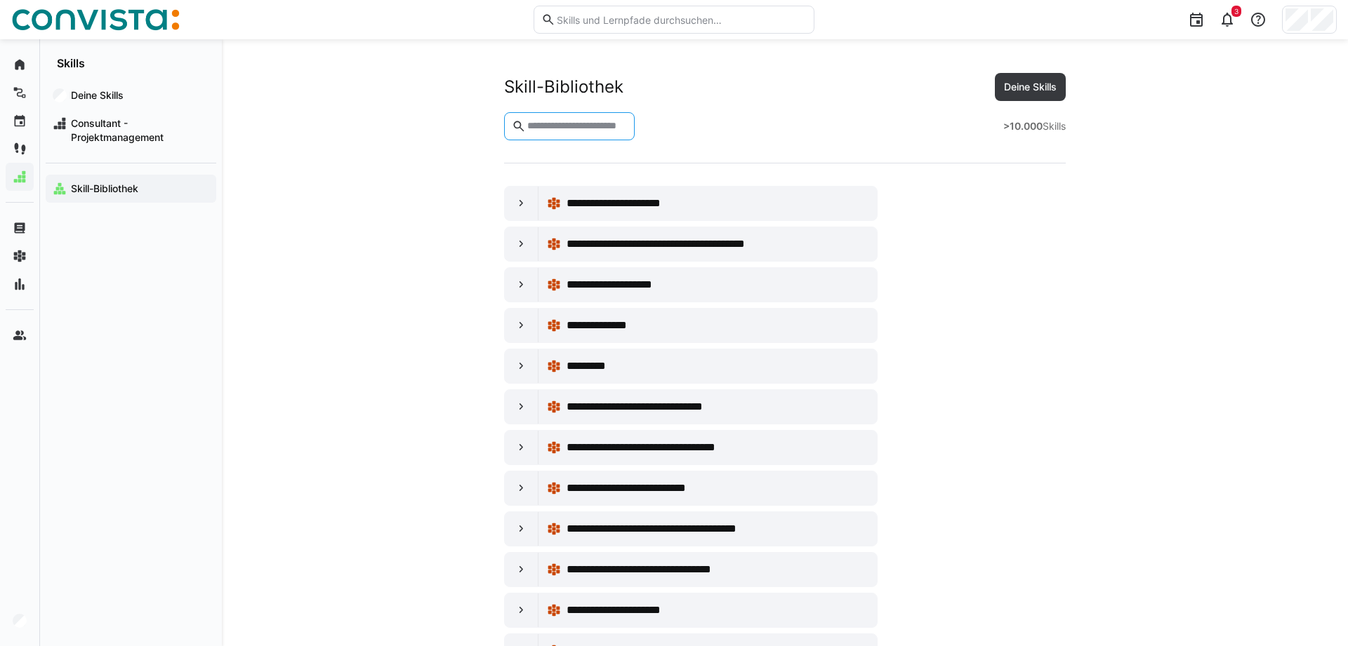
click at [563, 130] on input "text" at bounding box center [576, 126] width 101 height 13
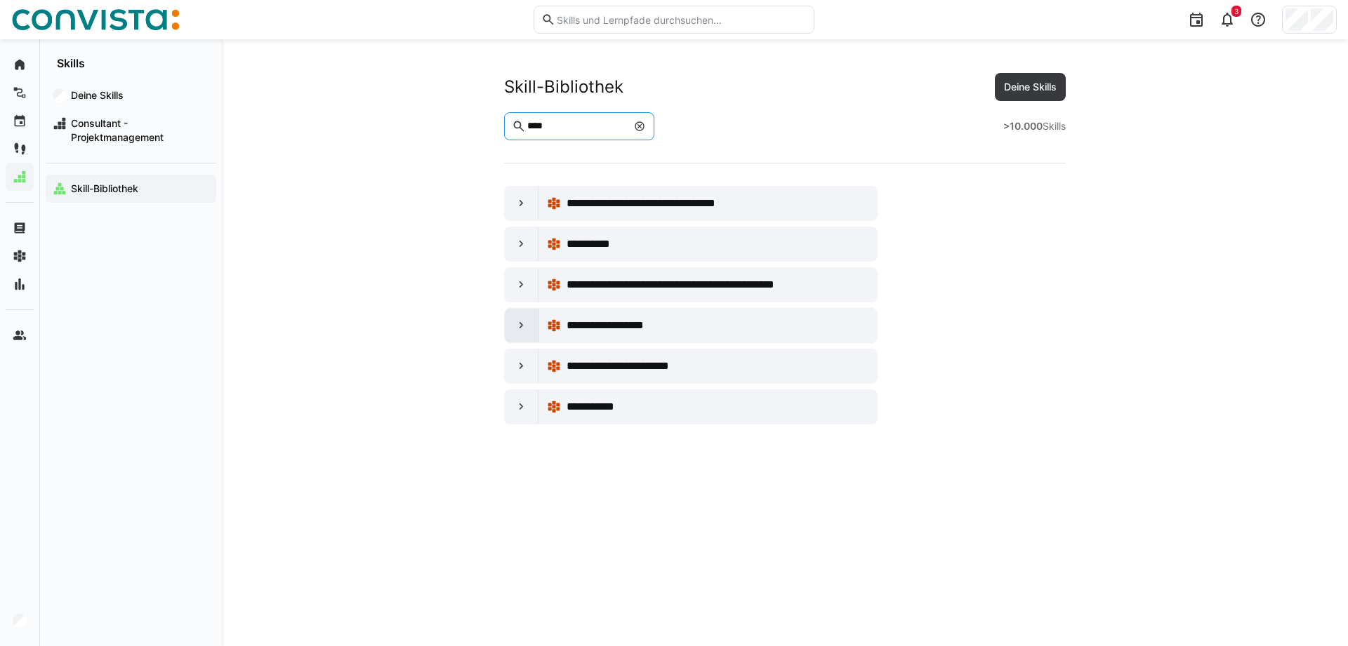
type input "****"
click at [523, 329] on eds-icon at bounding box center [522, 326] width 14 height 14
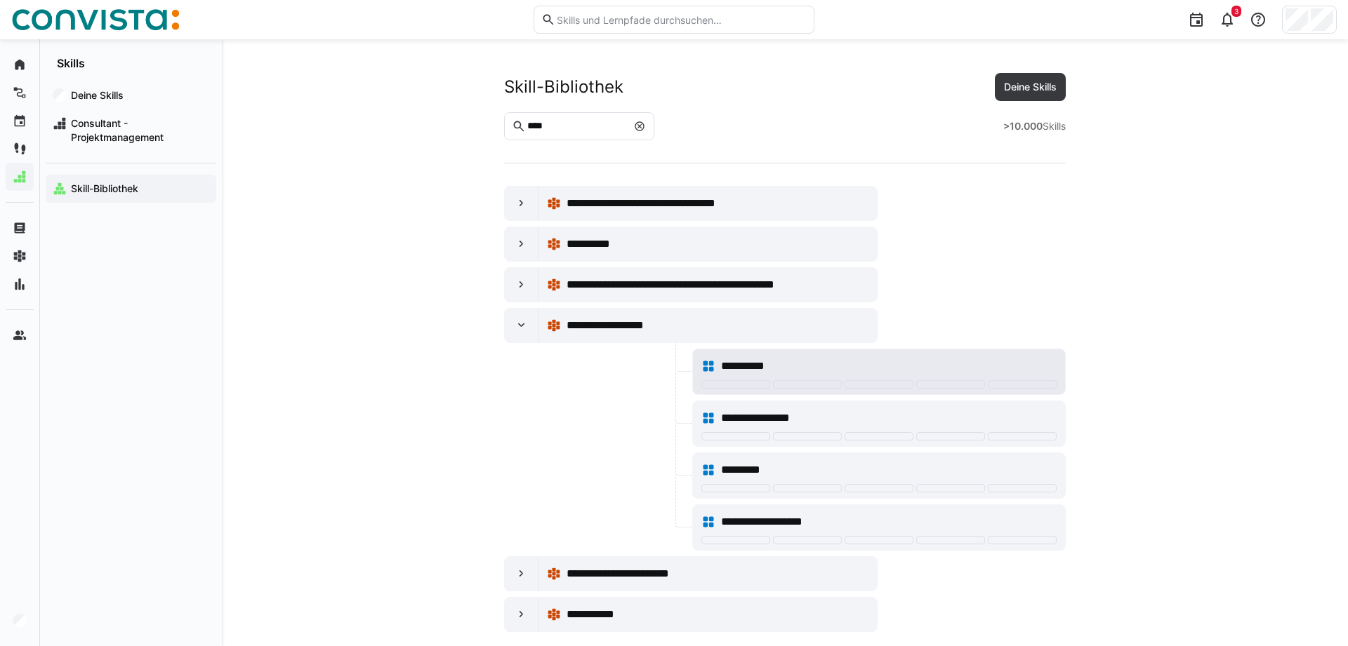
click at [779, 364] on div "**********" at bounding box center [889, 366] width 336 height 17
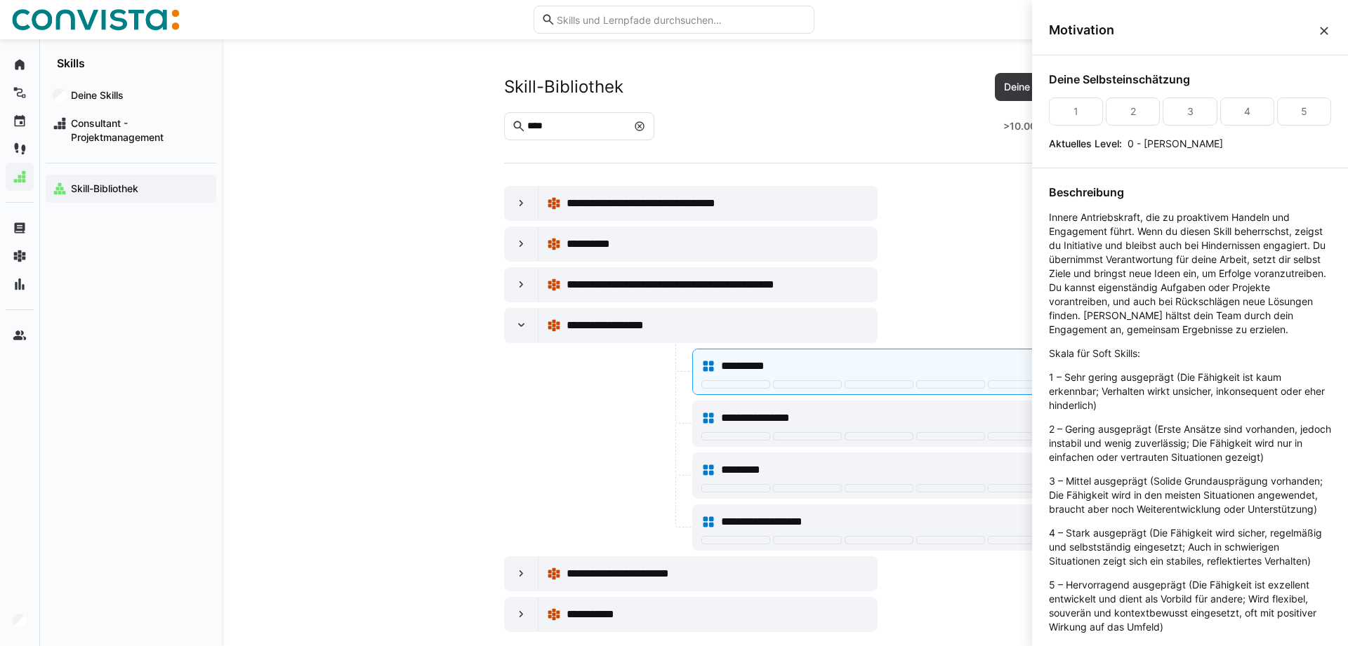
click at [360, 419] on app-skills-library "**********" at bounding box center [785, 352] width 898 height 559
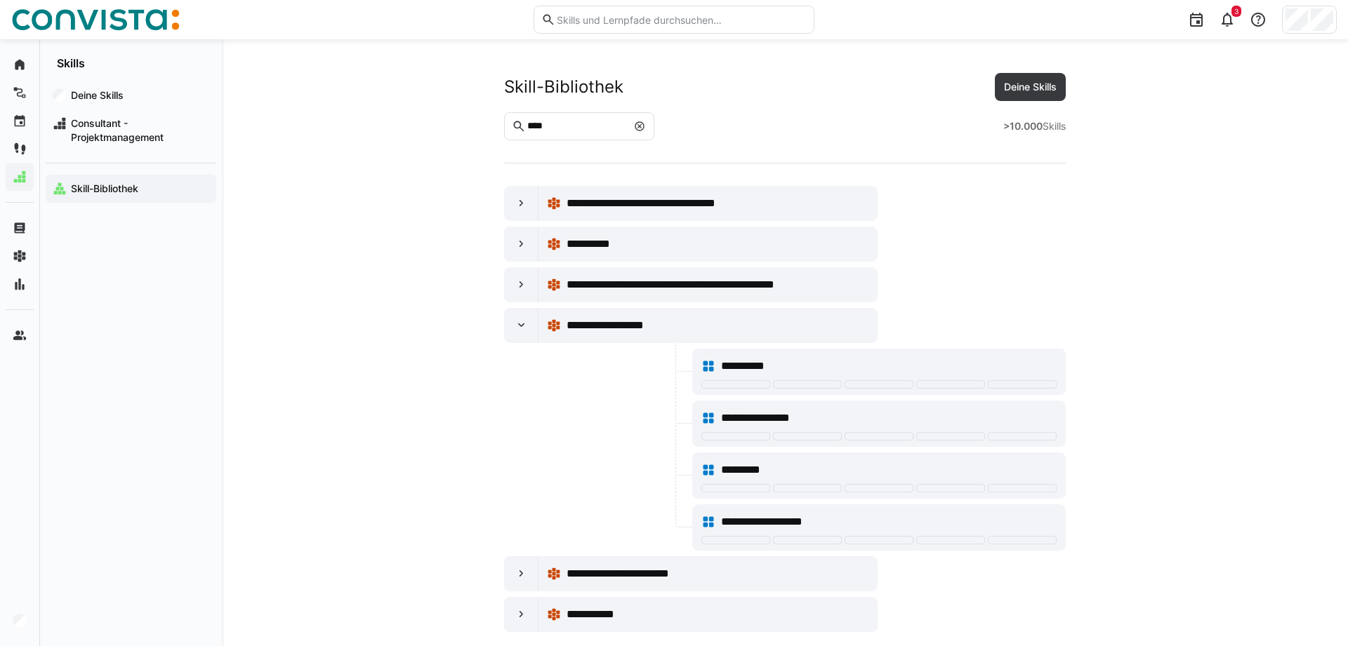
click at [645, 128] on eds-icon at bounding box center [639, 126] width 11 height 11
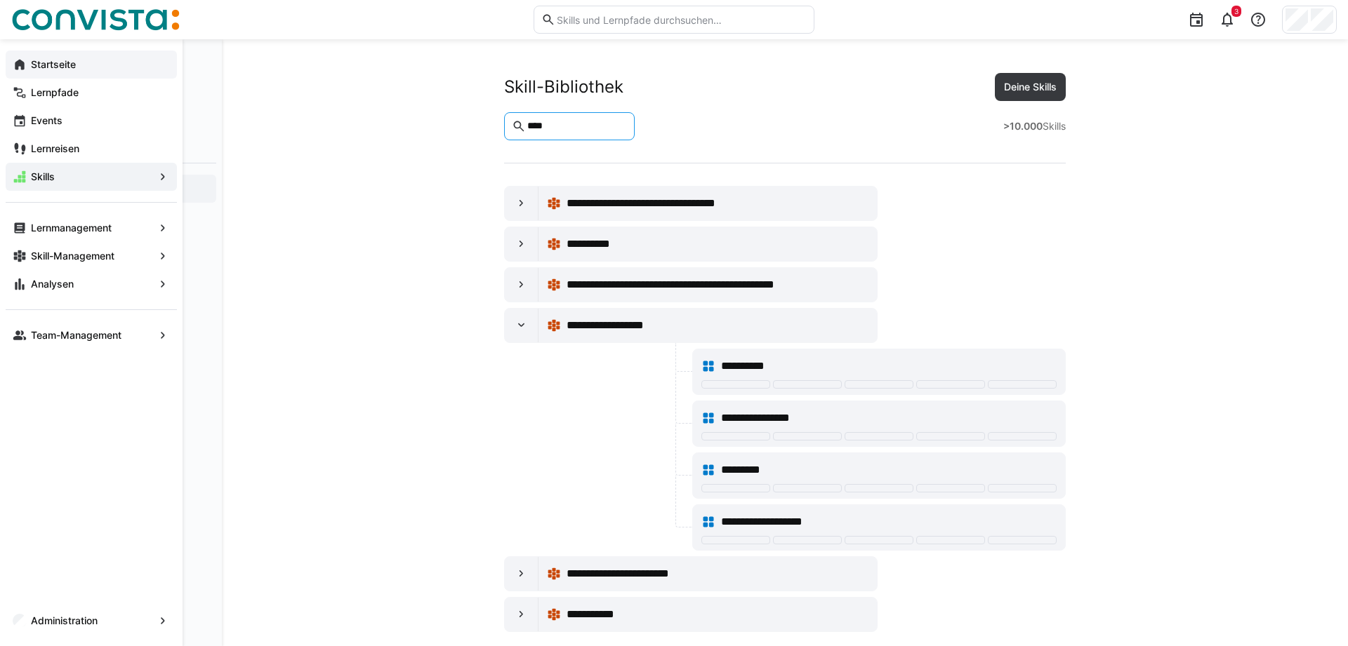
click at [25, 62] on eds-icon at bounding box center [20, 65] width 14 height 14
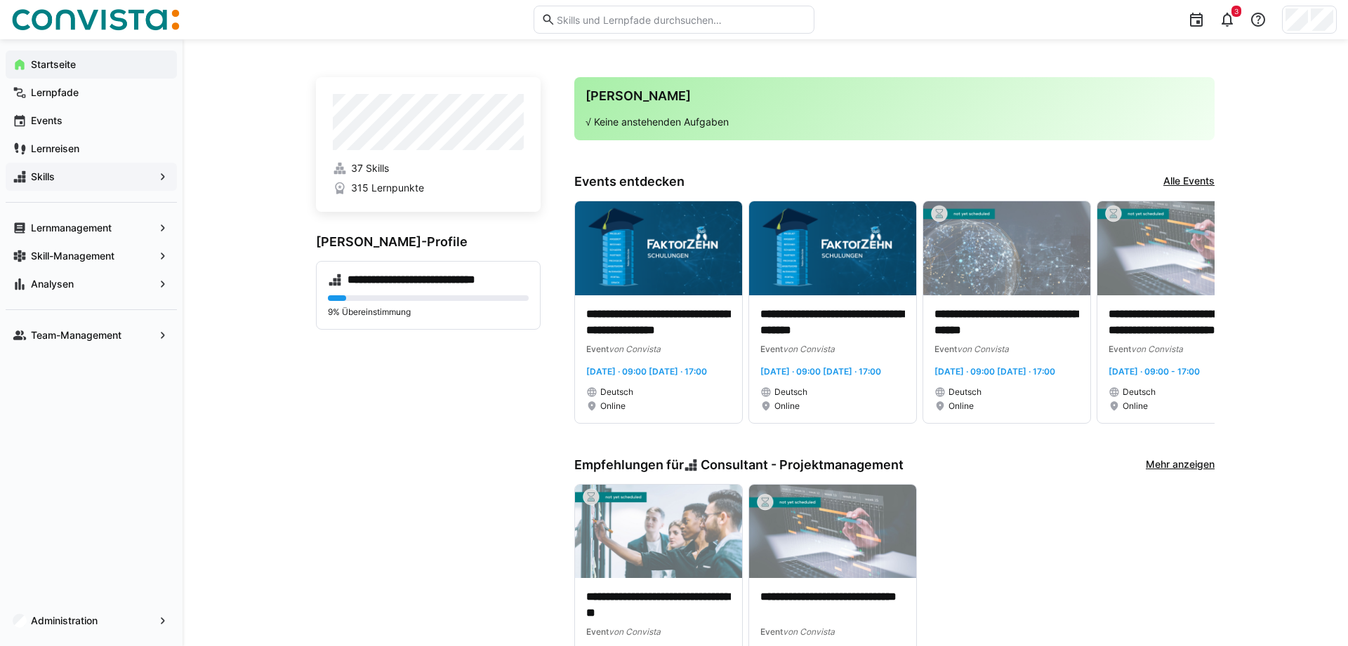
click at [463, 425] on app-home-left "**********" at bounding box center [428, 385] width 225 height 616
click at [0, 0] on app-navigation-label "Lernpfade" at bounding box center [0, 0] width 0 height 0
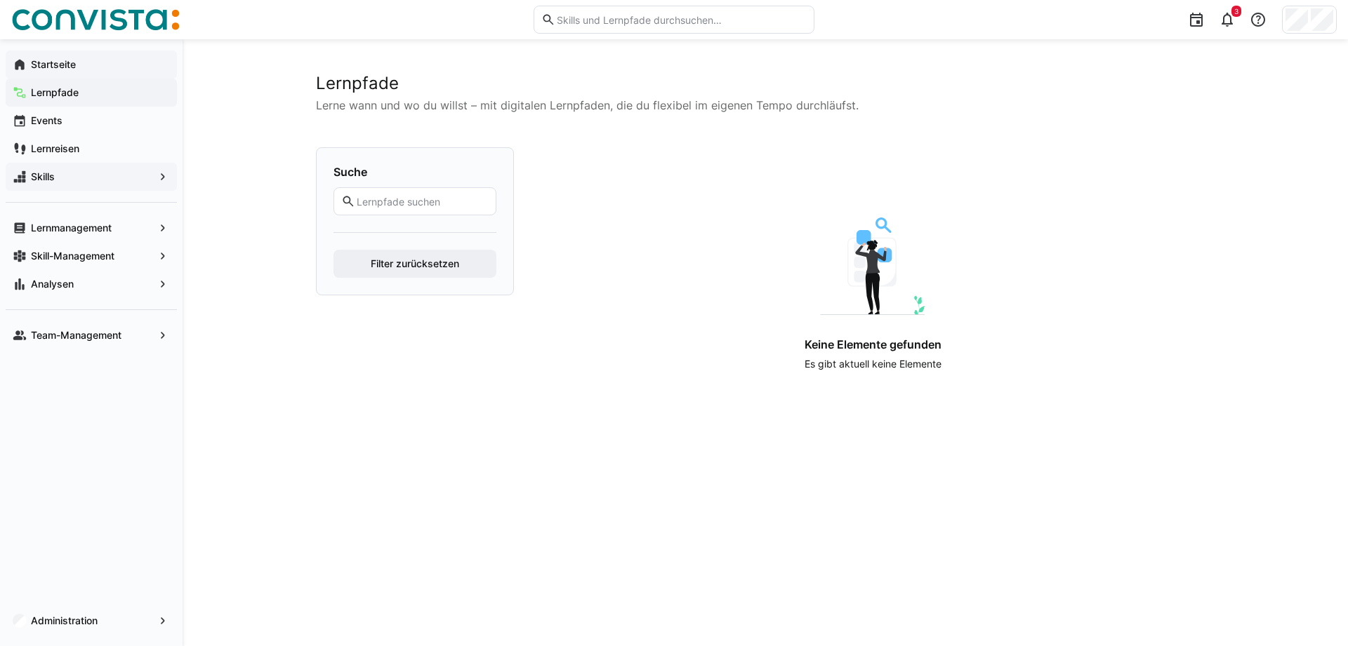
click at [359, 481] on div "Lernpfade Lerne wann und wo du willst – mit digitalen Lernpfaden, die du flexib…" at bounding box center [765, 343] width 898 height 540
click at [0, 0] on app-navigation-label "Startseite" at bounding box center [0, 0] width 0 height 0
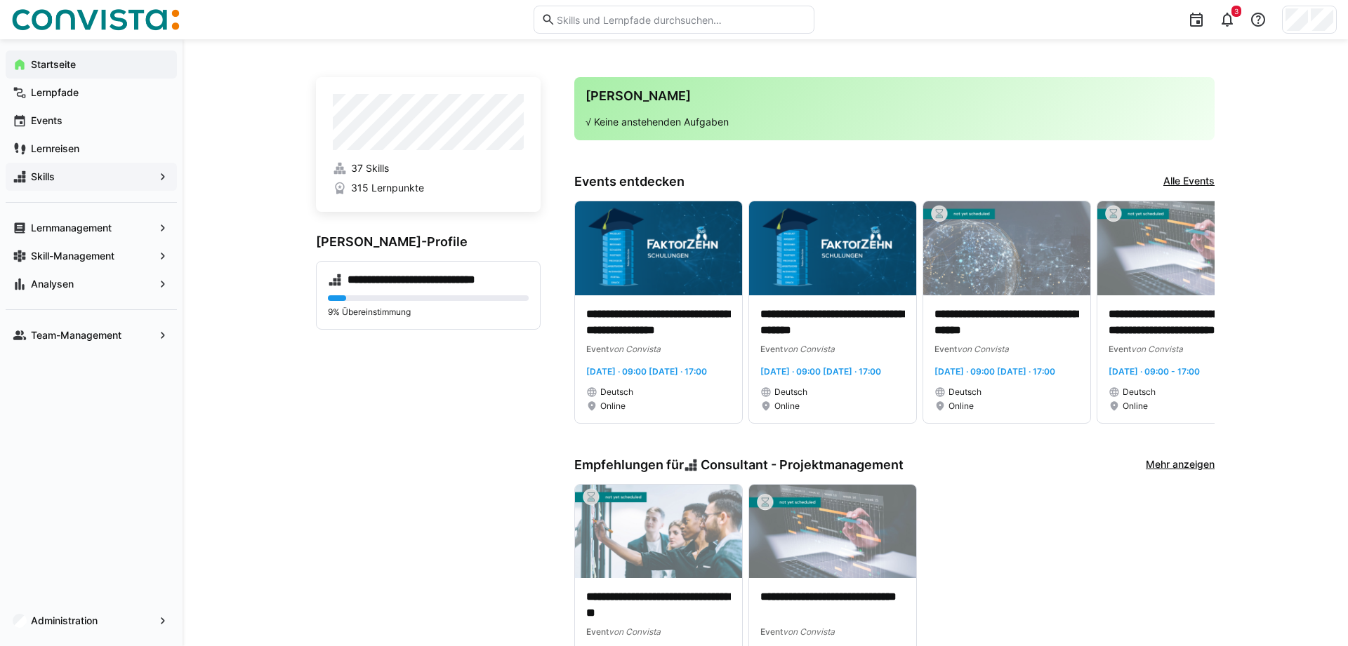
click at [267, 451] on div "**********" at bounding box center [765, 382] width 1165 height 687
click at [427, 489] on app-home-left "**********" at bounding box center [428, 385] width 225 height 616
click at [245, 404] on div "**********" at bounding box center [765, 382] width 1165 height 687
click at [239, 411] on div "**********" at bounding box center [765, 382] width 1165 height 687
click at [1263, 18] on eds-icon at bounding box center [1257, 19] width 17 height 17
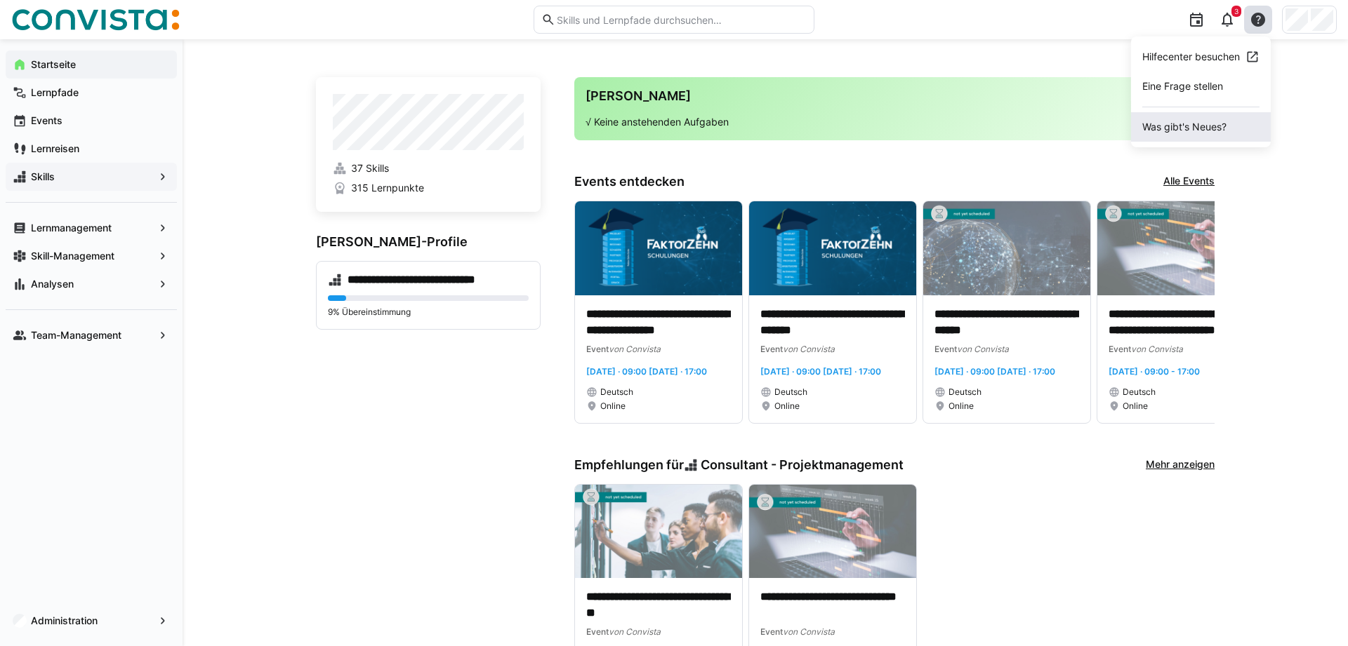
click at [1190, 138] on span "Was gibt's Neues?" at bounding box center [1201, 126] width 140 height 29
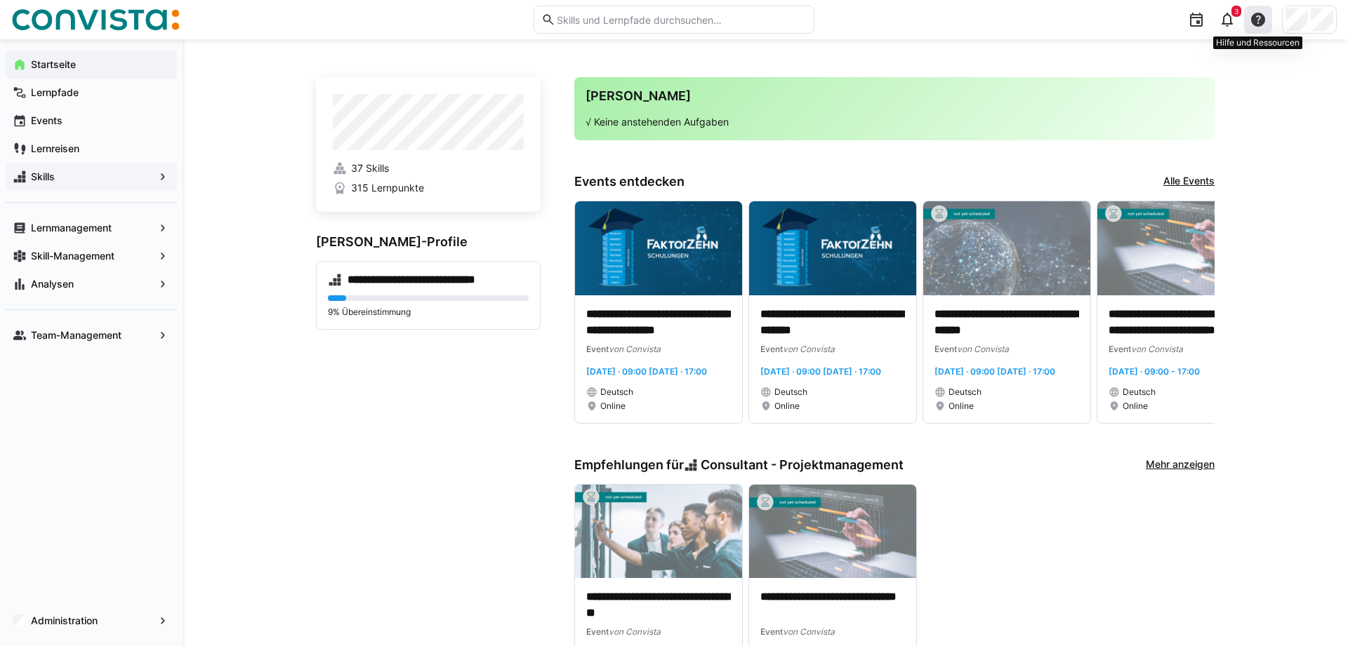
click at [1250, 15] on eds-icon at bounding box center [1257, 19] width 17 height 17
click at [1223, 15] on eds-icon at bounding box center [1227, 19] width 17 height 17
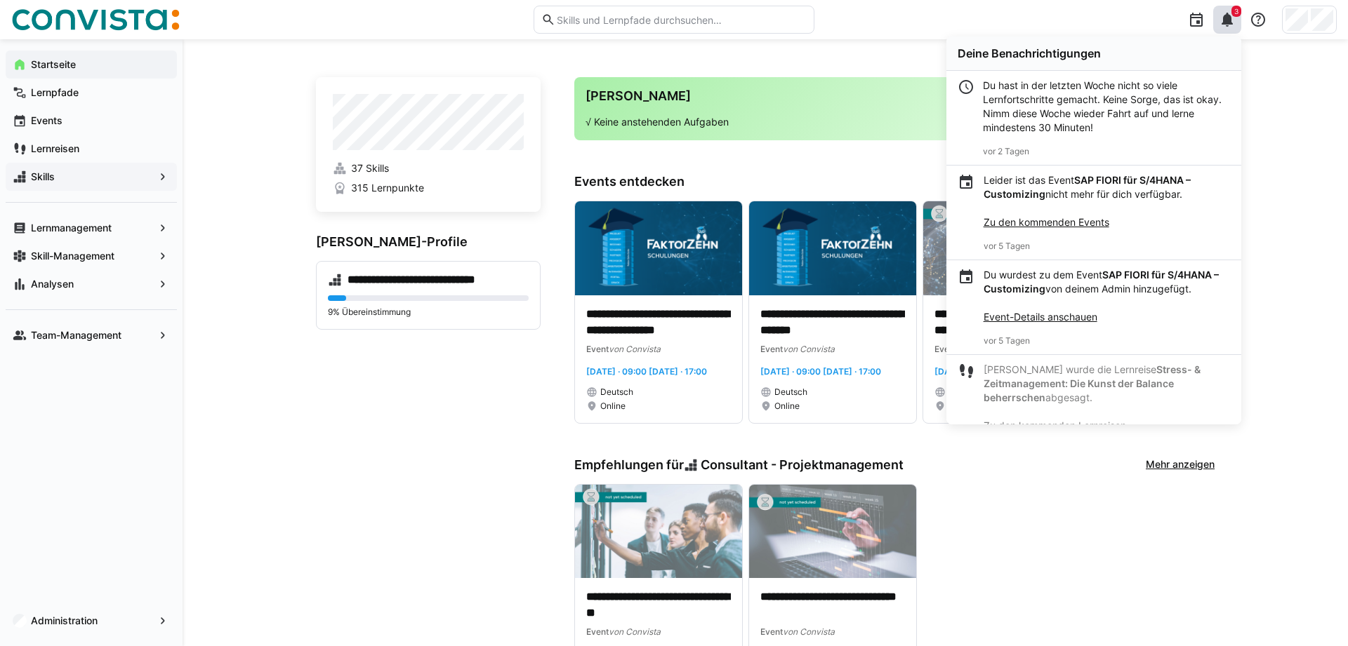
click at [1271, 98] on div "**********" at bounding box center [765, 382] width 1165 height 687
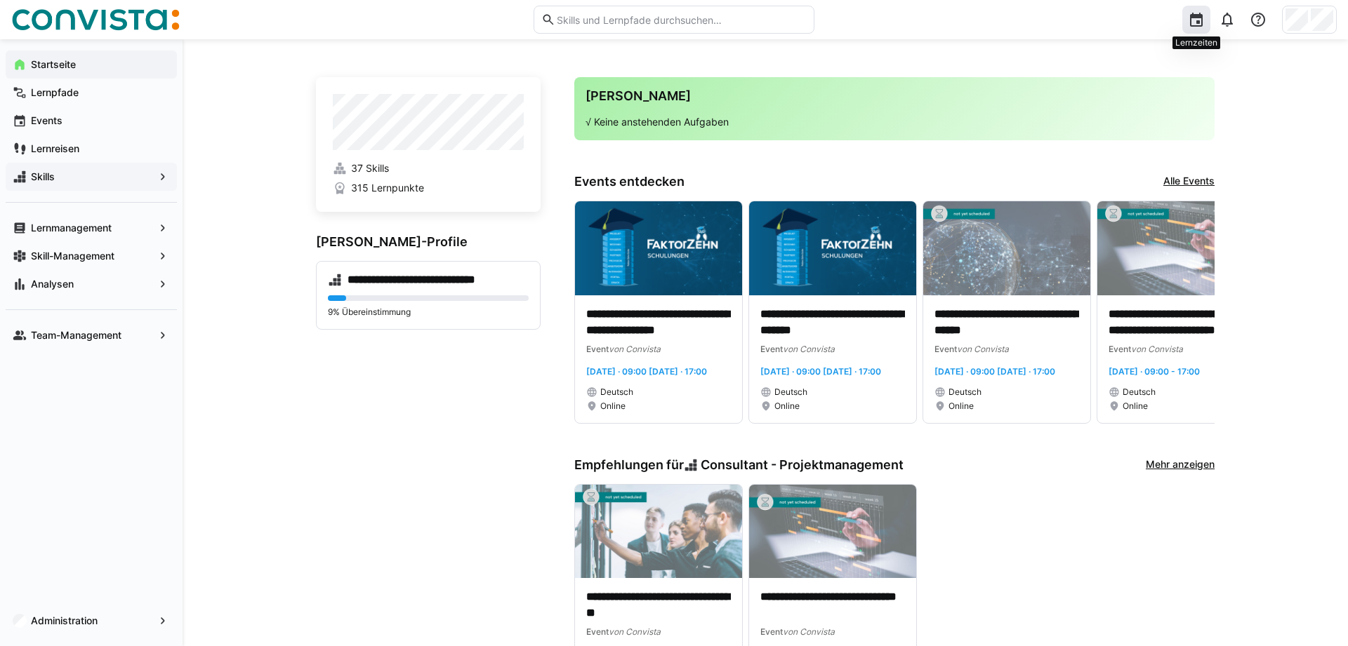
click at [1200, 25] on eds-icon at bounding box center [1196, 19] width 17 height 17
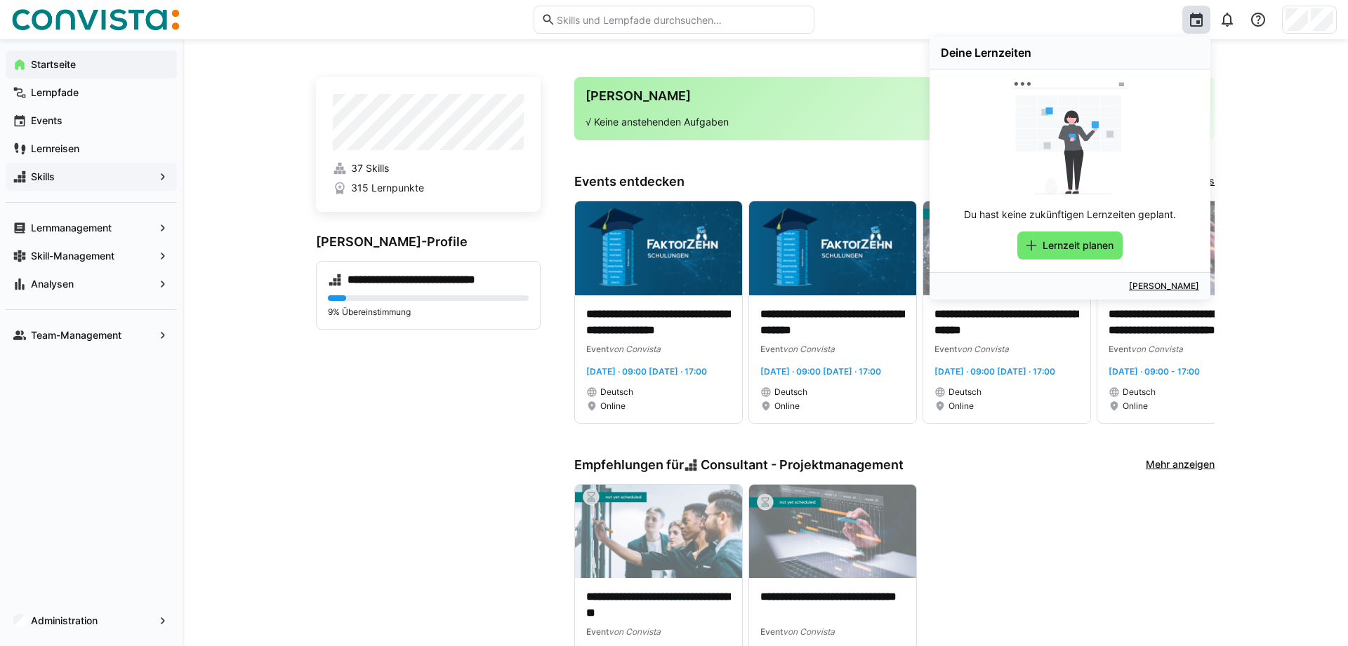
click at [1261, 86] on div "**********" at bounding box center [765, 382] width 1165 height 687
